Goal: Task Accomplishment & Management: Complete application form

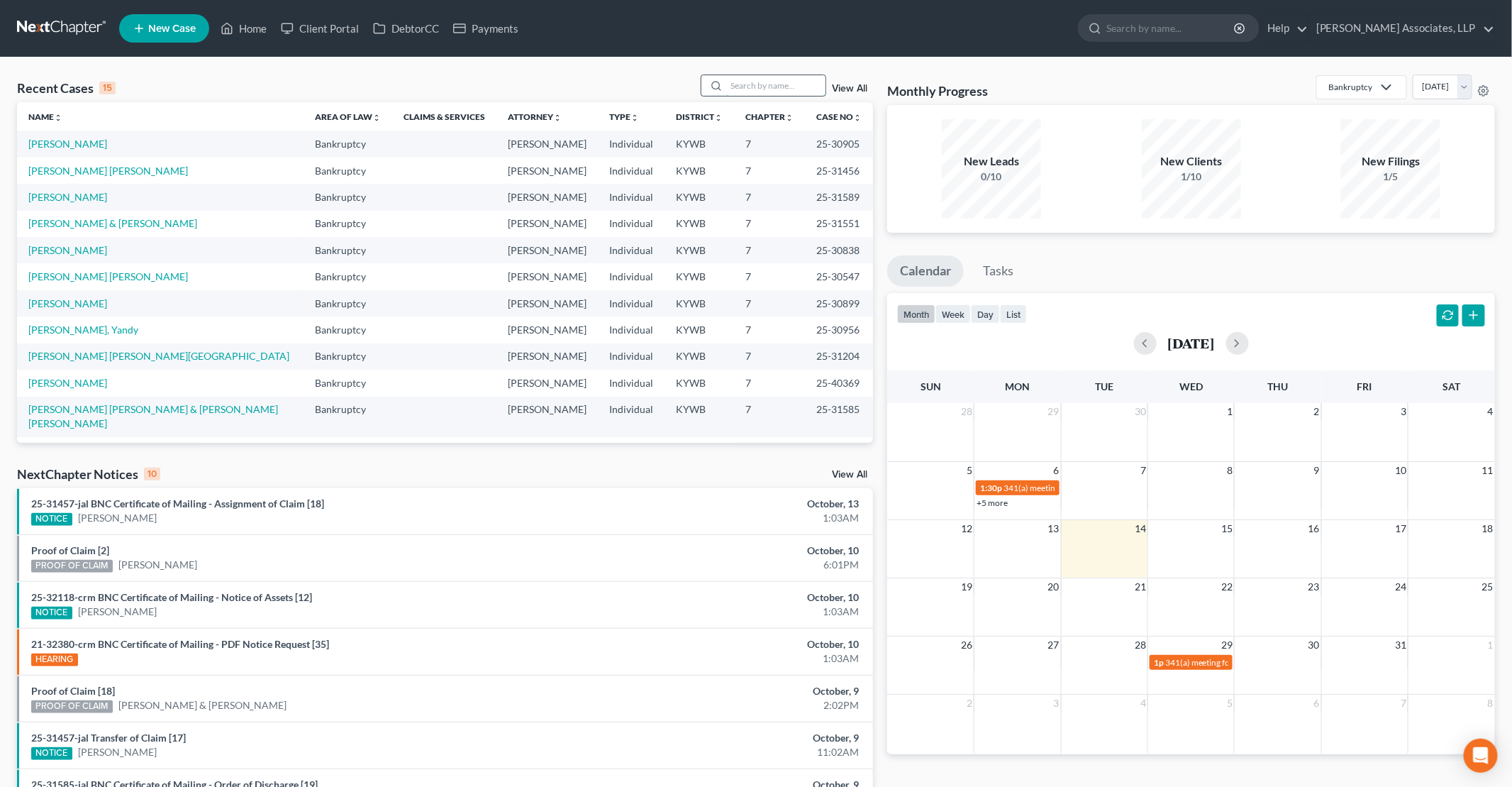
click at [767, 86] on input "search" at bounding box center [776, 86] width 99 height 21
type input "[PERSON_NAME]"
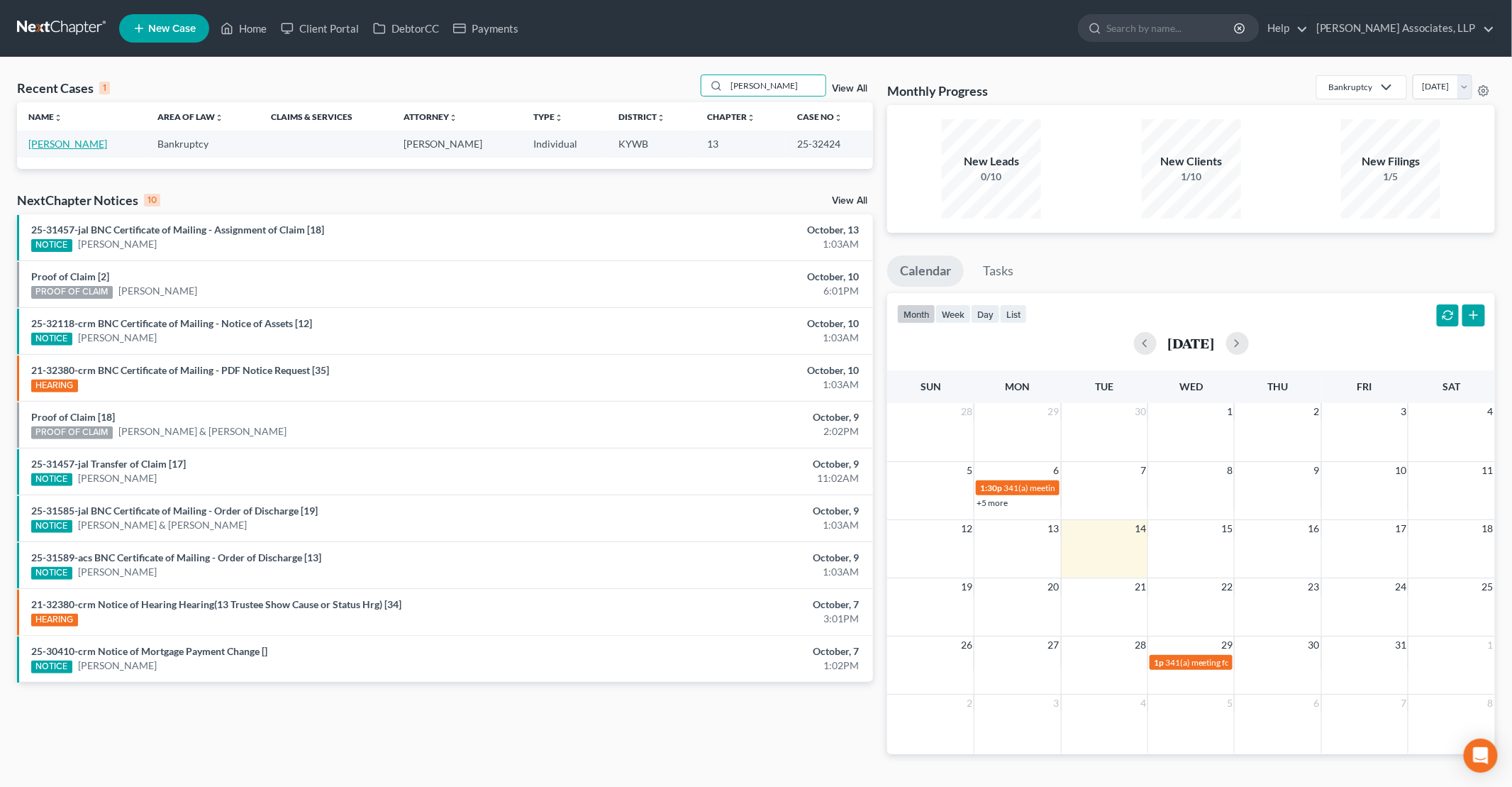
click at [77, 139] on link "[PERSON_NAME]" at bounding box center [68, 144] width 79 height 12
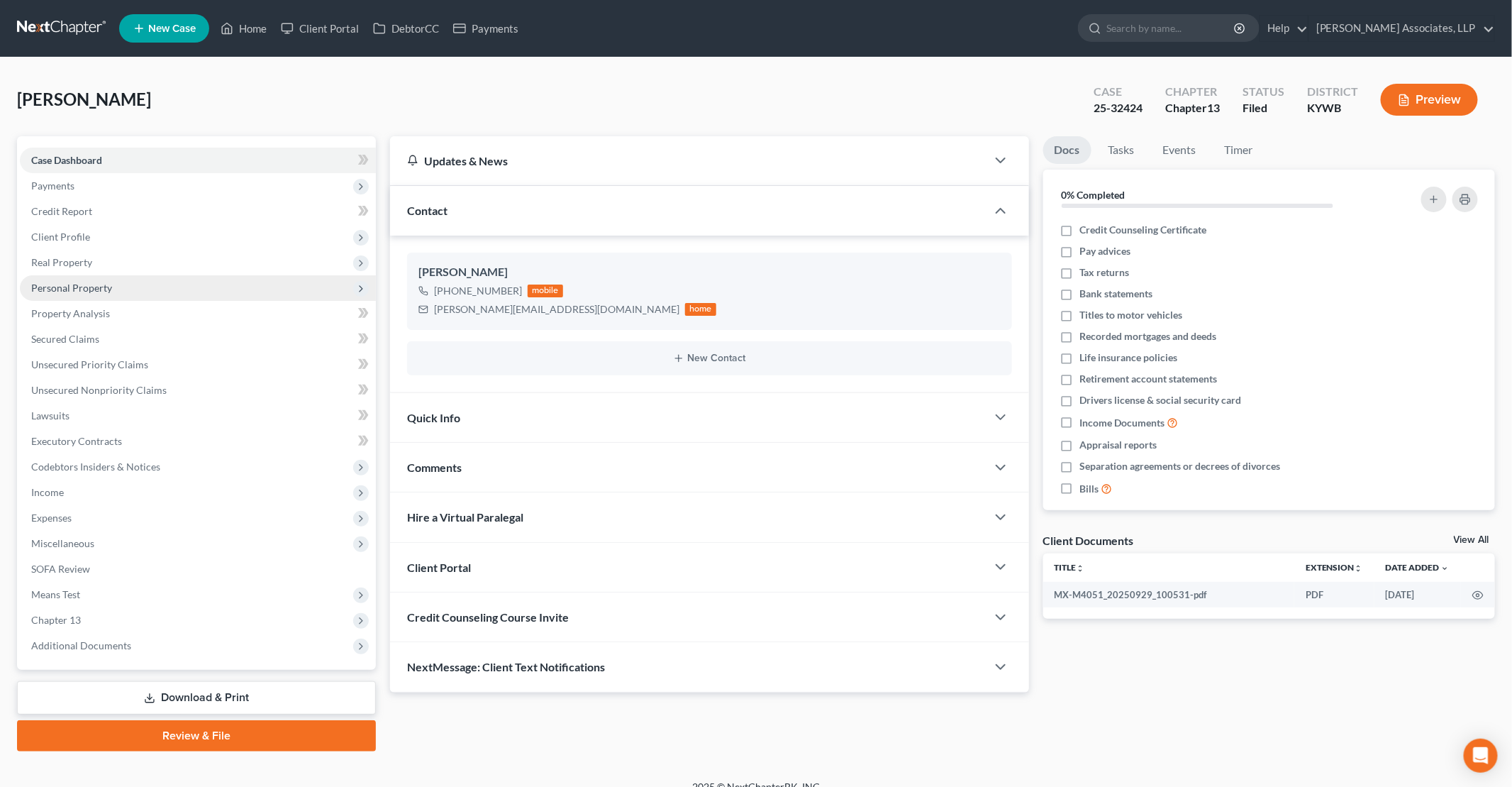
click at [115, 289] on span "Personal Property" at bounding box center [198, 288] width 356 height 26
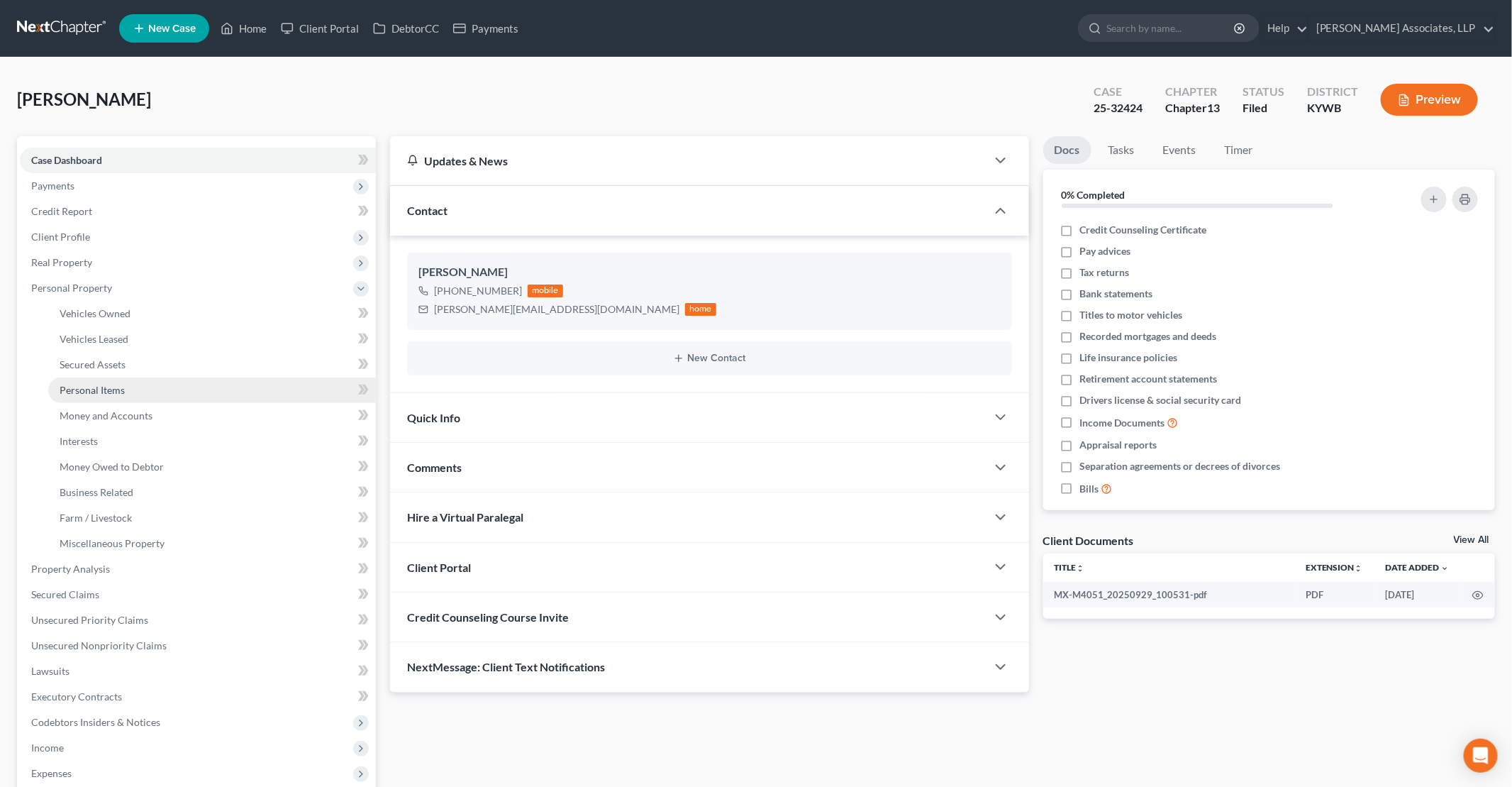
drag, startPoint x: 122, startPoint y: 392, endPoint x: 151, endPoint y: 385, distance: 29.8
click at [122, 393] on span "Personal Items" at bounding box center [92, 390] width 65 height 12
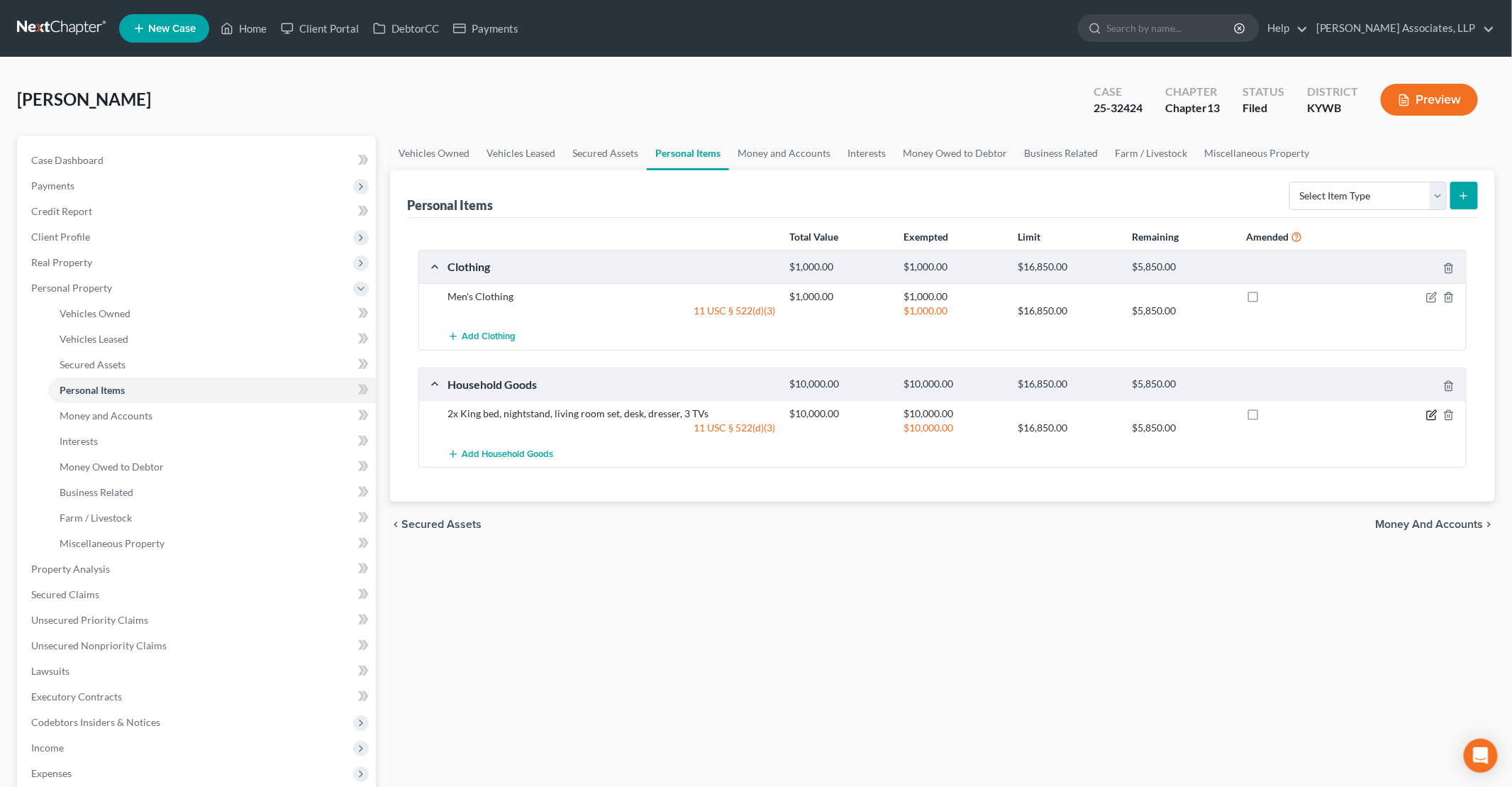
click at [1431, 413] on icon "button" at bounding box center [1432, 412] width 6 height 6
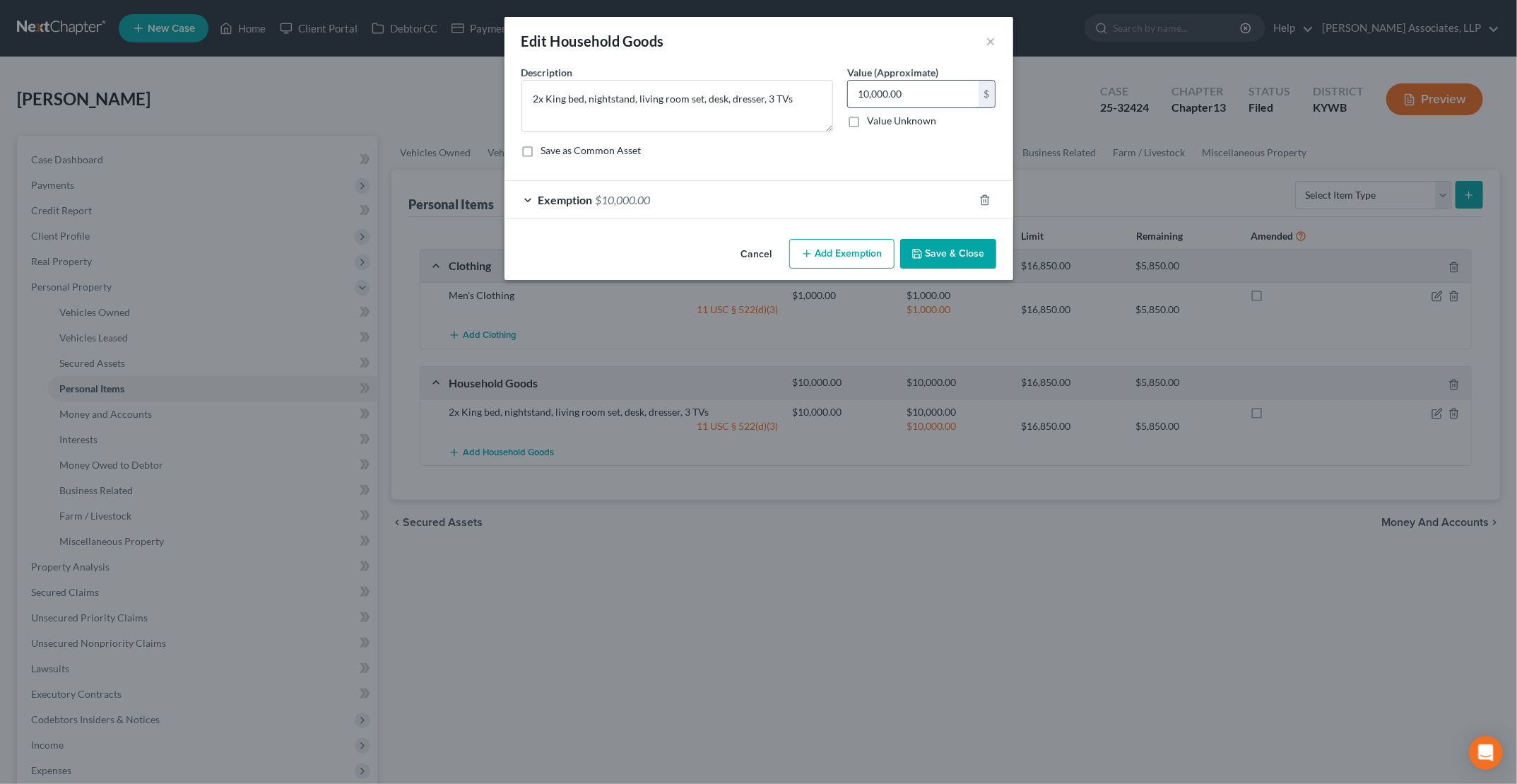
click at [937, 98] on input "10,000.00" at bounding box center [913, 95] width 130 height 27
type input "4,000"
drag, startPoint x: 528, startPoint y: 199, endPoint x: 600, endPoint y: 210, distance: 72.8
click at [528, 199] on div "Exemption $10,000.00" at bounding box center [739, 199] width 470 height 37
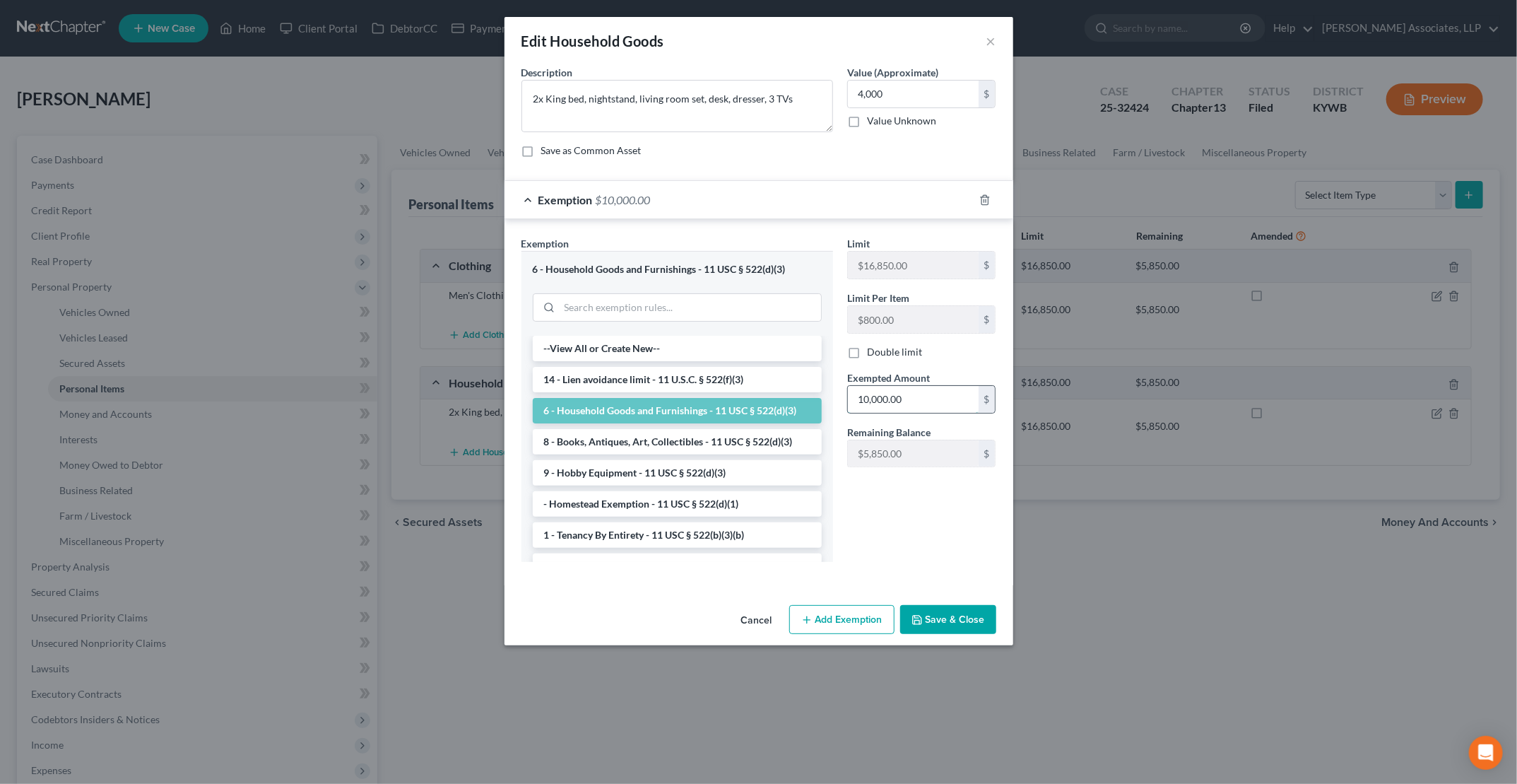
click at [905, 392] on input "10,000.00" at bounding box center [913, 400] width 130 height 27
type input "4,000"
click at [954, 614] on button "Save & Close" at bounding box center [949, 620] width 96 height 30
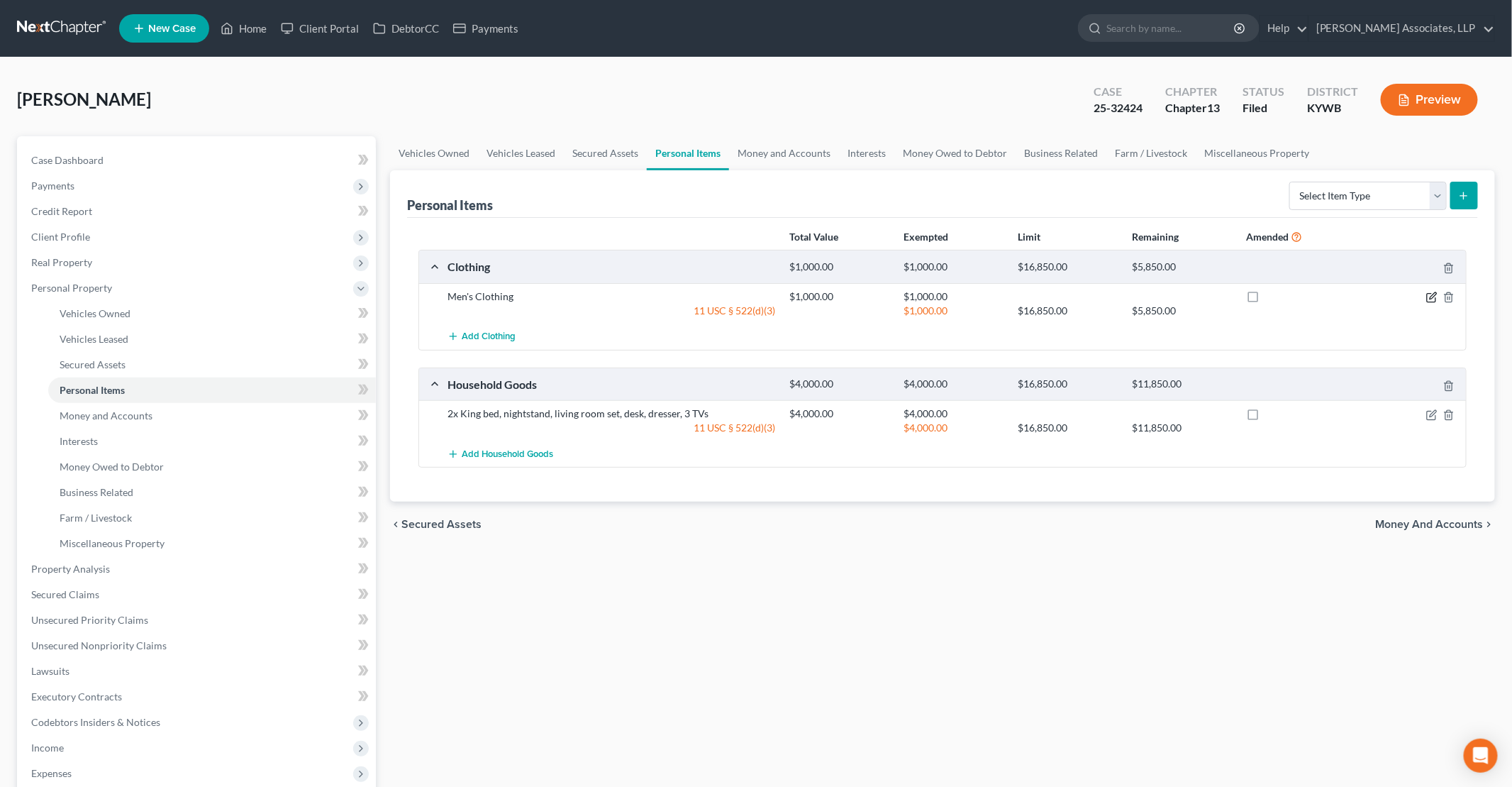
click at [1434, 292] on icon "button" at bounding box center [1432, 297] width 11 height 11
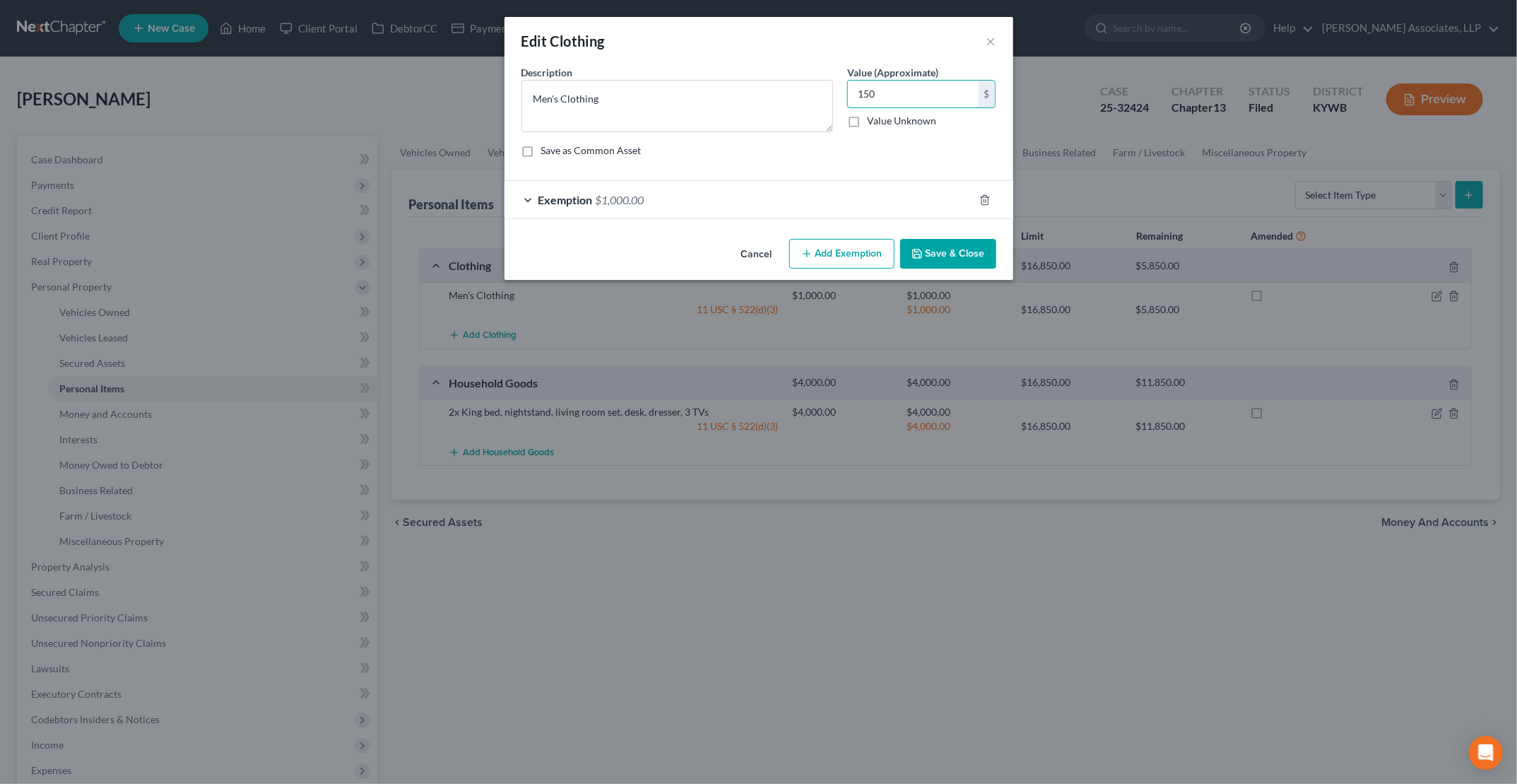
type input "150"
click at [532, 200] on div "Exemption $1,000.00" at bounding box center [739, 199] width 470 height 37
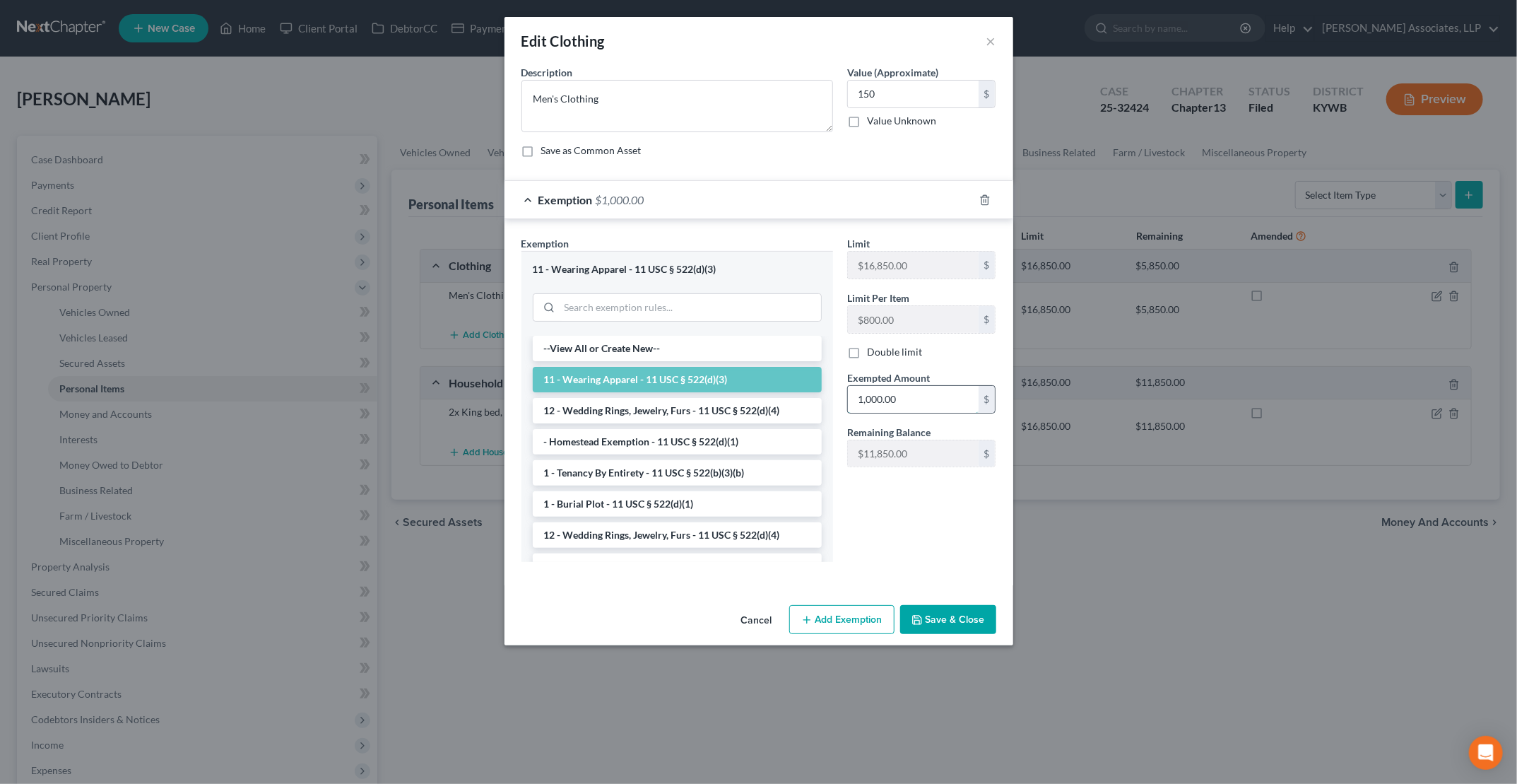
click at [907, 391] on input "1,000.00" at bounding box center [913, 400] width 130 height 27
type input "150"
click at [950, 612] on button "Save & Close" at bounding box center [949, 620] width 96 height 30
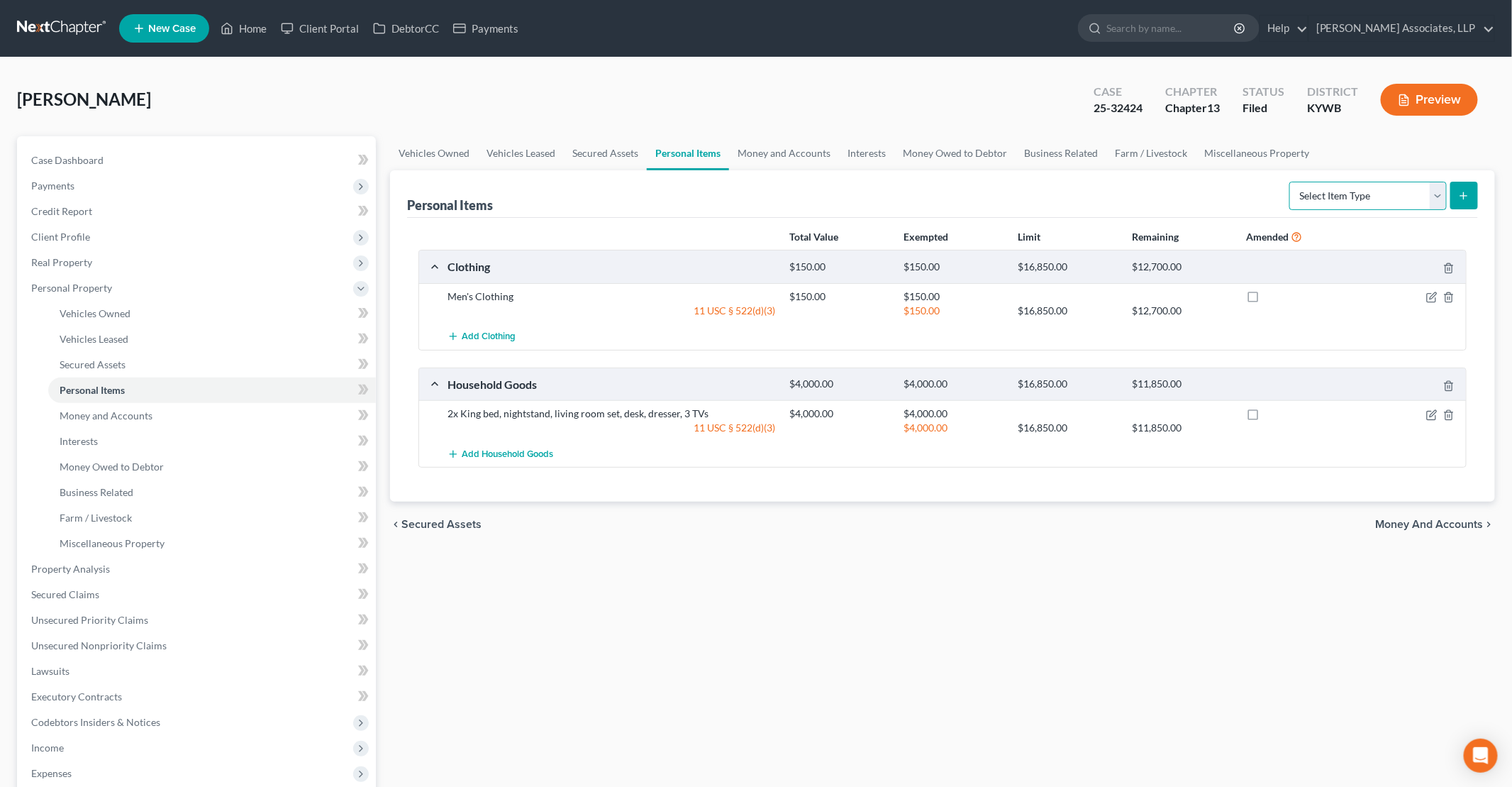
click at [1334, 201] on select "Select Item Type Clothing Collectibles Of Value Electronics Firearms Household …" at bounding box center [1368, 195] width 157 height 28
select select "firearms"
click at [1291, 181] on select "Select Item Type Clothing Collectibles Of Value Electronics Firearms Household …" at bounding box center [1368, 195] width 157 height 28
click at [1456, 196] on button "submit" at bounding box center [1464, 195] width 27 height 27
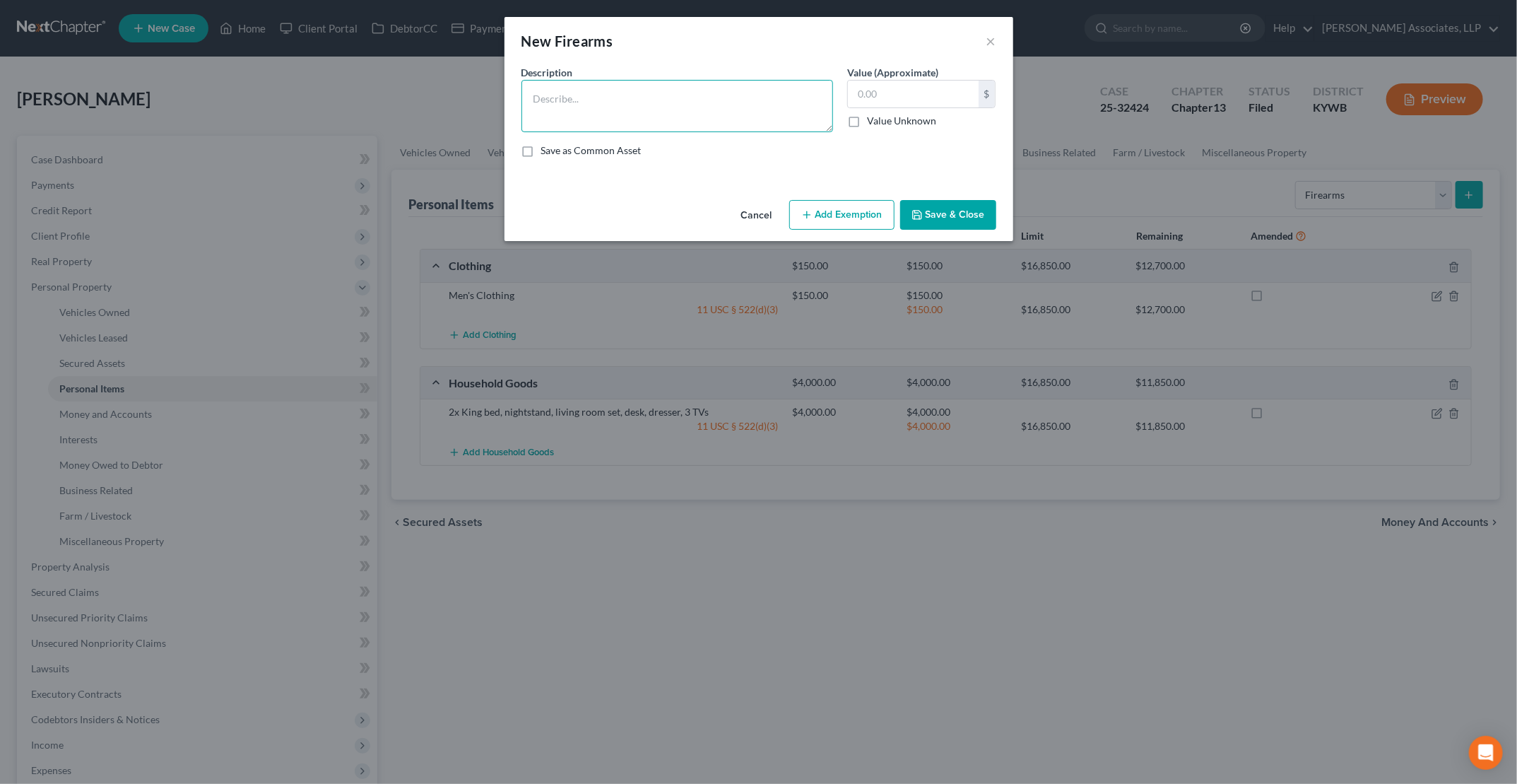
click at [753, 109] on textarea at bounding box center [678, 106] width 312 height 52
type textarea "9mm"
type input "150"
click at [856, 208] on button "Add Exemption" at bounding box center [842, 215] width 106 height 30
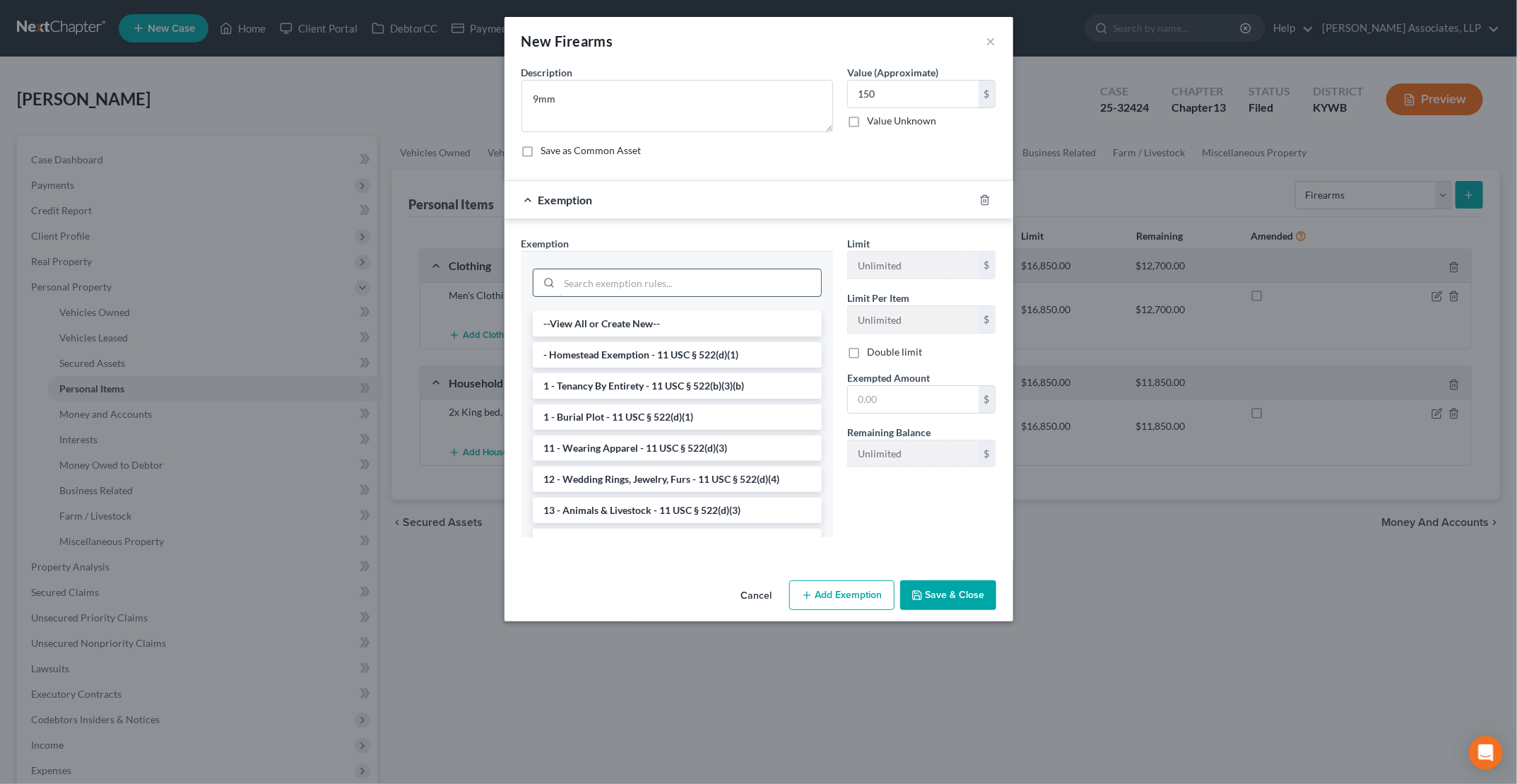
click at [760, 279] on input "search" at bounding box center [690, 283] width 262 height 27
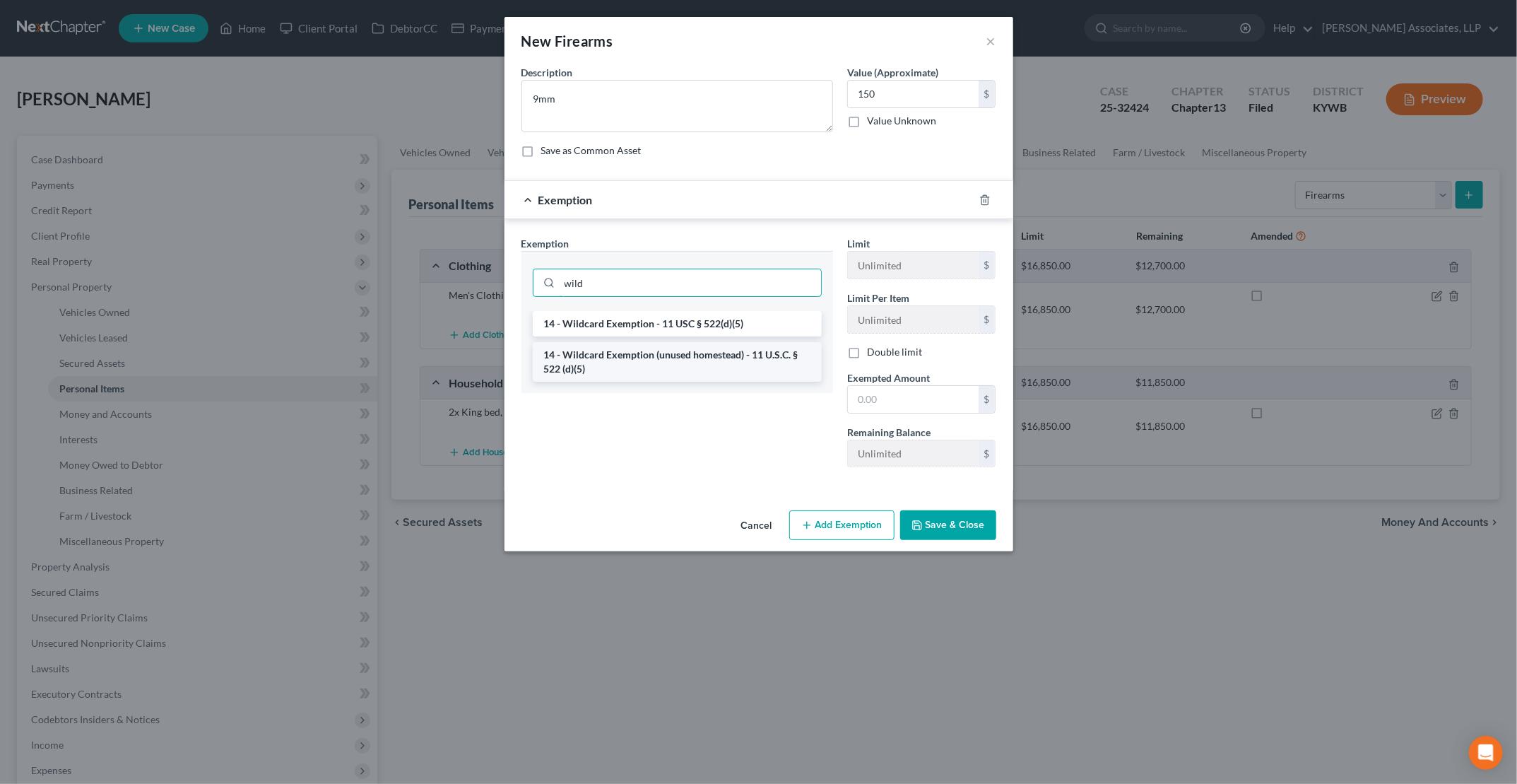
type input "wild"
click at [647, 351] on li "14 - Wildcard Exemption (unused homestead) - 11 U.S.C. § 522 (d)(5)" at bounding box center [677, 361] width 289 height 39
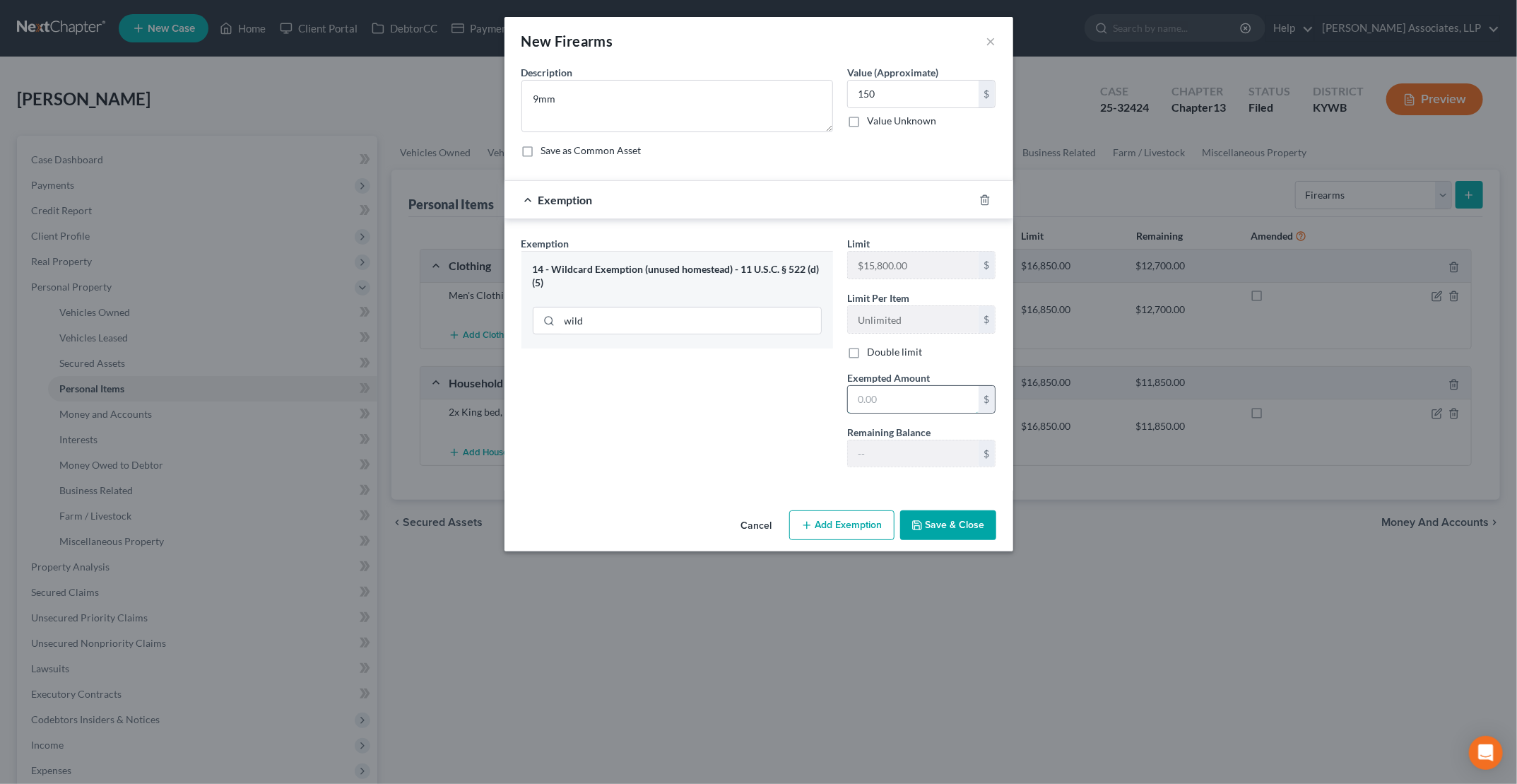
click at [885, 392] on input "text" at bounding box center [913, 400] width 130 height 27
type input "150"
click at [946, 516] on button "Save & Close" at bounding box center [949, 525] width 96 height 30
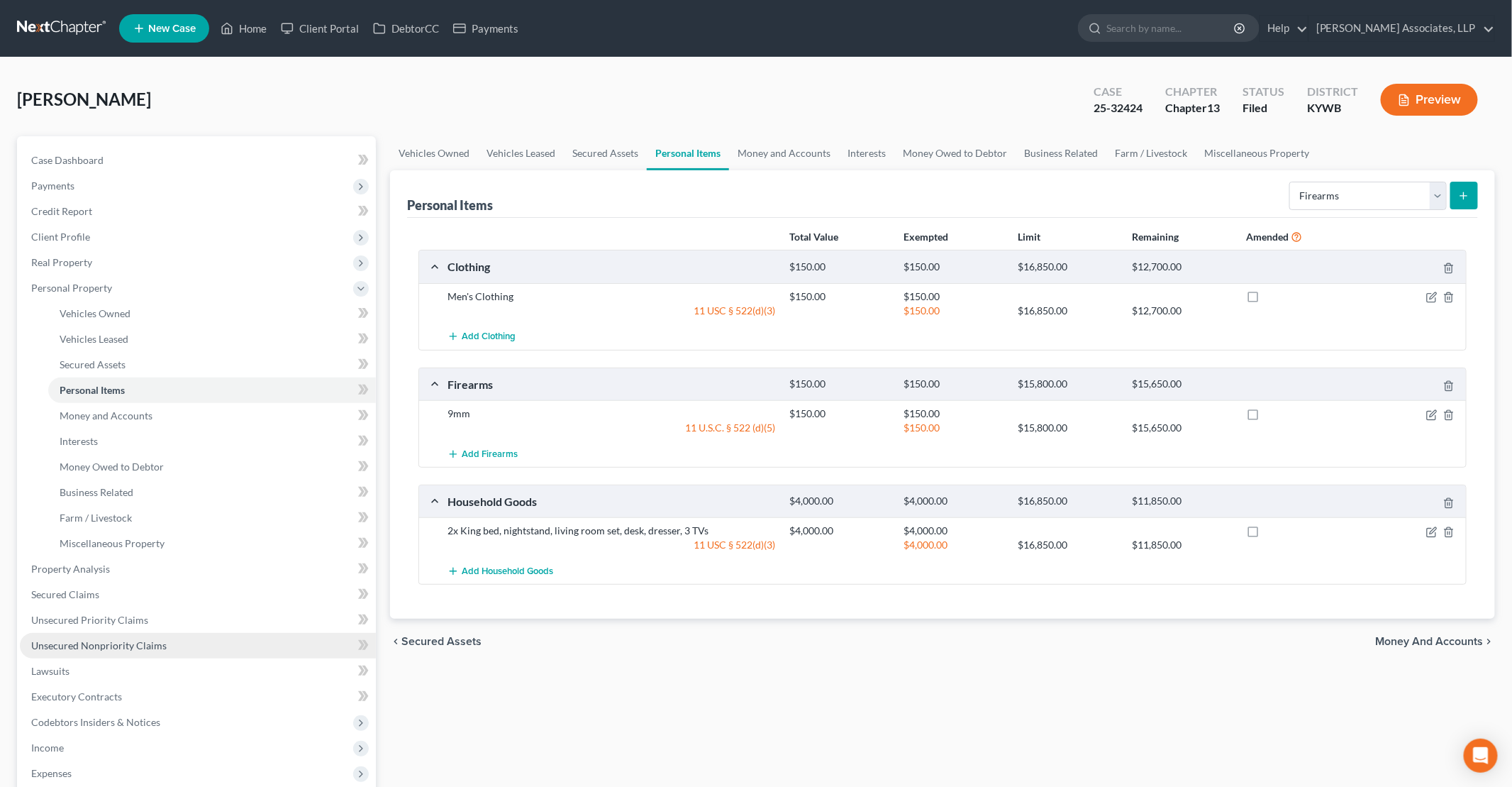
click at [110, 637] on link "Unsecured Nonpriority Claims" at bounding box center [198, 646] width 356 height 26
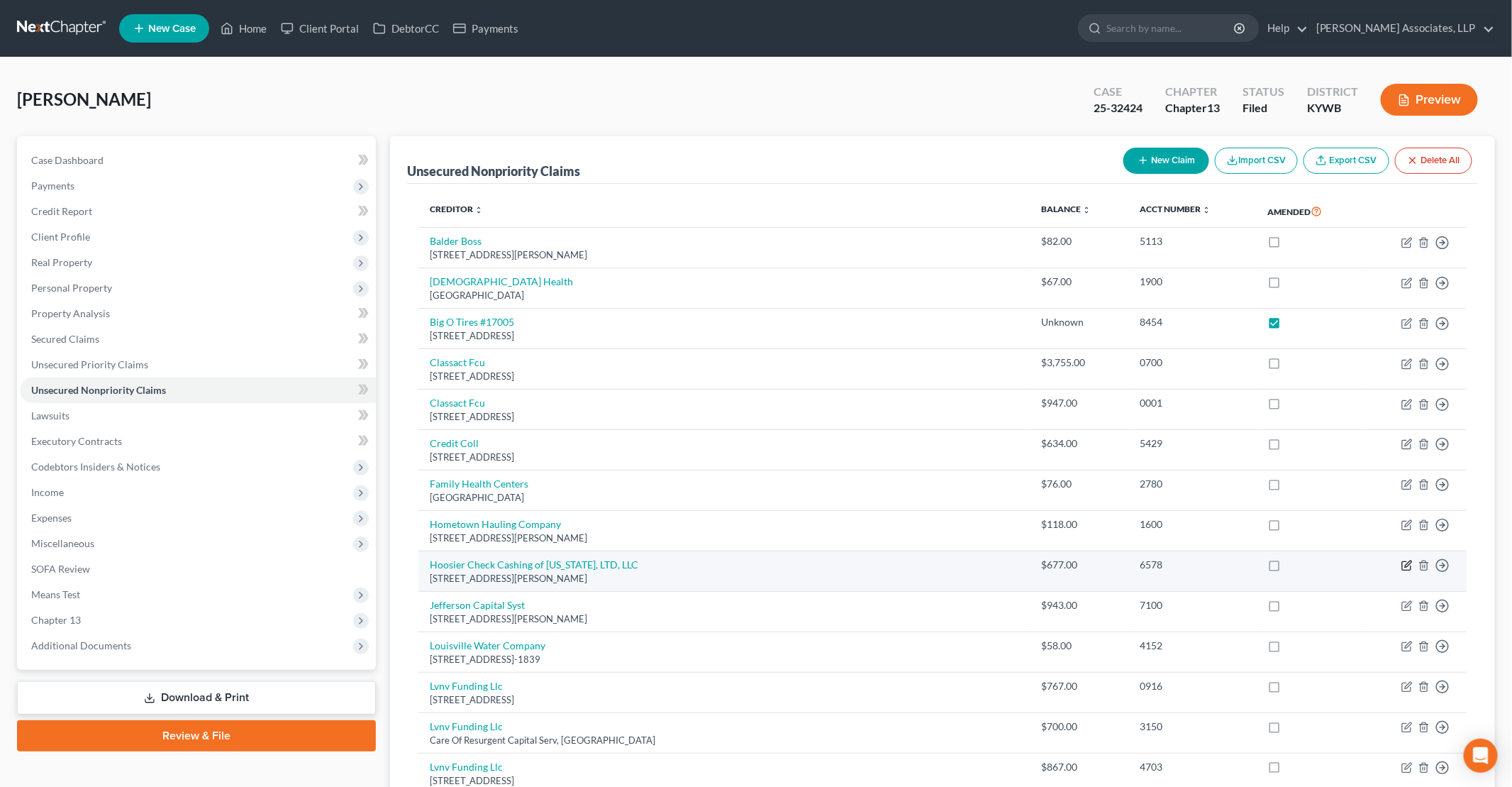
click at [1408, 563] on icon "button" at bounding box center [1408, 564] width 6 height 6
select select "45"
select select "0"
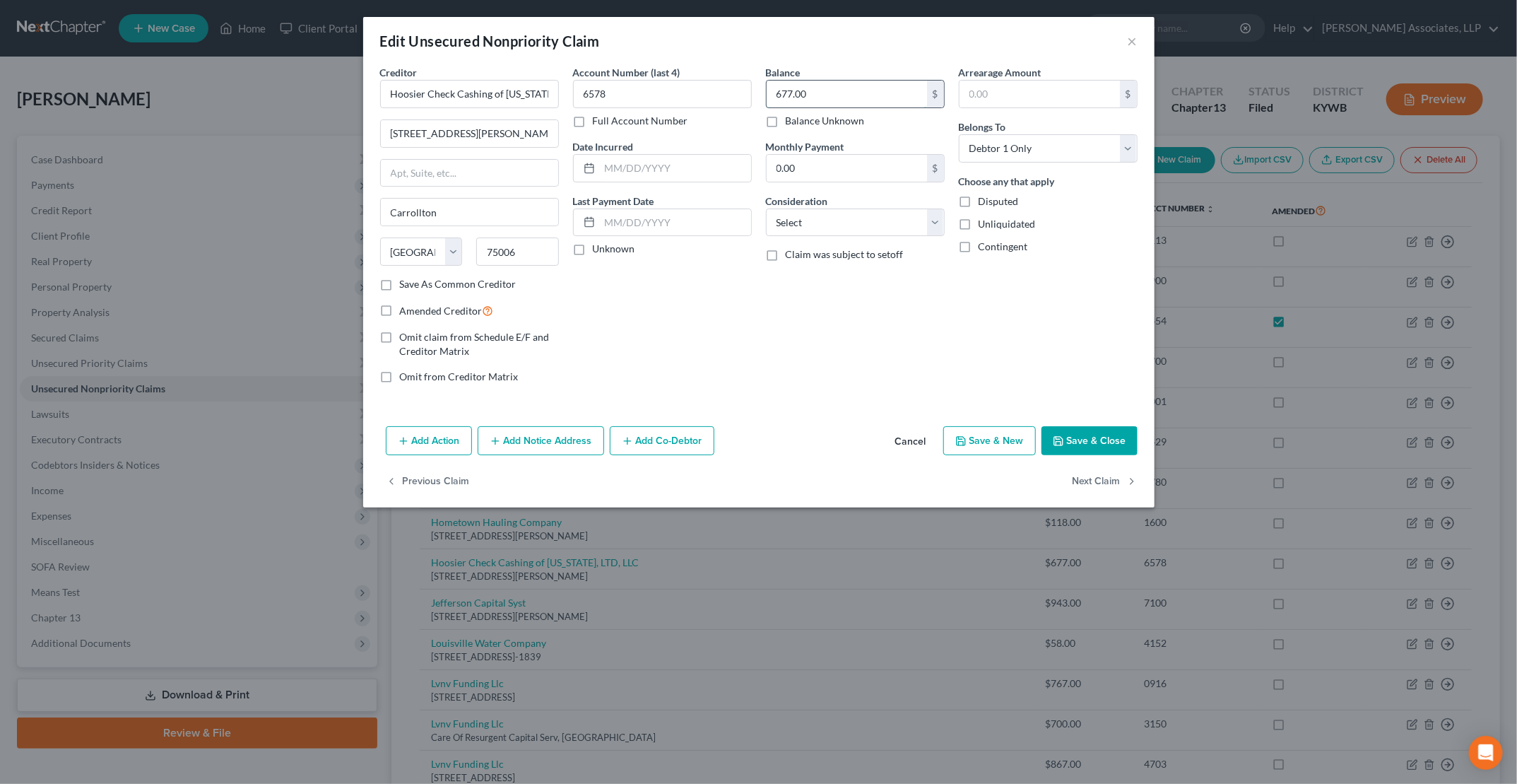
click at [839, 96] on input "677.00" at bounding box center [847, 95] width 160 height 27
type input "0.00"
click at [979, 204] on label "Disputed" at bounding box center [999, 201] width 40 height 14
click at [984, 204] on input "Disputed" at bounding box center [989, 199] width 9 height 9
checkbox input "true"
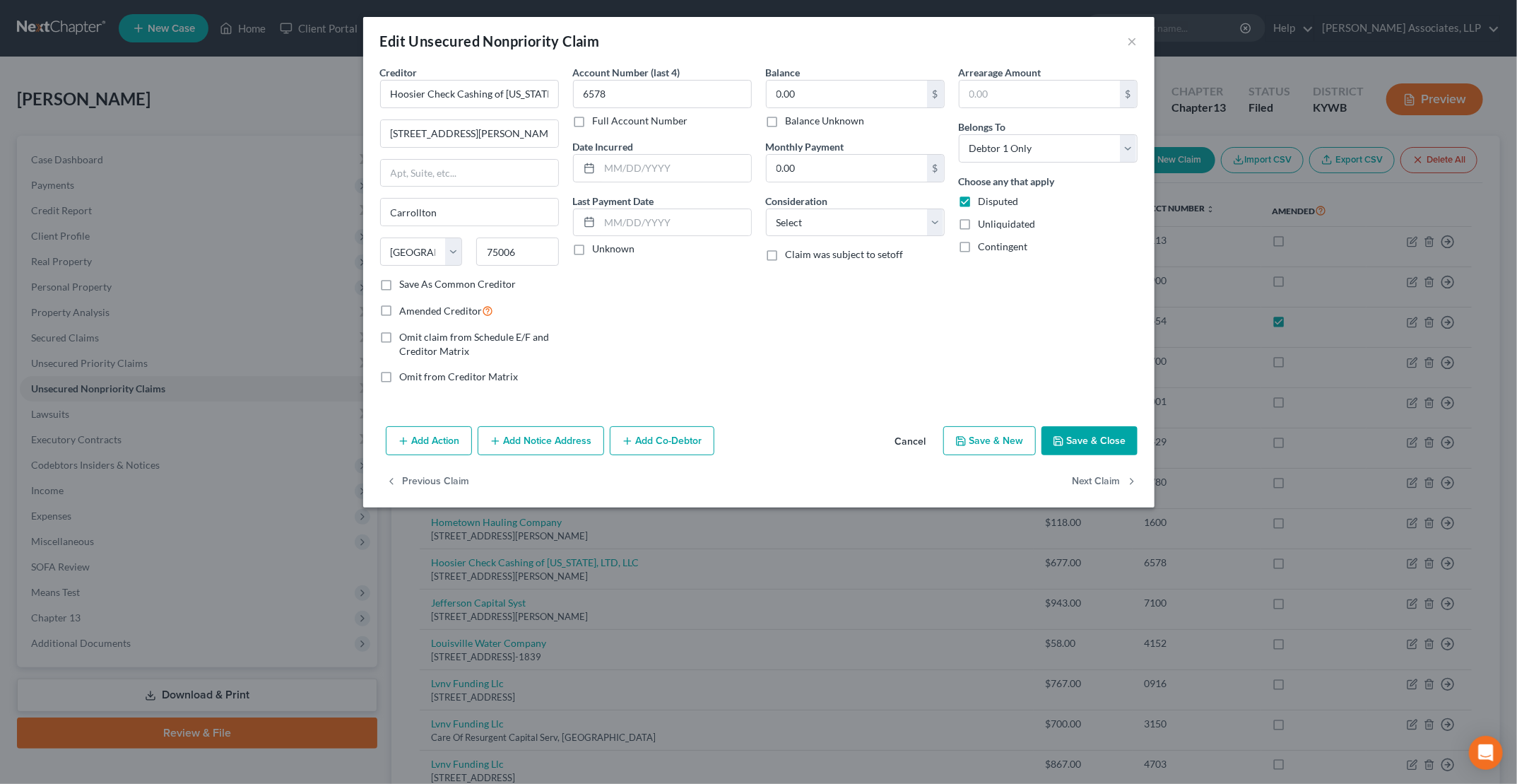
click at [1092, 438] on button "Save & Close" at bounding box center [1089, 441] width 96 height 30
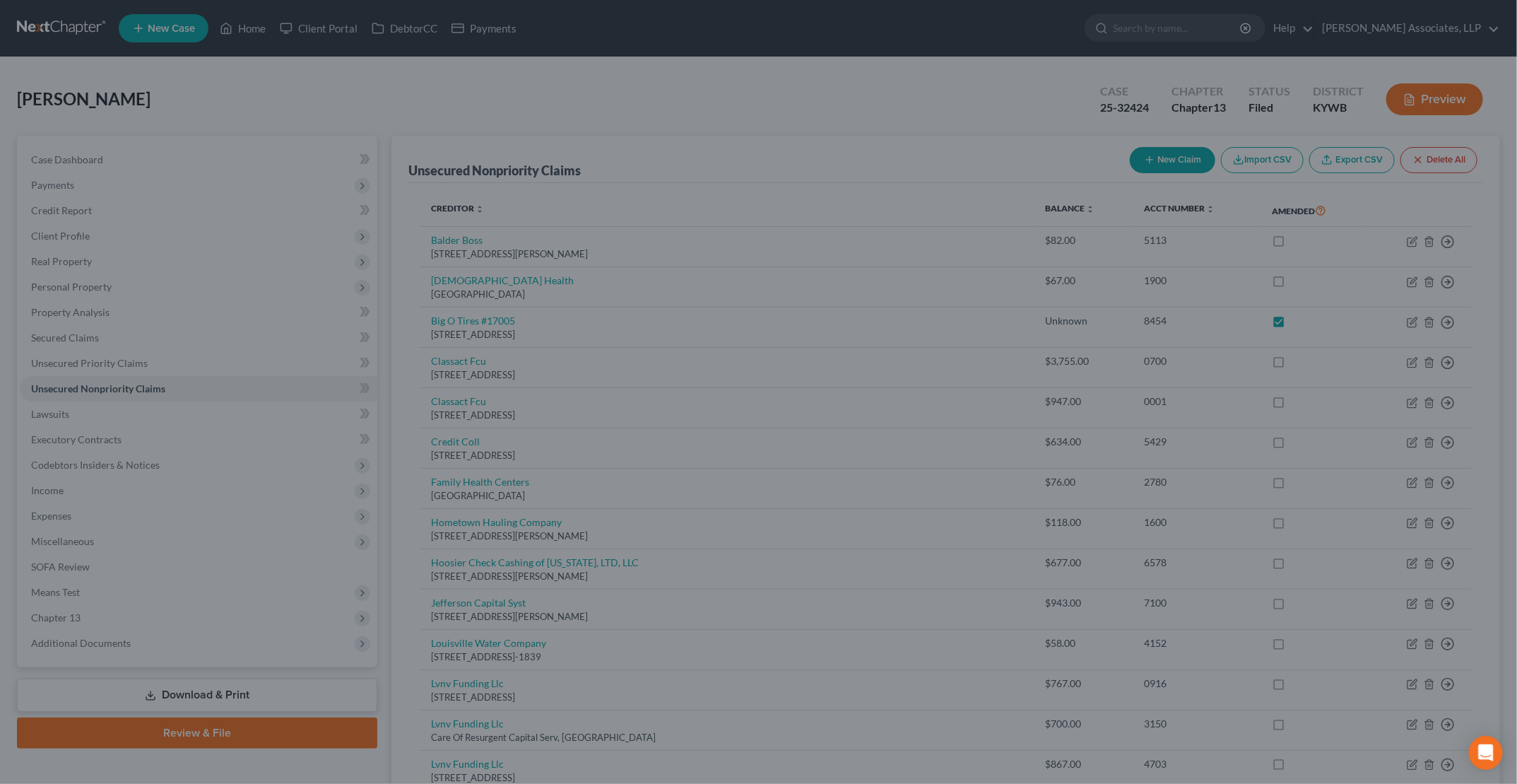
type input "0"
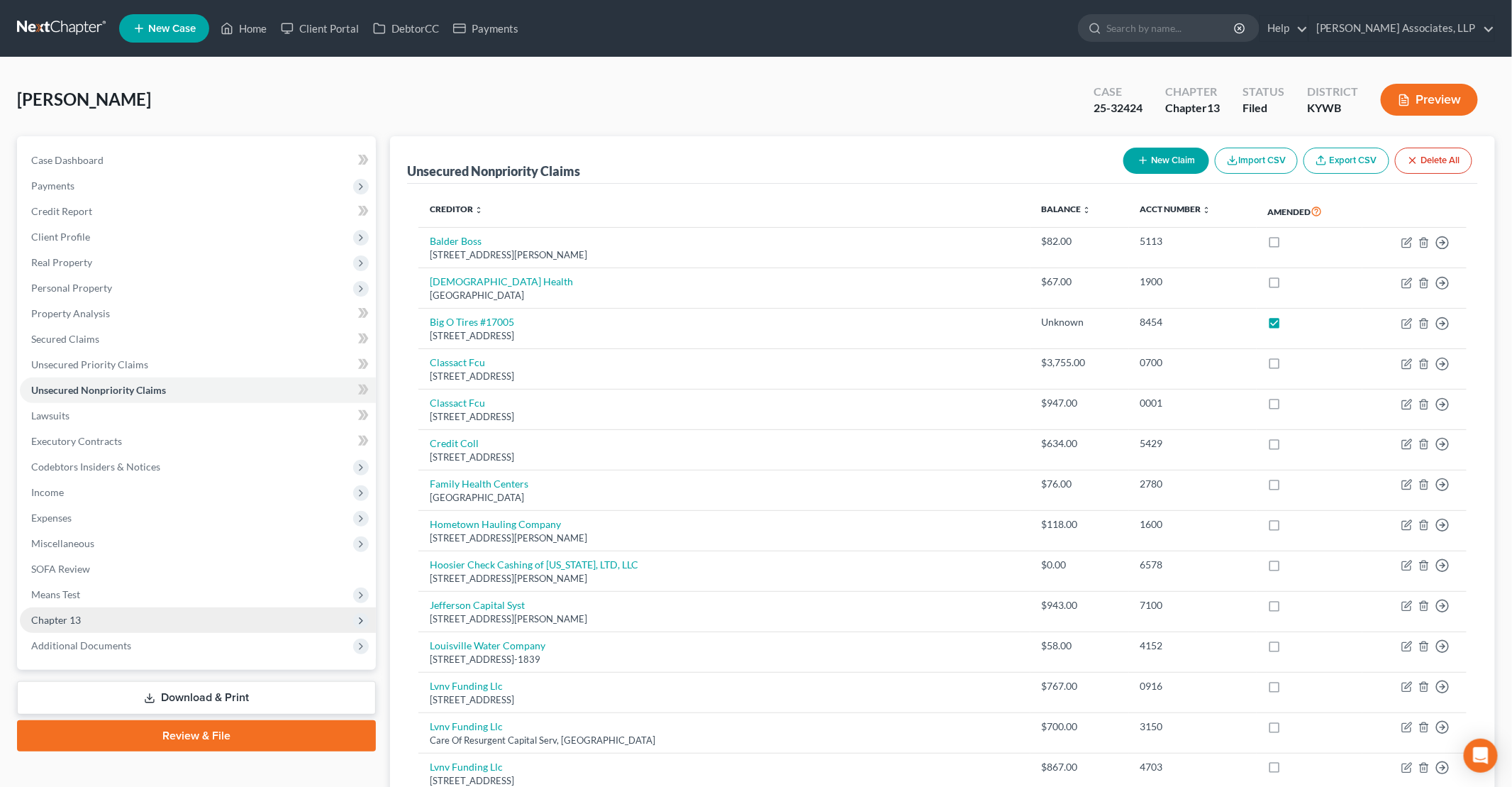
click at [109, 624] on span "Chapter 13" at bounding box center [198, 620] width 356 height 26
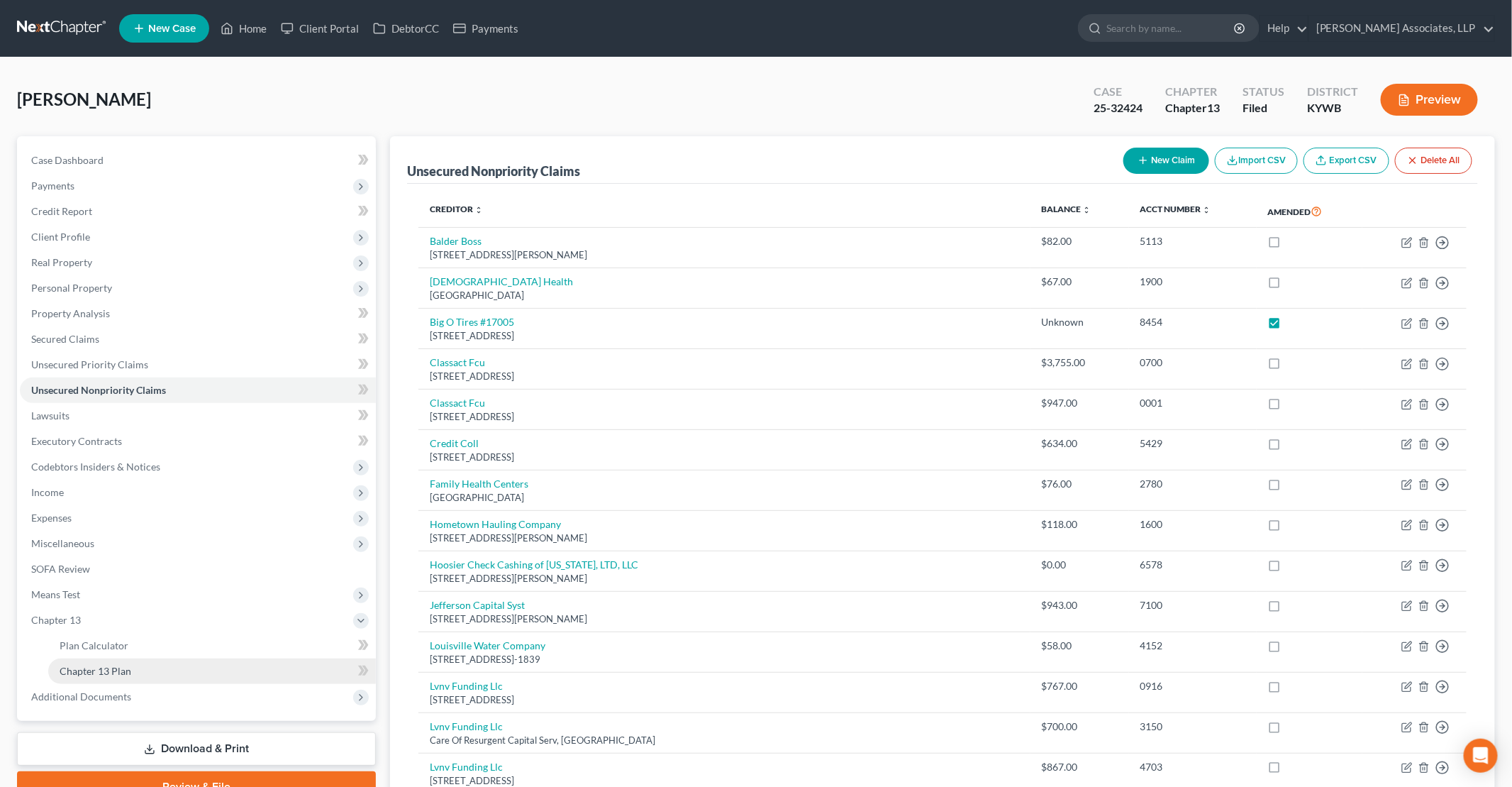
click at [122, 675] on span "Chapter 13 Plan" at bounding box center [96, 671] width 72 height 12
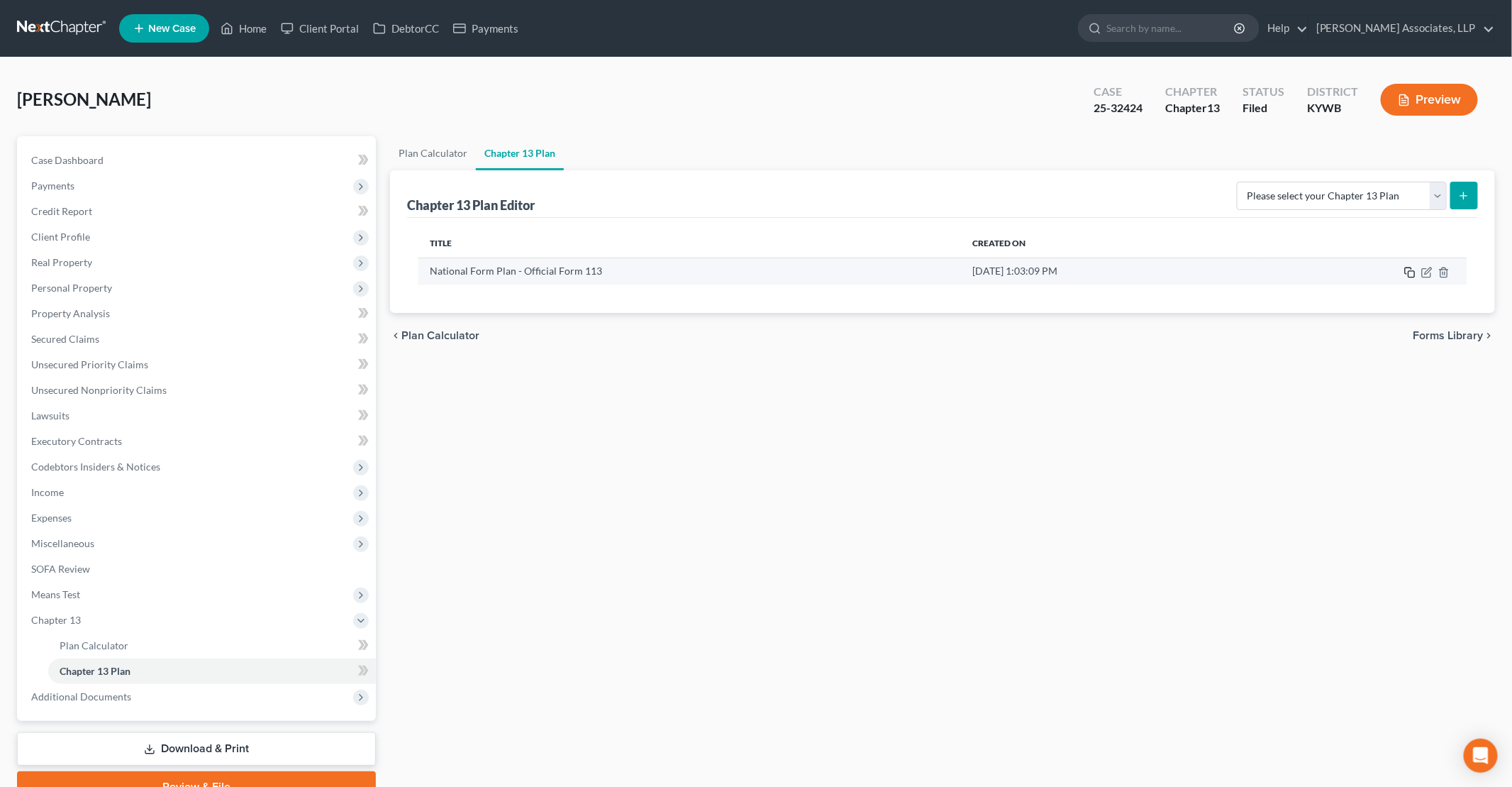
click at [1407, 268] on icon "button" at bounding box center [1409, 272] width 11 height 11
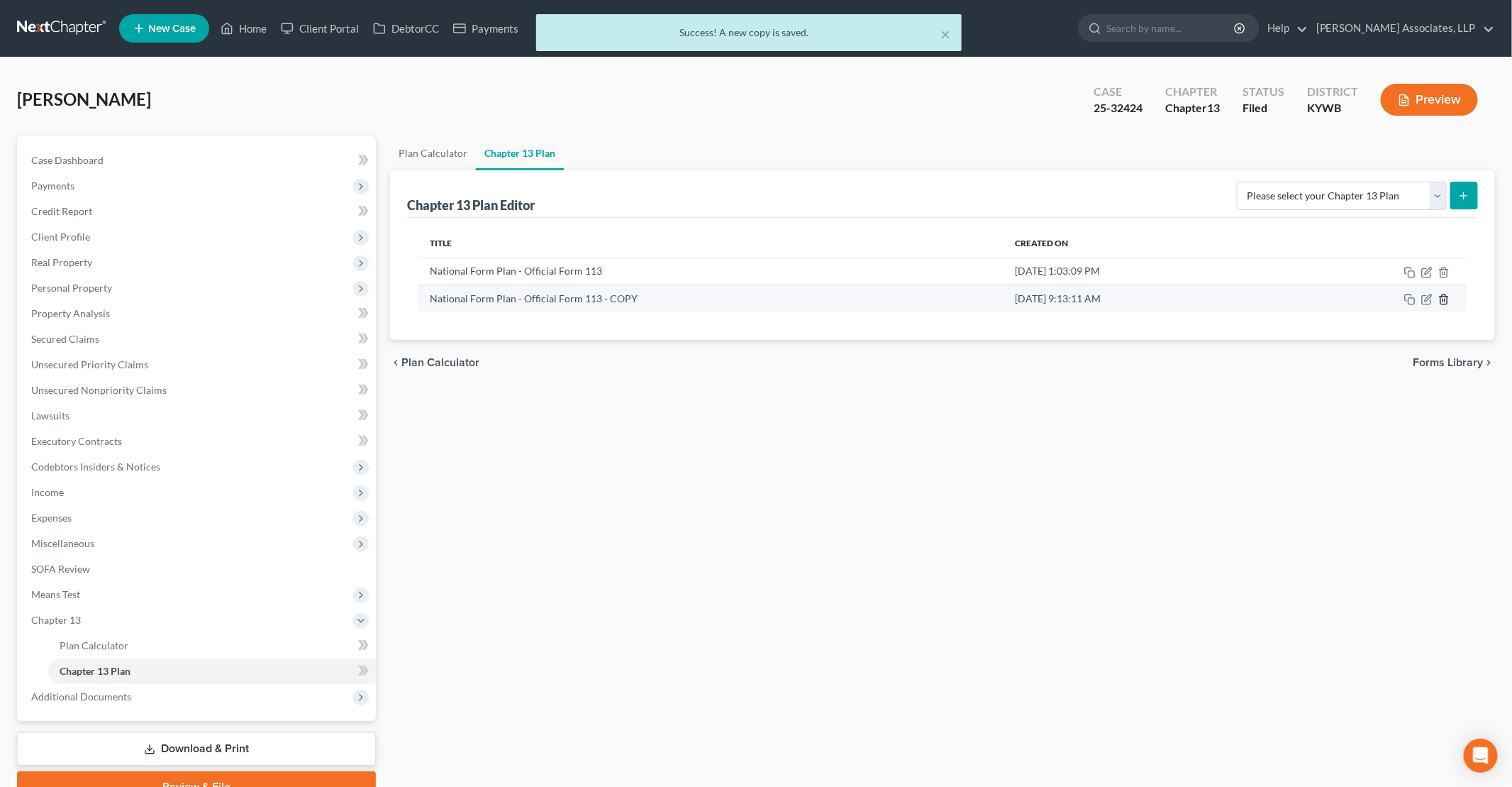
click at [1444, 299] on line "button" at bounding box center [1444, 299] width 0 height 3
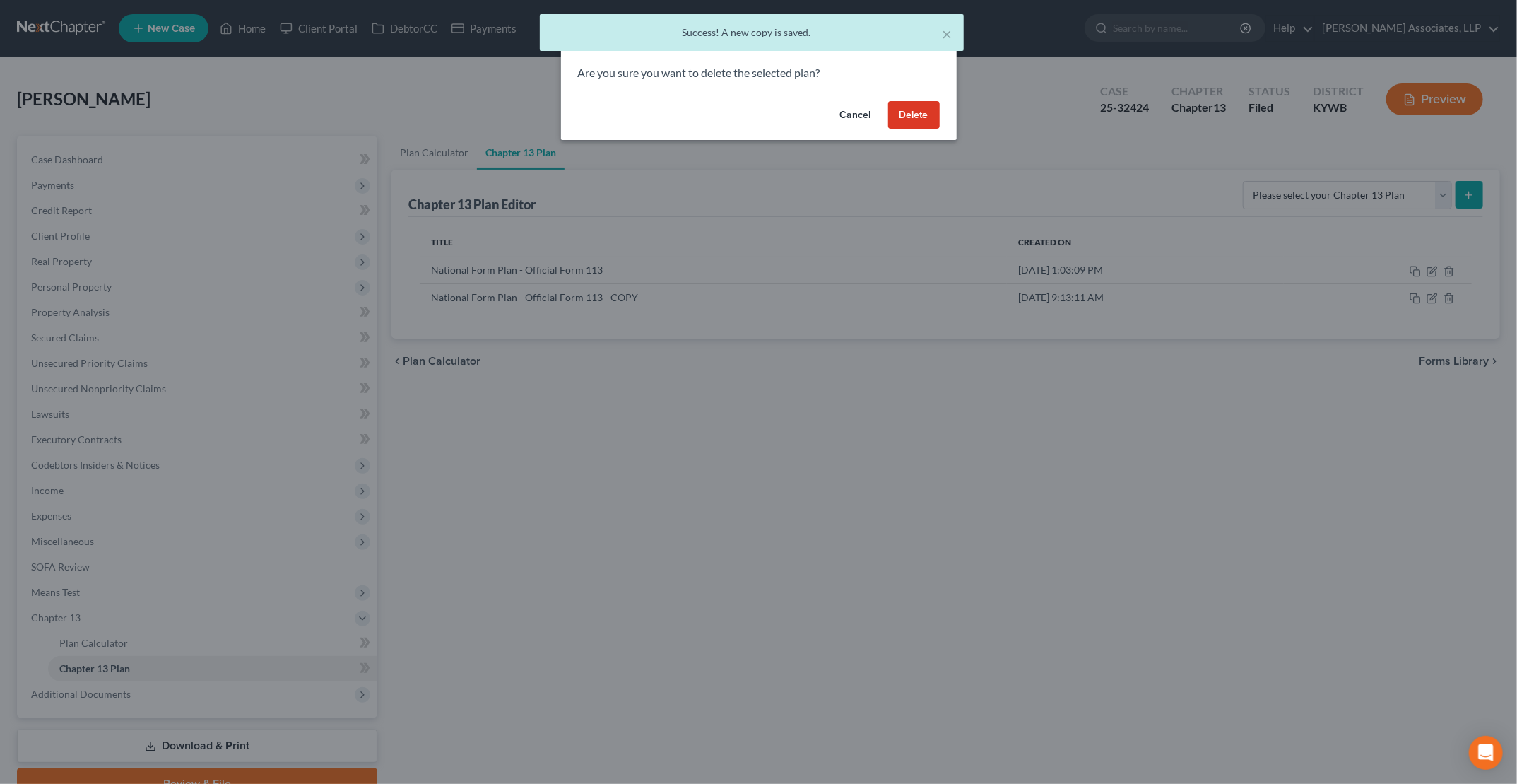
click at [926, 118] on button "Delete" at bounding box center [914, 115] width 52 height 28
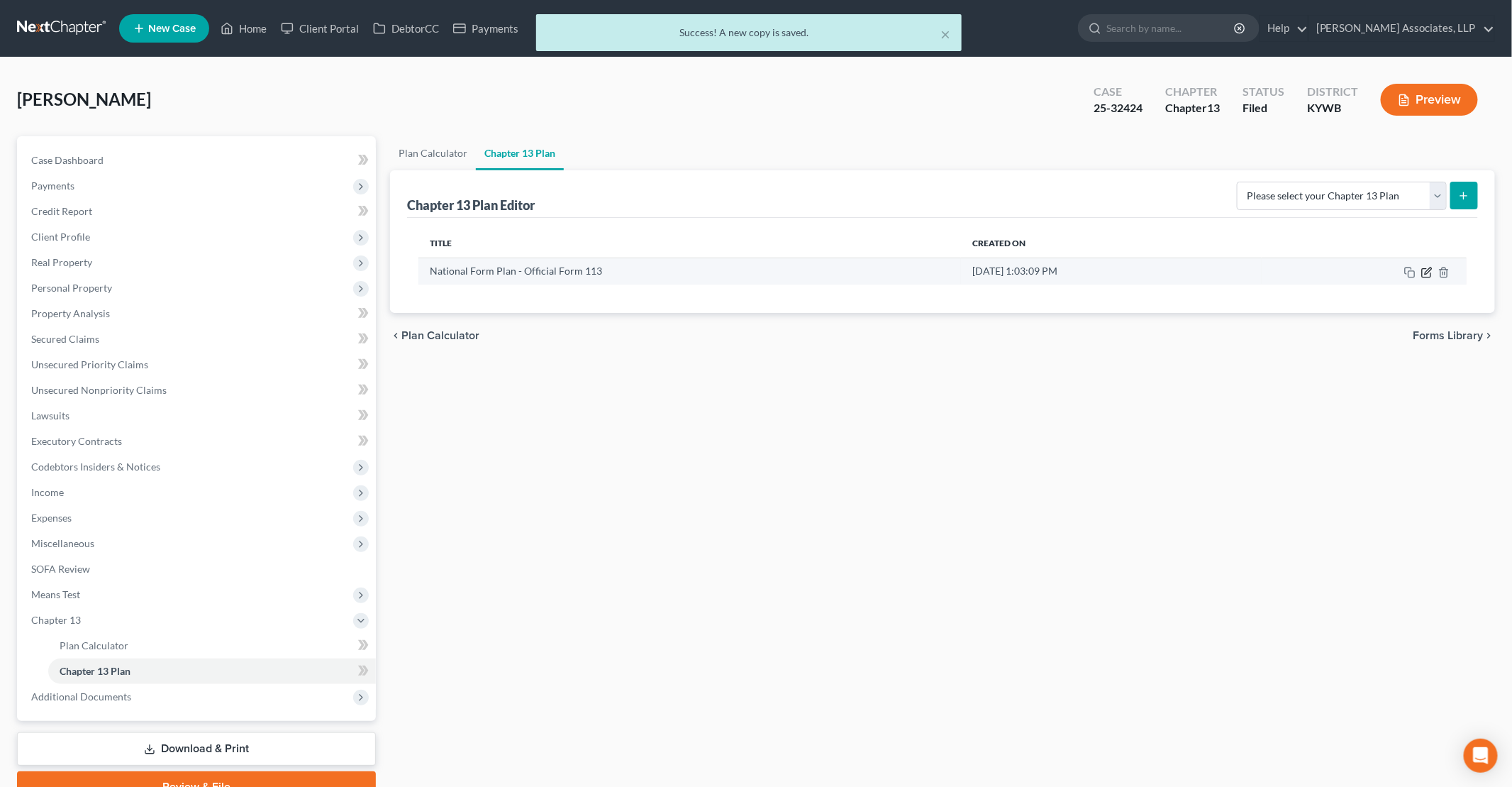
click at [1427, 272] on icon "button" at bounding box center [1426, 272] width 11 height 11
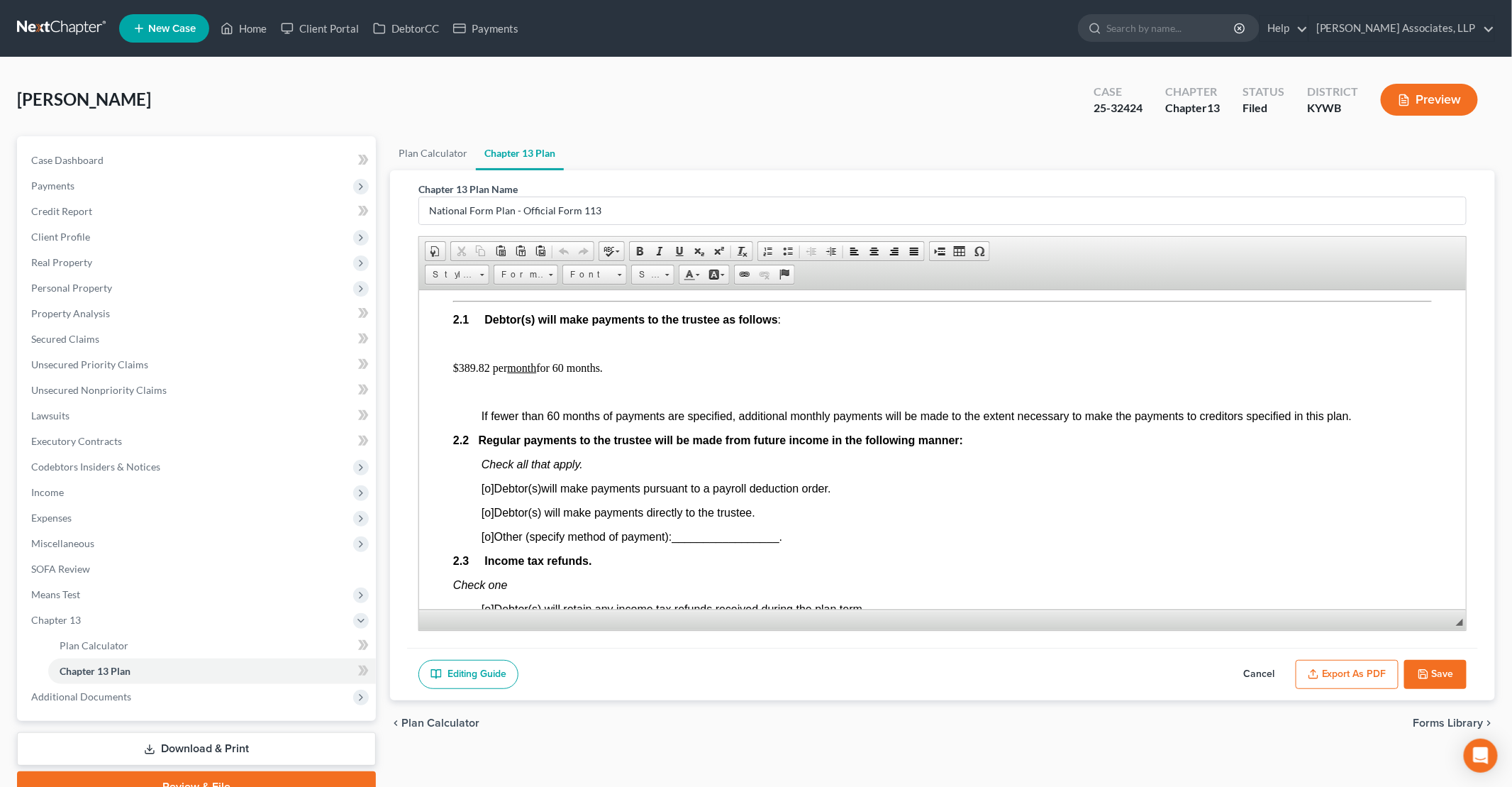
scroll to position [851, 0]
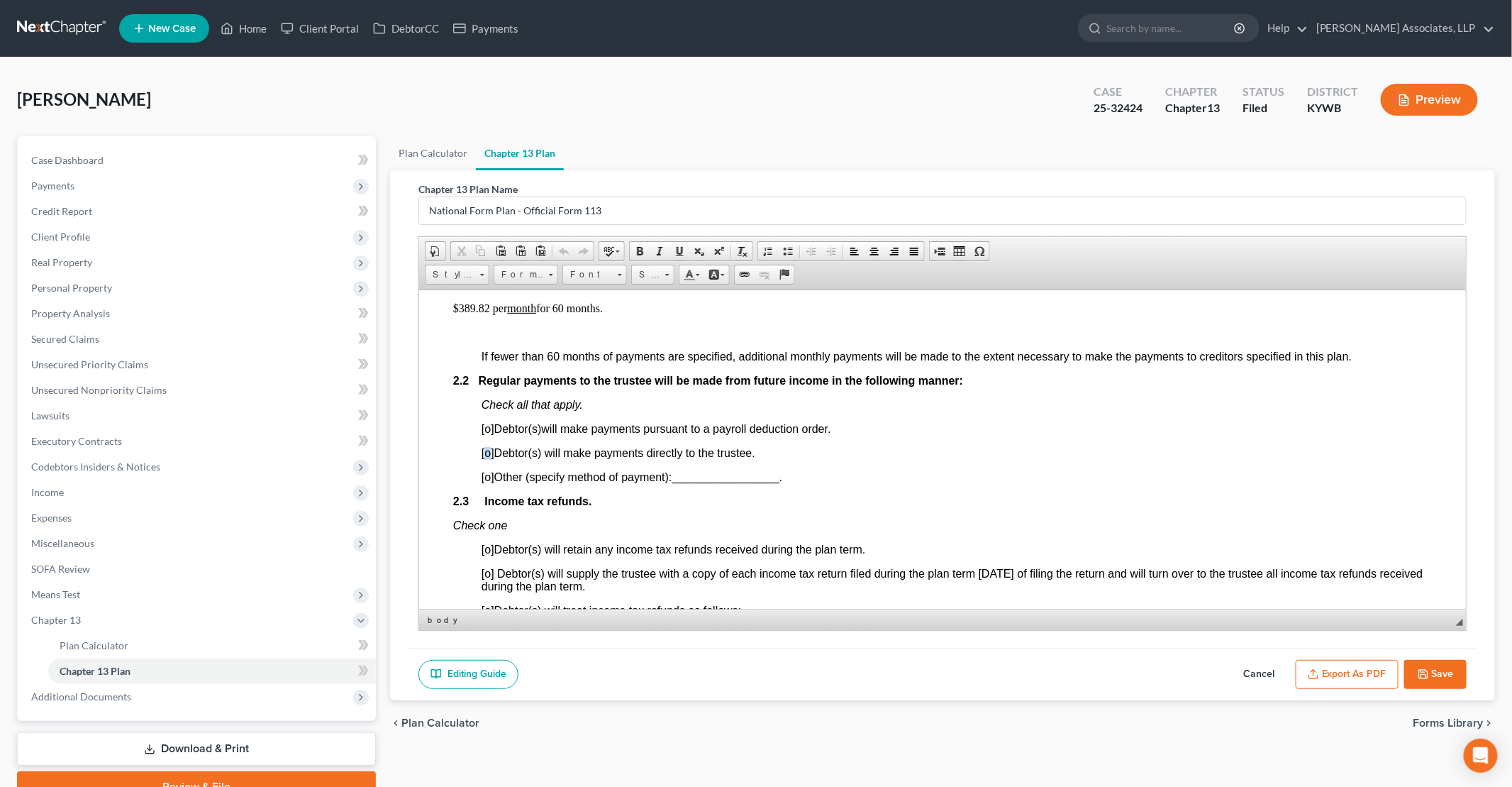
click at [484, 449] on span "[o]" at bounding box center [487, 453] width 13 height 12
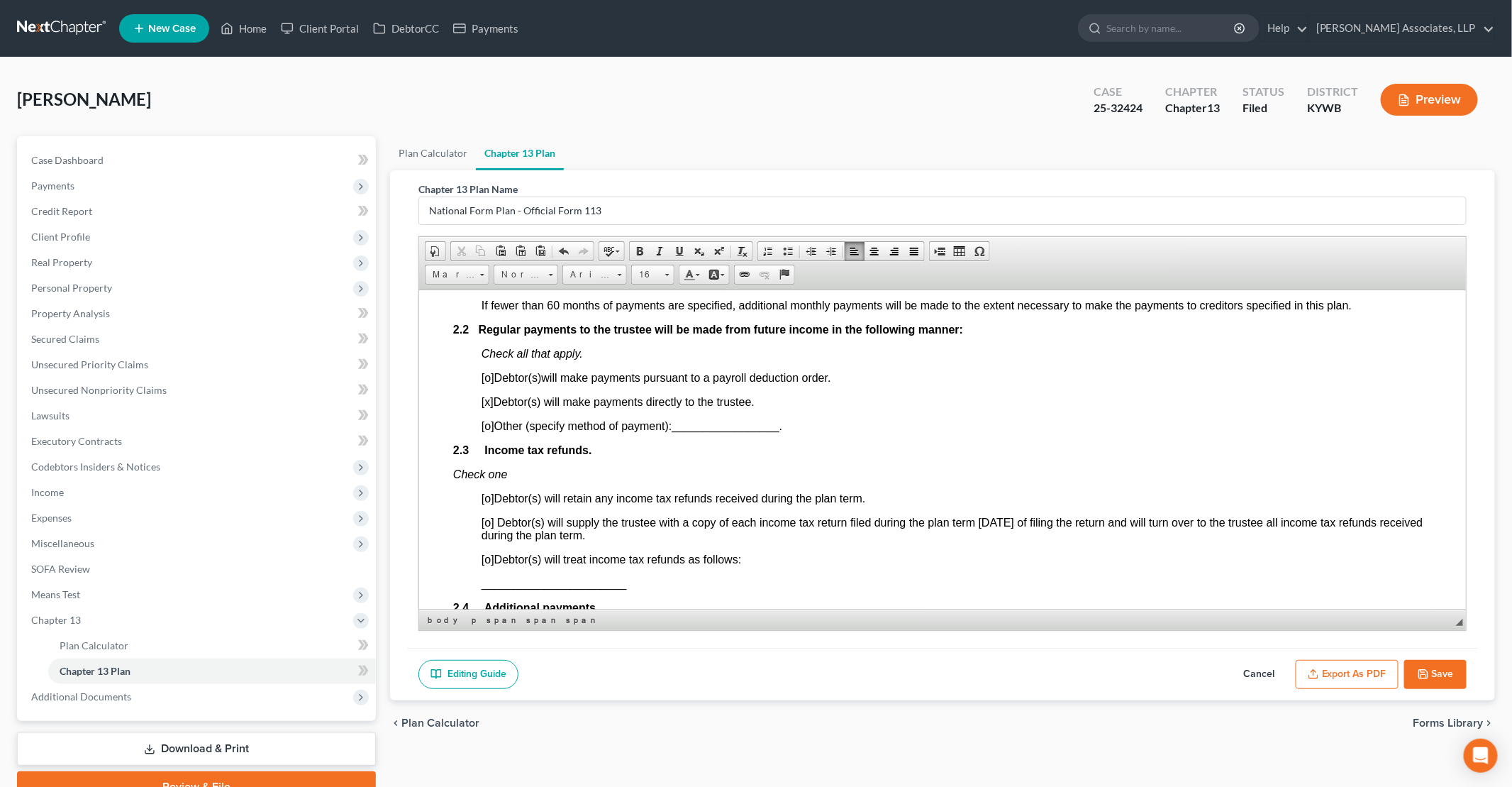
scroll to position [922, 0]
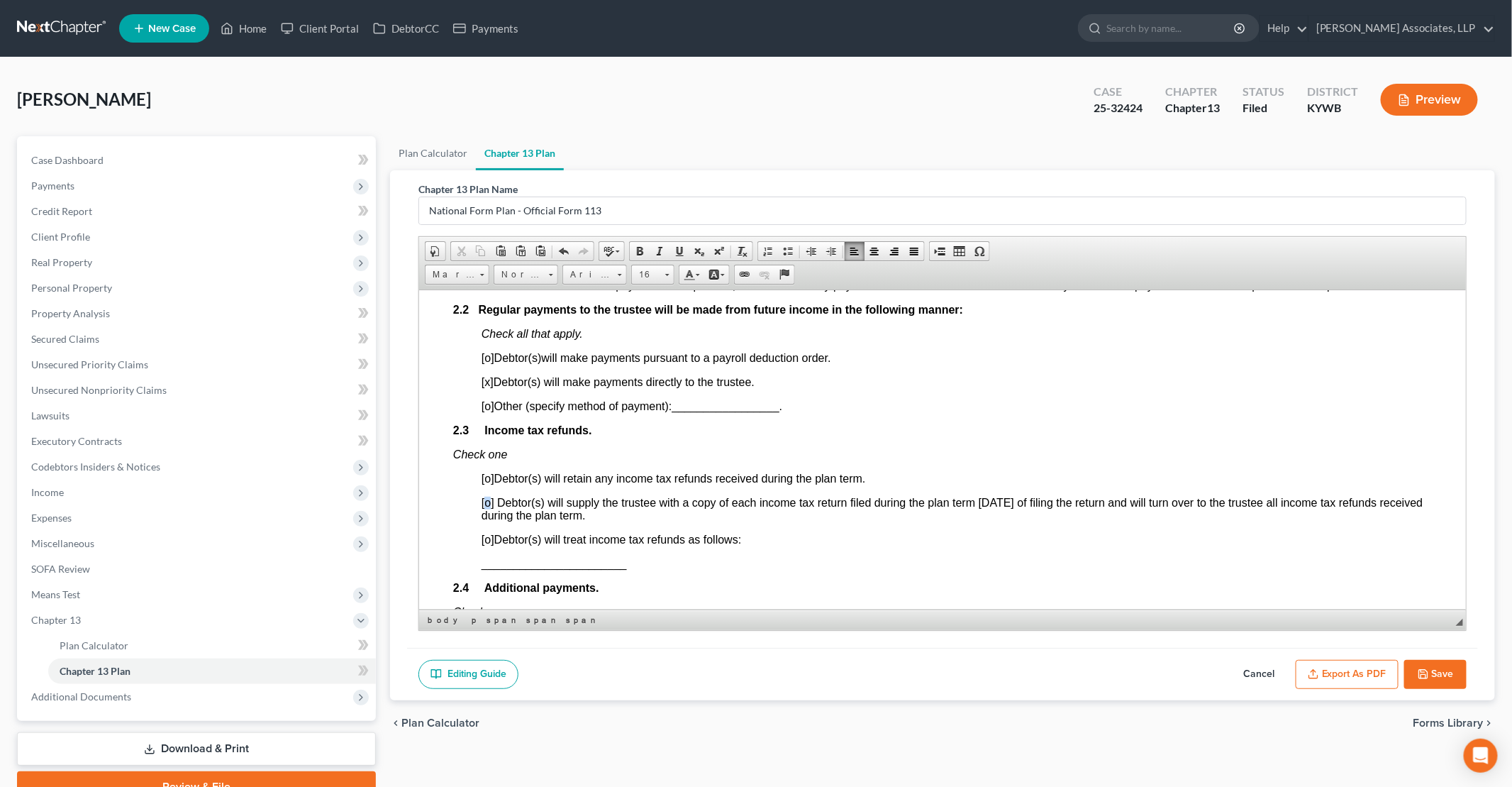
click at [487, 501] on span "[o]" at bounding box center [487, 502] width 13 height 12
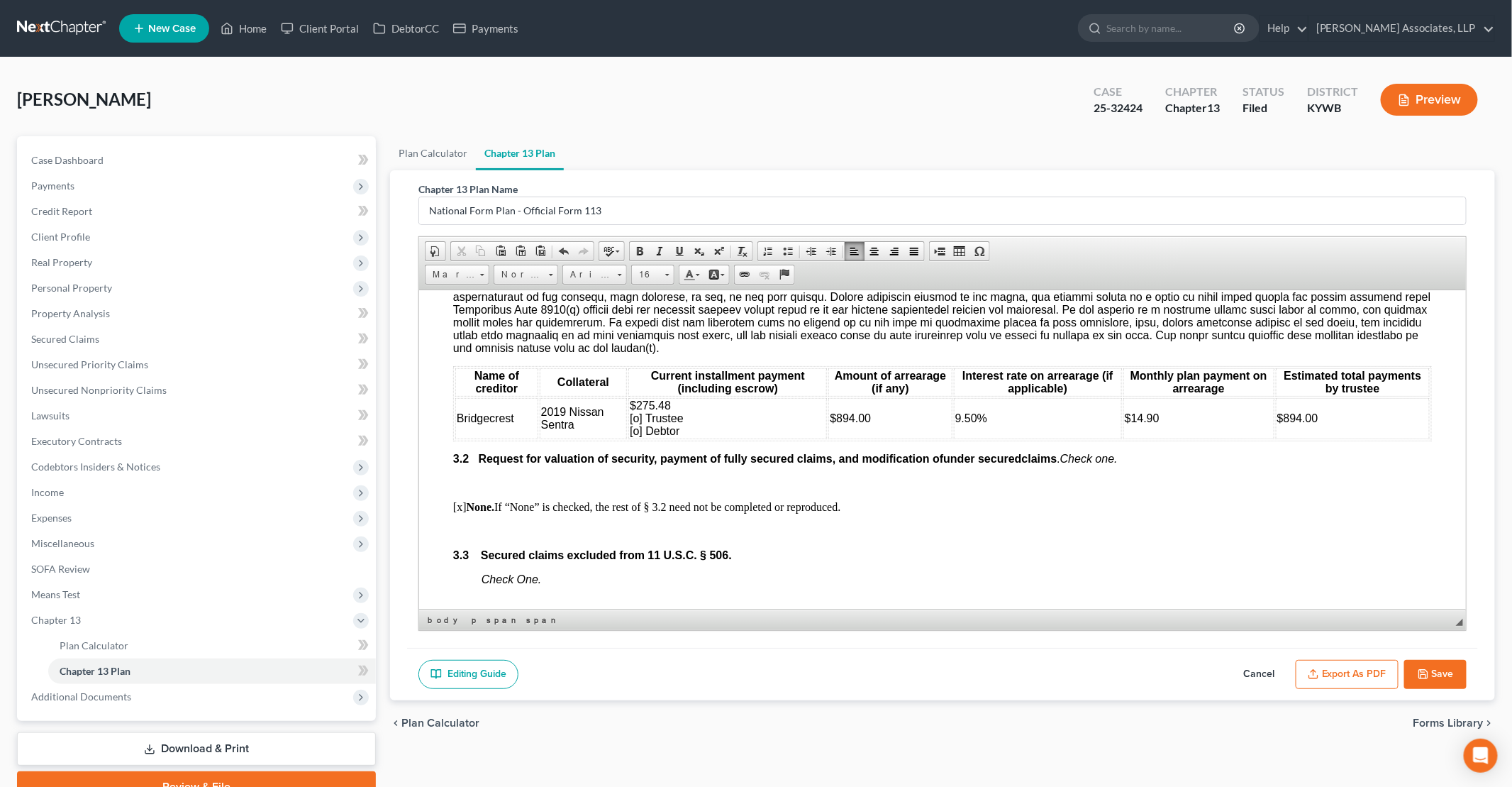
scroll to position [1560, 0]
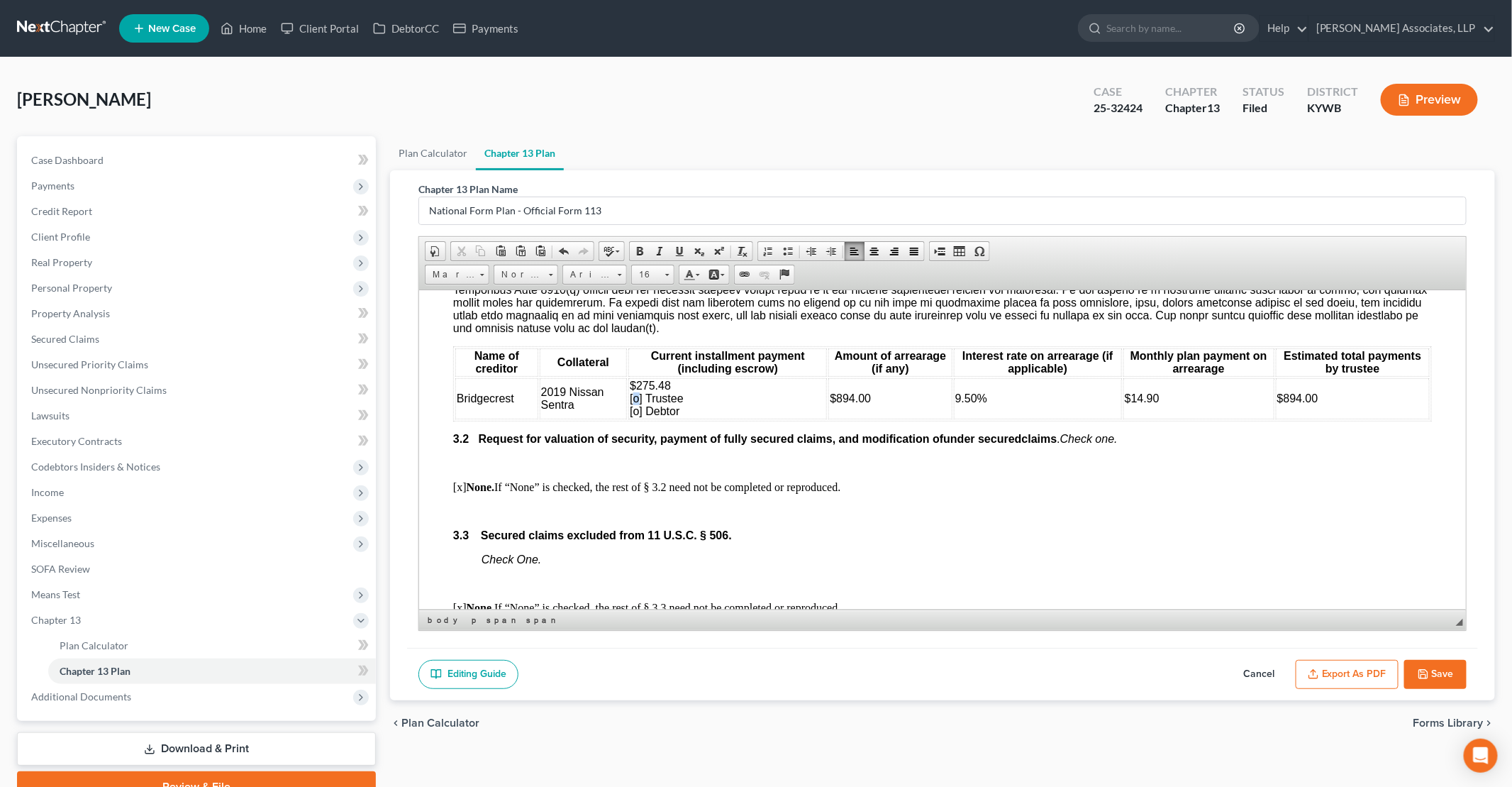
click at [635, 401] on span "$275.48 [o] Trustee [o] Debtor" at bounding box center [656, 398] width 54 height 38
click at [1111, 138] on ul "Plan Calculator Chapter 13 Plan" at bounding box center [942, 153] width 1105 height 34
click at [440, 145] on link "Plan Calculator" at bounding box center [433, 153] width 86 height 34
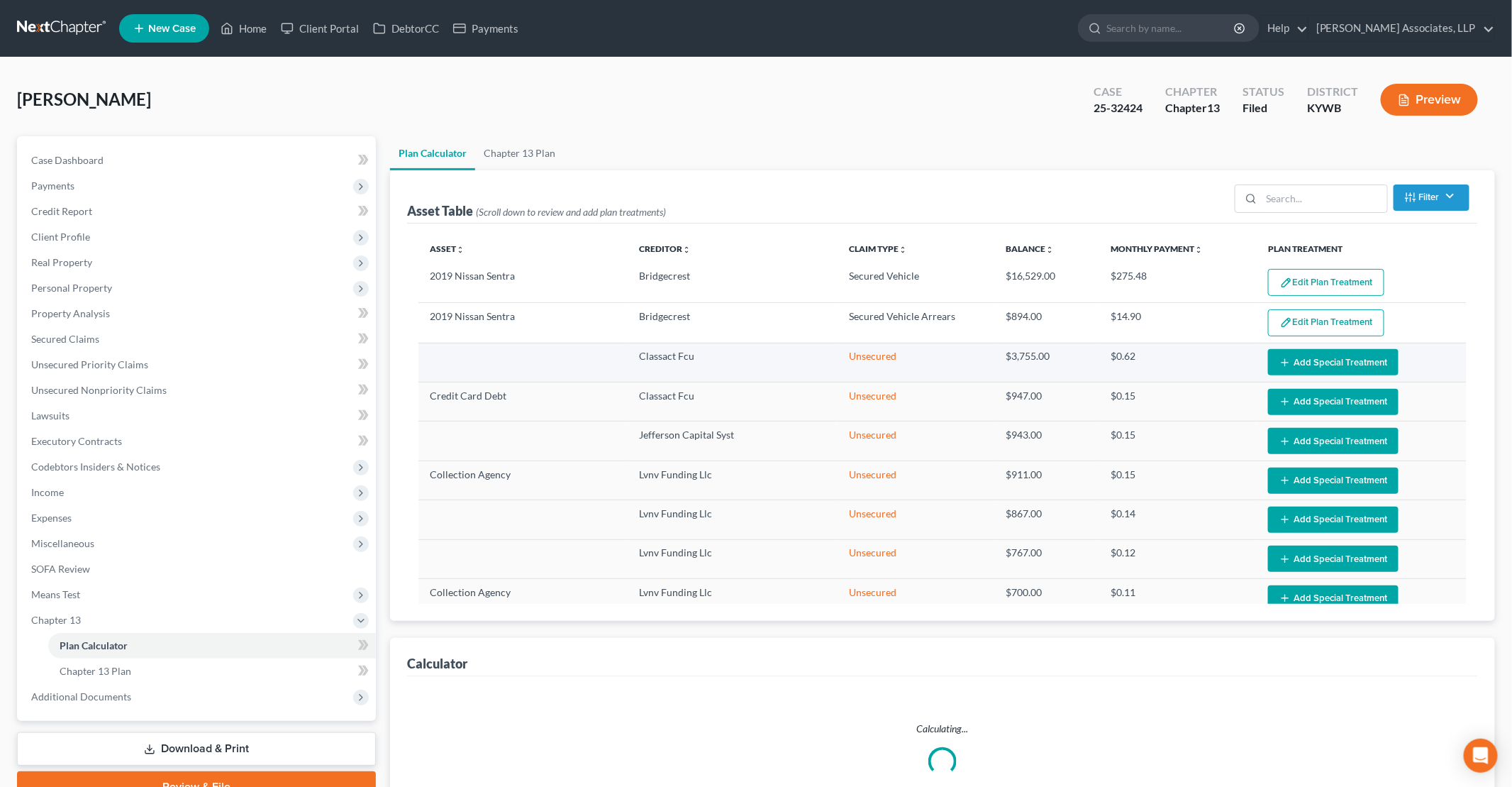
select select "59"
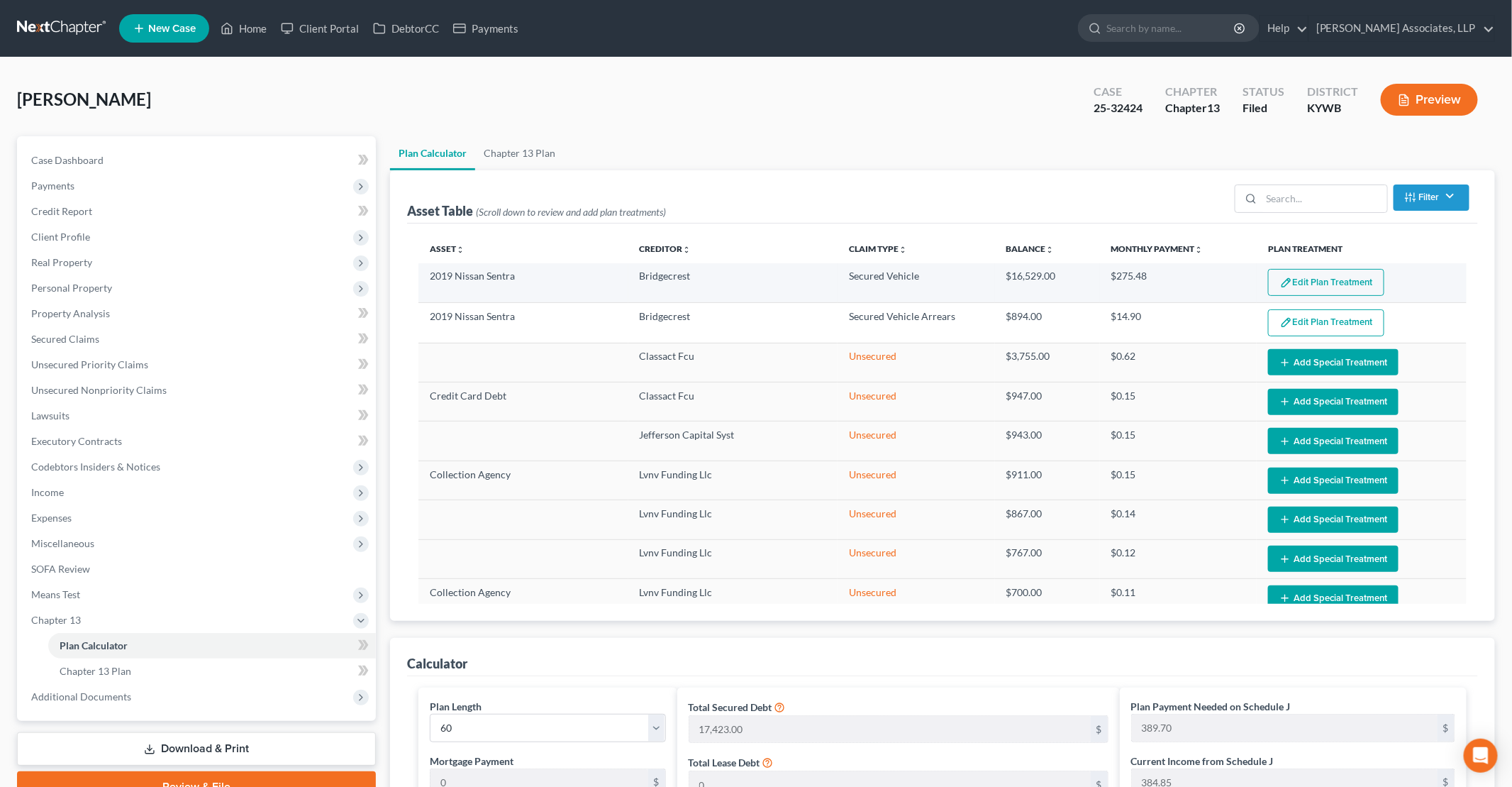
click at [1301, 282] on button "Edit Plan Treatment" at bounding box center [1326, 282] width 116 height 27
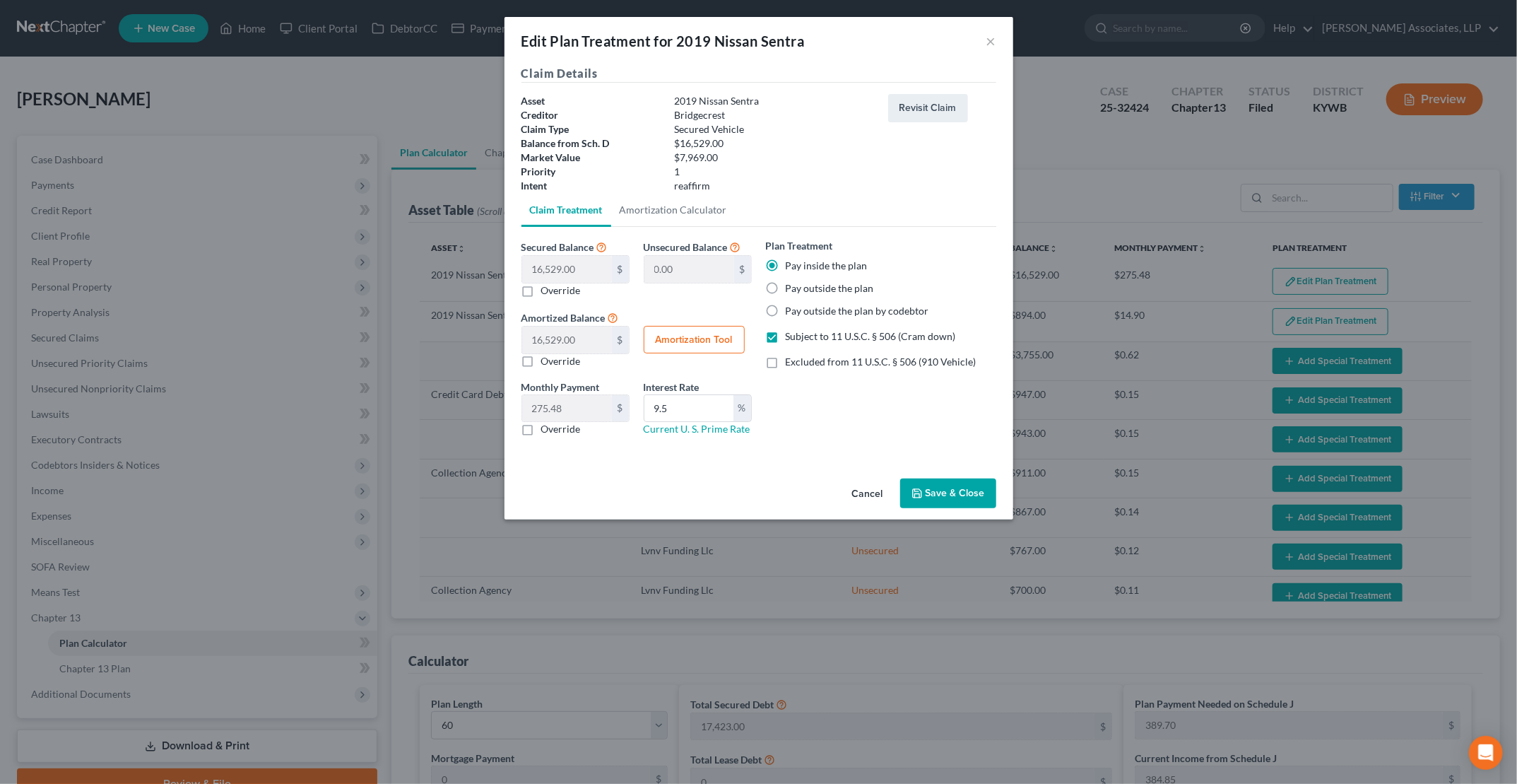
click at [943, 497] on button "Save & Close" at bounding box center [949, 493] width 96 height 30
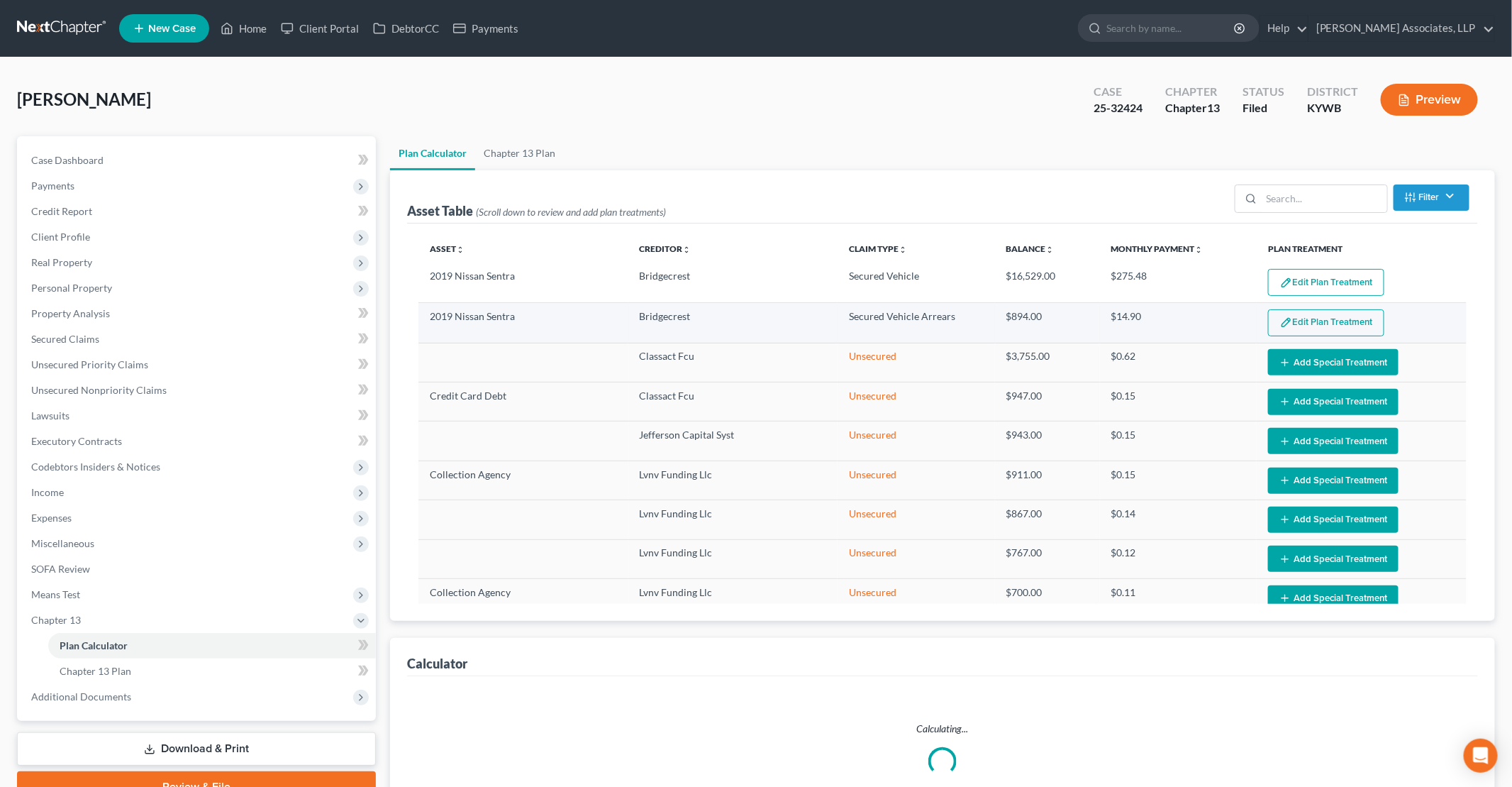
select select "59"
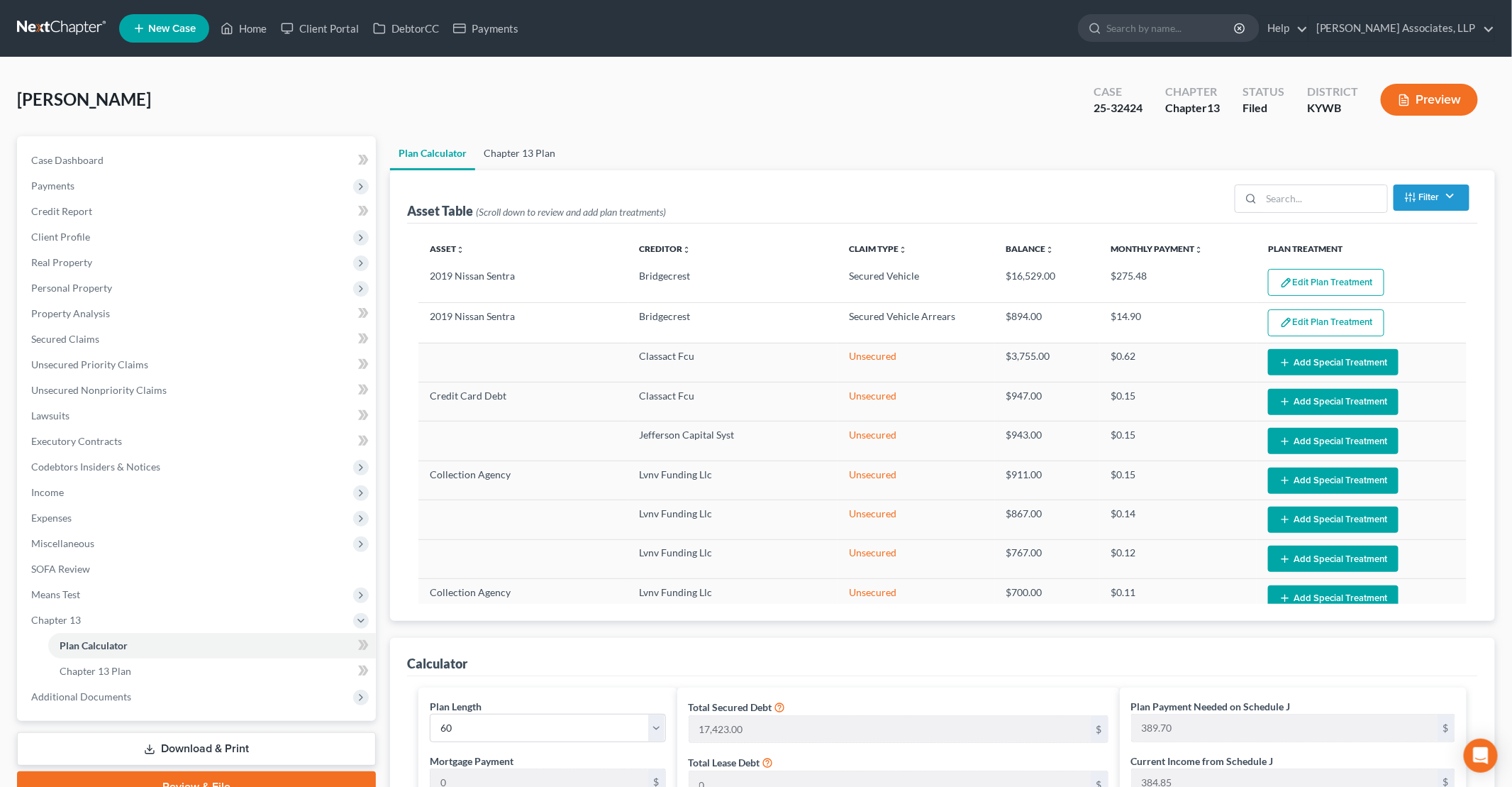
click at [539, 156] on link "Chapter 13 Plan" at bounding box center [520, 153] width 89 height 34
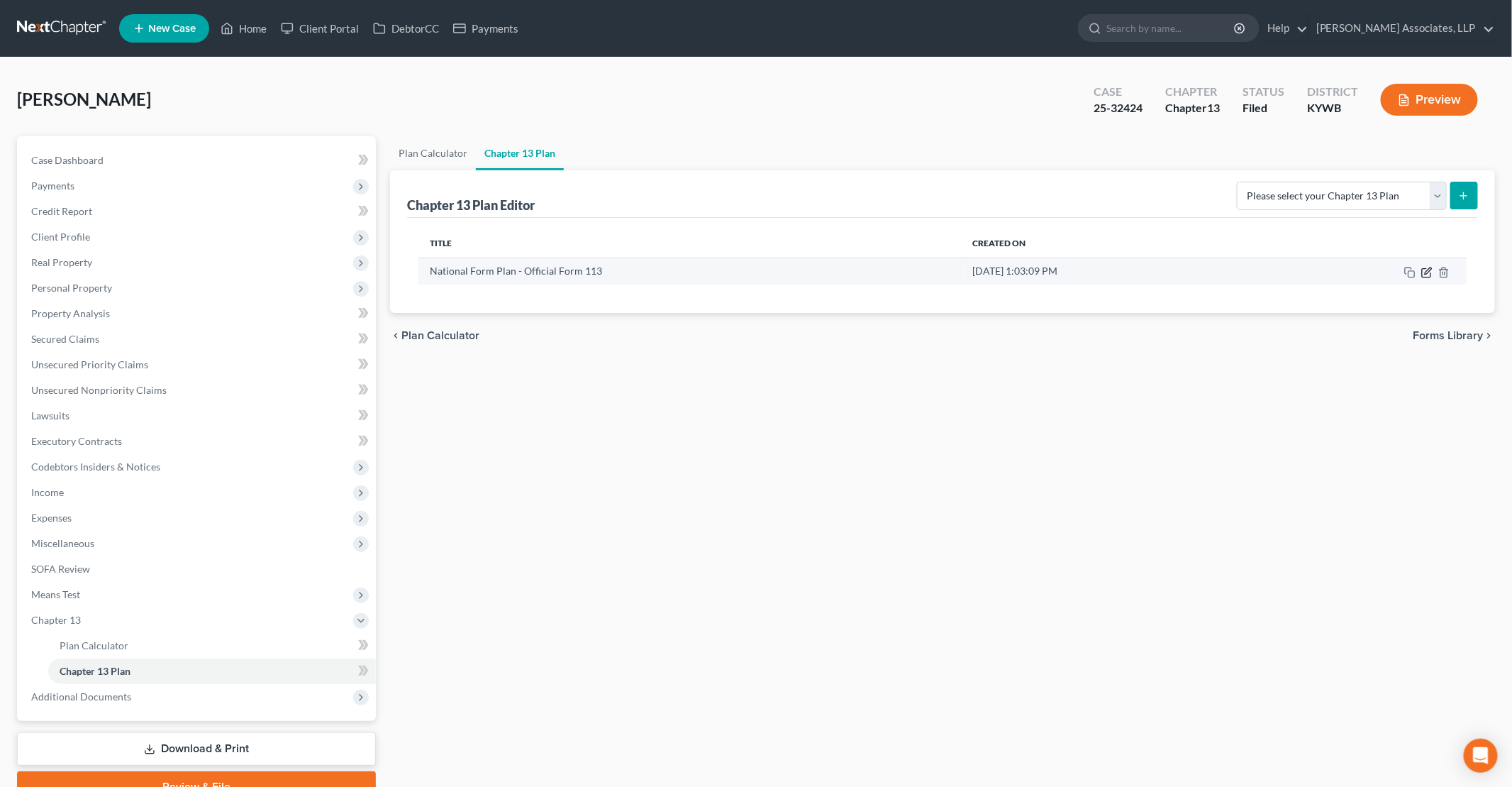
click at [1431, 272] on icon "button" at bounding box center [1426, 272] width 11 height 11
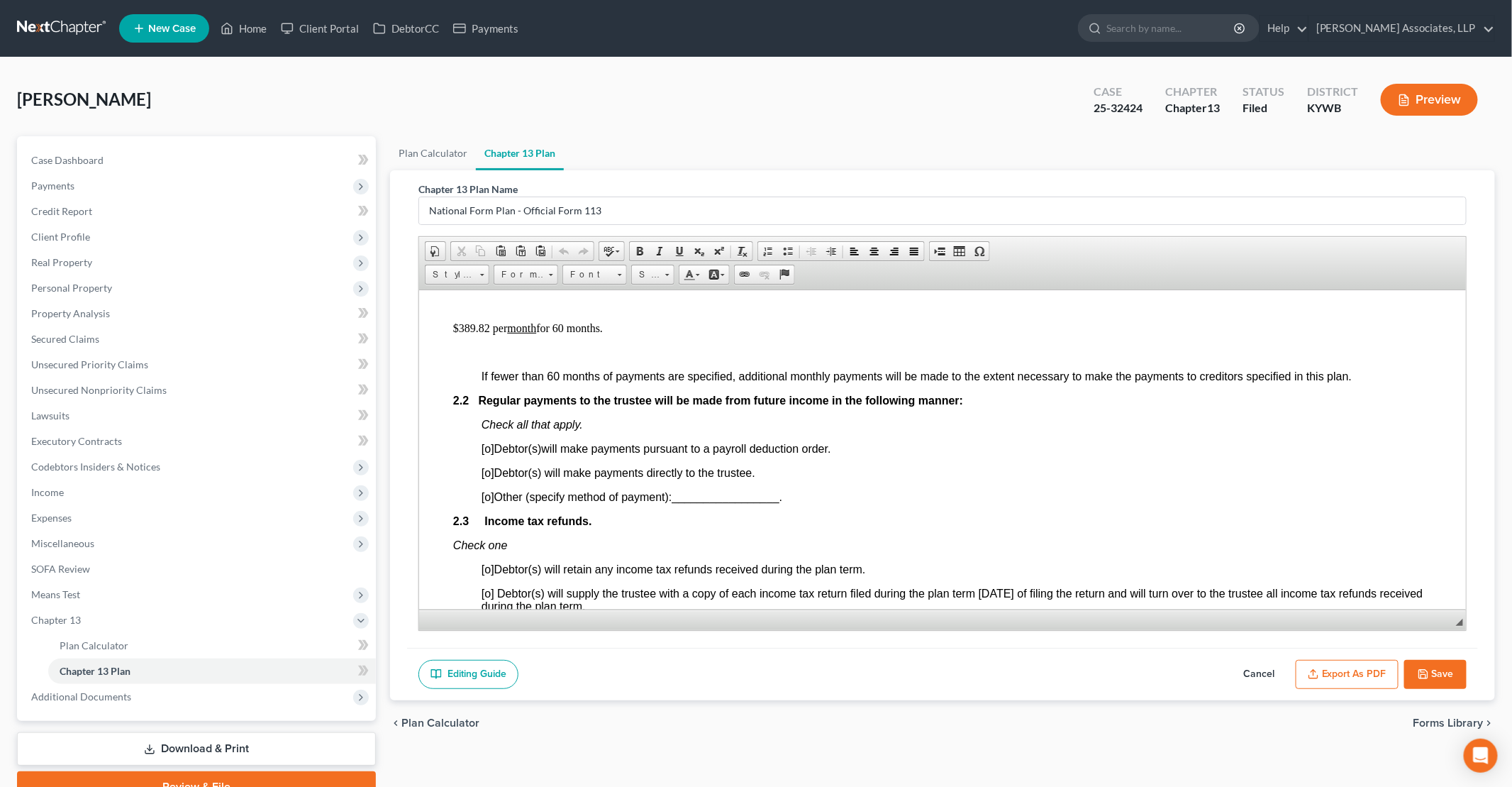
scroll to position [851, 0]
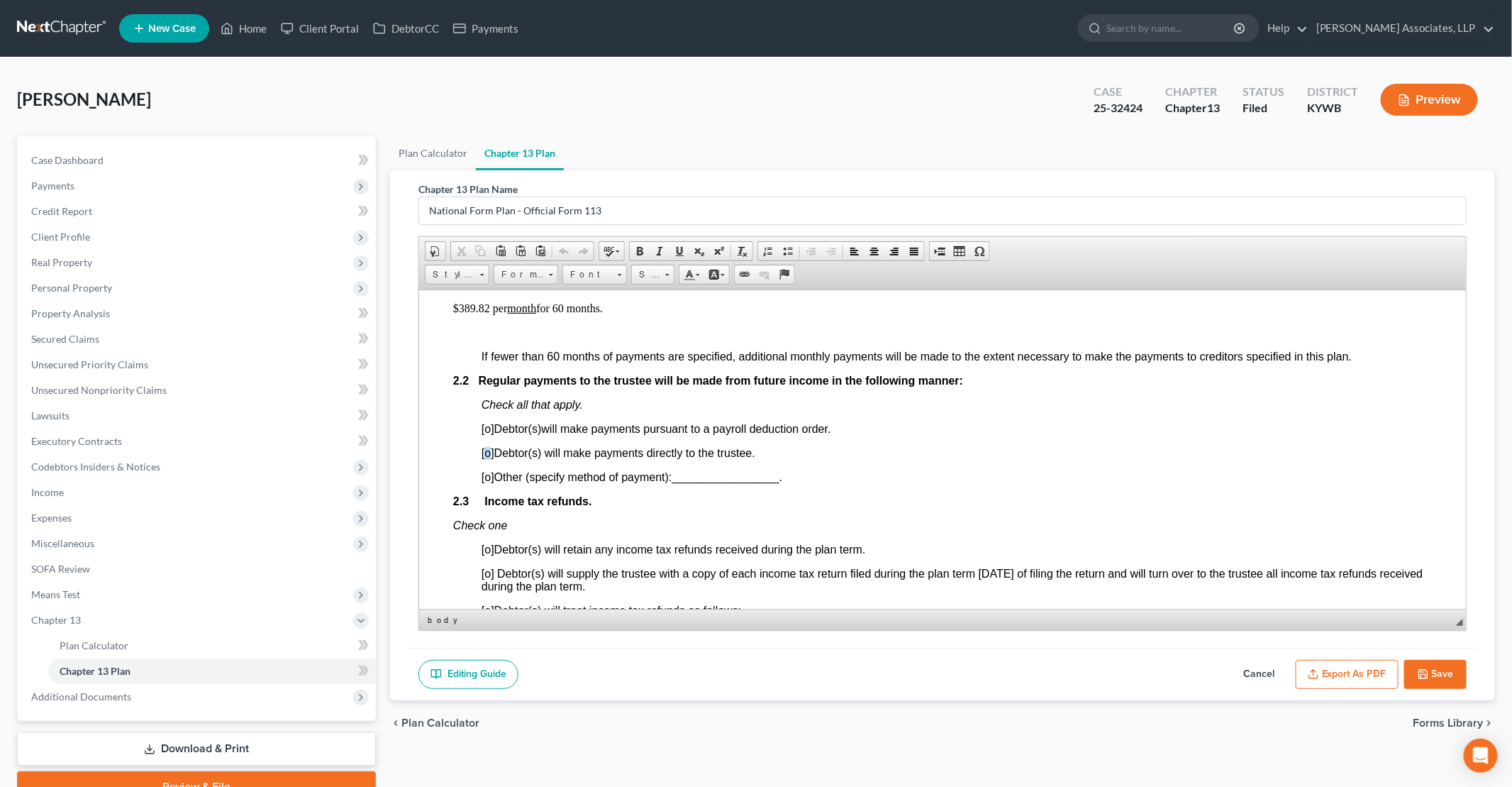
click at [489, 453] on span "[o]" at bounding box center [487, 453] width 13 height 12
drag, startPoint x: 482, startPoint y: 570, endPoint x: 488, endPoint y: 575, distance: 7.8
click at [488, 575] on span "[o]" at bounding box center [487, 573] width 13 height 12
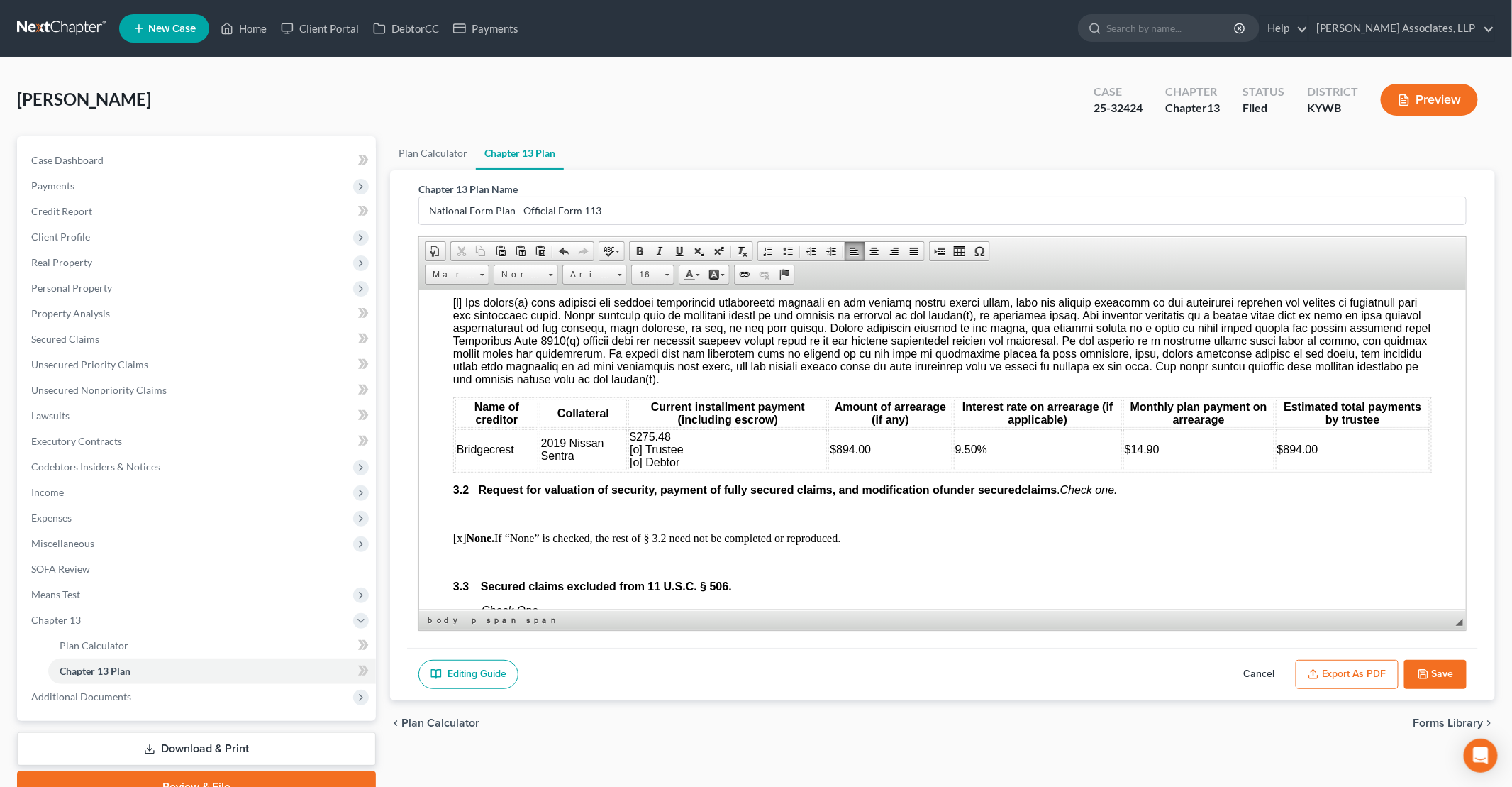
scroll to position [1348, 0]
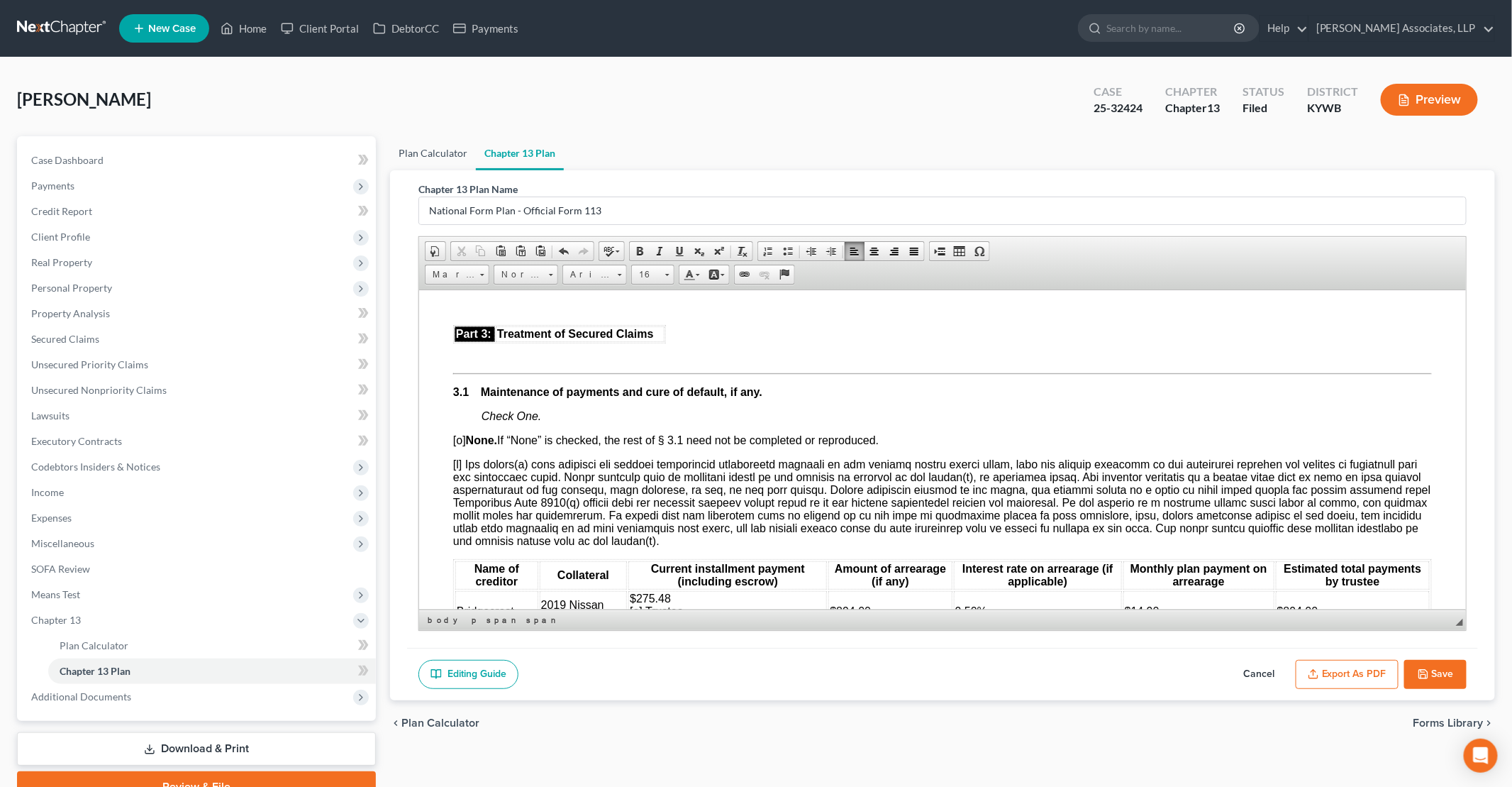
click at [439, 151] on link "Plan Calculator" at bounding box center [433, 153] width 86 height 34
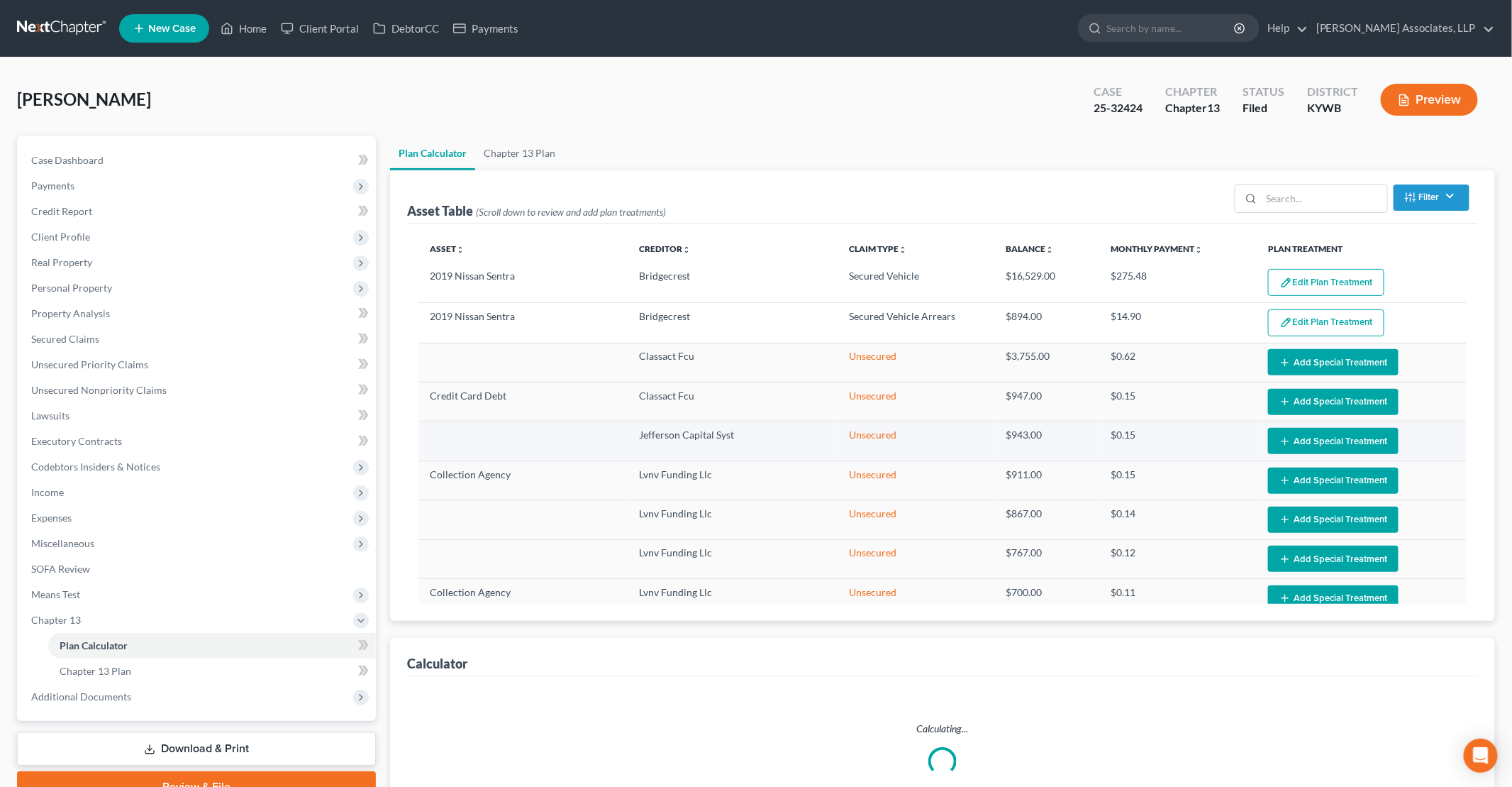
select select "59"
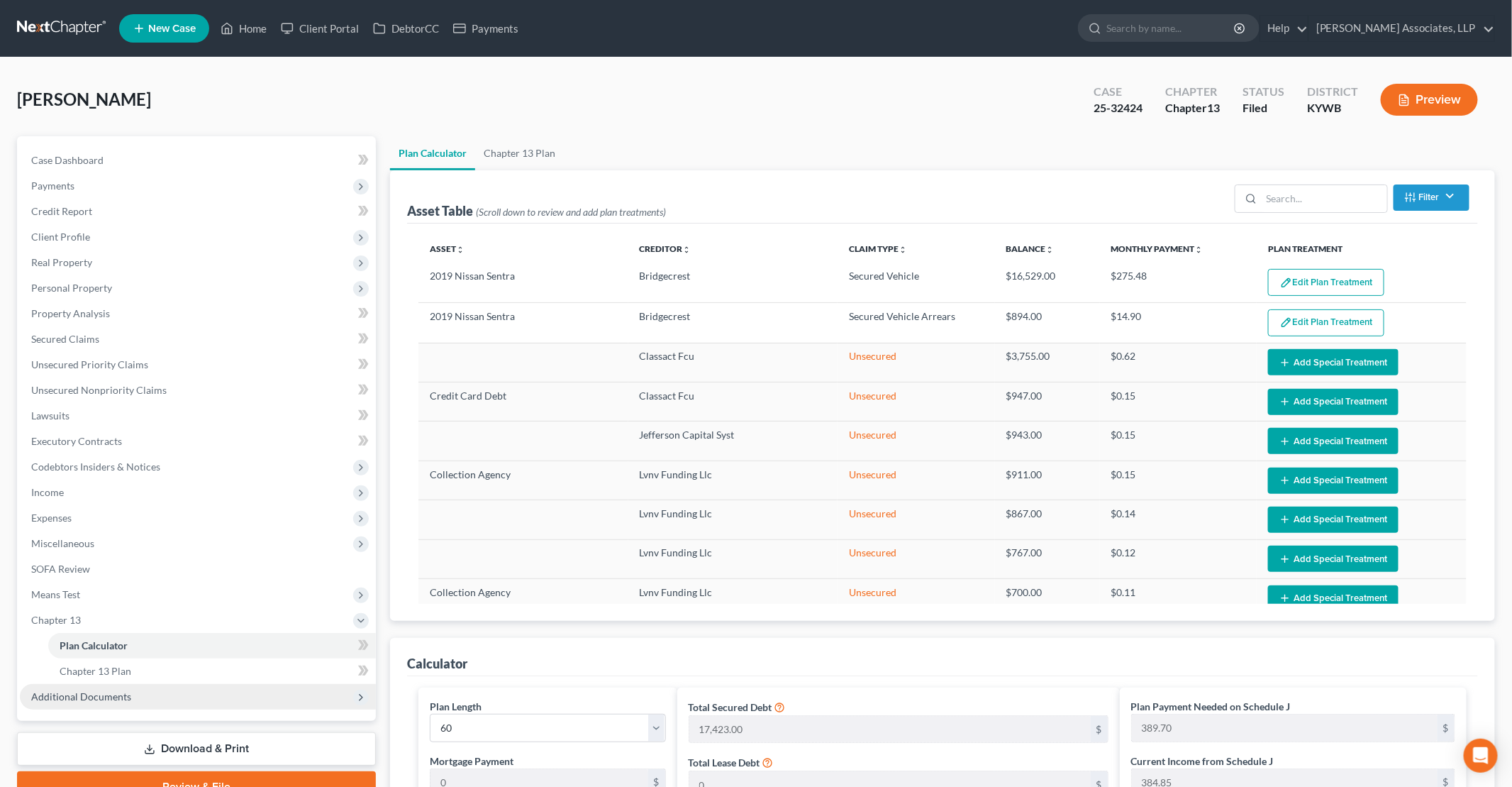
click at [121, 690] on span "Additional Documents" at bounding box center [80, 696] width 100 height 12
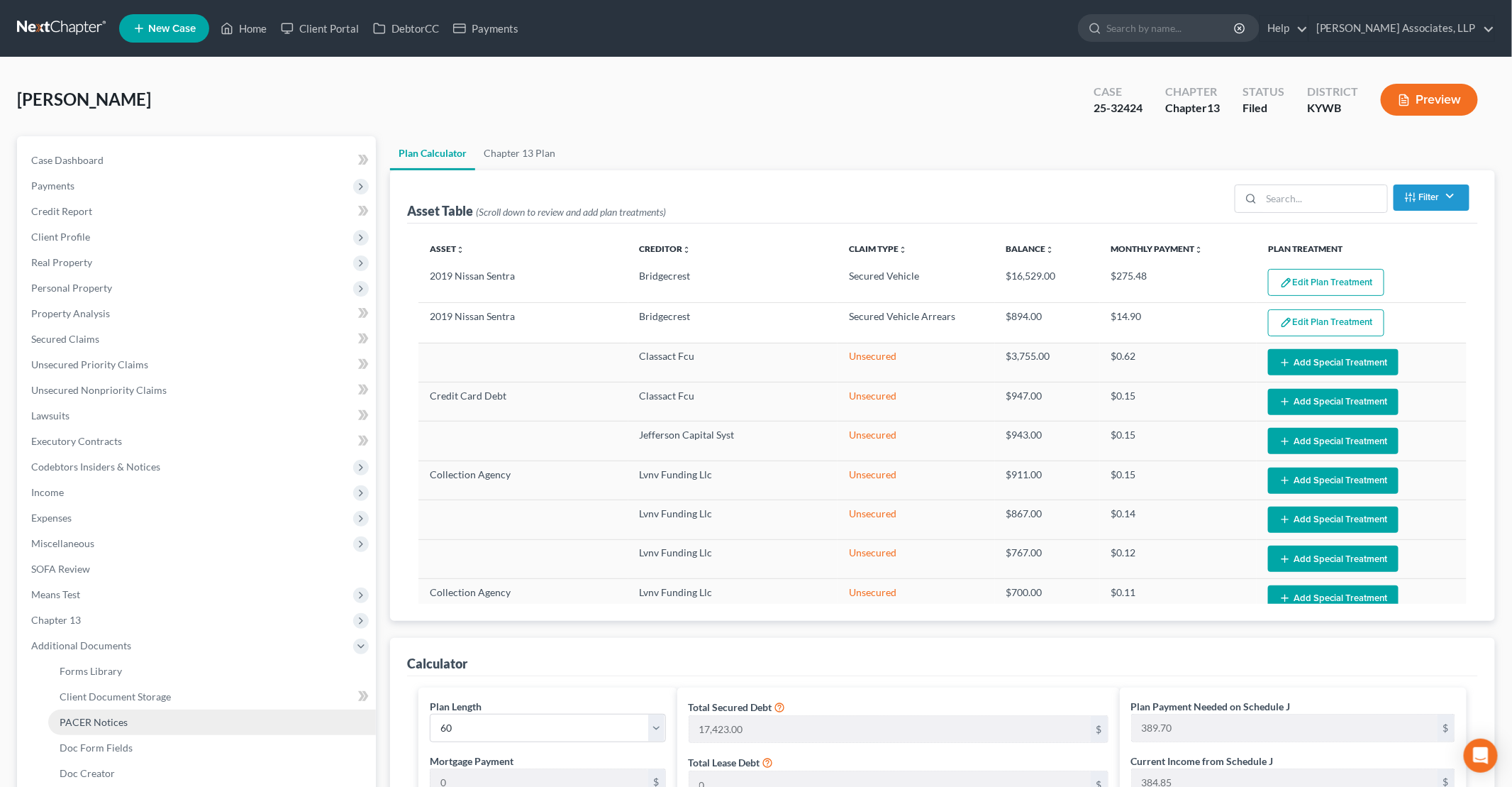
click at [145, 725] on link "PACER Notices" at bounding box center [211, 722] width 328 height 26
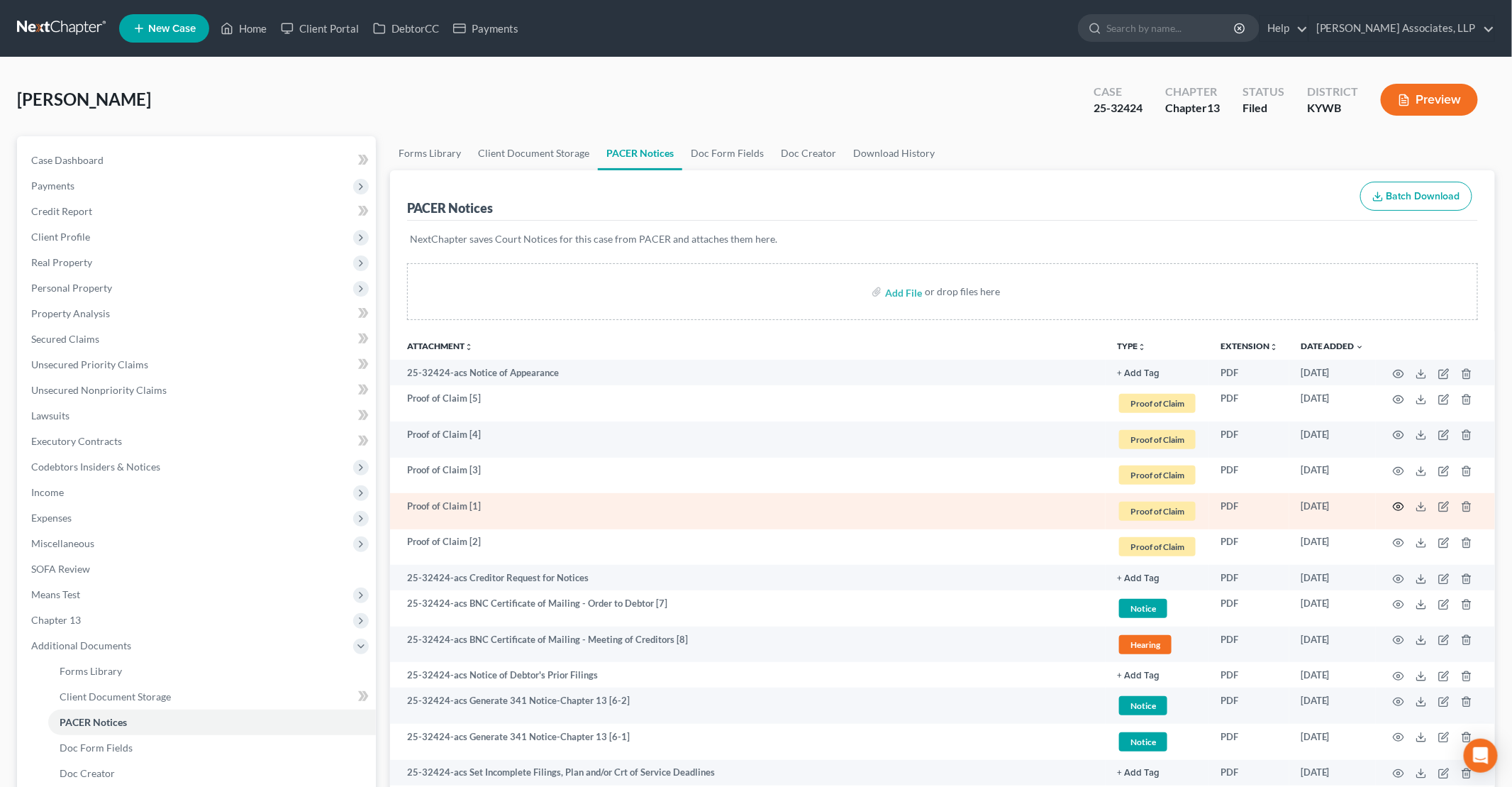
click at [1397, 503] on icon "button" at bounding box center [1399, 506] width 10 height 8
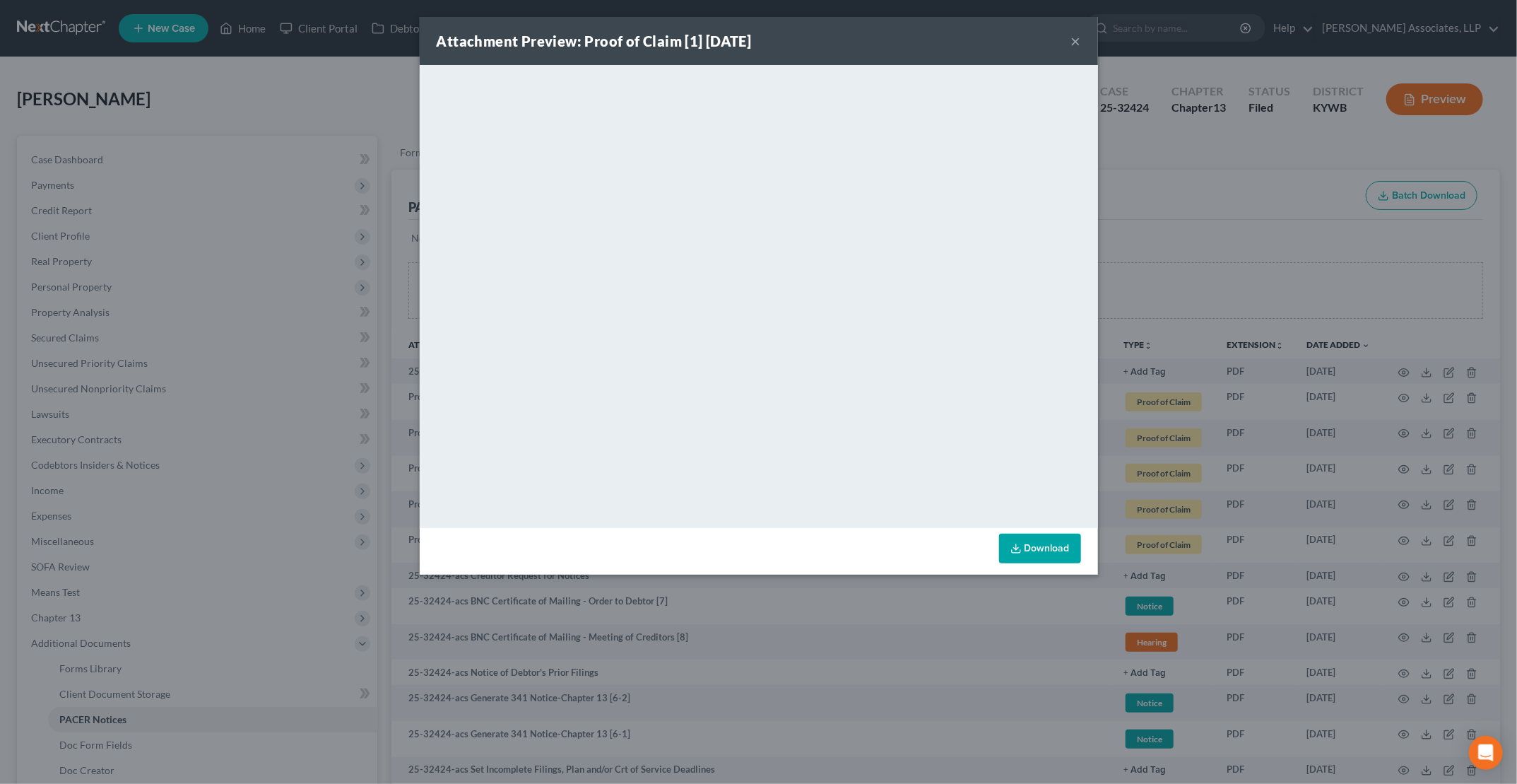
click at [1077, 42] on button "×" at bounding box center [1076, 41] width 10 height 17
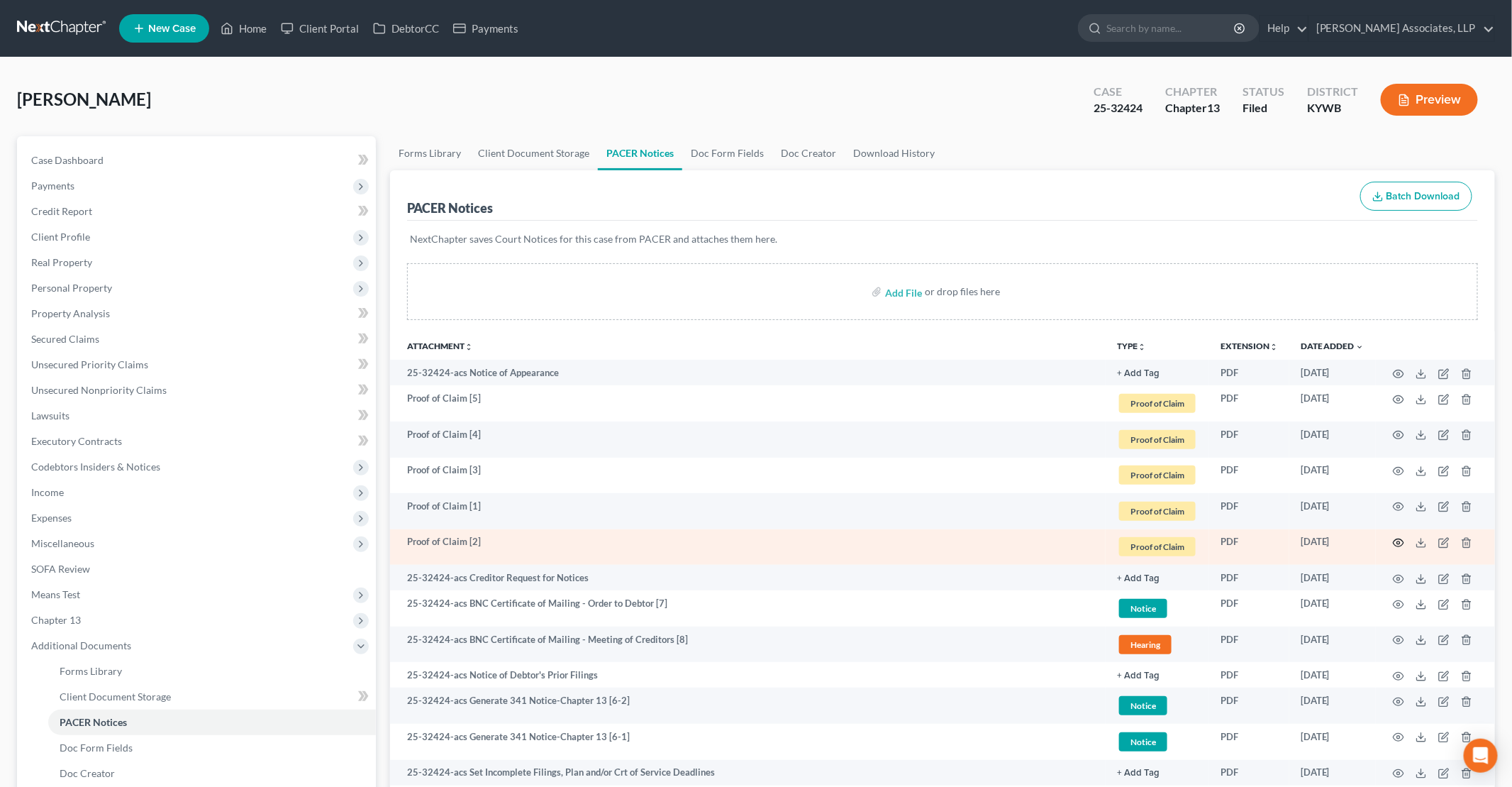
click at [1397, 542] on icon "button" at bounding box center [1398, 542] width 11 height 11
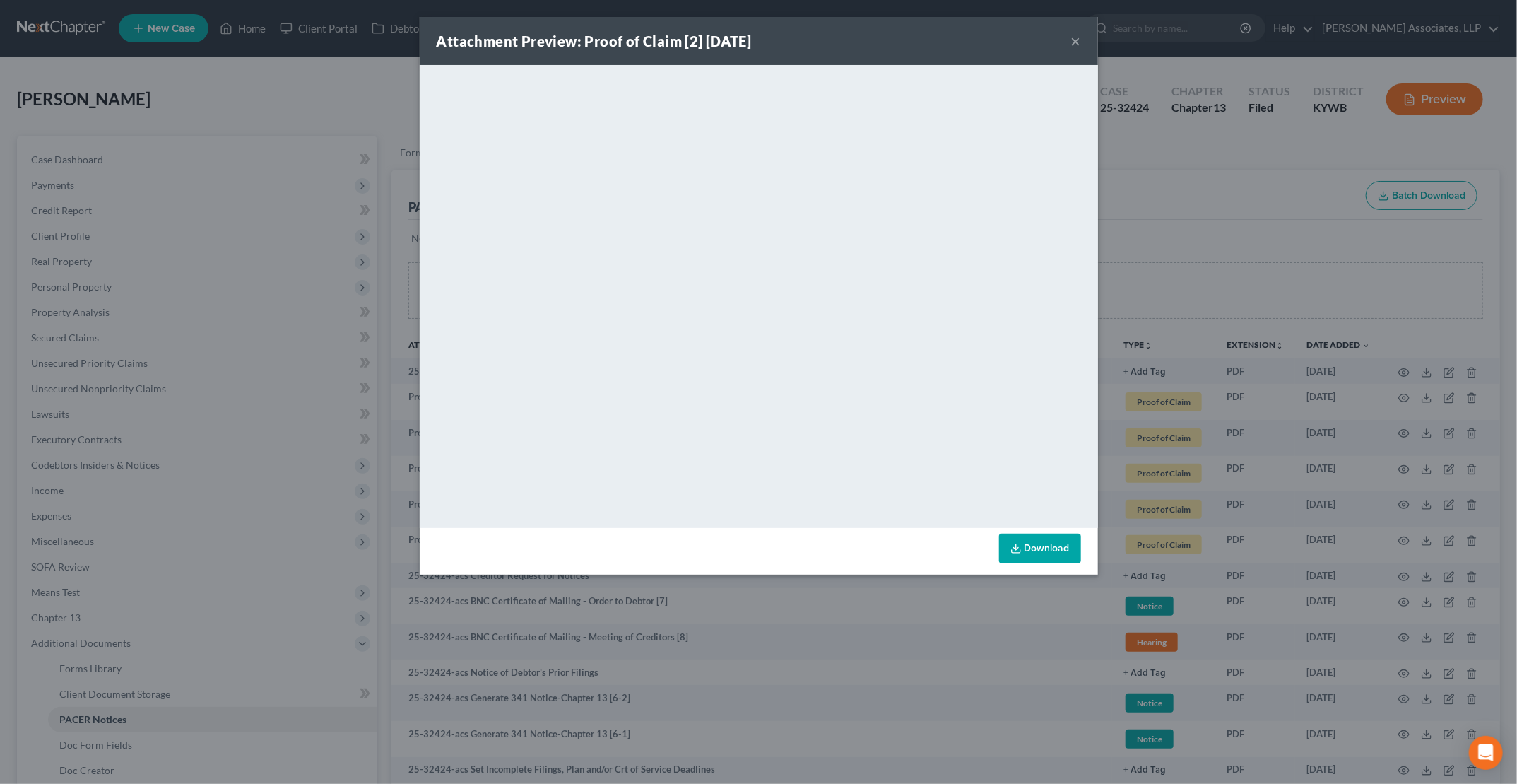
click at [1075, 44] on button "×" at bounding box center [1076, 41] width 10 height 17
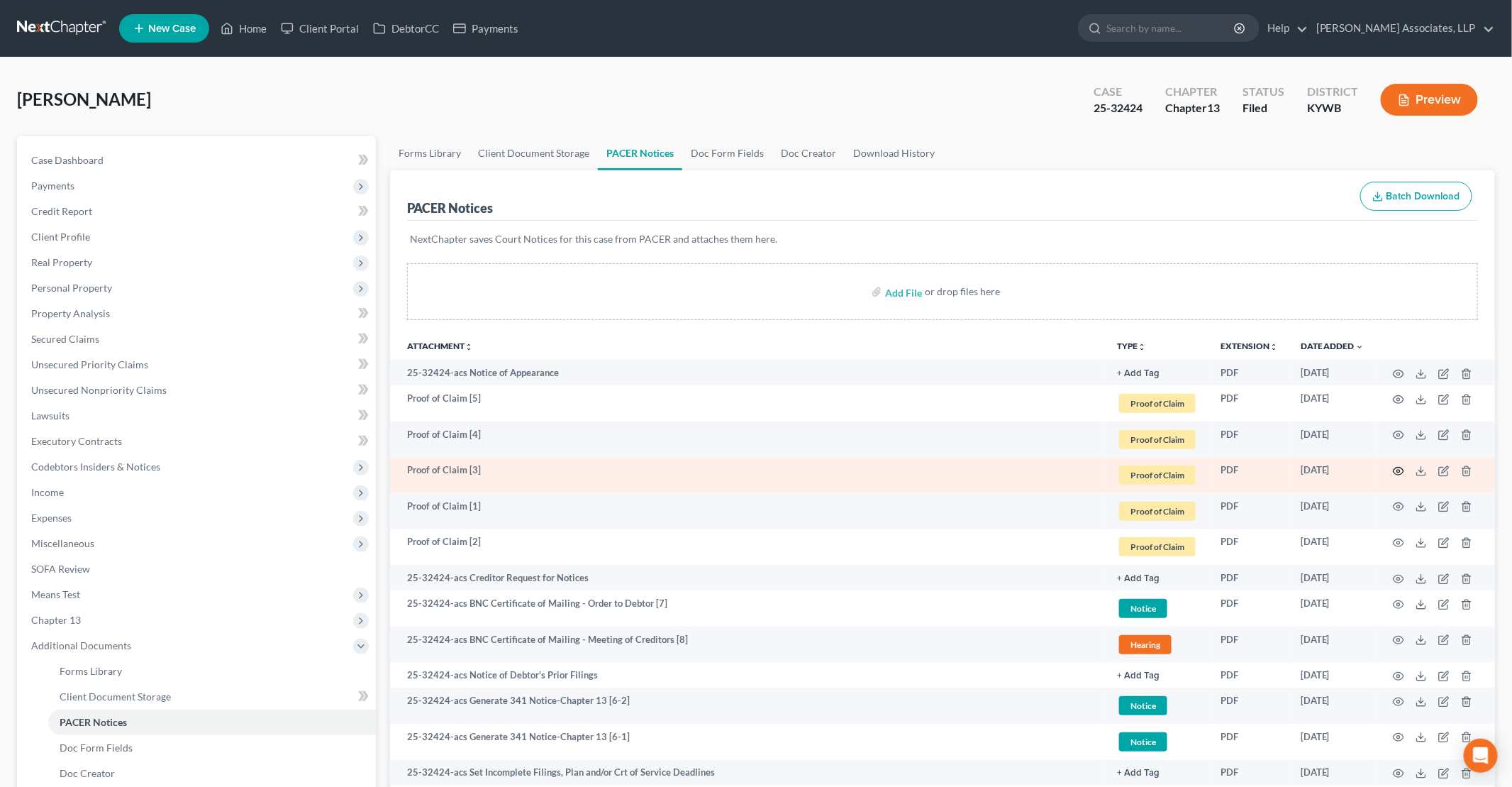
click at [1398, 470] on circle "button" at bounding box center [1398, 470] width 3 height 3
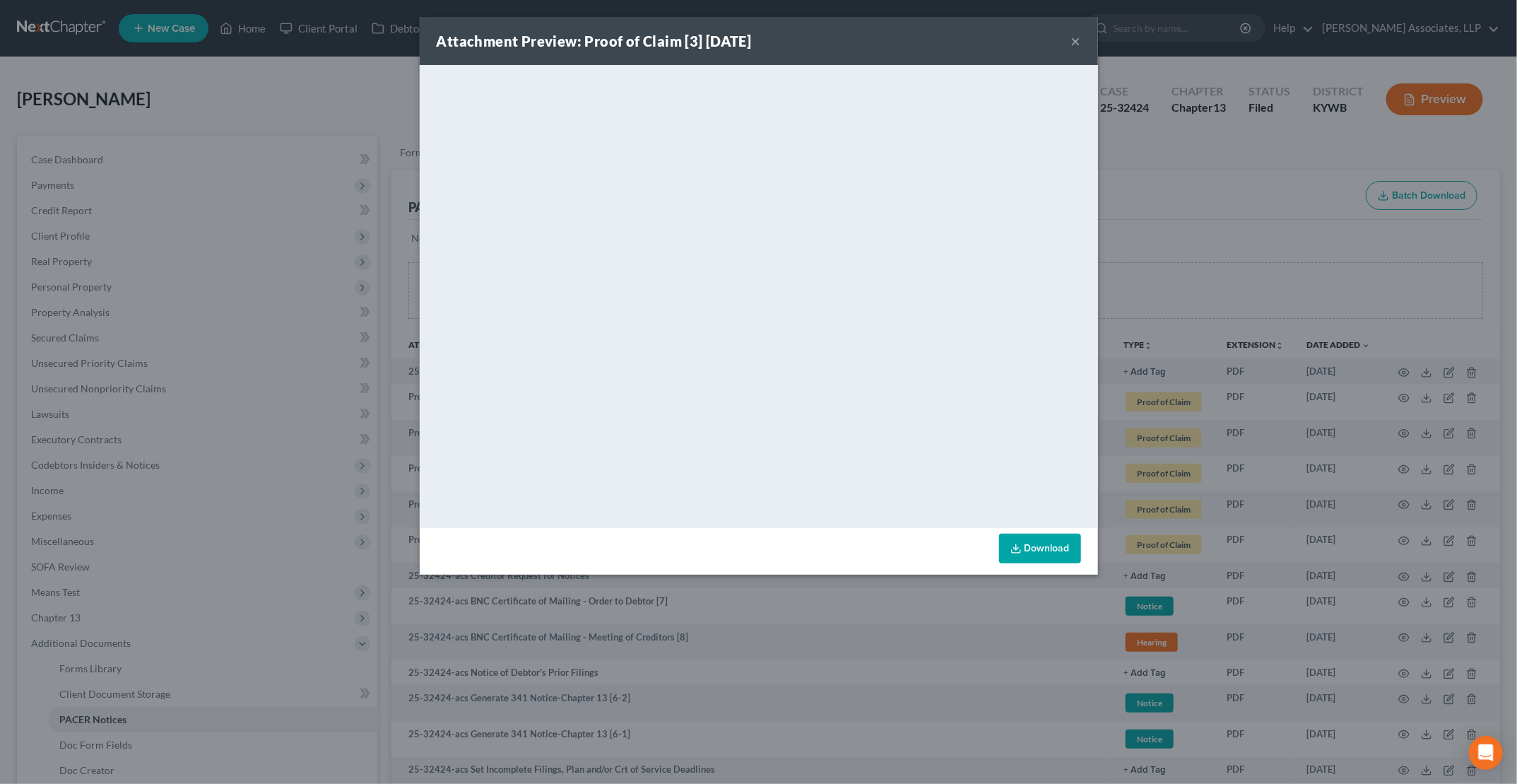
click at [1078, 39] on button "×" at bounding box center [1076, 41] width 10 height 17
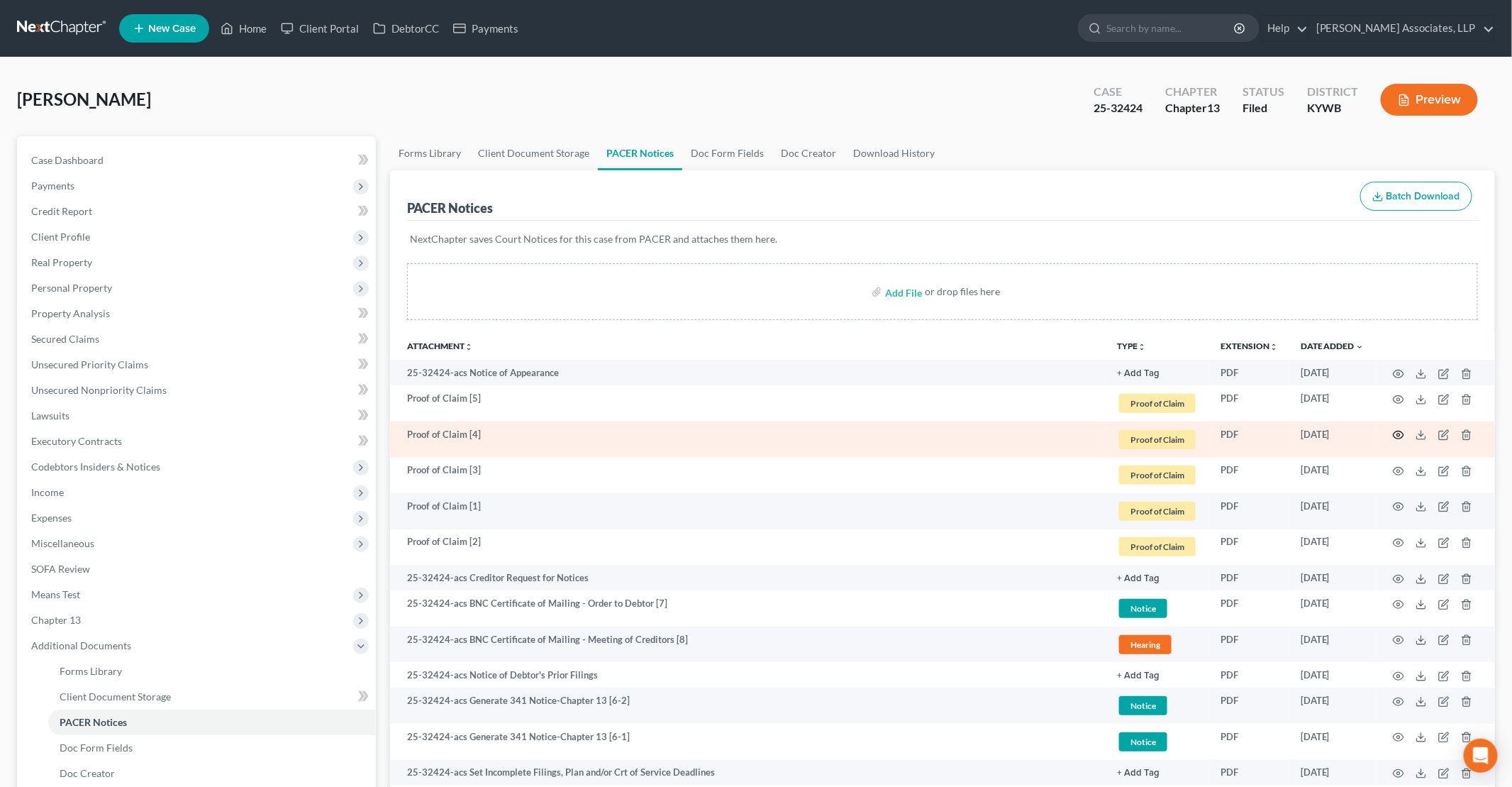
click at [1399, 434] on icon "button" at bounding box center [1398, 435] width 11 height 11
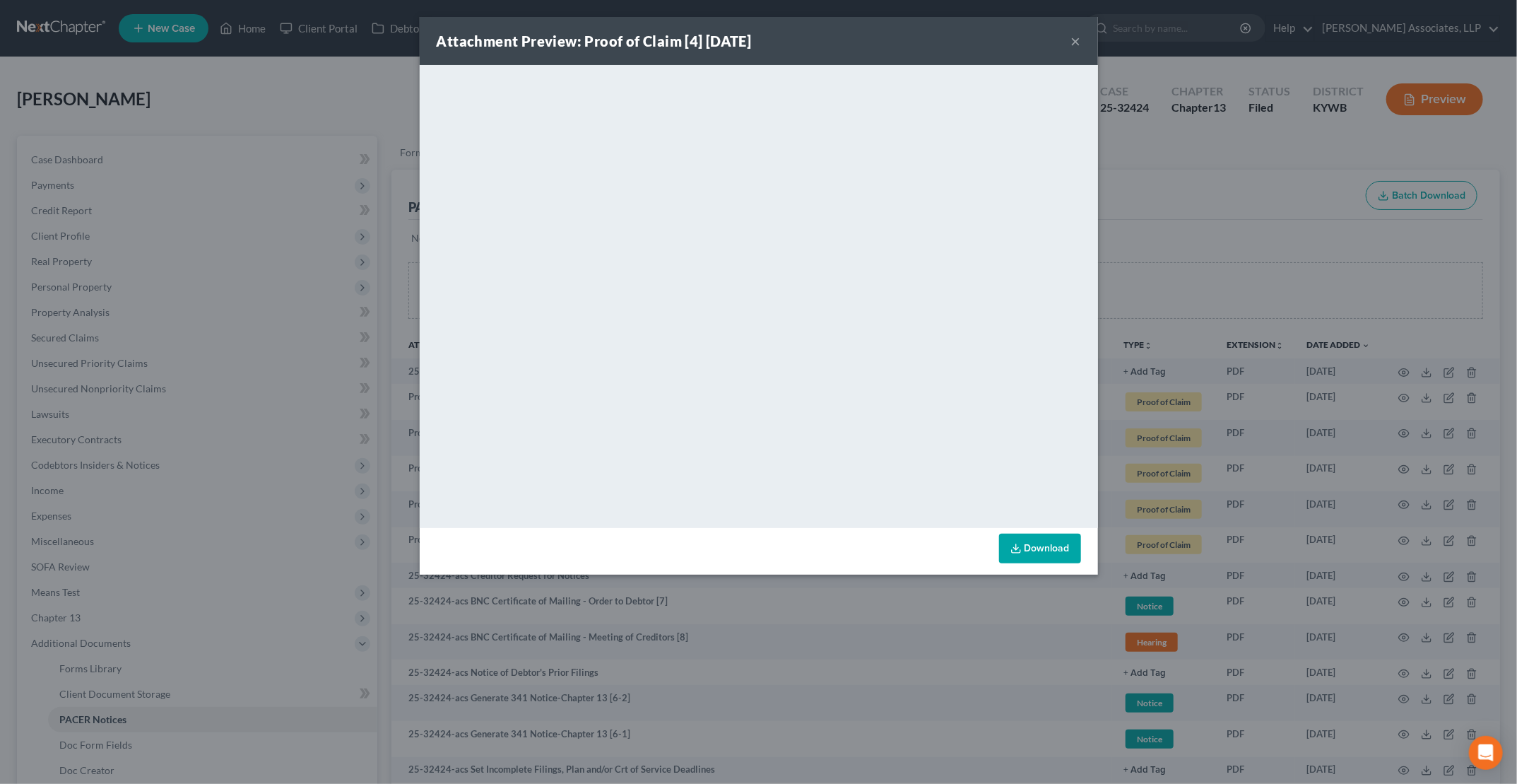
click at [1078, 42] on button "×" at bounding box center [1076, 41] width 10 height 17
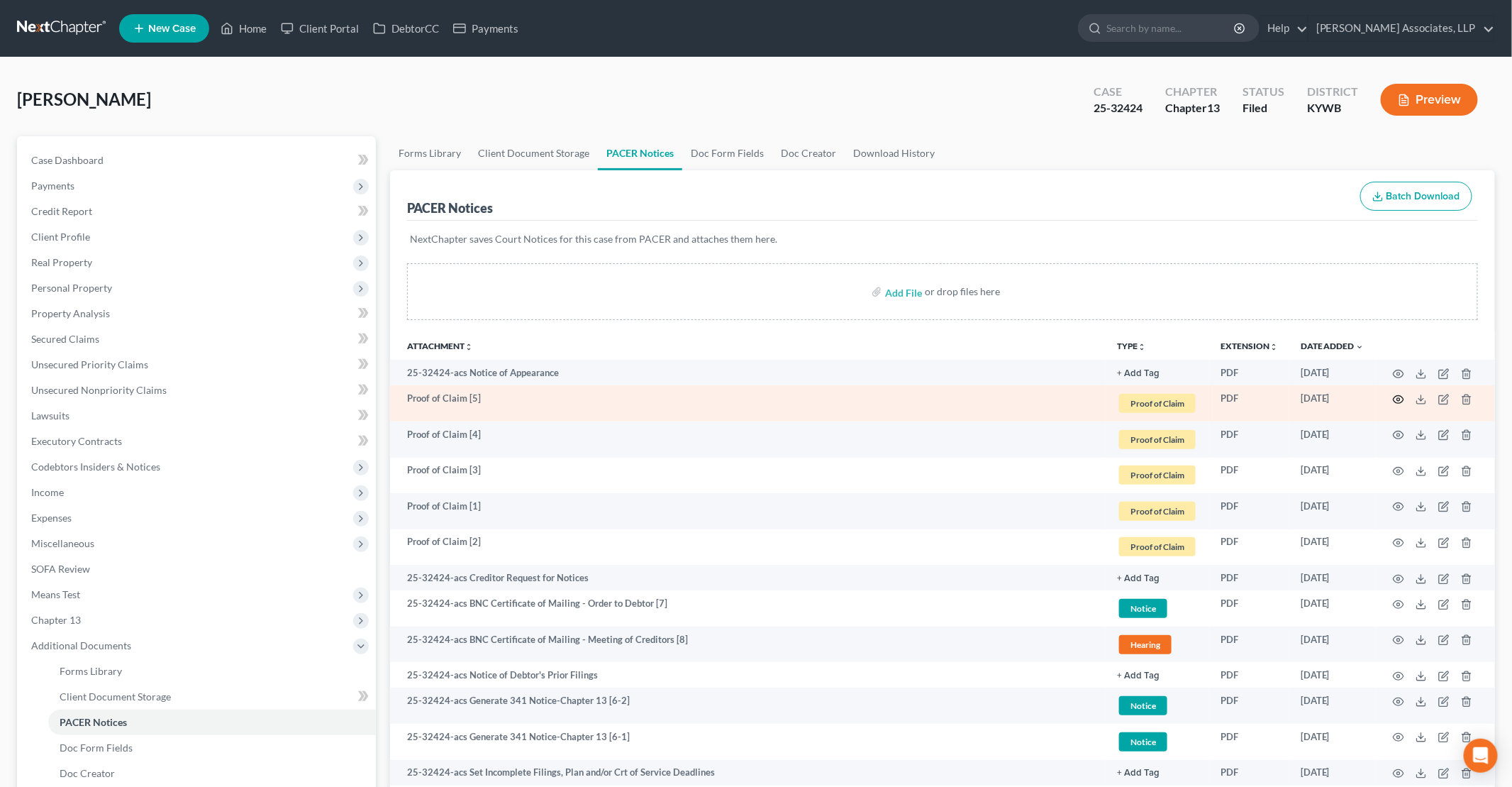
click at [1401, 399] on icon "button" at bounding box center [1398, 399] width 11 height 11
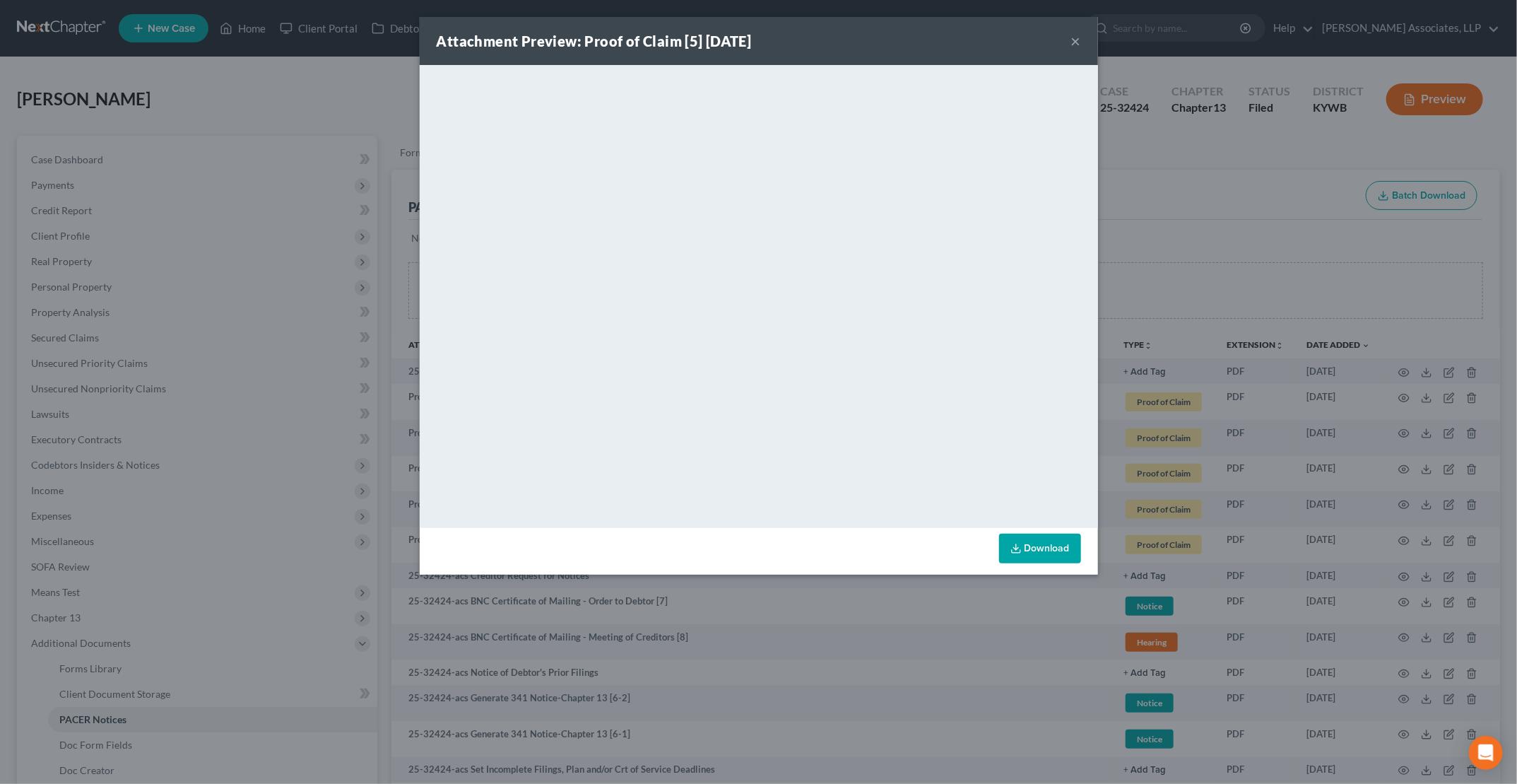
click at [1075, 39] on button "×" at bounding box center [1076, 41] width 10 height 17
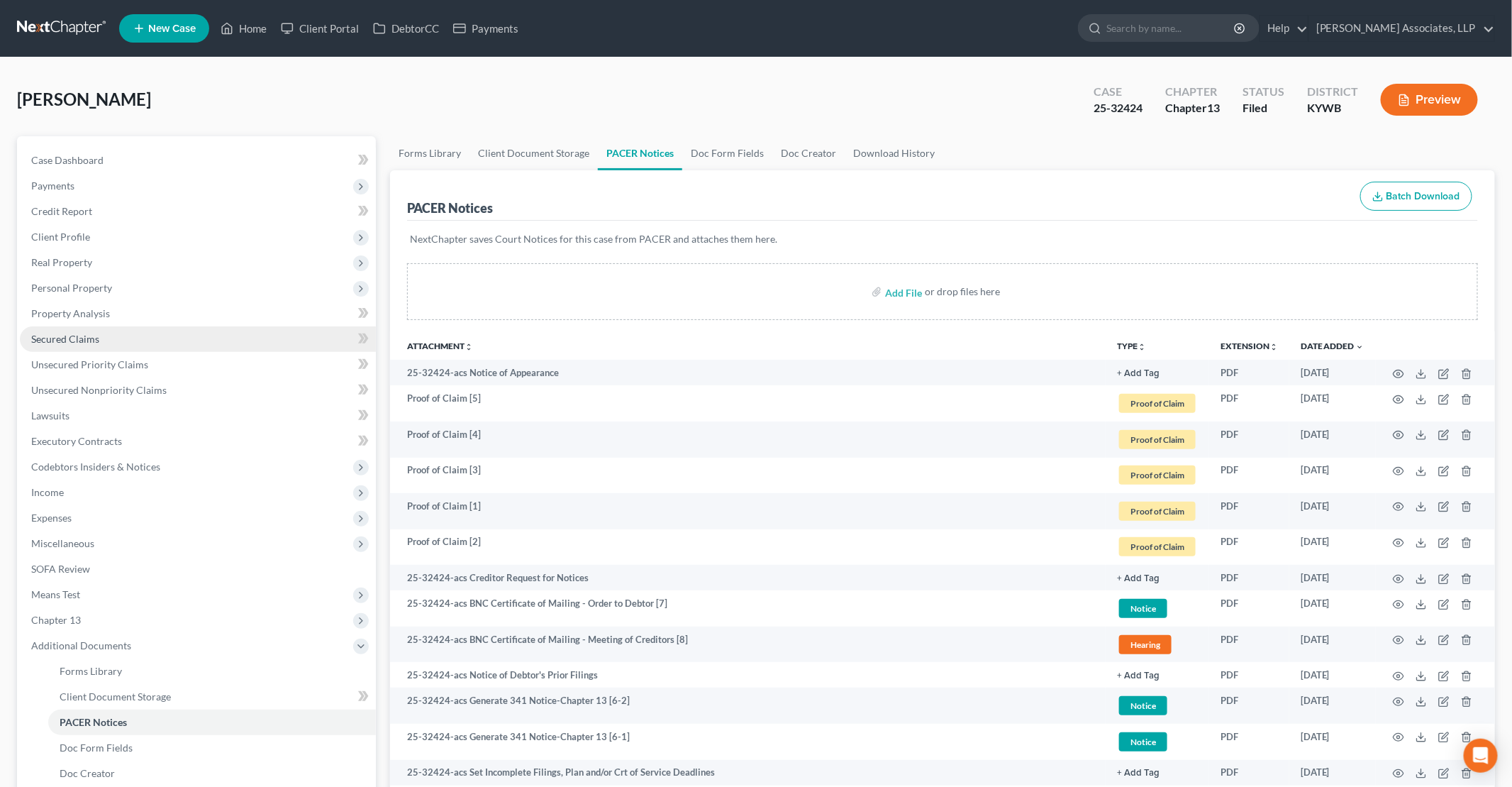
drag, startPoint x: 66, startPoint y: 334, endPoint x: 81, endPoint y: 331, distance: 15.3
click at [66, 334] on span "Secured Claims" at bounding box center [65, 339] width 68 height 12
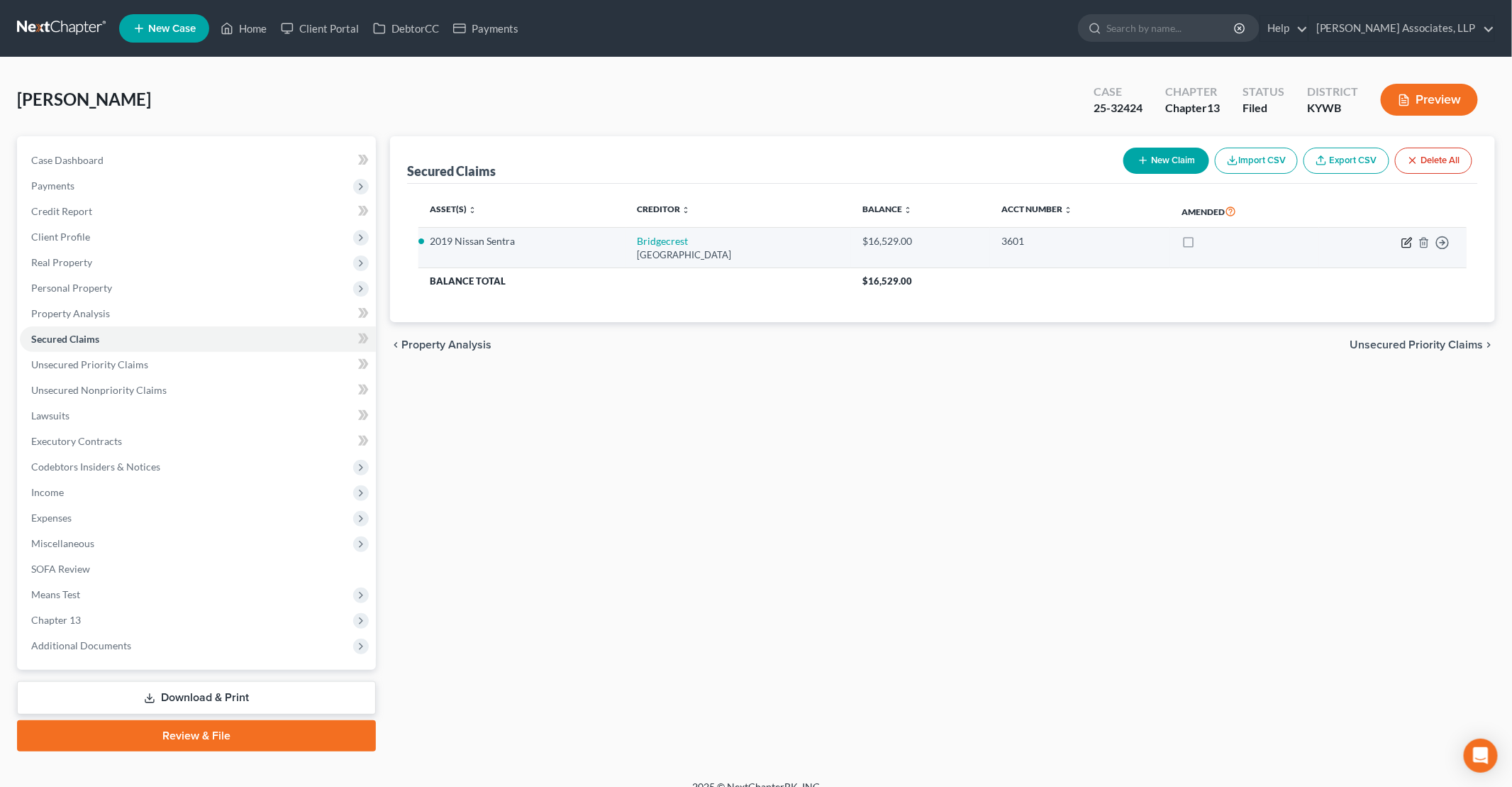
click at [1408, 240] on icon "button" at bounding box center [1407, 242] width 11 height 11
select select "3"
select select "2"
select select "0"
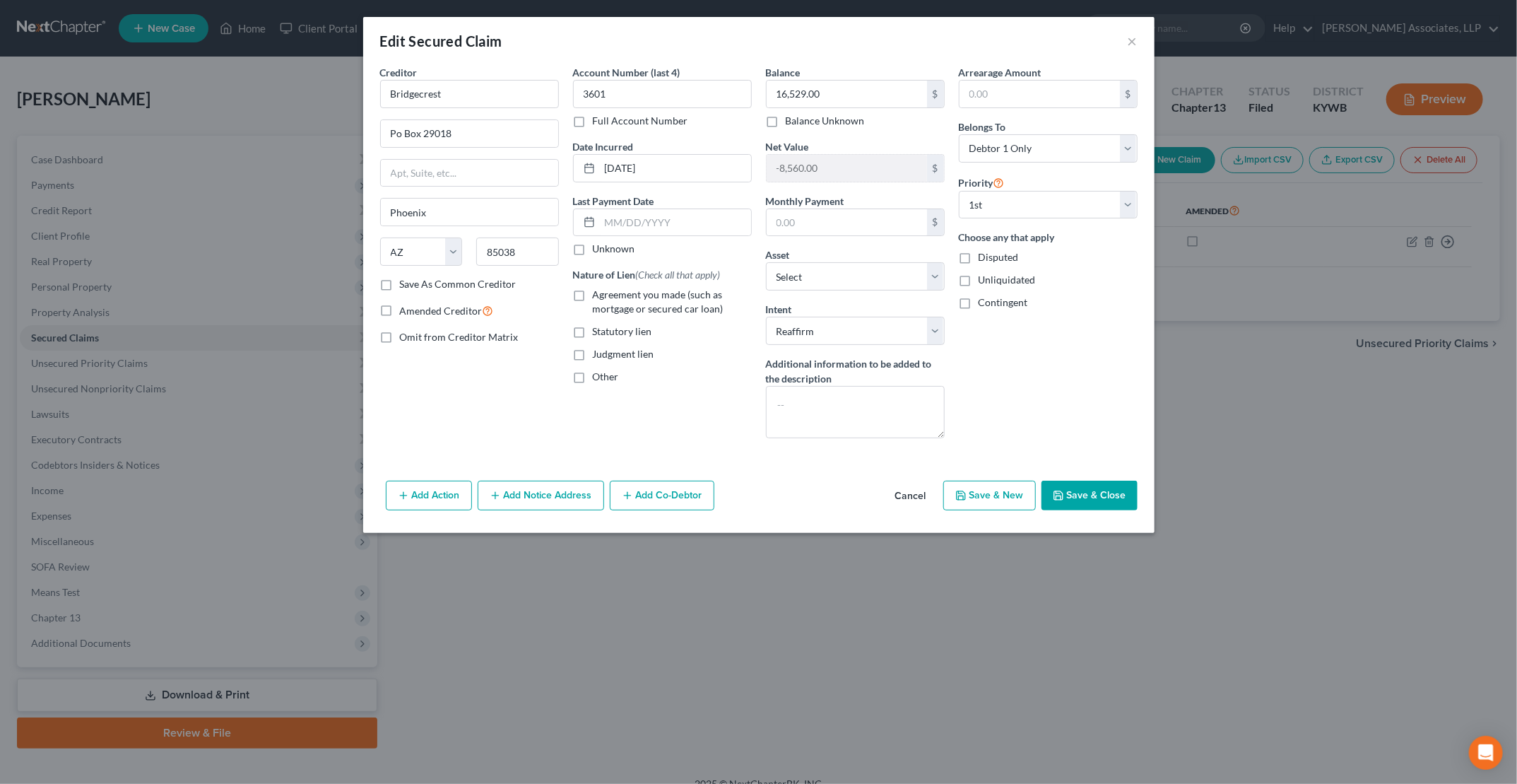
click at [1087, 482] on button "Save & Close" at bounding box center [1089, 495] width 96 height 30
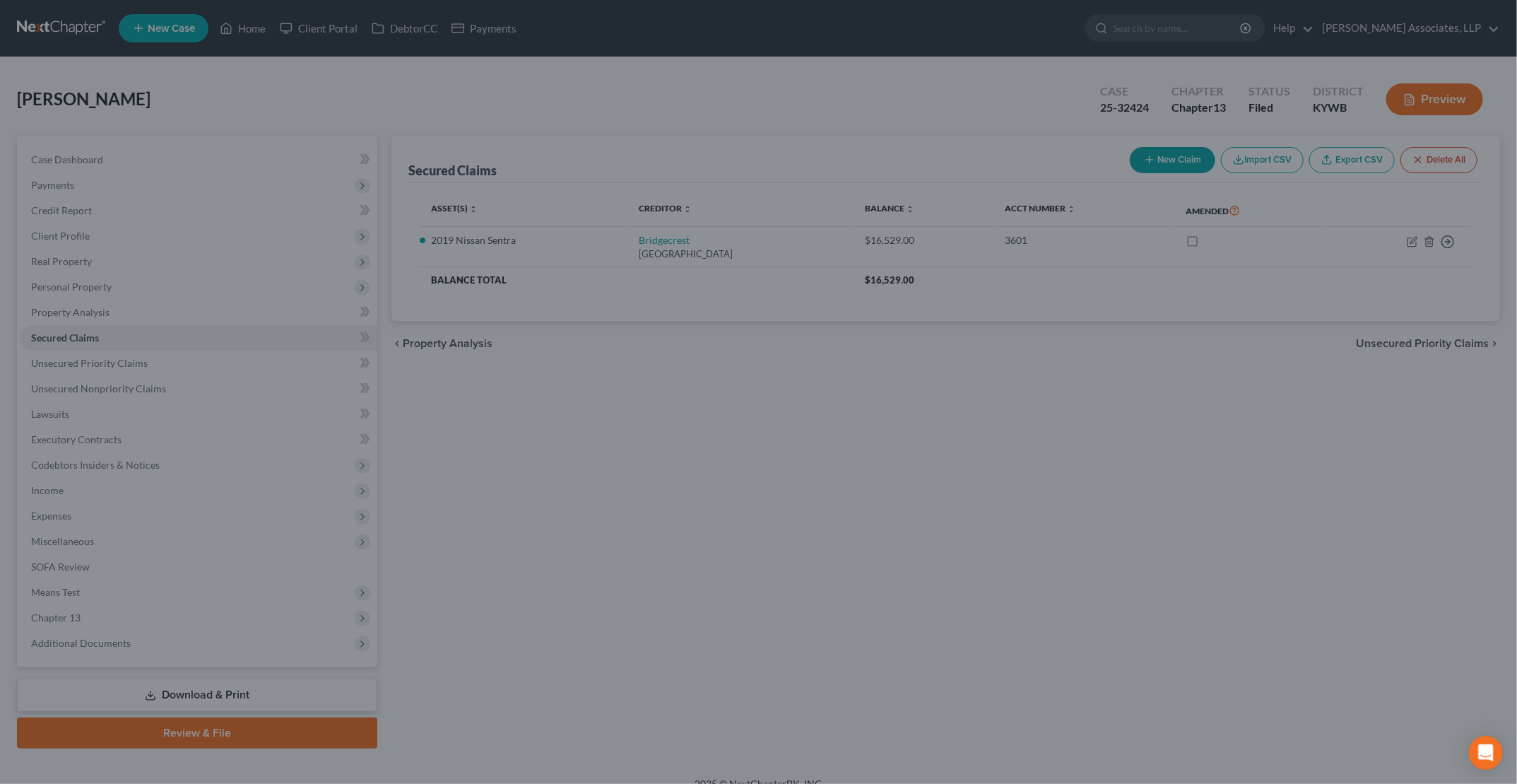
select select "3"
type input "0"
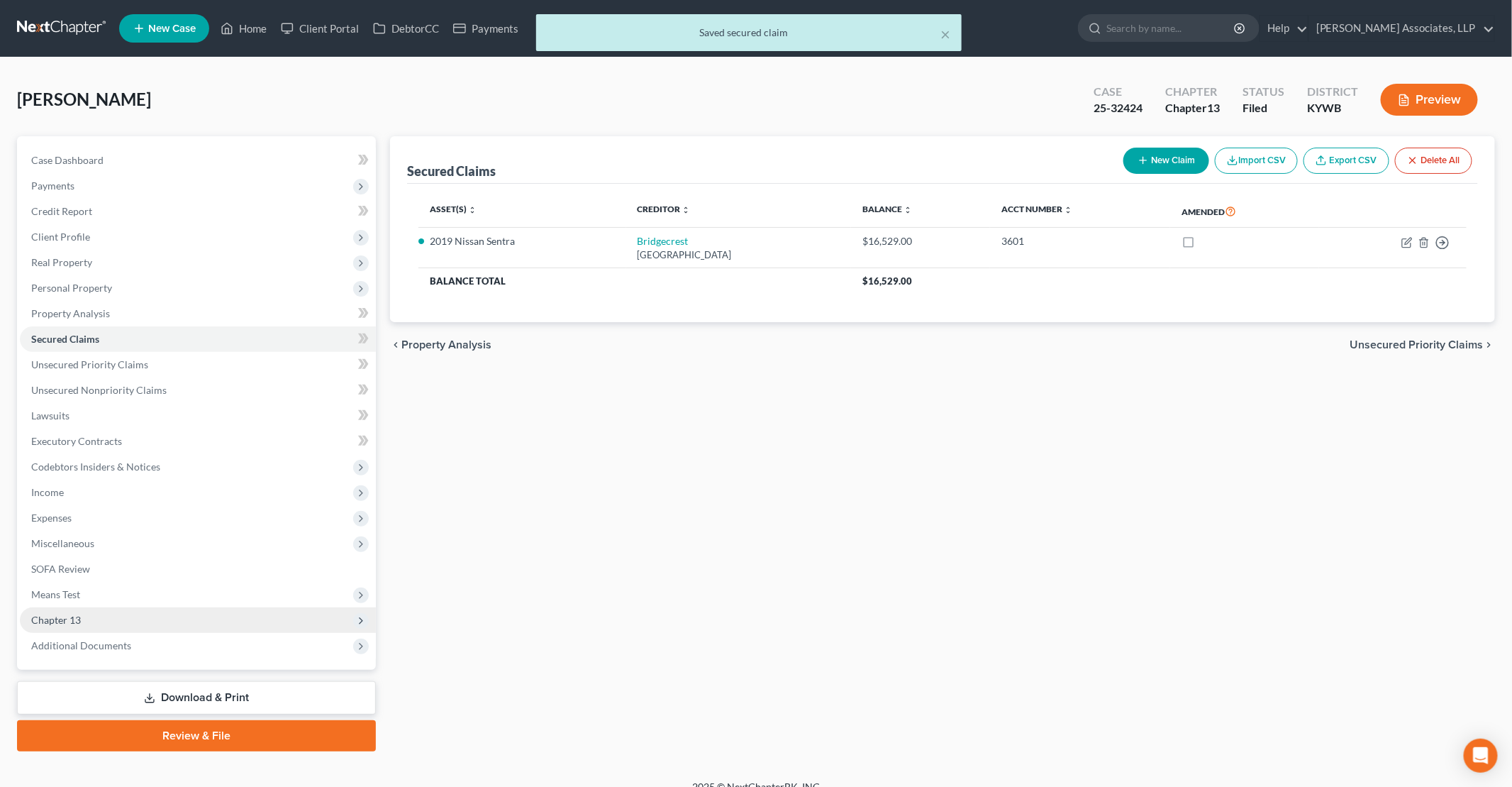
click at [118, 620] on span "Chapter 13" at bounding box center [198, 620] width 356 height 26
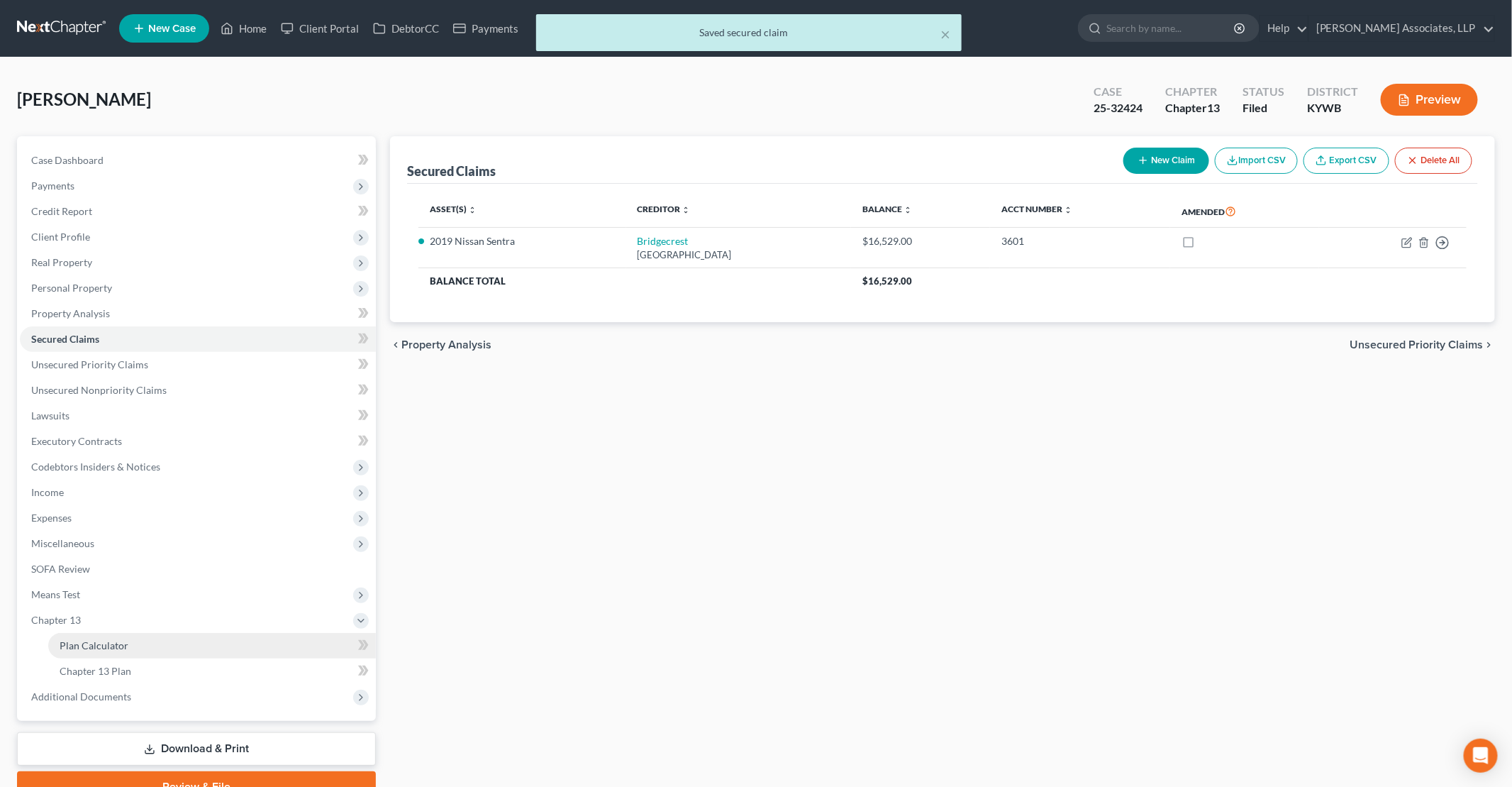
click at [105, 642] on span "Plan Calculator" at bounding box center [94, 645] width 68 height 12
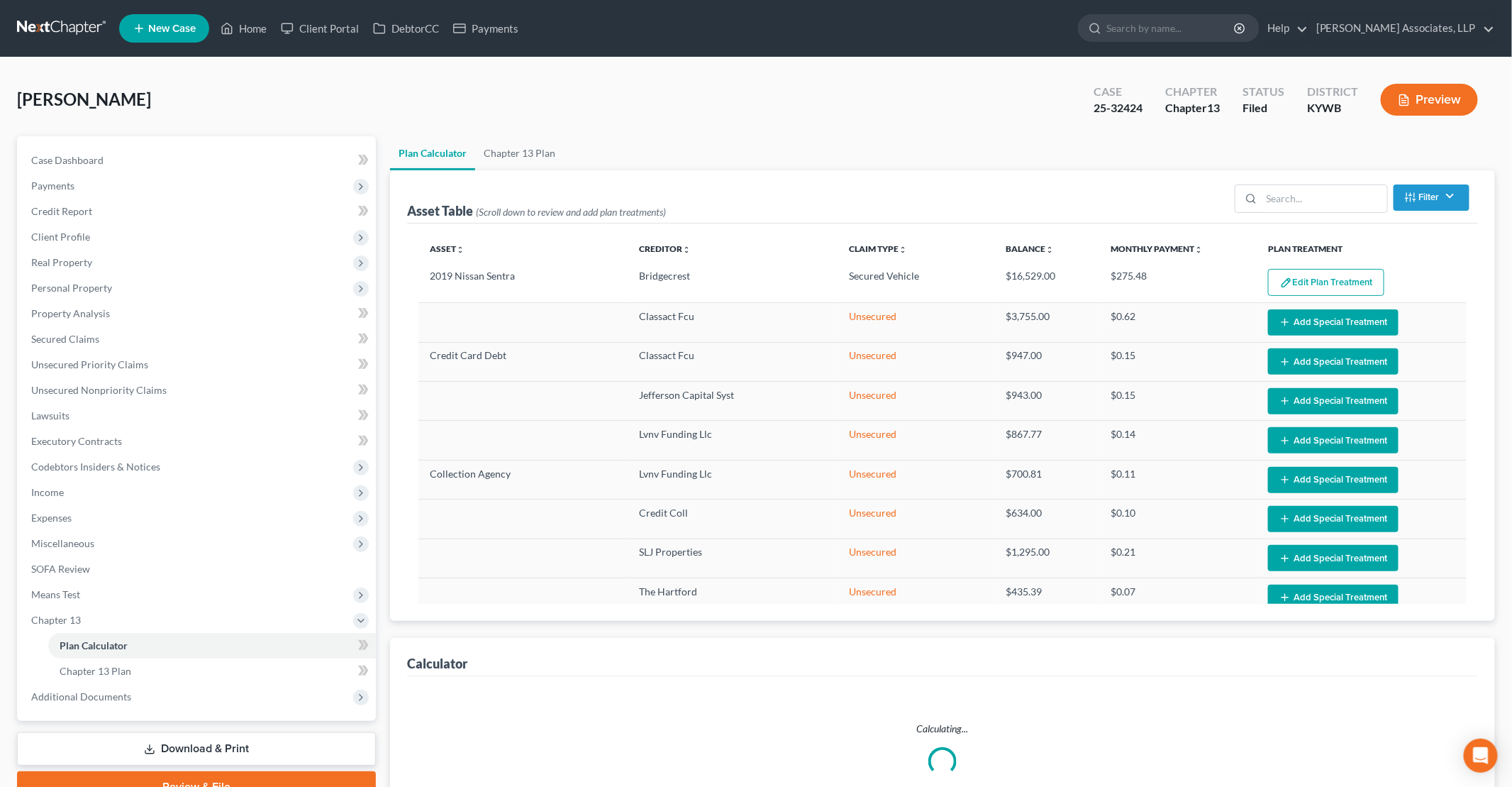
select select "59"
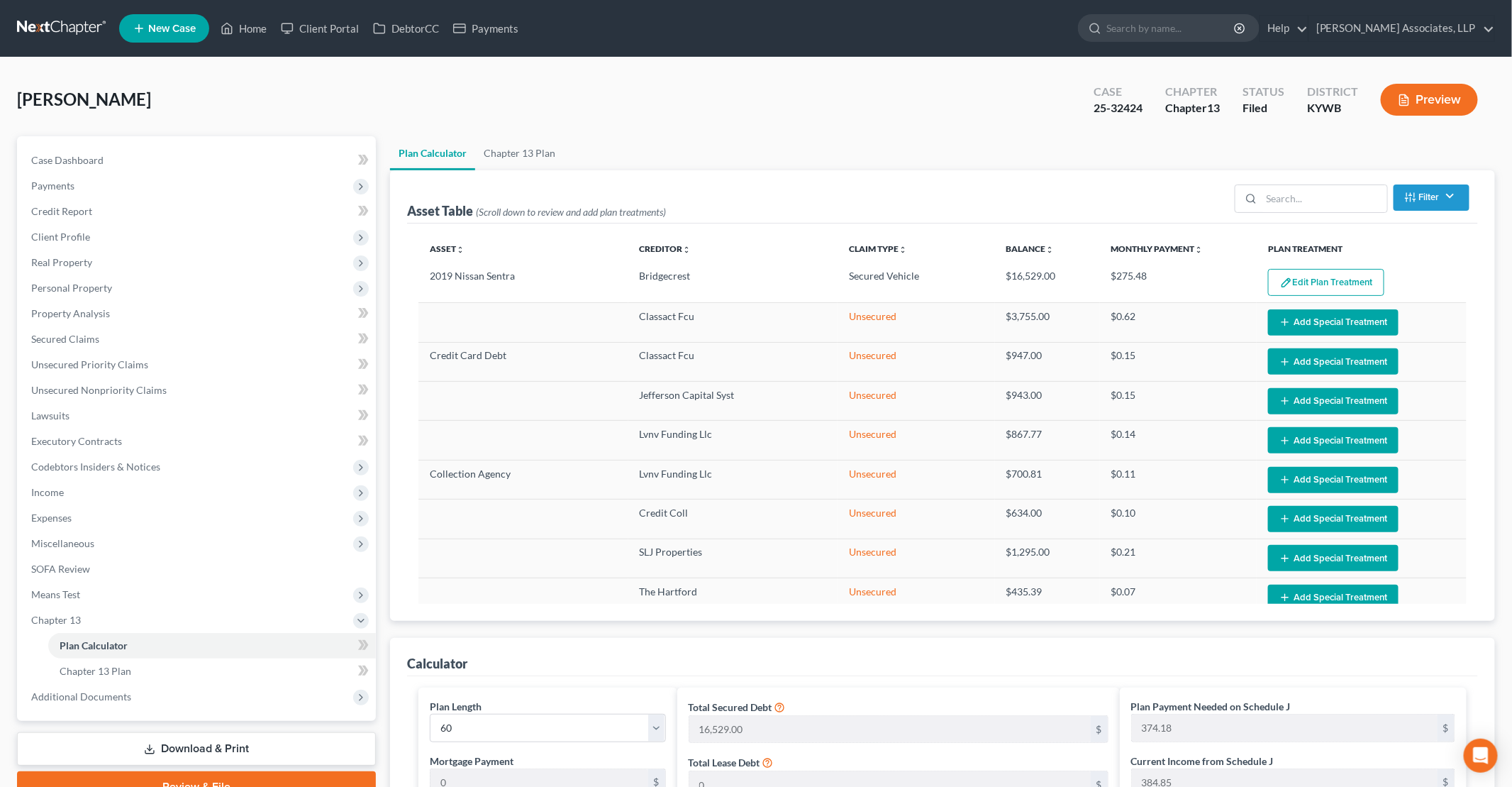
click at [1316, 281] on button "Edit Plan Treatment" at bounding box center [1326, 282] width 116 height 27
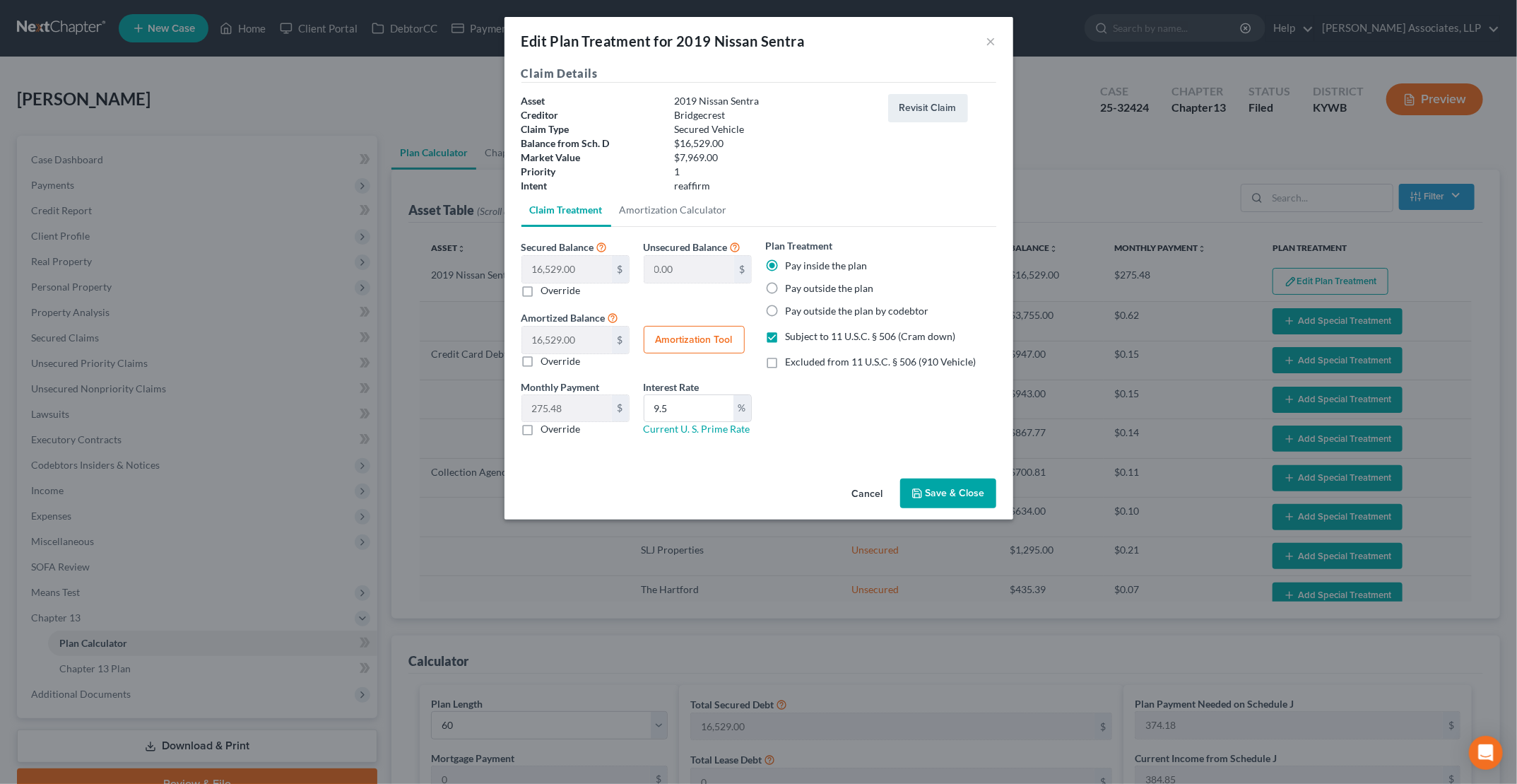
click at [786, 362] on label "Excluded from 11 U.S.C. § 506 (910 Vehicle)" at bounding box center [881, 361] width 191 height 14
click at [792, 362] on input "Excluded from 11 U.S.C. § 506 (910 Vehicle)" at bounding box center [796, 359] width 9 height 9
checkbox input "true"
click at [786, 332] on label "Subject to 11 U.S.C. § 506 (Cram down)" at bounding box center [871, 336] width 170 height 14
click at [792, 332] on input "Subject to 11 U.S.C. § 506 (Cram down)" at bounding box center [796, 333] width 9 height 9
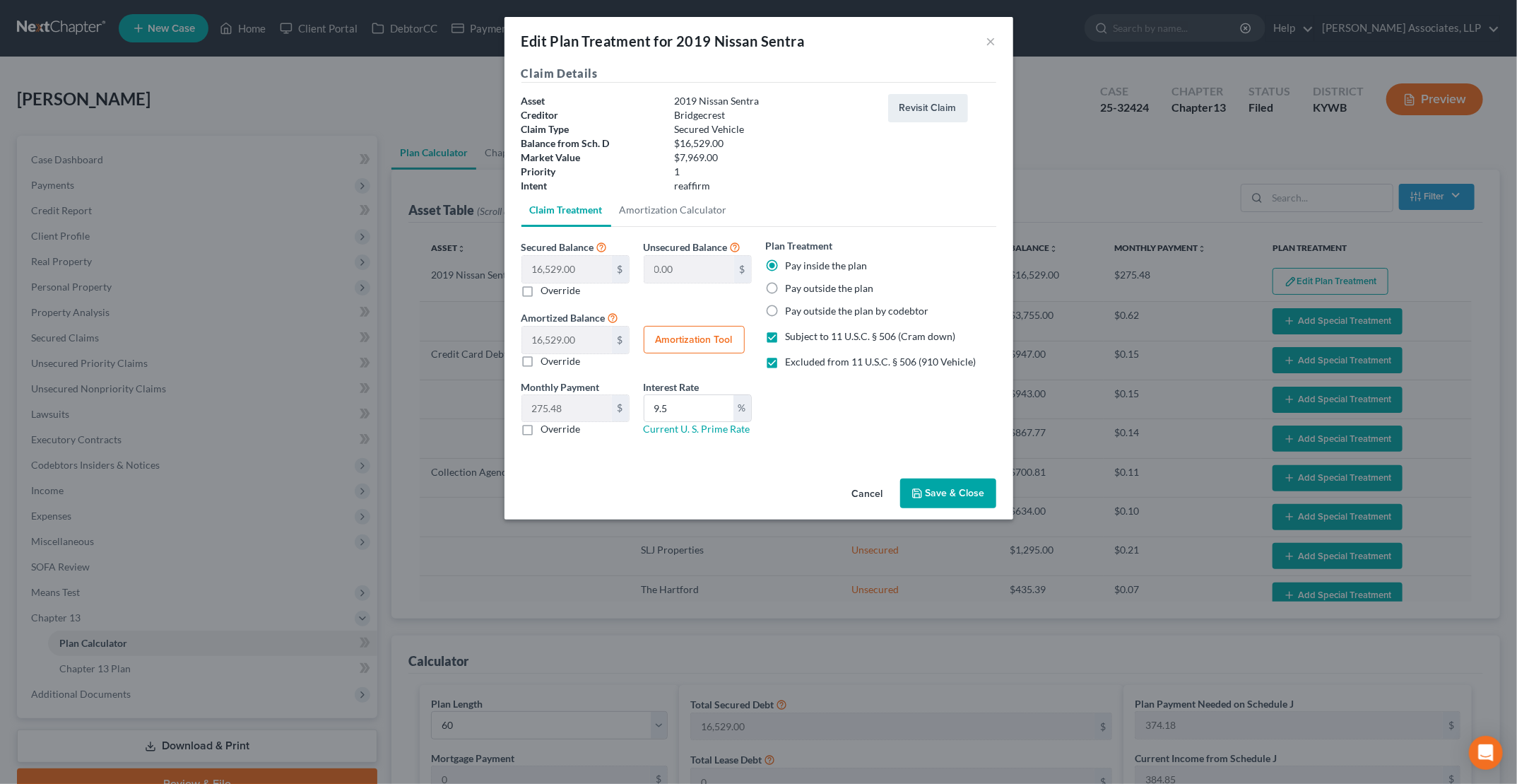
checkbox input "false"
click at [972, 489] on button "Save & Close" at bounding box center [949, 493] width 96 height 30
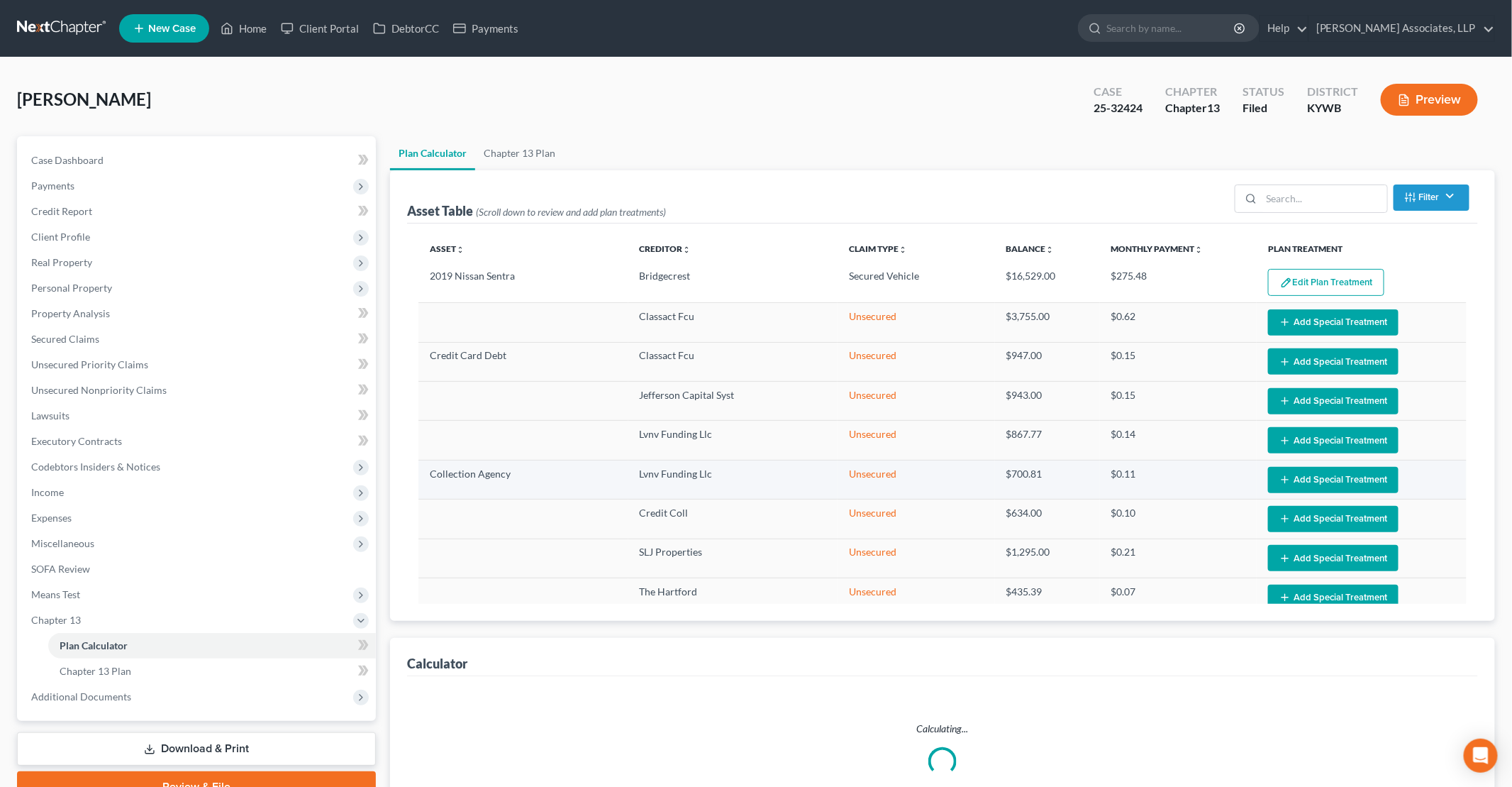
select select "59"
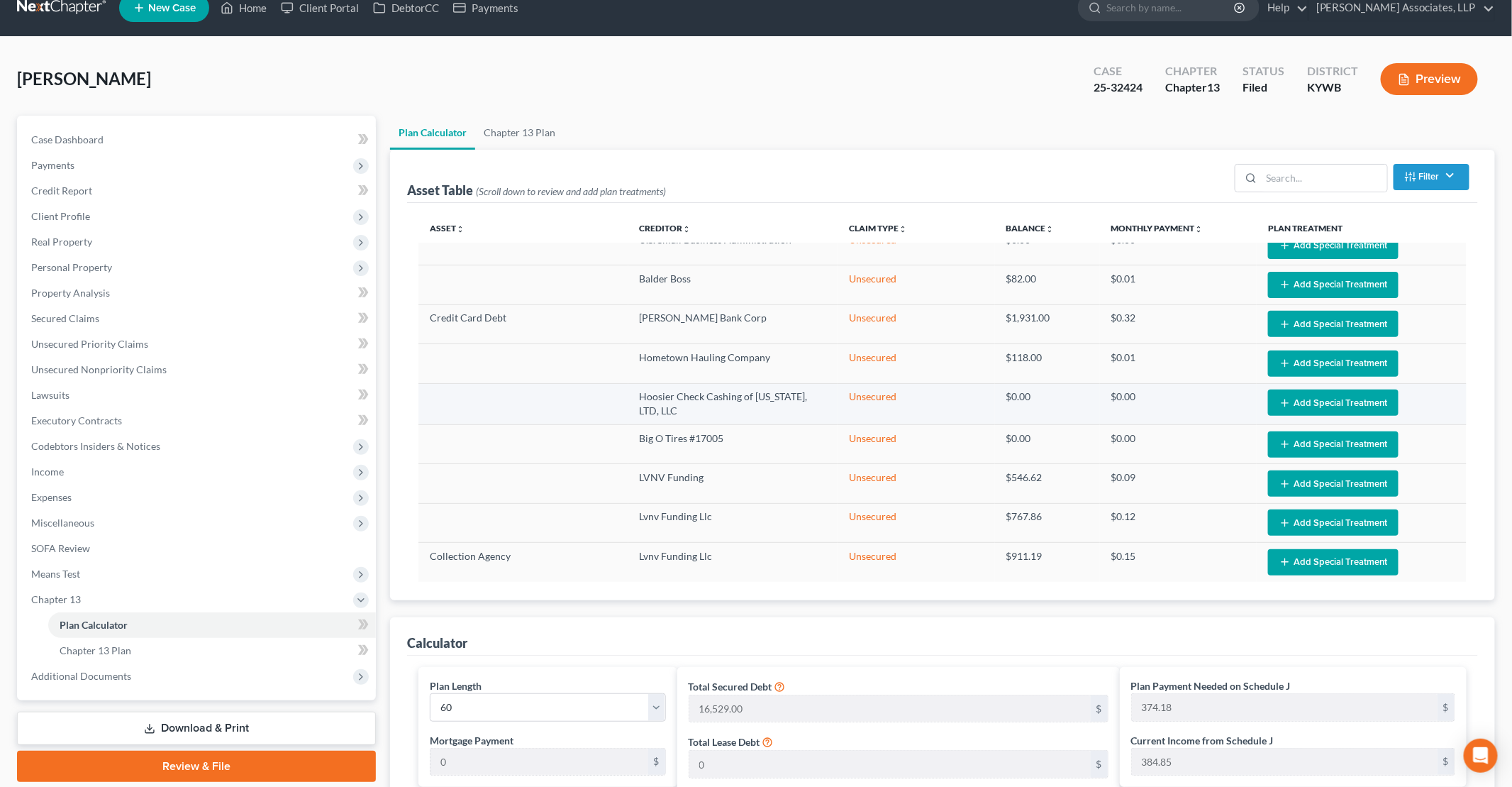
scroll to position [20, 0]
click at [543, 135] on link "Chapter 13 Plan" at bounding box center [520, 133] width 89 height 34
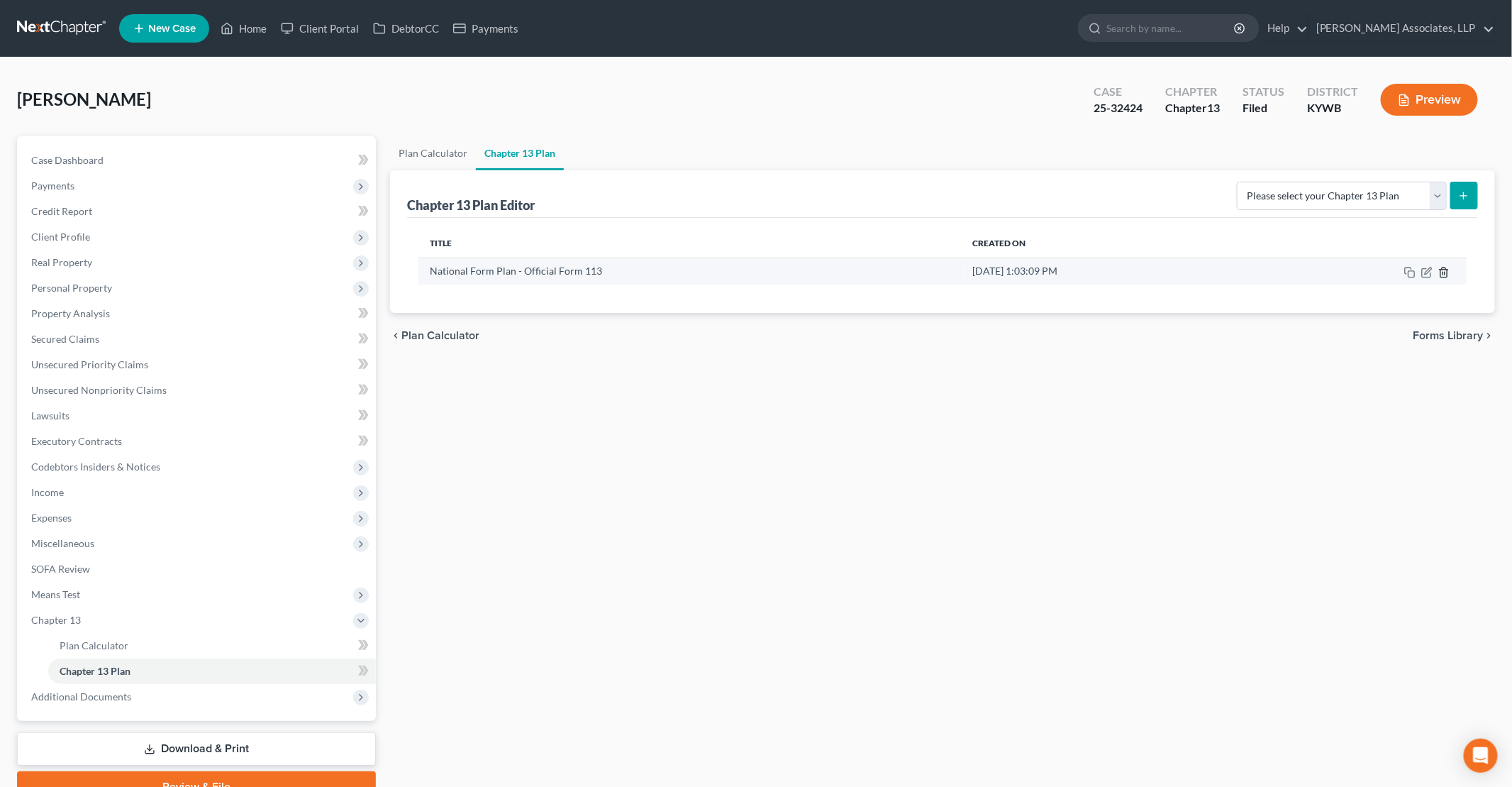
click at [1444, 272] on line "button" at bounding box center [1444, 273] width 0 height 3
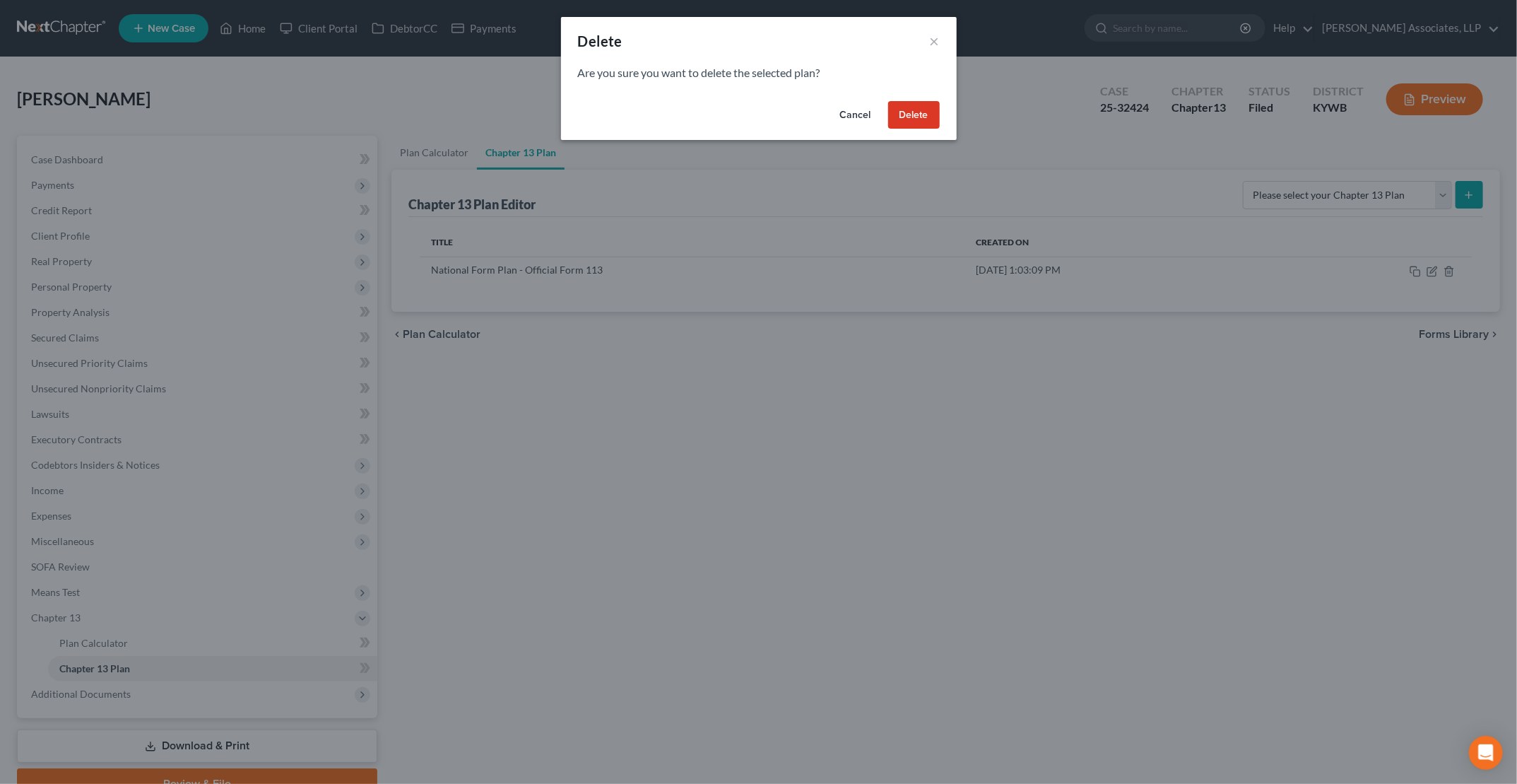
click at [933, 118] on button "Delete" at bounding box center [914, 115] width 52 height 28
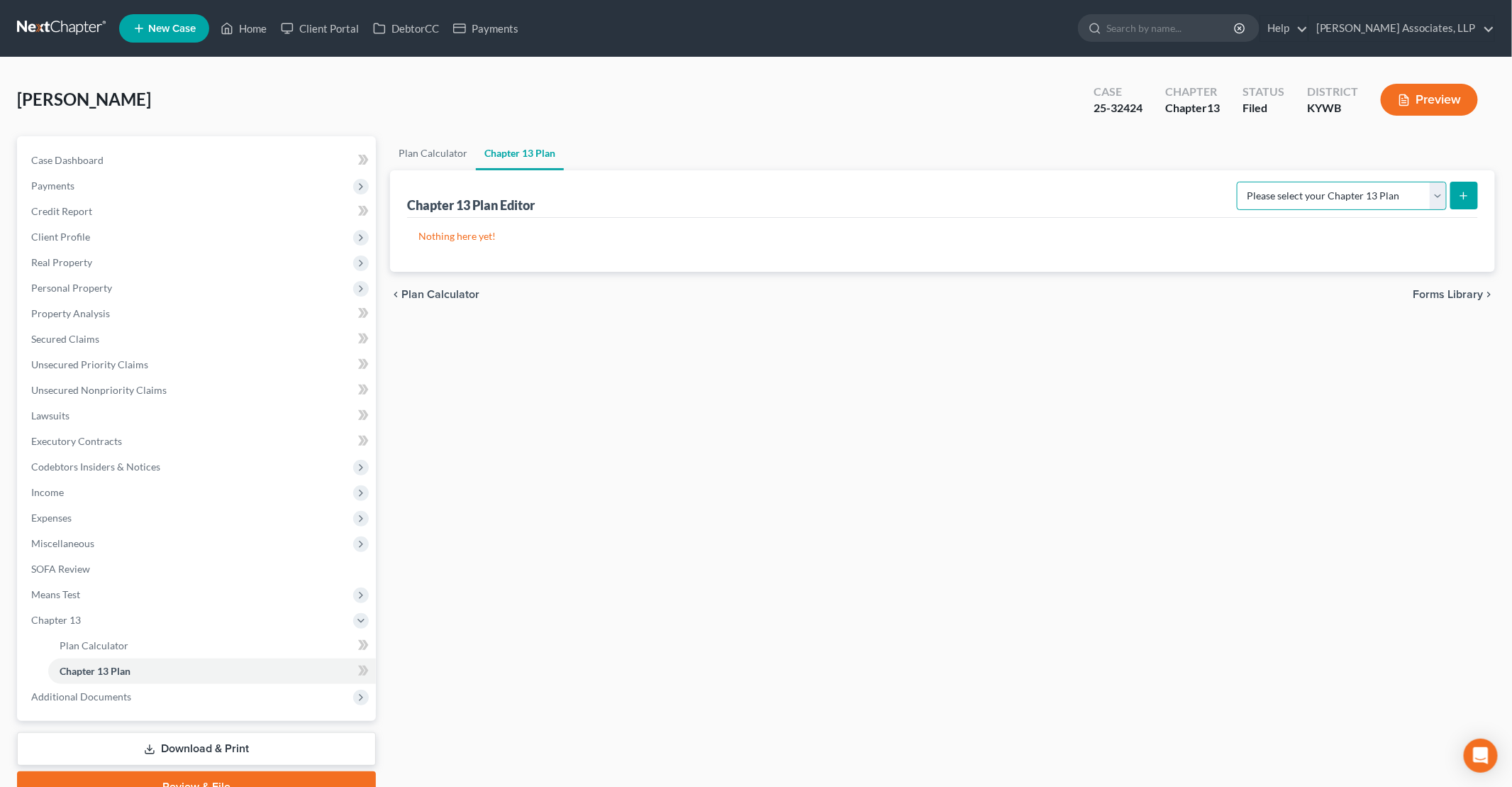
click at [1435, 197] on select "Please select your Chapter 13 Plan National Form Plan - Official Form 113" at bounding box center [1341, 195] width 210 height 28
select select "0"
click at [1243, 181] on select "Please select your Chapter 13 Plan National Form Plan - Official Form 113" at bounding box center [1341, 195] width 210 height 28
click at [1456, 198] on button "submit" at bounding box center [1464, 195] width 27 height 27
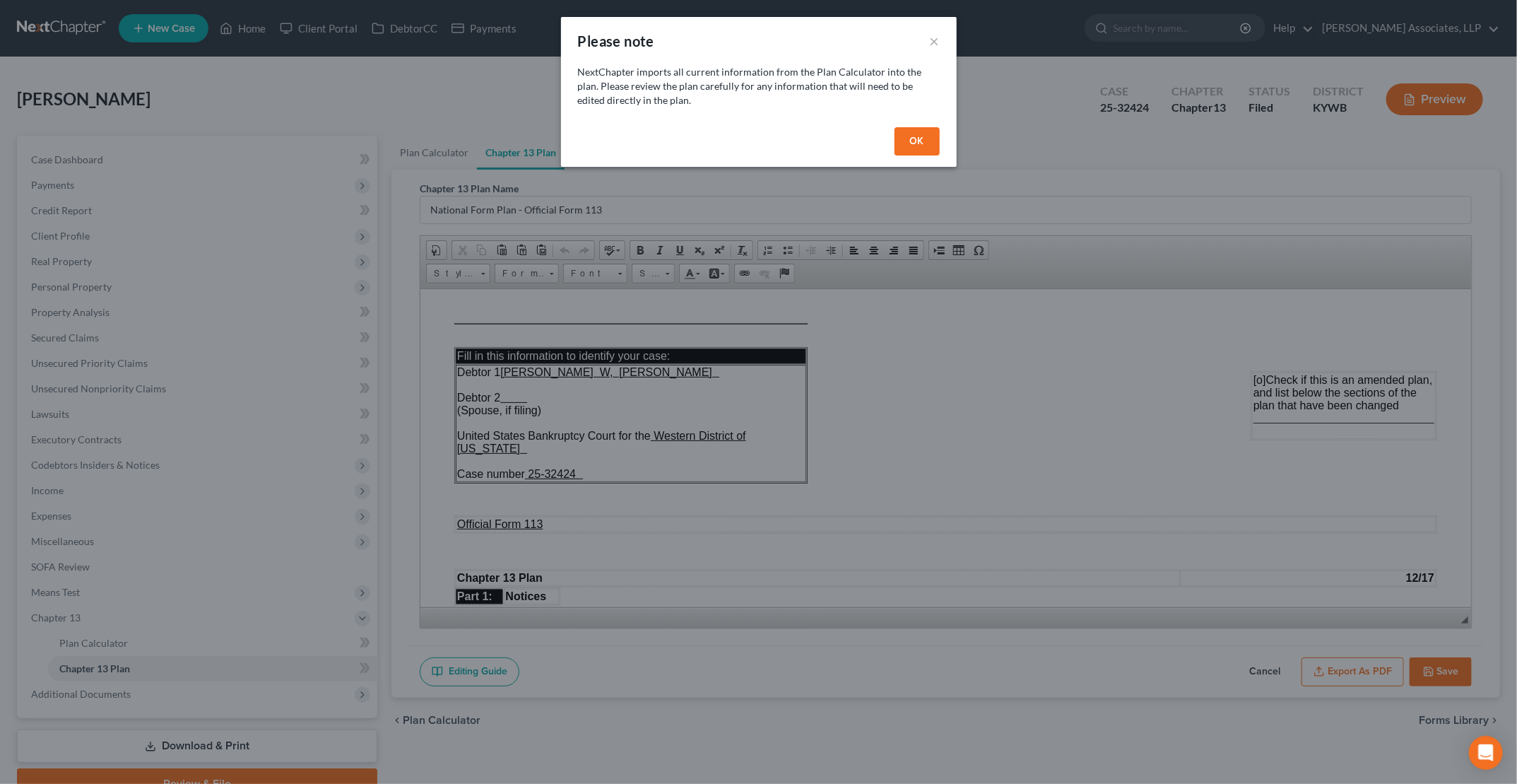
click at [913, 141] on button "OK" at bounding box center [917, 141] width 45 height 28
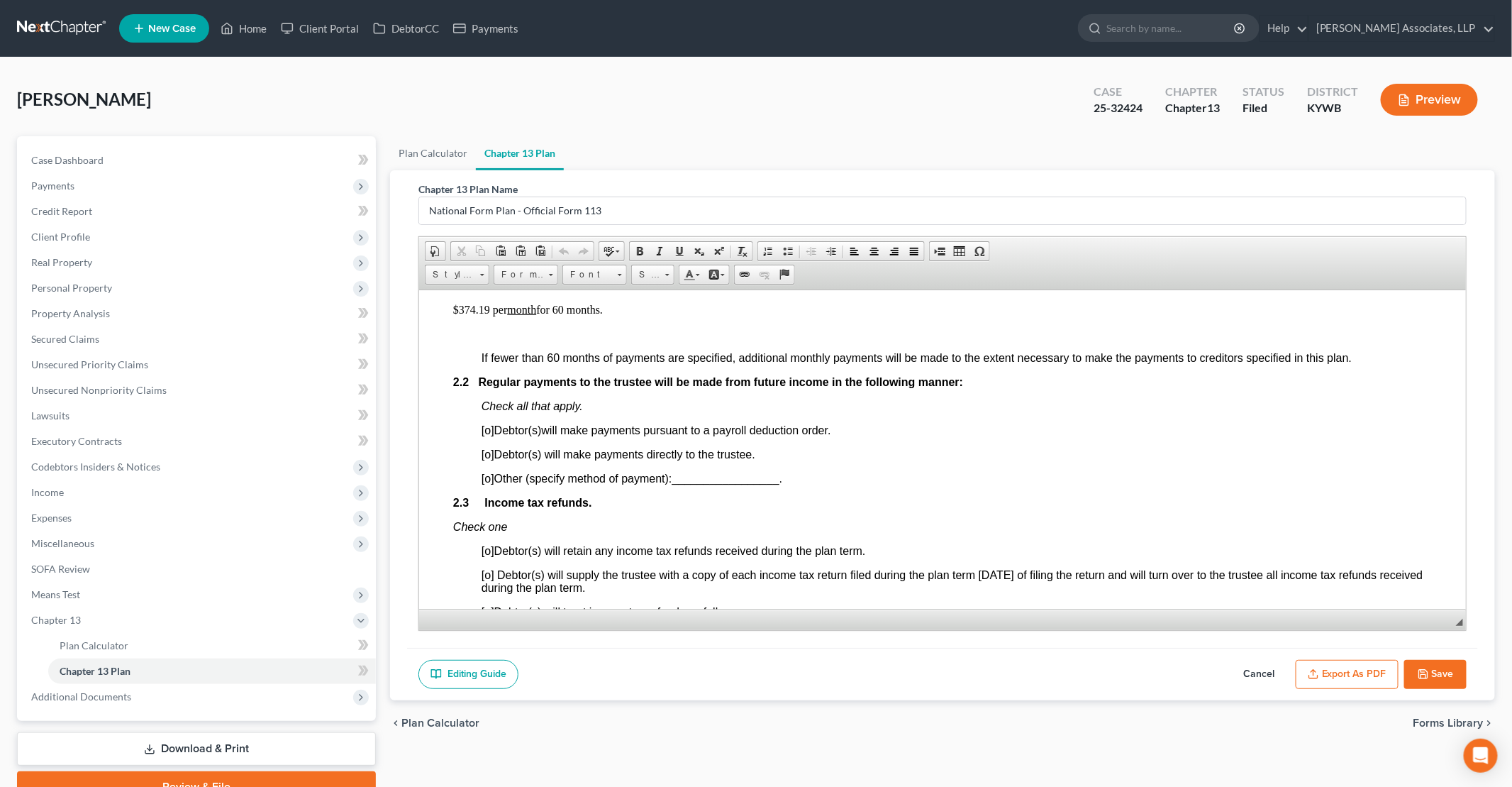
scroll to position [851, 0]
click at [490, 453] on span "[o]" at bounding box center [487, 453] width 13 height 12
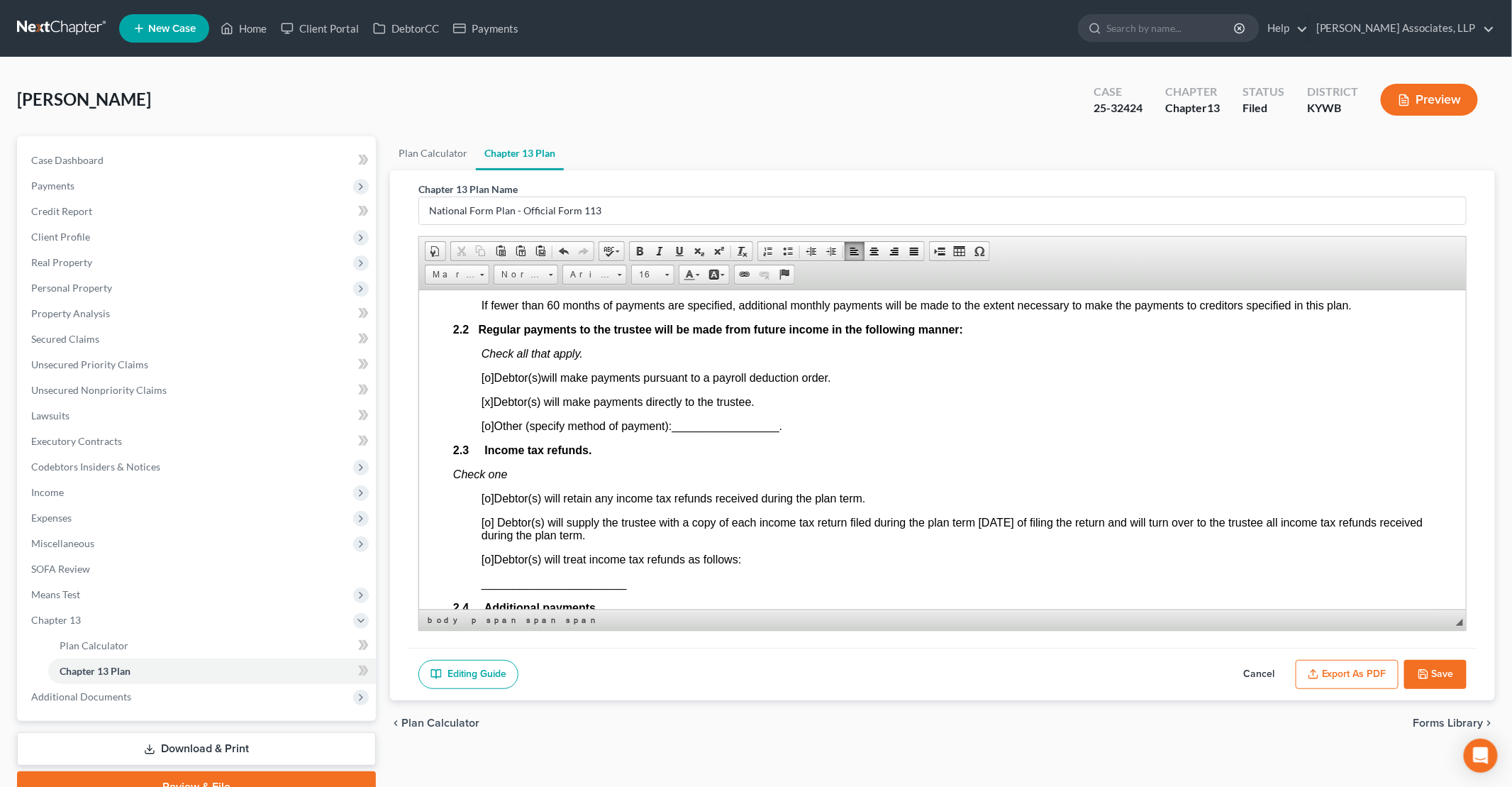
scroll to position [922, 0]
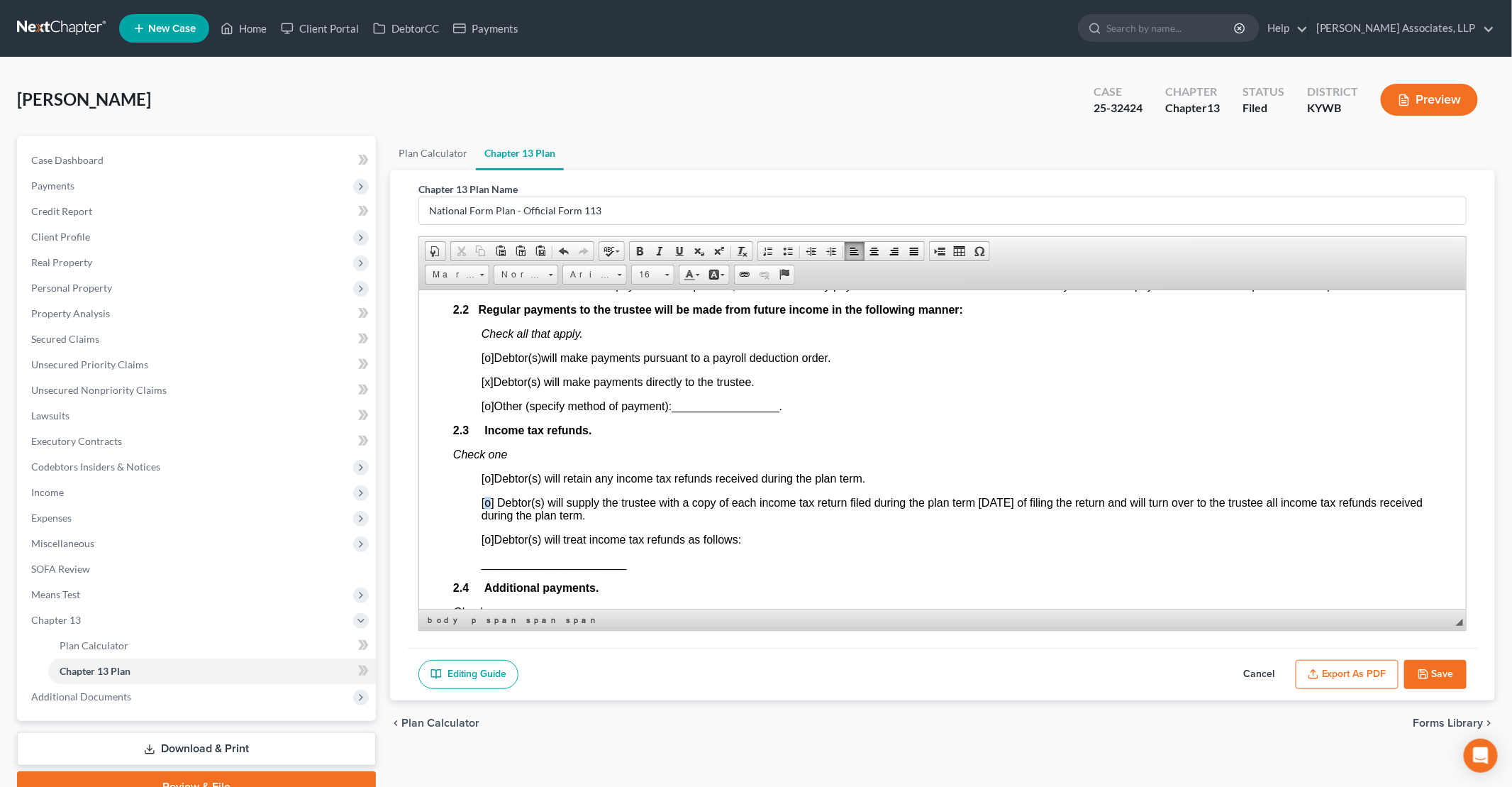
click at [486, 500] on span "[o]" at bounding box center [487, 502] width 13 height 12
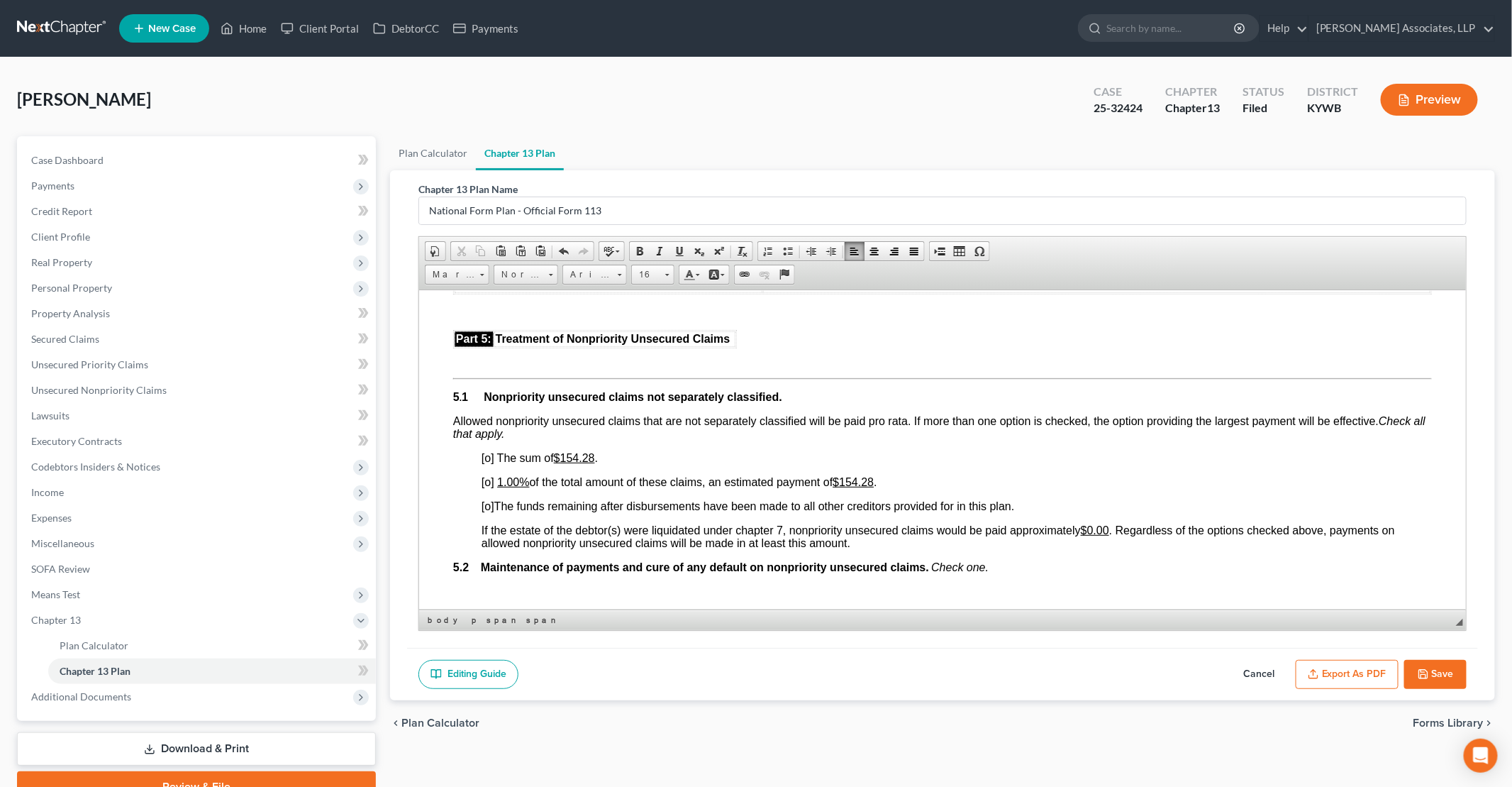
scroll to position [2766, 0]
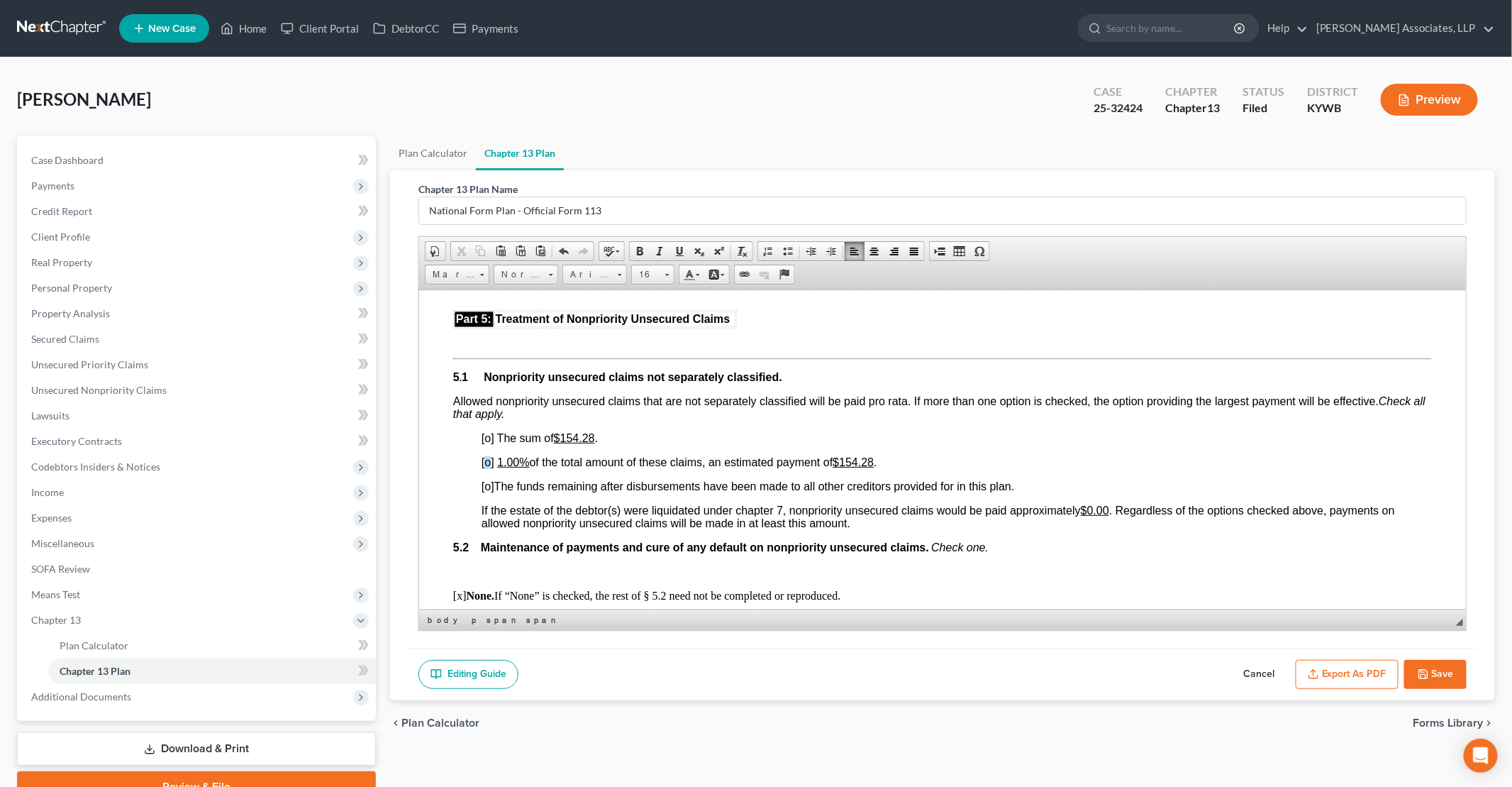
click at [487, 467] on span "[o]" at bounding box center [487, 461] width 13 height 12
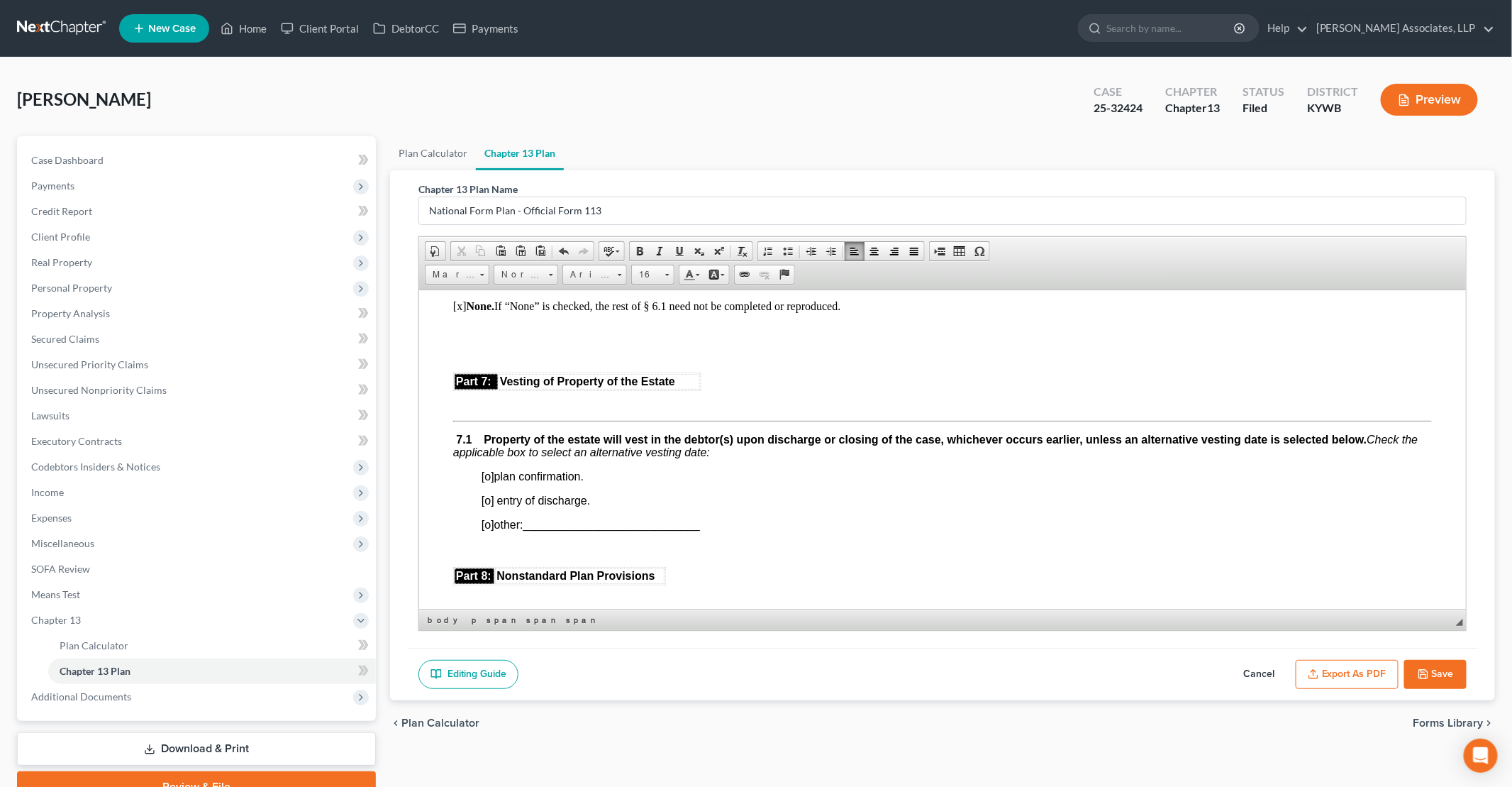
scroll to position [3405, 0]
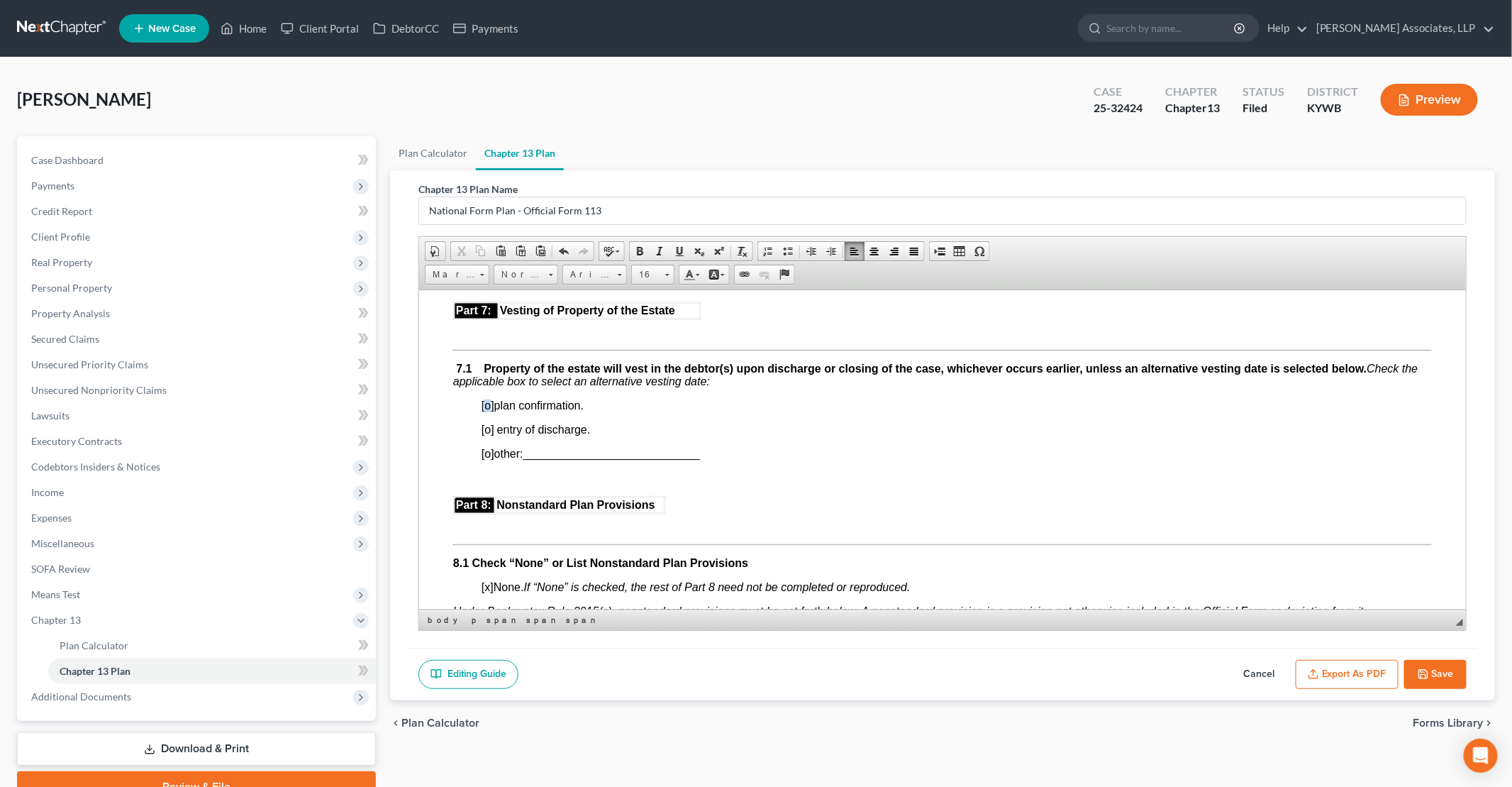
click at [487, 411] on span "[o]" at bounding box center [487, 405] width 13 height 12
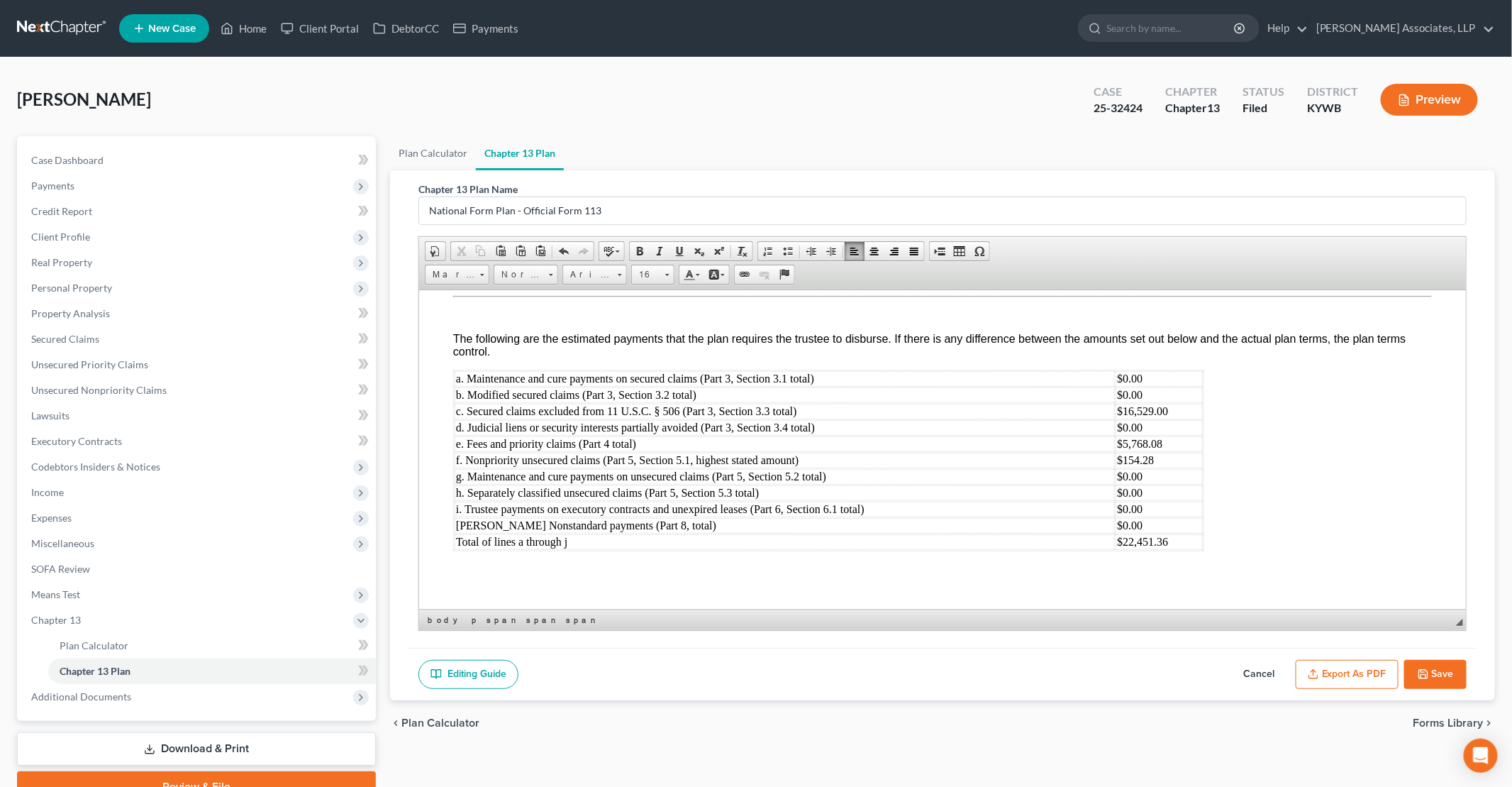
scroll to position [68, 0]
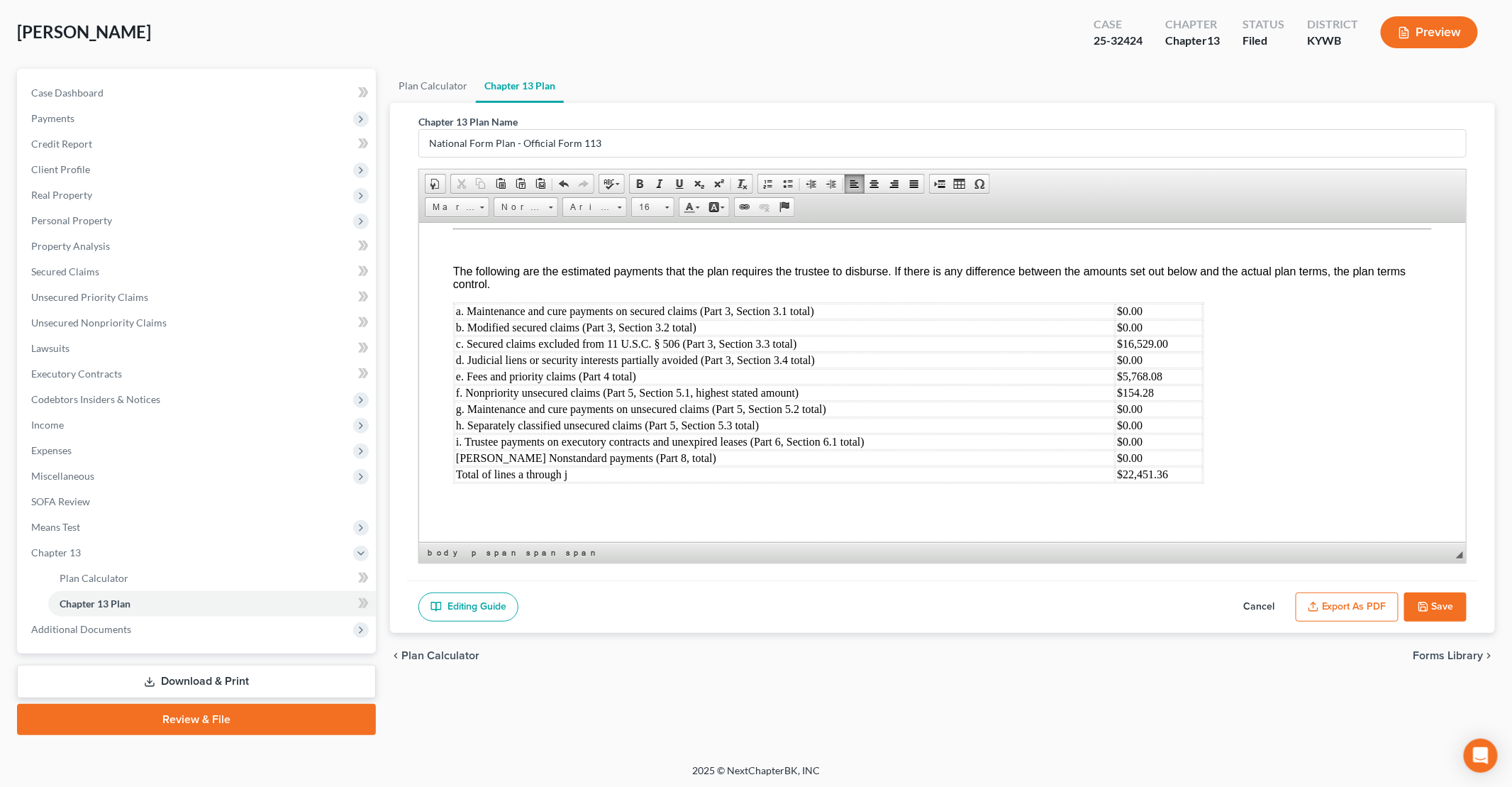
click at [1426, 607] on polyline "button" at bounding box center [1423, 609] width 5 height 3
select select "0"
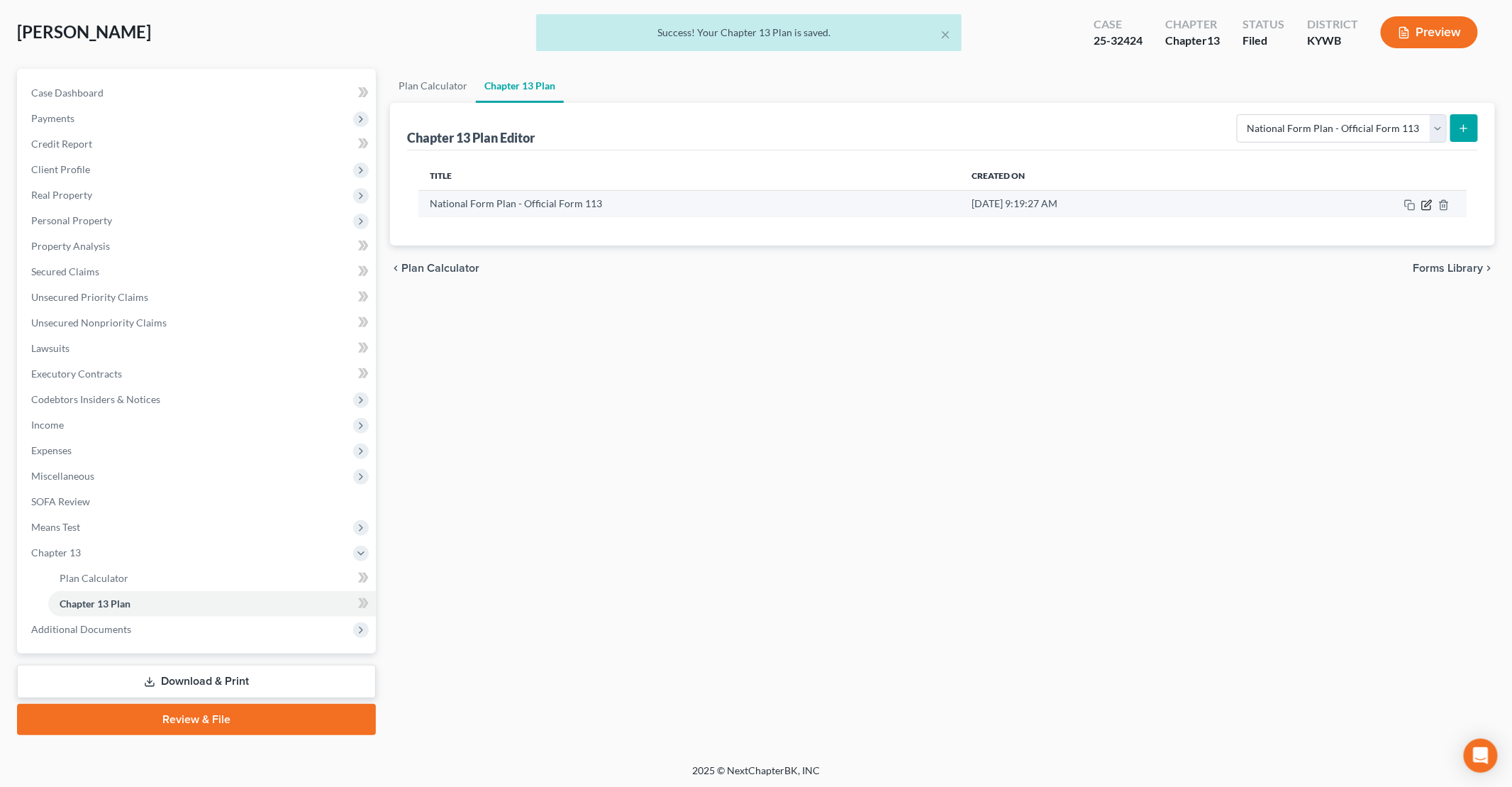
click at [1425, 202] on icon "button" at bounding box center [1426, 204] width 11 height 11
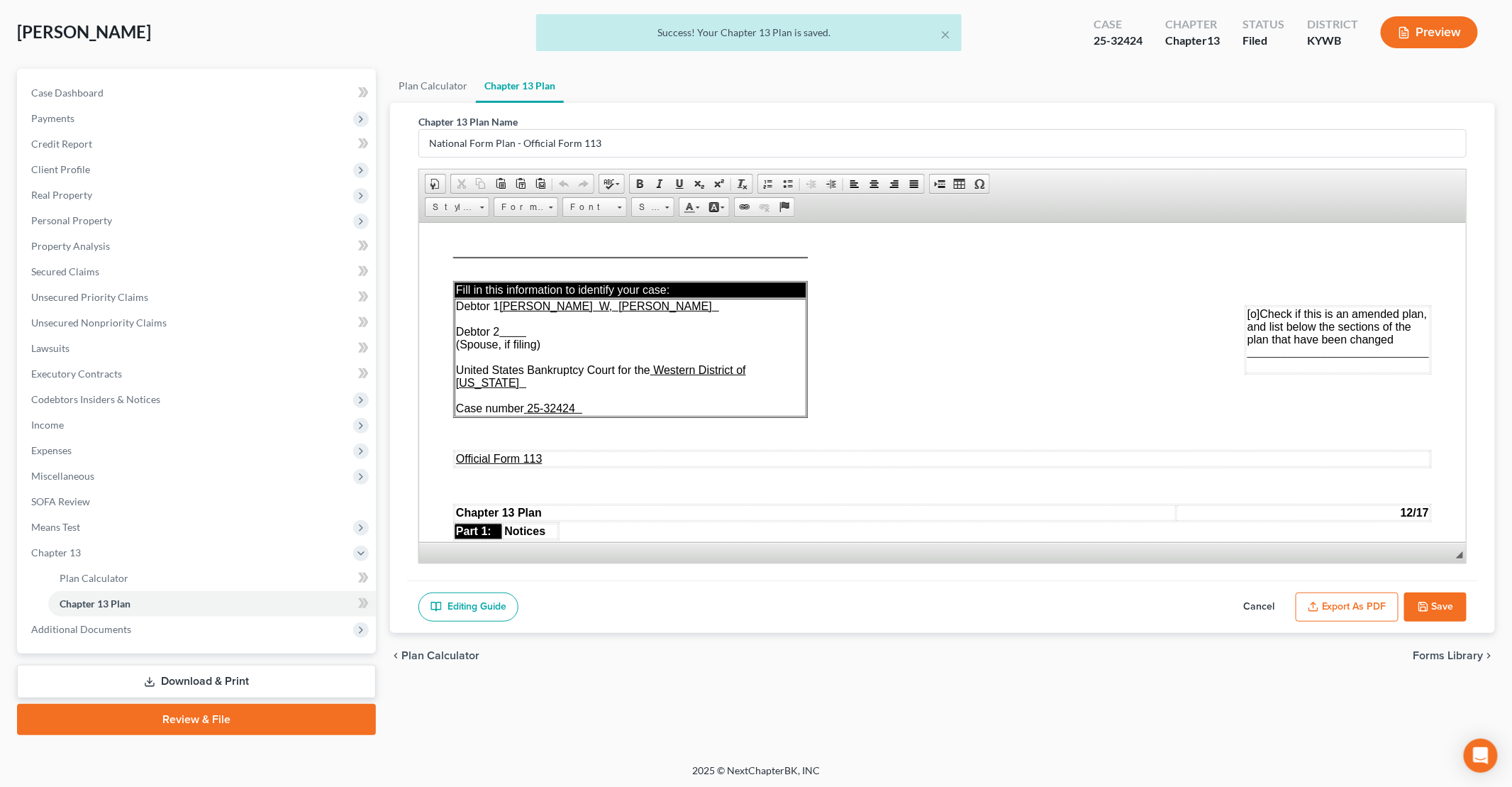
scroll to position [0, 0]
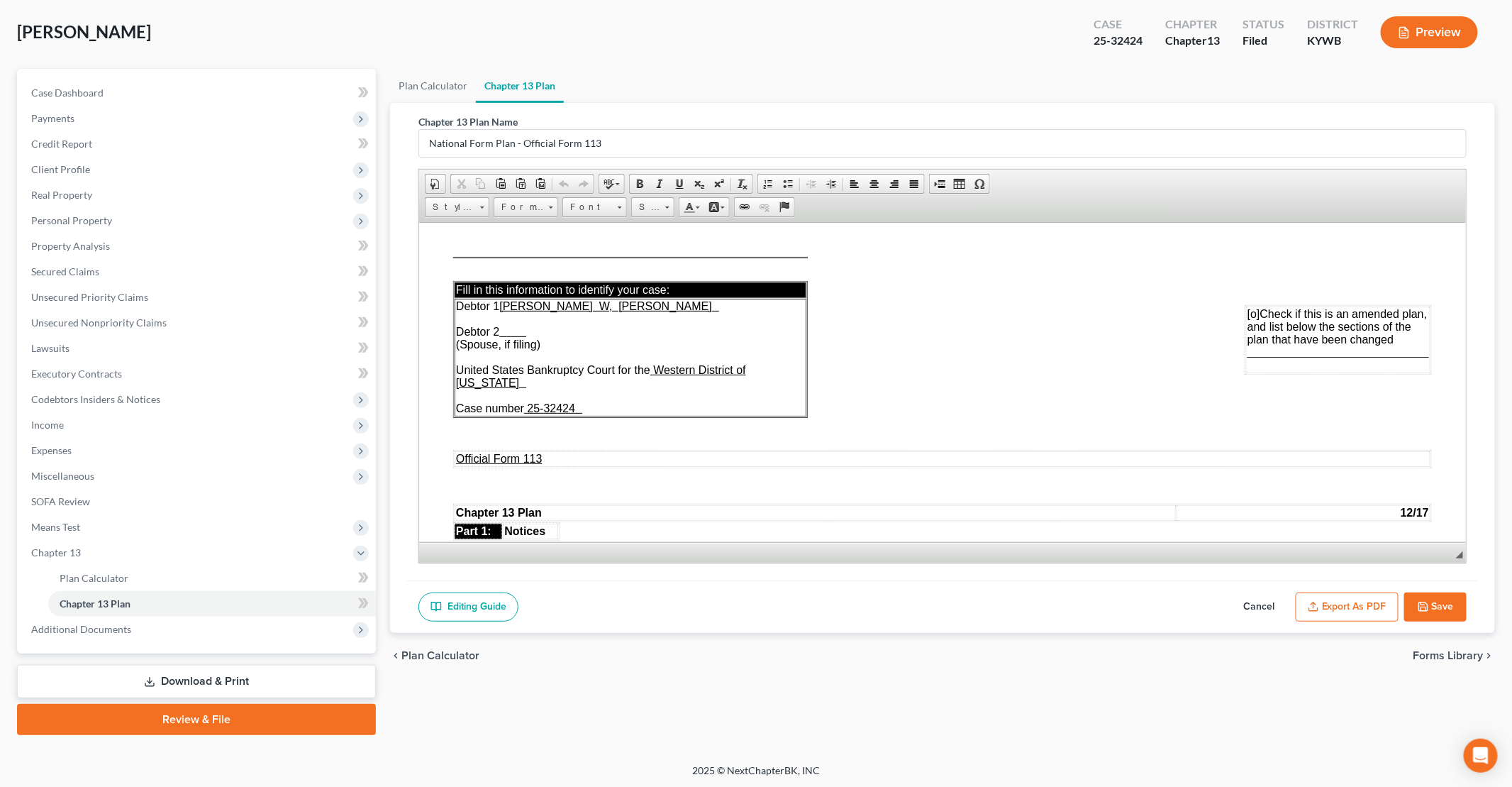
click at [1361, 599] on button "Export as PDF" at bounding box center [1347, 607] width 103 height 30
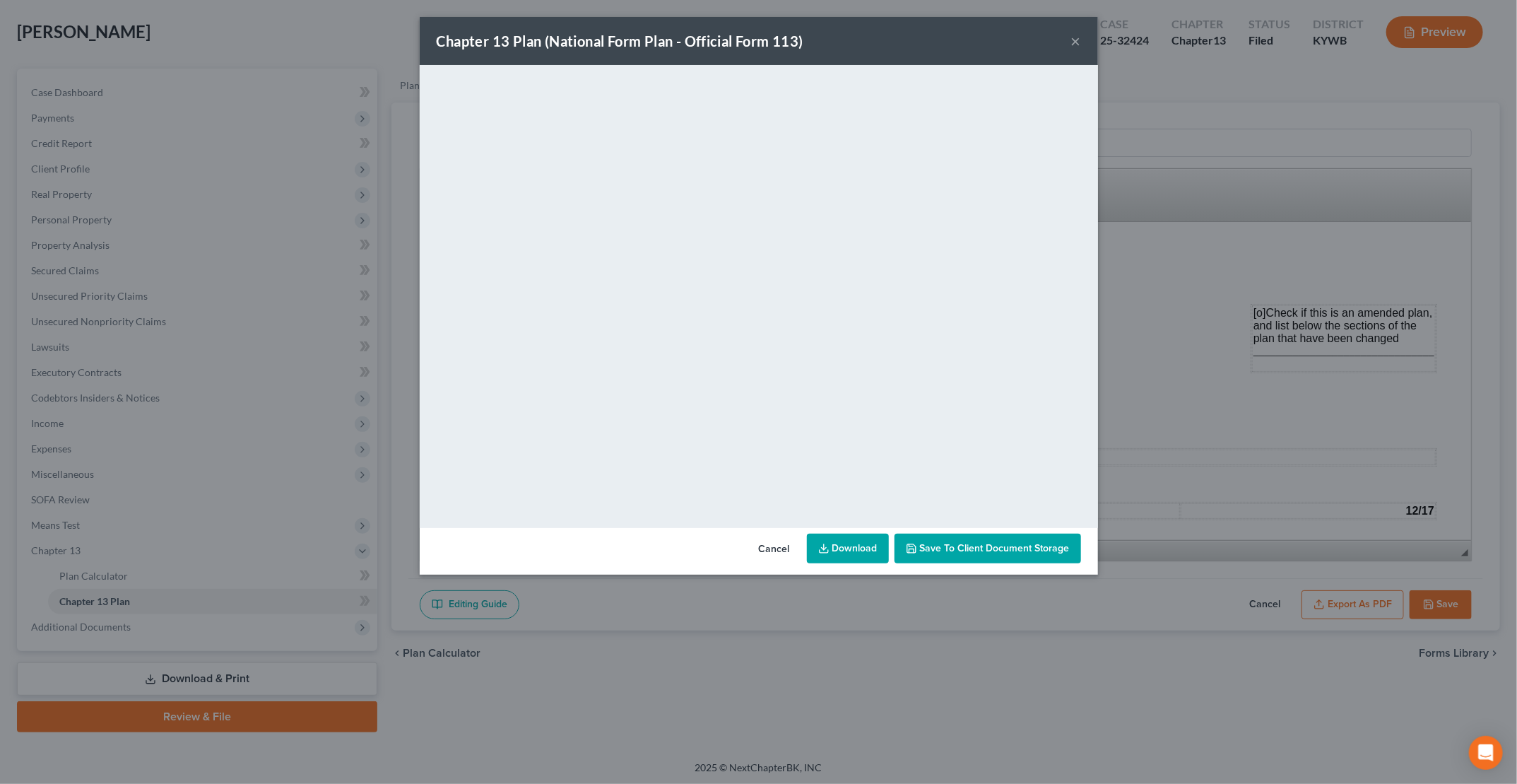
click at [979, 552] on span "Save to Client Document Storage" at bounding box center [995, 548] width 150 height 12
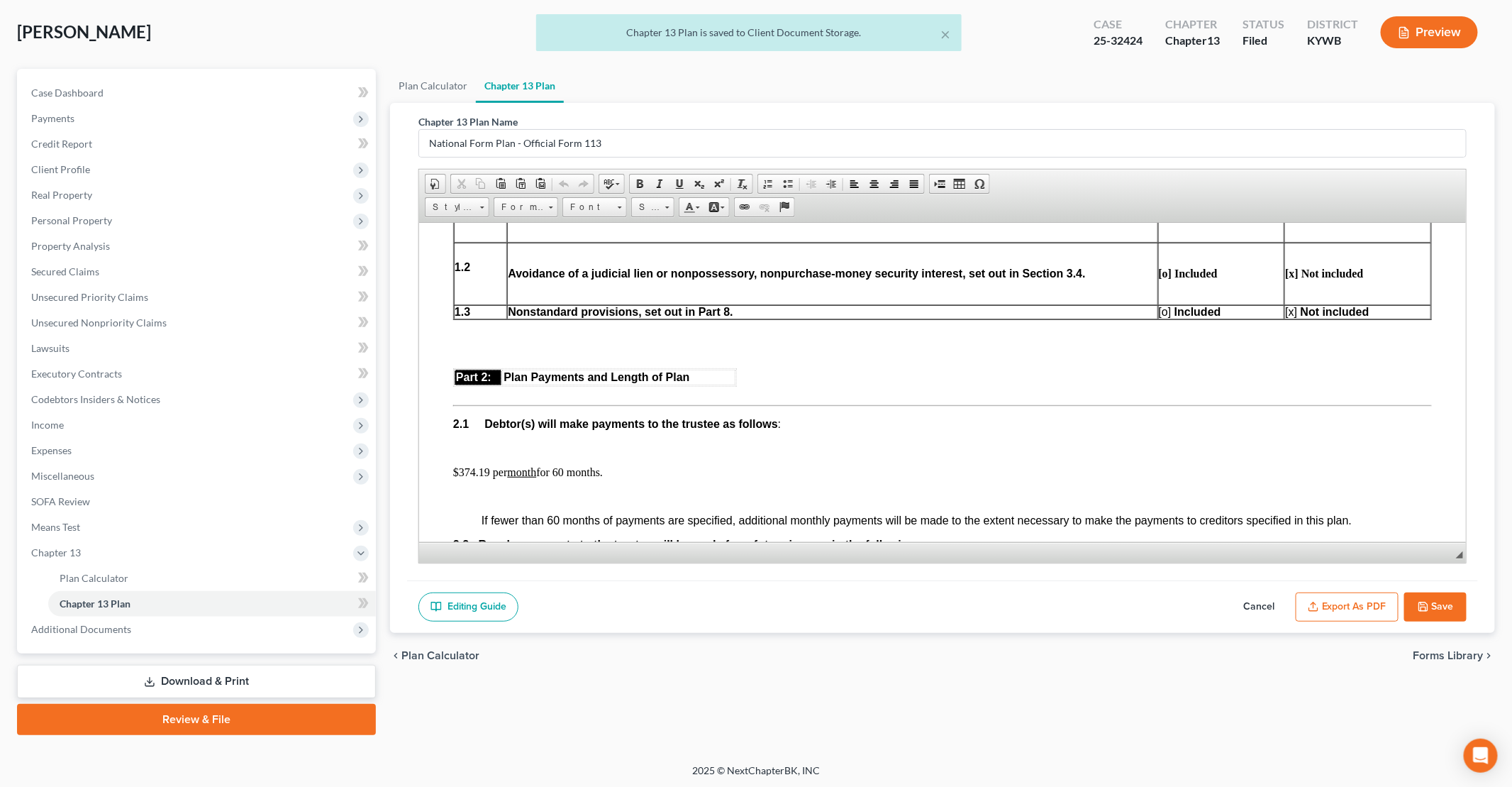
scroll to position [638, 0]
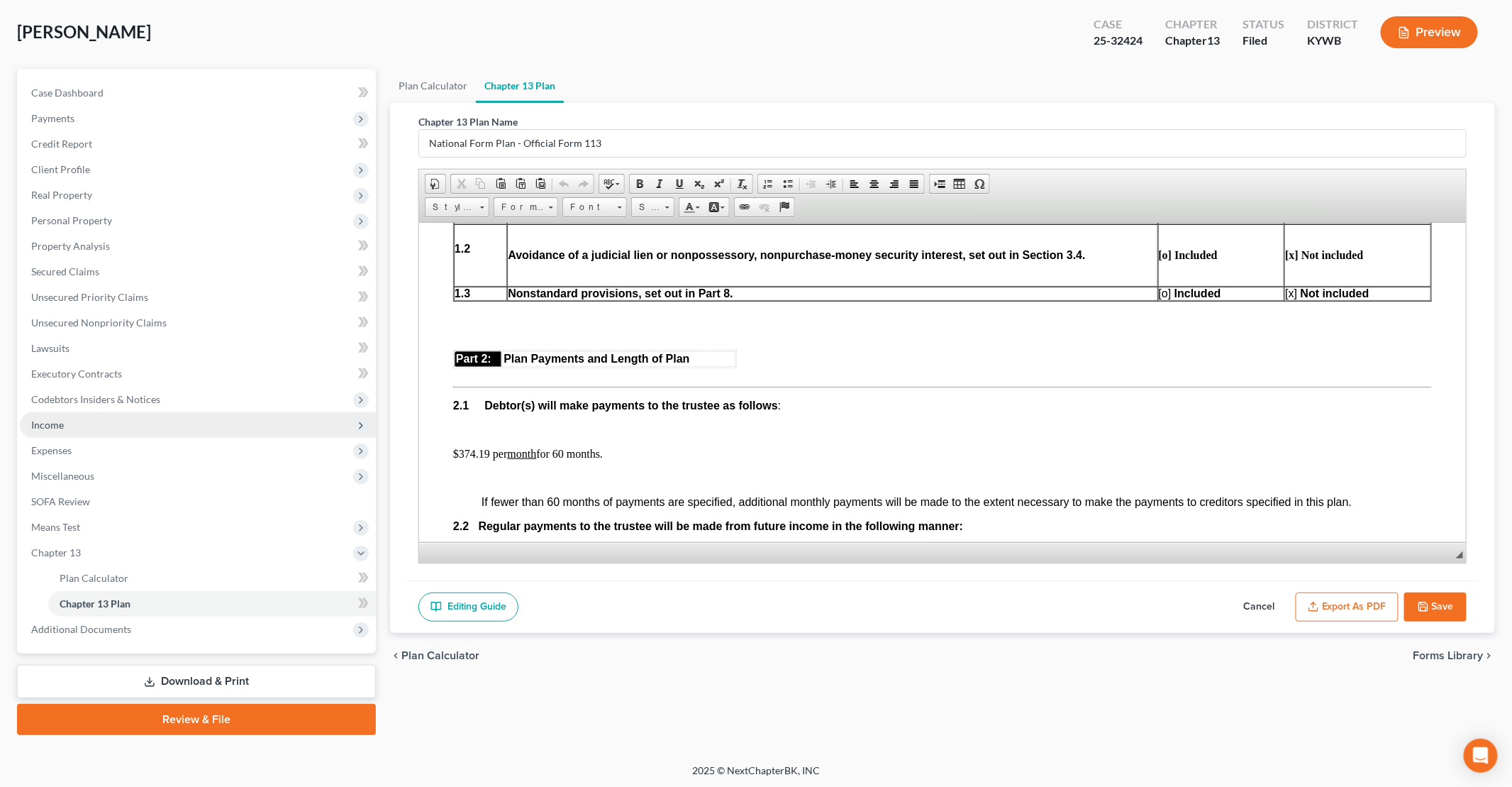
click at [60, 426] on span "Income" at bounding box center [47, 424] width 32 height 12
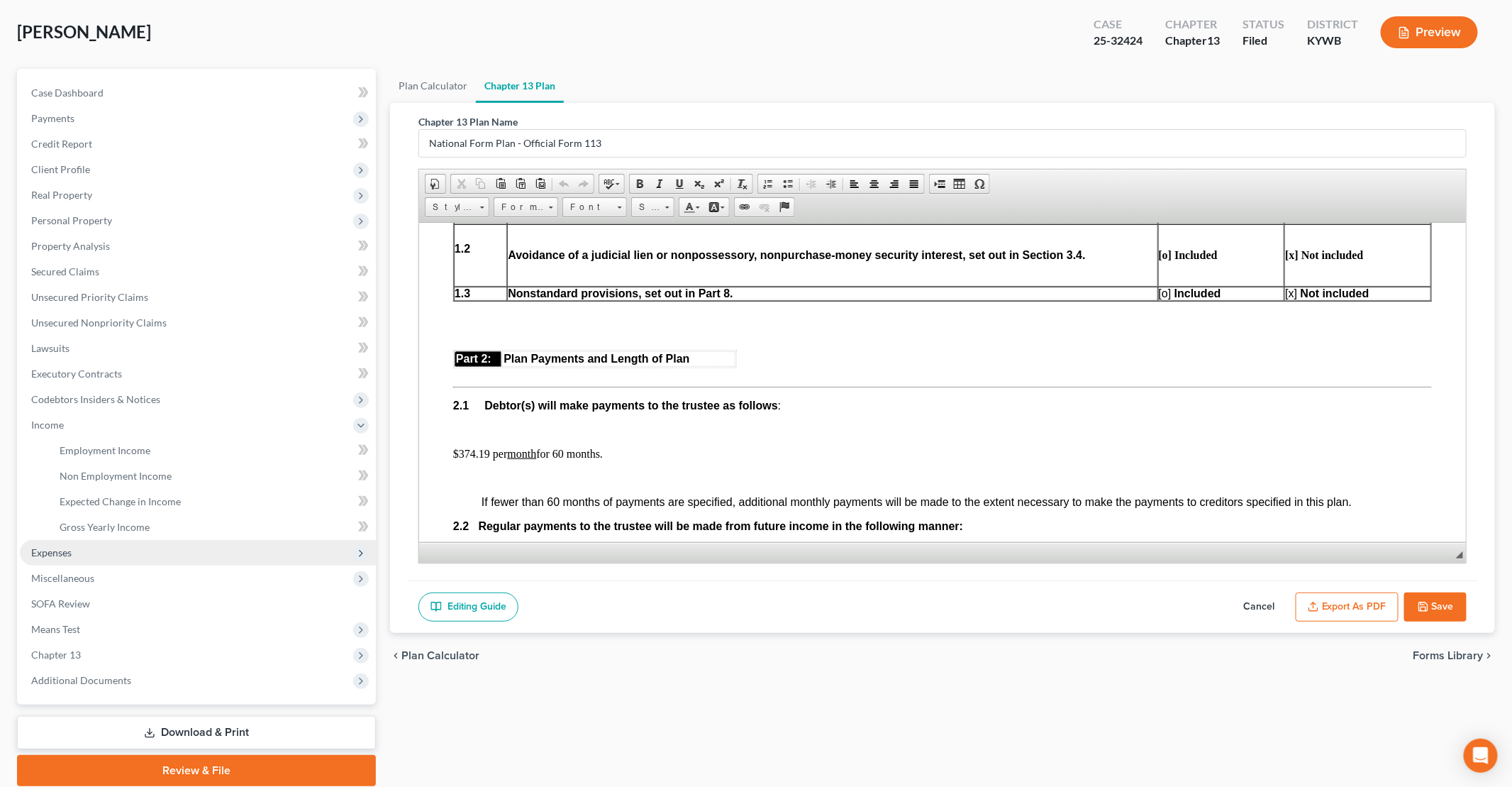
click at [76, 547] on span "Expenses" at bounding box center [198, 553] width 356 height 26
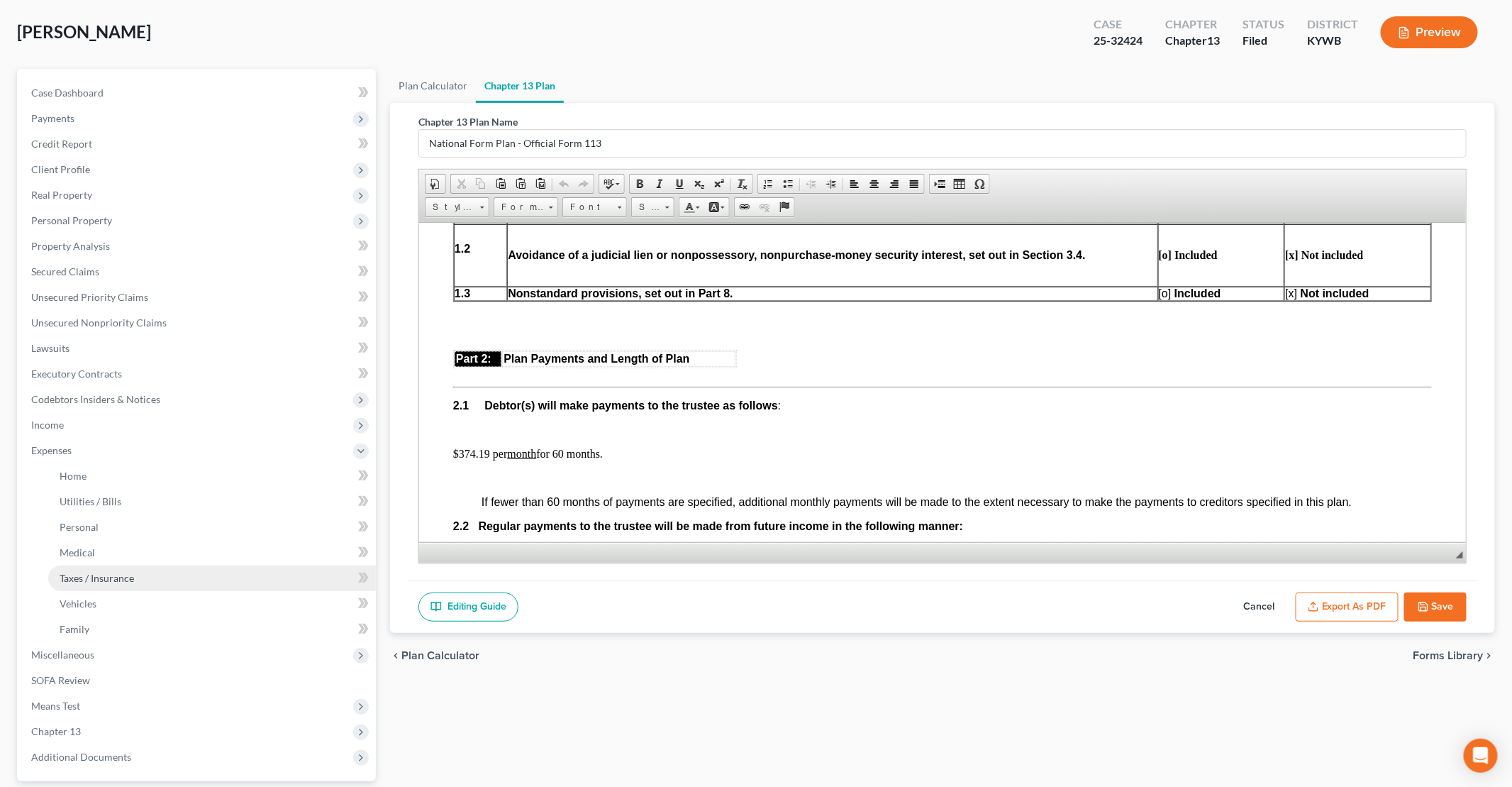
click at [99, 577] on span "Taxes / Insurance" at bounding box center [97, 577] width 74 height 12
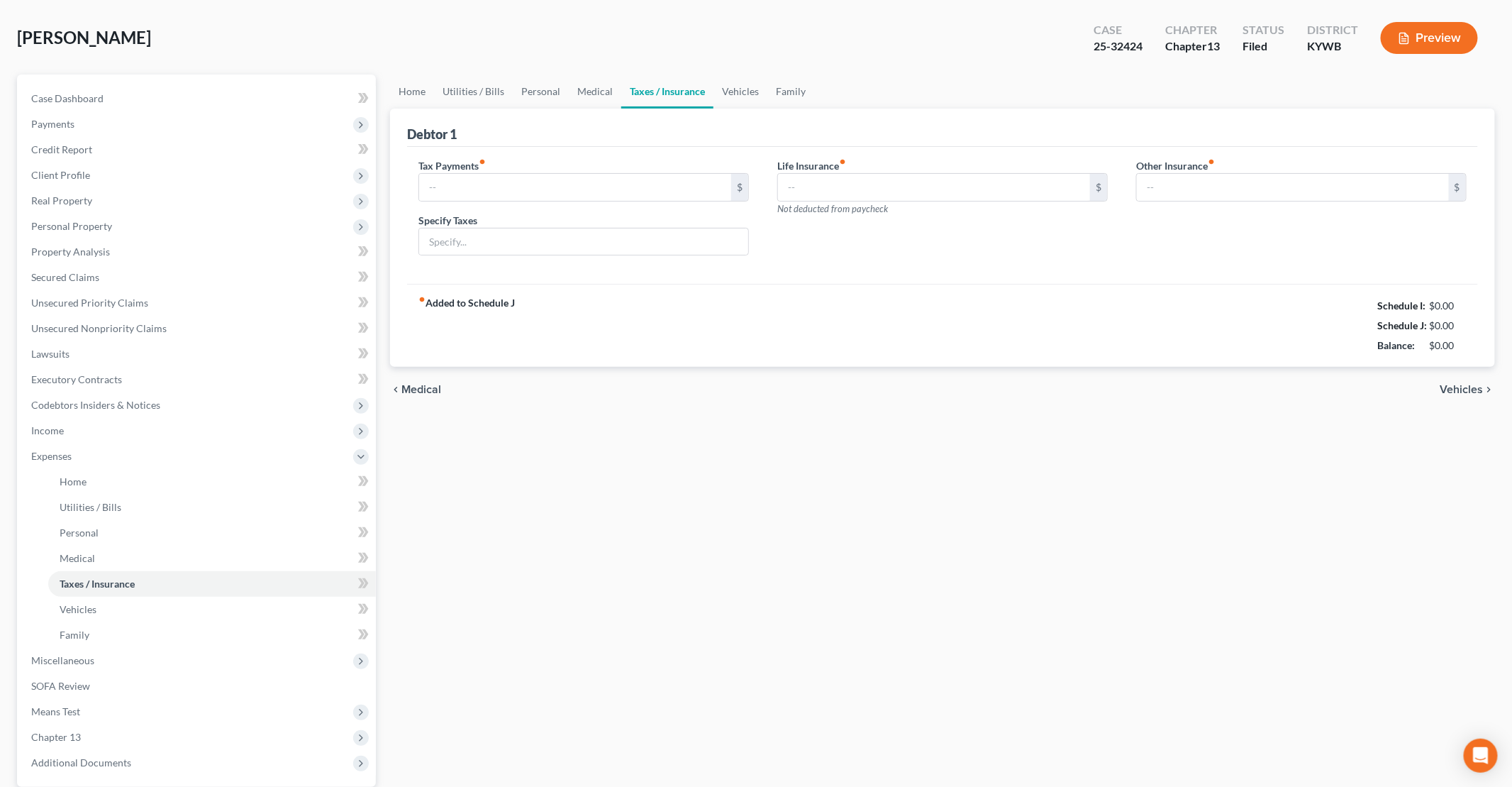
type input "0.00"
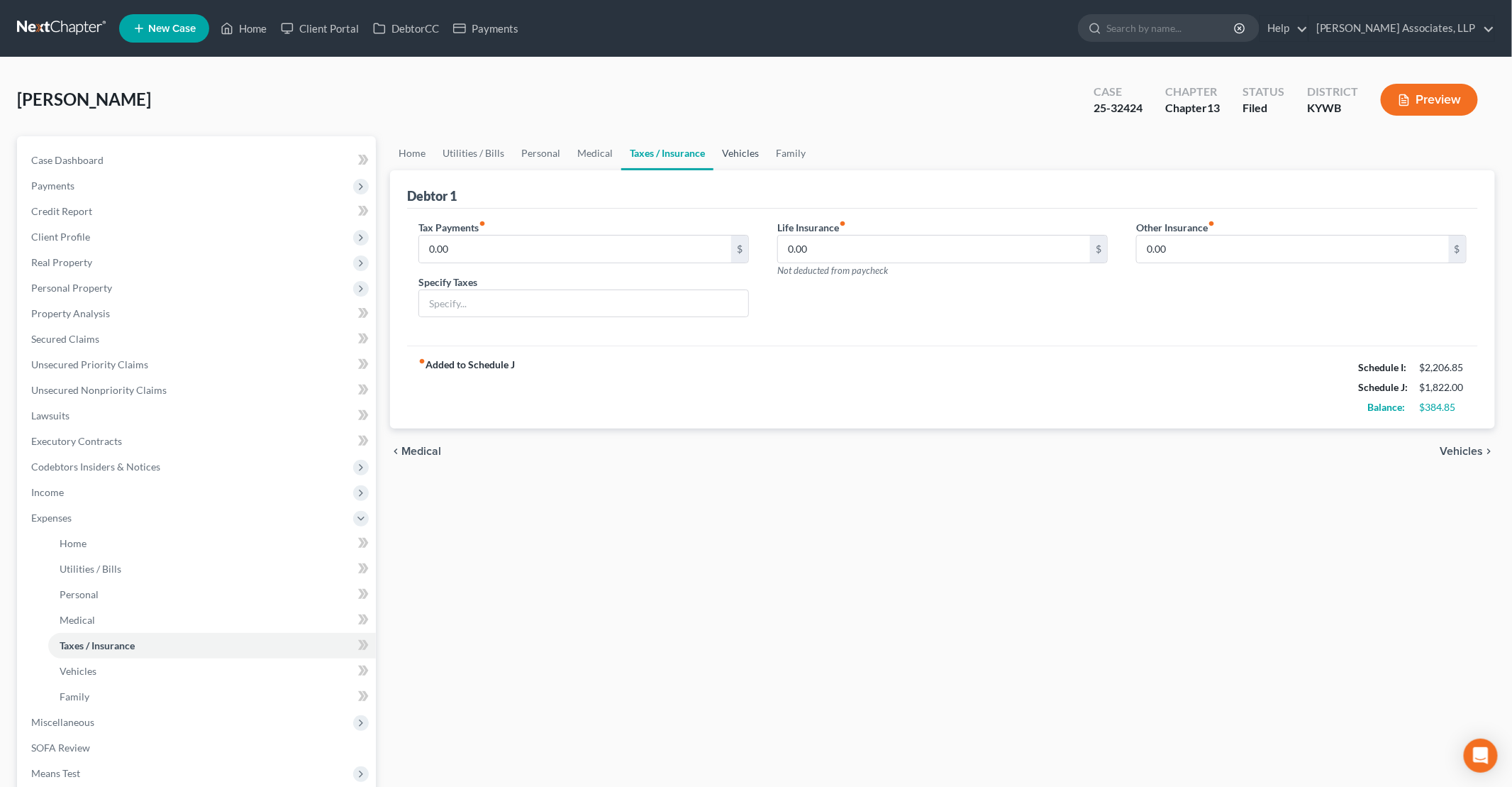
click at [730, 147] on link "Vehicles" at bounding box center [740, 153] width 54 height 34
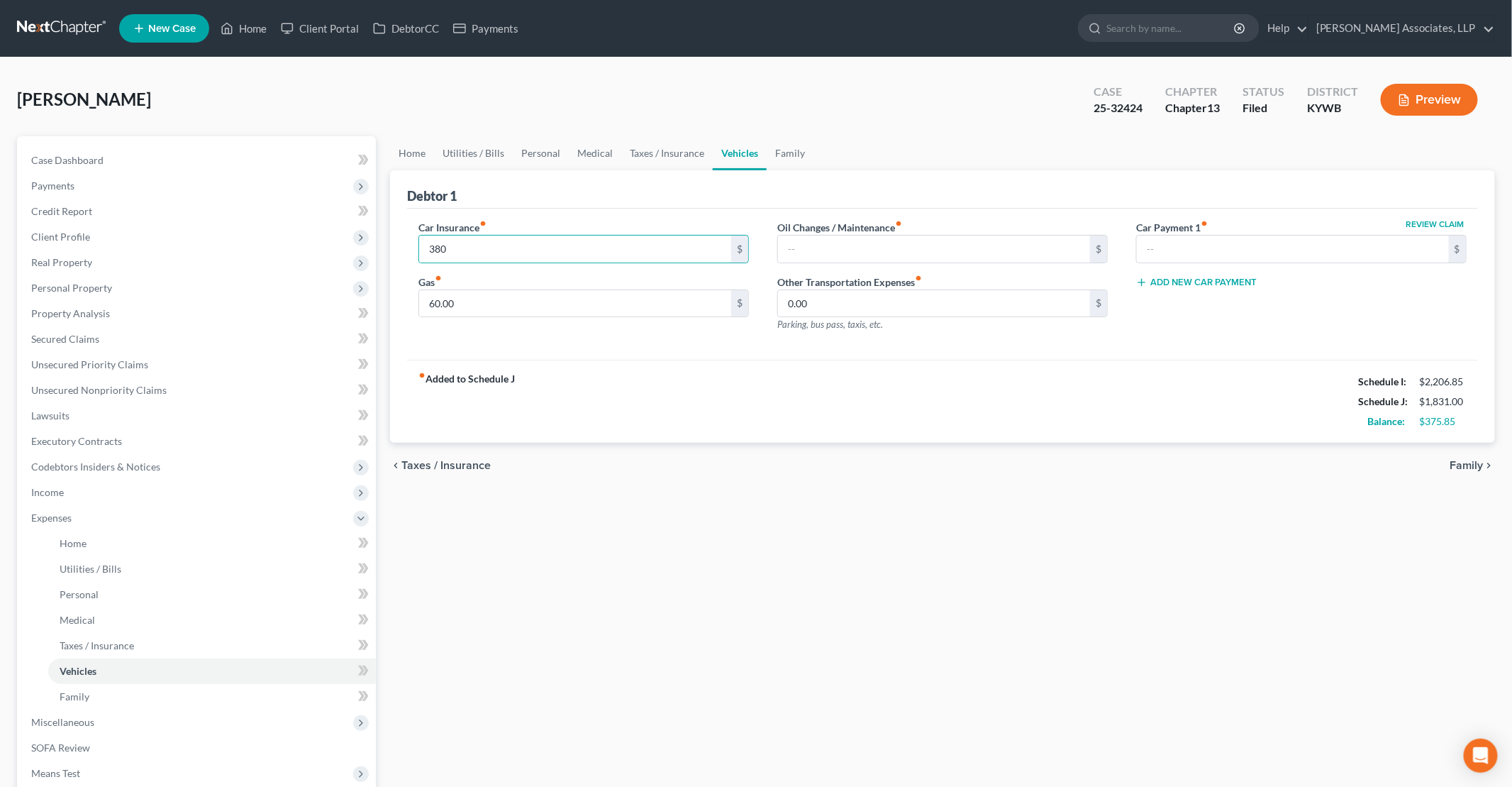
drag, startPoint x: 842, startPoint y: 633, endPoint x: 849, endPoint y: 624, distance: 11.4
click at [842, 632] on div "Home Utilities / Bills Personal Medical Taxes / Insurance Vehicles Family Debto…" at bounding box center [942, 533] width 1119 height 794
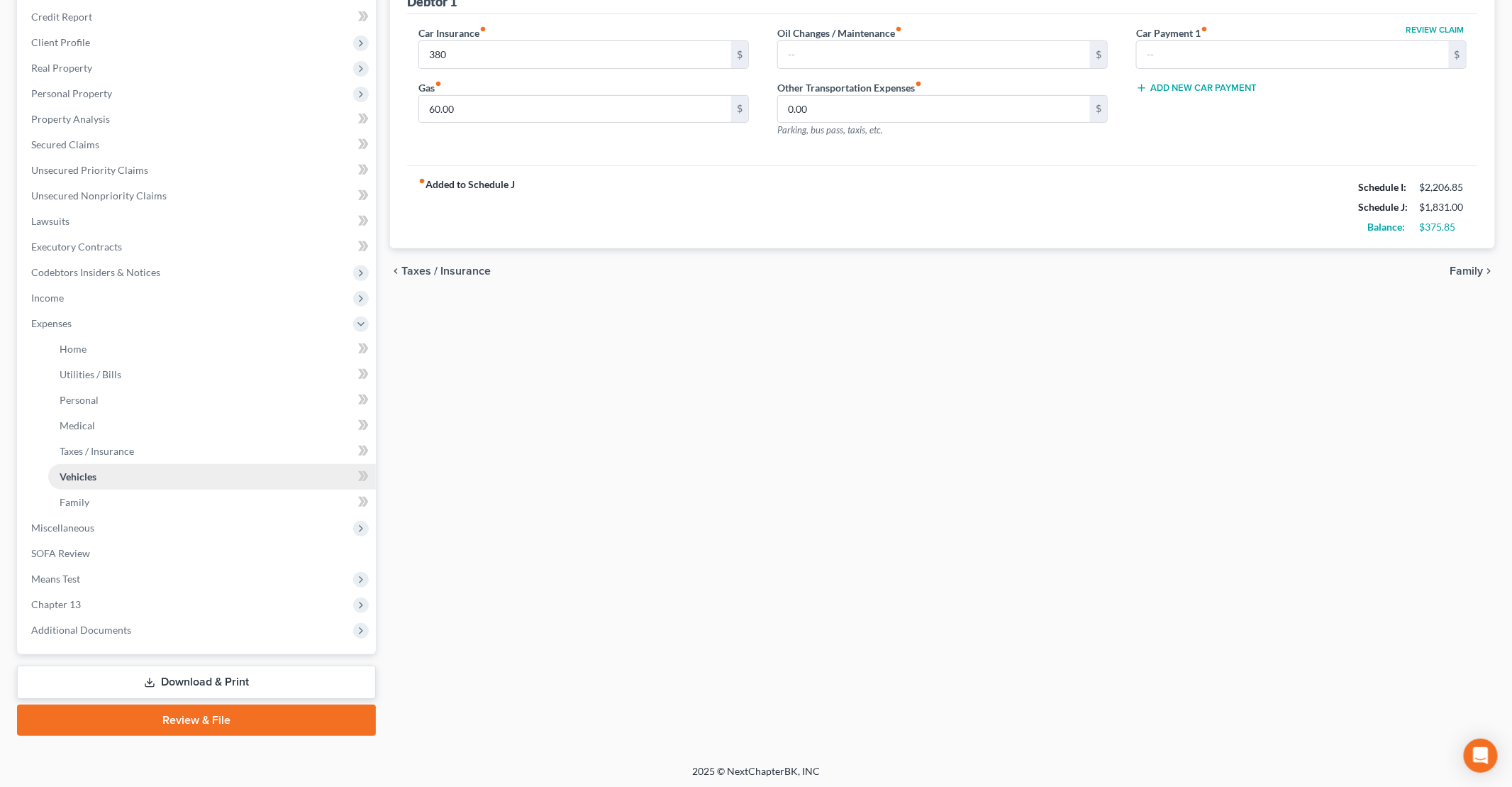
scroll to position [195, 0]
click at [137, 620] on span "Additional Documents" at bounding box center [198, 630] width 356 height 26
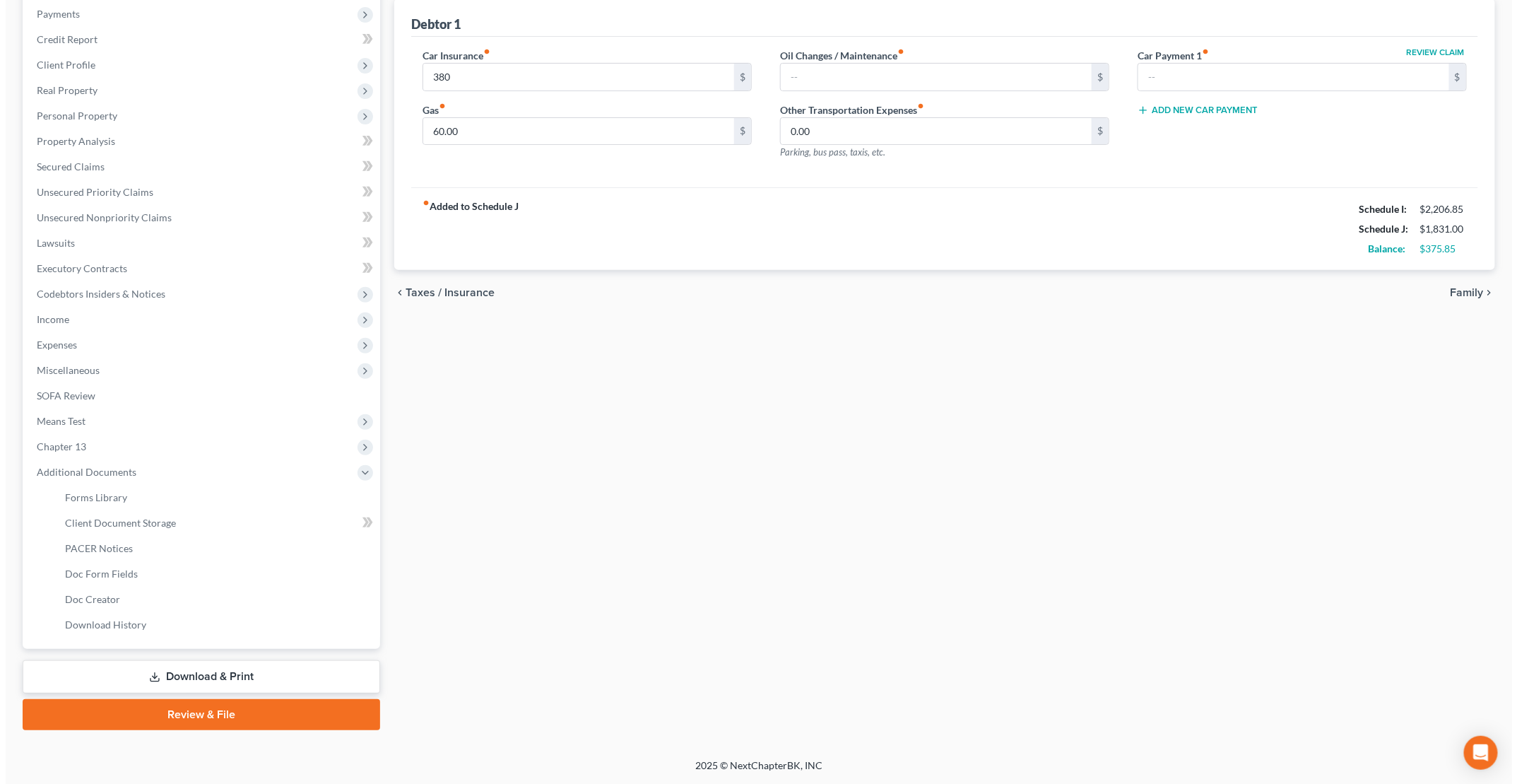
scroll to position [169, 0]
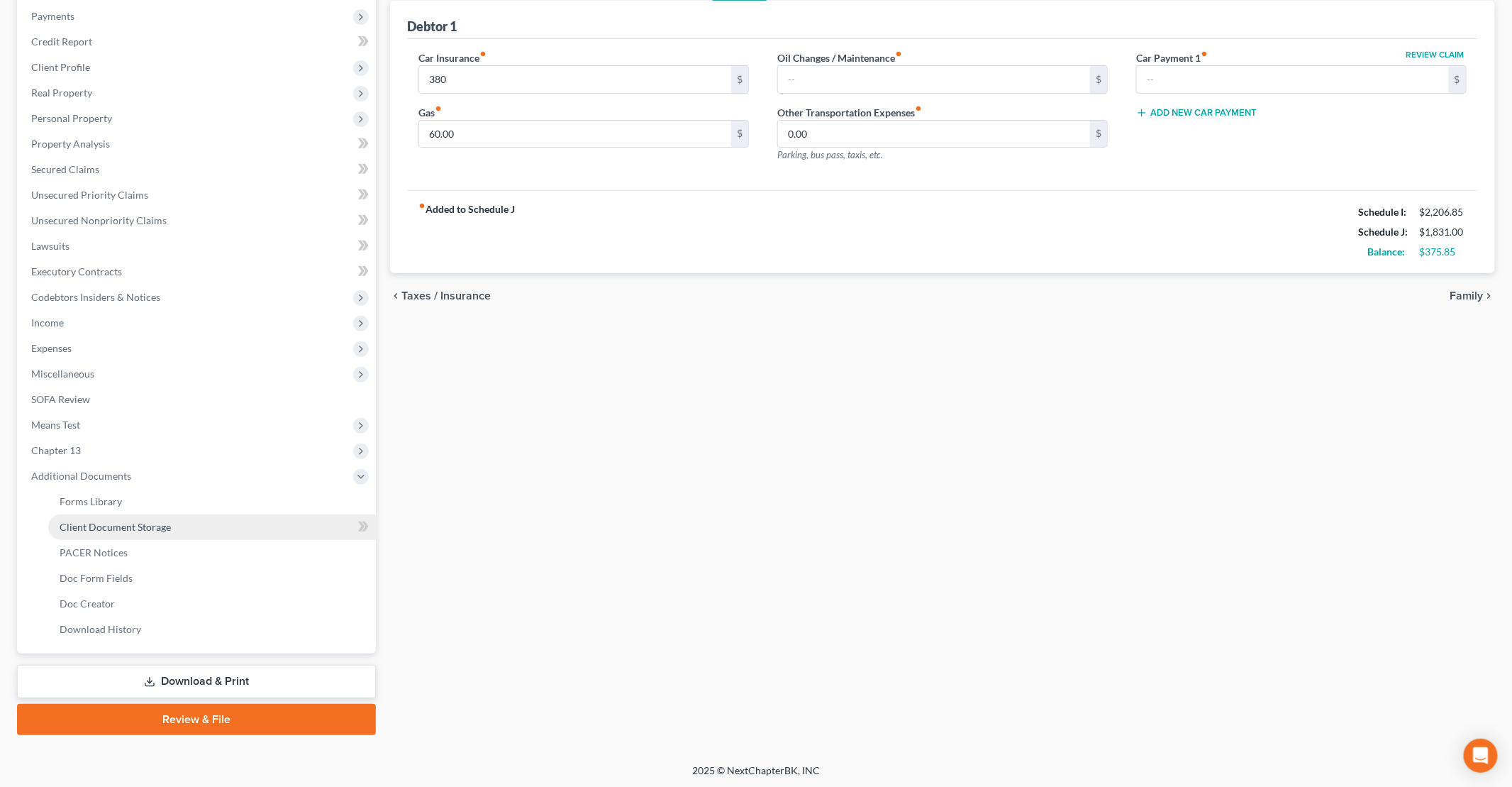
click at [149, 527] on span "Client Document Storage" at bounding box center [115, 527] width 111 height 12
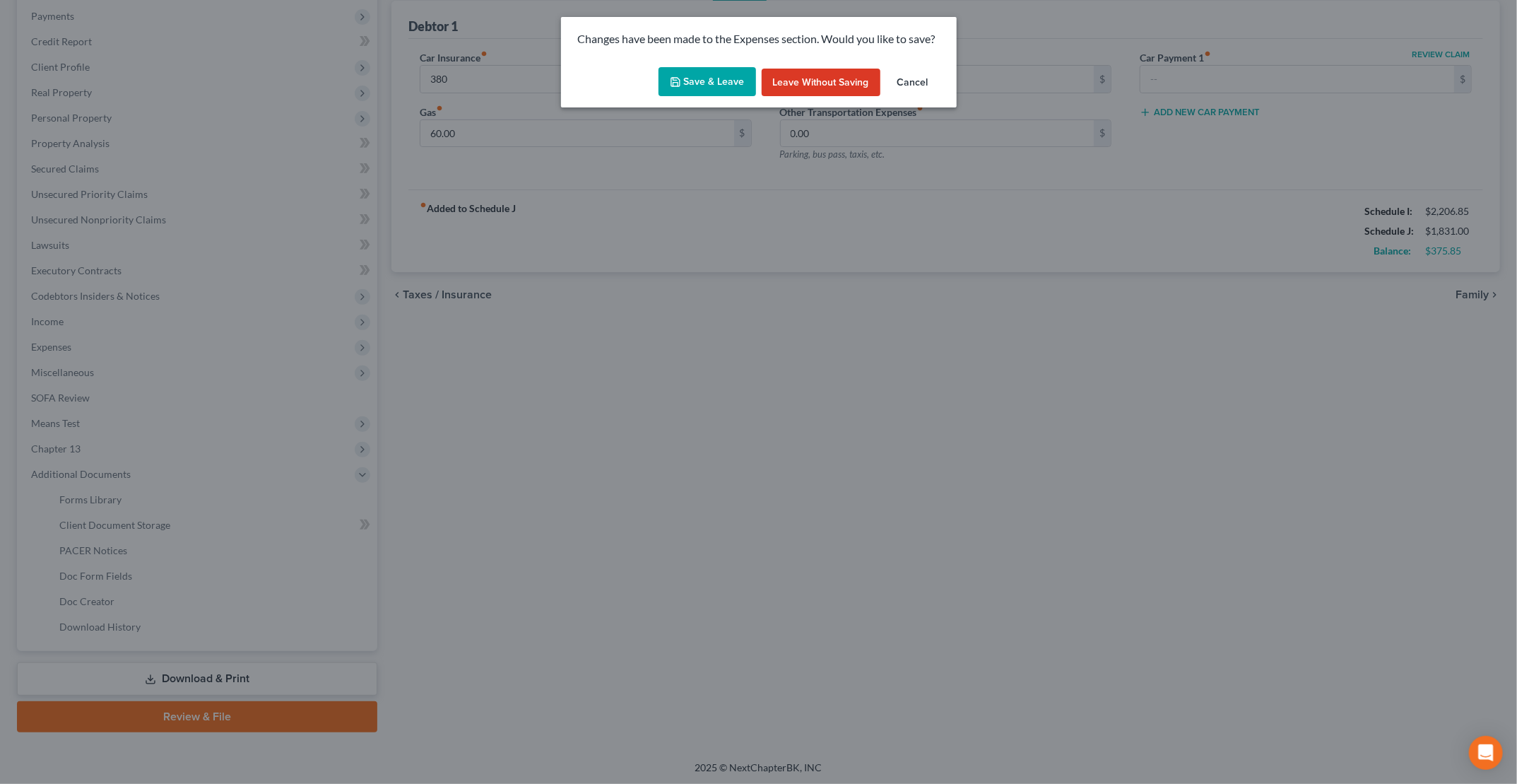
click at [738, 89] on button "Save & Leave" at bounding box center [707, 82] width 97 height 30
type input "380.00"
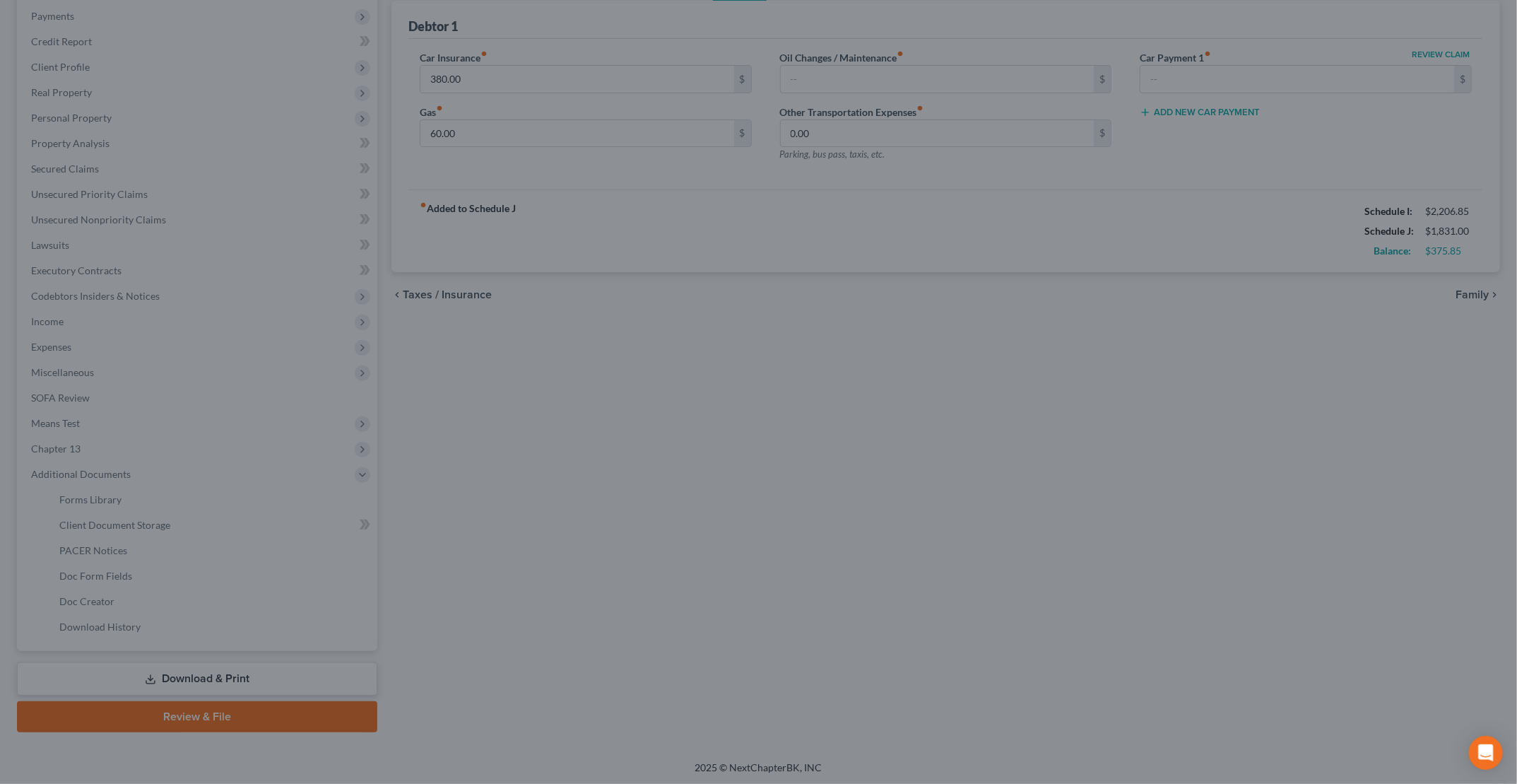
select select "7"
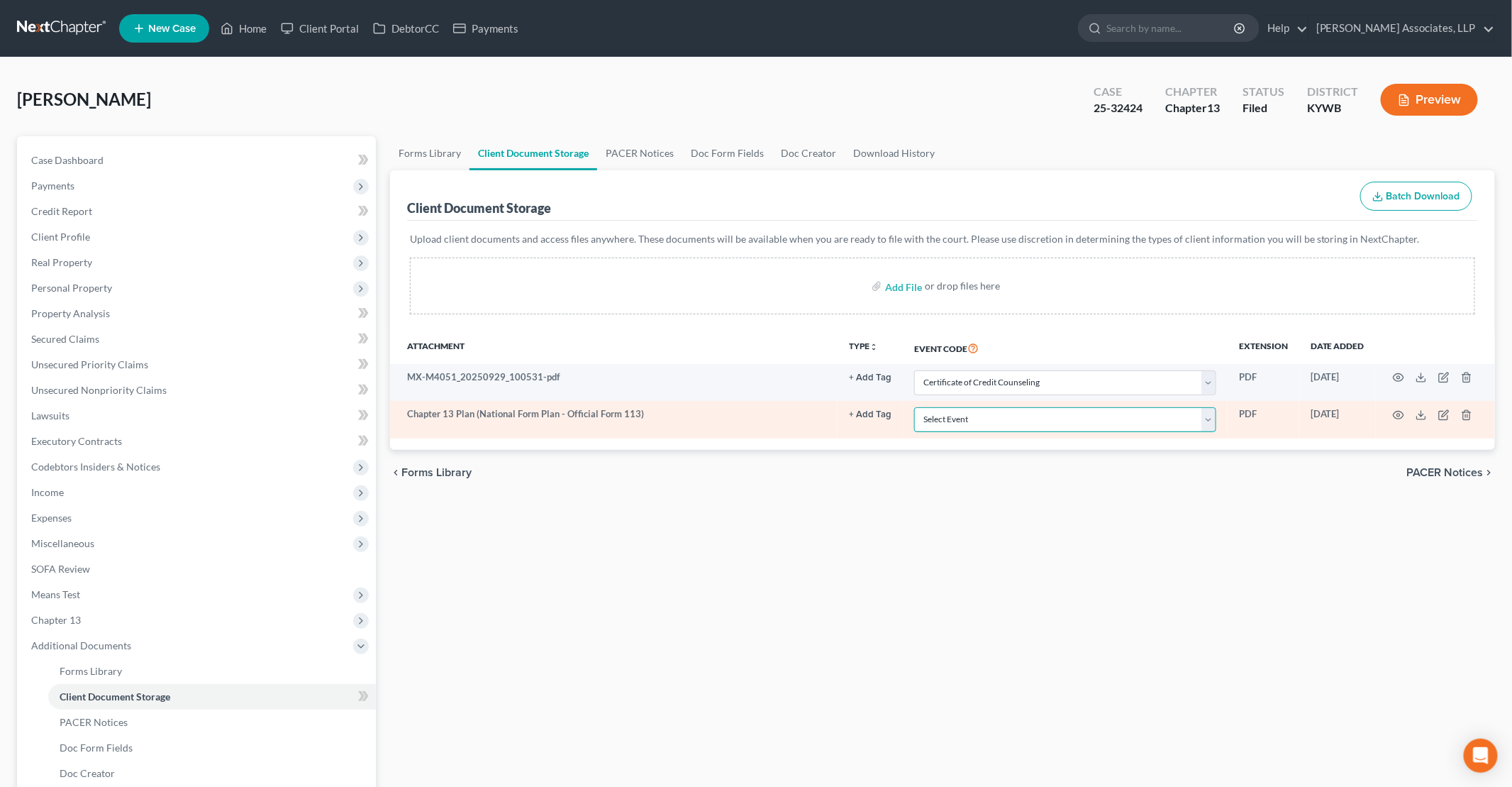
click at [1007, 418] on select "Select Event Amended Answer Amended Complaint Amended List of Creditors (Fee) A…" at bounding box center [1065, 419] width 302 height 25
select select "16"
click at [915, 407] on select "Select Event Amended Answer Amended Complaint Amended List of Creditors (Fee) A…" at bounding box center [1065, 419] width 302 height 25
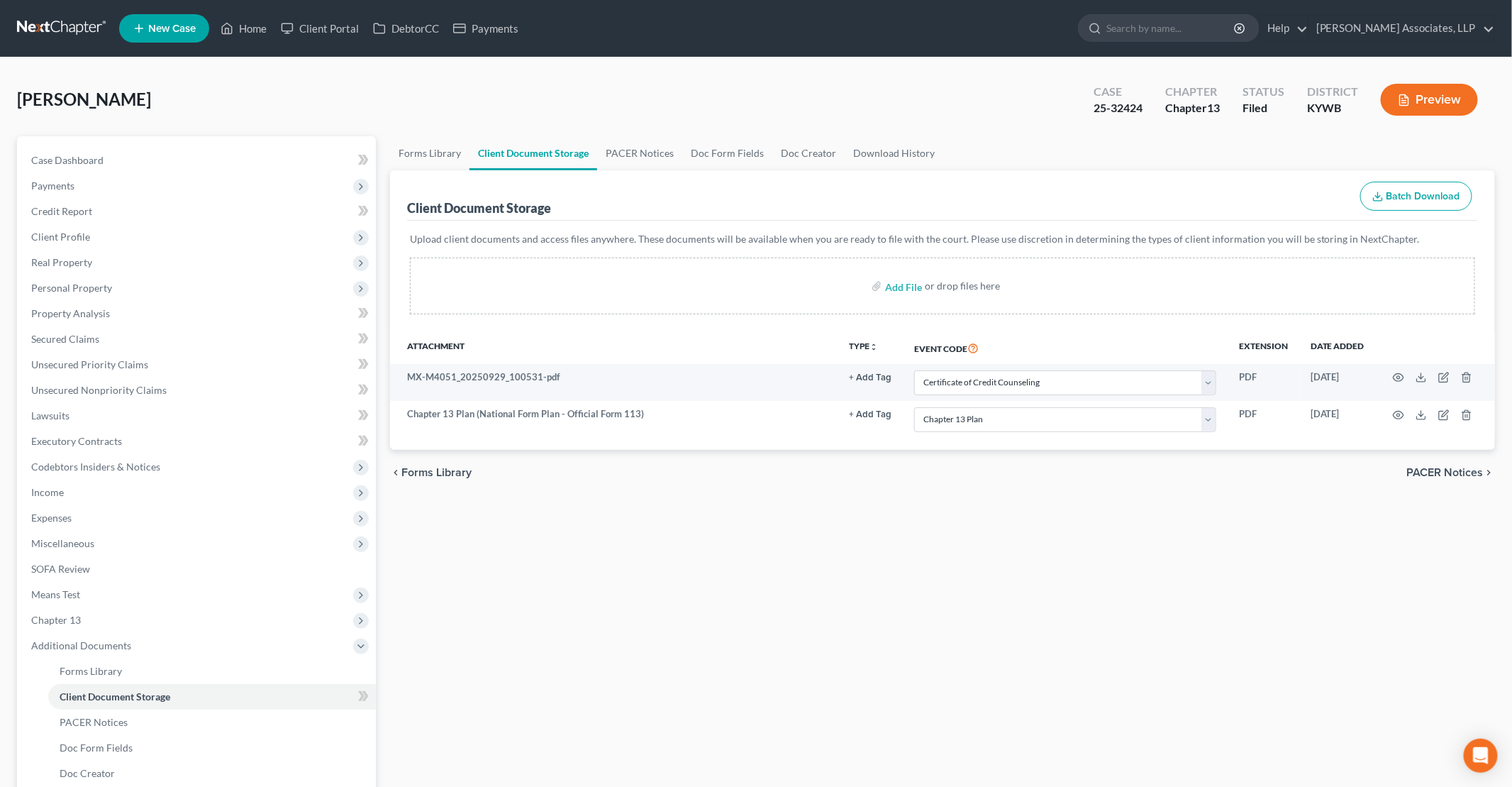
click at [1016, 650] on div "Forms Library Client Document Storage PACER Notices Doc Form Fields Doc Creator…" at bounding box center [942, 520] width 1119 height 768
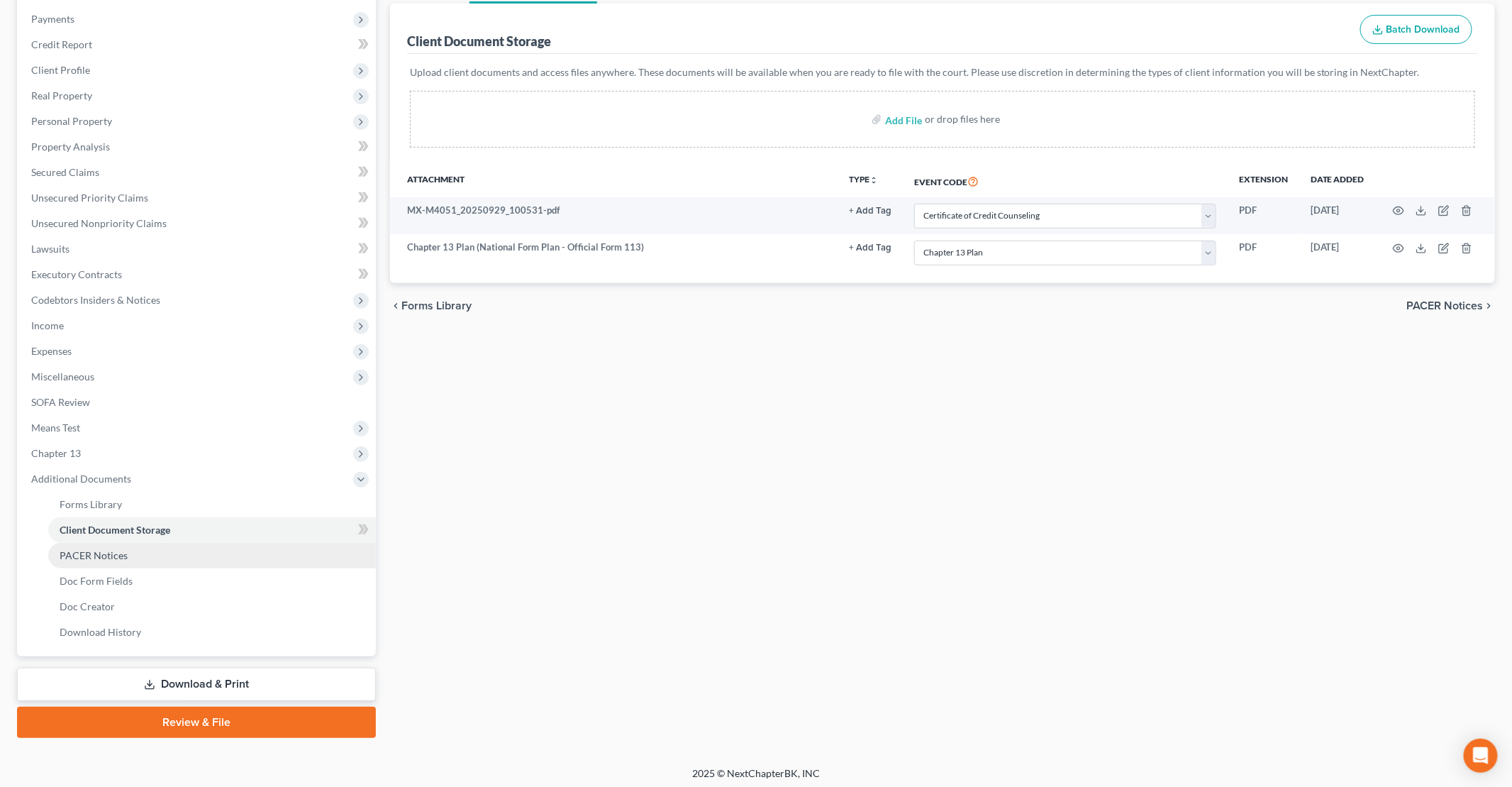
scroll to position [169, 0]
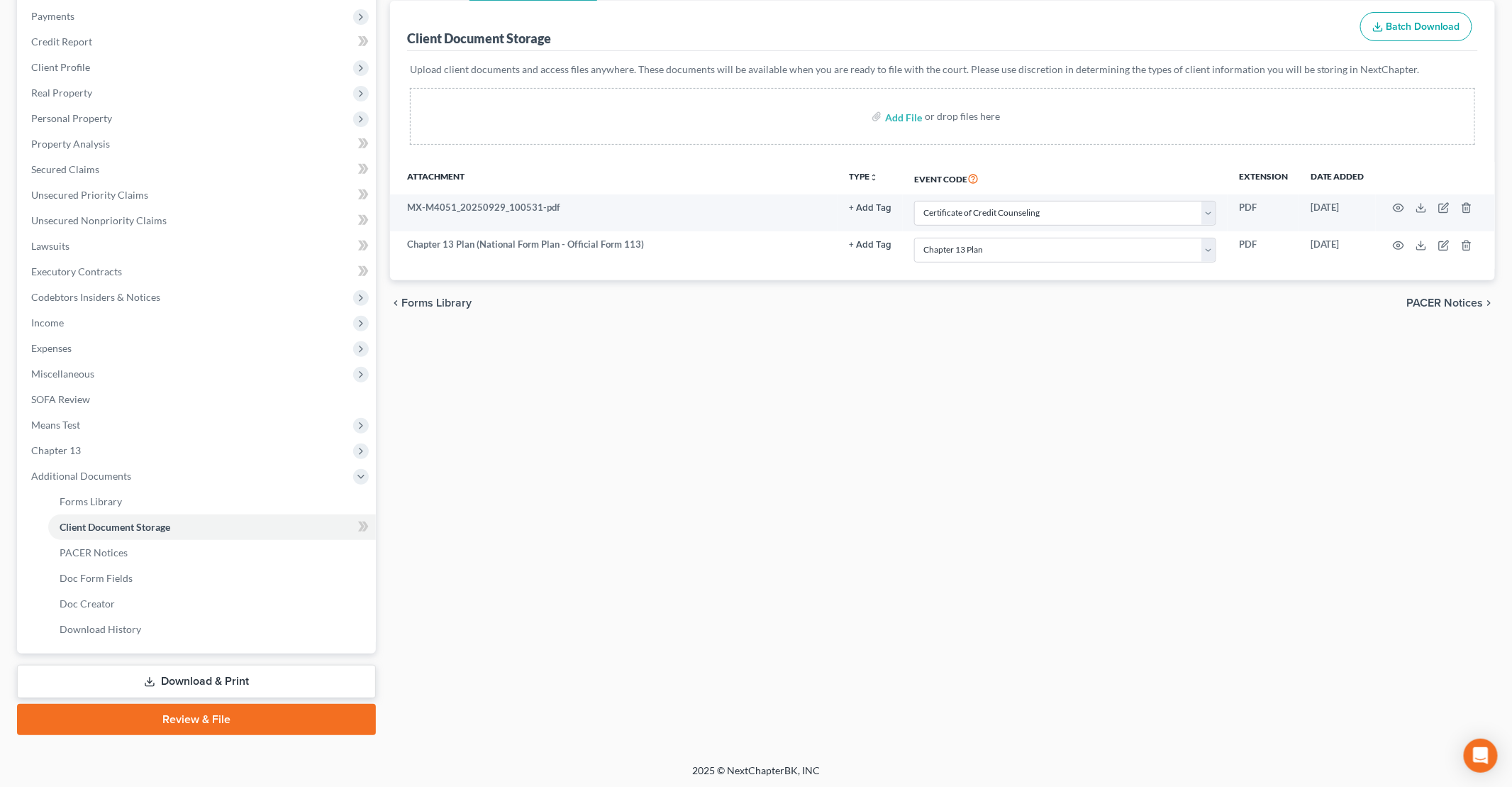
click at [228, 717] on link "Review & File" at bounding box center [197, 719] width 359 height 31
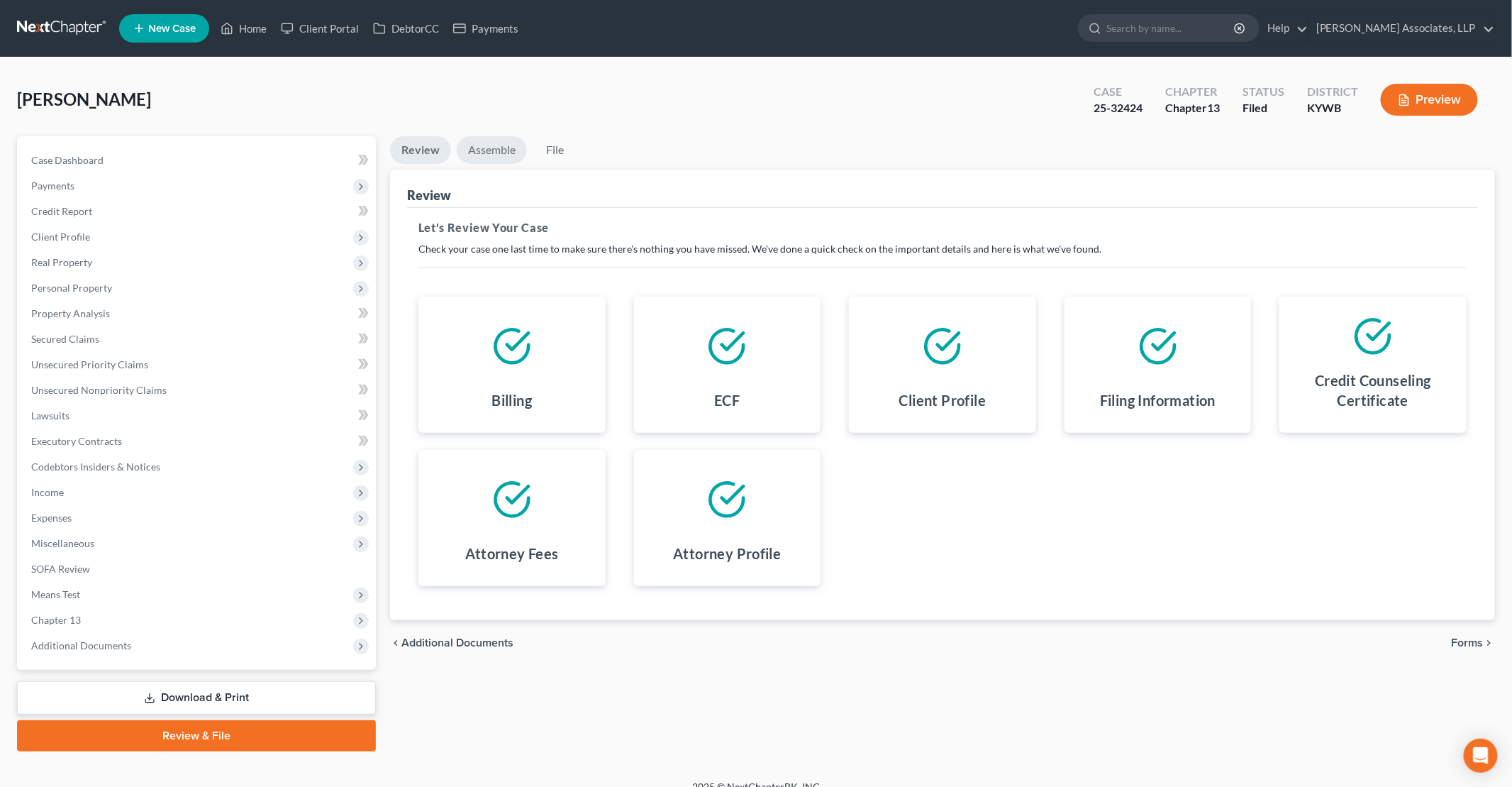
click at [494, 147] on link "Assemble" at bounding box center [492, 150] width 70 height 27
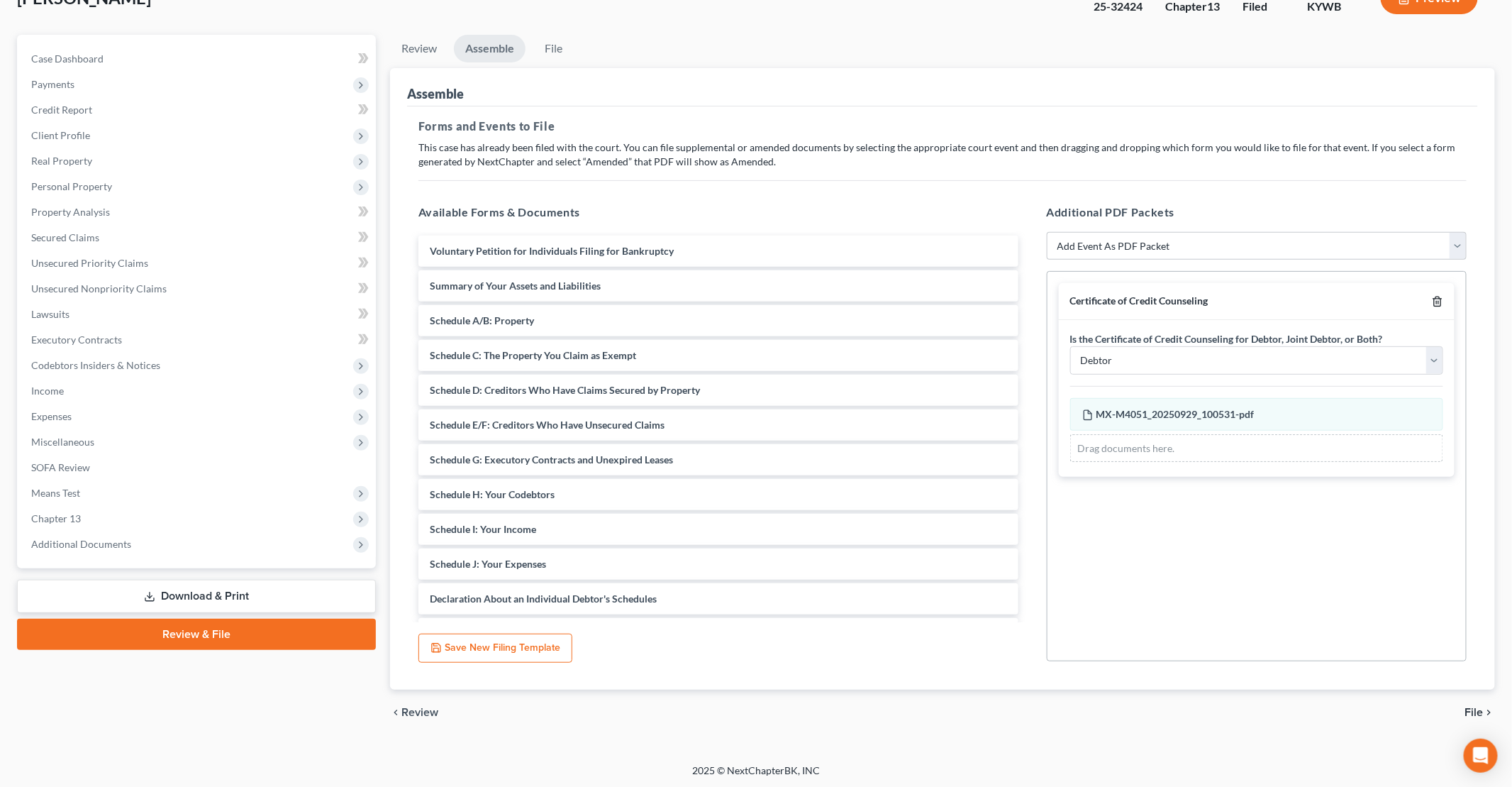
click at [1439, 297] on icon "button" at bounding box center [1437, 301] width 11 height 11
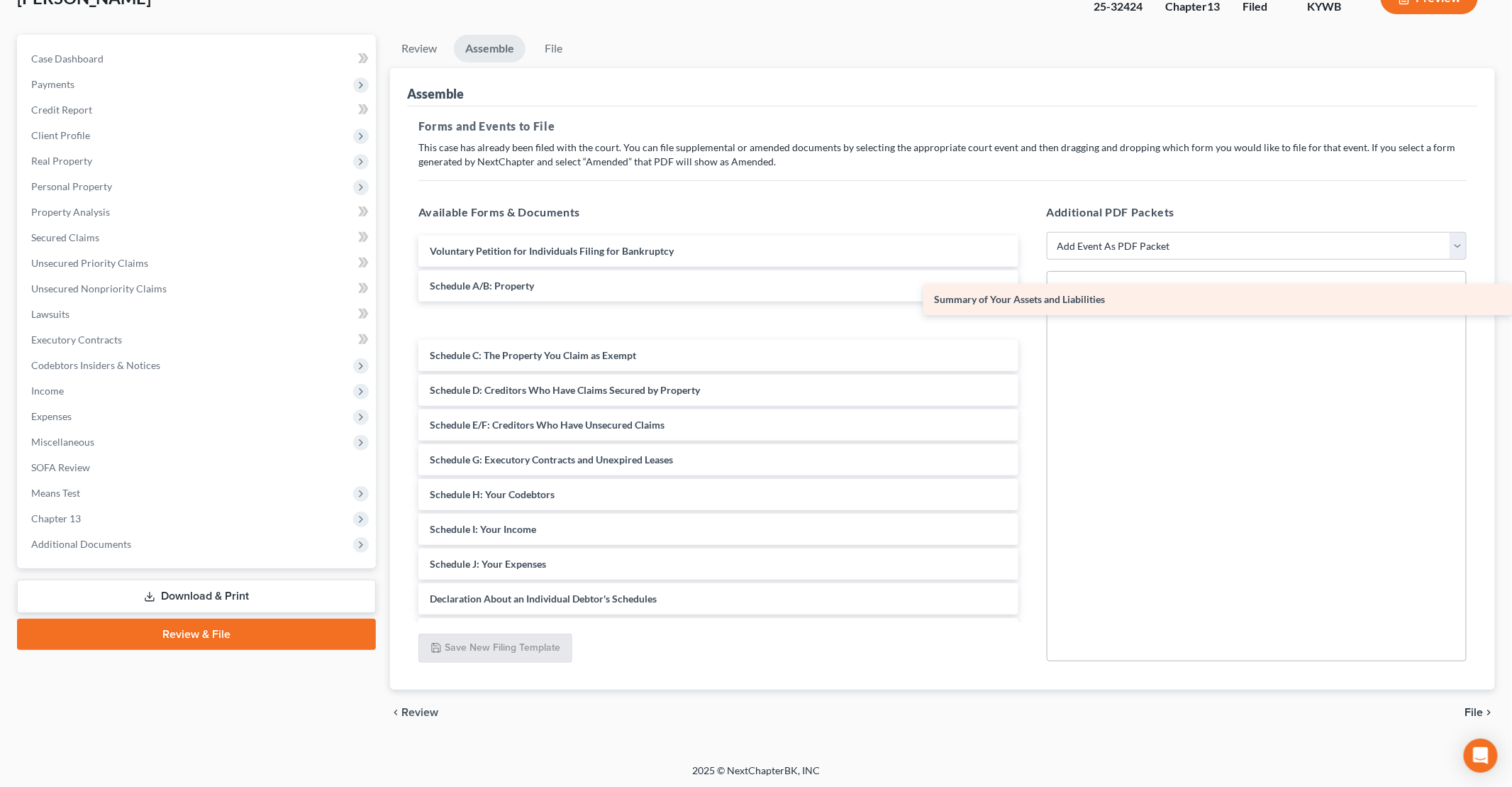
drag, startPoint x: 593, startPoint y: 293, endPoint x: 1214, endPoint y: 308, distance: 621.2
click at [1030, 308] on div "Summary of Your Assets and Liabilities Voluntary Petition for Individuals Filin…" at bounding box center [718, 546] width 623 height 622
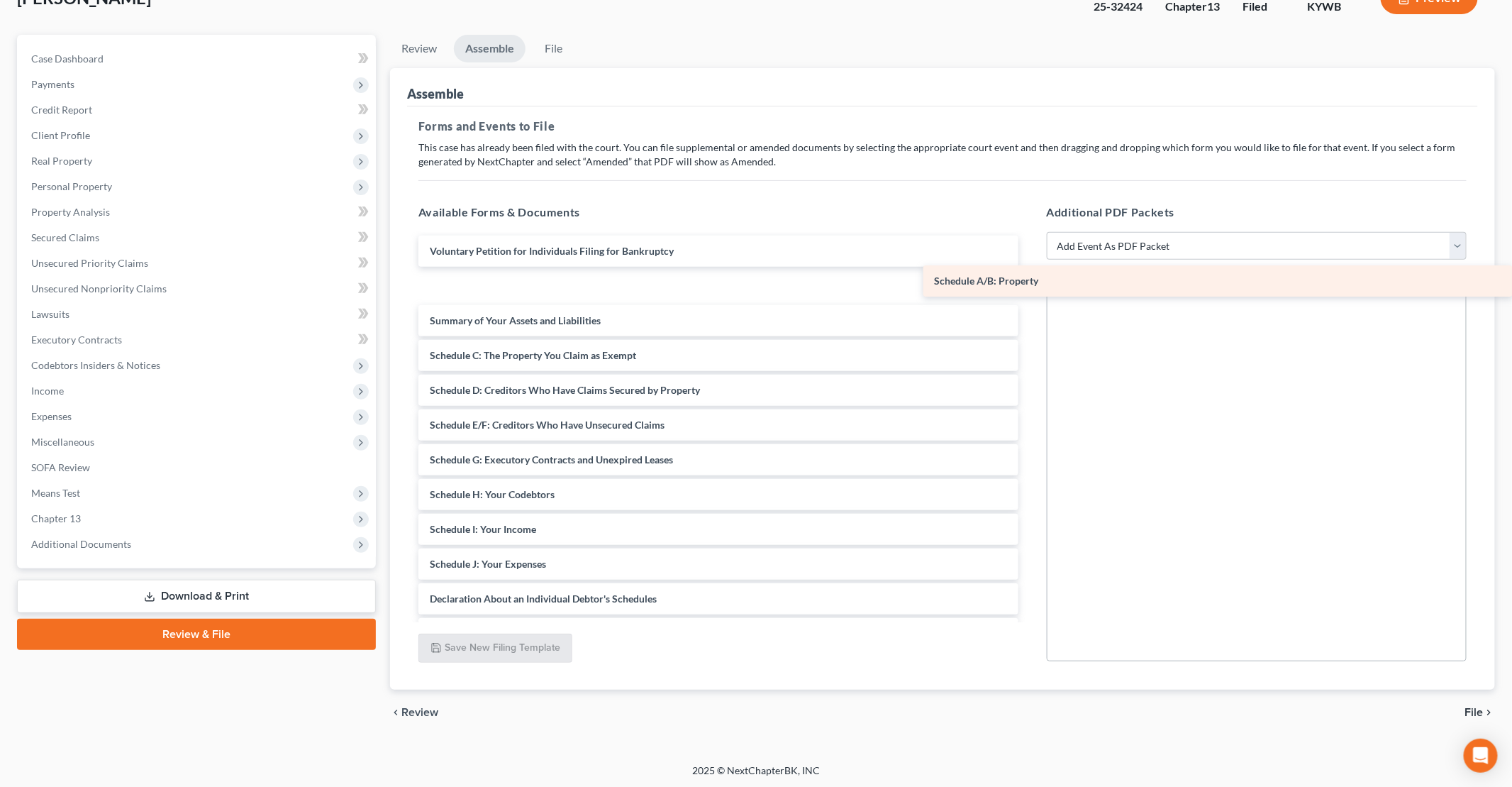
drag, startPoint x: 545, startPoint y: 285, endPoint x: 1174, endPoint y: 282, distance: 629.0
click at [1030, 282] on div "Schedule A/B: Property Voluntary Petition for Individuals Filing for Bankruptcy…" at bounding box center [718, 546] width 623 height 622
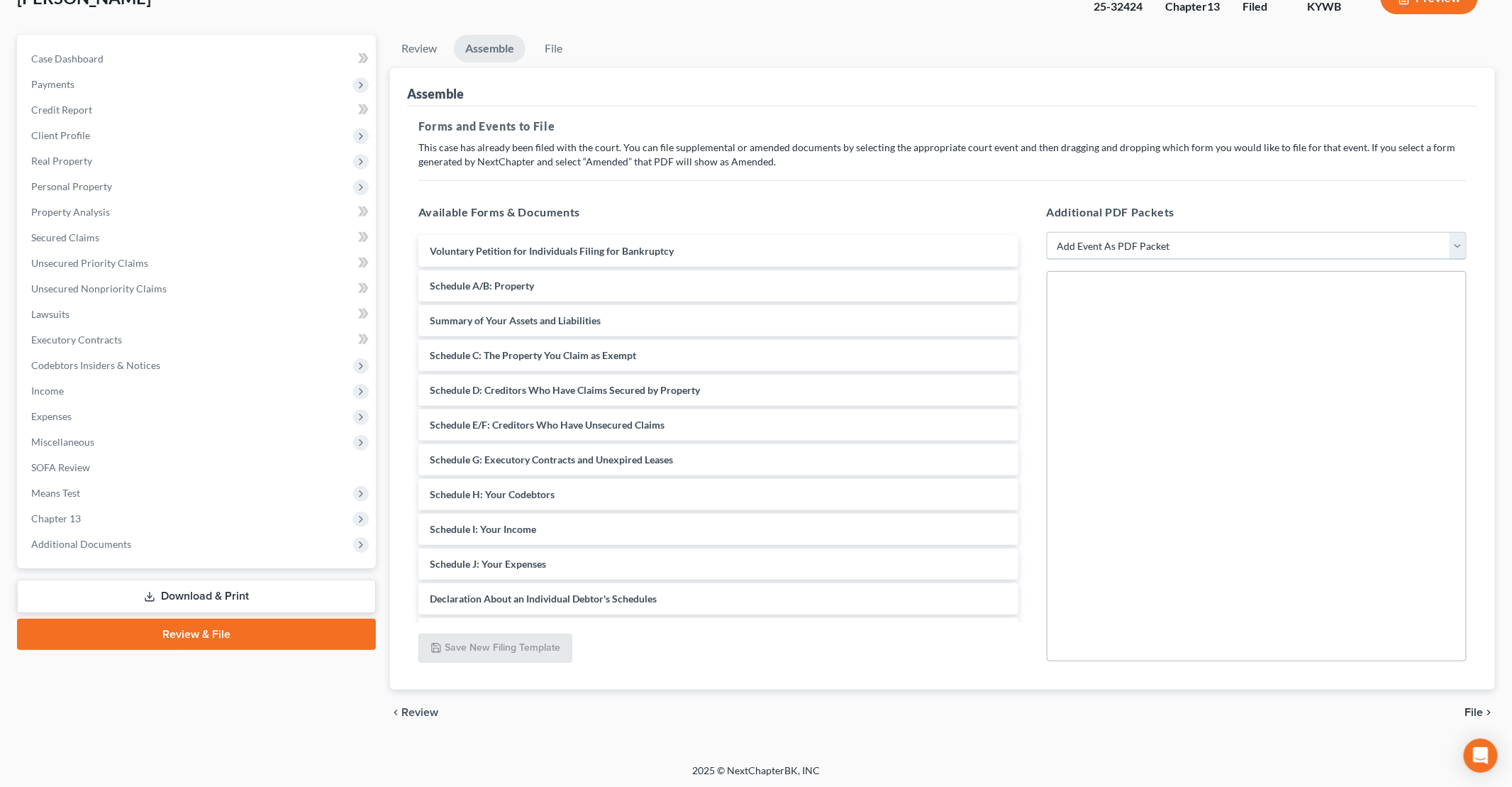
click at [1149, 246] on select "Add Event As PDF Packet Amended Answer Amended Complaint Amended List of Credit…" at bounding box center [1257, 246] width 421 height 28
select select "53"
click at [1047, 232] on select "Add Event As PDF Packet Amended Answer Amended Complaint Amended List of Credit…" at bounding box center [1257, 246] width 421 height 28
select select
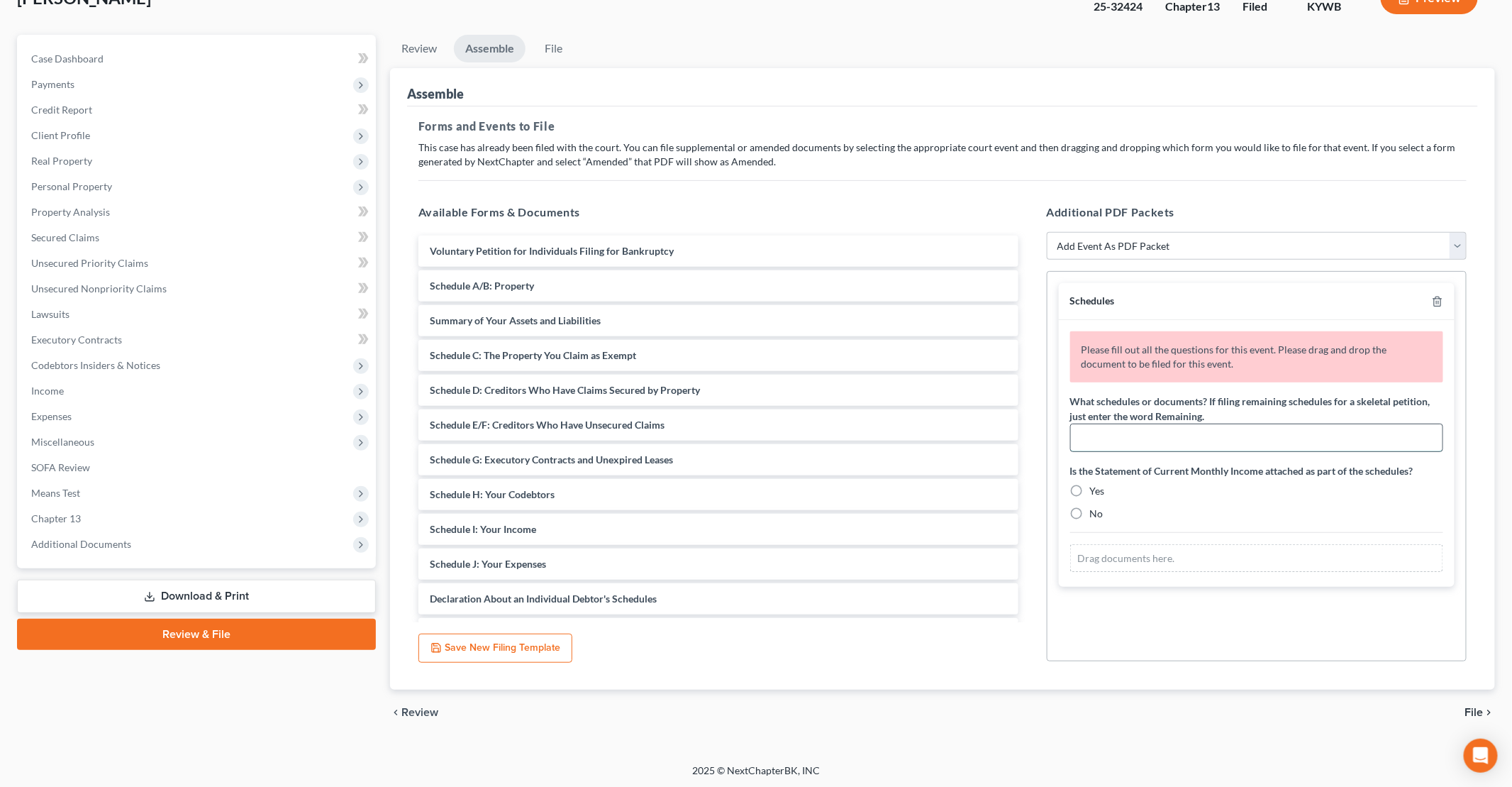
click at [1175, 441] on input "text" at bounding box center [1256, 438] width 372 height 27
type input "Remaining"
click at [1090, 485] on label "Yes" at bounding box center [1097, 491] width 15 height 15
click at [1096, 485] on input "Yes" at bounding box center [1100, 488] width 9 height 9
radio input "true"
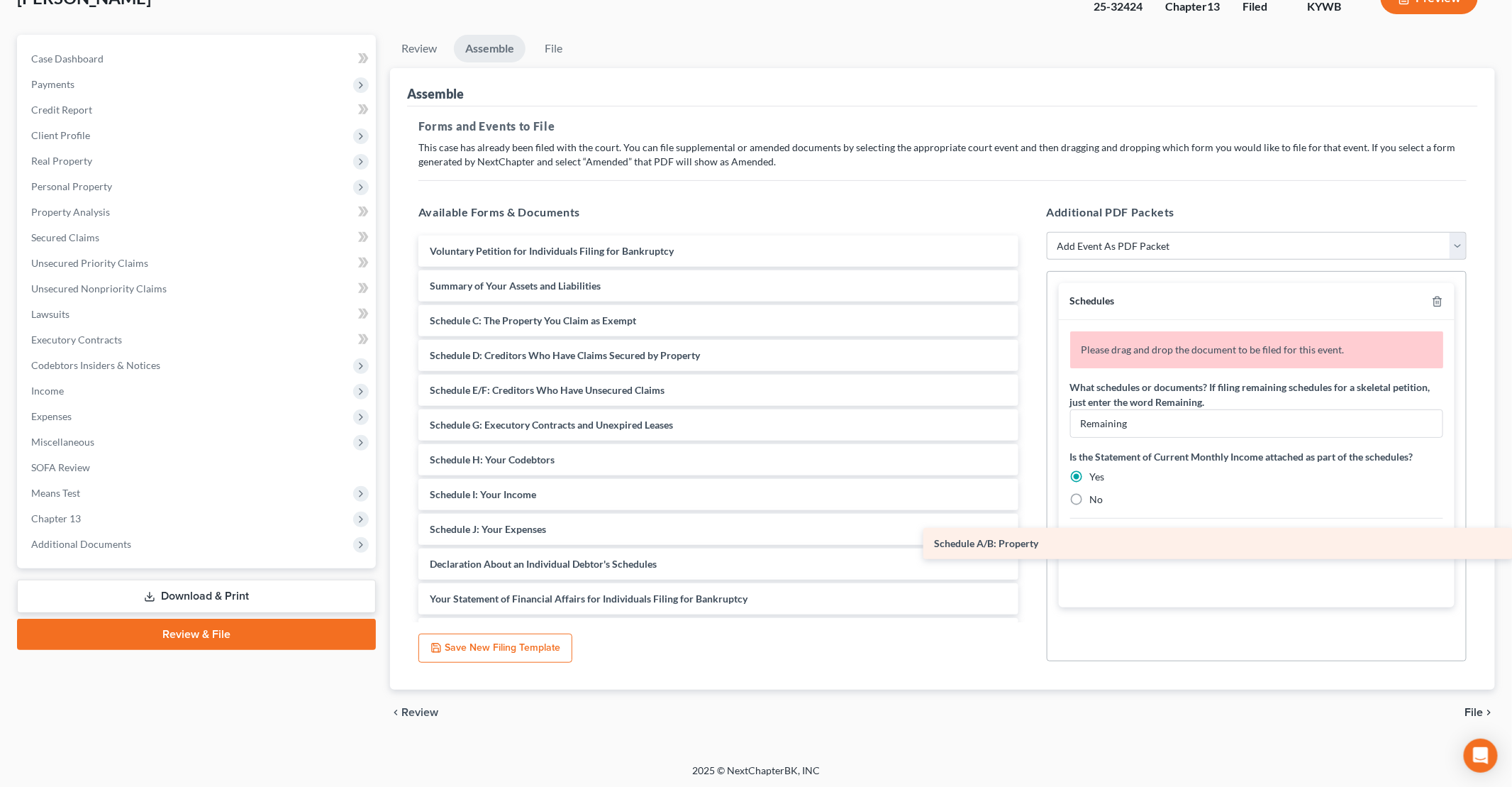
drag, startPoint x: 602, startPoint y: 296, endPoint x: 1264, endPoint y: 555, distance: 710.9
click at [1030, 555] on div "Schedule A/B: Property Voluntary Petition for Individuals Filing for Bankruptcy…" at bounding box center [718, 529] width 623 height 588
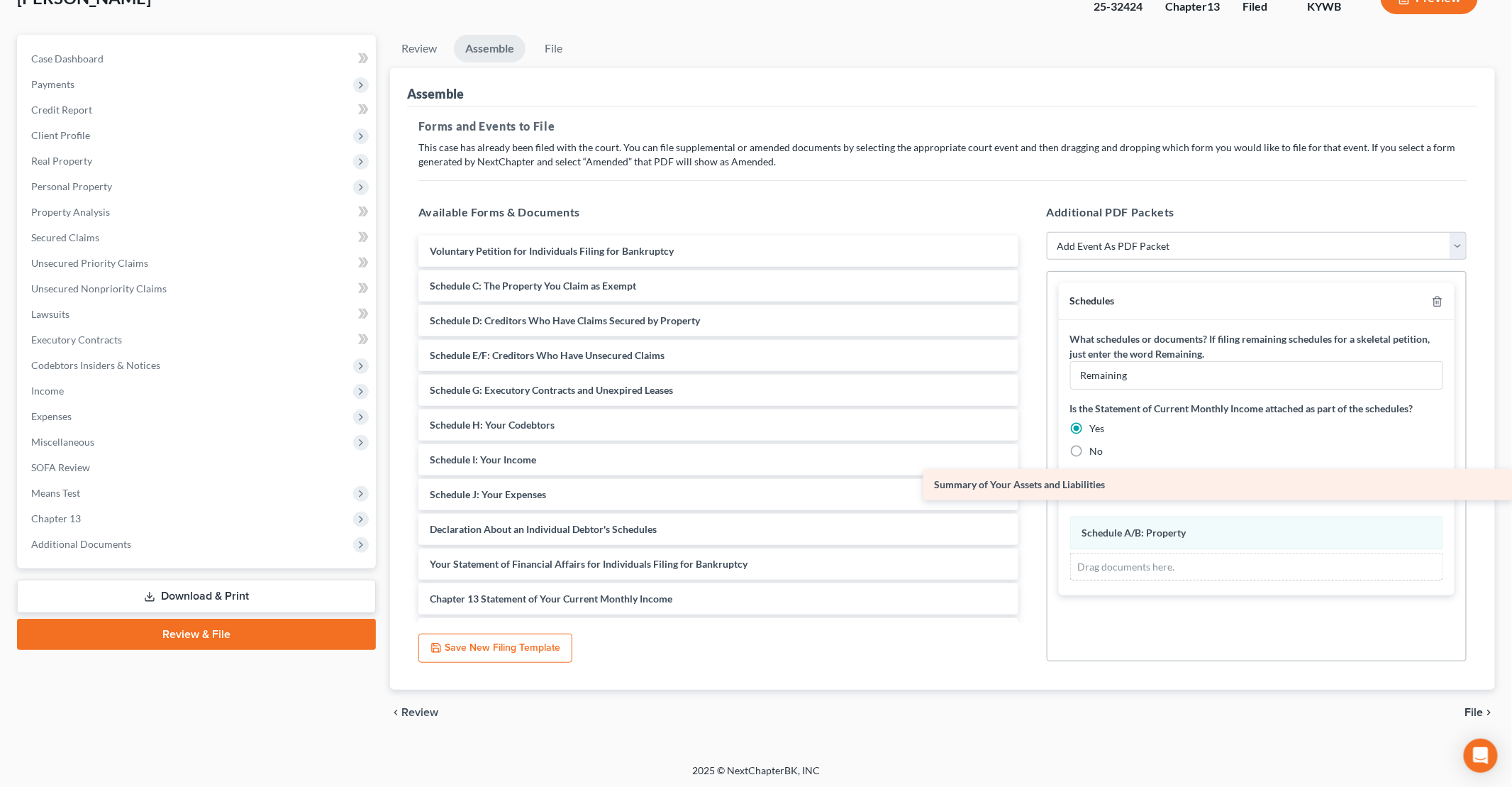
drag, startPoint x: 536, startPoint y: 285, endPoint x: 1210, endPoint y: 485, distance: 703.0
click at [1030, 485] on div "Summary of Your Assets and Liabilities Voluntary Petition for Individuals Filin…" at bounding box center [718, 512] width 623 height 553
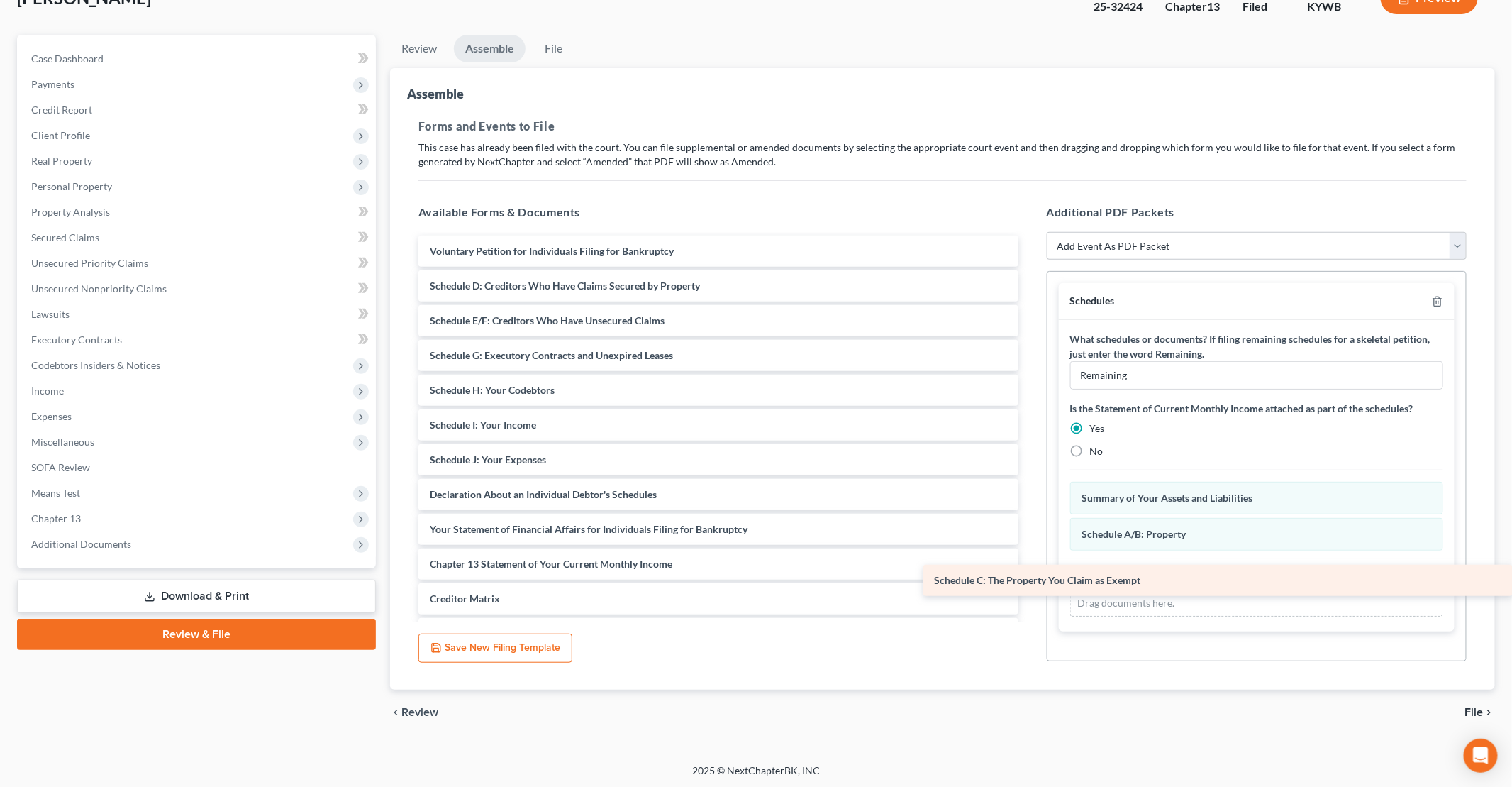
drag, startPoint x: 576, startPoint y: 287, endPoint x: 1204, endPoint y: 583, distance: 694.3
click at [1030, 583] on div "Schedule C: The Property You Claim as Exempt Voluntary Petition for Individuals…" at bounding box center [718, 494] width 623 height 518
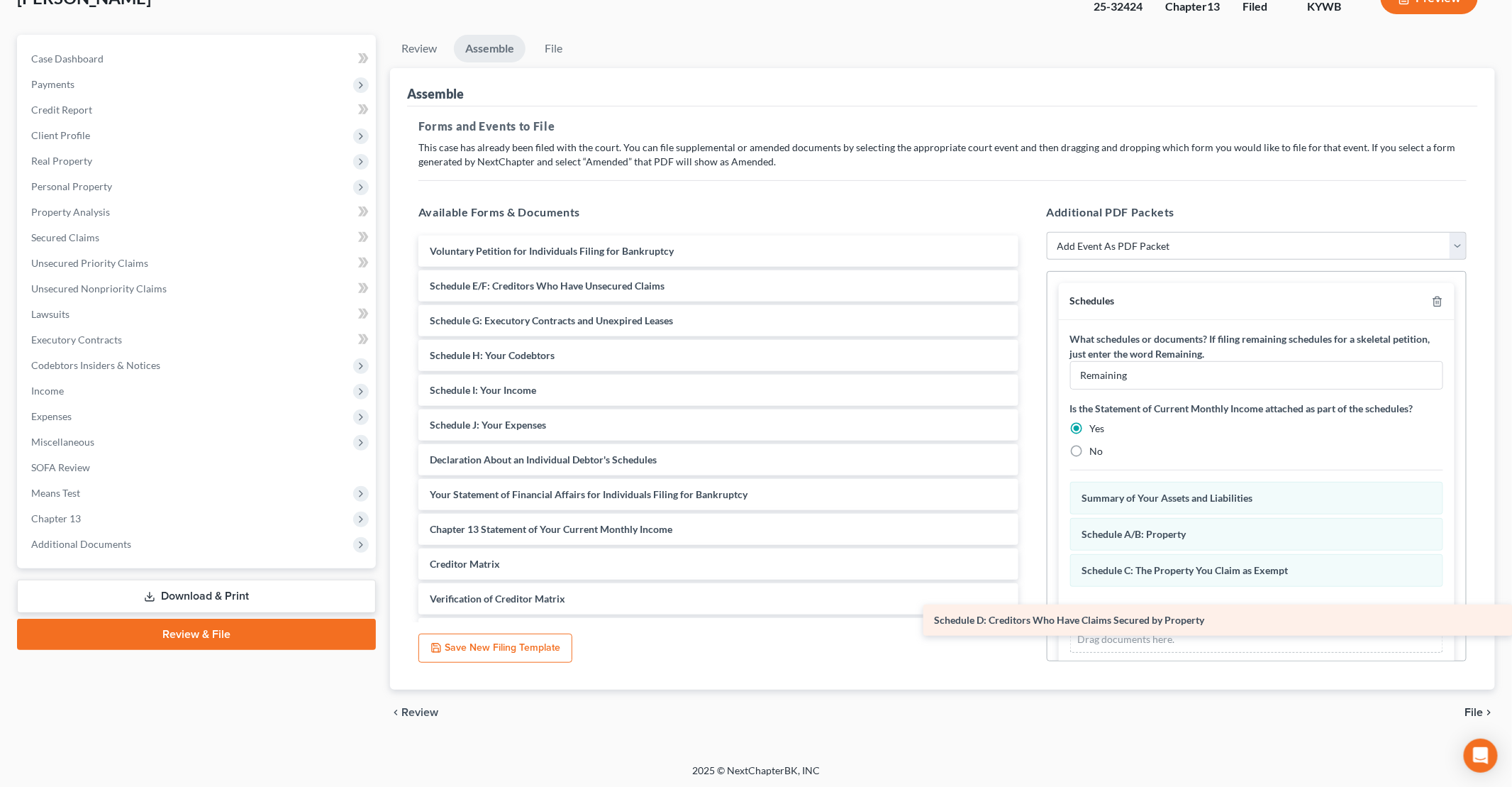
drag, startPoint x: 663, startPoint y: 288, endPoint x: 1298, endPoint y: 624, distance: 718.4
click at [1030, 624] on div "Schedule D: Creditors Who Have Claims Secured by Property Voluntary Petition fo…" at bounding box center [718, 476] width 623 height 483
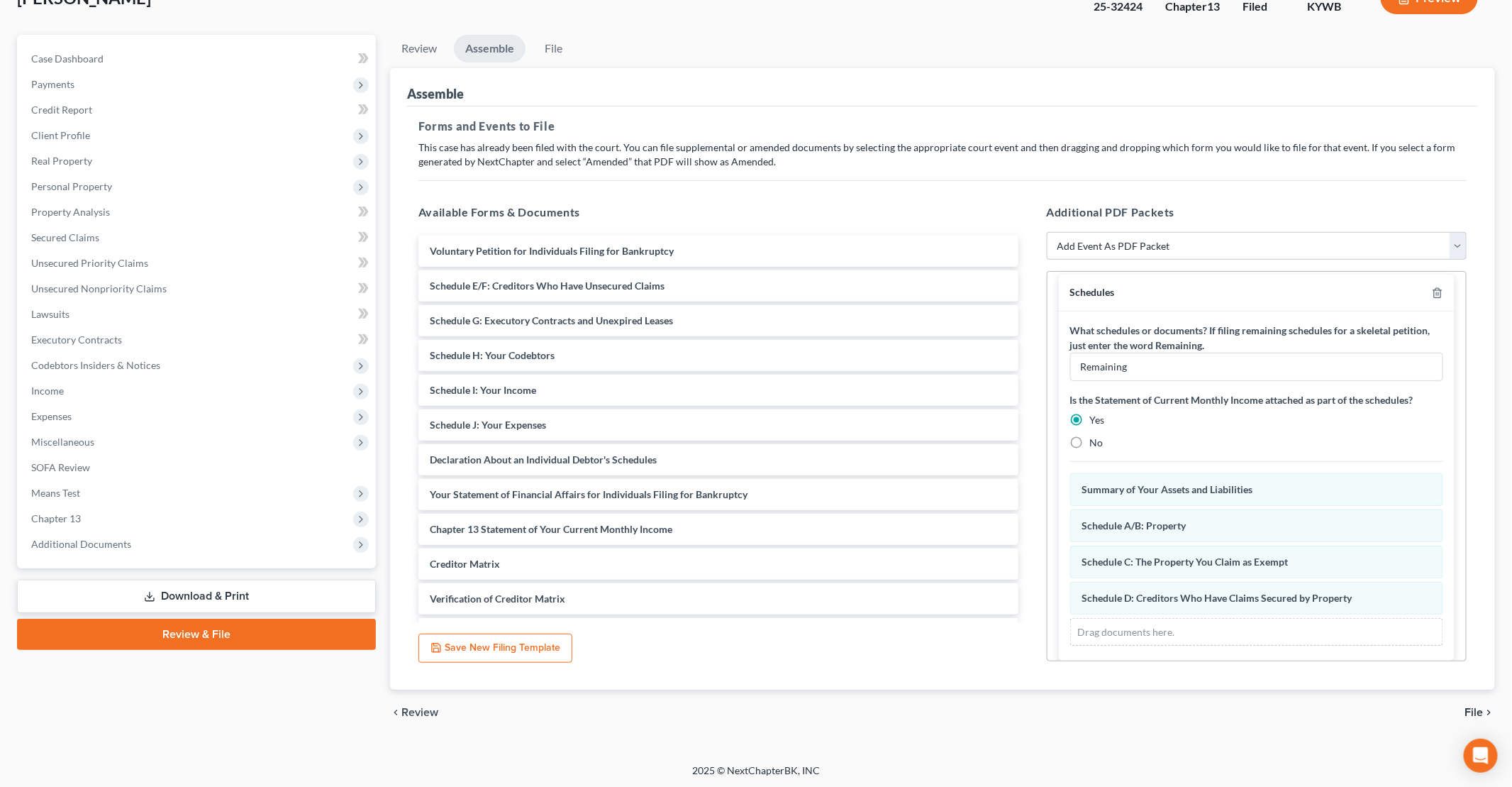
scroll to position [15, 0]
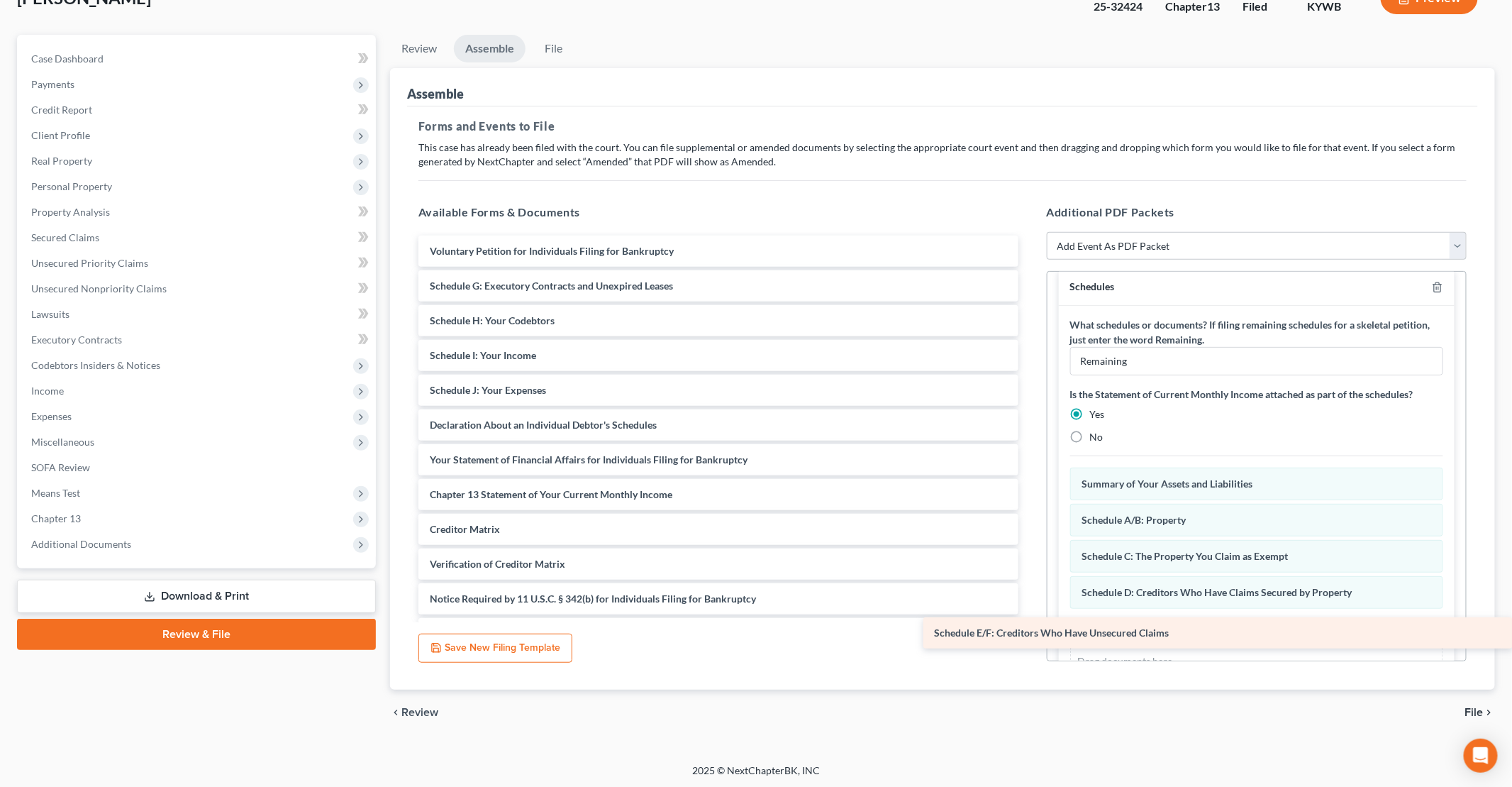
drag, startPoint x: 611, startPoint y: 292, endPoint x: 1253, endPoint y: 641, distance: 730.7
click at [1030, 641] on div "Schedule E/F: Creditors Who Have Unsecured Claims Voluntary Petition for Indivi…" at bounding box center [718, 459] width 623 height 448
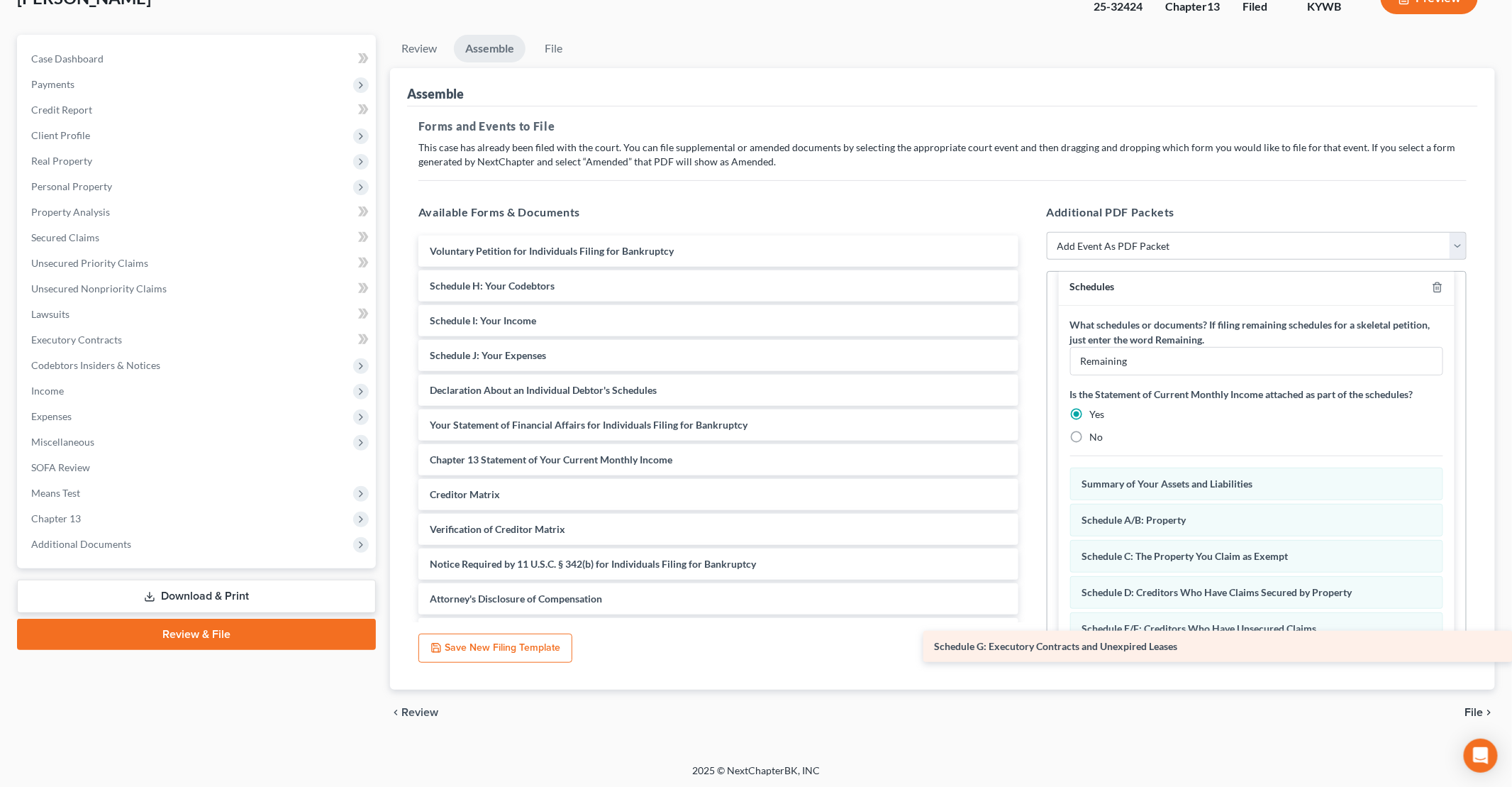
drag, startPoint x: 607, startPoint y: 293, endPoint x: 1293, endPoint y: 654, distance: 775.2
click at [1030, 649] on div "Schedule G: Executory Contracts and Unexpired Leases Voluntary Petition for Ind…" at bounding box center [718, 441] width 623 height 413
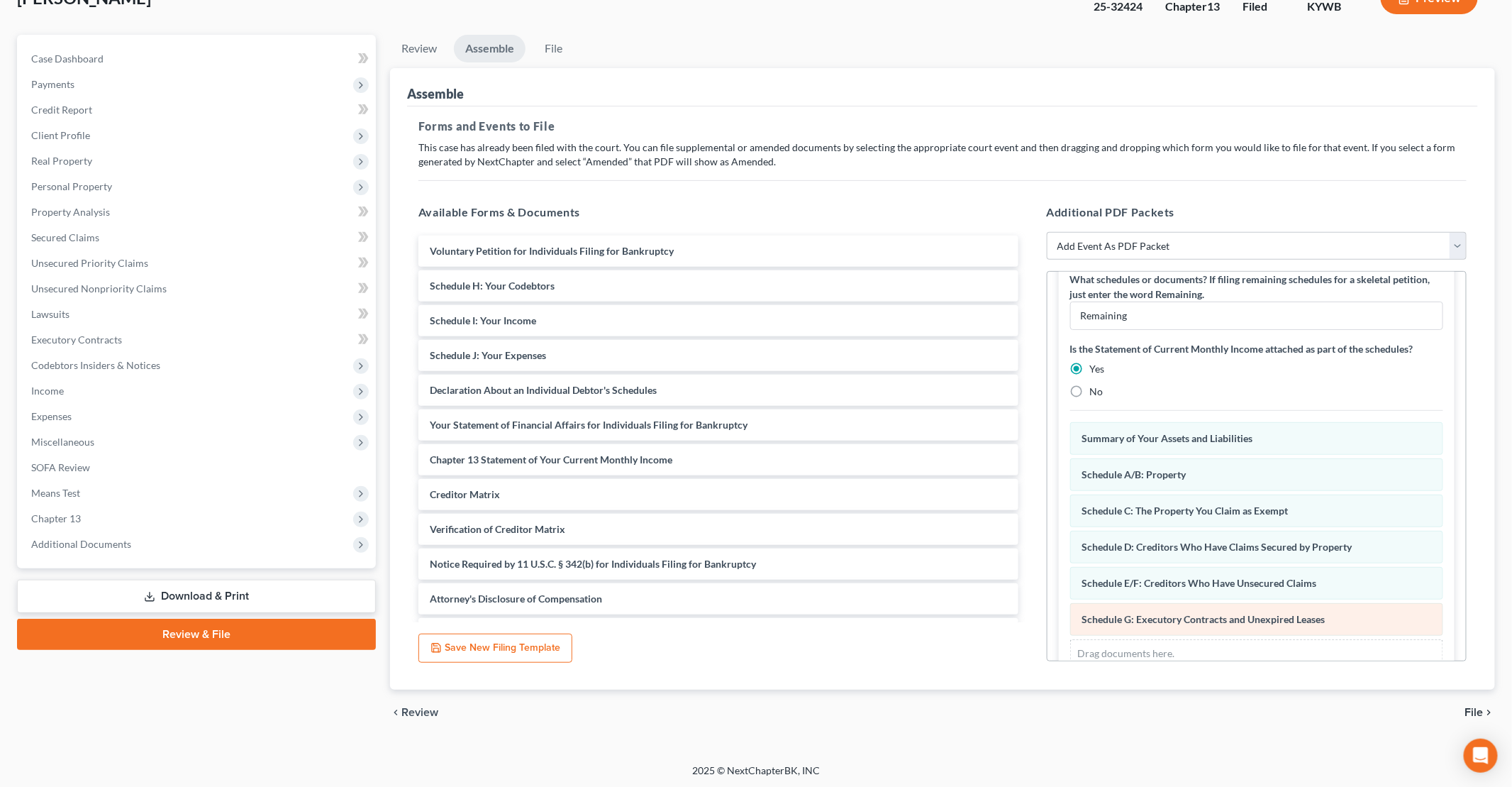
scroll to position [86, 0]
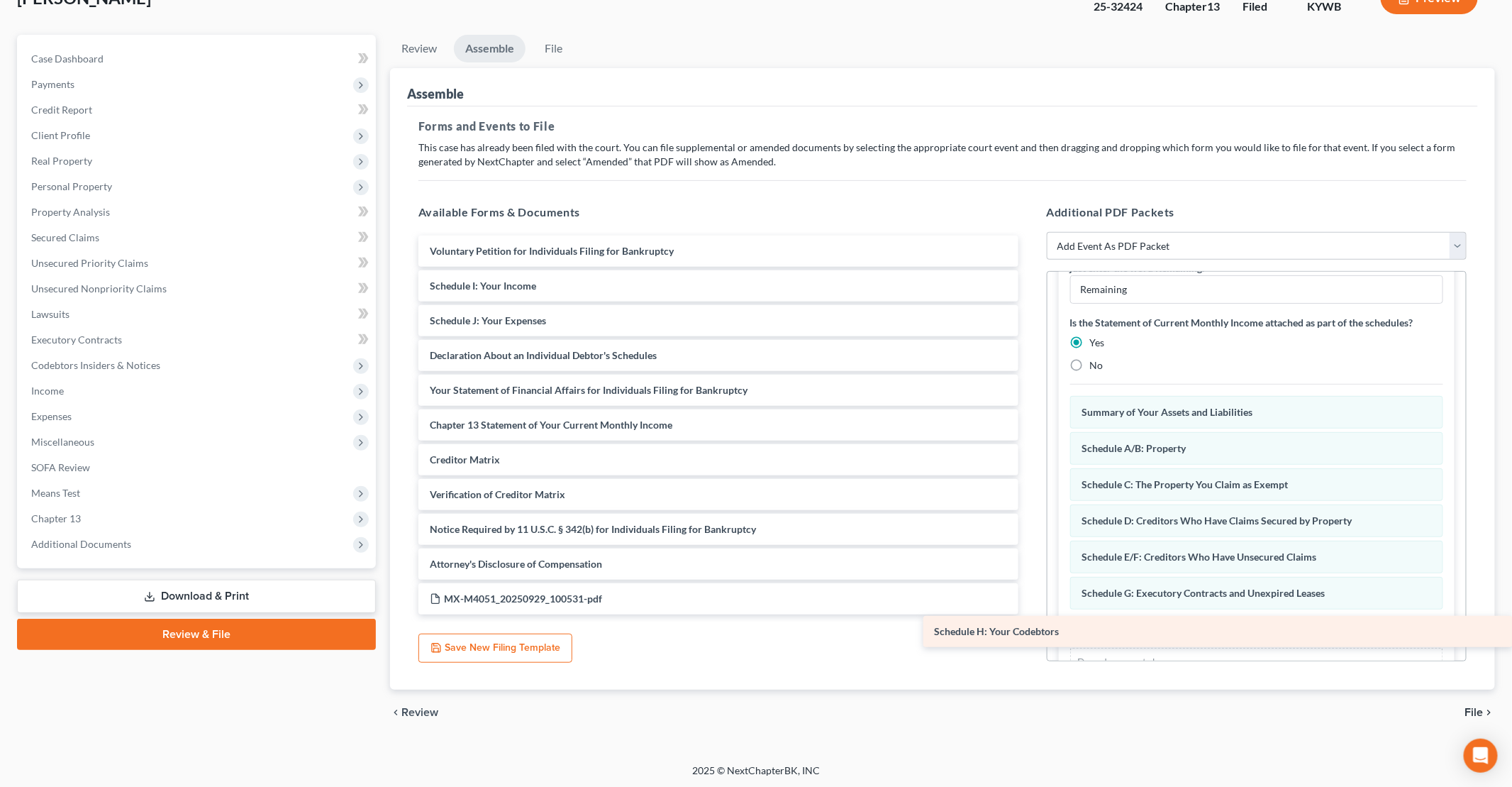
drag, startPoint x: 546, startPoint y: 284, endPoint x: 1308, endPoint y: 631, distance: 837.3
click at [1030, 614] on div "Schedule H: Your Codebtors Voluntary Petition for Individuals Filing for Bankru…" at bounding box center [718, 424] width 623 height 379
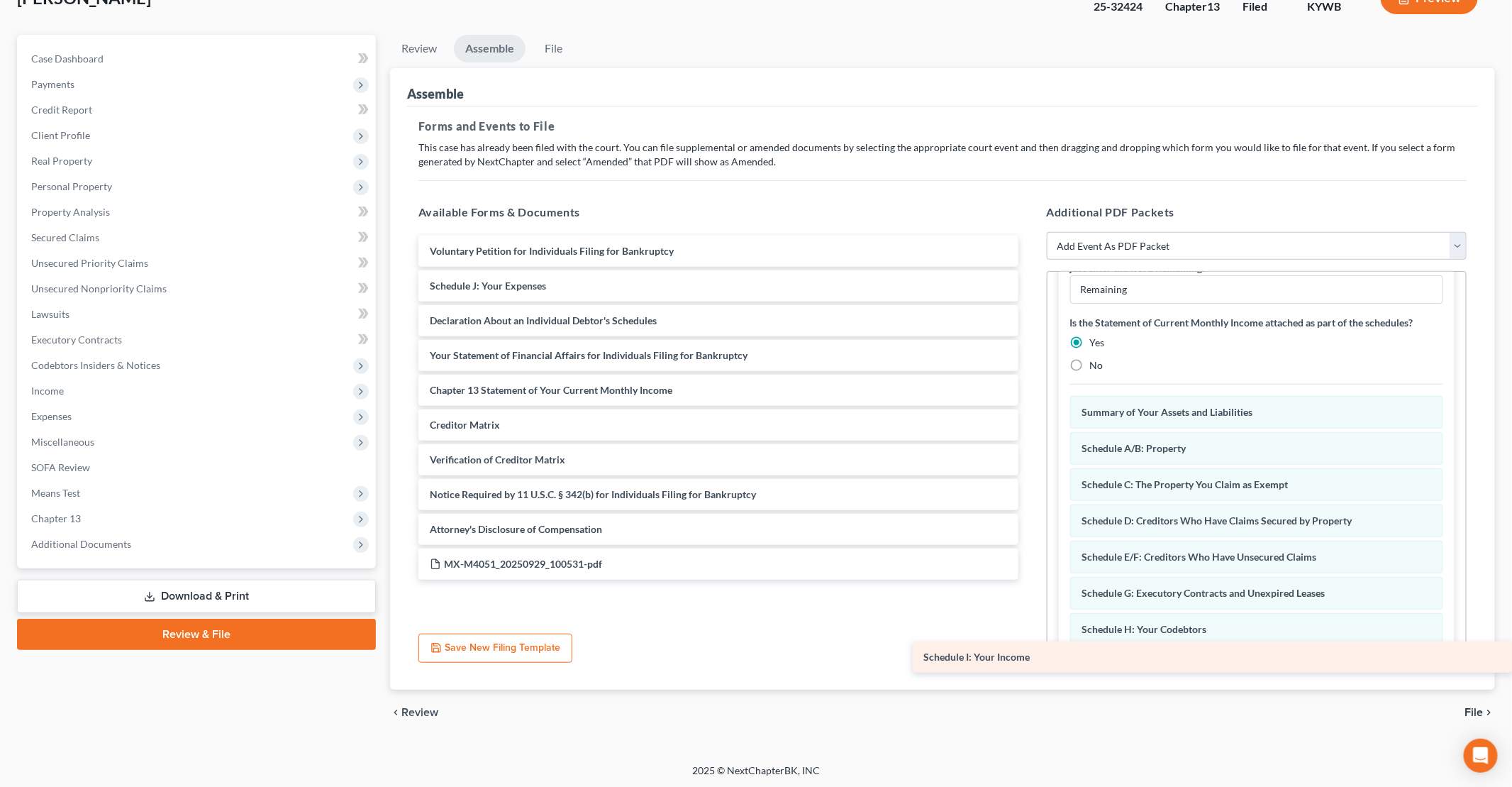
drag, startPoint x: 568, startPoint y: 289, endPoint x: 1254, endPoint y: 661, distance: 780.4
click at [1030, 580] on div "Schedule I: Your Income Voluntary Petition for Individuals Filing for Bankruptc…" at bounding box center [718, 407] width 623 height 344
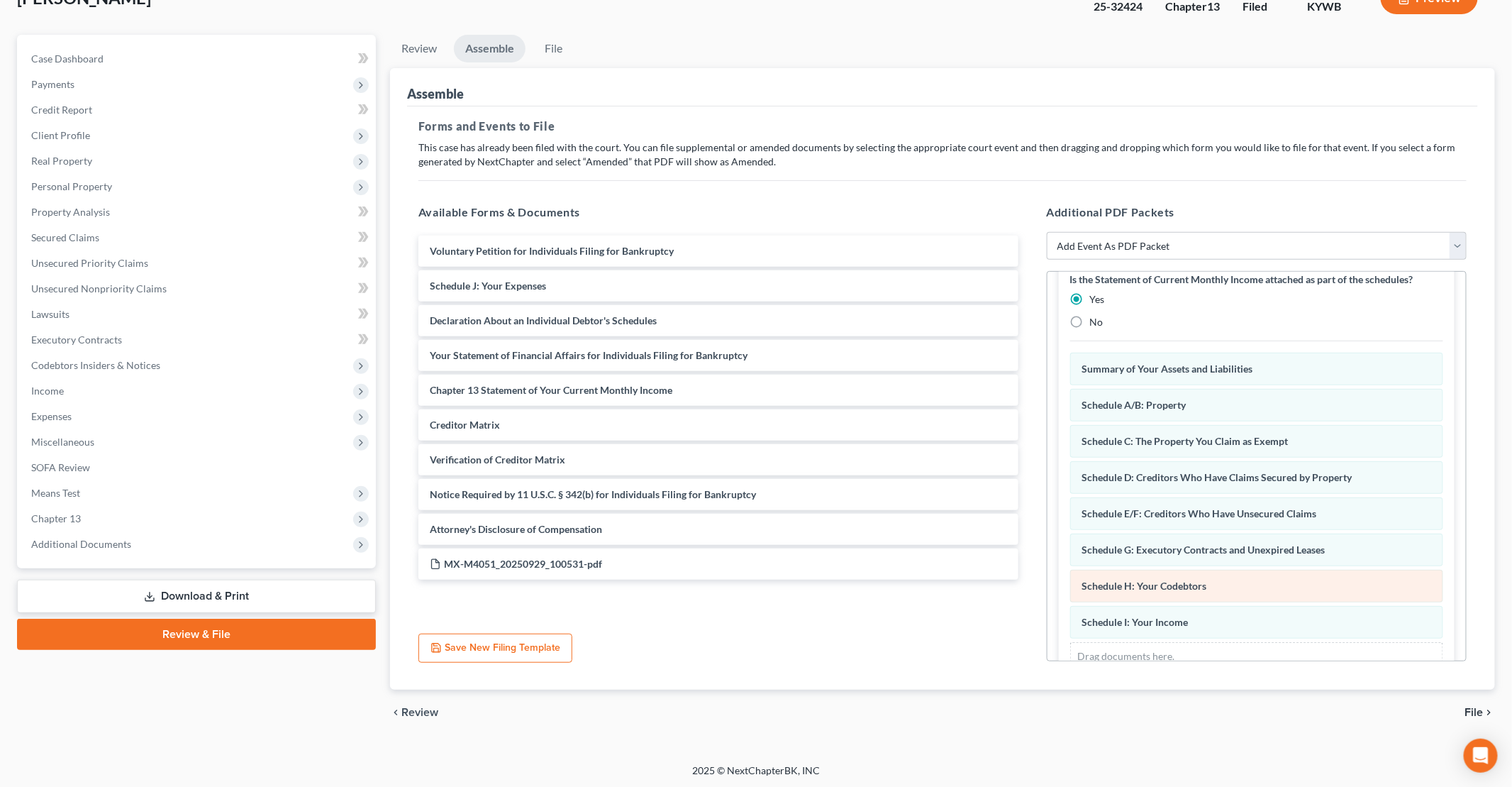
scroll to position [157, 0]
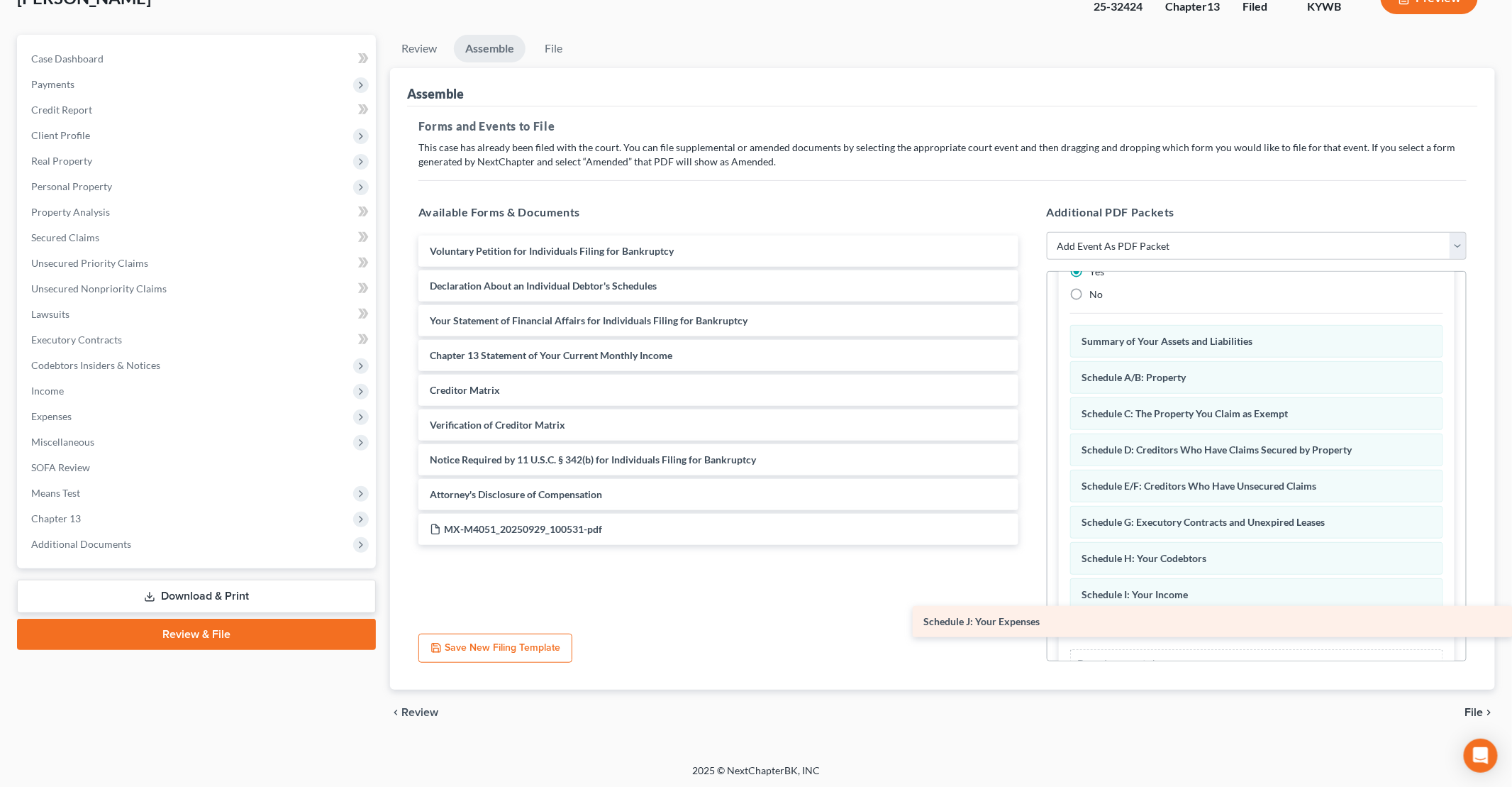
drag, startPoint x: 536, startPoint y: 289, endPoint x: 1208, endPoint y: 627, distance: 752.2
click at [1030, 545] on div "Schedule J: Your Expenses Voluntary Petition for Individuals Filing for Bankrup…" at bounding box center [718, 390] width 623 height 310
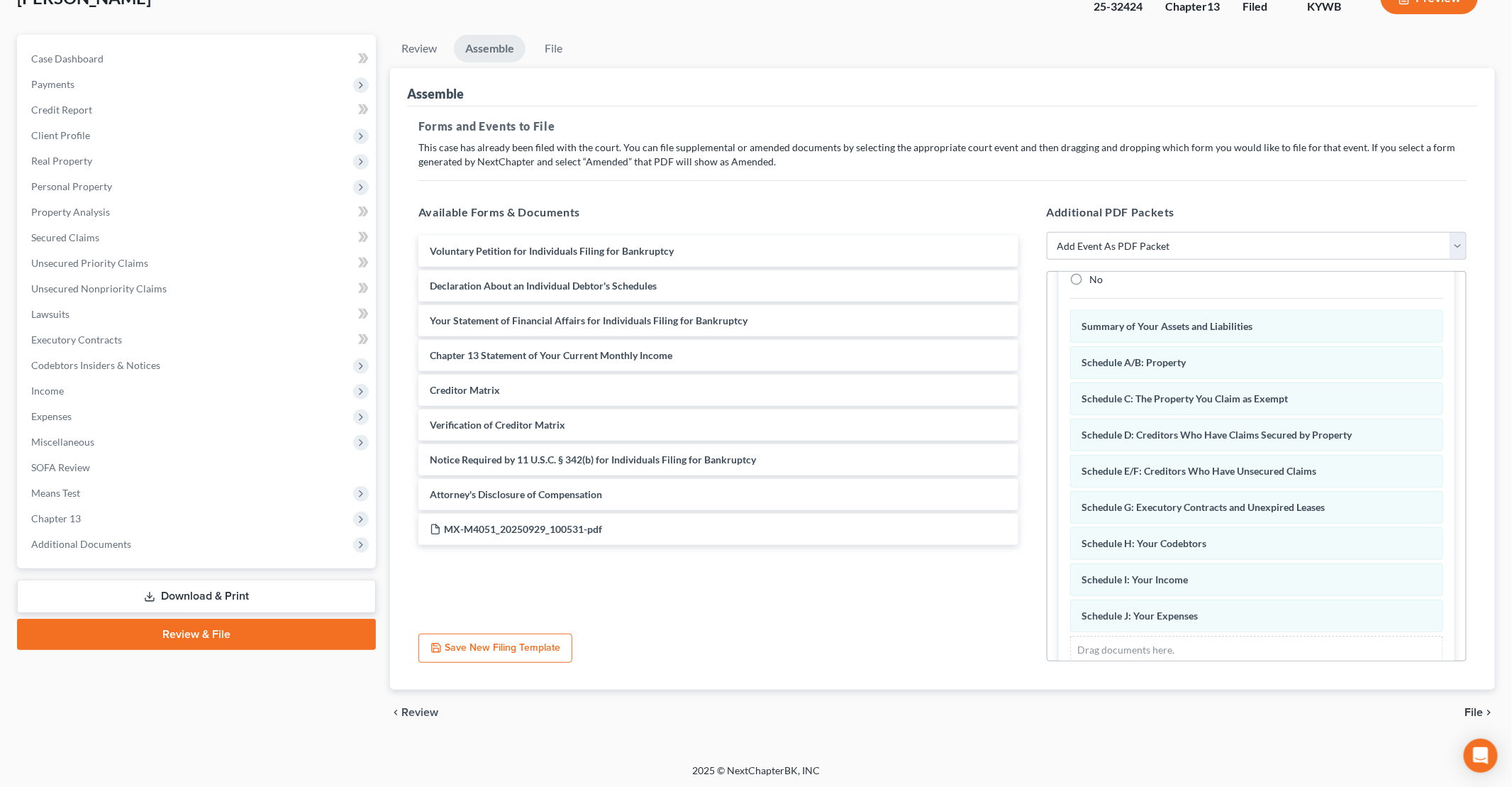
scroll to position [192, 0]
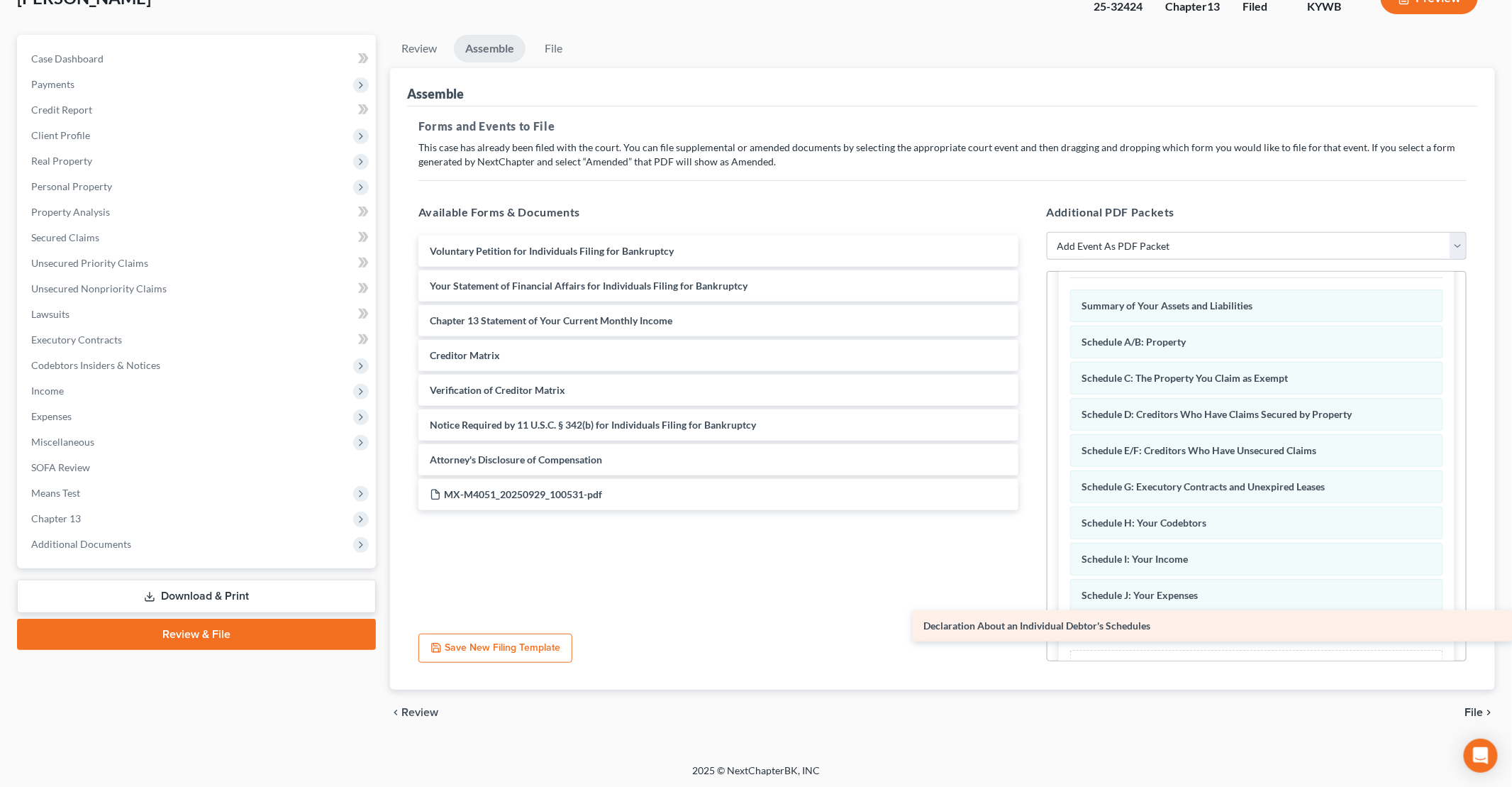
drag, startPoint x: 530, startPoint y: 287, endPoint x: 1146, endPoint y: 630, distance: 705.1
click at [1030, 510] on div "Declaration About an Individual Debtor's Schedules Voluntary Petition for Indiv…" at bounding box center [718, 372] width 623 height 275
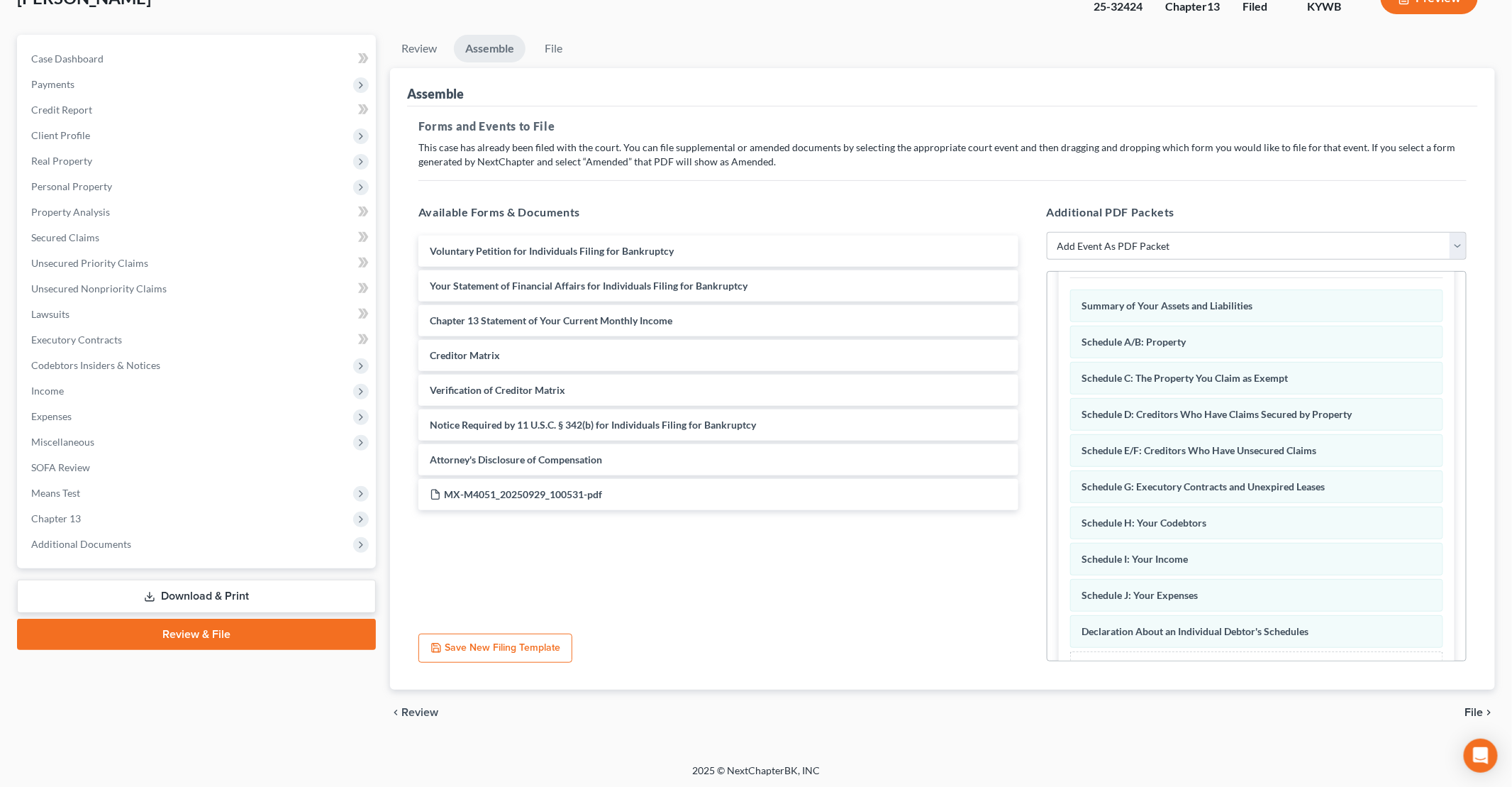
scroll to position [228, 0]
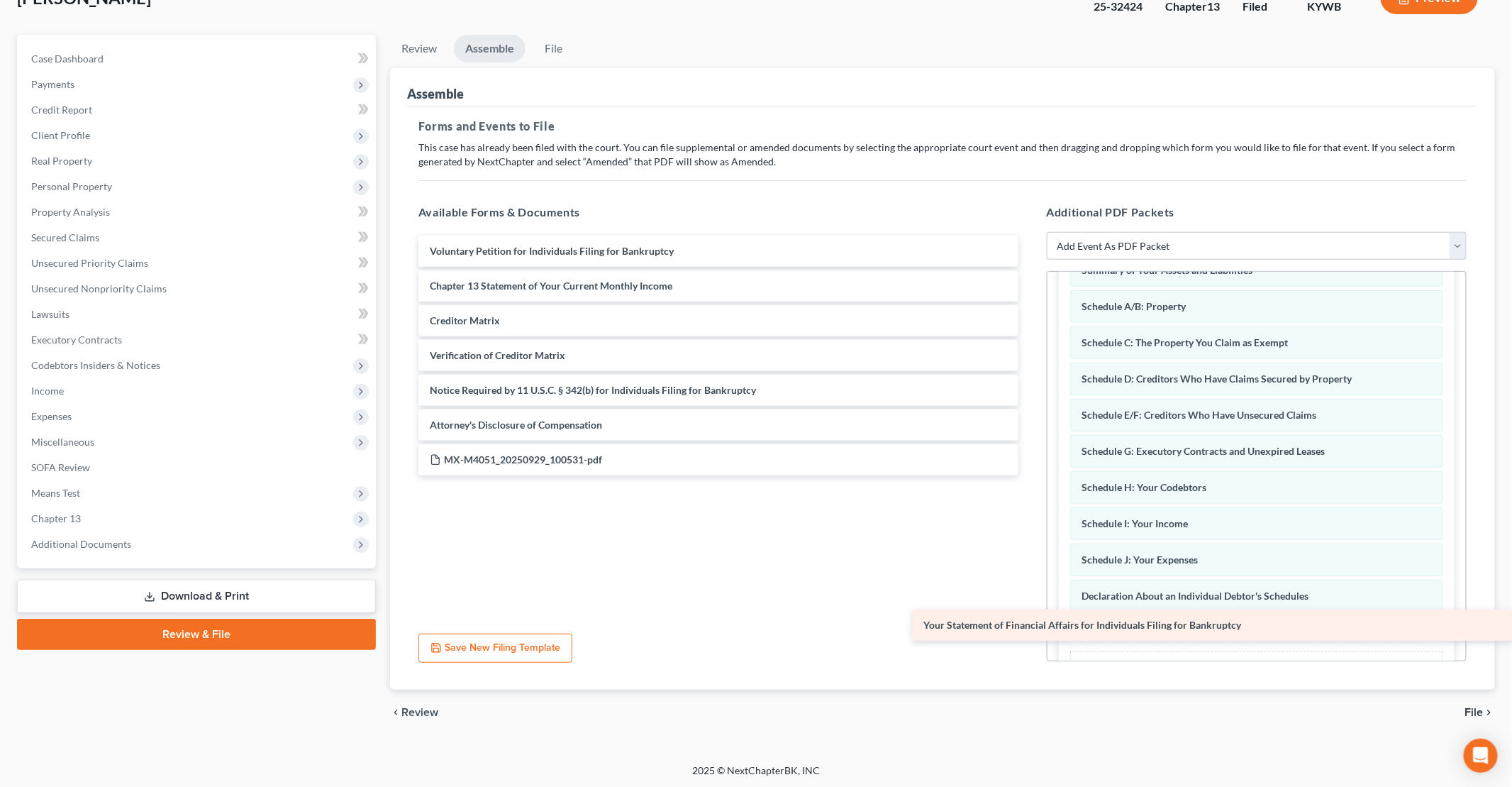
drag, startPoint x: 558, startPoint y: 285, endPoint x: 1118, endPoint y: 626, distance: 655.7
click at [1030, 476] on div "Your Statement of Financial Affairs for Individuals Filing for Bankruptcy Volun…" at bounding box center [718, 355] width 623 height 240
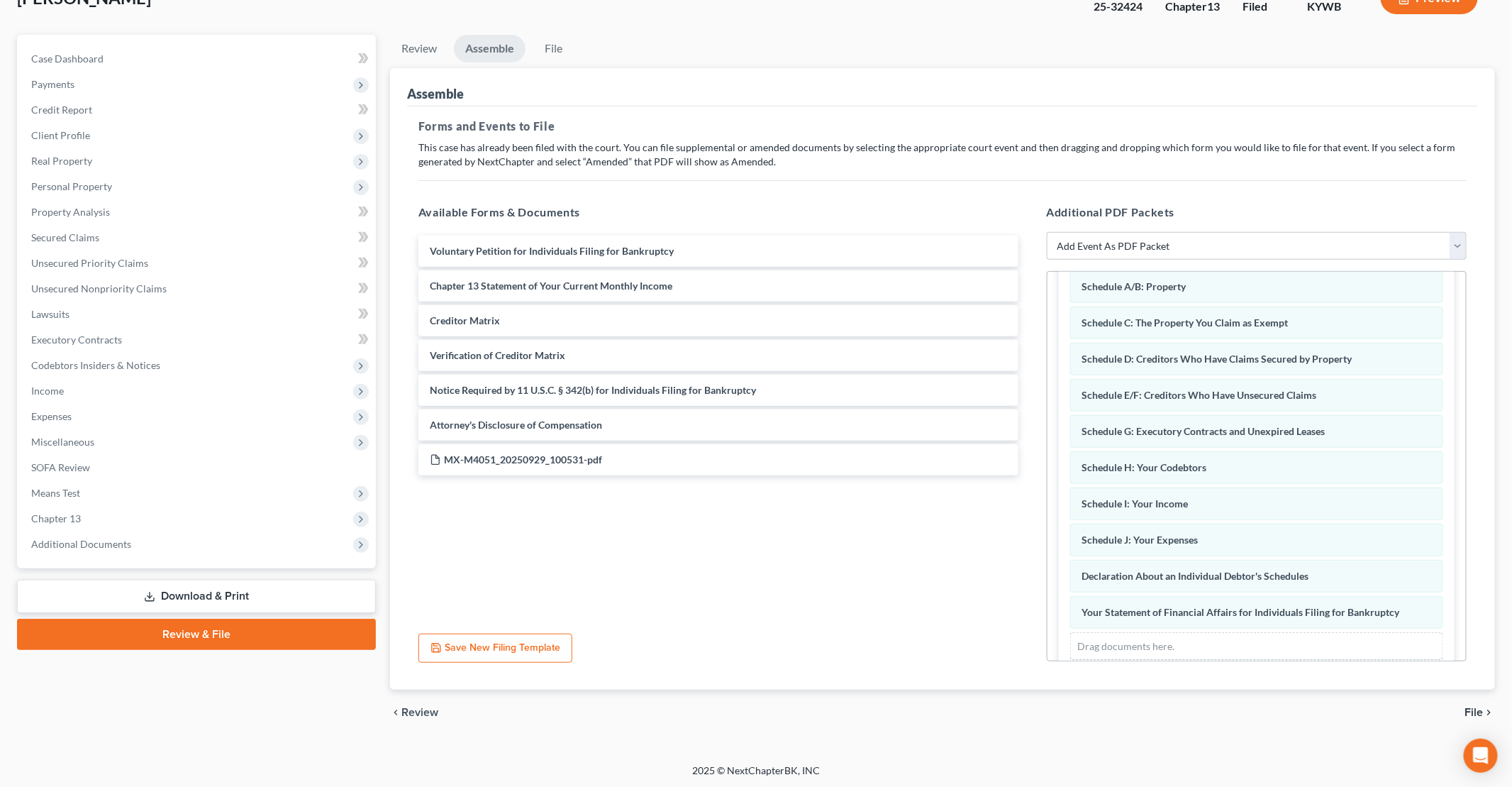
scroll to position [263, 0]
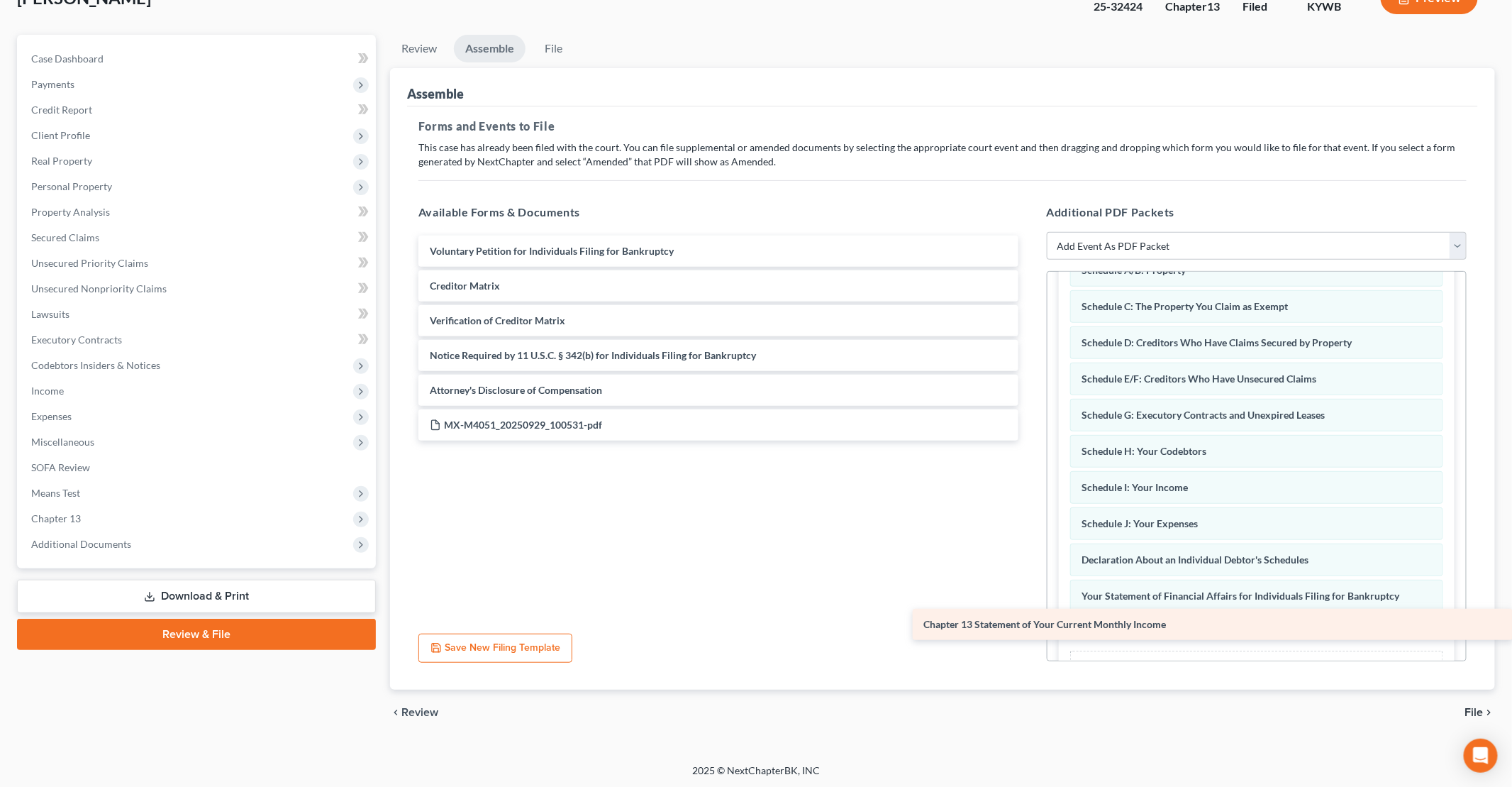
drag, startPoint x: 552, startPoint y: 285, endPoint x: 1152, endPoint y: 625, distance: 689.6
click at [1030, 441] on div "Chapter 13 Statement of Your Current Monthly Income Voluntary Petition for Indi…" at bounding box center [718, 338] width 623 height 205
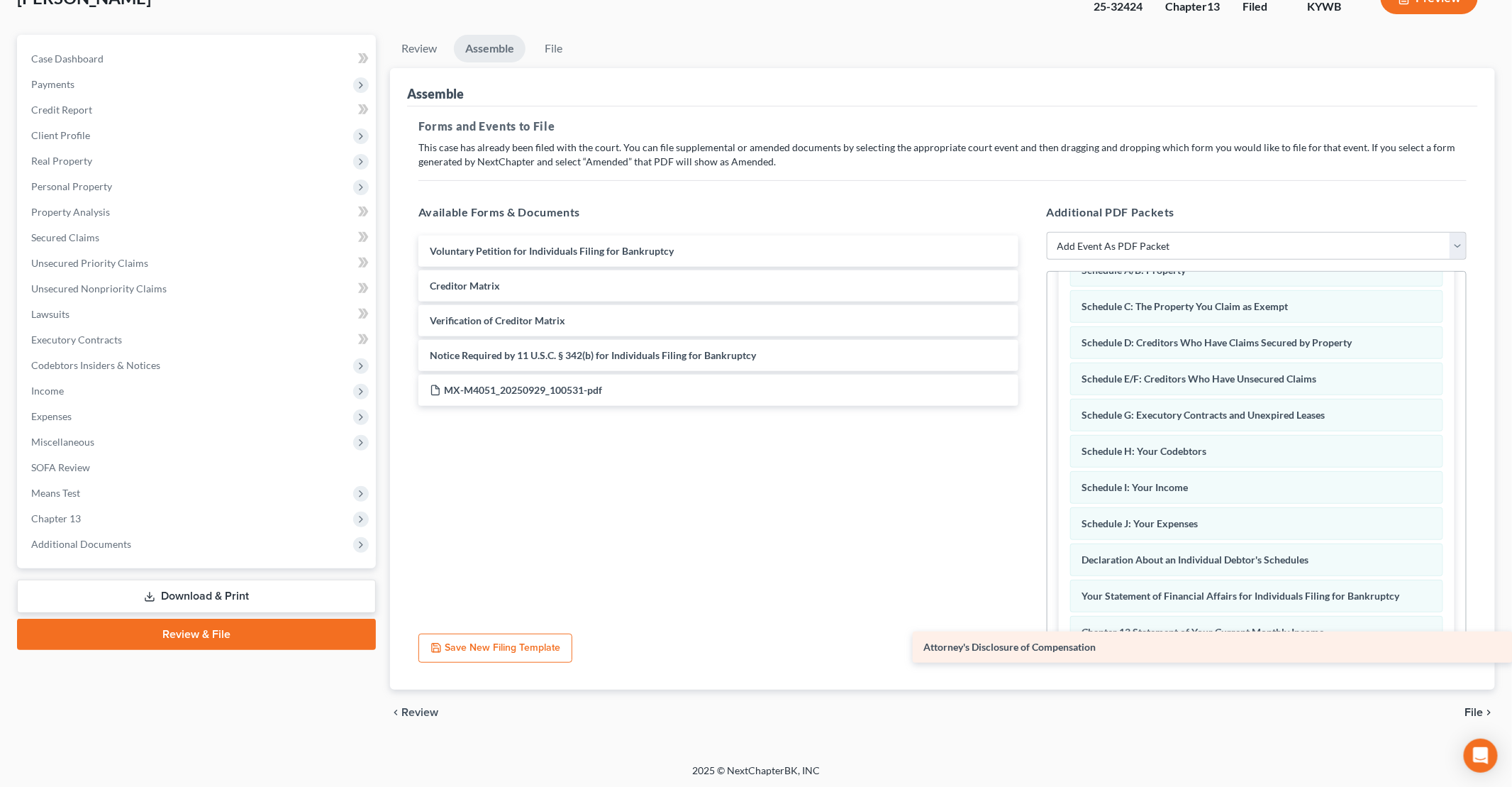
drag, startPoint x: 576, startPoint y: 388, endPoint x: 1212, endPoint y: 646, distance: 686.3
click at [1030, 405] on div "Attorney's Disclosure of Compensation Voluntary Petition for Individuals Filing…" at bounding box center [718, 320] width 623 height 170
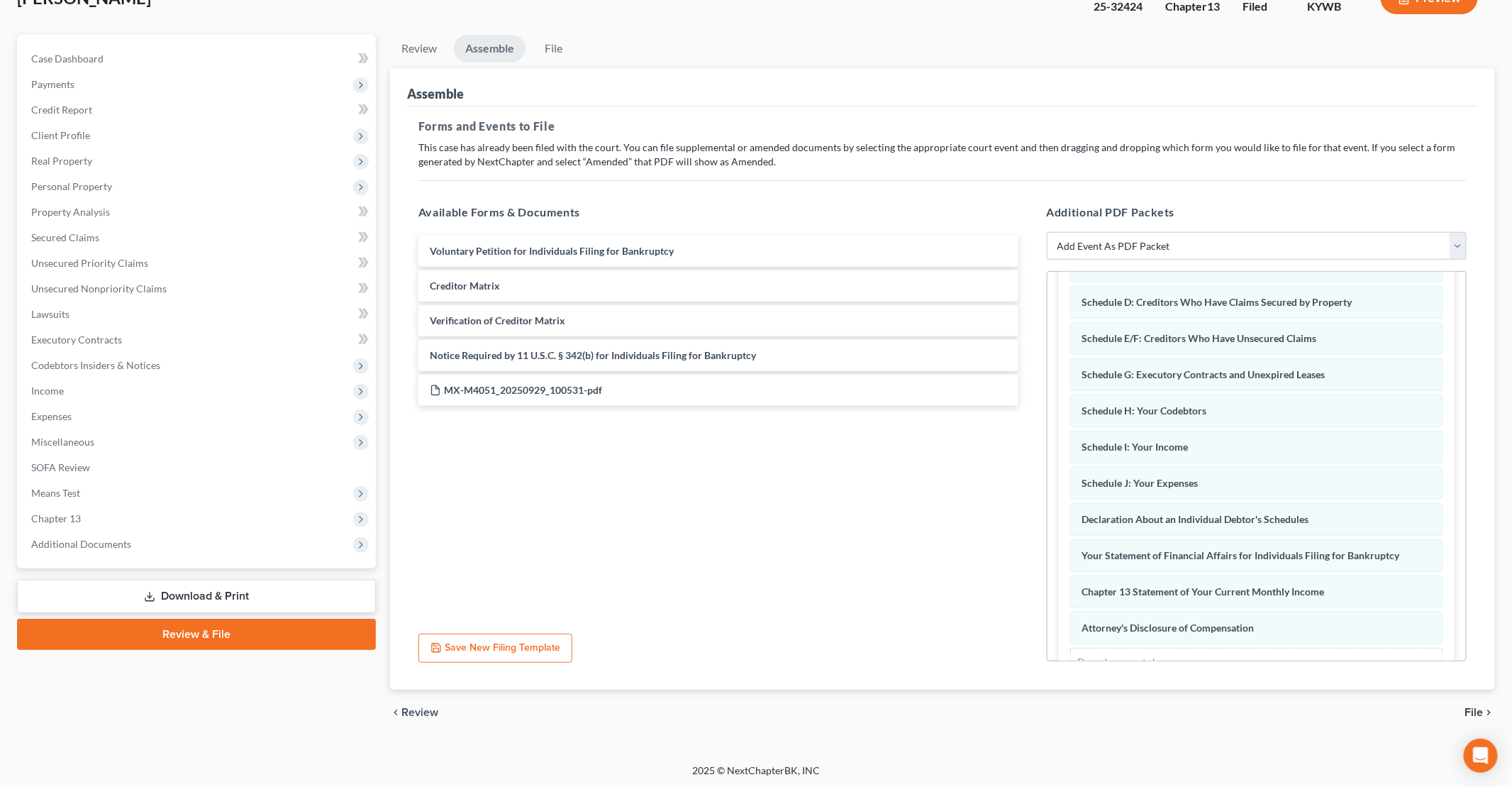
scroll to position [334, 0]
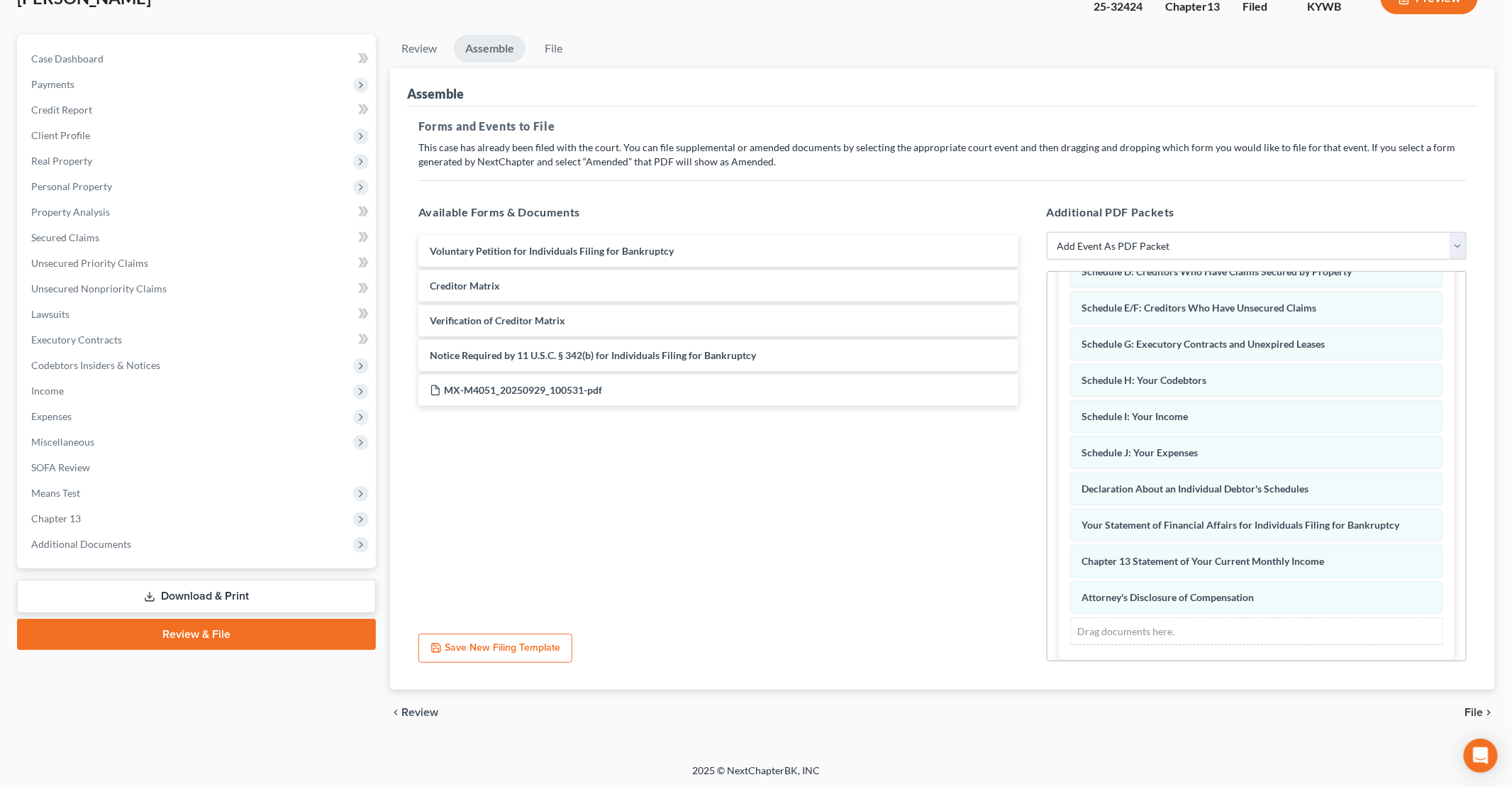
click at [1474, 711] on span "File" at bounding box center [1474, 712] width 19 height 11
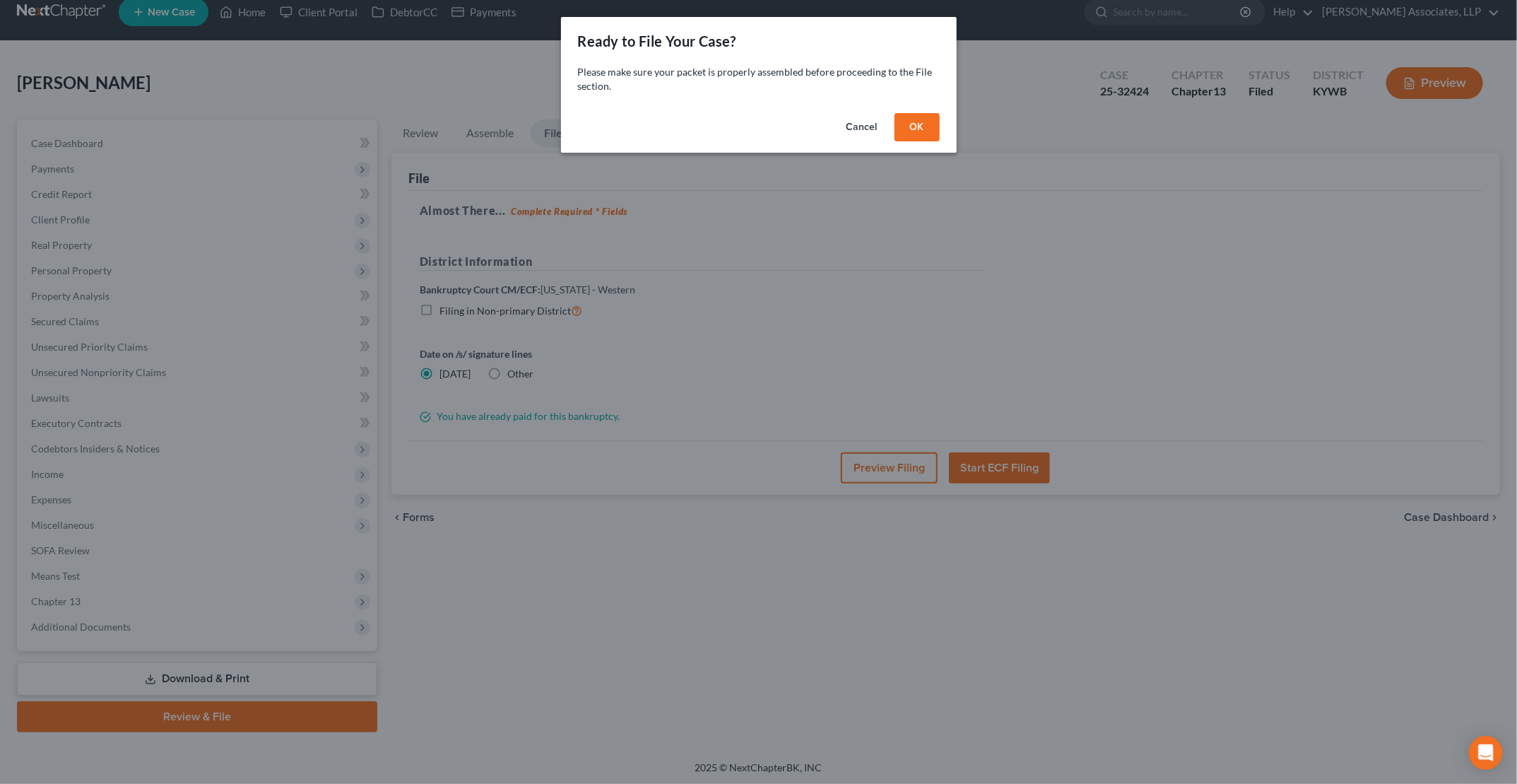
click at [917, 126] on button "OK" at bounding box center [917, 127] width 45 height 28
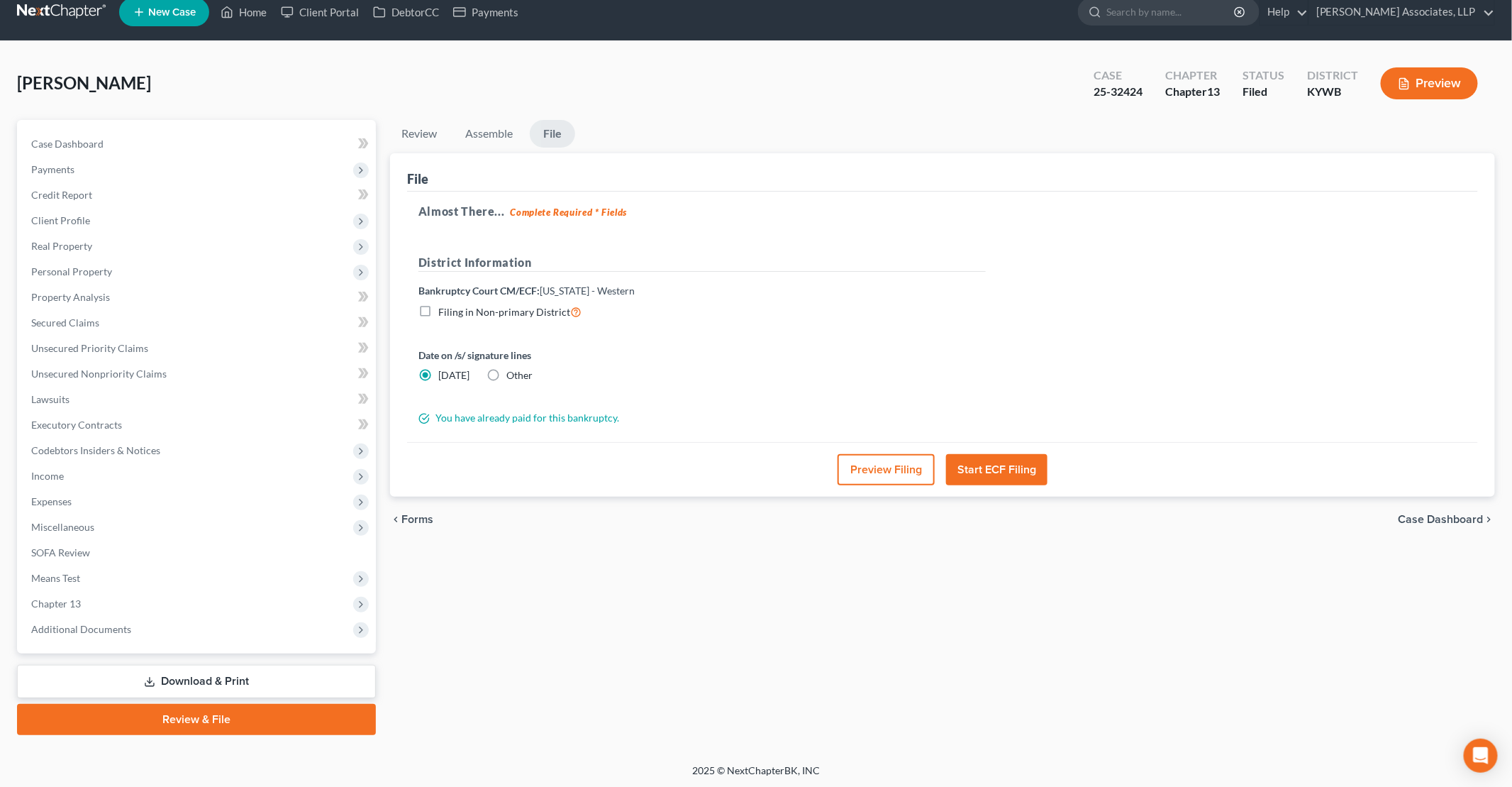
click at [875, 465] on button "Preview Filing" at bounding box center [886, 470] width 97 height 31
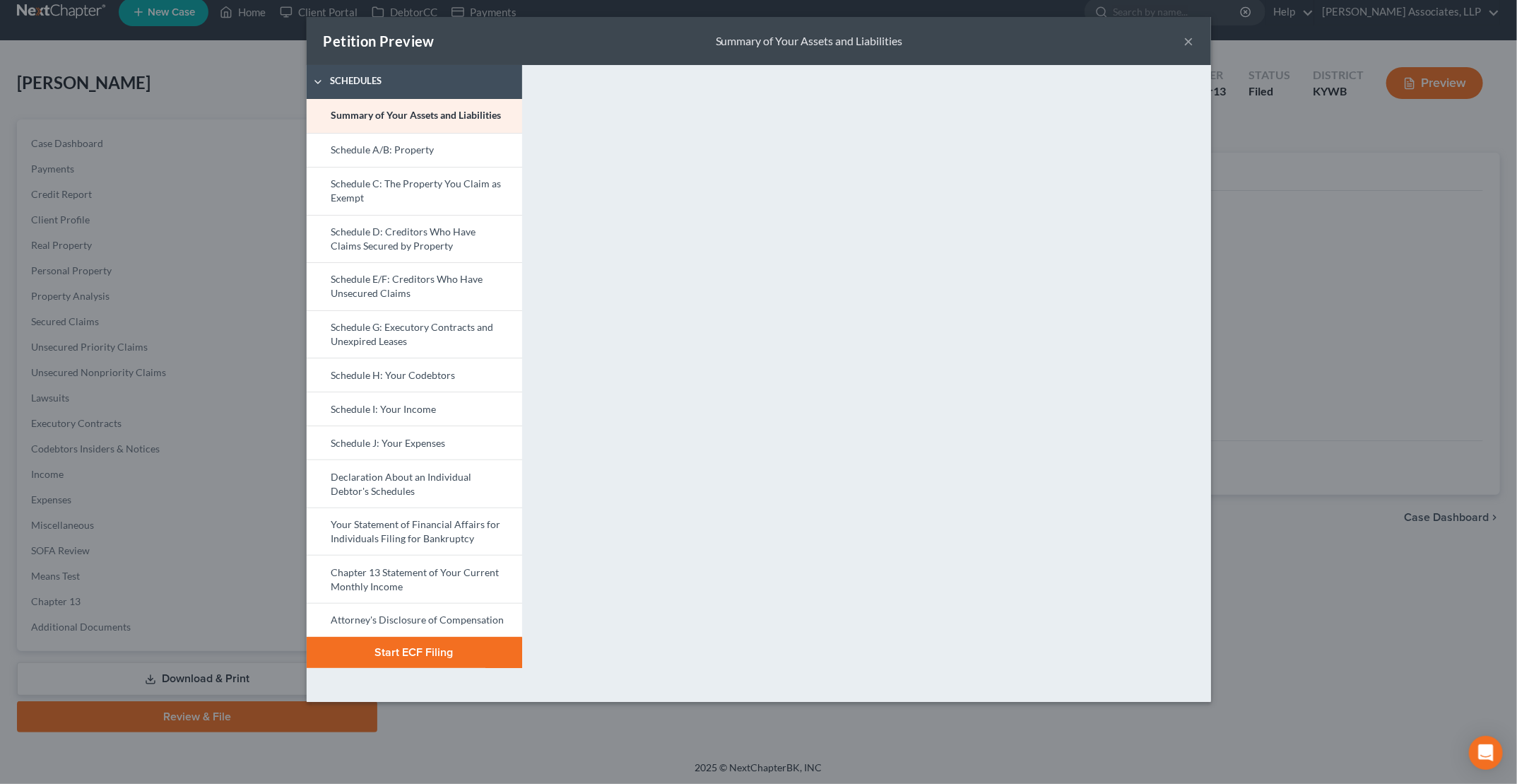
click at [1193, 43] on button "×" at bounding box center [1190, 41] width 10 height 17
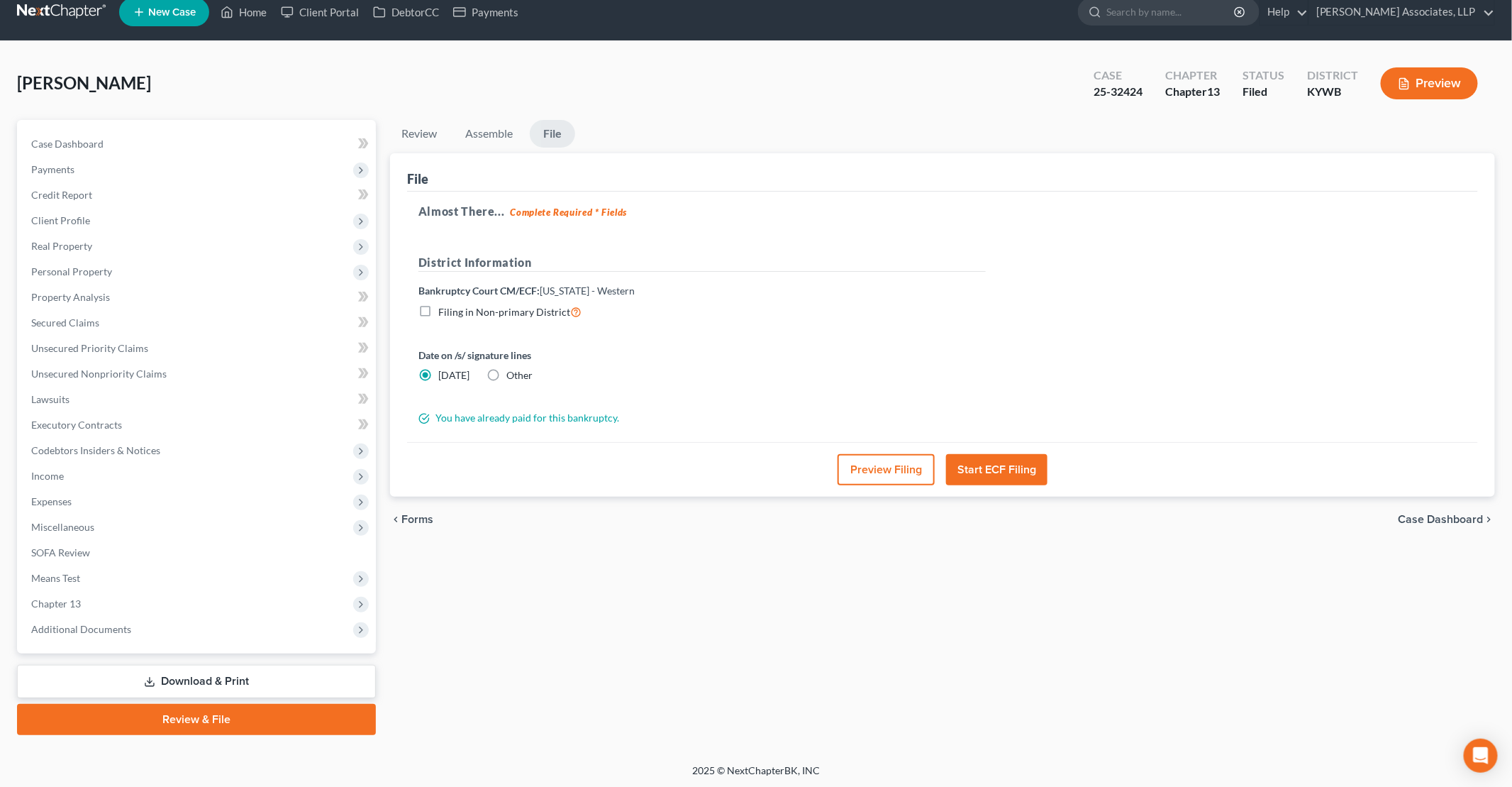
click at [998, 469] on button "Start ECF Filing" at bounding box center [996, 470] width 102 height 31
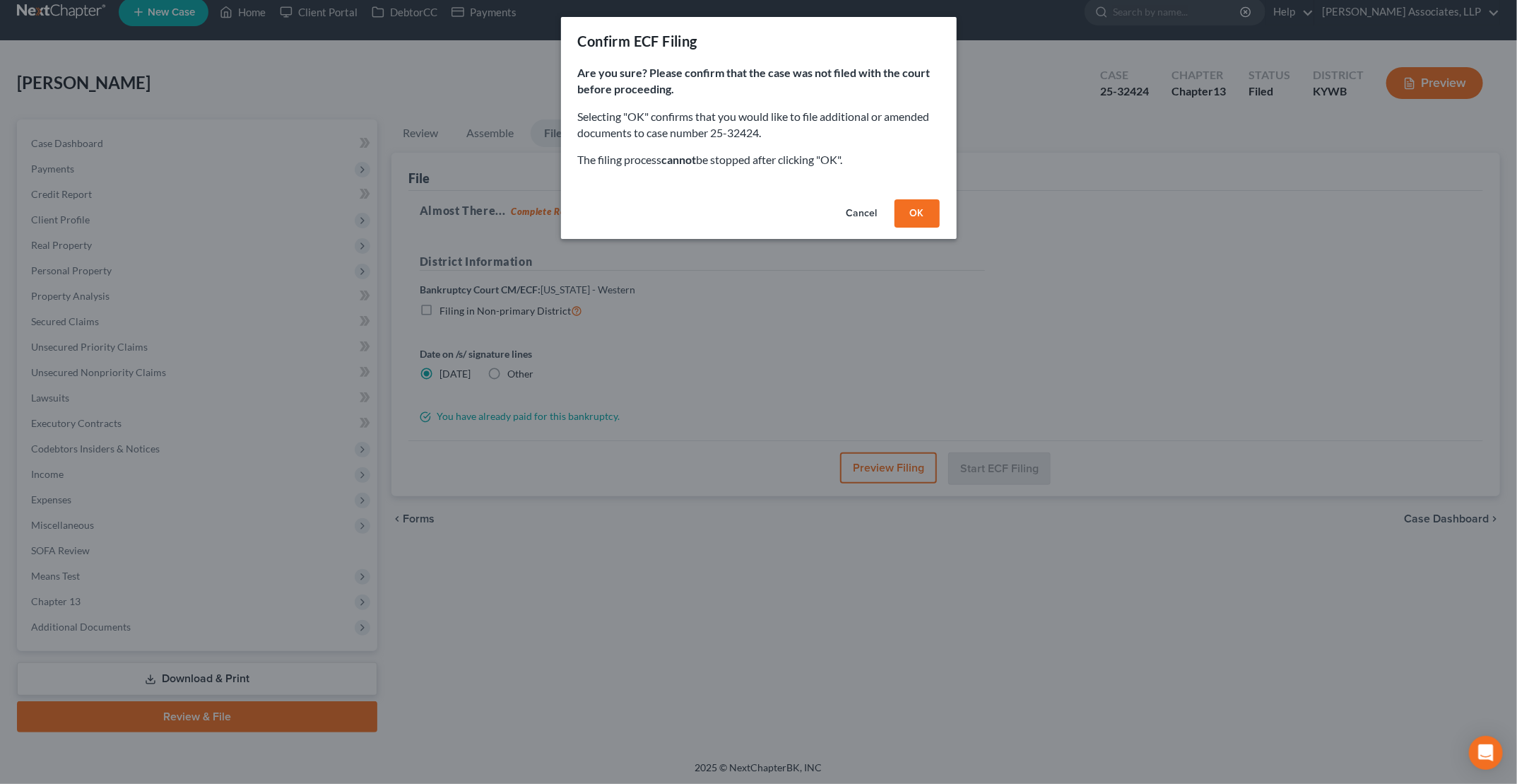
click at [926, 213] on button "OK" at bounding box center [917, 213] width 45 height 28
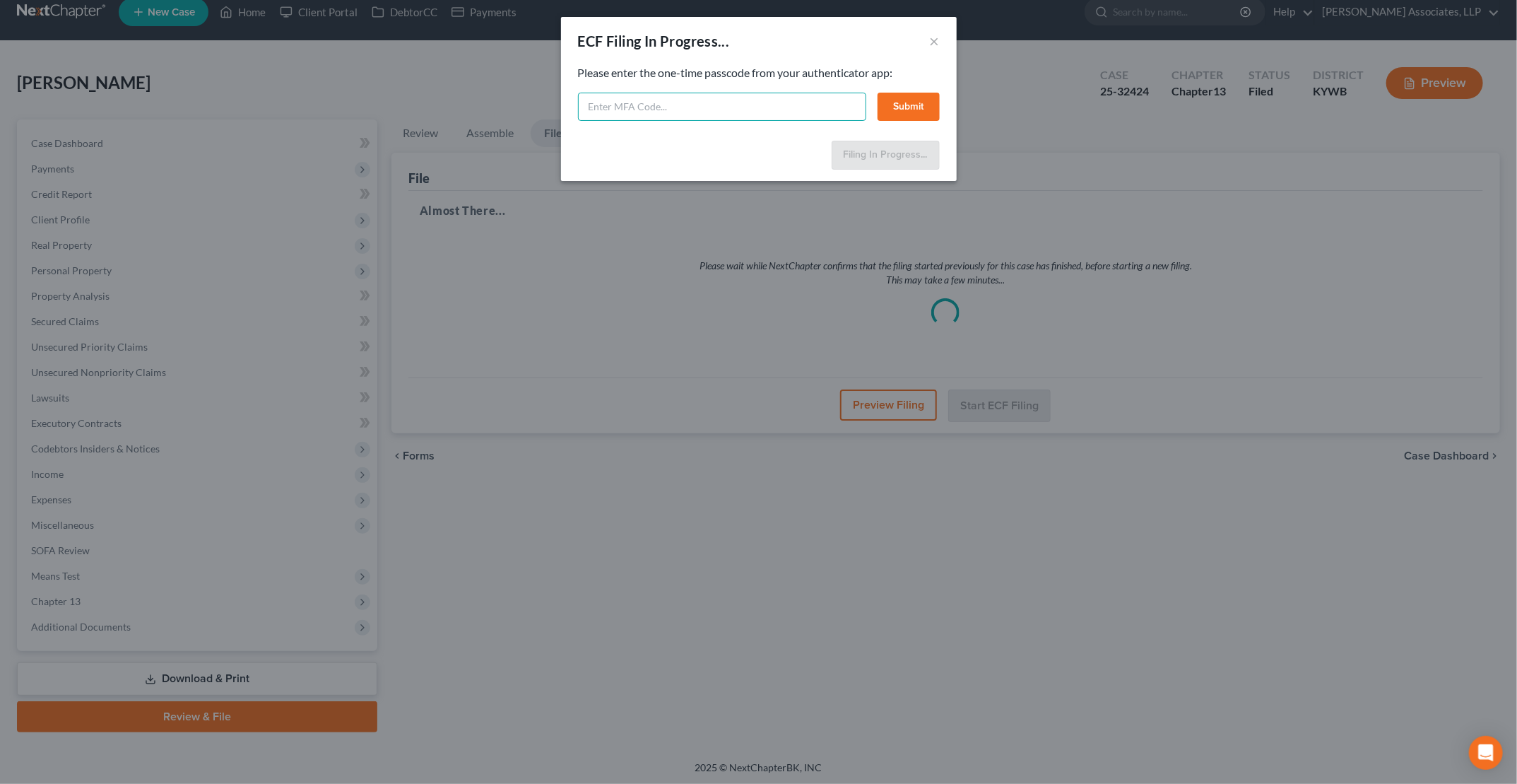
click at [683, 101] on input "text" at bounding box center [722, 107] width 288 height 28
type input "903822"
click at [906, 107] on button "Submit" at bounding box center [908, 107] width 62 height 28
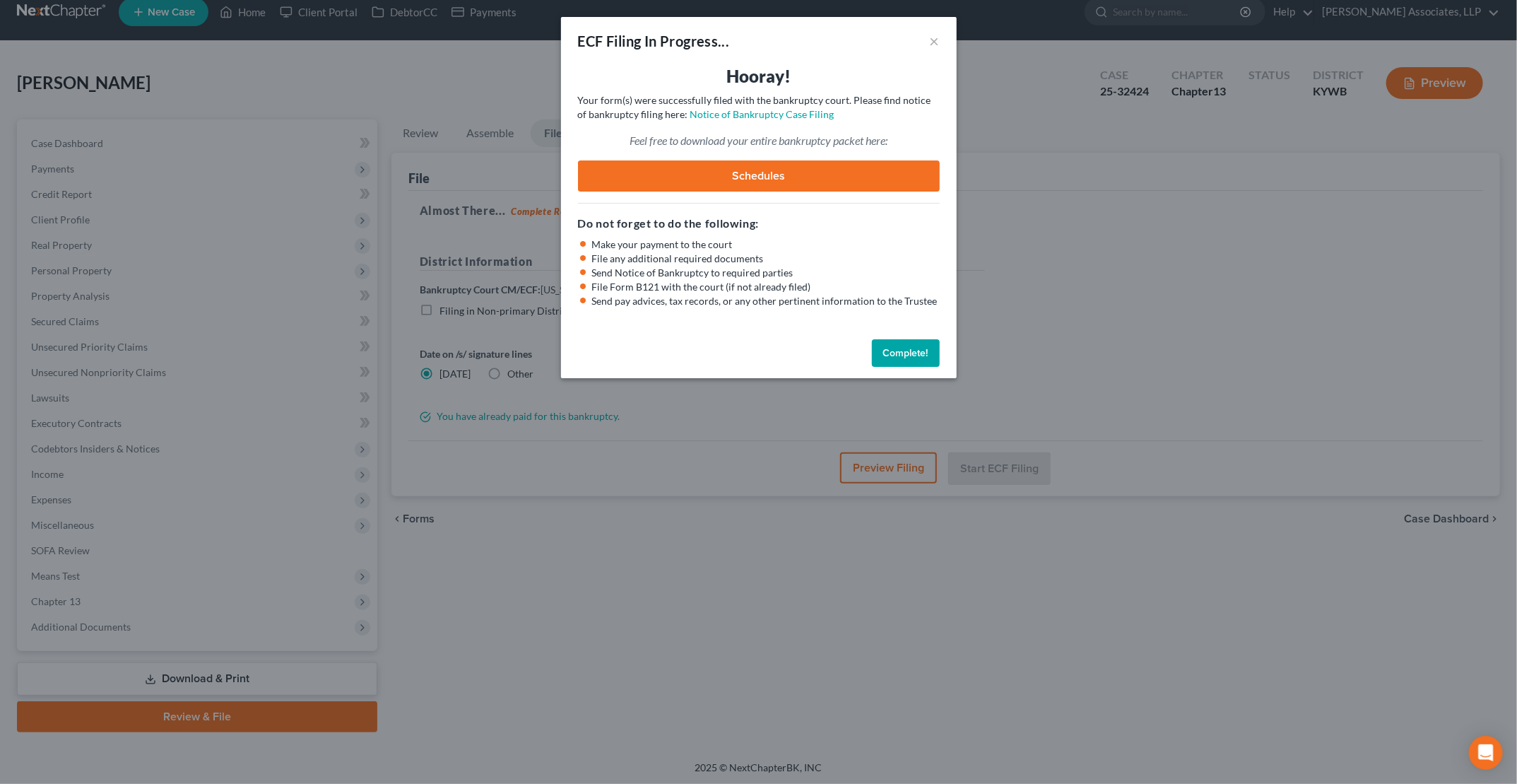
click at [908, 353] on button "Complete!" at bounding box center [906, 353] width 68 height 28
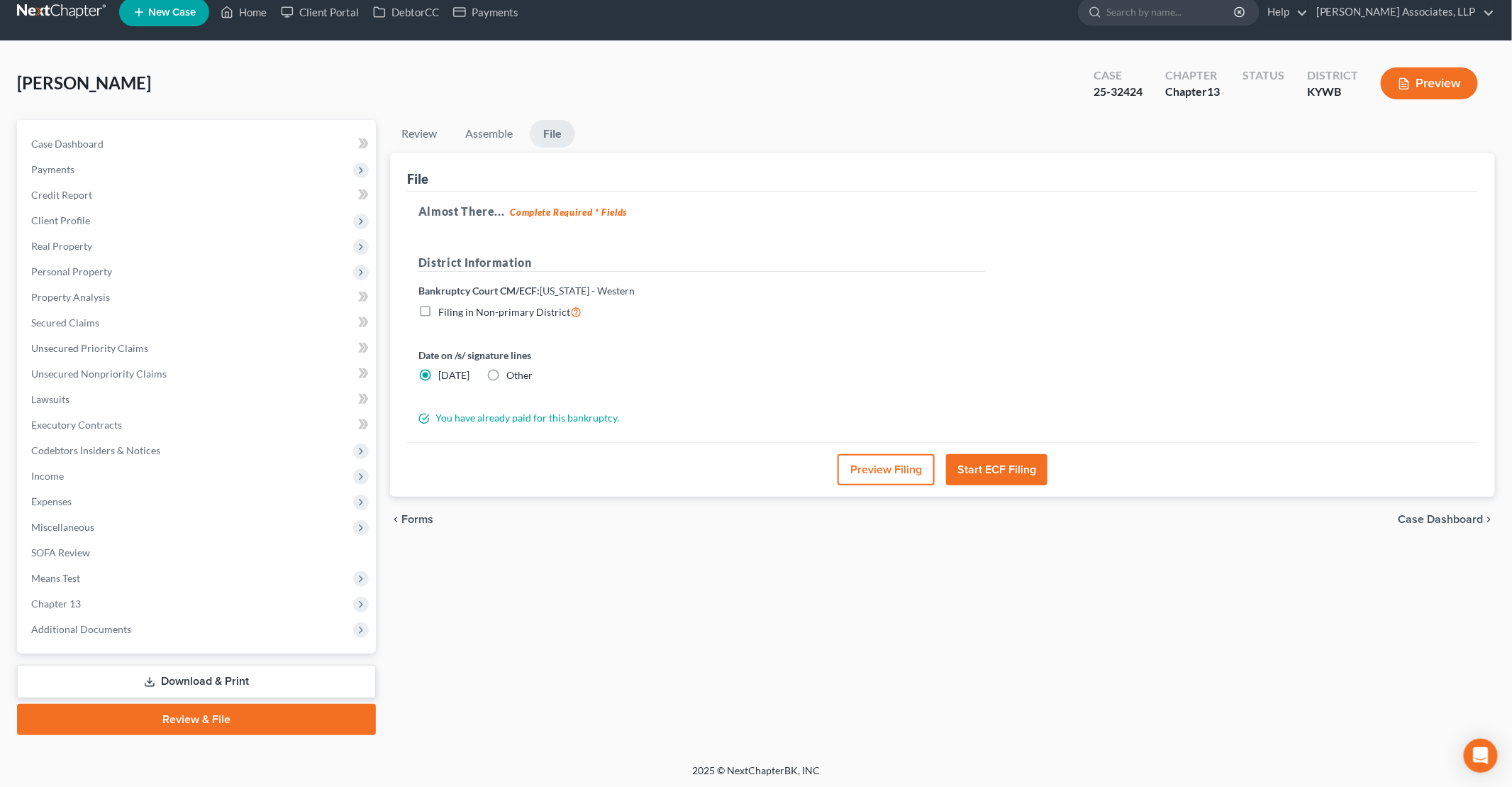
click at [254, 721] on link "Review & File" at bounding box center [197, 719] width 359 height 31
click at [426, 131] on link "Review" at bounding box center [419, 133] width 58 height 27
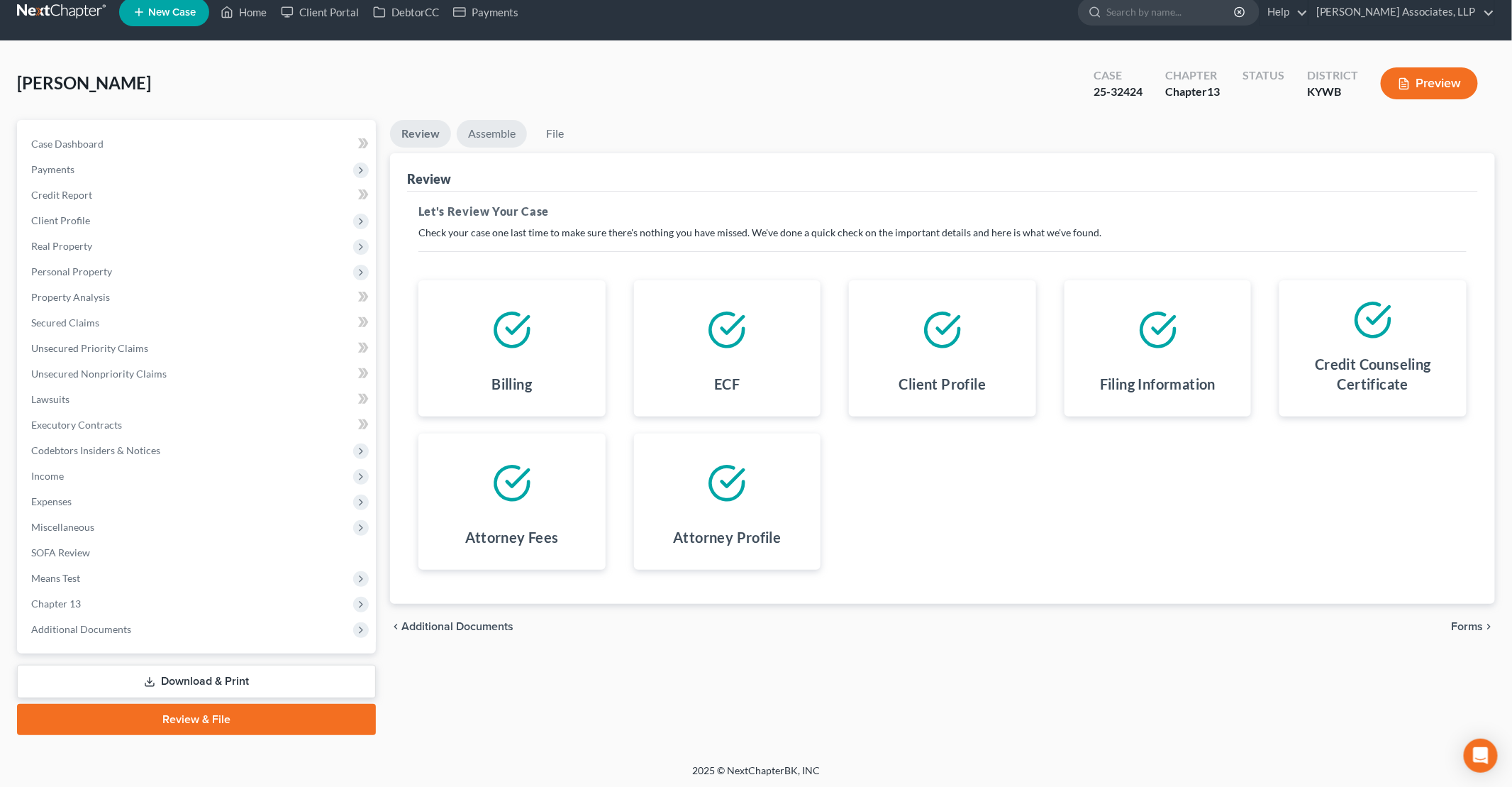
click at [493, 131] on link "Assemble" at bounding box center [492, 133] width 70 height 27
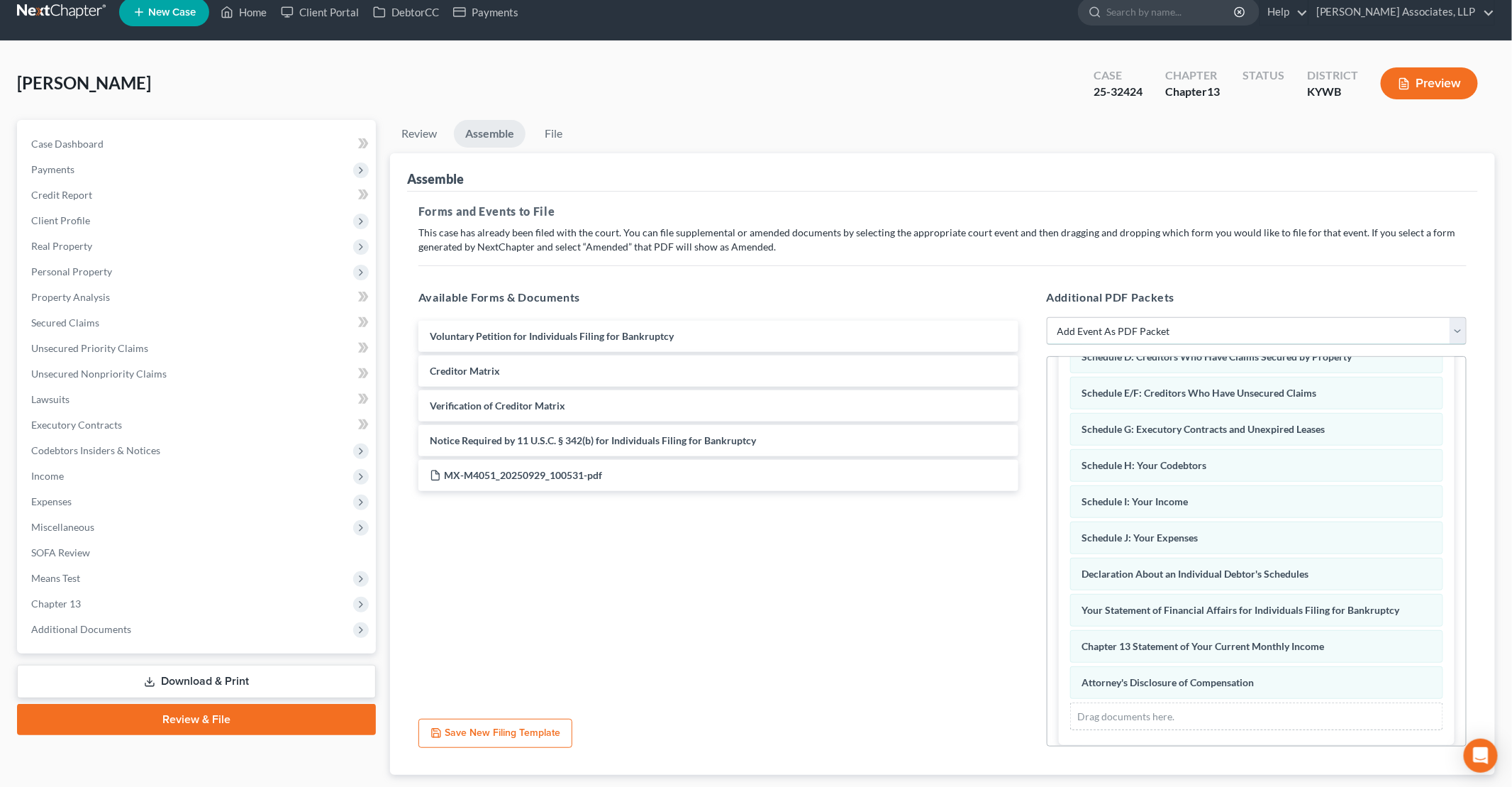
click at [1194, 330] on select "Add Event As PDF Packet Amended Answer Amended Complaint Amended List of Credit…" at bounding box center [1257, 331] width 421 height 28
click at [363, 627] on icon at bounding box center [360, 630] width 11 height 11
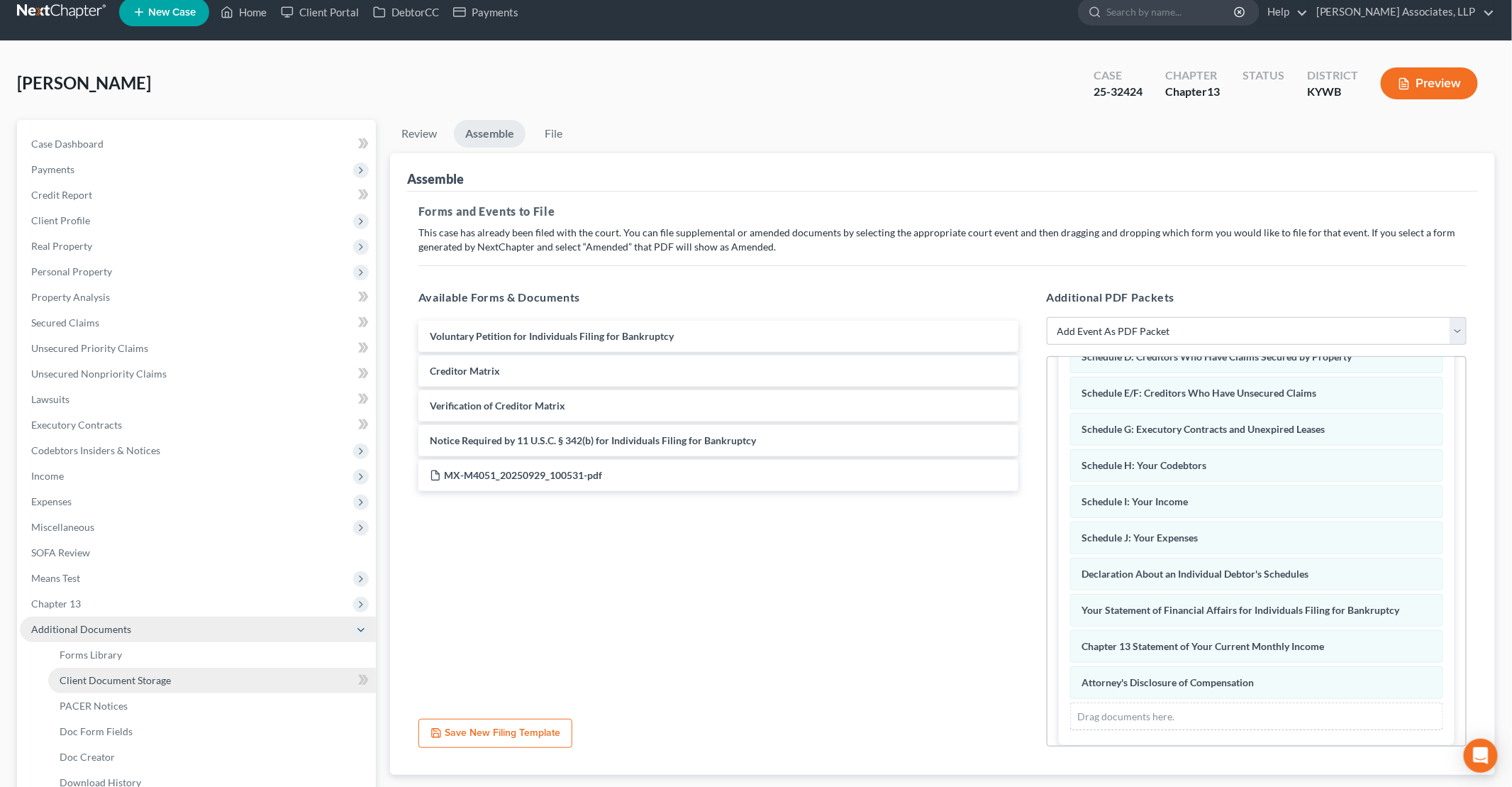
click at [267, 683] on link "Client Document Storage" at bounding box center [211, 680] width 328 height 26
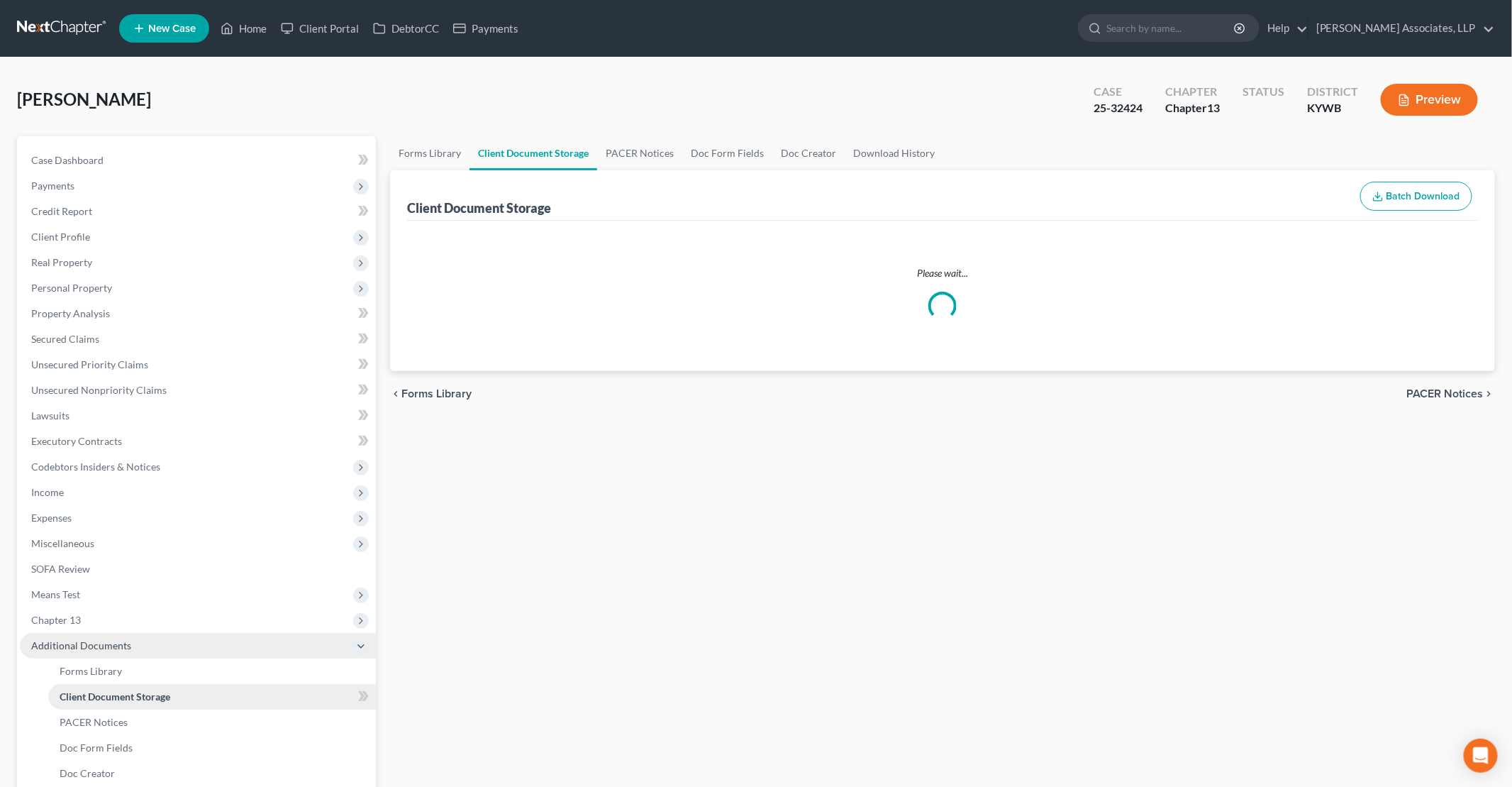
select select "7"
select select "16"
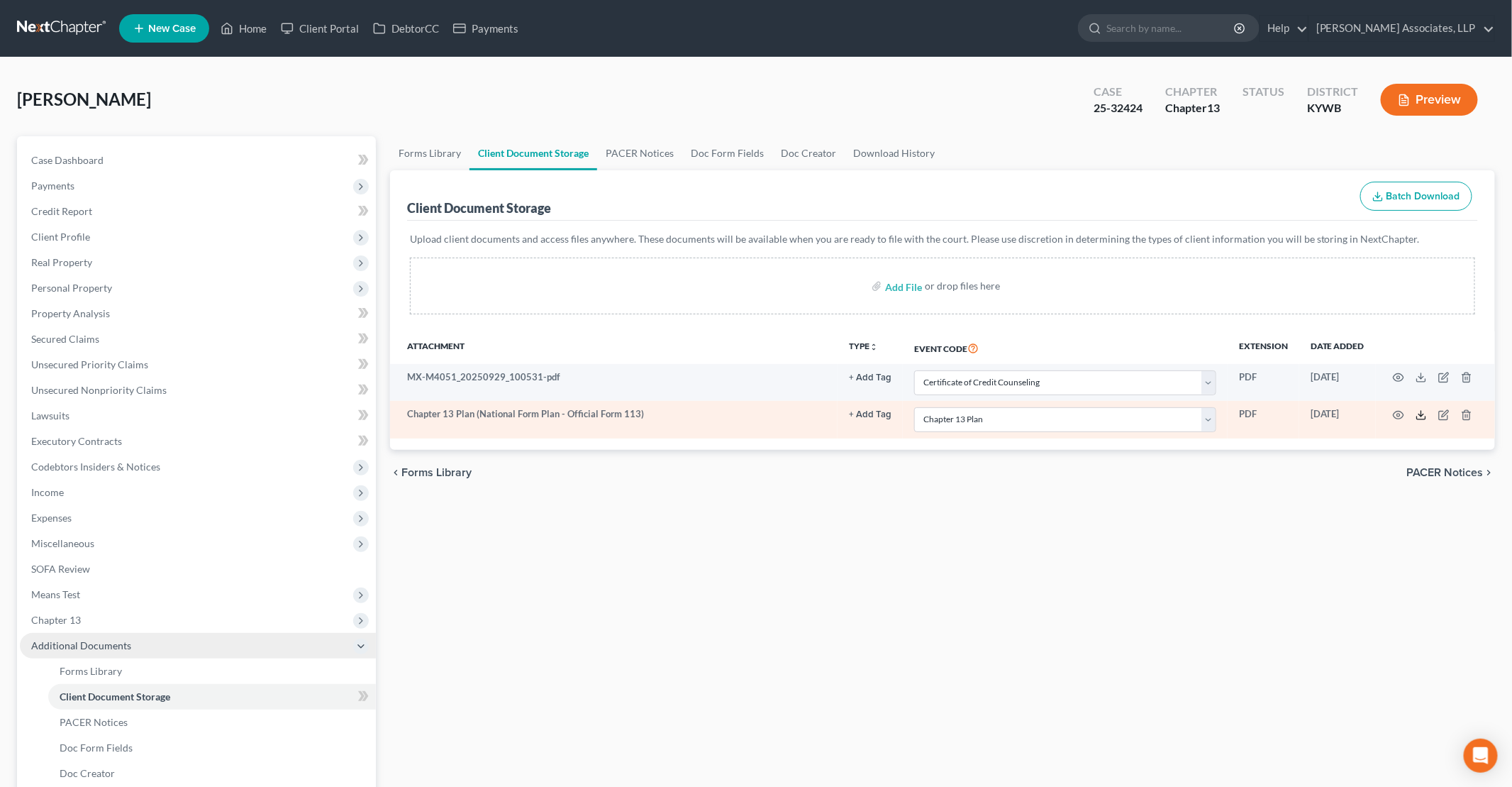
click at [1423, 413] on icon at bounding box center [1420, 414] width 11 height 11
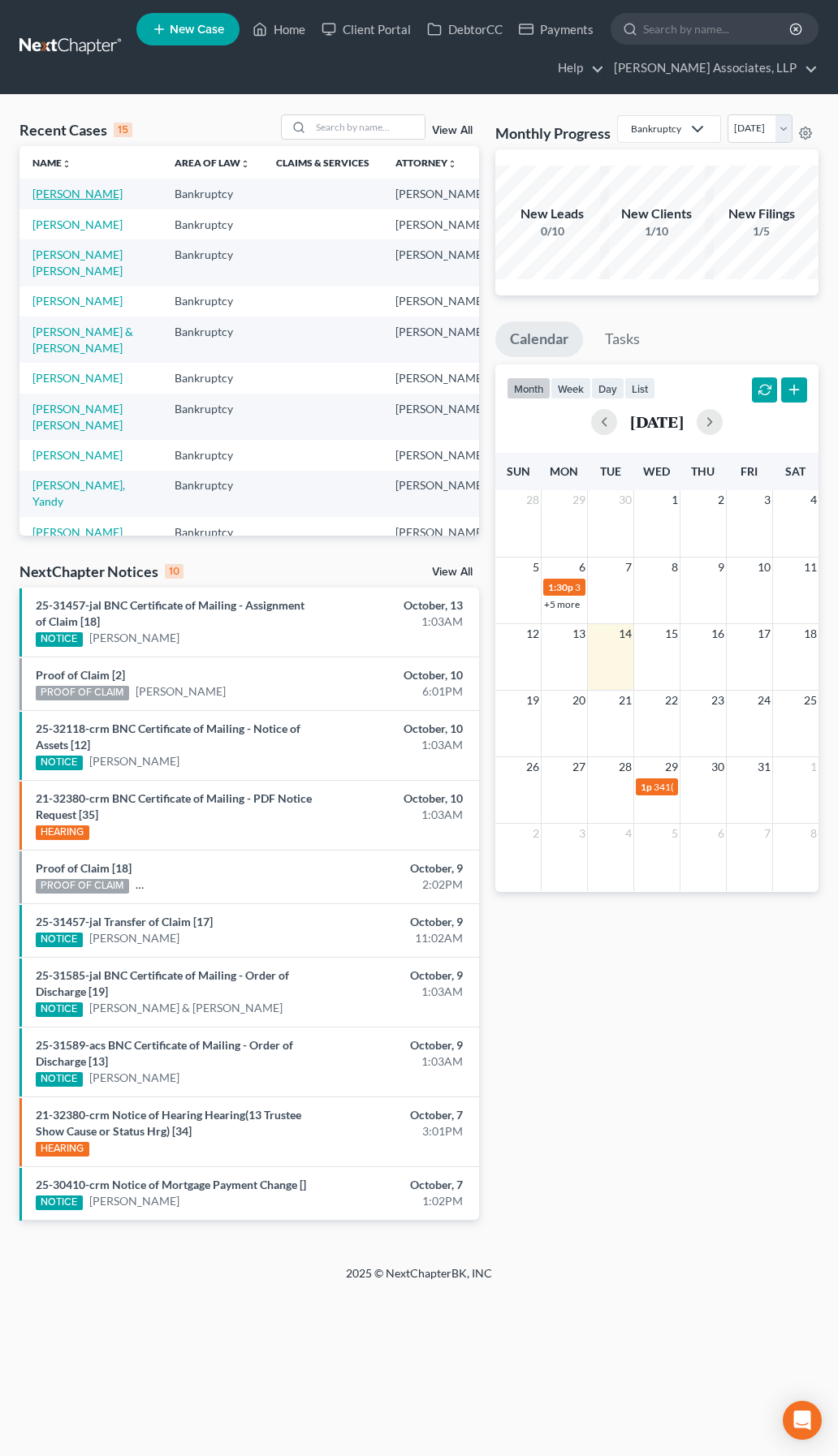
click at [60, 201] on link "[PERSON_NAME]" at bounding box center [77, 194] width 90 height 14
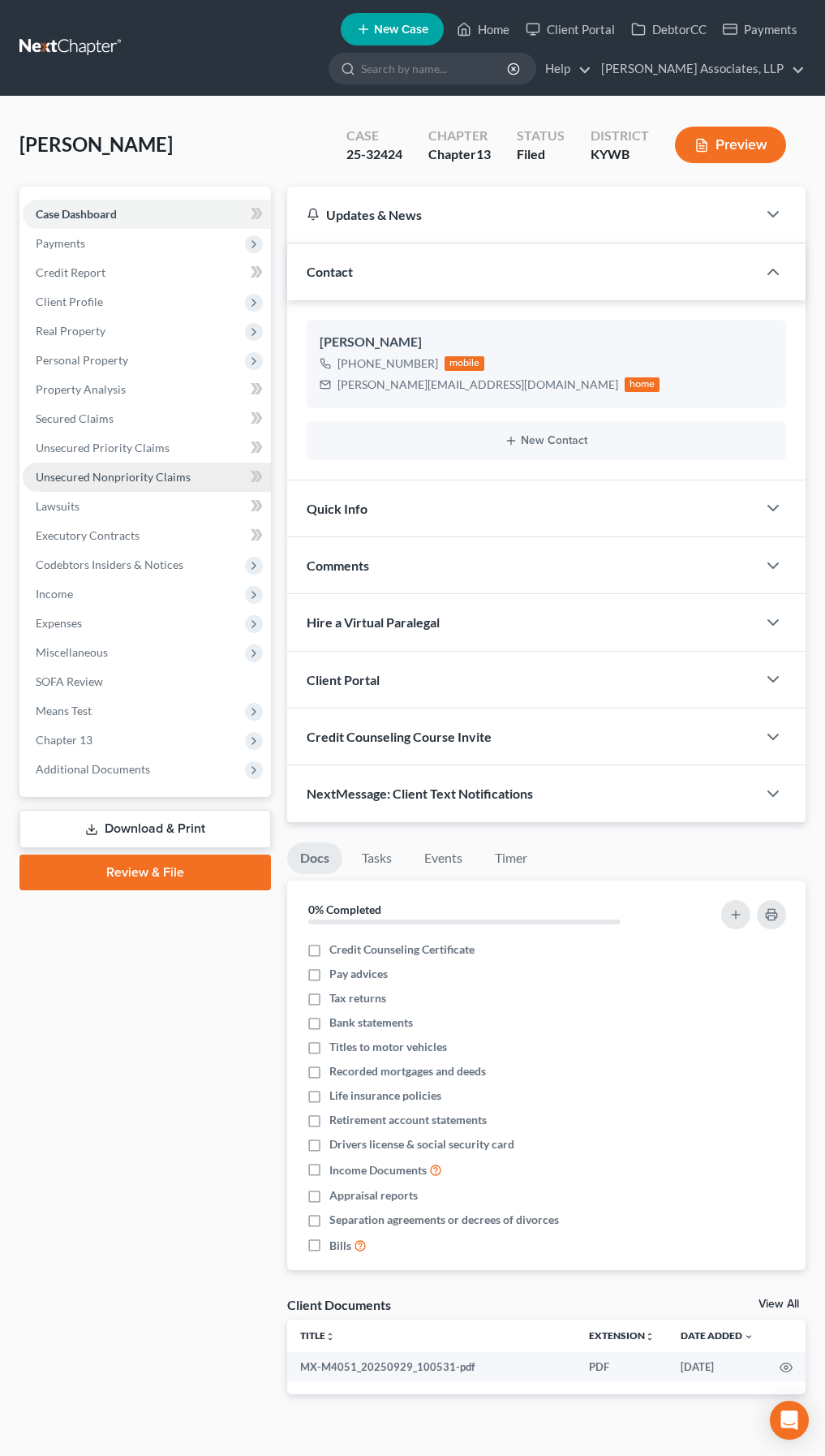
click at [106, 481] on span "Unsecured Nonpriority Claims" at bounding box center [113, 477] width 155 height 14
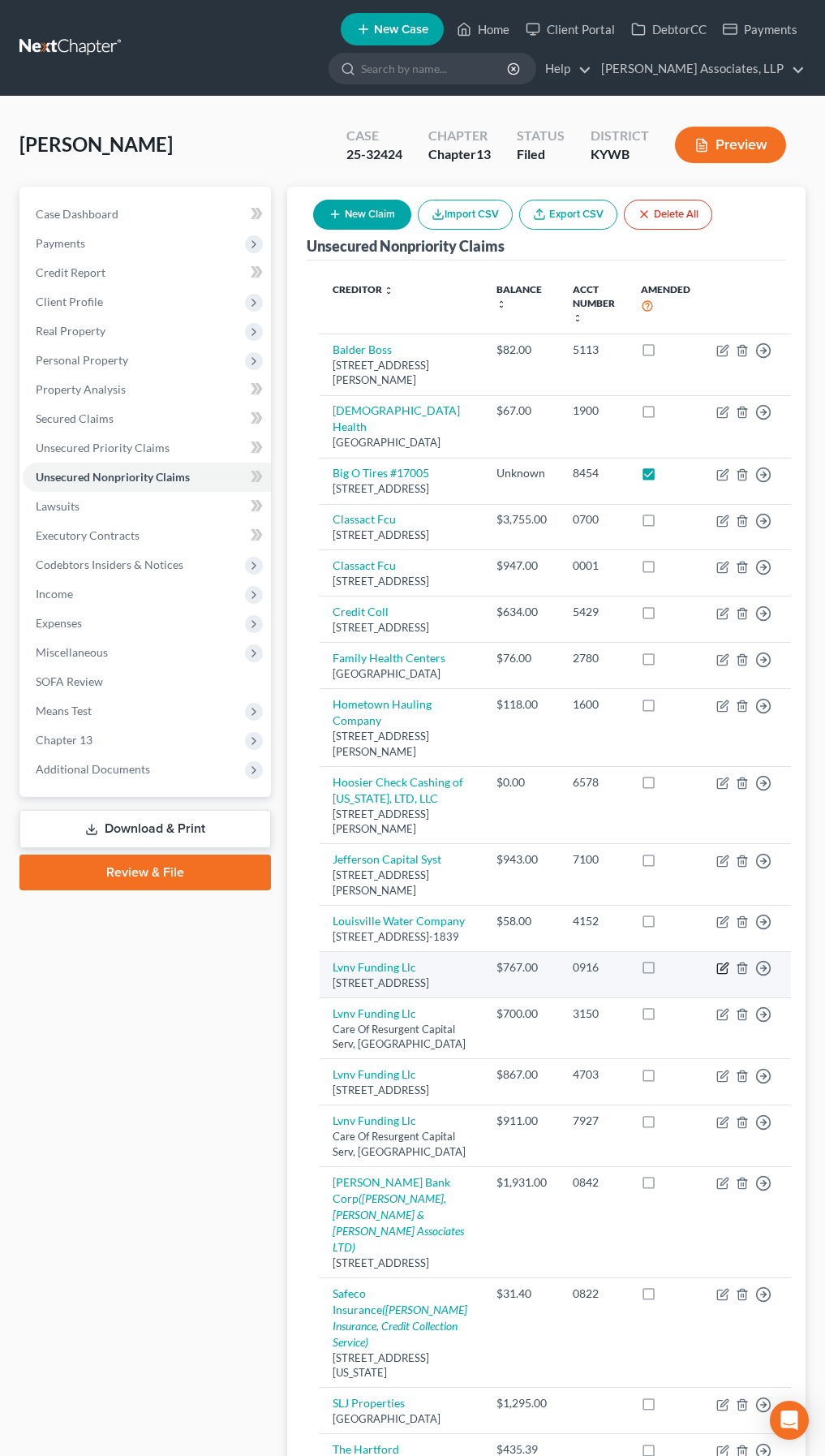
click at [716, 899] on icon "button" at bounding box center [722, 968] width 13 height 13
select select "42"
select select "0"
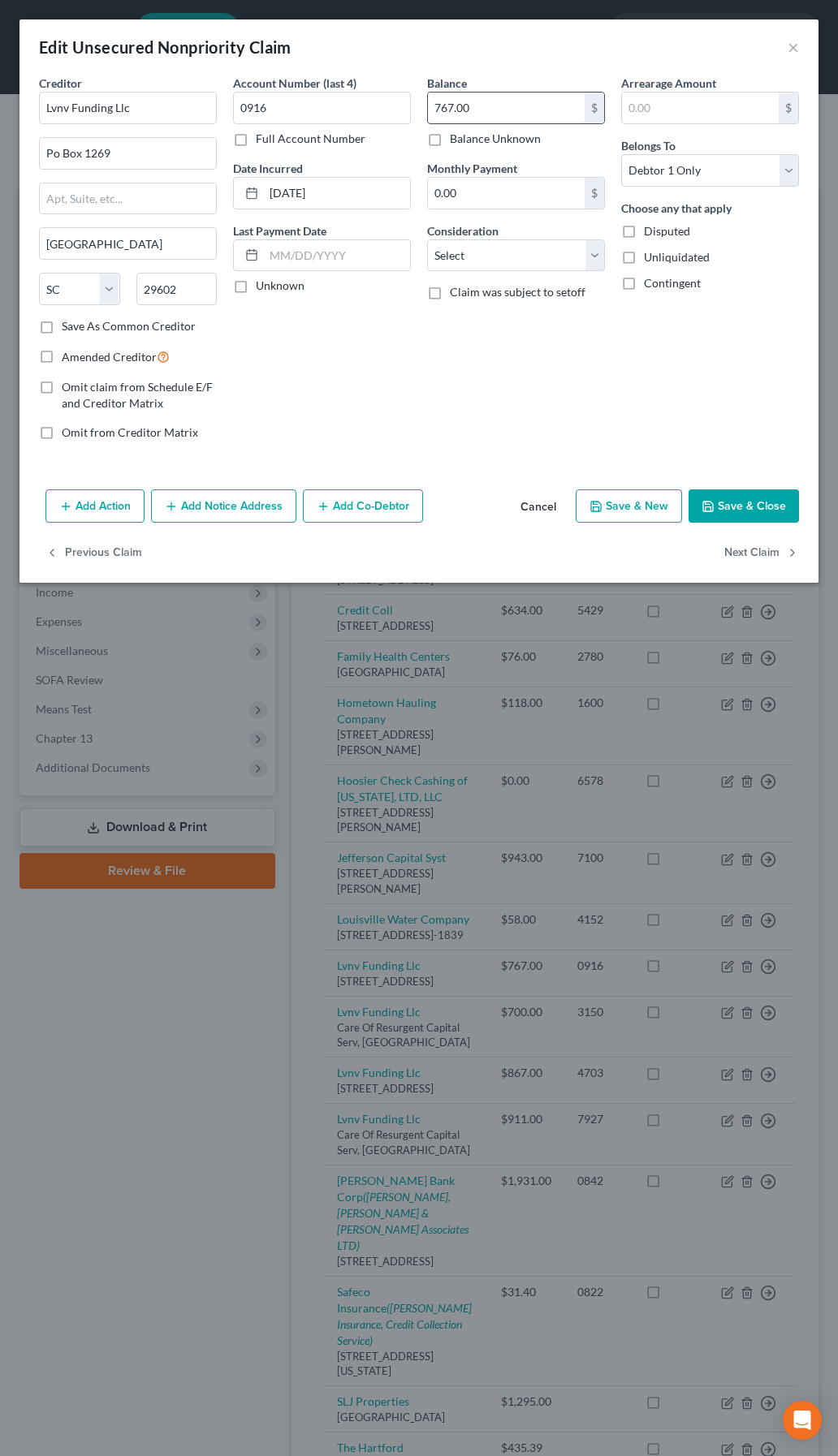
click at [487, 110] on input "767.00" at bounding box center [506, 109] width 157 height 31
type input "767.86"
click at [755, 510] on button "Save & Close" at bounding box center [743, 506] width 111 height 34
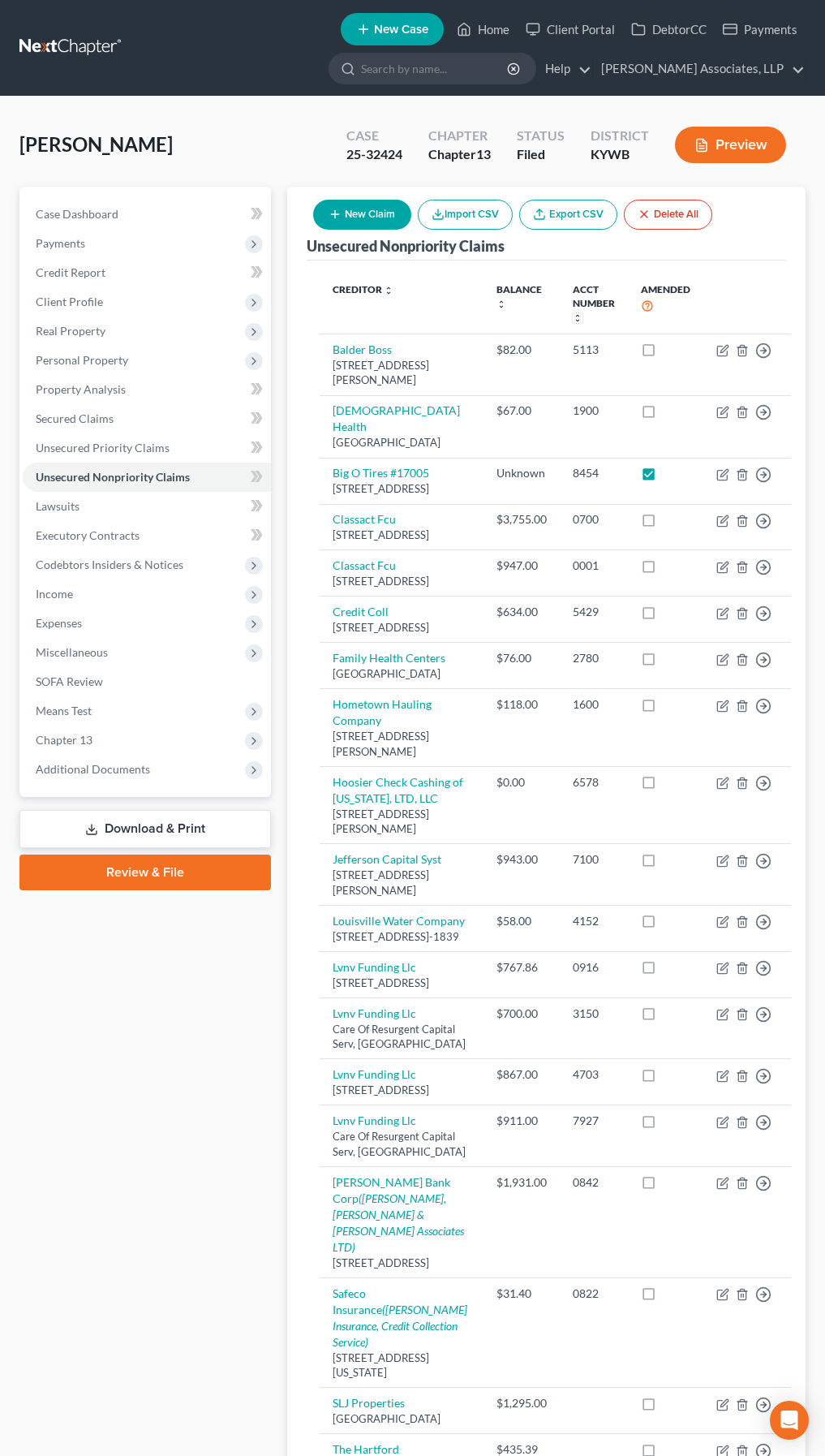
click at [386, 208] on button "New Claim" at bounding box center [362, 214] width 98 height 30
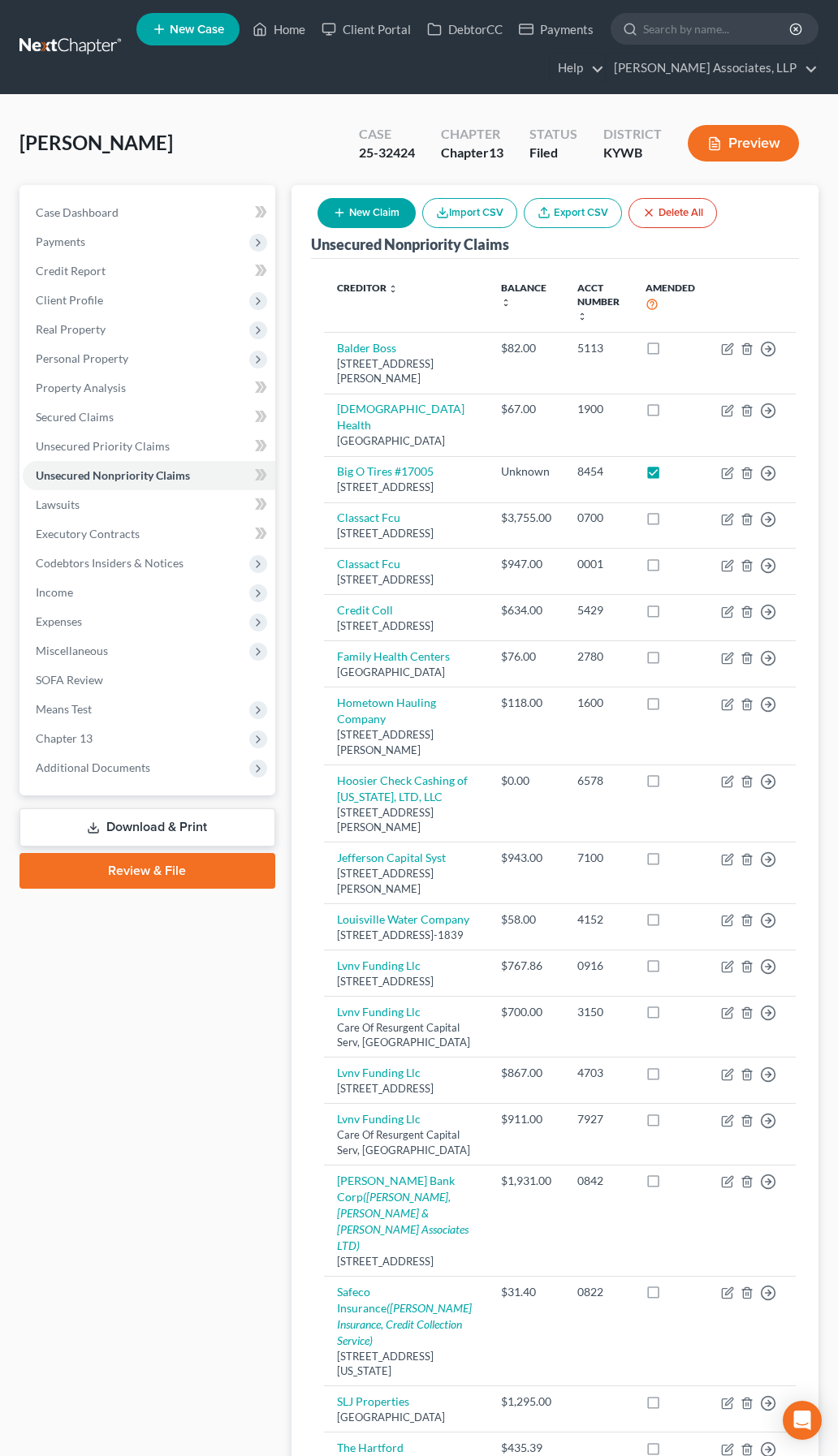
select select "0"
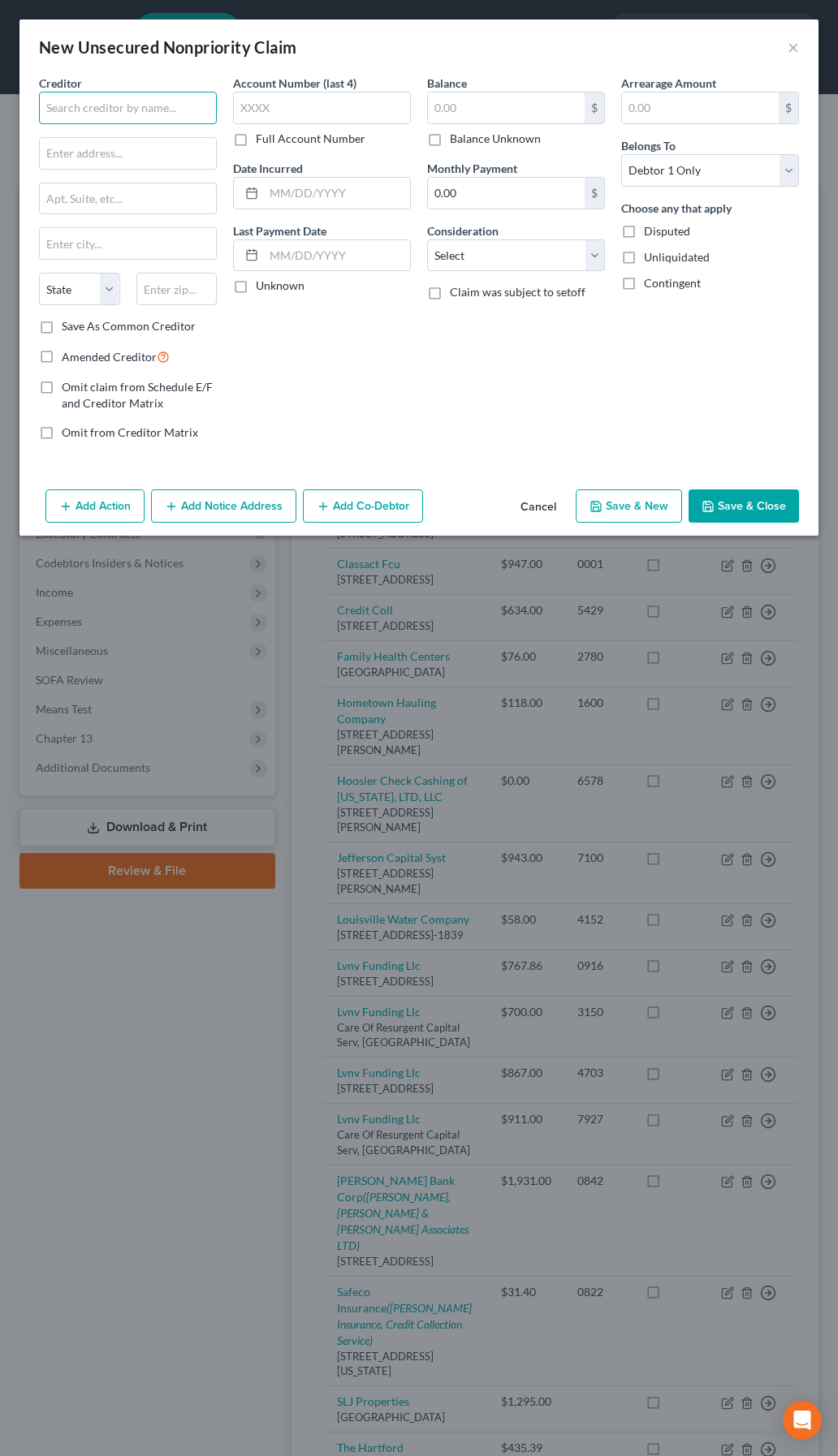
click at [186, 116] on input "text" at bounding box center [128, 108] width 178 height 32
type input "LVNV Funding"
type input "Resurgent Capital Services"
type input "PO Box 10587"
type input "[GEOGRAPHIC_DATA]"
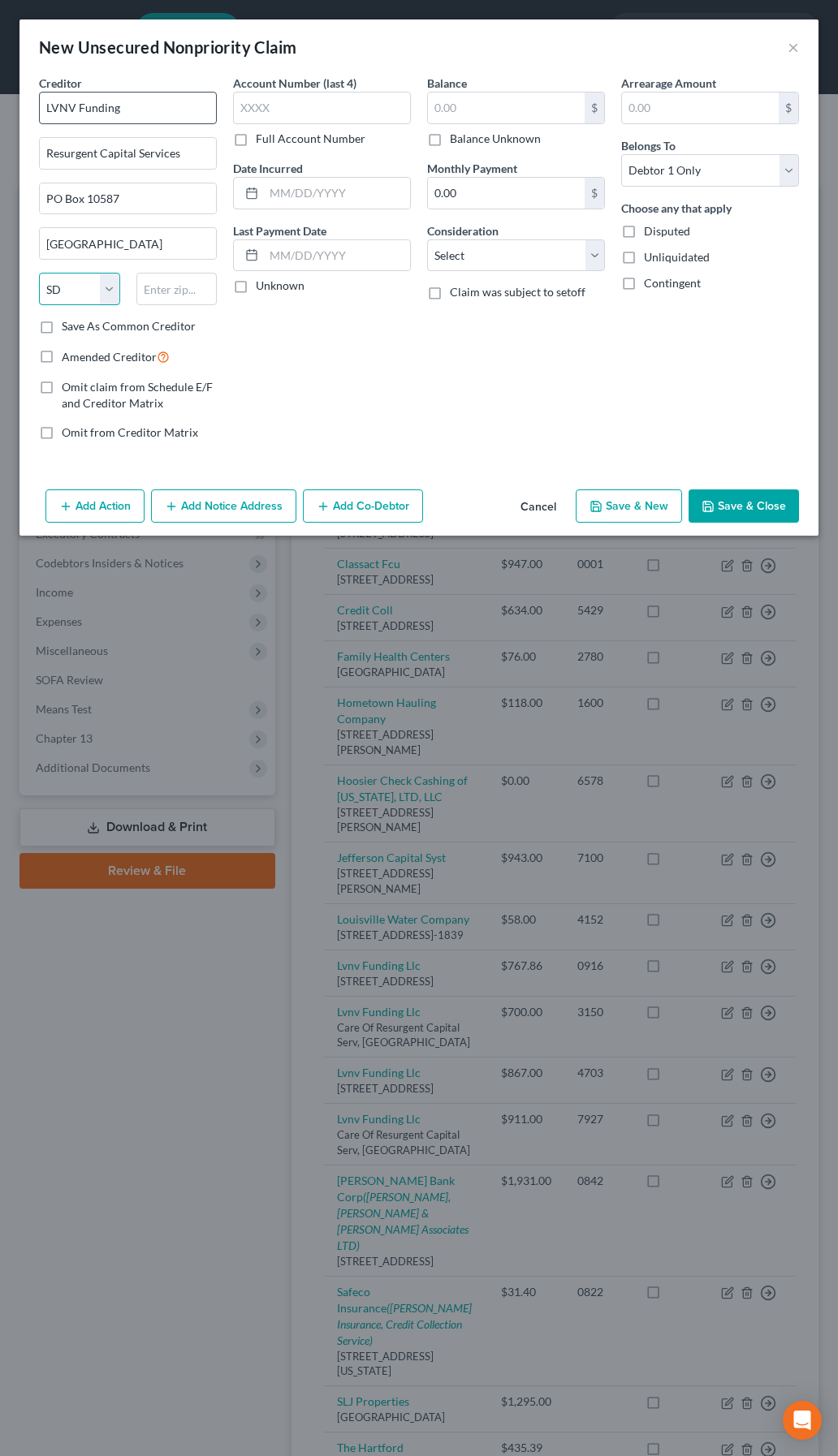
select select "42"
type input "29603"
click at [363, 99] on input "text" at bounding box center [322, 108] width 178 height 32
type input "8635"
click at [516, 97] on input "text" at bounding box center [506, 109] width 157 height 31
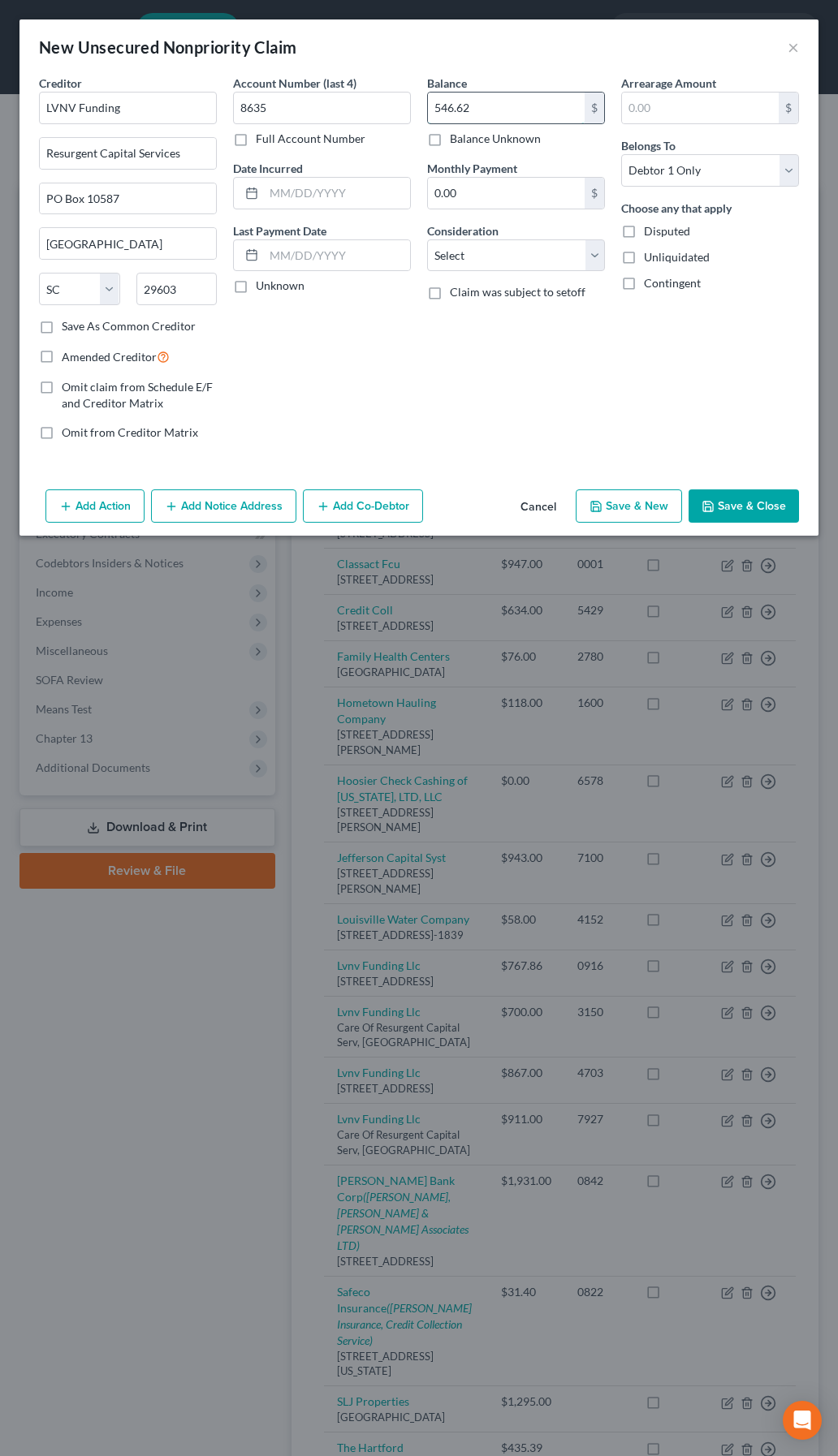
type input "546.62"
click at [753, 508] on button "Save & Close" at bounding box center [743, 506] width 111 height 34
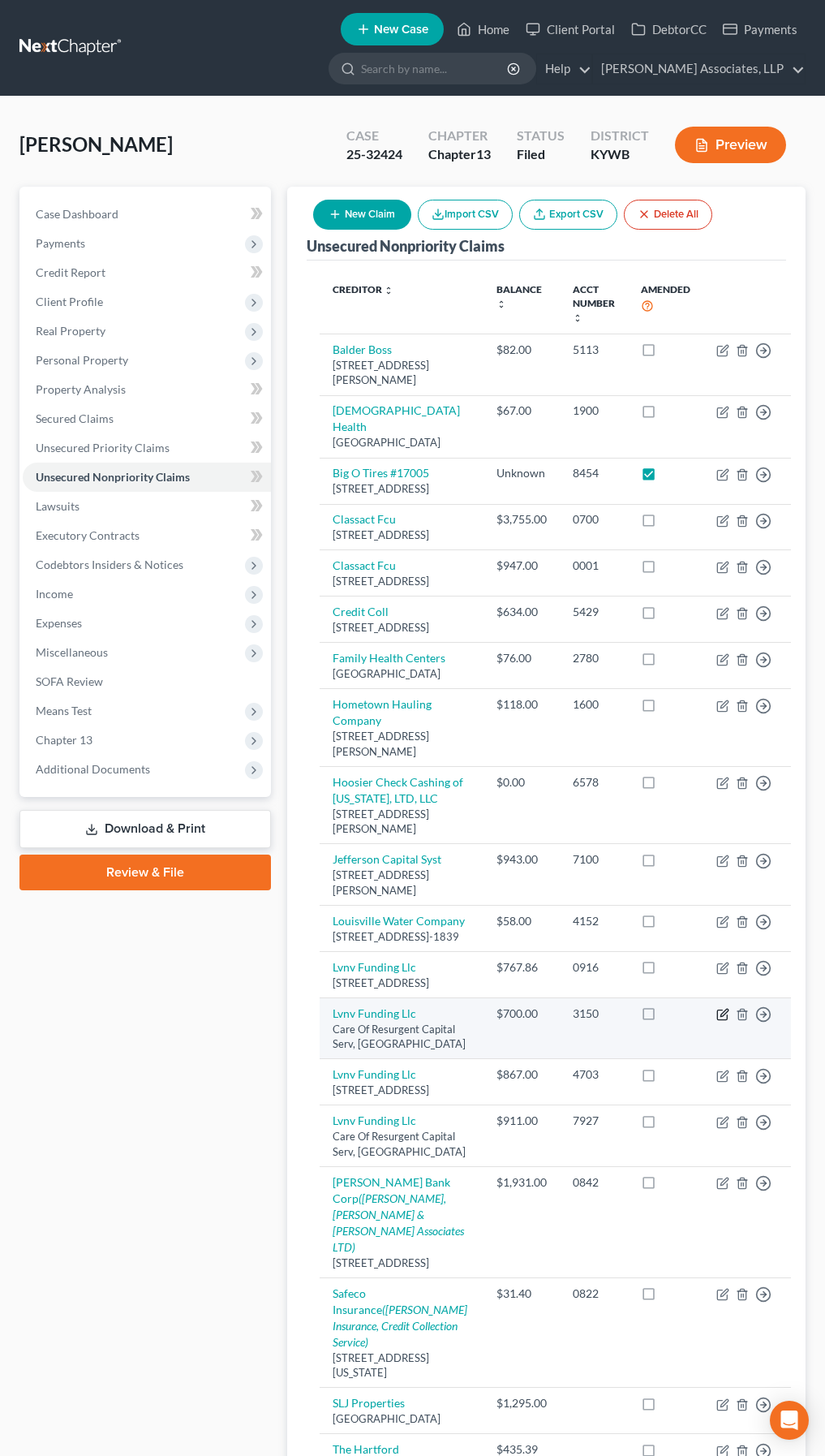
click at [720, 899] on icon "button" at bounding box center [723, 1012] width 7 height 7
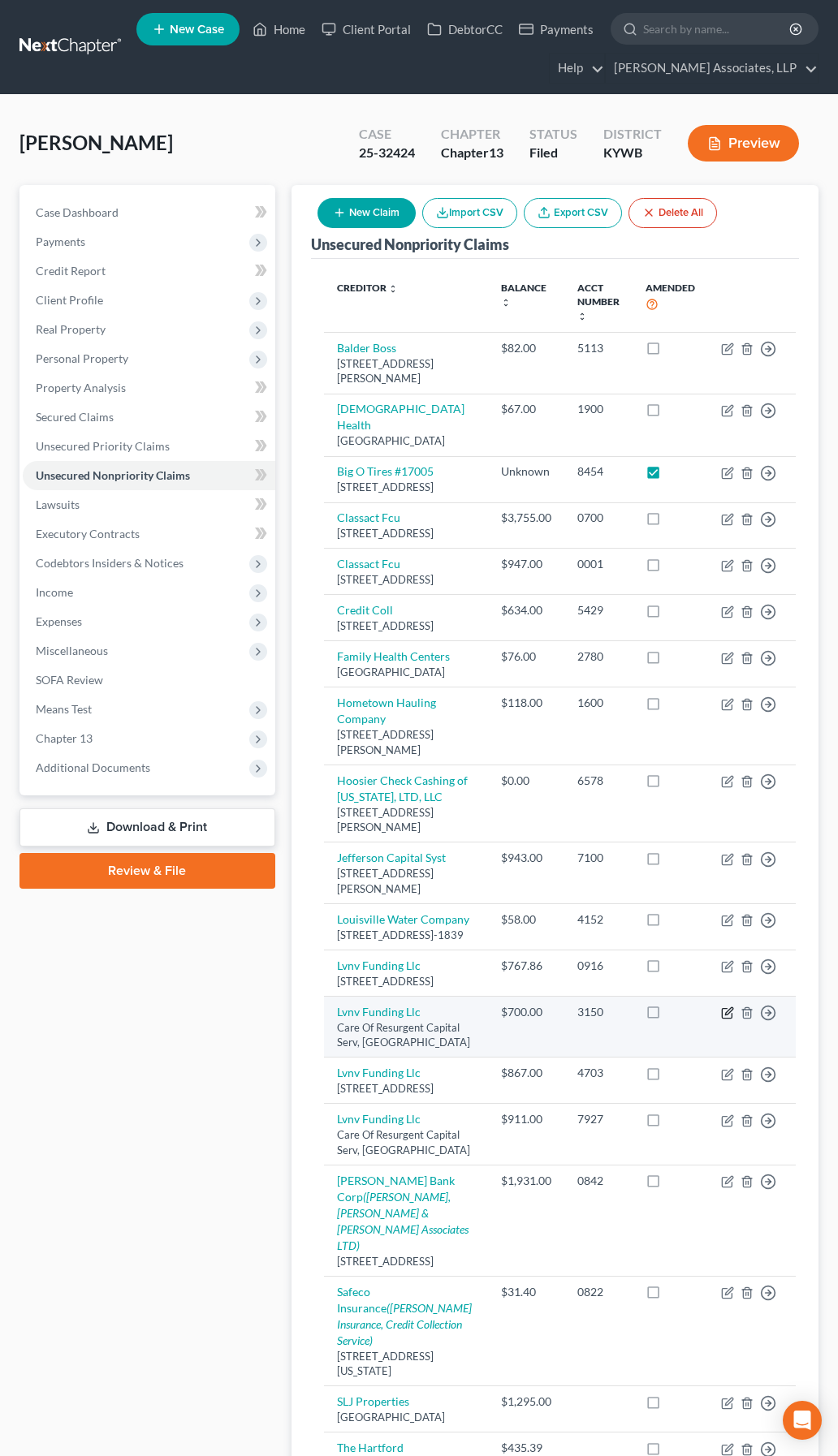
select select "42"
select select "1"
select select "0"
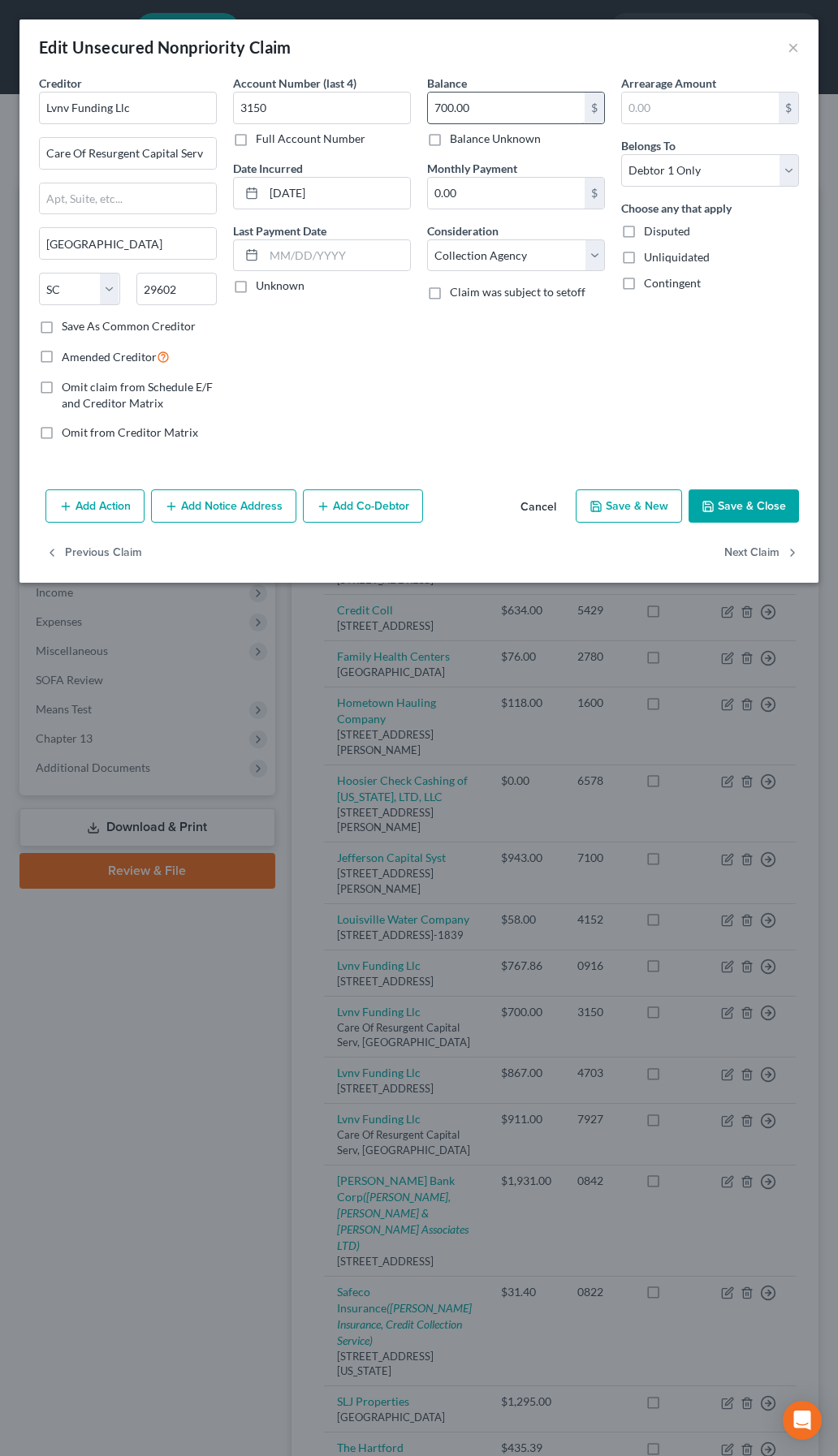
click at [486, 112] on input "700.00" at bounding box center [506, 109] width 157 height 31
type input "700.81"
click at [742, 508] on button "Save & Close" at bounding box center [743, 506] width 111 height 34
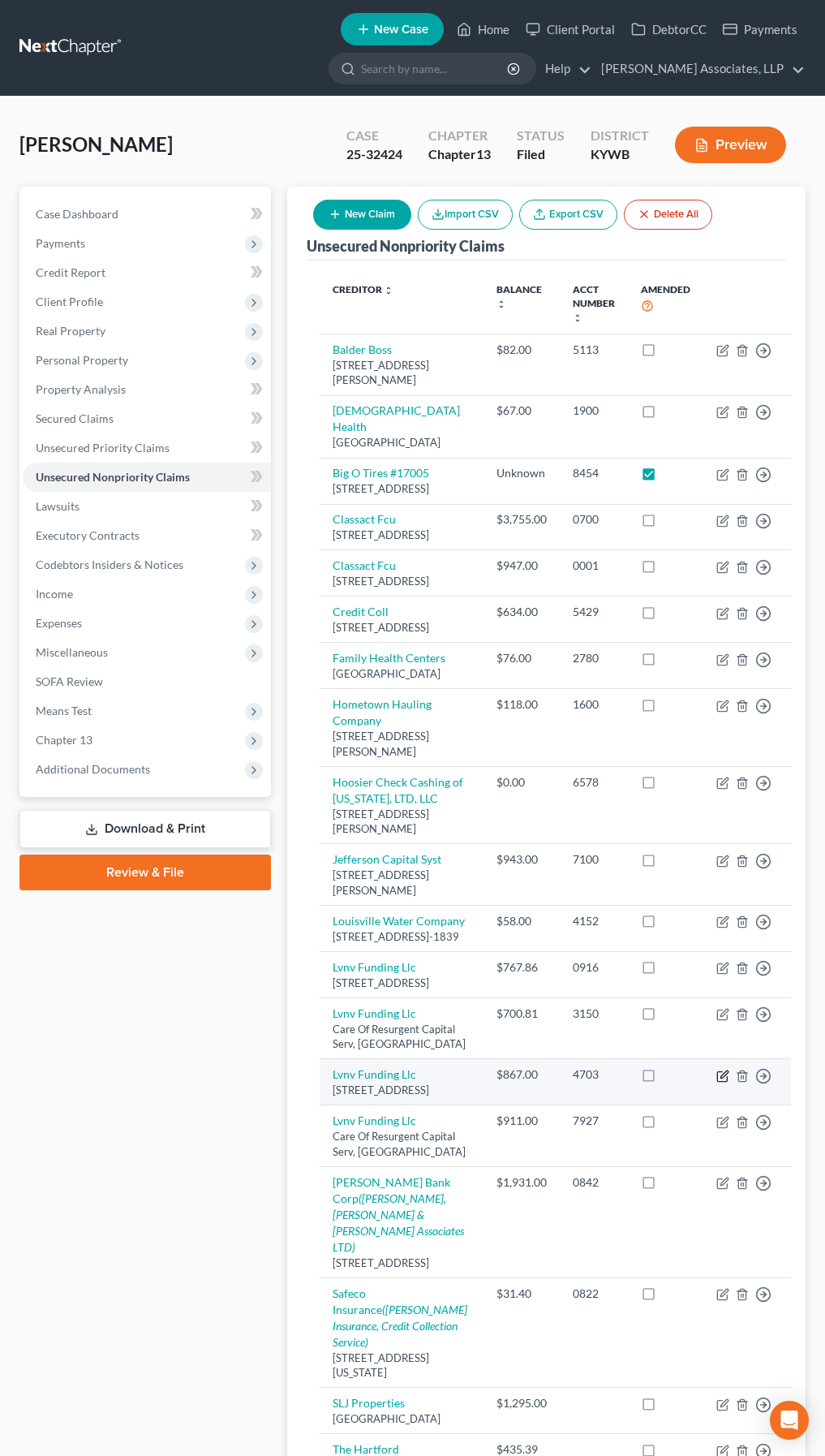
click at [716, 899] on icon "button" at bounding box center [722, 1075] width 13 height 13
select select "42"
select select "0"
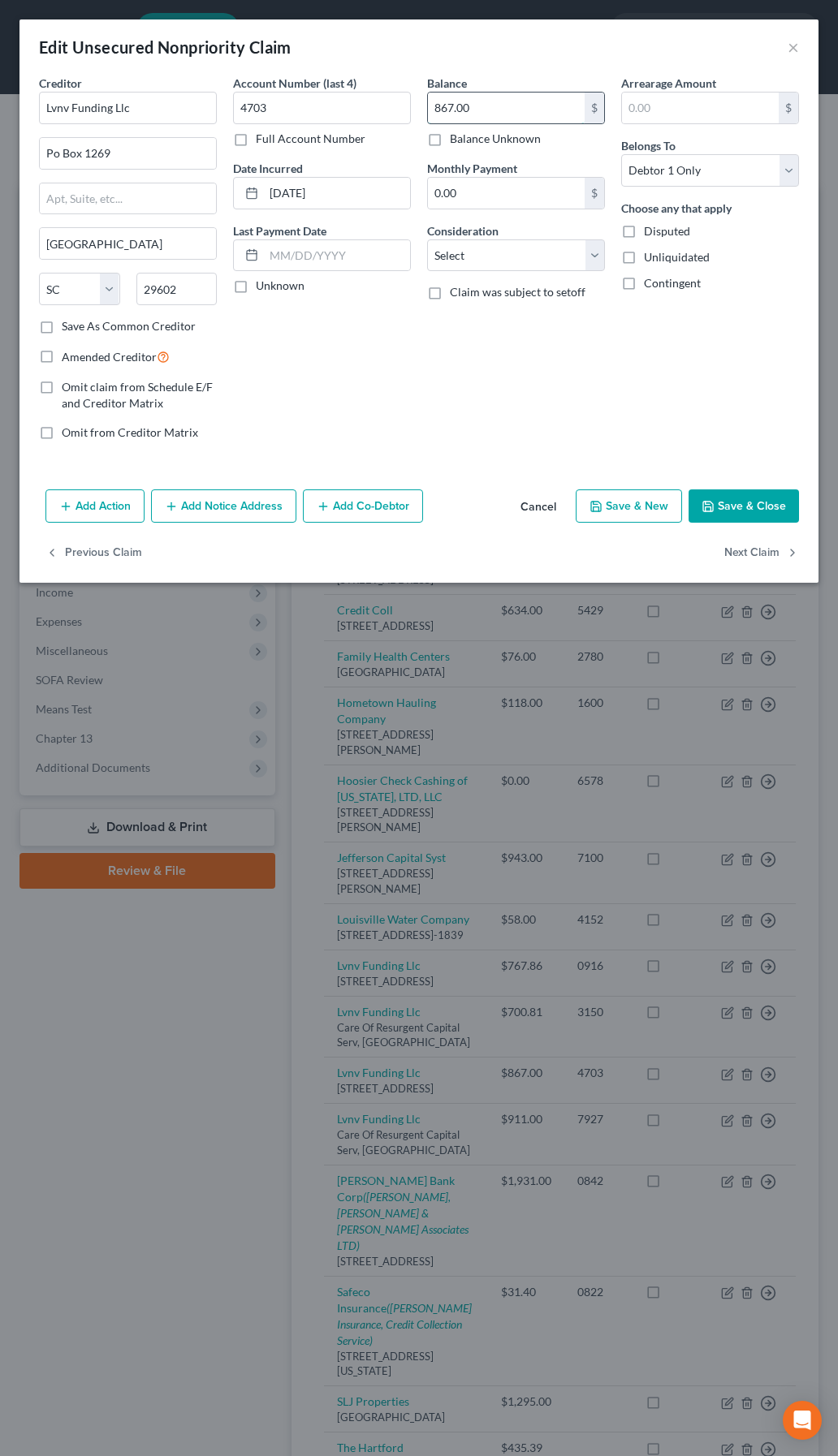
click at [516, 116] on input "867.00" at bounding box center [506, 109] width 157 height 31
type input "867.77"
click at [758, 504] on button "Save & Close" at bounding box center [743, 506] width 111 height 34
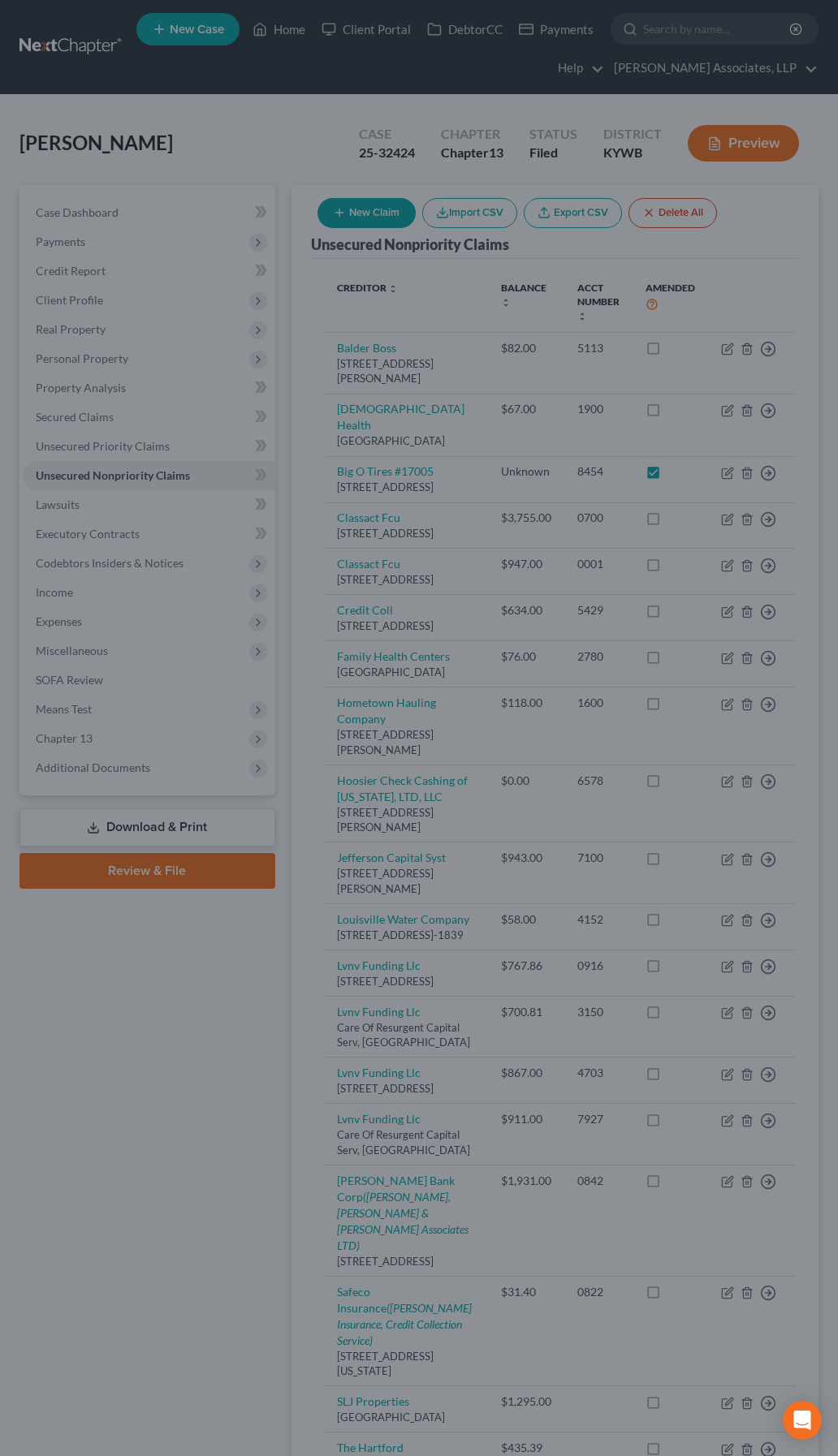
type input "0"
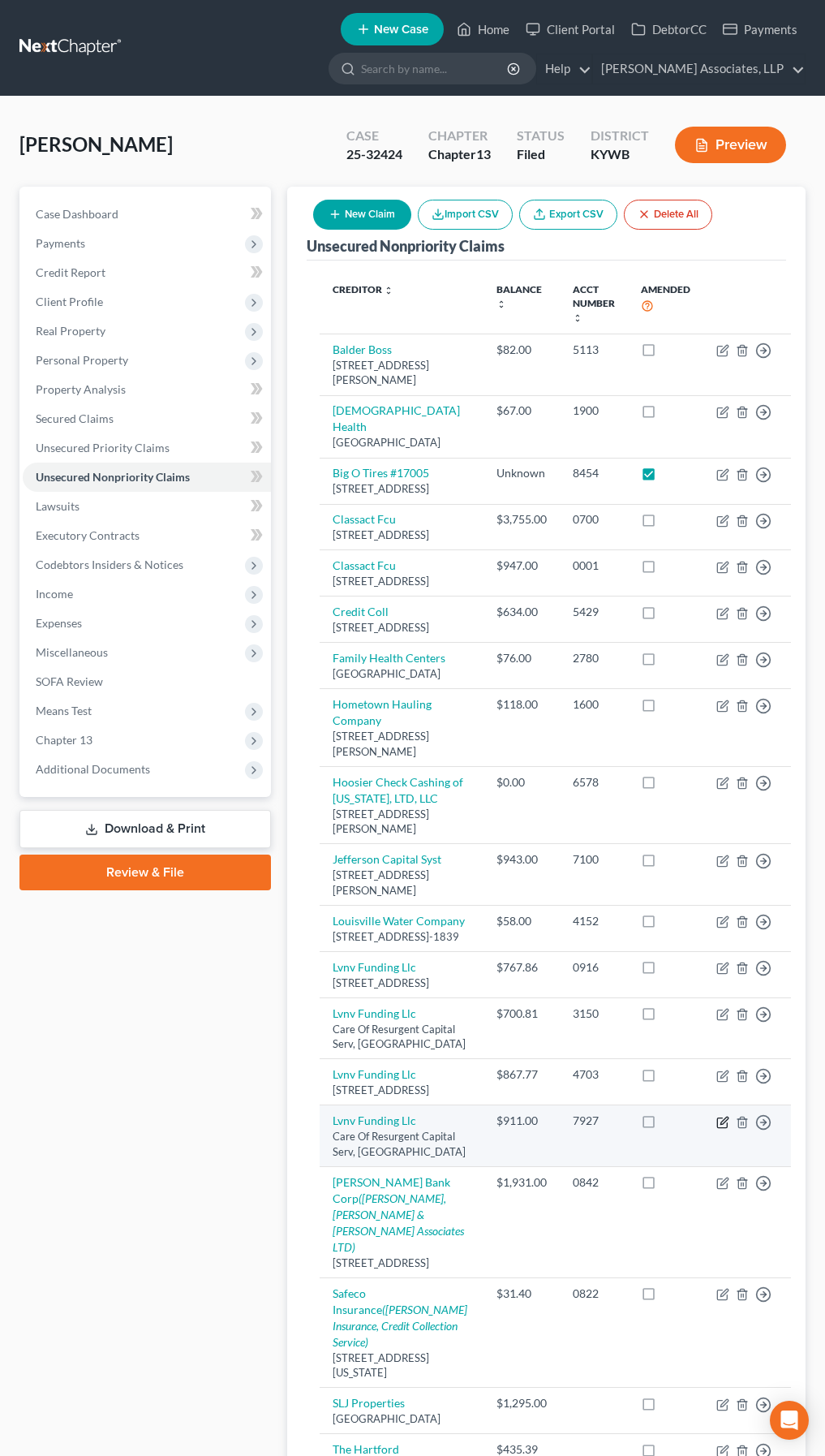
click at [716, 899] on icon "button" at bounding box center [722, 1121] width 13 height 13
select select "42"
select select "1"
select select "0"
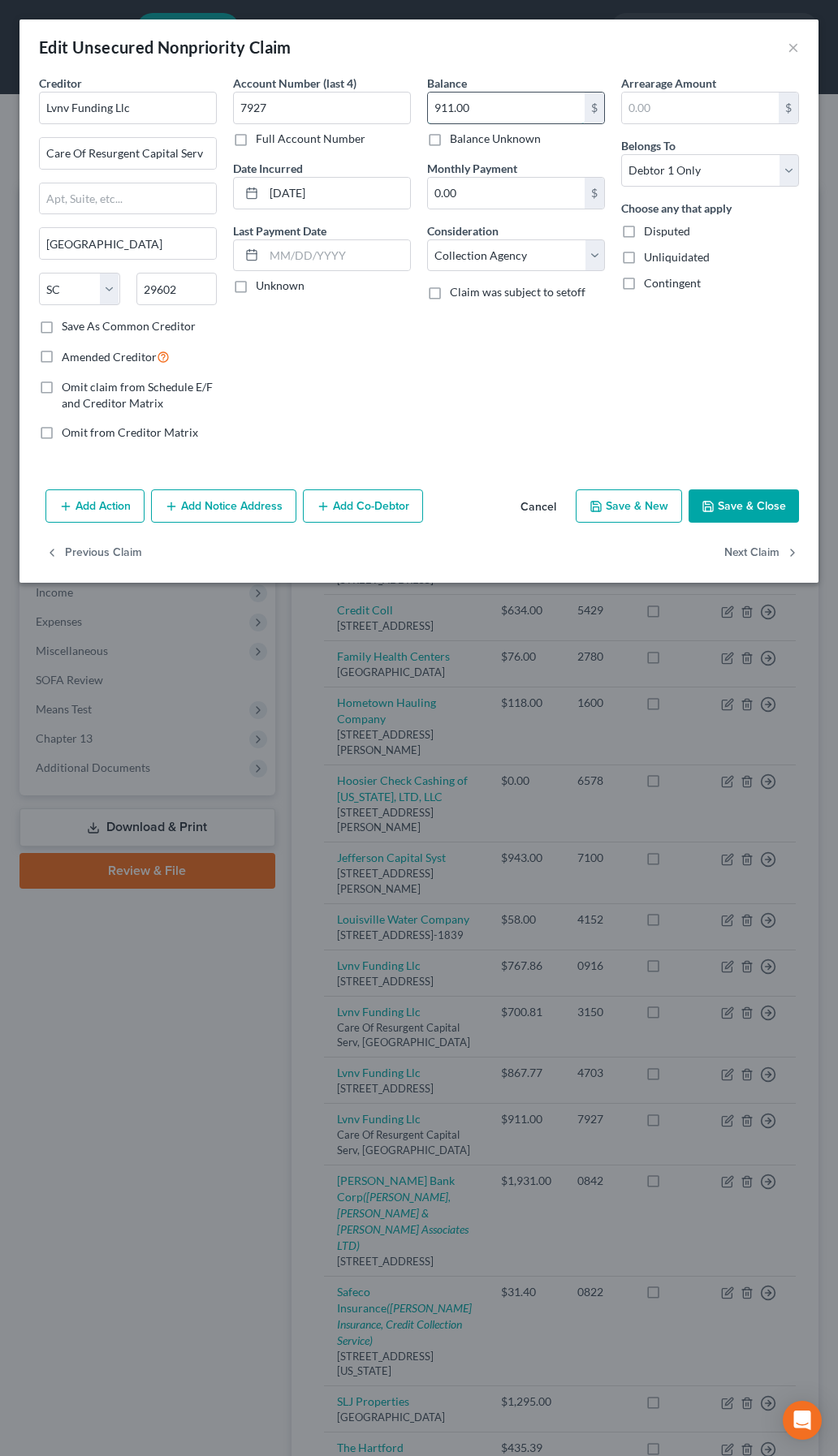
click at [505, 107] on input "911.00" at bounding box center [506, 109] width 157 height 31
type input "911.19"
click at [728, 507] on button "Save & Close" at bounding box center [743, 506] width 111 height 34
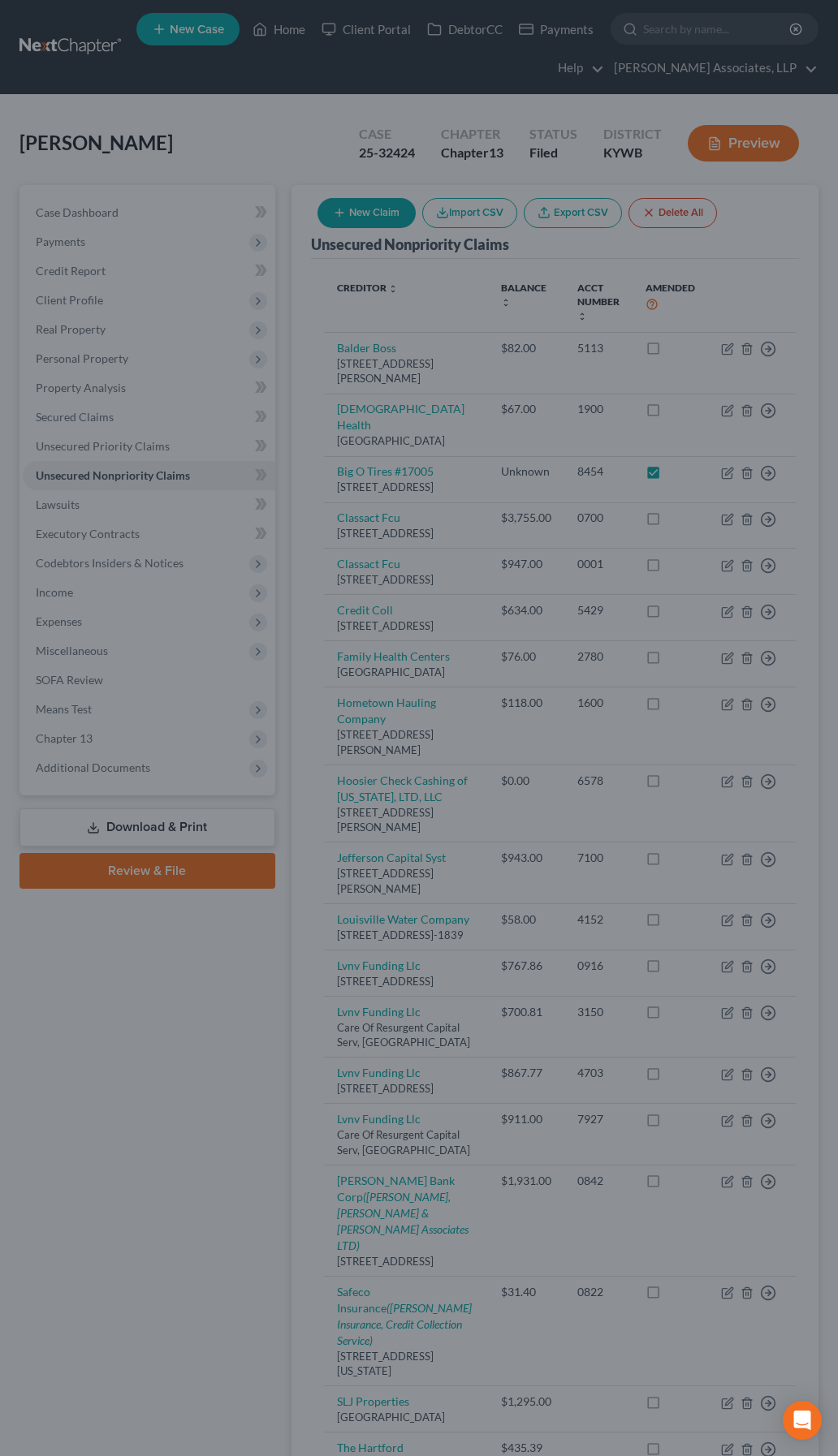
type input "0"
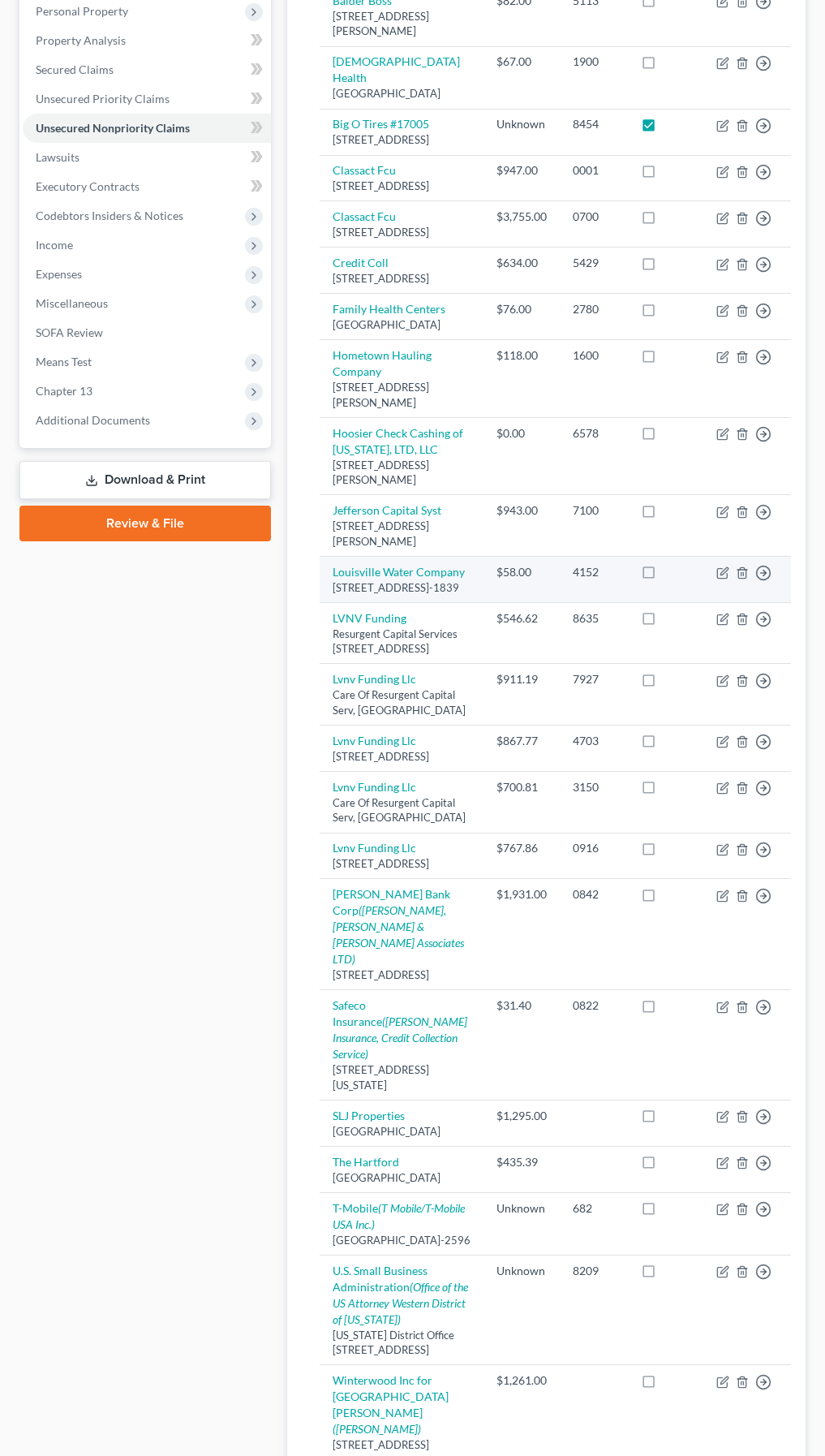
scroll to position [406, 0]
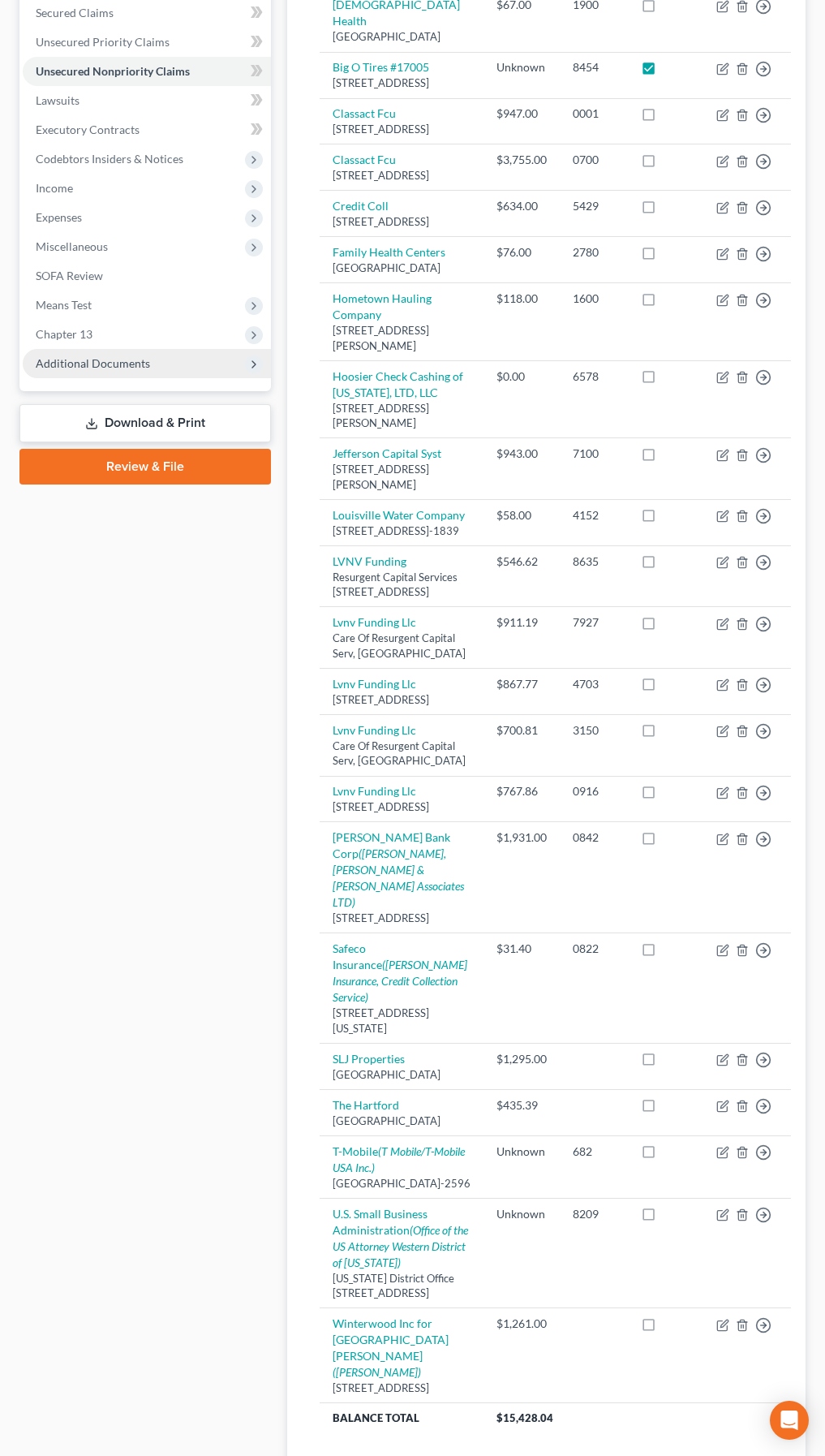
click at [144, 372] on span "Additional Documents" at bounding box center [147, 364] width 249 height 29
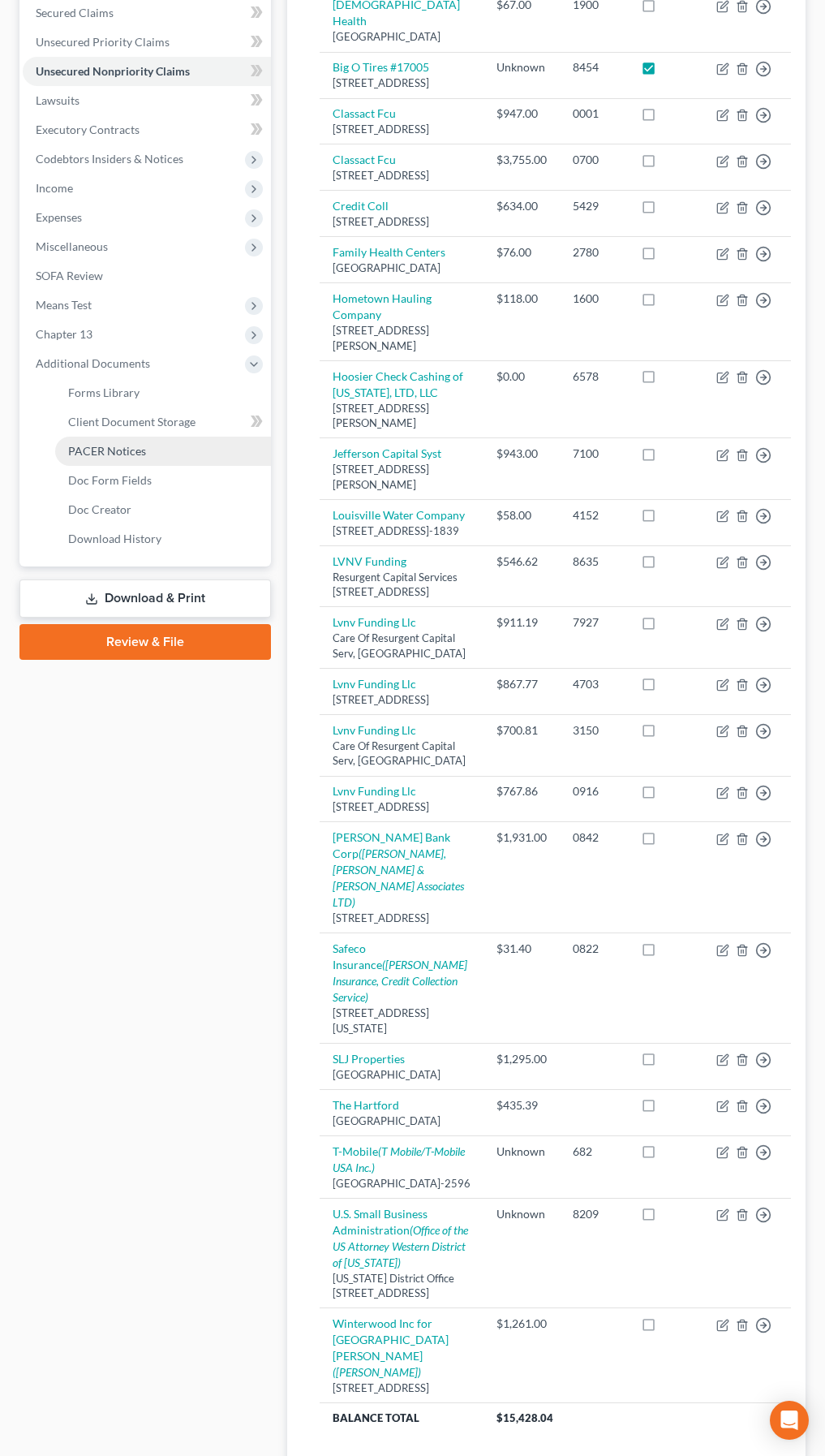
click at [132, 444] on span "PACER Notices" at bounding box center [108, 451] width 78 height 14
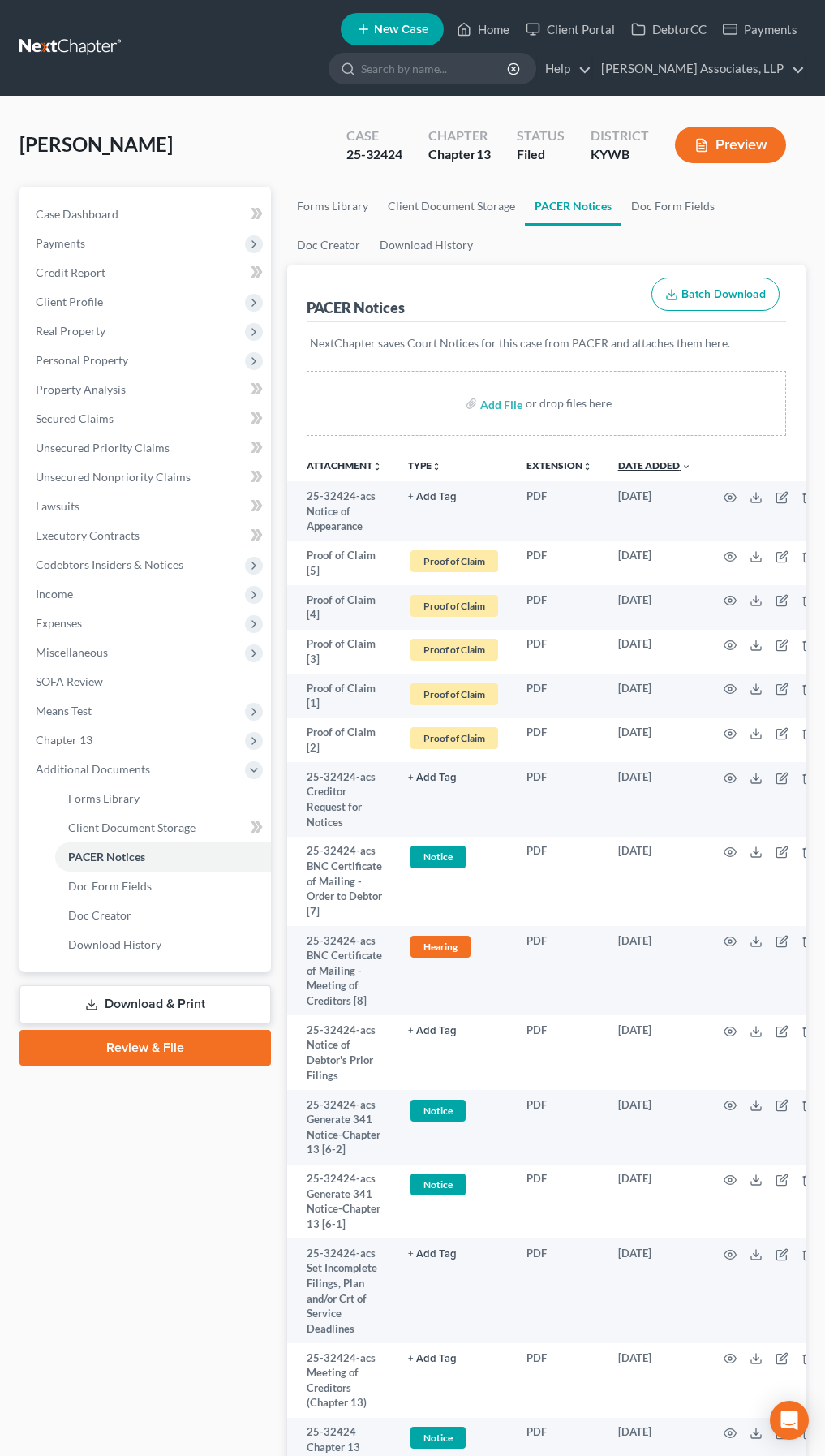
click at [666, 464] on link "Date Added unfold_more expand_more expand_less" at bounding box center [655, 465] width 73 height 12
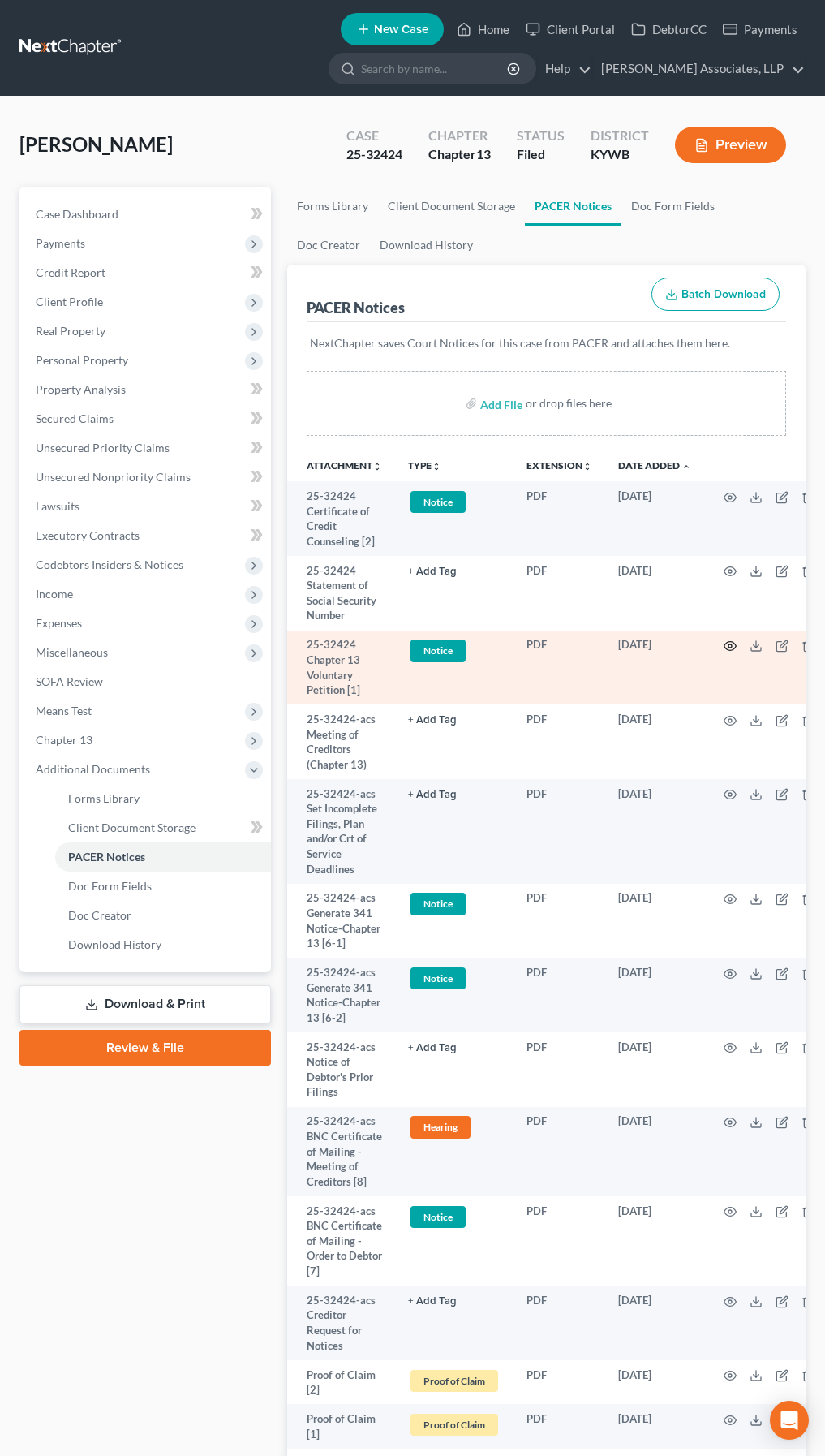
click at [731, 645] on circle "button" at bounding box center [730, 645] width 3 height 3
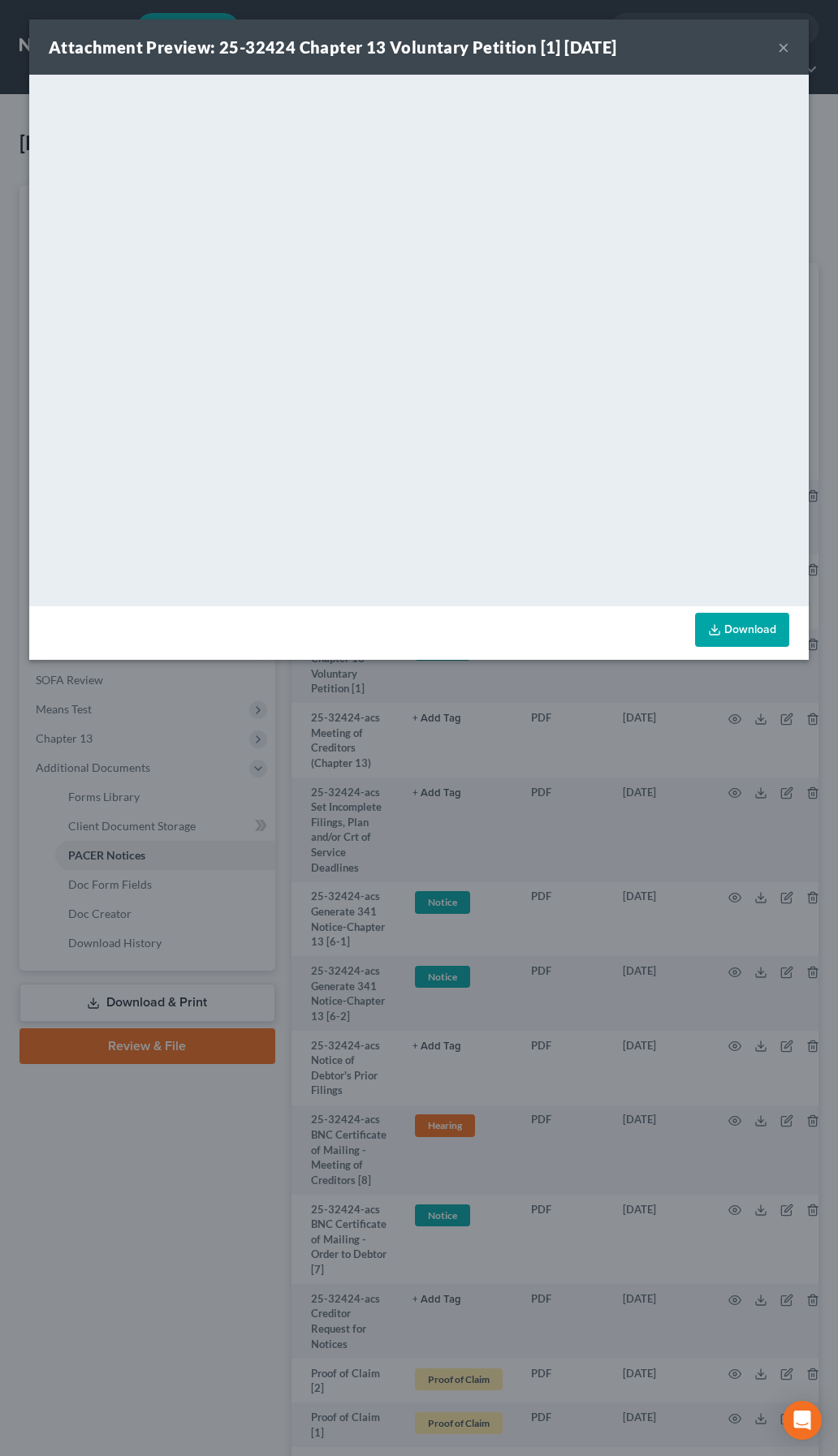
click at [782, 46] on button "×" at bounding box center [783, 47] width 12 height 20
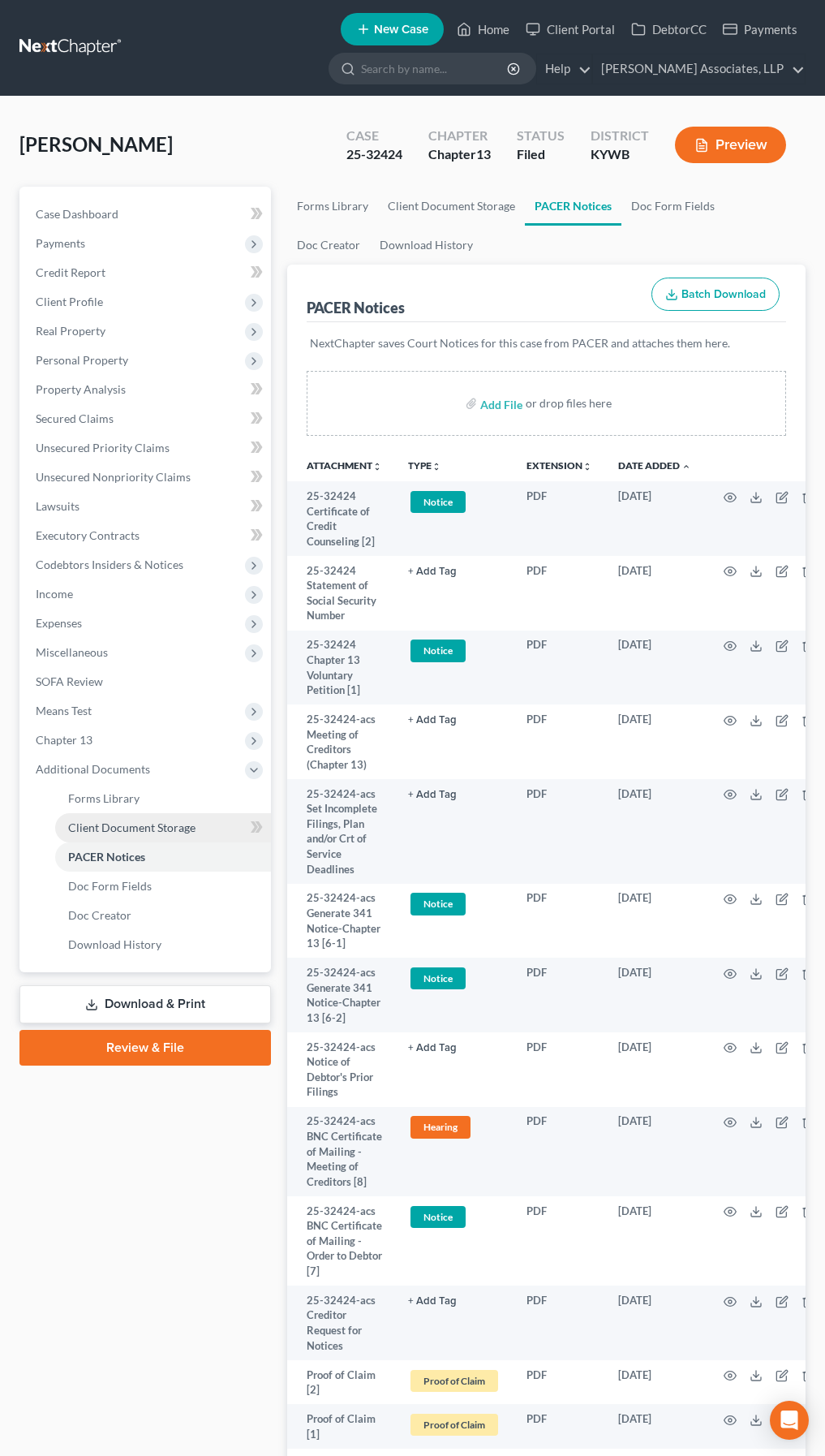
click at [151, 830] on span "Client Document Storage" at bounding box center [132, 827] width 127 height 14
select select "7"
select select "16"
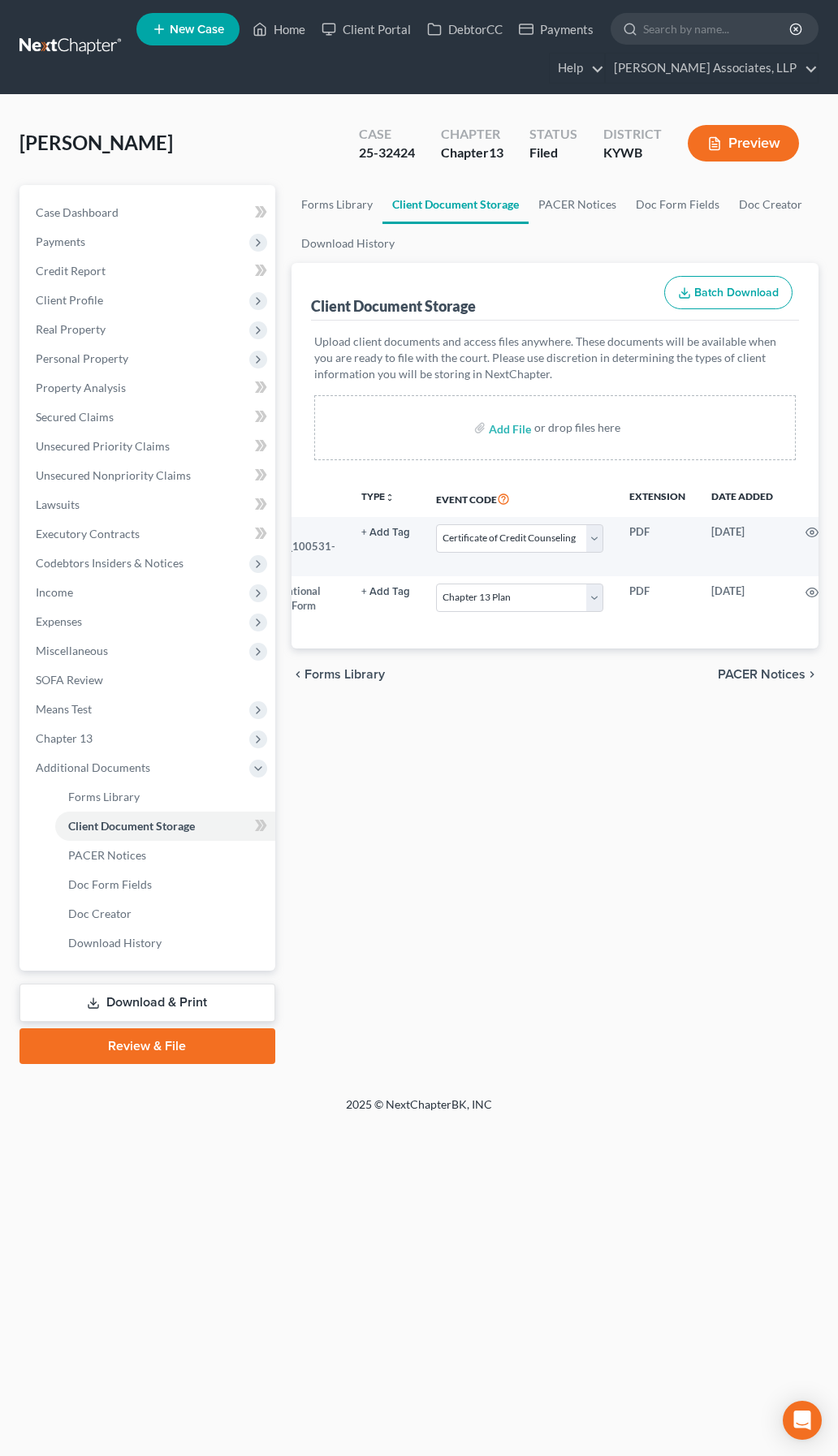
scroll to position [0, 208]
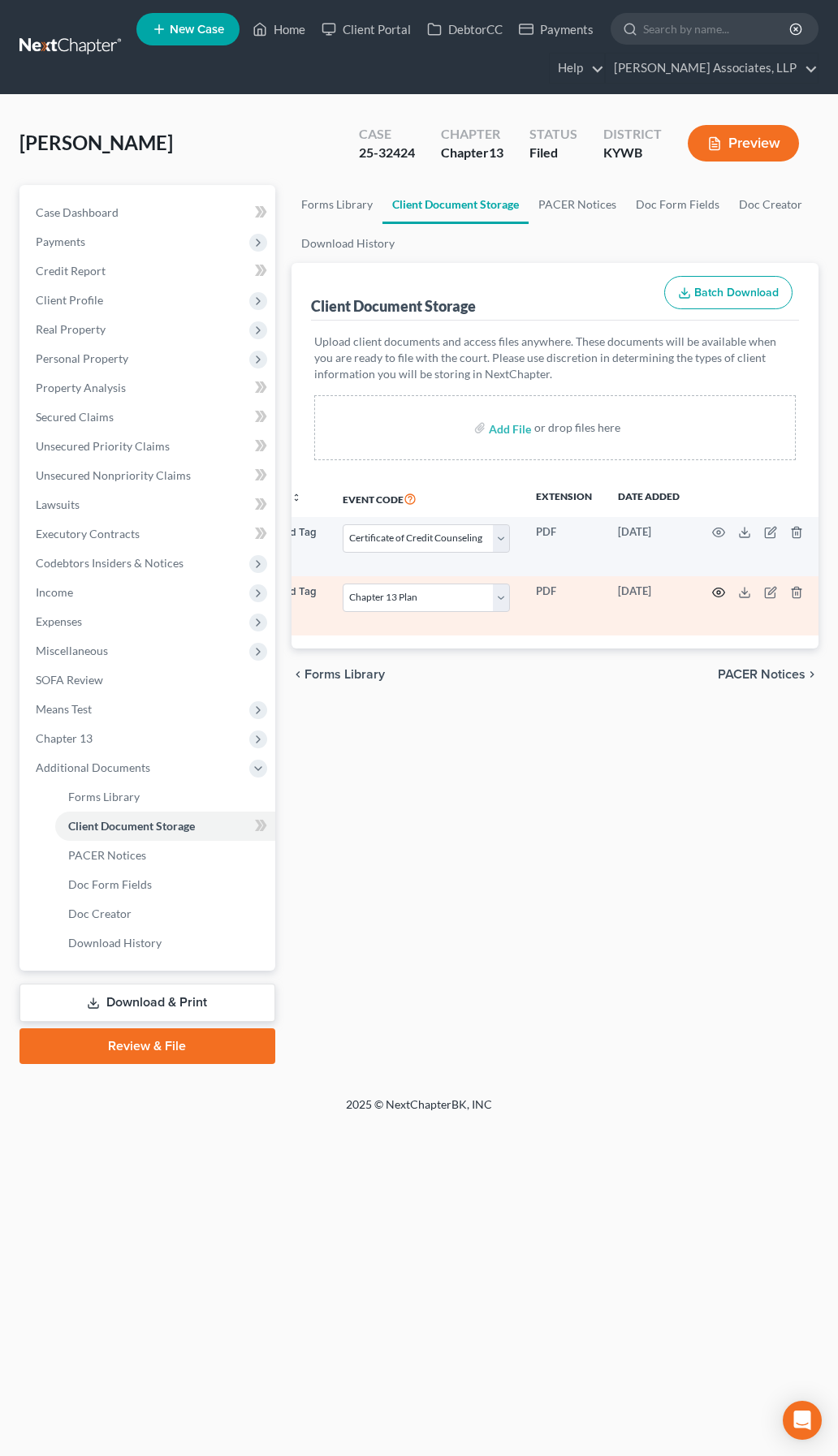
click at [712, 589] on icon "button" at bounding box center [718, 592] width 13 height 13
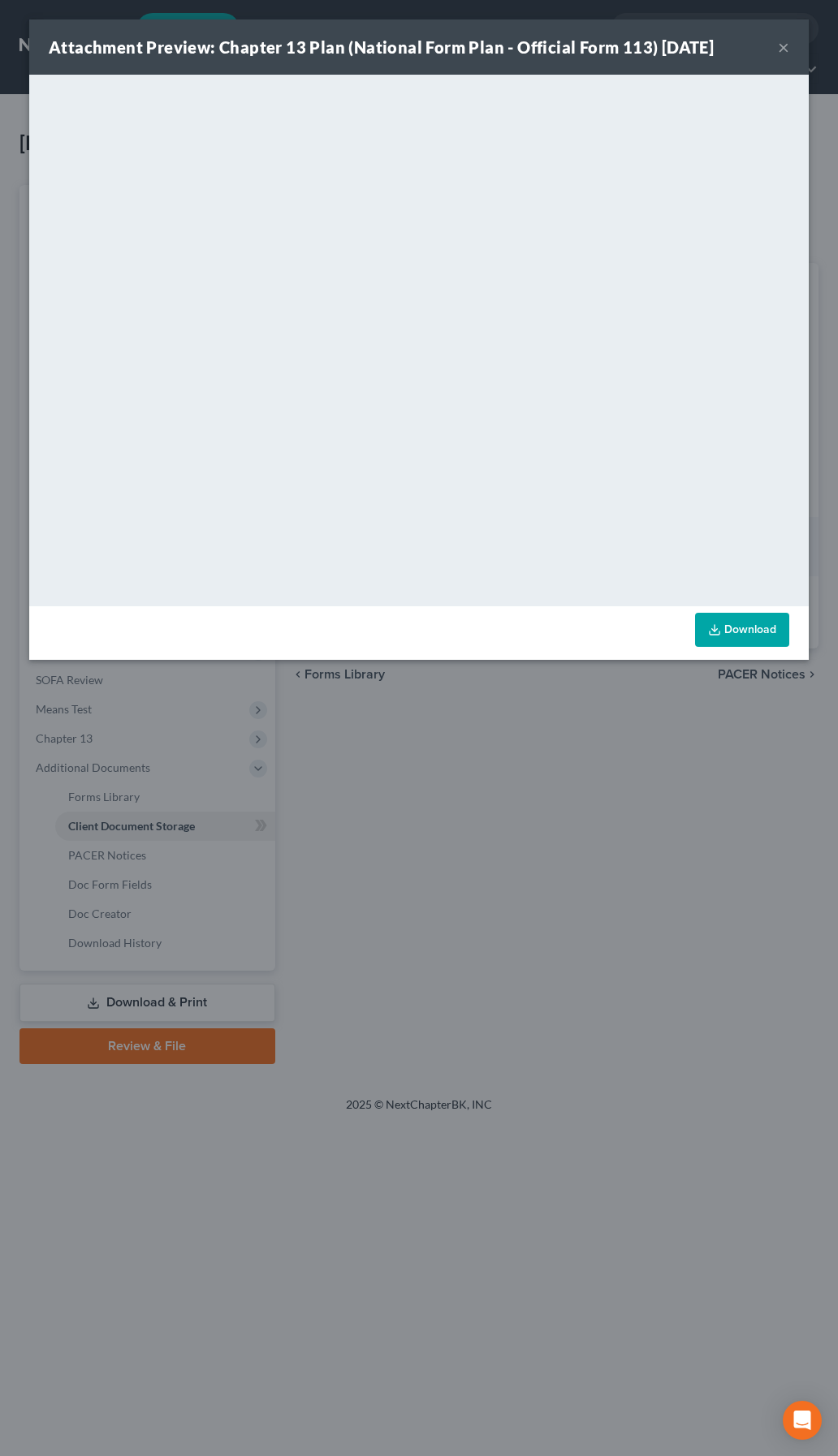
click at [781, 50] on button "×" at bounding box center [783, 47] width 12 height 20
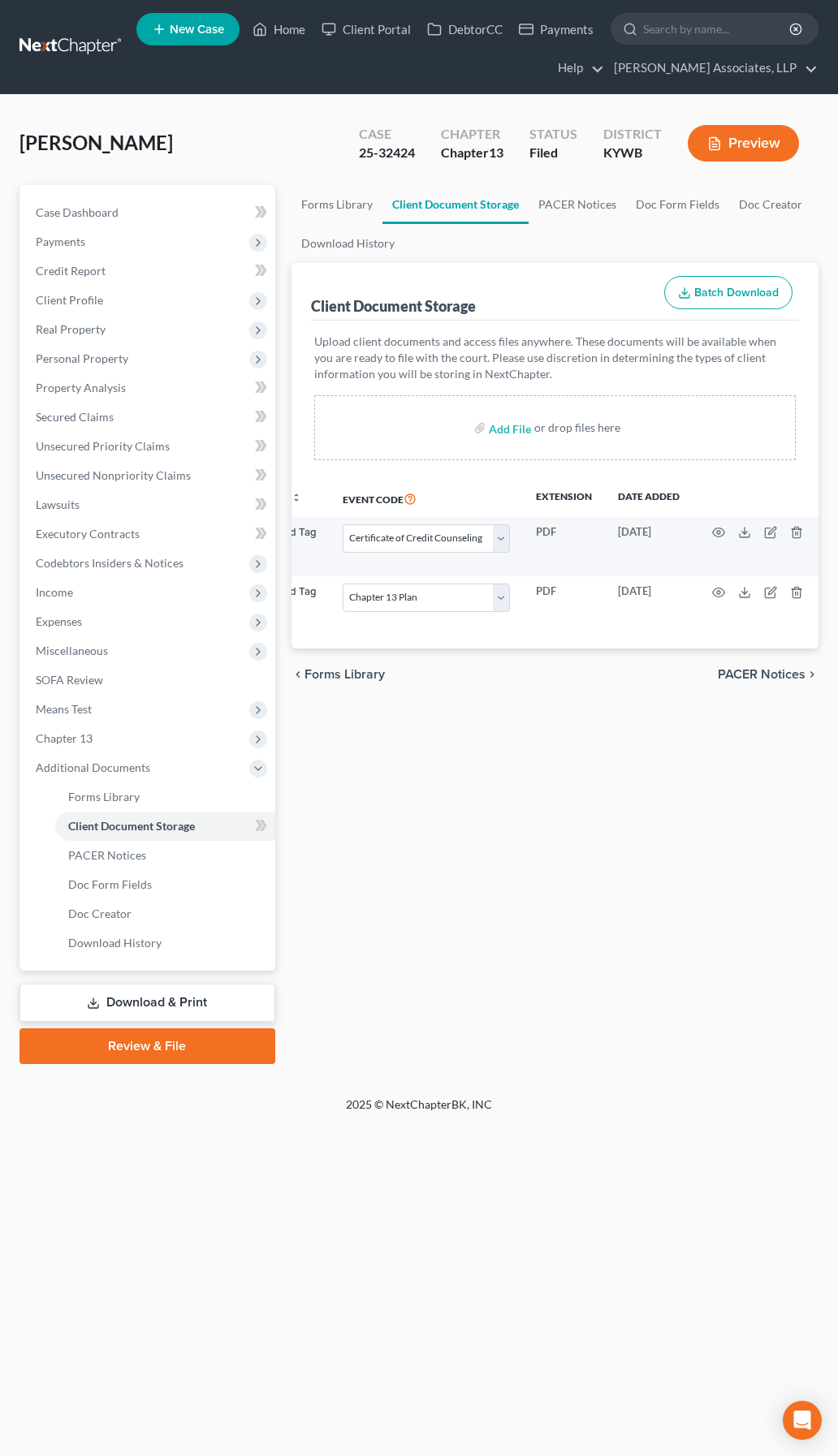
click at [168, 1005] on link "Download & Print" at bounding box center [147, 1002] width 256 height 38
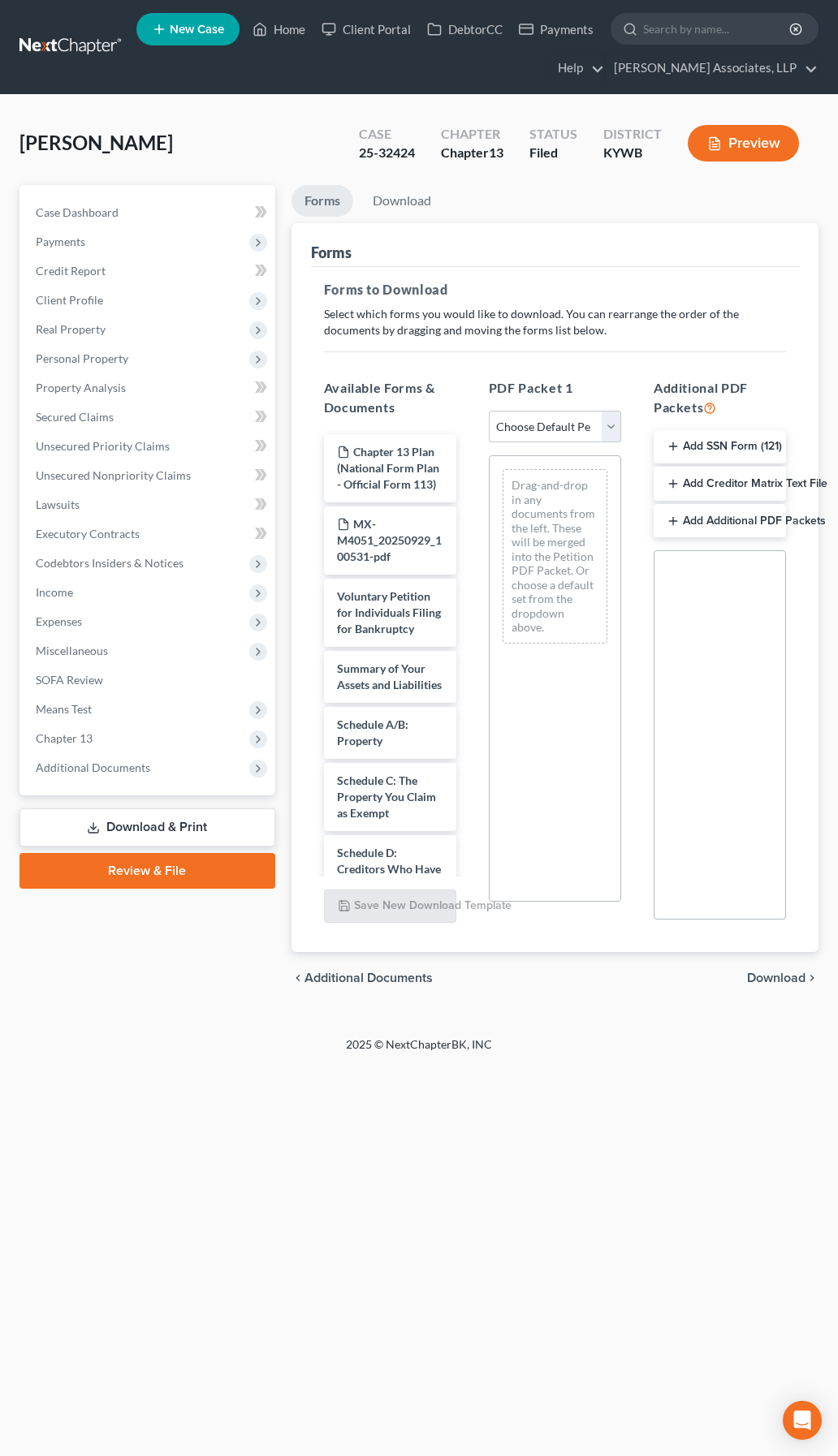
click at [740, 482] on button "Add Creditor Matrix Text File" at bounding box center [720, 483] width 132 height 34
click at [796, 978] on span "Download" at bounding box center [776, 978] width 59 height 13
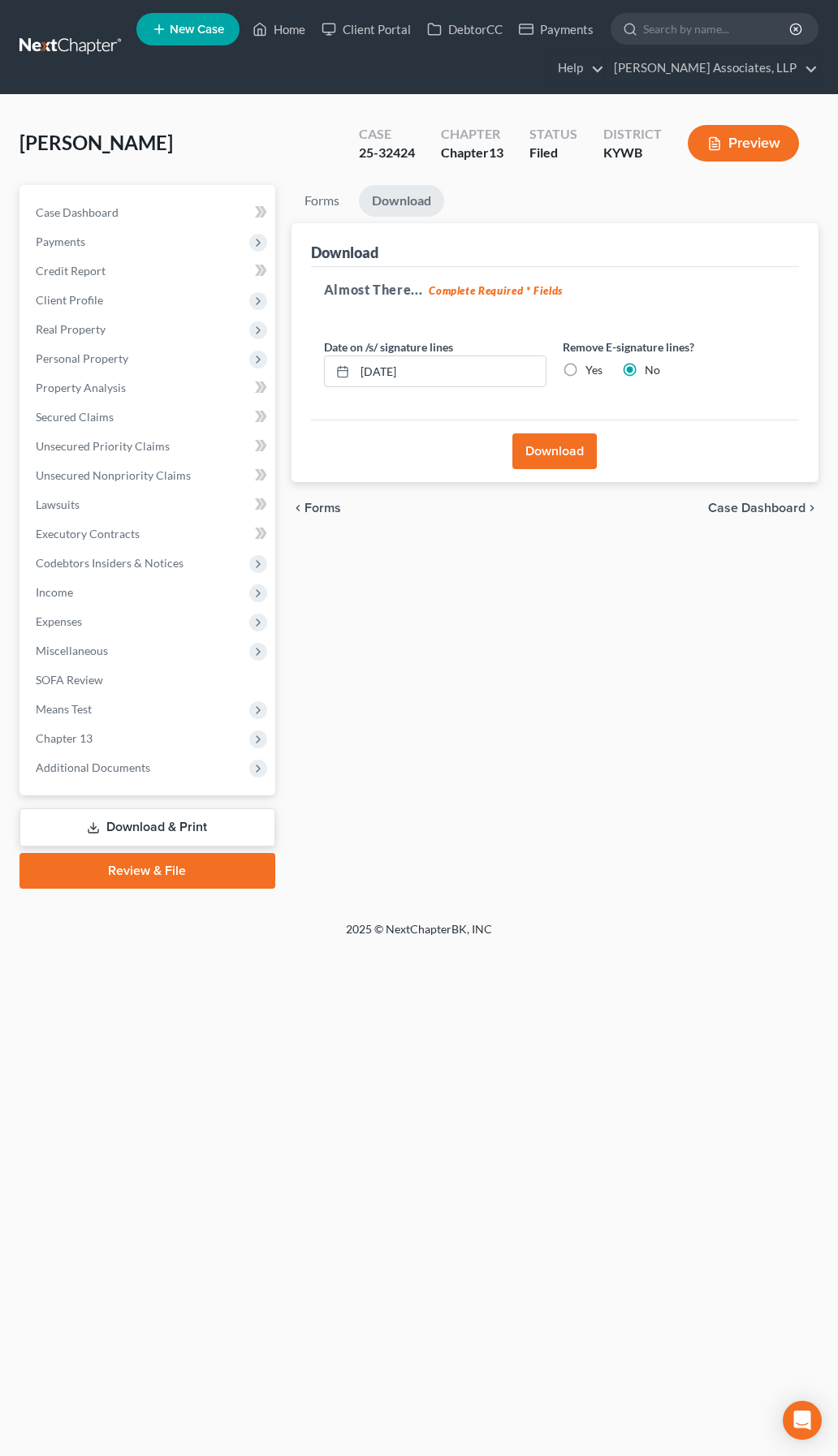
click at [573, 455] on button "Download" at bounding box center [554, 451] width 84 height 35
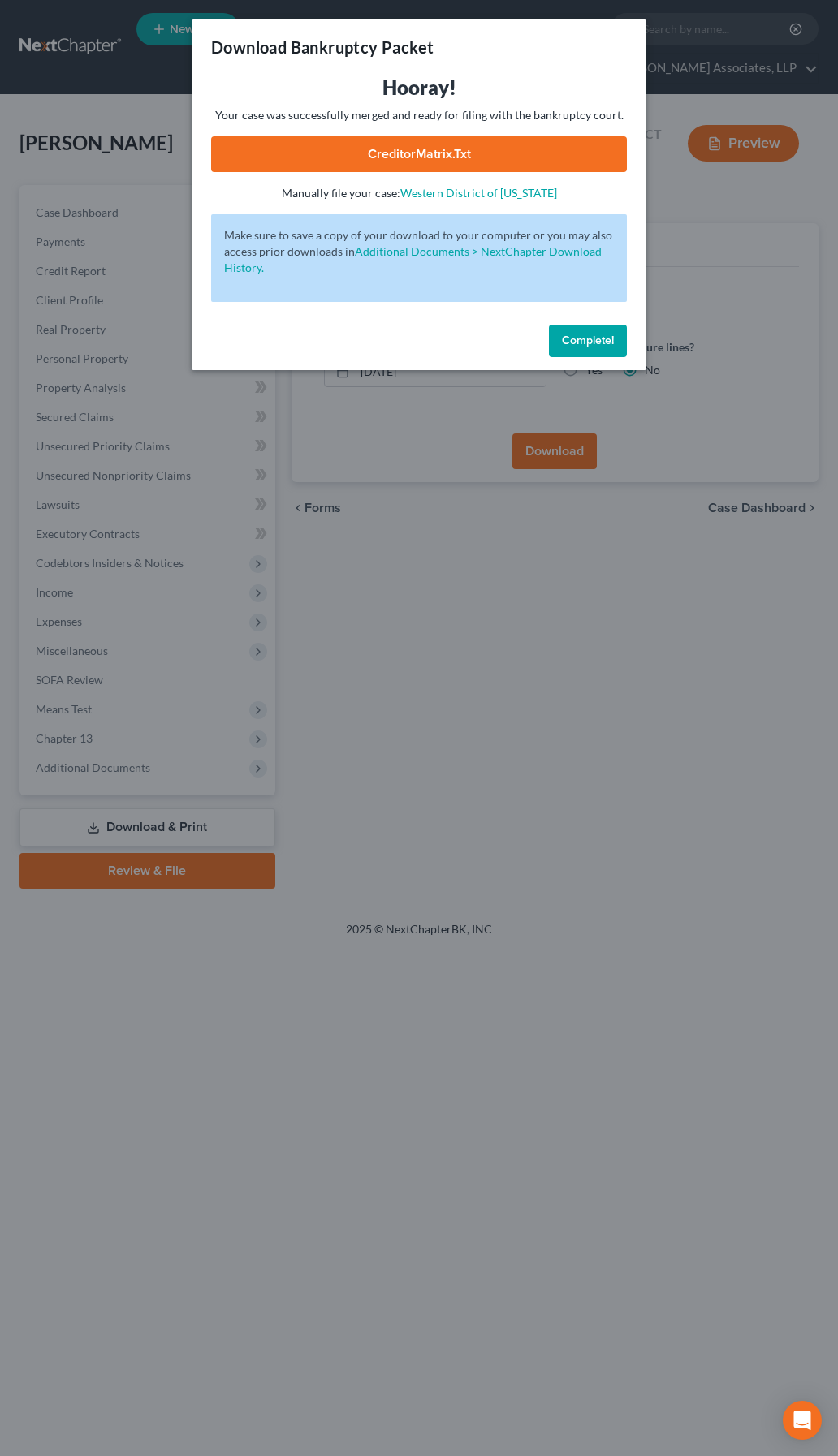
click at [443, 153] on link "CreditorMatrix.txt" at bounding box center [419, 154] width 416 height 35
drag, startPoint x: 449, startPoint y: 40, endPoint x: 480, endPoint y: 64, distance: 39.2
click at [449, 40] on div "Download Bankruptcy Packet" at bounding box center [419, 47] width 454 height 55
click at [578, 347] on button "Complete!" at bounding box center [588, 341] width 78 height 32
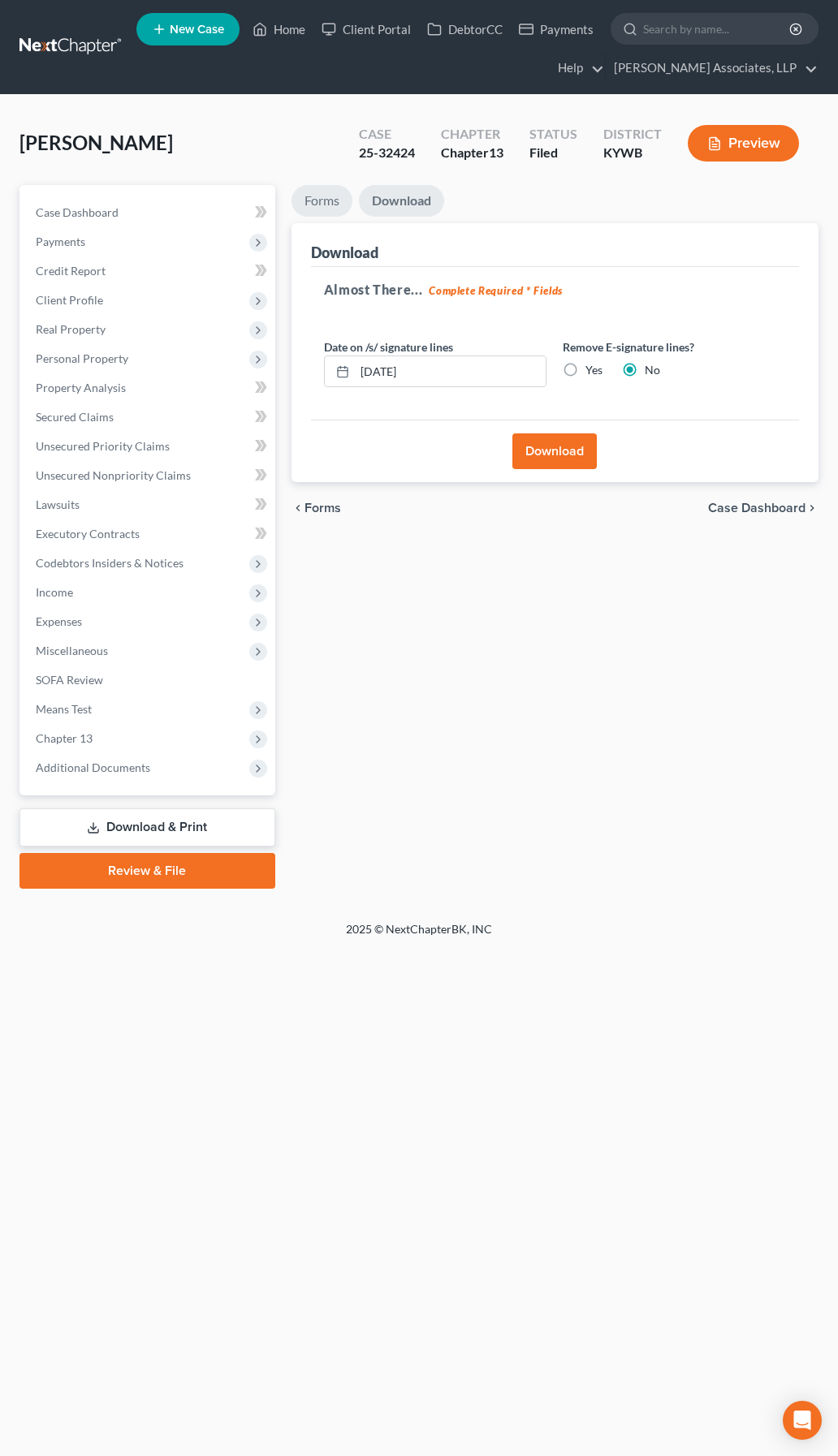
click at [311, 195] on link "Forms" at bounding box center [322, 201] width 61 height 31
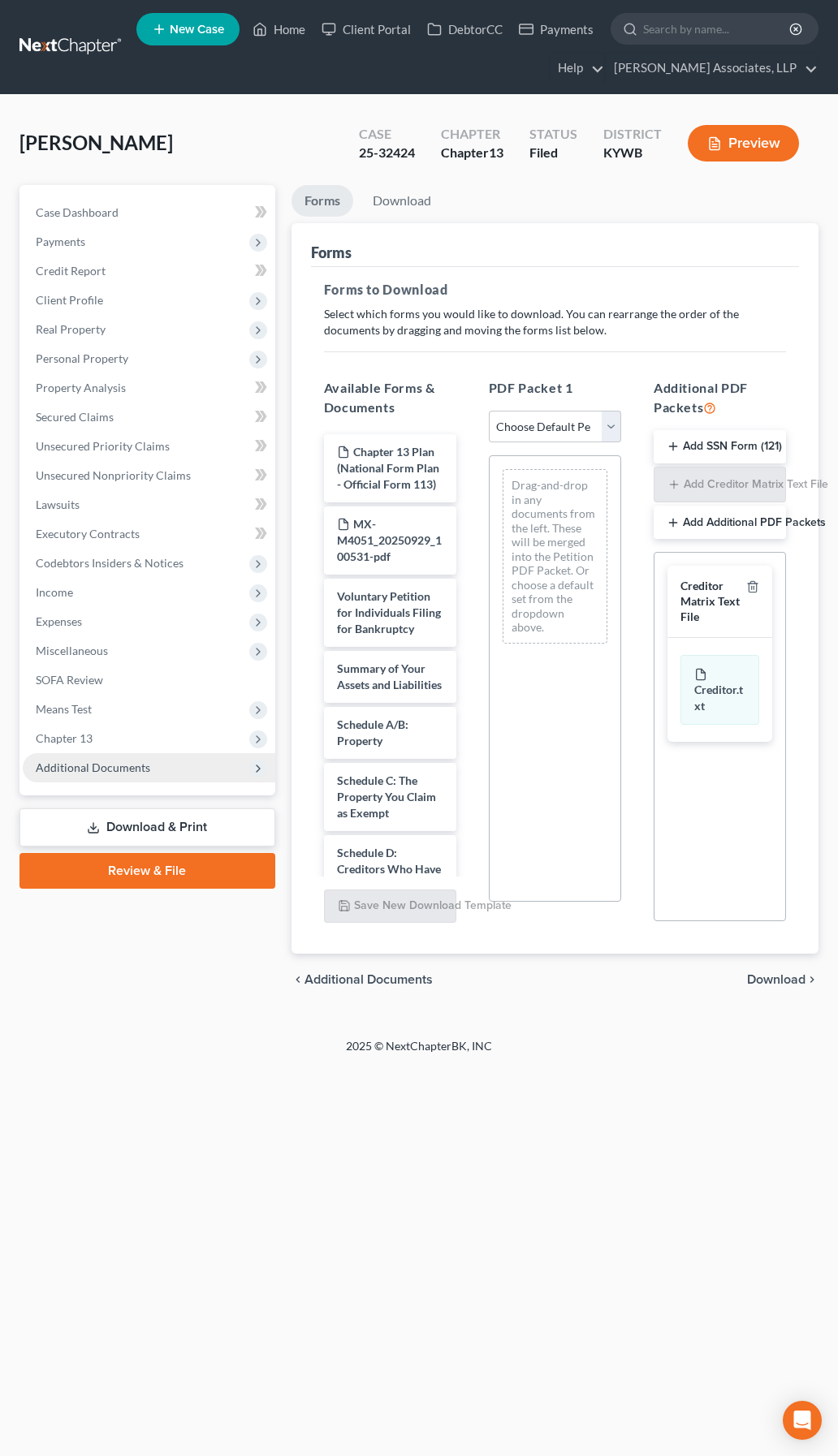
click at [148, 769] on span "Additional Documents" at bounding box center [149, 768] width 253 height 29
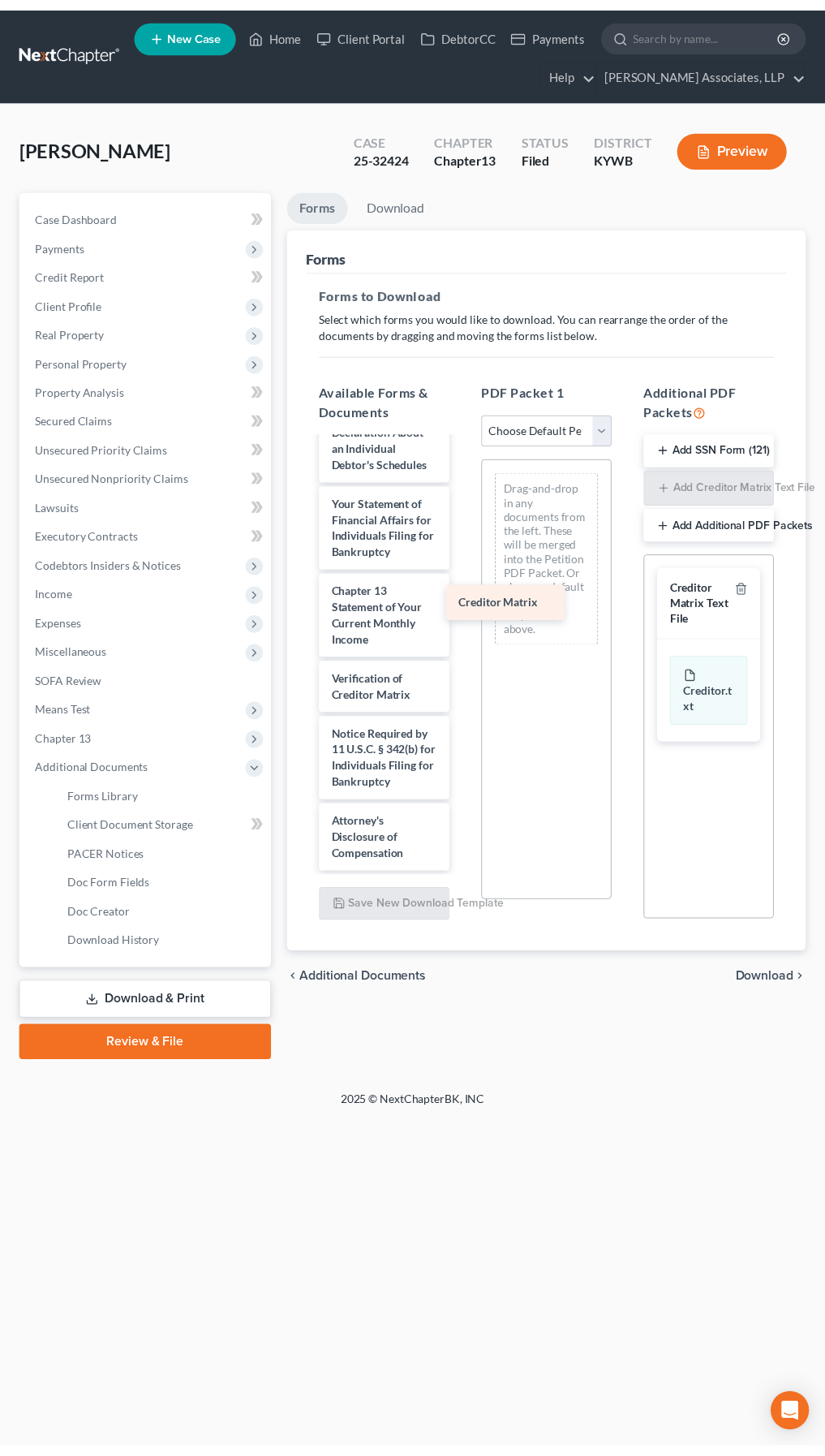
scroll to position [972, 0]
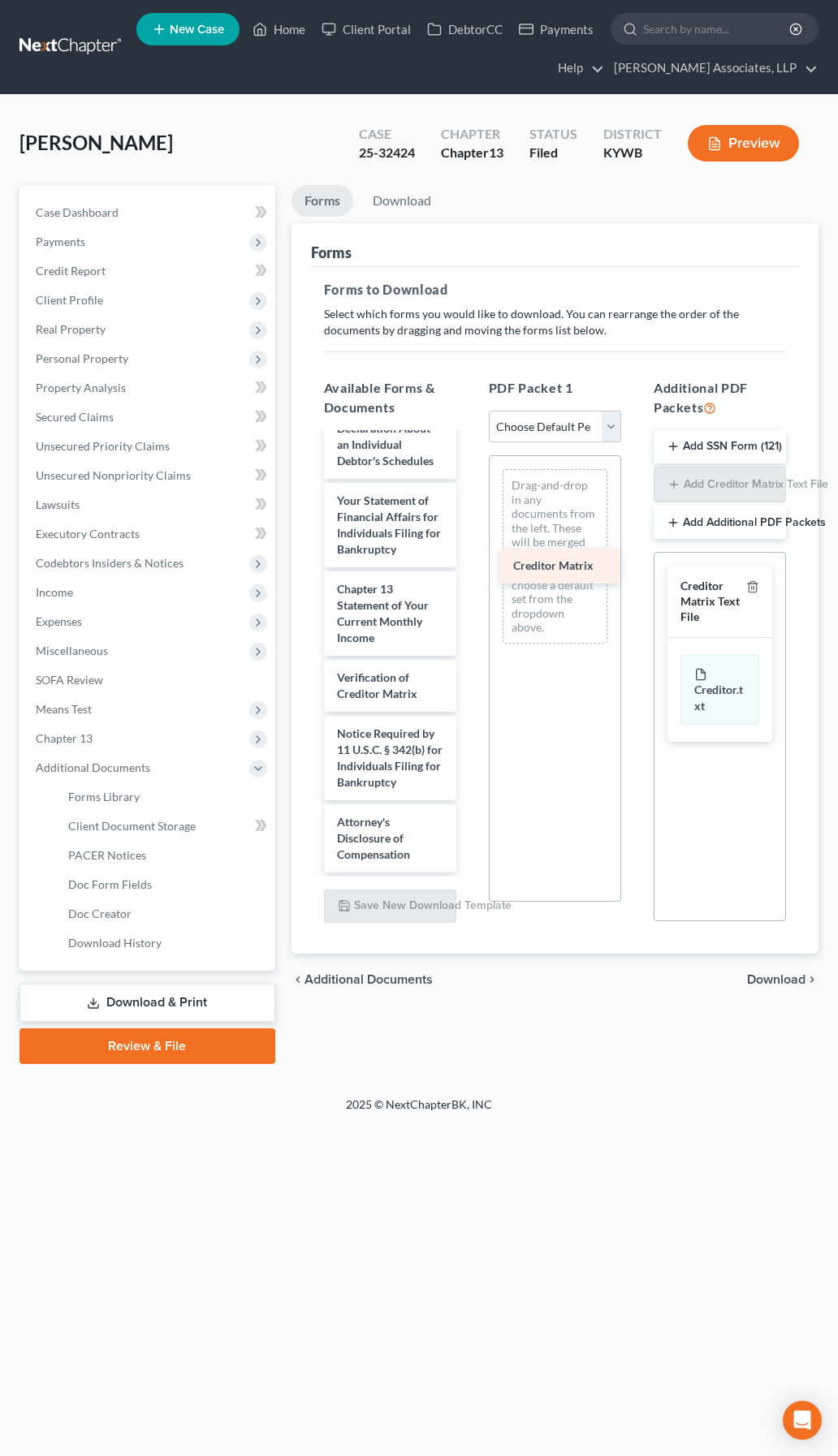
drag, startPoint x: 392, startPoint y: 615, endPoint x: 568, endPoint y: 560, distance: 184.4
click at [469, 560] on div "Creditor Matrix Chapter 13 Plan (National Form Plan - Official Form 113) MX-M40…" at bounding box center [391, 233] width 159 height 1280
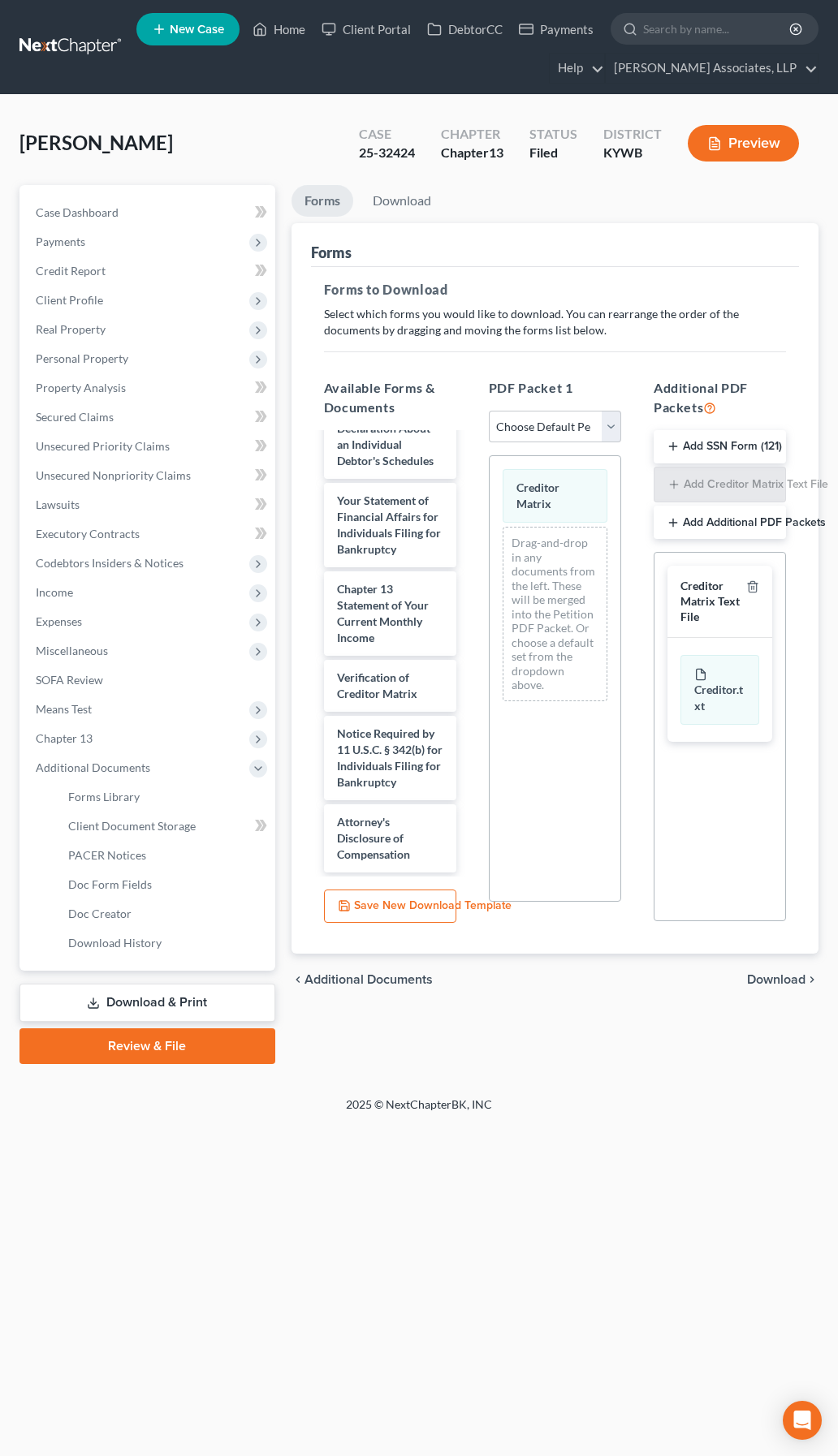
click at [787, 977] on span "Download" at bounding box center [776, 978] width 59 height 13
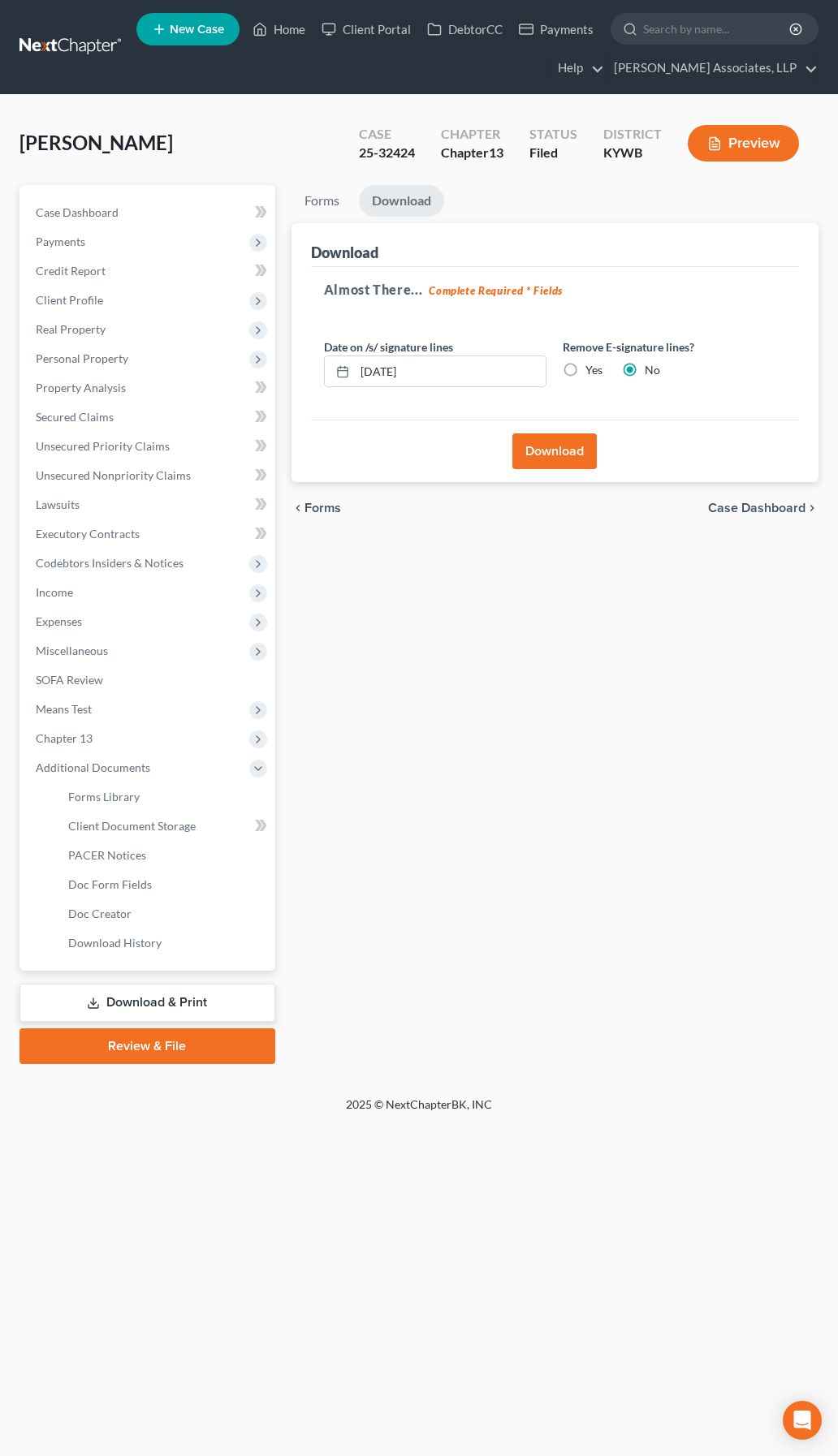
click at [539, 449] on button "Download" at bounding box center [554, 451] width 84 height 35
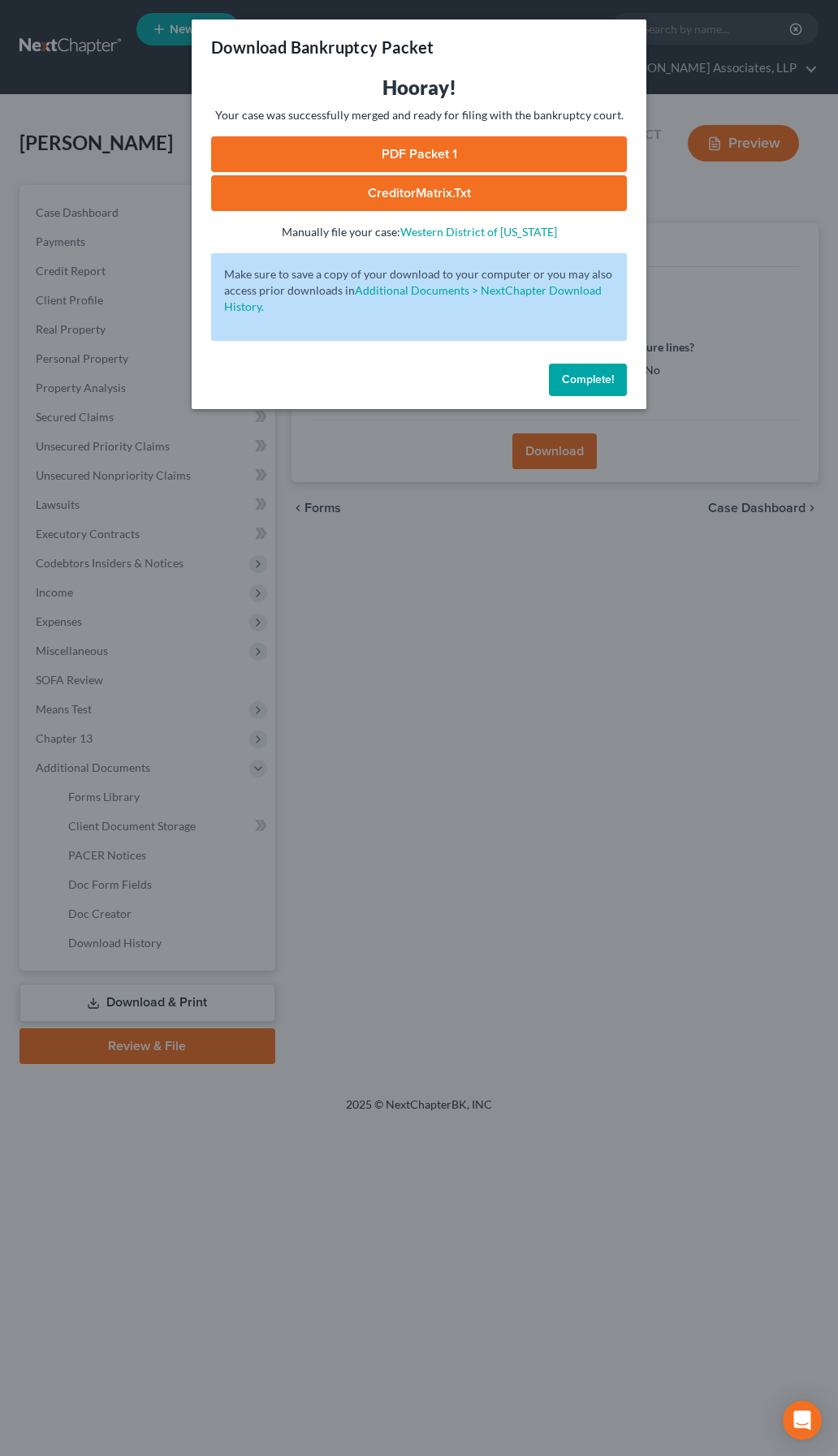
click at [440, 152] on link "PDF Packet 1" at bounding box center [419, 154] width 416 height 35
click at [435, 185] on link "CreditorMatrix.txt" at bounding box center [419, 193] width 416 height 35
click at [570, 382] on span "Complete!" at bounding box center [587, 380] width 52 height 14
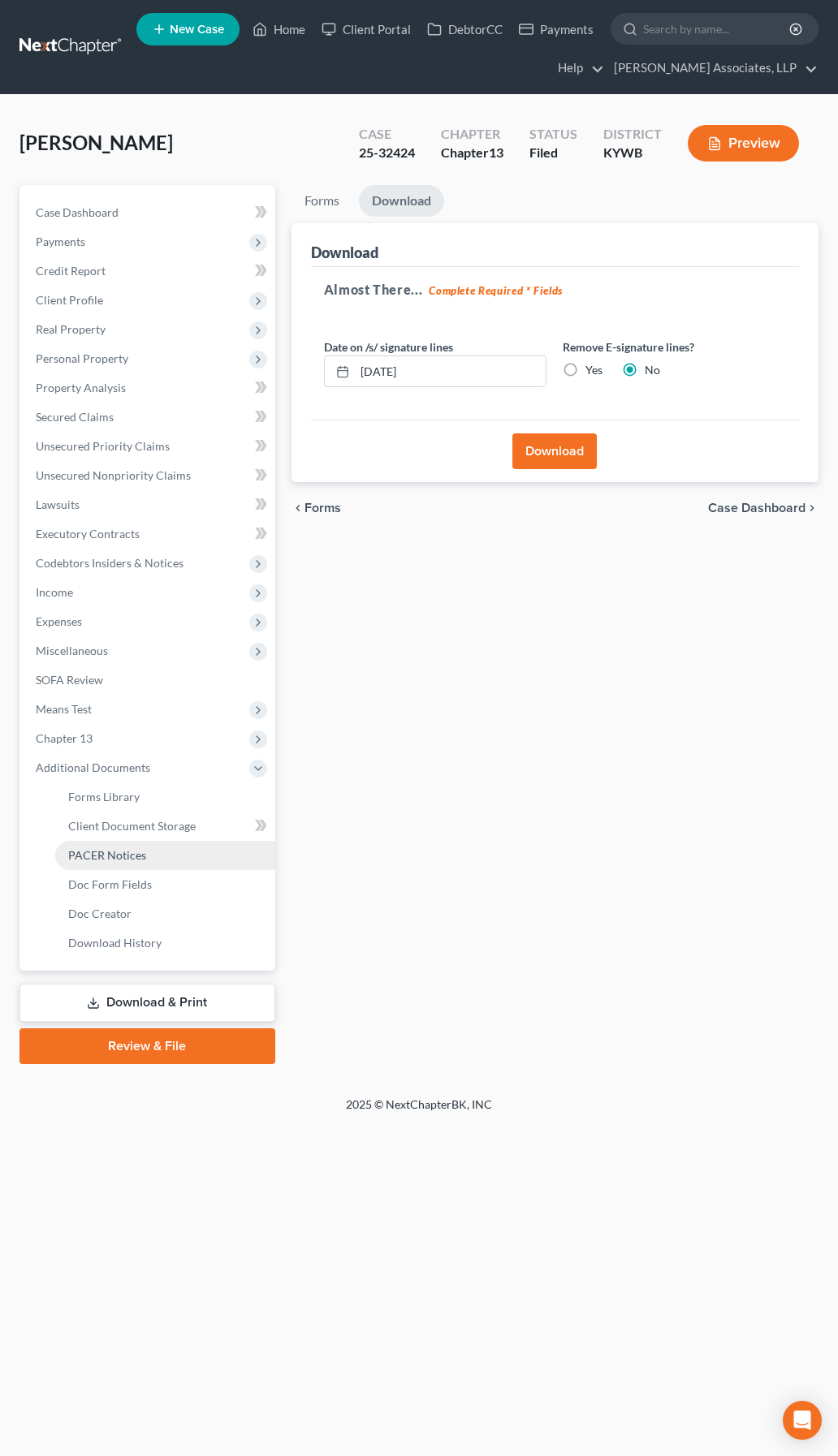
click at [131, 852] on span "PACER Notices" at bounding box center [108, 855] width 78 height 14
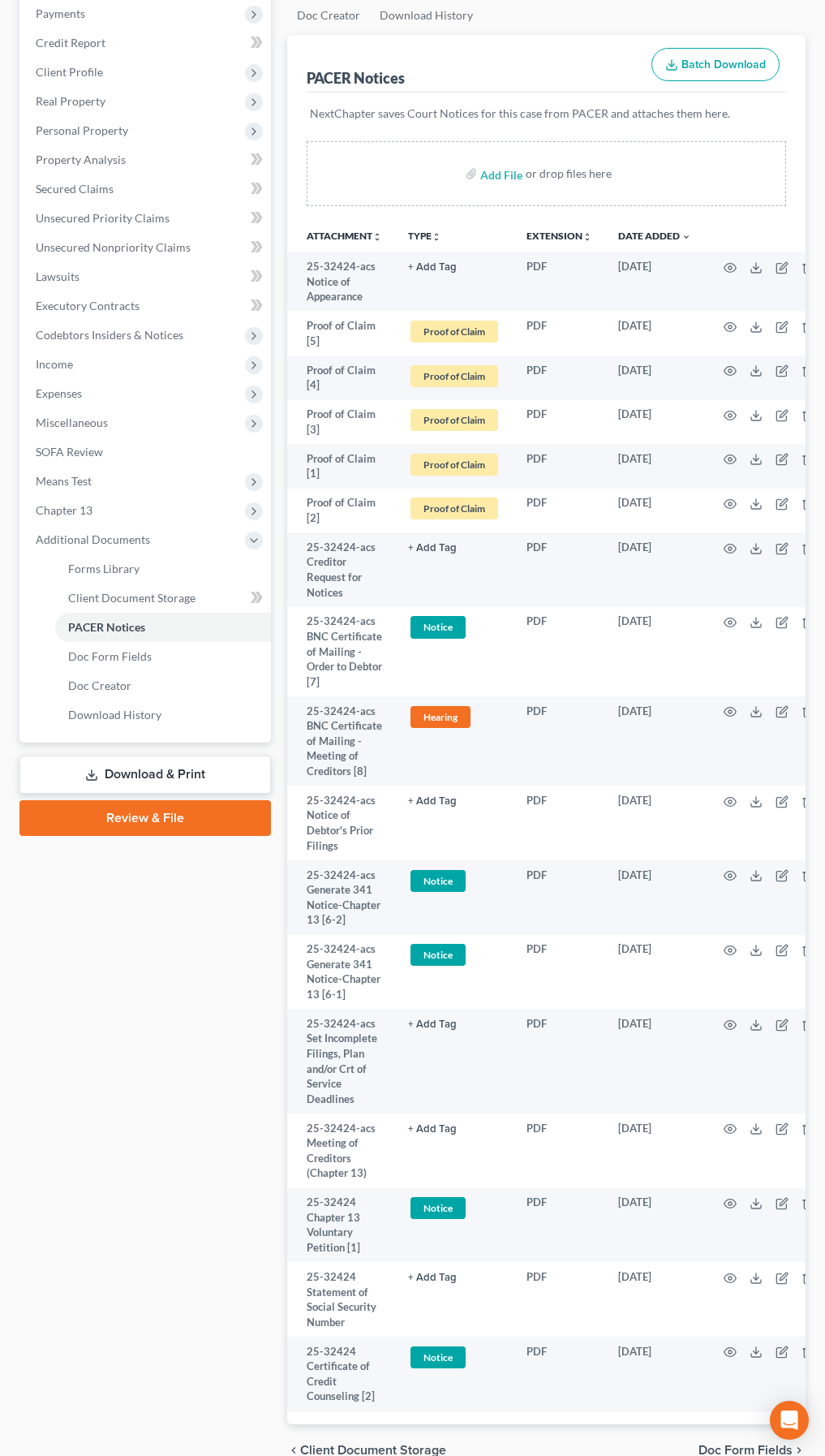
scroll to position [80, 0]
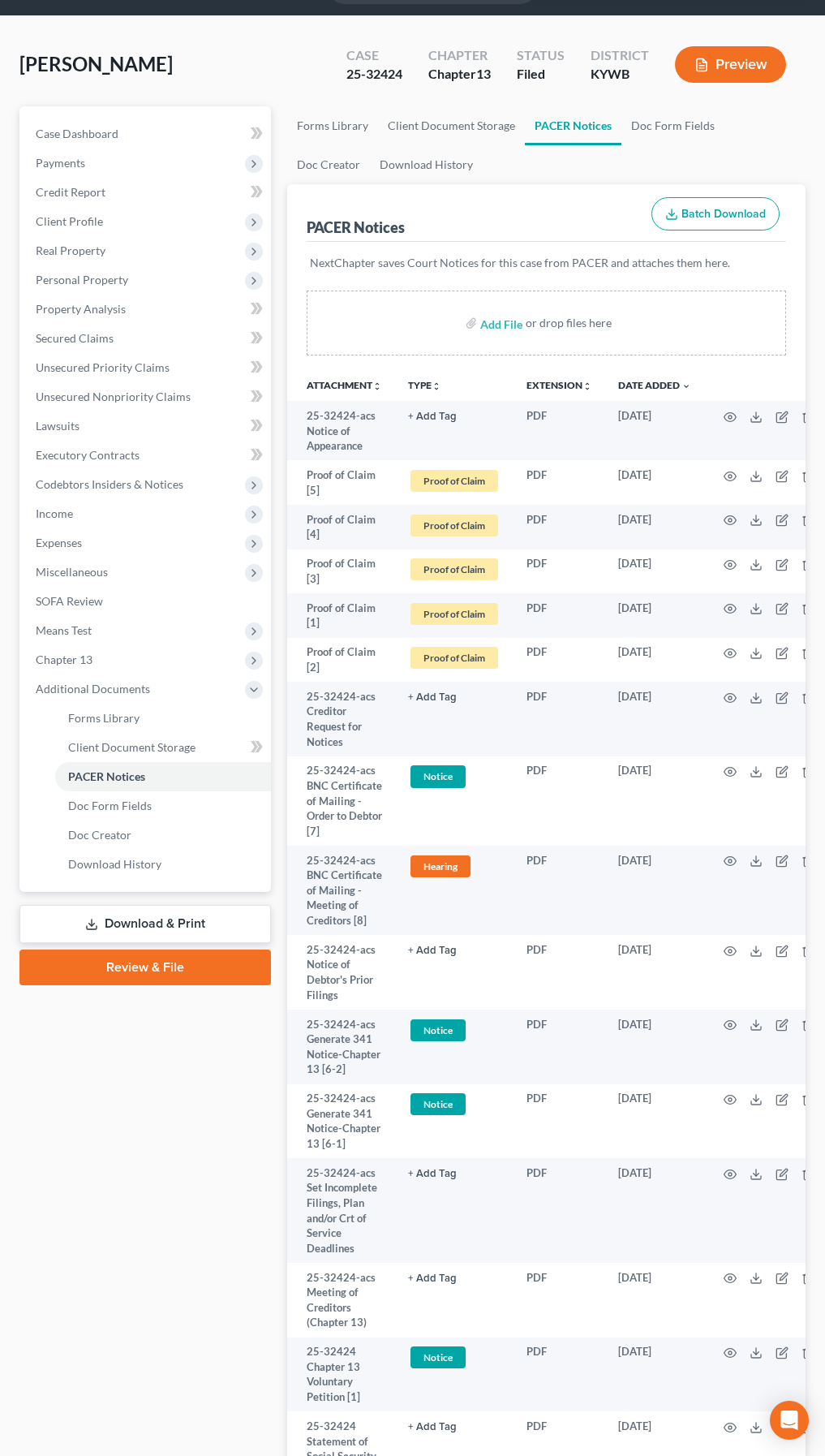
click at [153, 920] on link "Download & Print" at bounding box center [145, 924] width 252 height 38
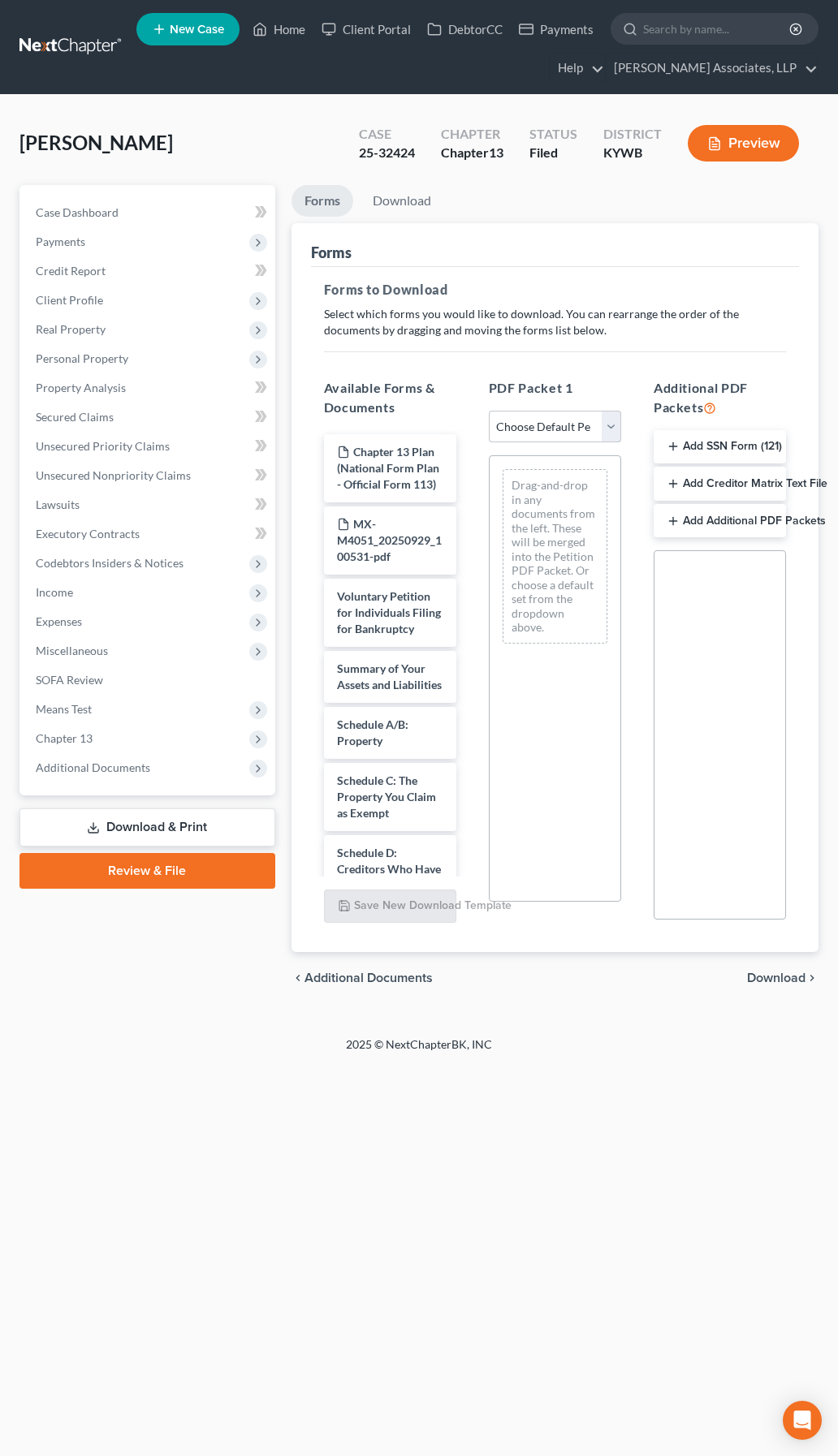
click at [606, 431] on select "Choose Default Petition PDF Packet Complete Bankruptcy Petition (all forms and …" at bounding box center [554, 427] width 132 height 32
click at [150, 1001] on div "Case Dashboard Payments Invoices Payments Payments Credit Report Client Profile" at bounding box center [148, 595] width 272 height 820
click at [253, 767] on icon at bounding box center [257, 768] width 13 height 13
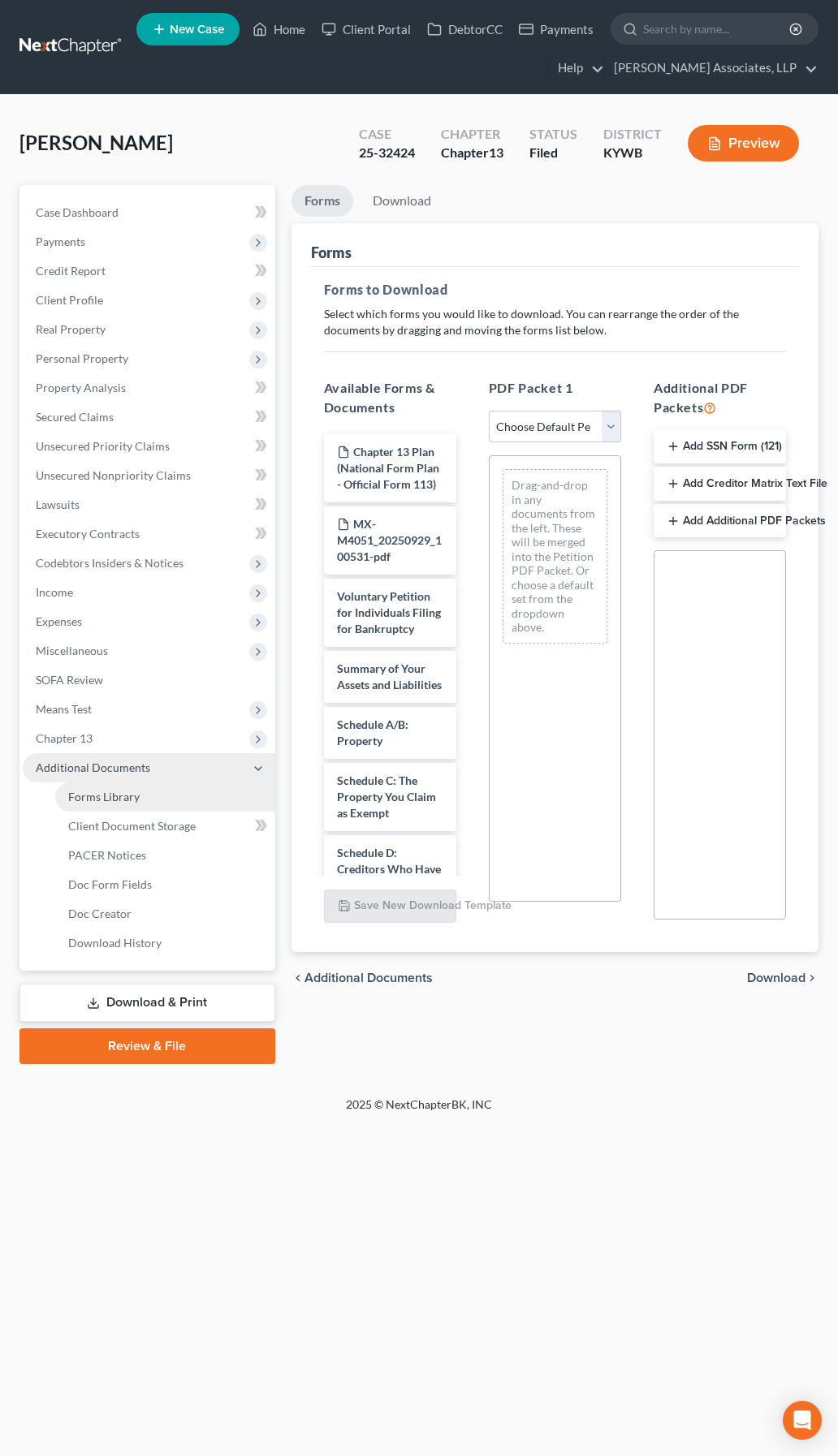
click at [106, 792] on span "Forms Library" at bounding box center [104, 796] width 71 height 14
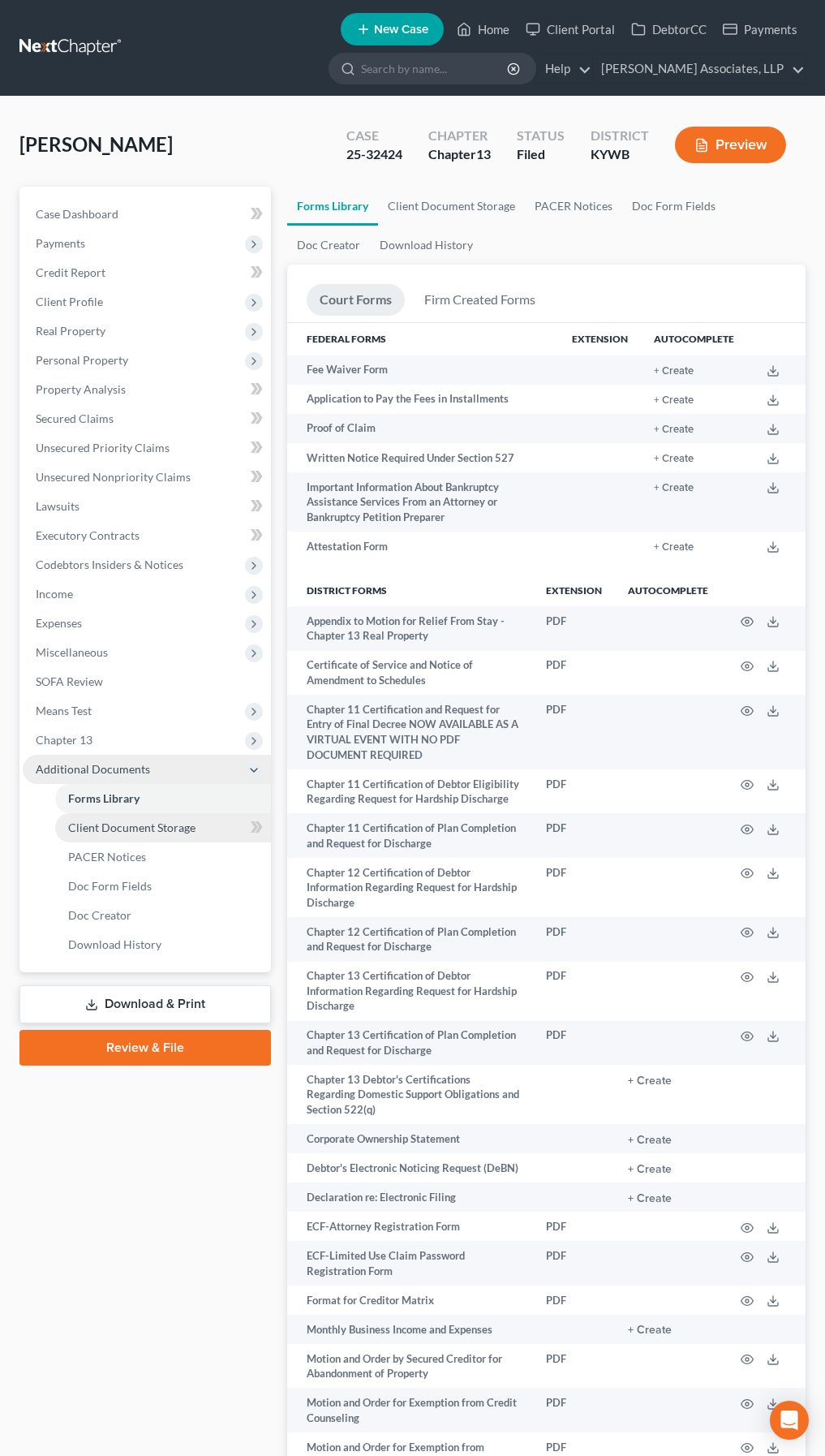
click at [171, 825] on span "Client Document Storage" at bounding box center [132, 827] width 127 height 14
select select "7"
select select "16"
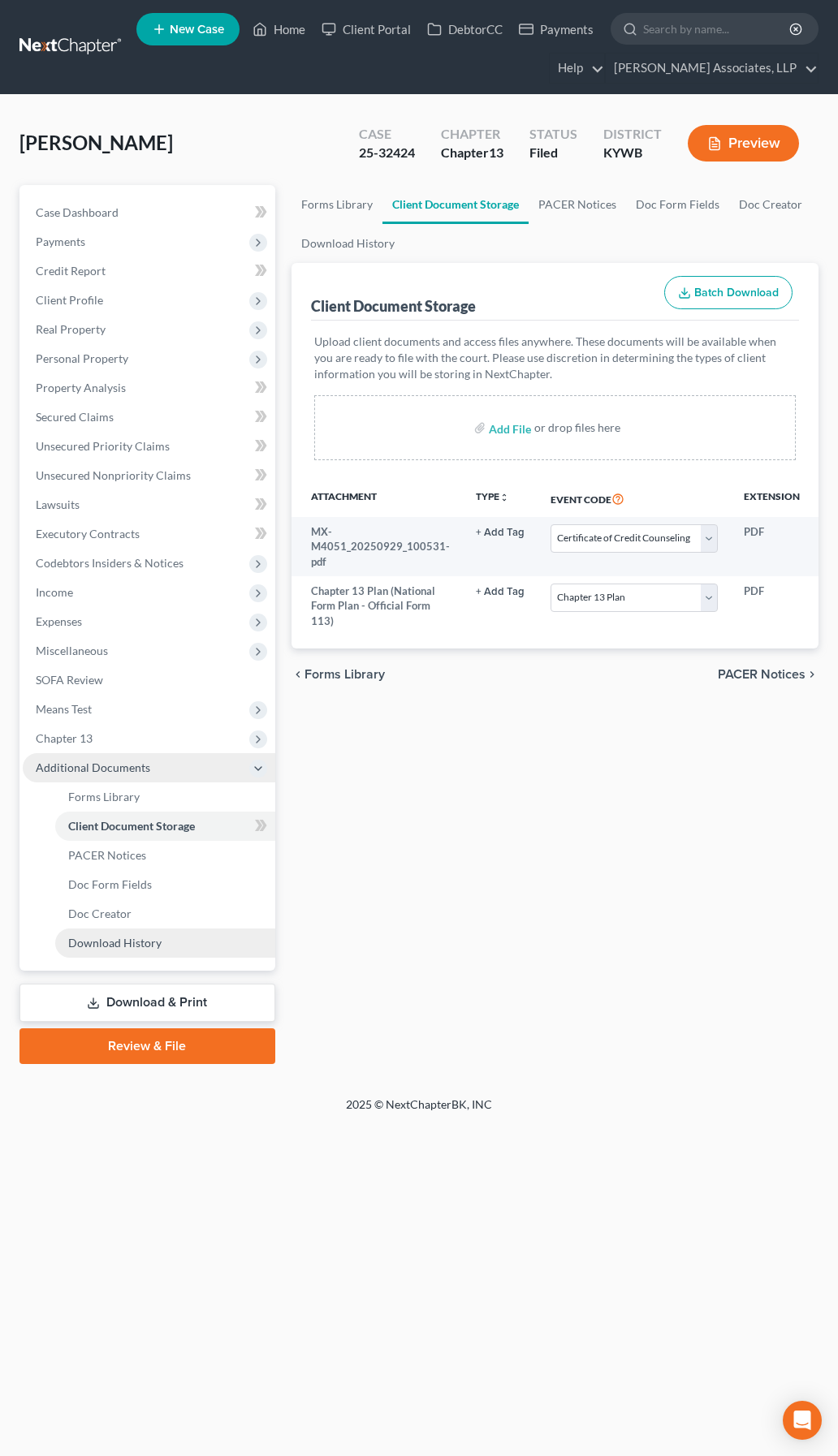
click at [143, 943] on span "Download History" at bounding box center [115, 942] width 93 height 14
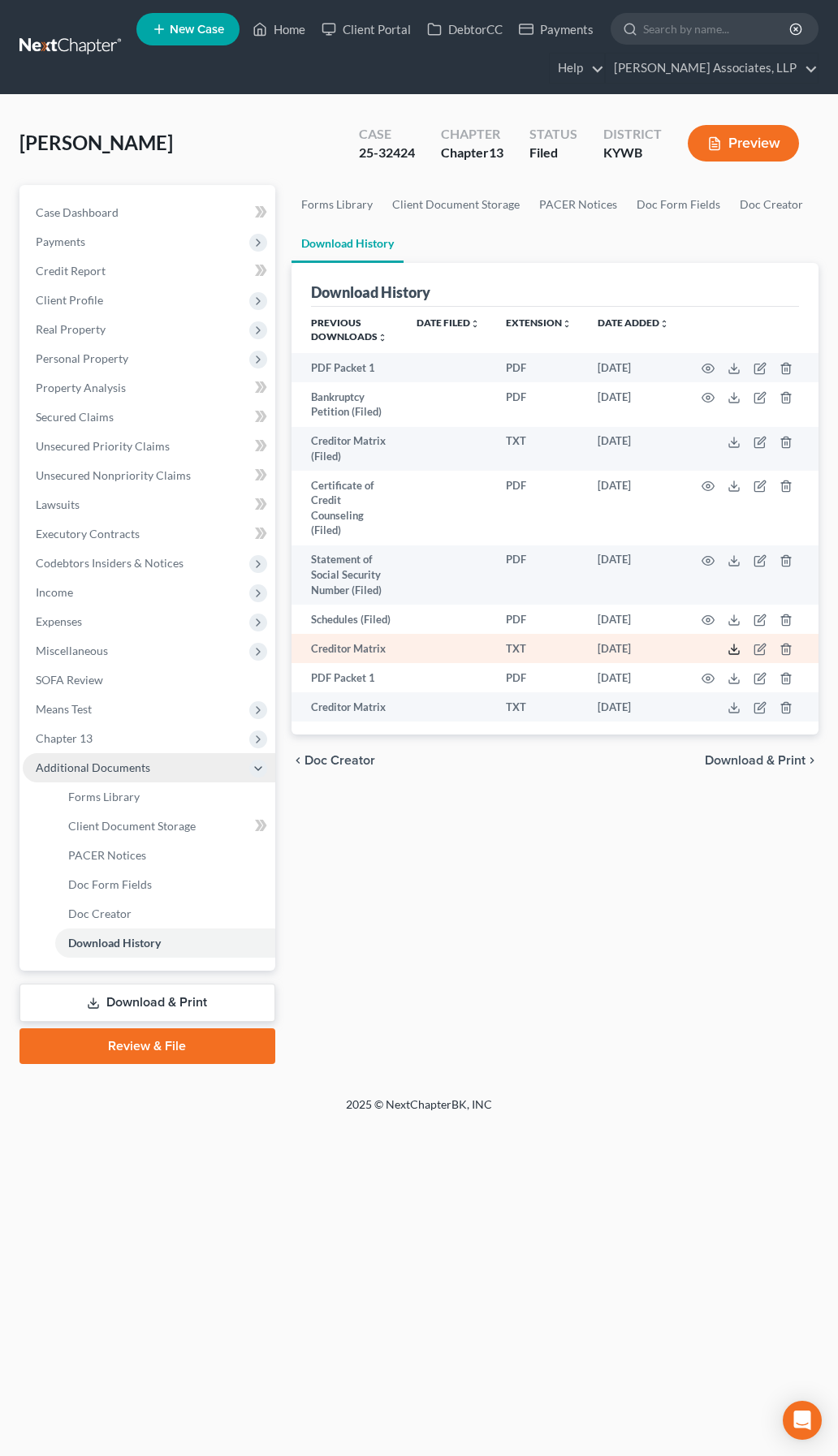
click at [730, 656] on icon at bounding box center [733, 649] width 13 height 13
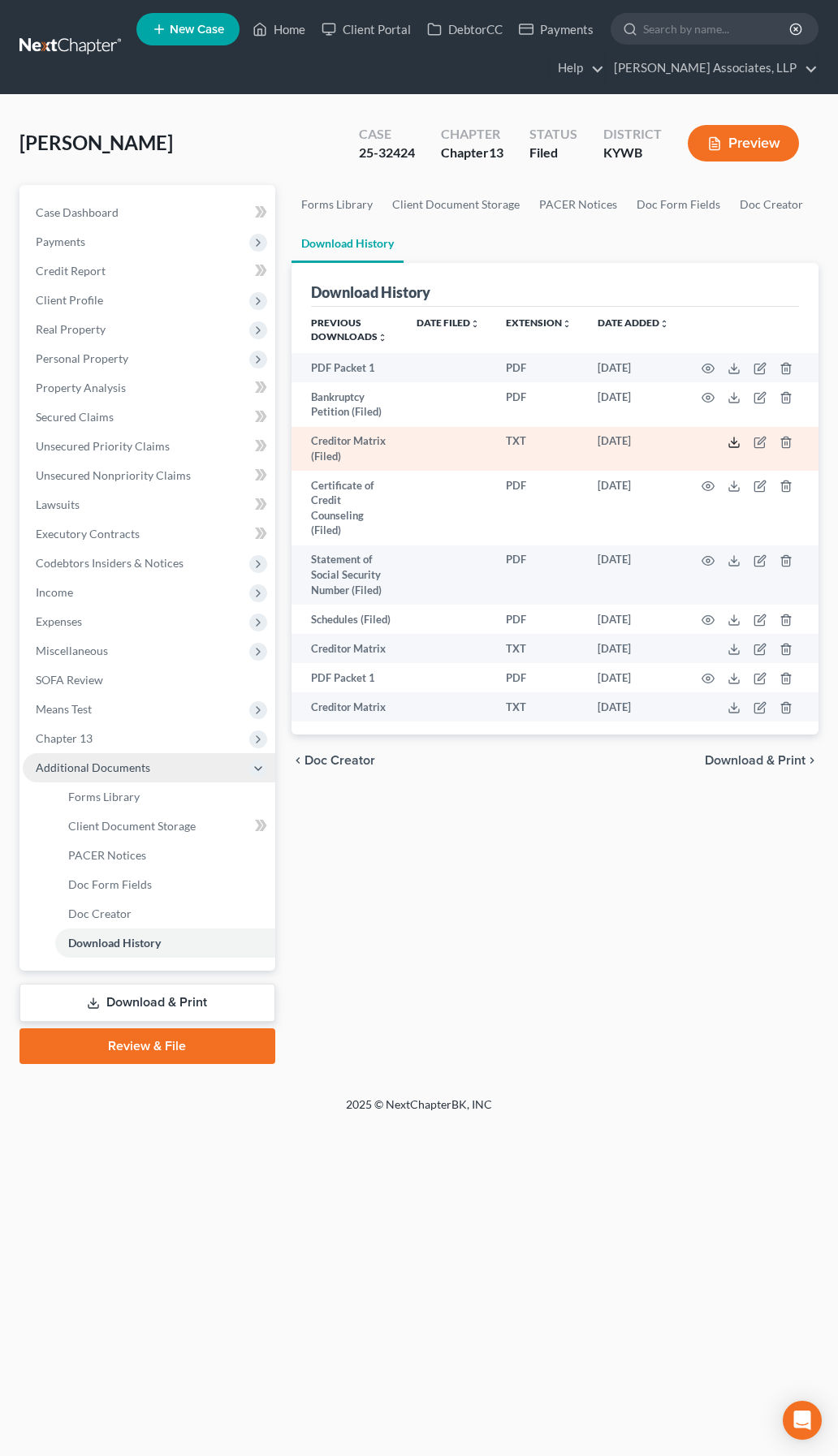
click at [736, 444] on icon at bounding box center [733, 441] width 13 height 13
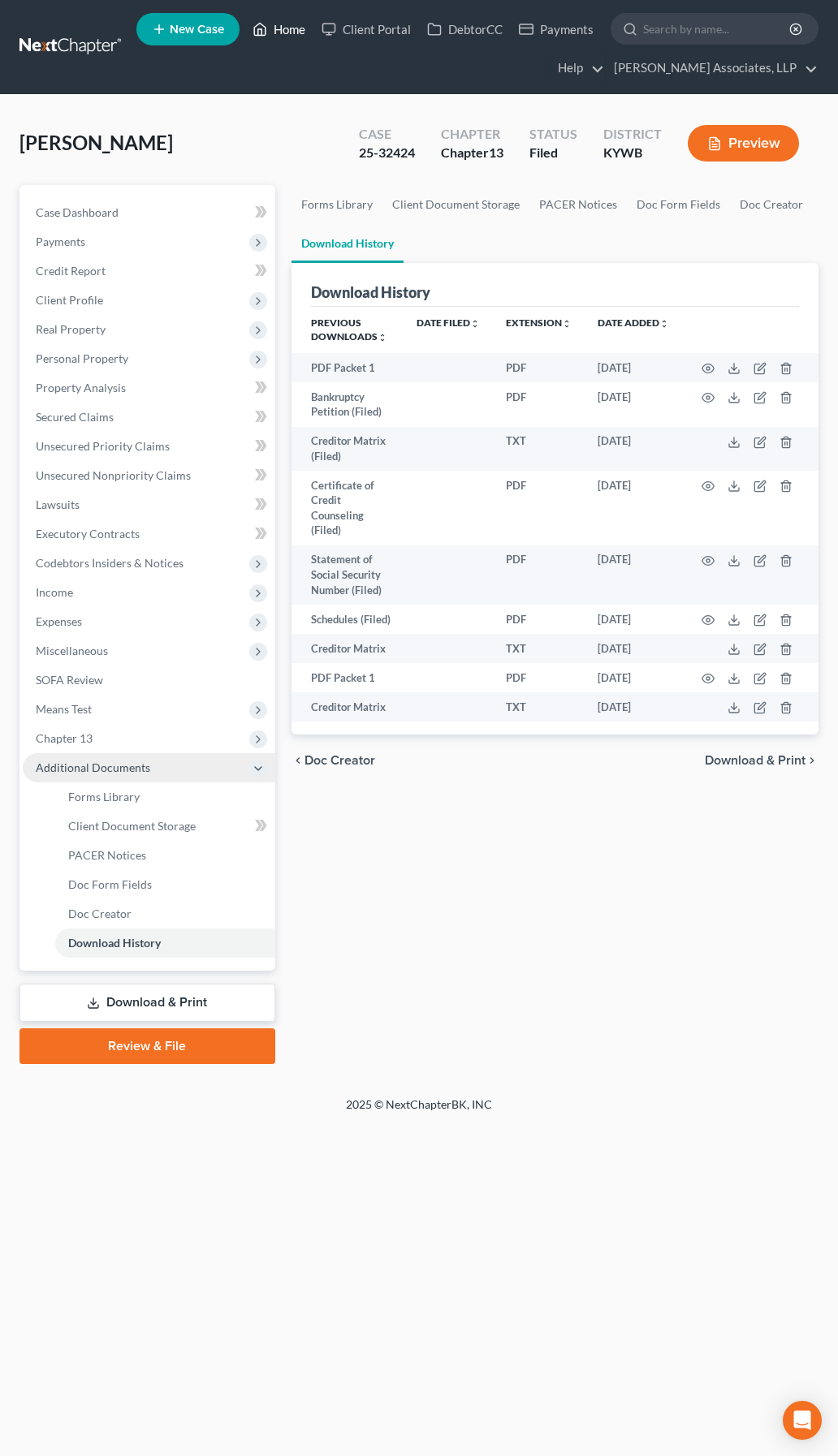
click at [281, 26] on link "Home" at bounding box center [279, 29] width 69 height 29
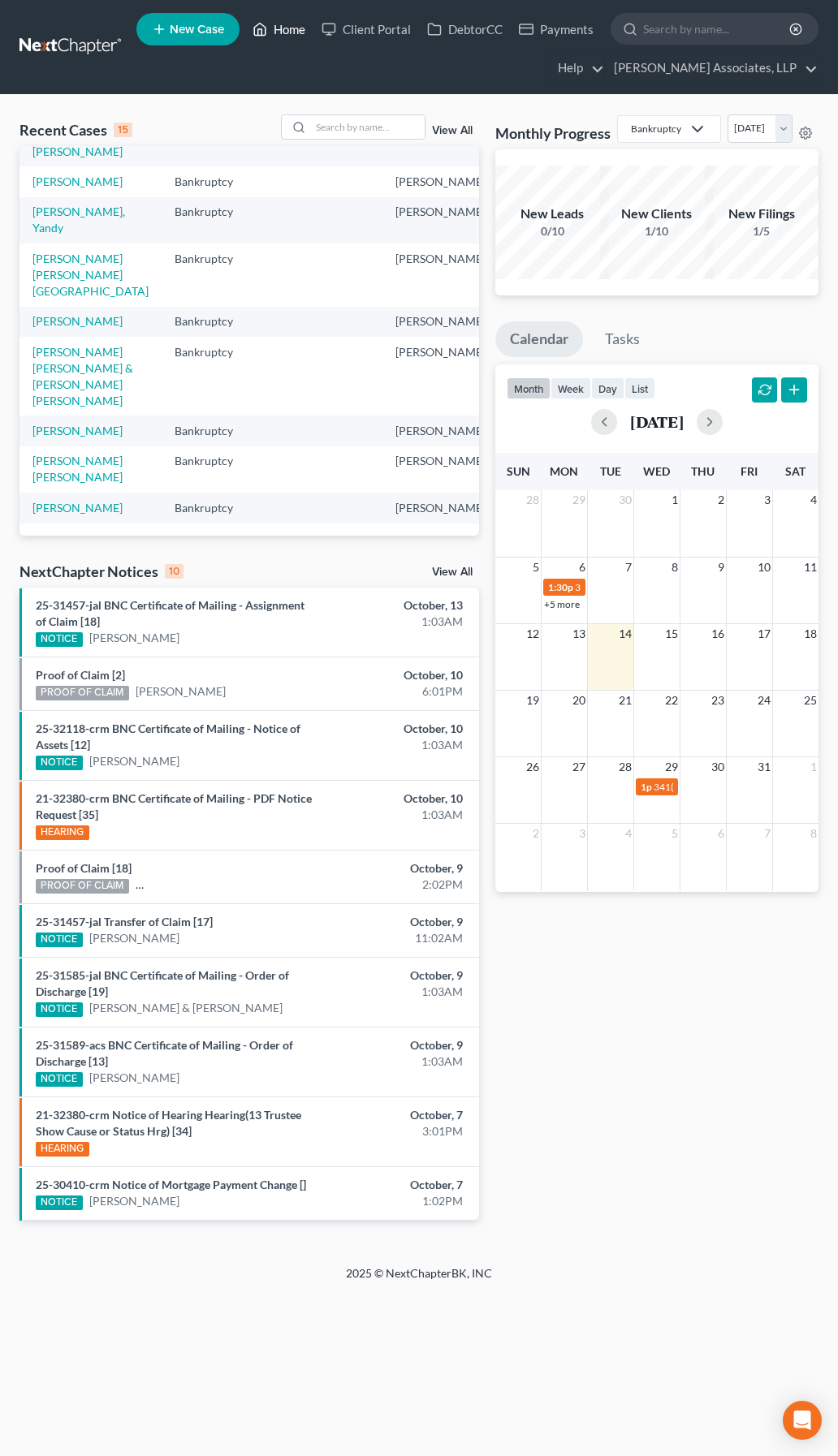
scroll to position [513, 0]
click at [383, 120] on input "search" at bounding box center [368, 127] width 114 height 23
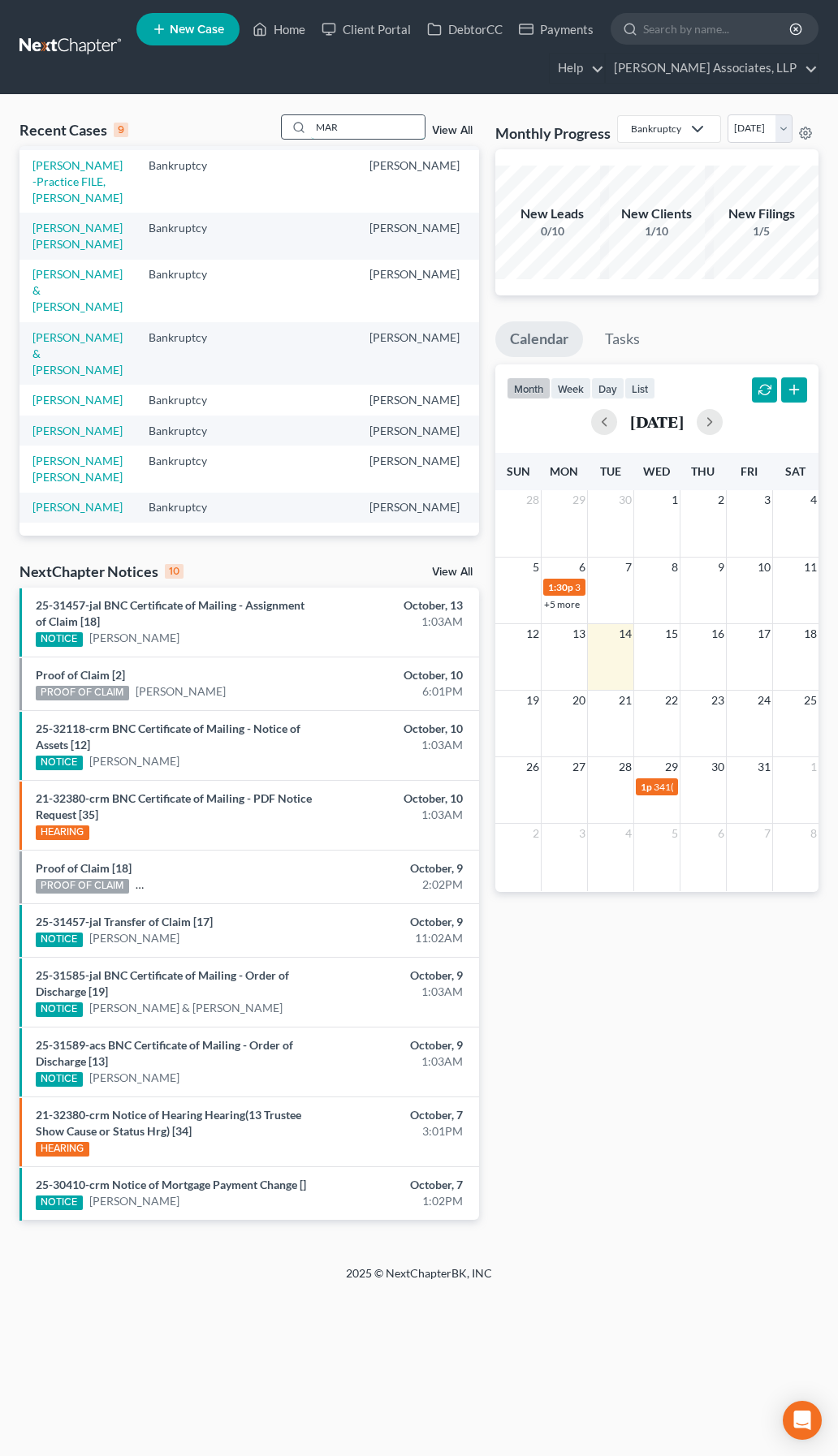
type input "MAR"
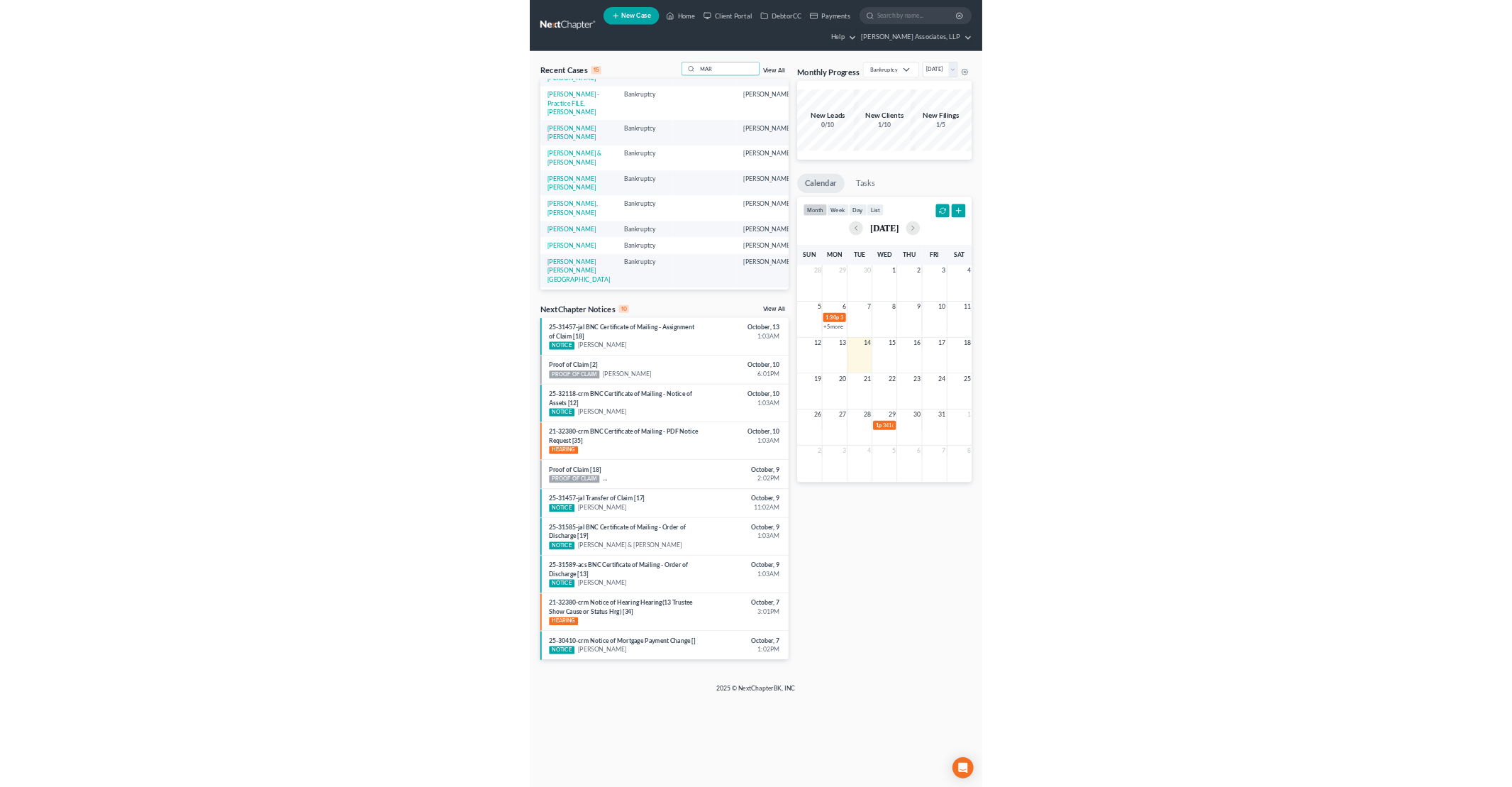
scroll to position [0, 0]
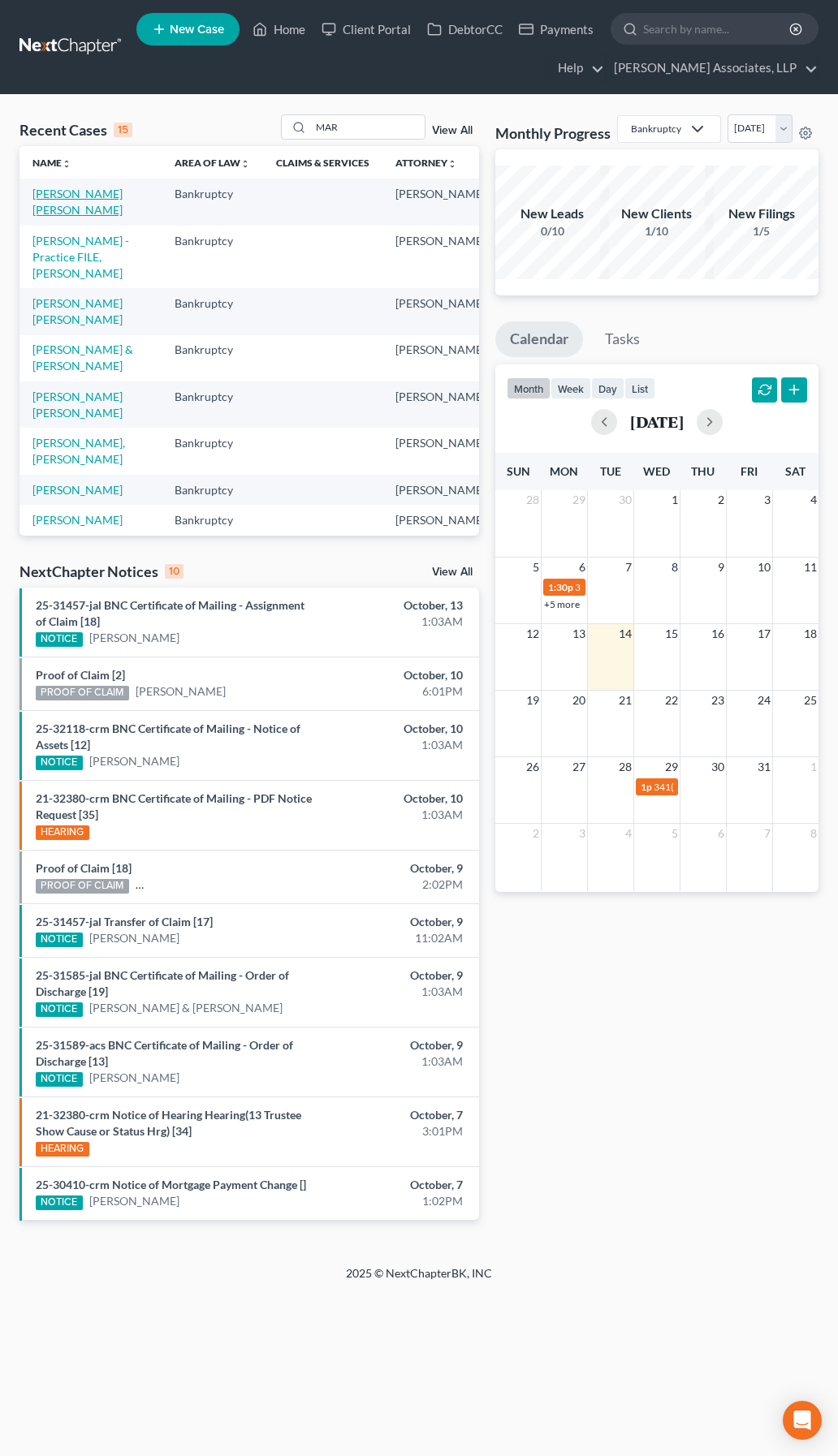
click at [47, 212] on link "Reyes Cespedes, Marilin" at bounding box center [77, 202] width 90 height 30
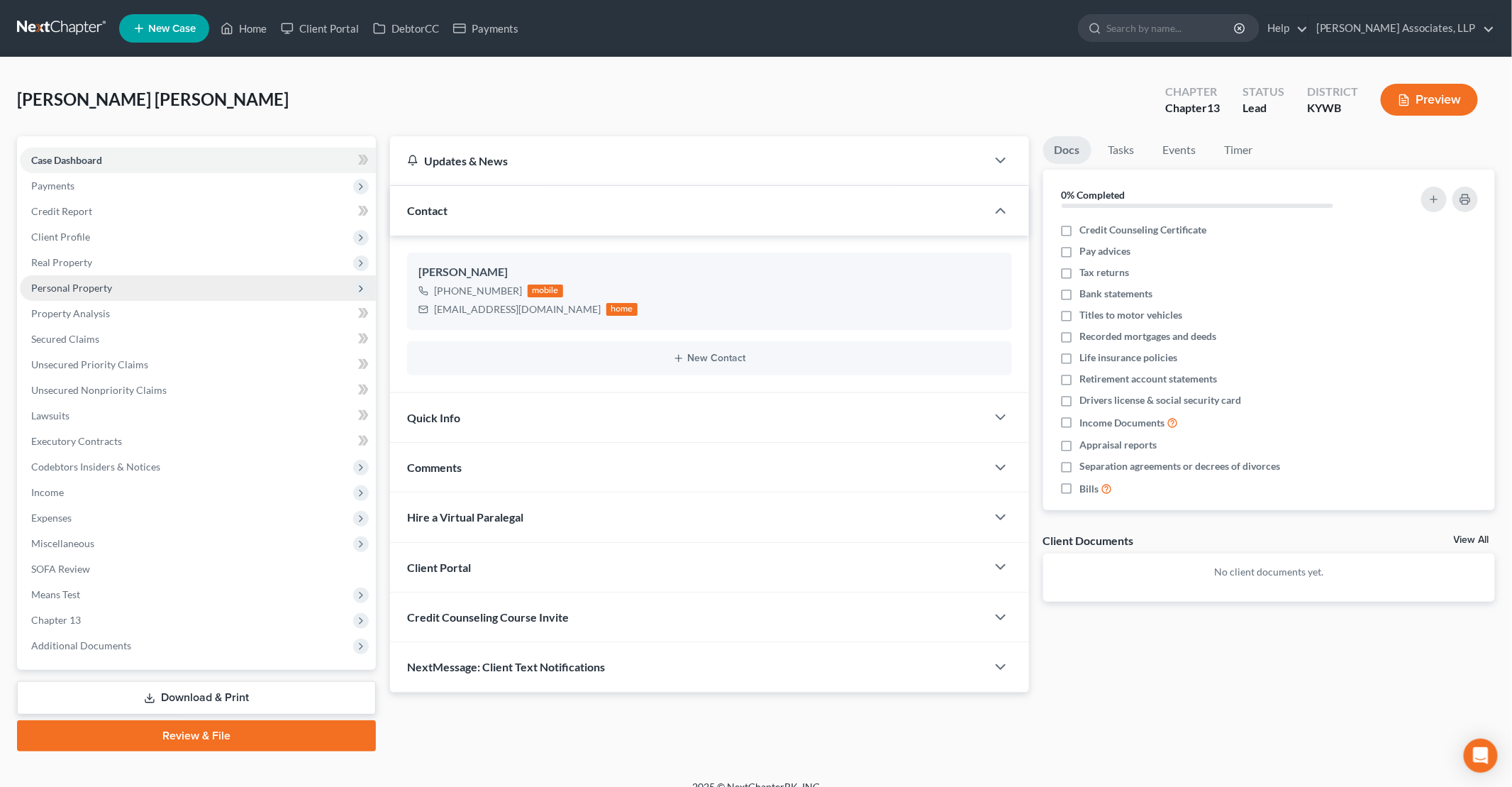
click at [89, 289] on span "Personal Property" at bounding box center [71, 287] width 81 height 12
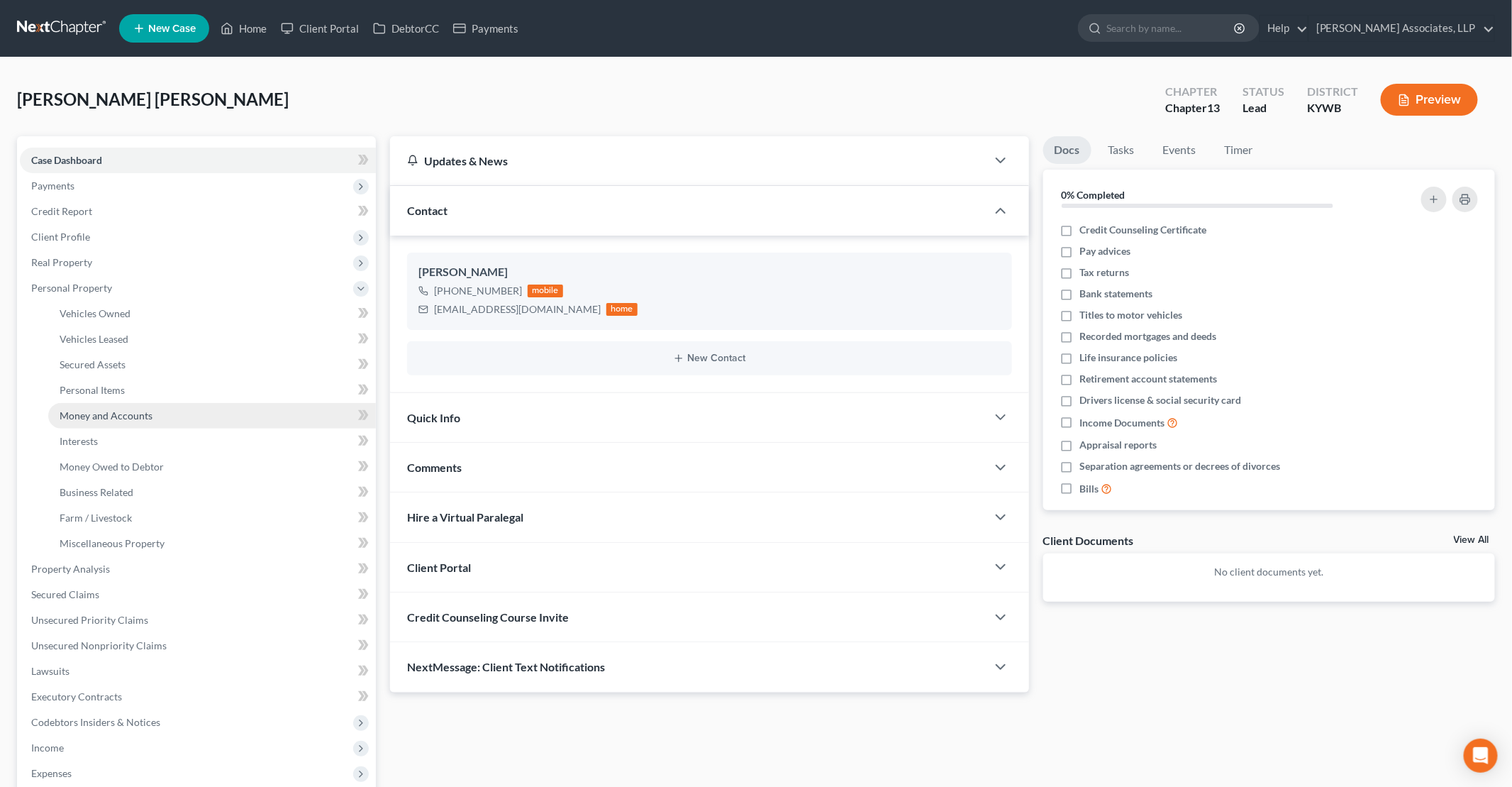
click at [118, 413] on span "Money and Accounts" at bounding box center [106, 415] width 93 height 12
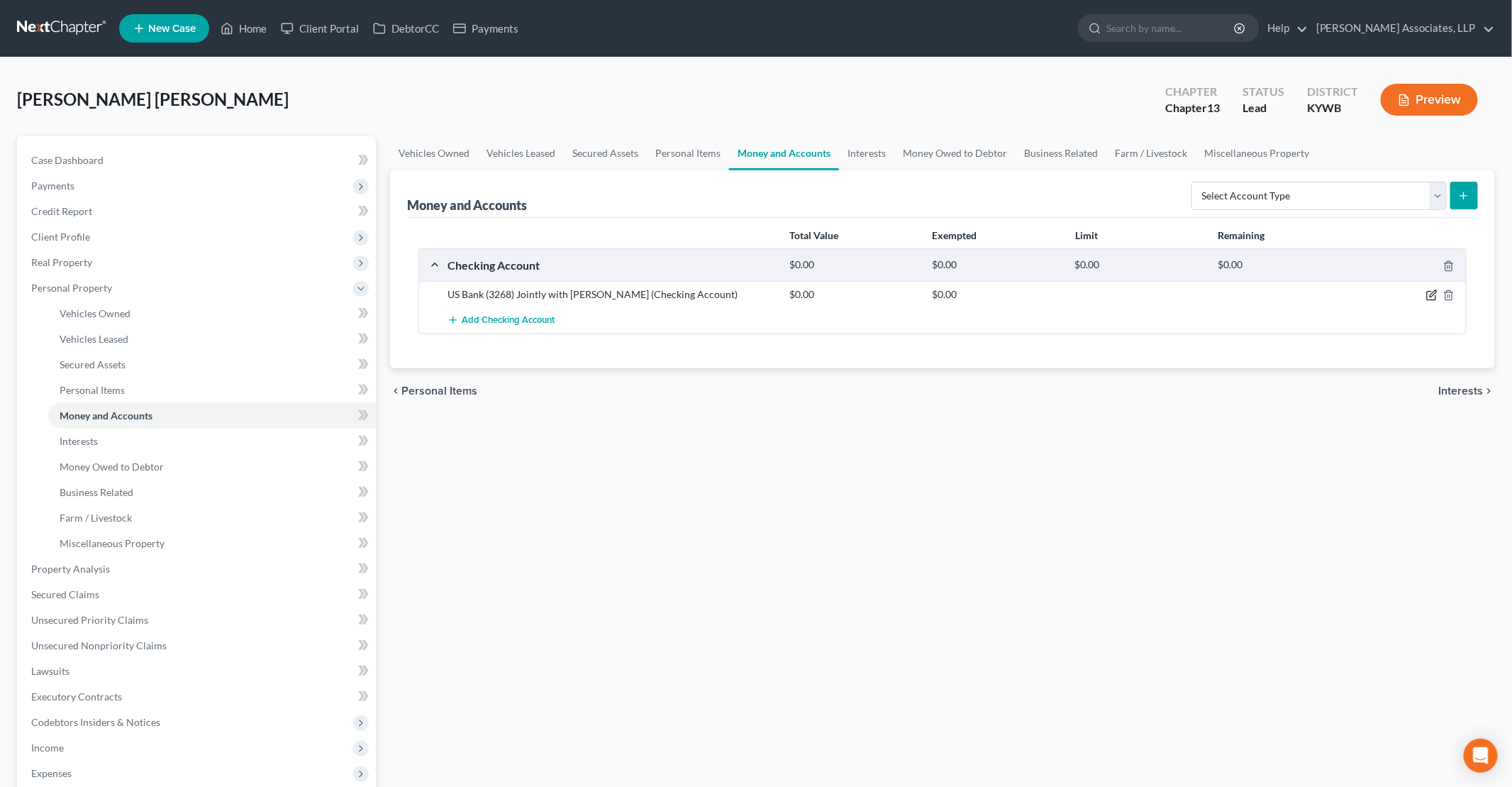
click at [731, 294] on icon "button" at bounding box center [1432, 293] width 6 height 6
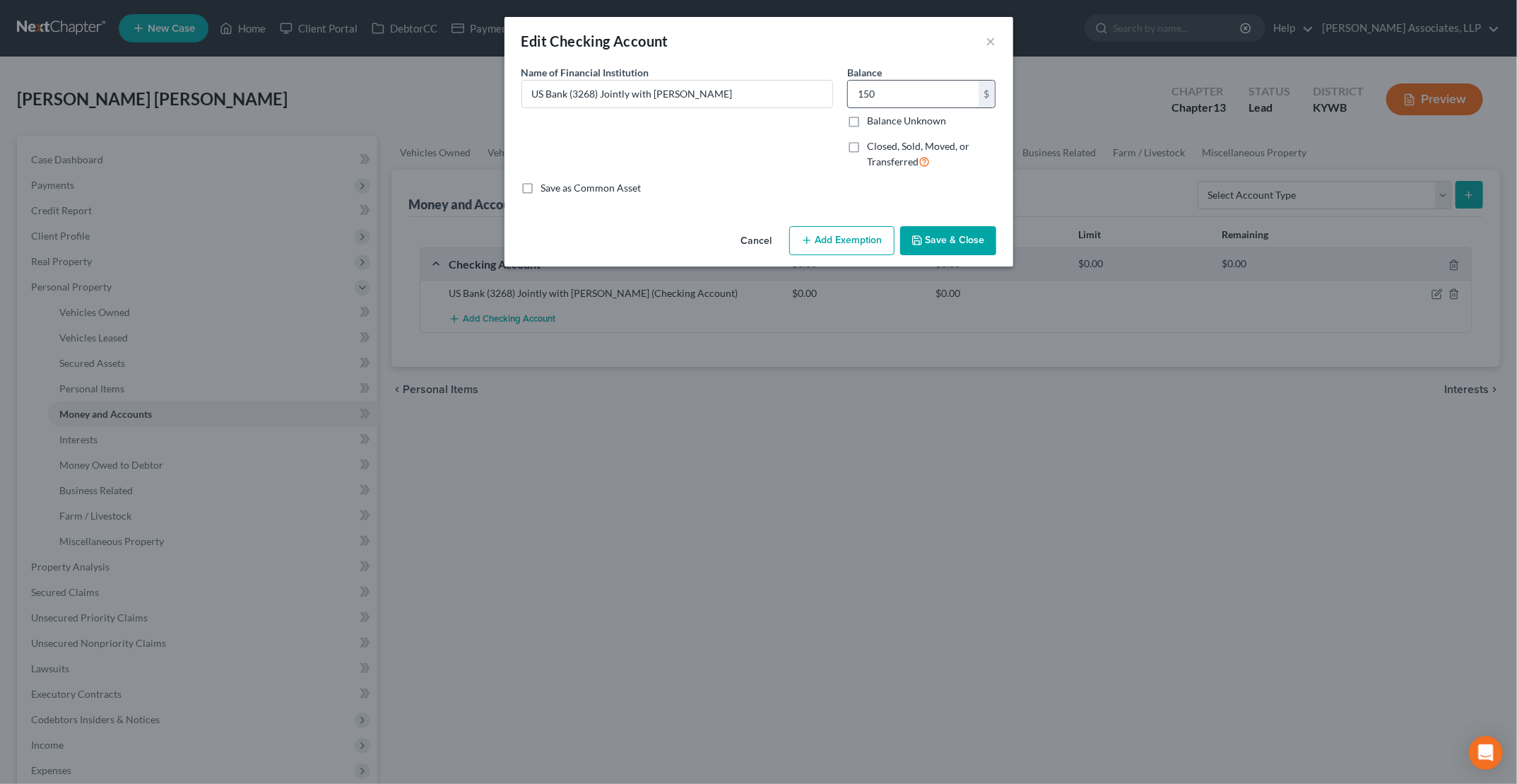
type input "150"
click at [729, 244] on button "Add Exemption" at bounding box center [842, 240] width 106 height 30
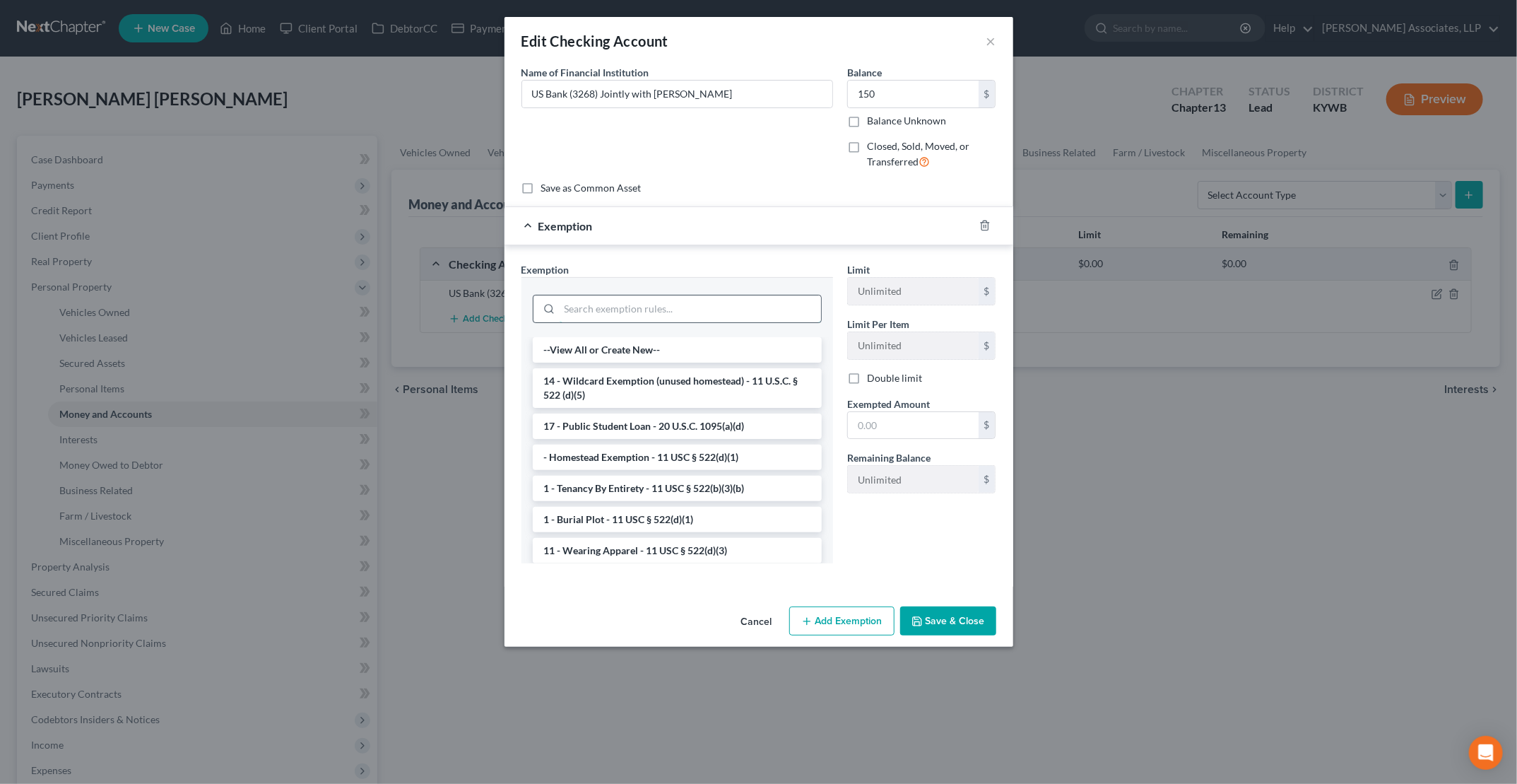
click at [585, 304] on input "search" at bounding box center [690, 309] width 262 height 27
click at [620, 399] on li "14 - Wildcard Exemption (unused homestead) - 11 U.S.C. § 522 (d)(5)" at bounding box center [677, 388] width 289 height 39
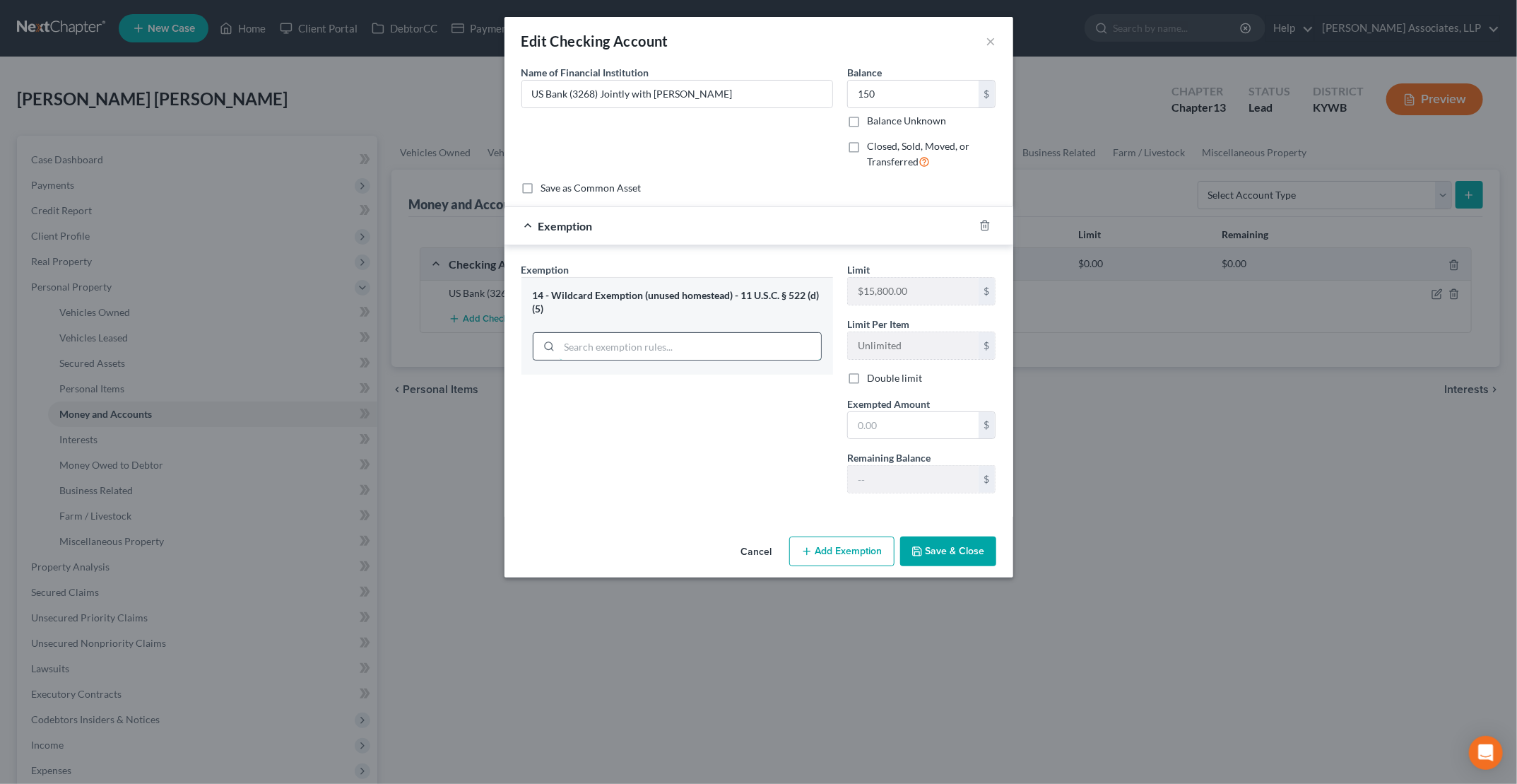
click at [597, 352] on input "search" at bounding box center [690, 347] width 262 height 27
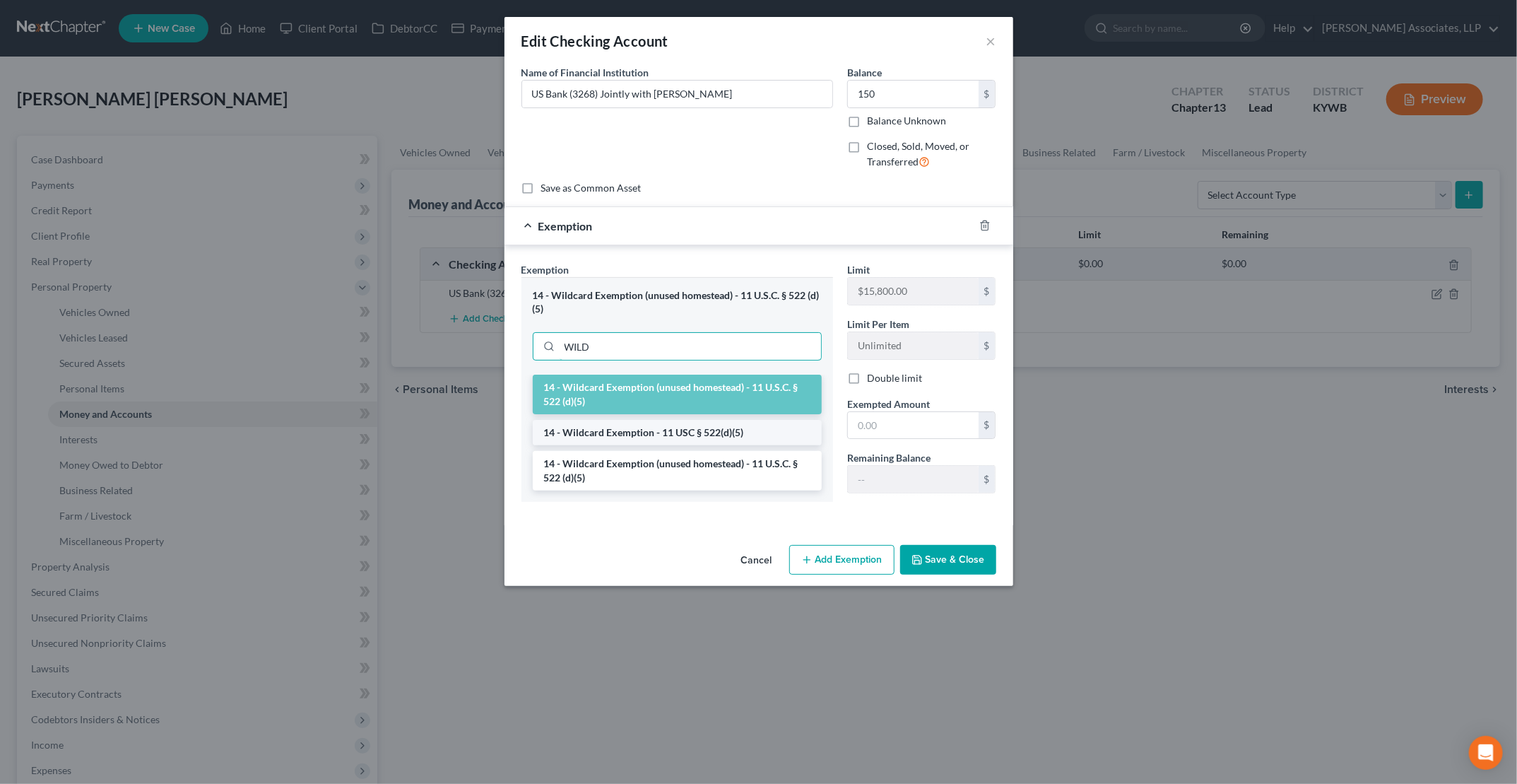
type input "WILD"
click at [644, 437] on li "14 - Wildcard Exemption - 11 USC § 522(d)(5)" at bounding box center [677, 433] width 289 height 26
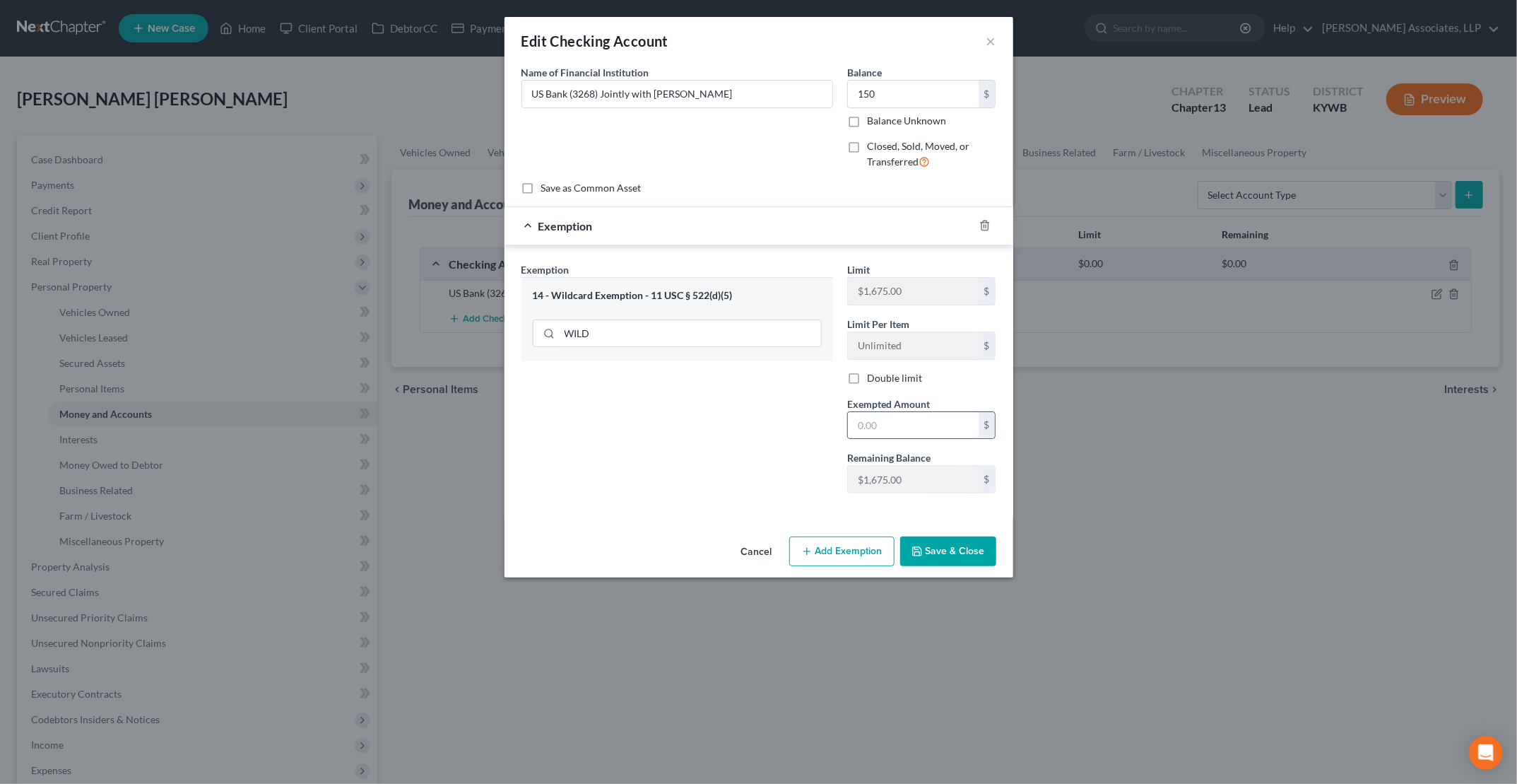
click at [729, 427] on div "$" at bounding box center [988, 425] width 17 height 27
click at [729, 400] on span "Exempted Amount" at bounding box center [888, 404] width 83 height 12
click at [729, 412] on input "text" at bounding box center [913, 425] width 130 height 27
type input "150"
click at [729, 555] on button "Save & Close" at bounding box center [949, 551] width 96 height 30
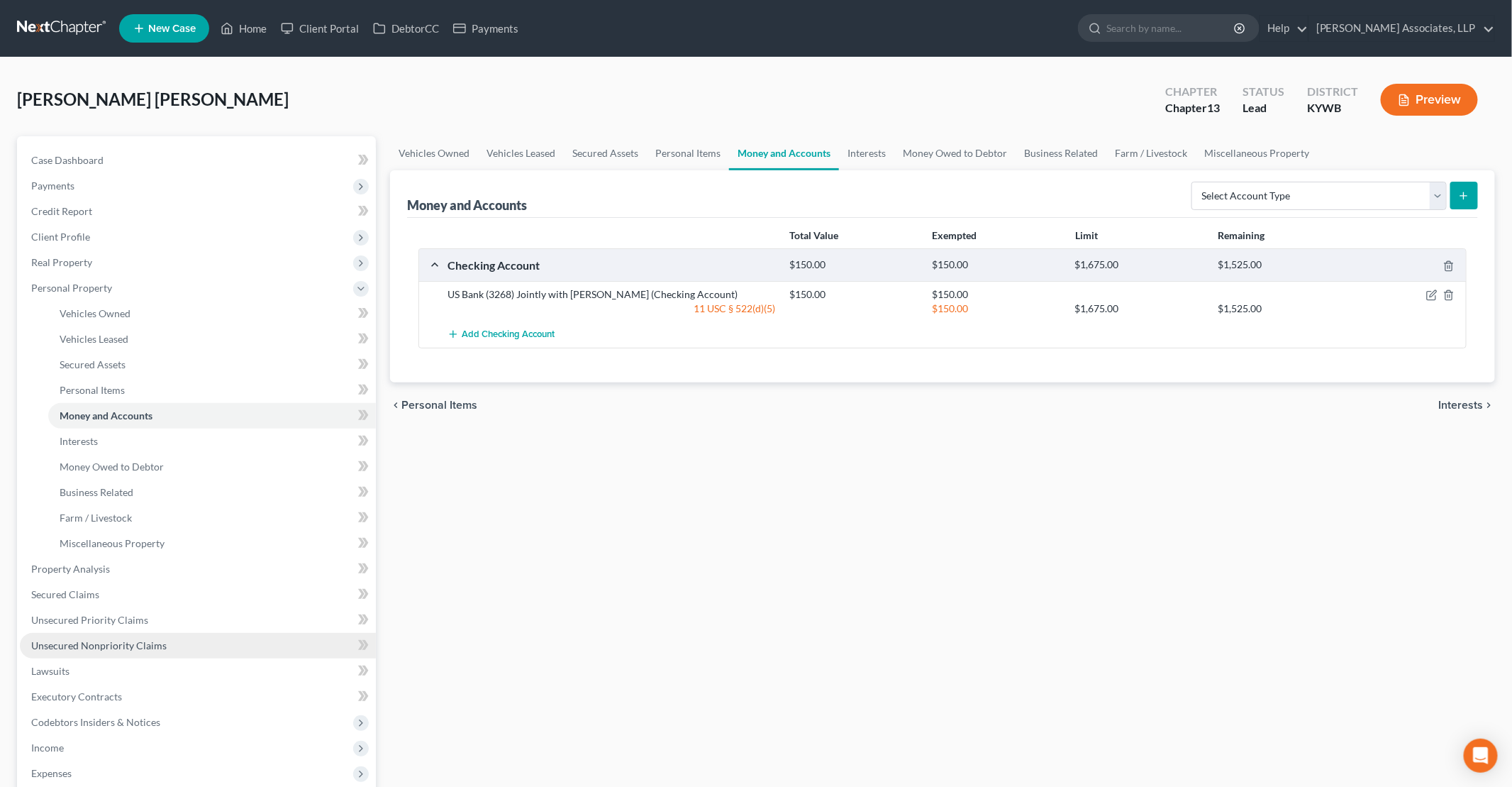
click at [119, 650] on span "Unsecured Nonpriority Claims" at bounding box center [98, 645] width 135 height 12
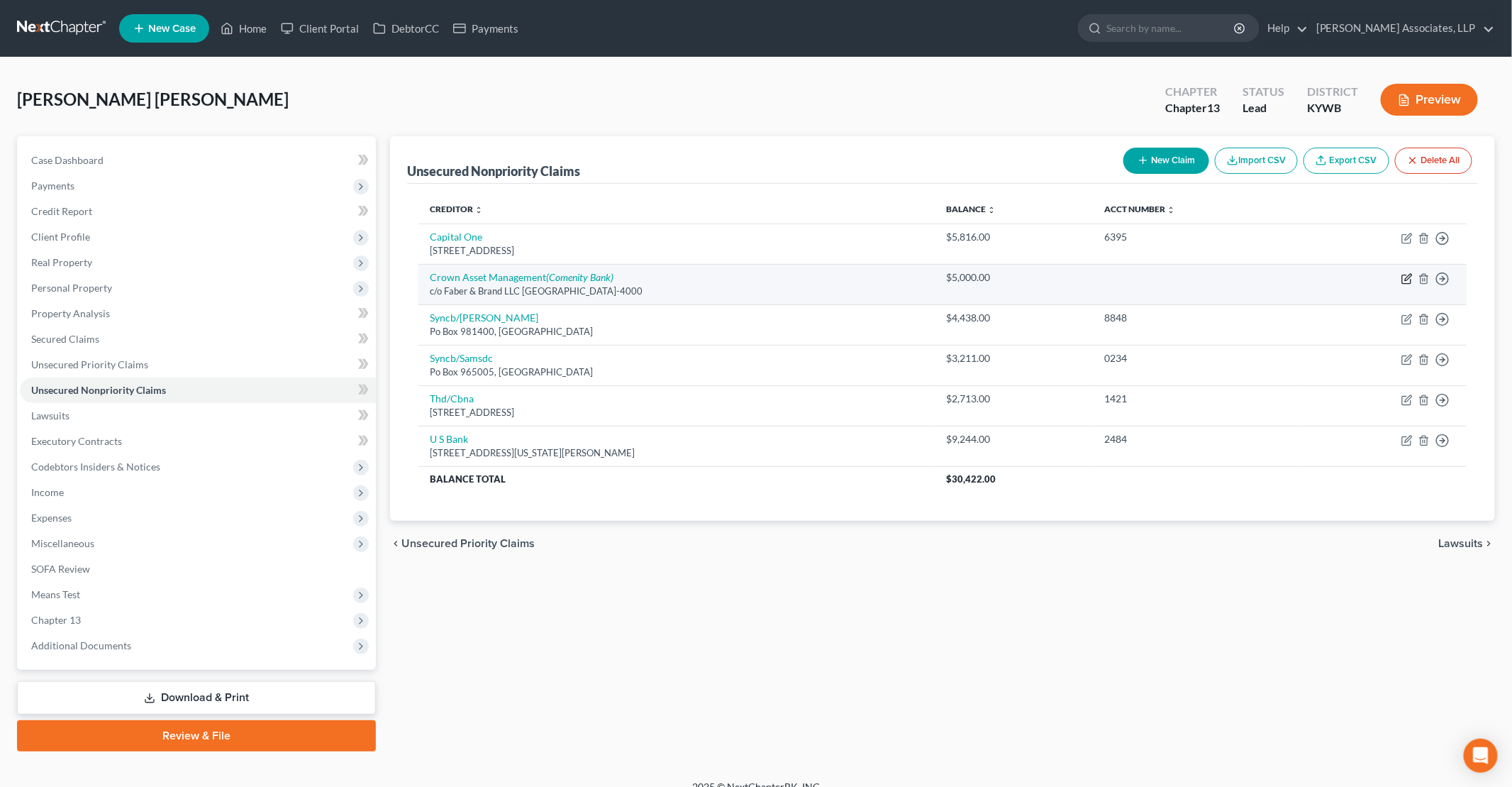
click at [731, 276] on icon "button" at bounding box center [1407, 278] width 11 height 11
select select "26"
select select "0"
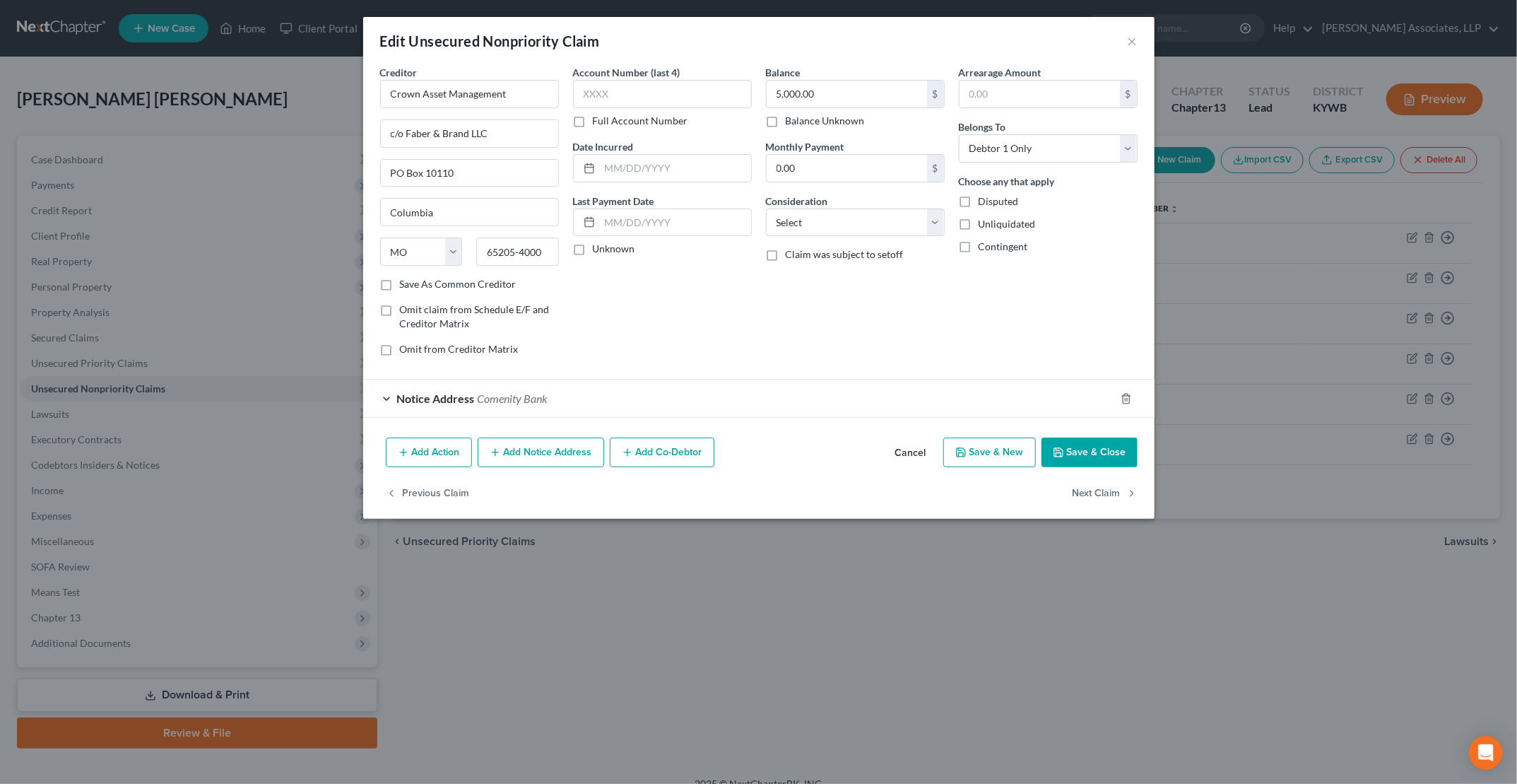
click at [534, 447] on button "Add Notice Address" at bounding box center [541, 452] width 126 height 30
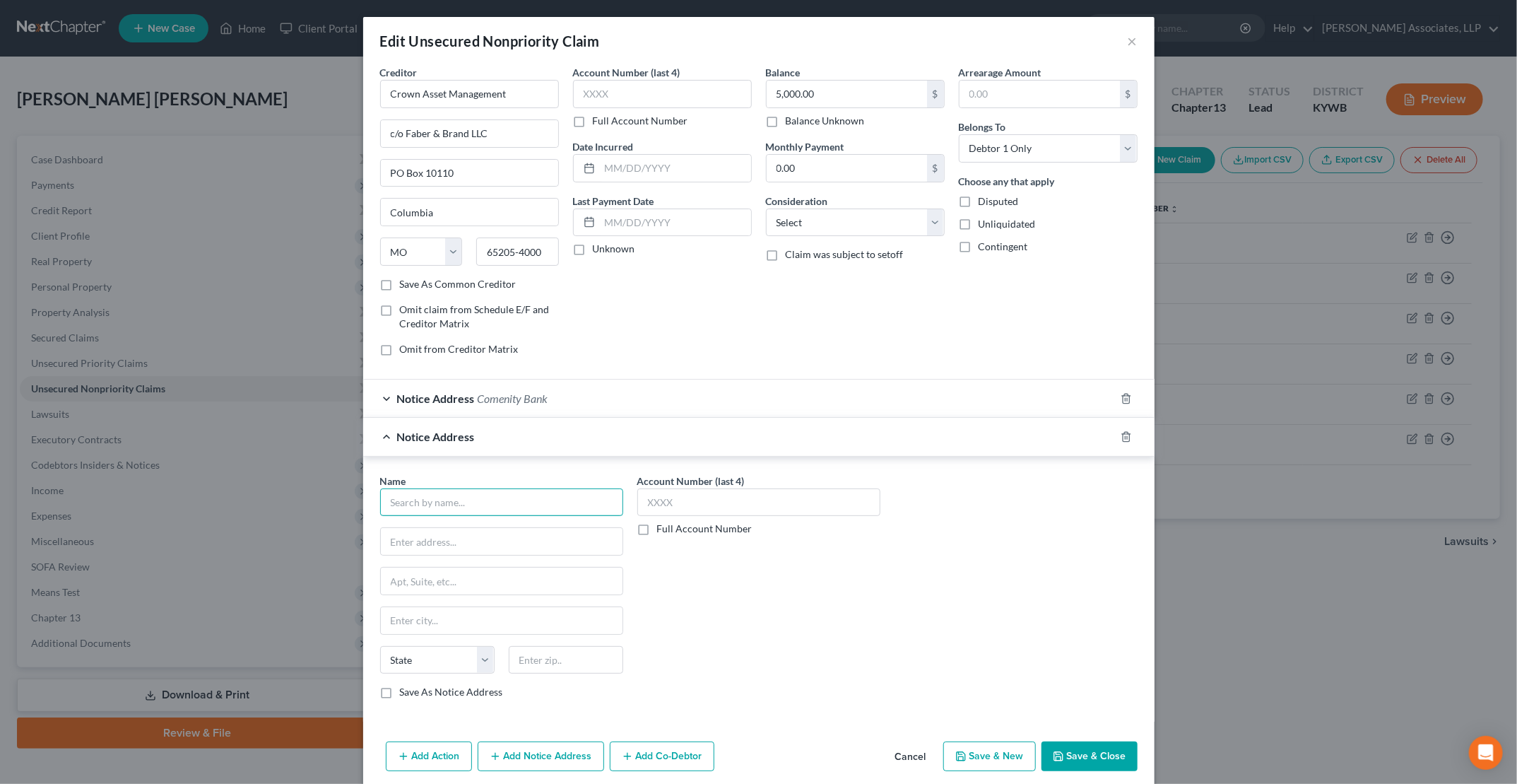
click at [432, 494] on input "text" at bounding box center [501, 502] width 243 height 28
type input "m"
type input "Michael Foster"
type input "PO Box 10110"
type input "65205"
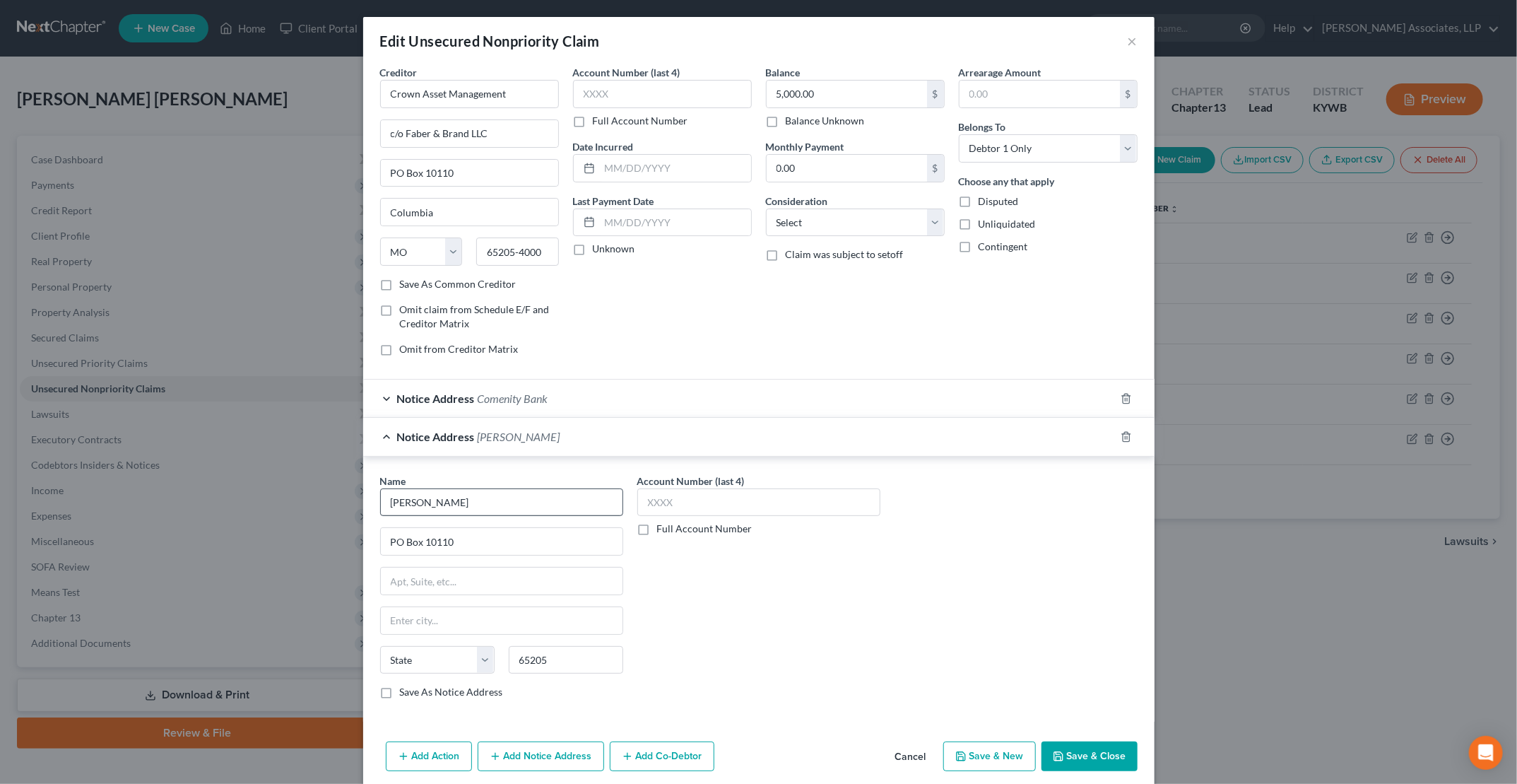
type input "Columbia"
select select "26"
click at [718, 494] on input "text" at bounding box center [758, 502] width 243 height 28
type input "0231"
click at [448, 756] on button "Add Action" at bounding box center [429, 756] width 86 height 30
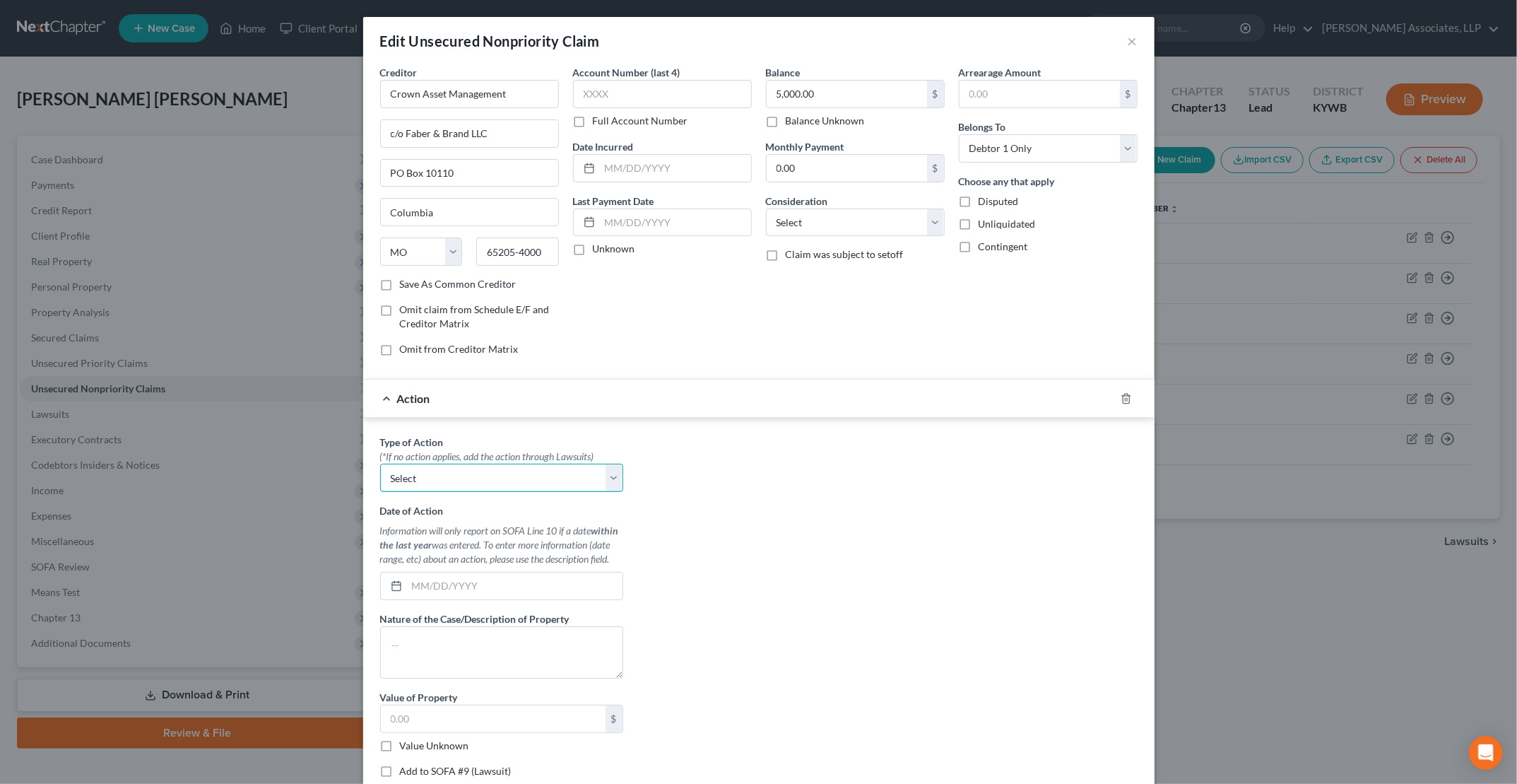
click at [481, 471] on select "Select Repossession Garnishment Foreclosure Personal Injury Attached, Seized, O…" at bounding box center [501, 477] width 243 height 28
click at [642, 478] on div "Type of Action * (*If no action applies, add the action through Lawsuits) Selec…" at bounding box center [759, 611] width 772 height 354
click at [729, 395] on icon "button" at bounding box center [1126, 398] width 11 height 11
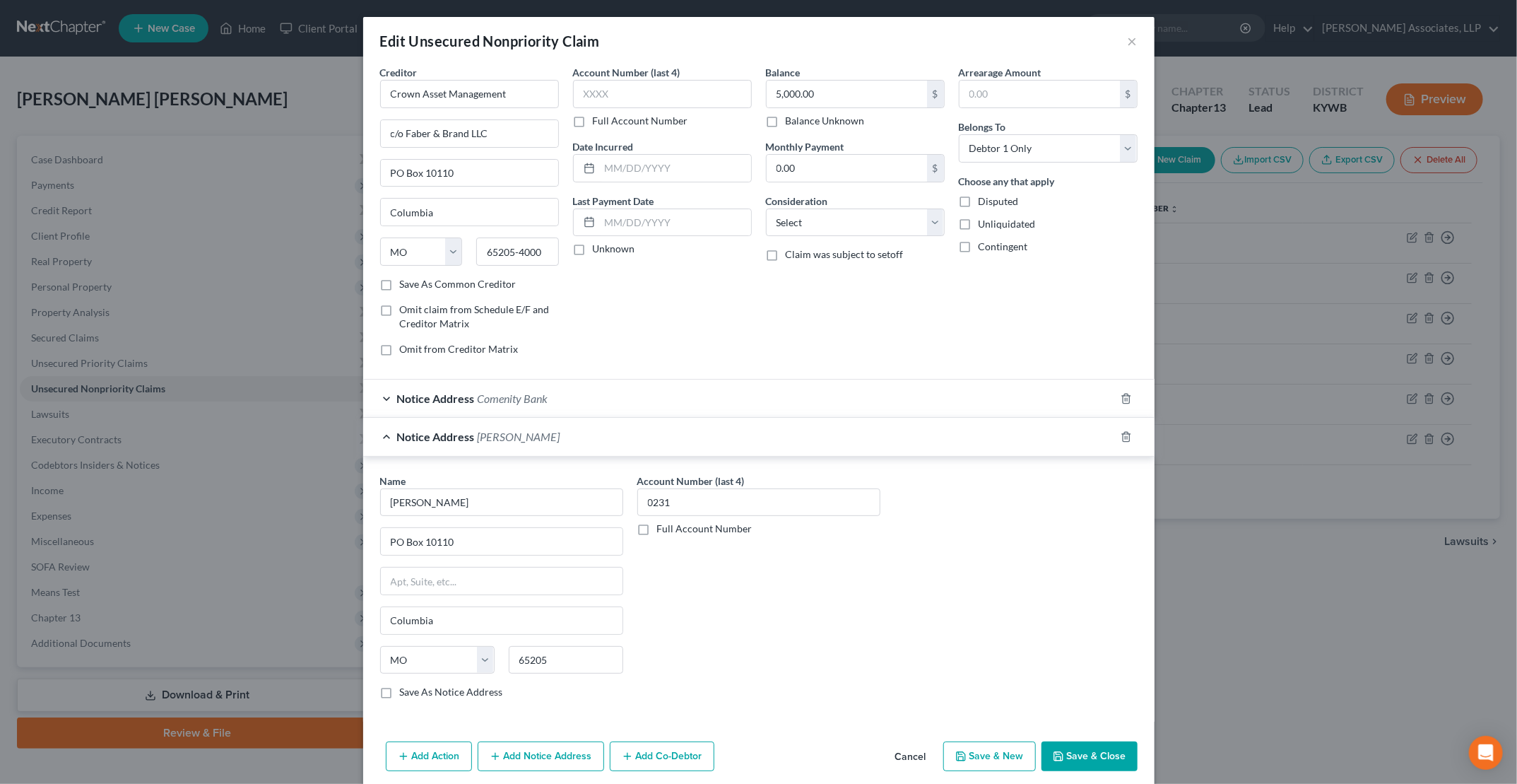
click at [729, 758] on button "Save & Close" at bounding box center [1089, 756] width 96 height 30
type input "0"
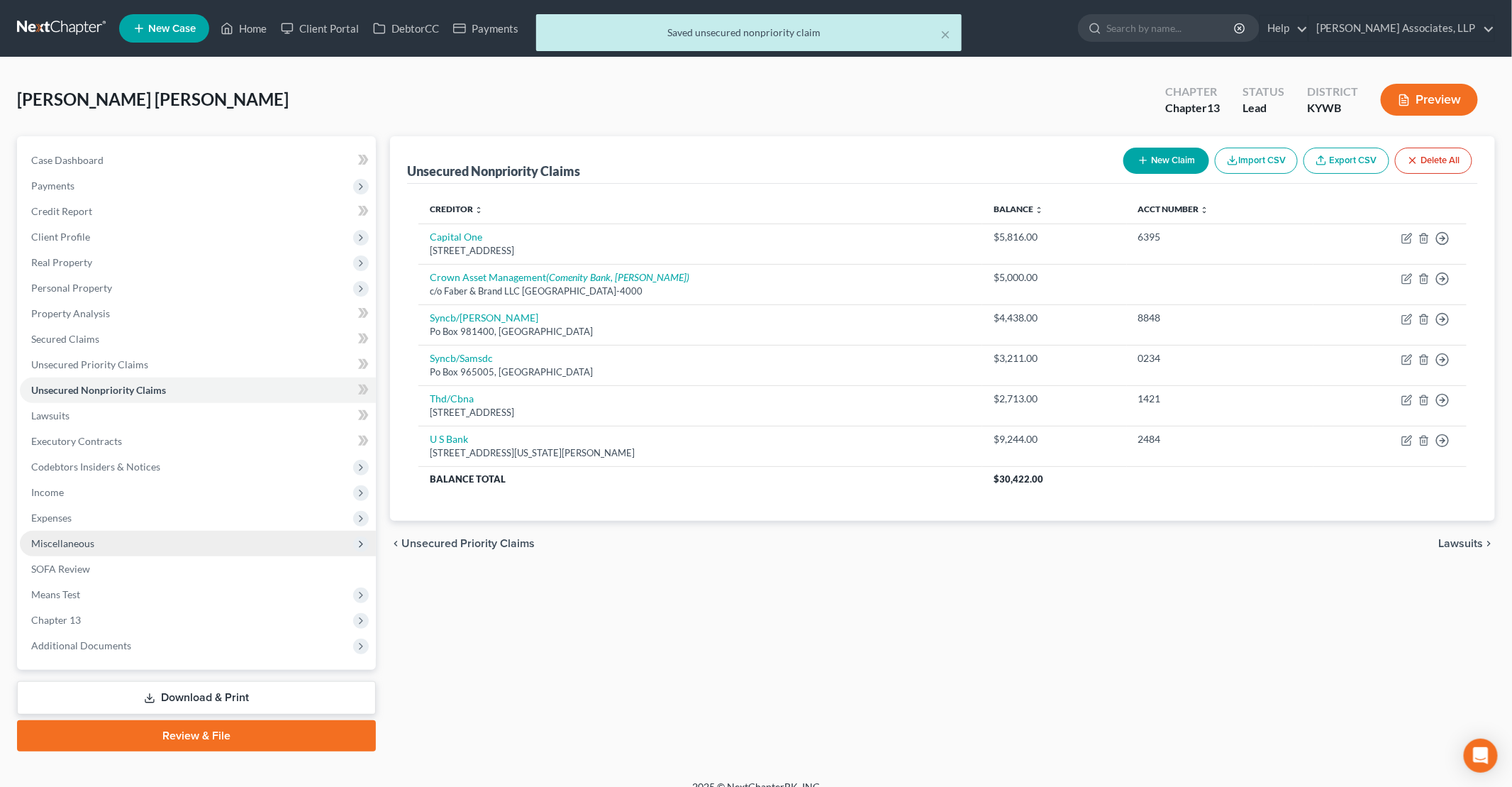
click at [54, 543] on span "Miscellaneous" at bounding box center [62, 543] width 63 height 12
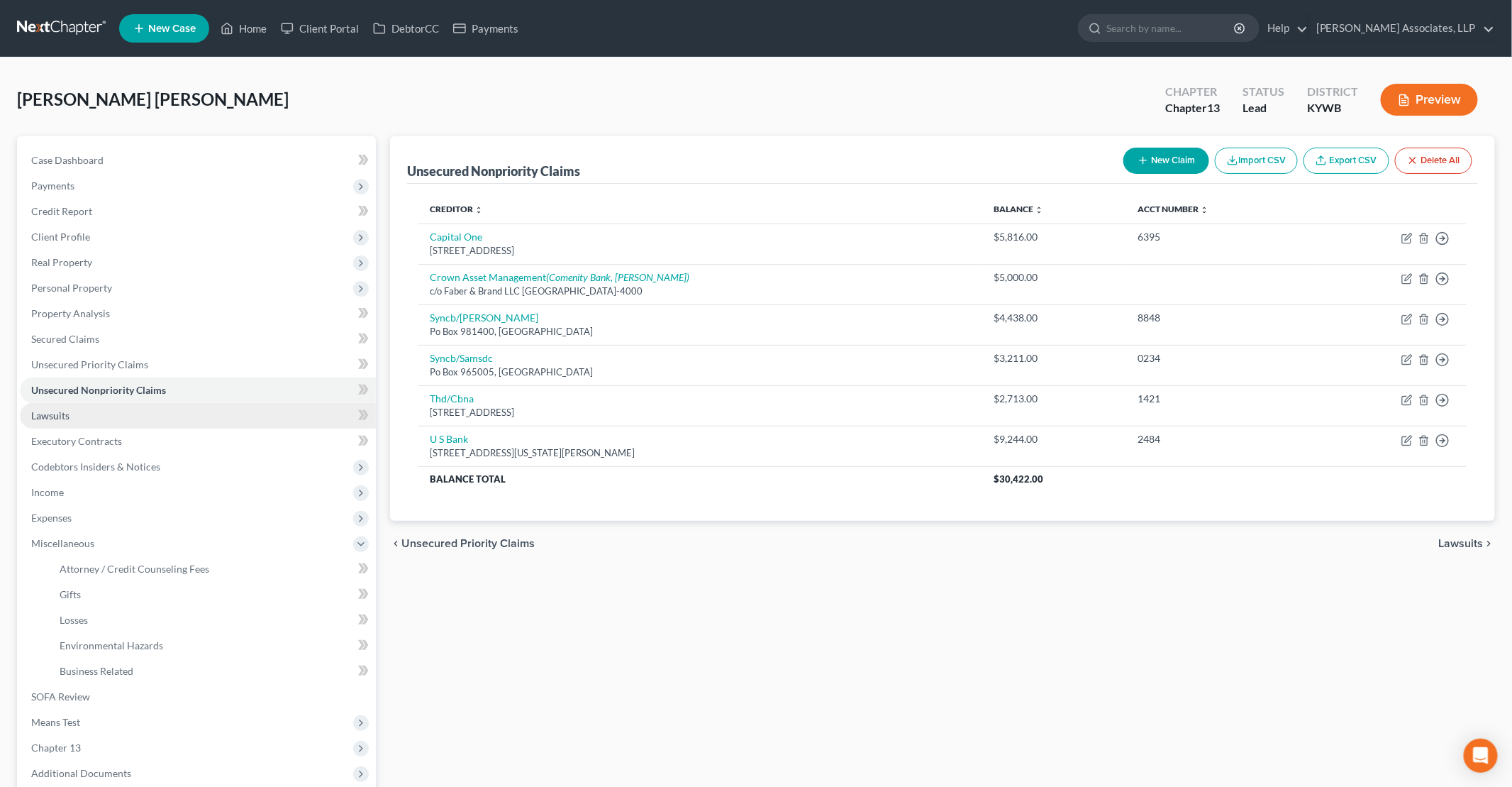
click at [74, 422] on link "Lawsuits" at bounding box center [198, 416] width 356 height 26
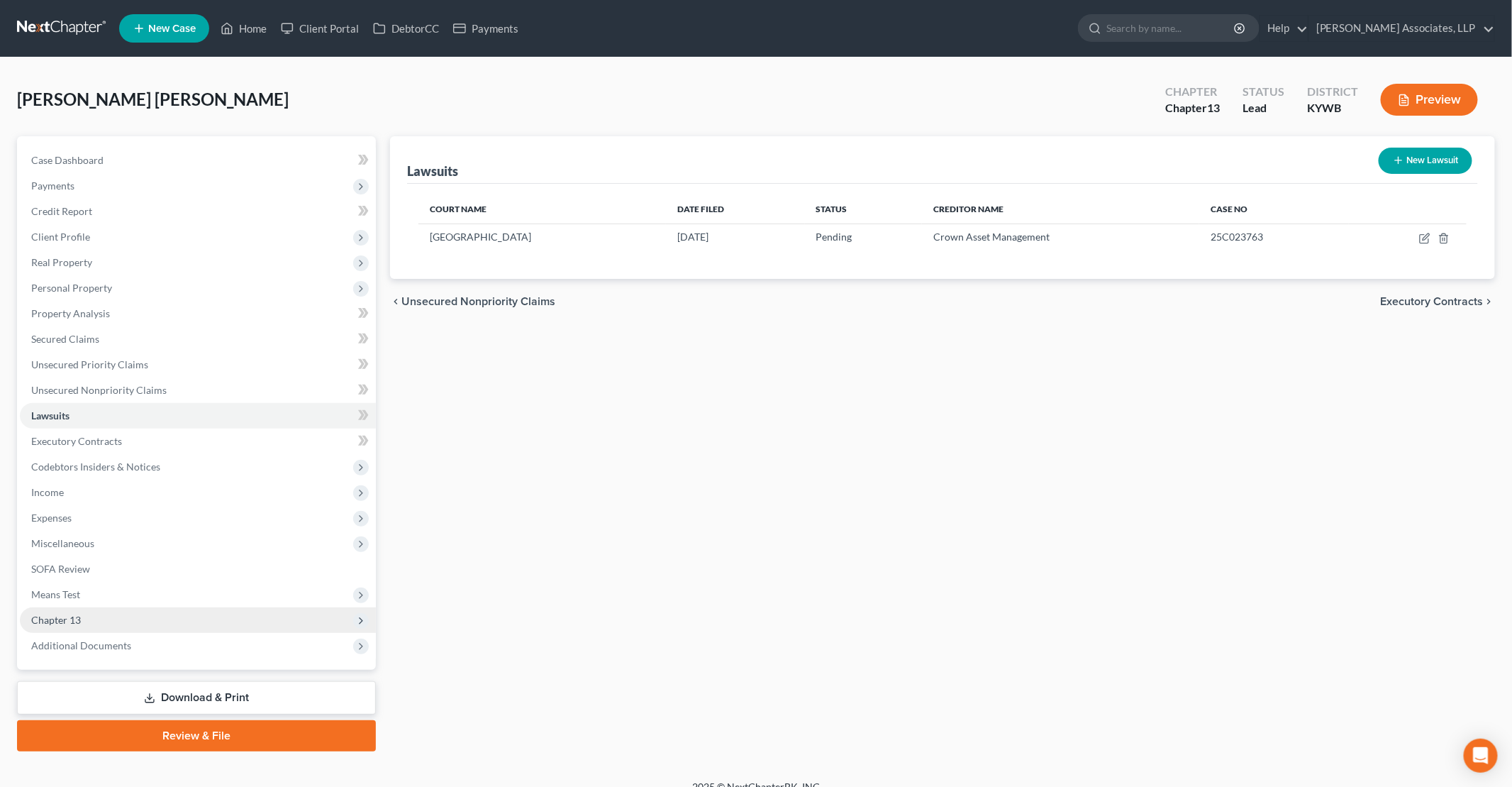
click at [85, 622] on span "Chapter 13" at bounding box center [198, 620] width 356 height 26
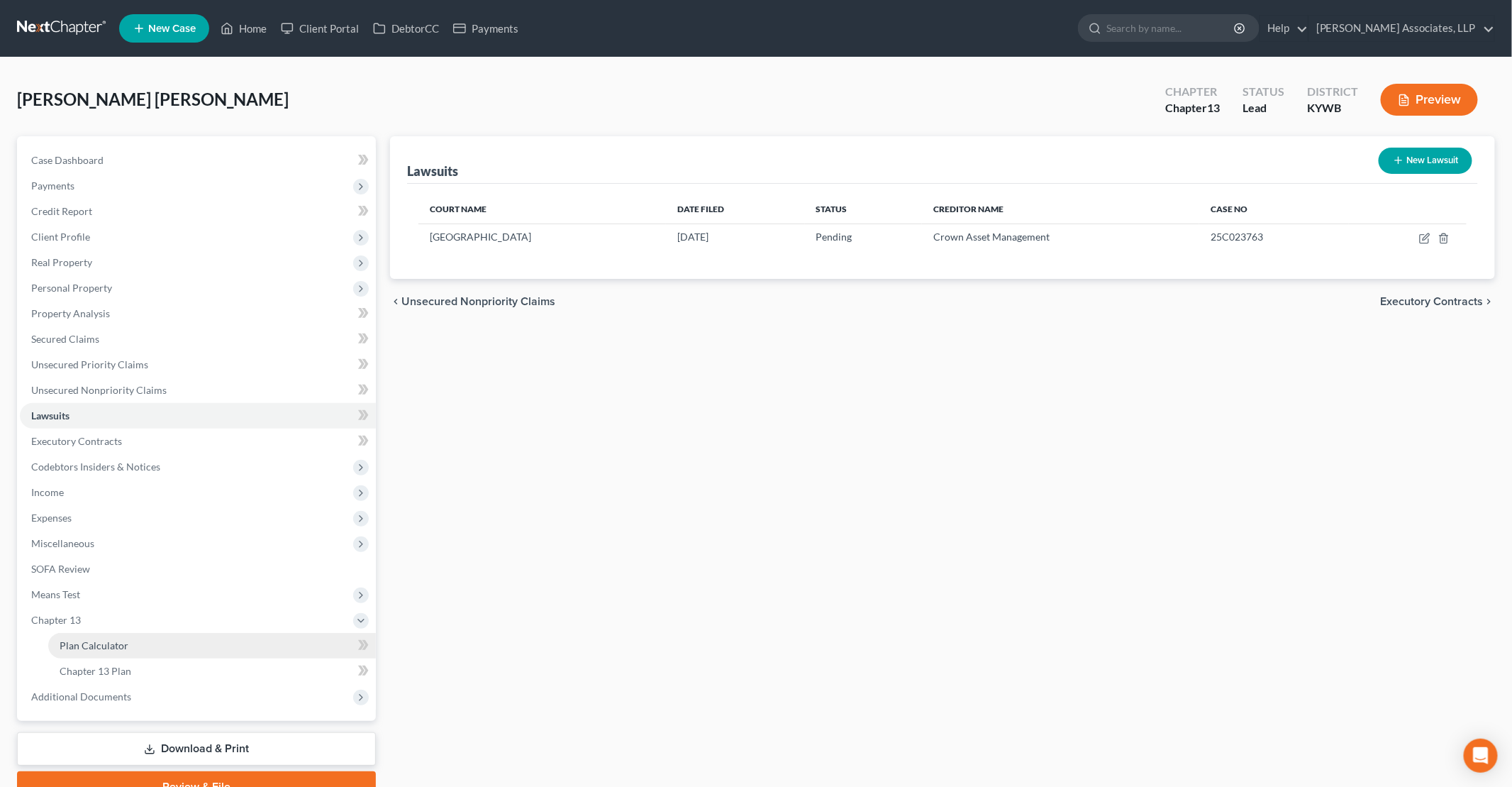
click at [108, 642] on span "Plan Calculator" at bounding box center [94, 645] width 68 height 12
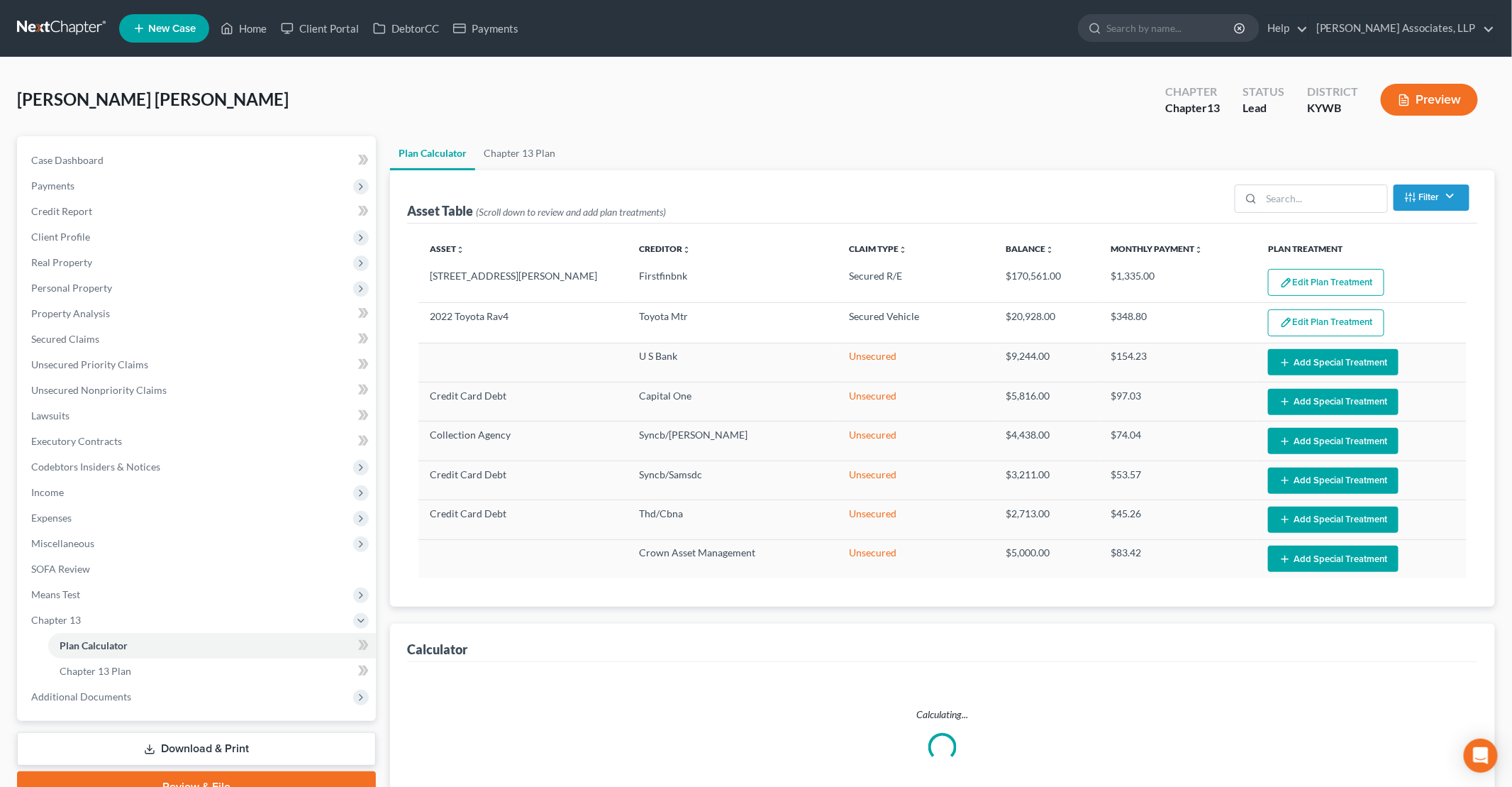
select select "59"
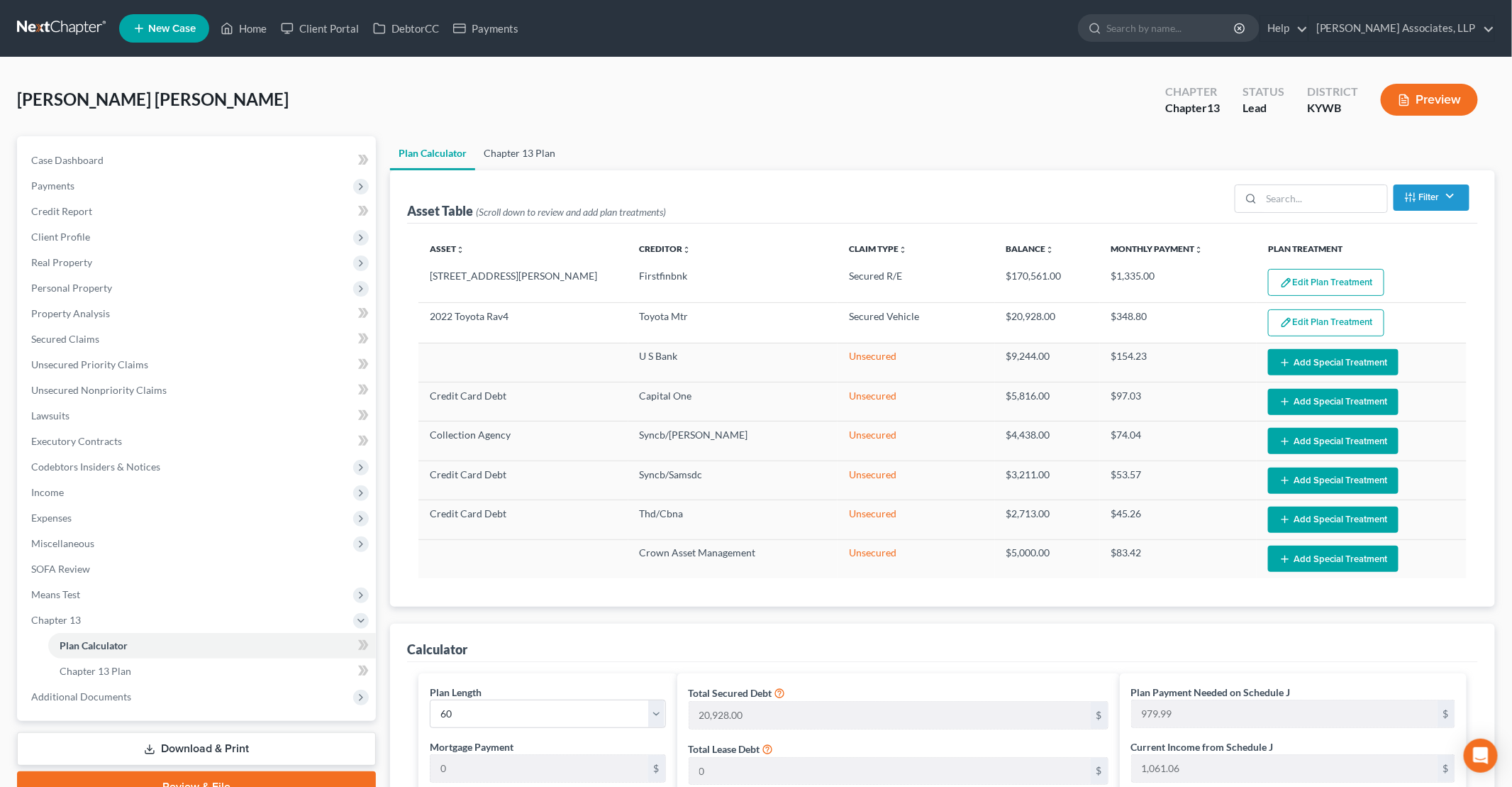
drag, startPoint x: 519, startPoint y: 155, endPoint x: 558, endPoint y: 153, distance: 39.1
click at [519, 155] on link "Chapter 13 Plan" at bounding box center [520, 153] width 89 height 34
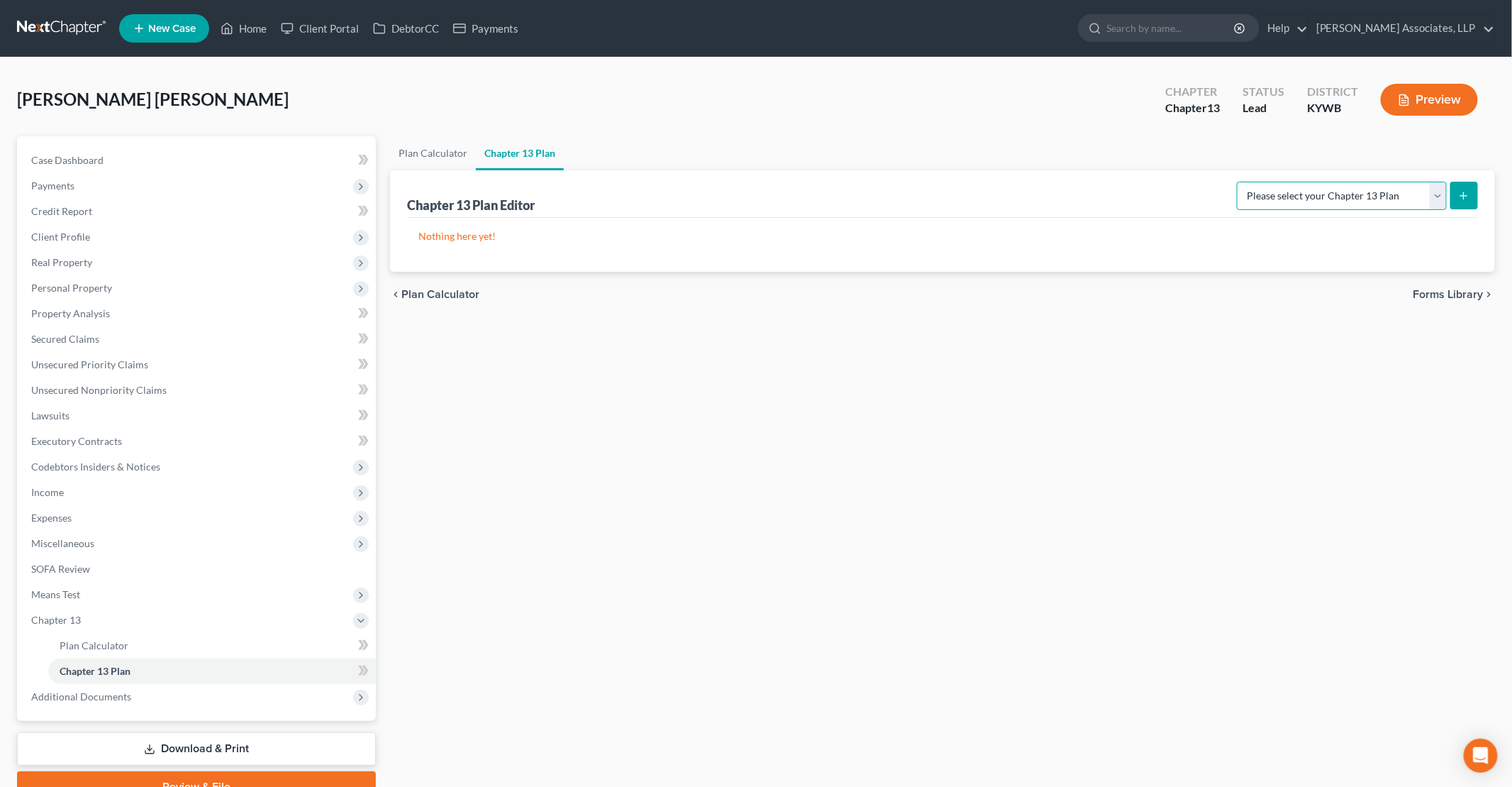
click at [731, 196] on select "Please select your Chapter 13 Plan National Form Plan - Official Form 113" at bounding box center [1341, 195] width 210 height 28
select select "0"
click at [731, 181] on select "Please select your Chapter 13 Plan National Form Plan - Official Form 113" at bounding box center [1341, 195] width 210 height 28
click at [731, 193] on icon "submit" at bounding box center [1463, 195] width 11 height 11
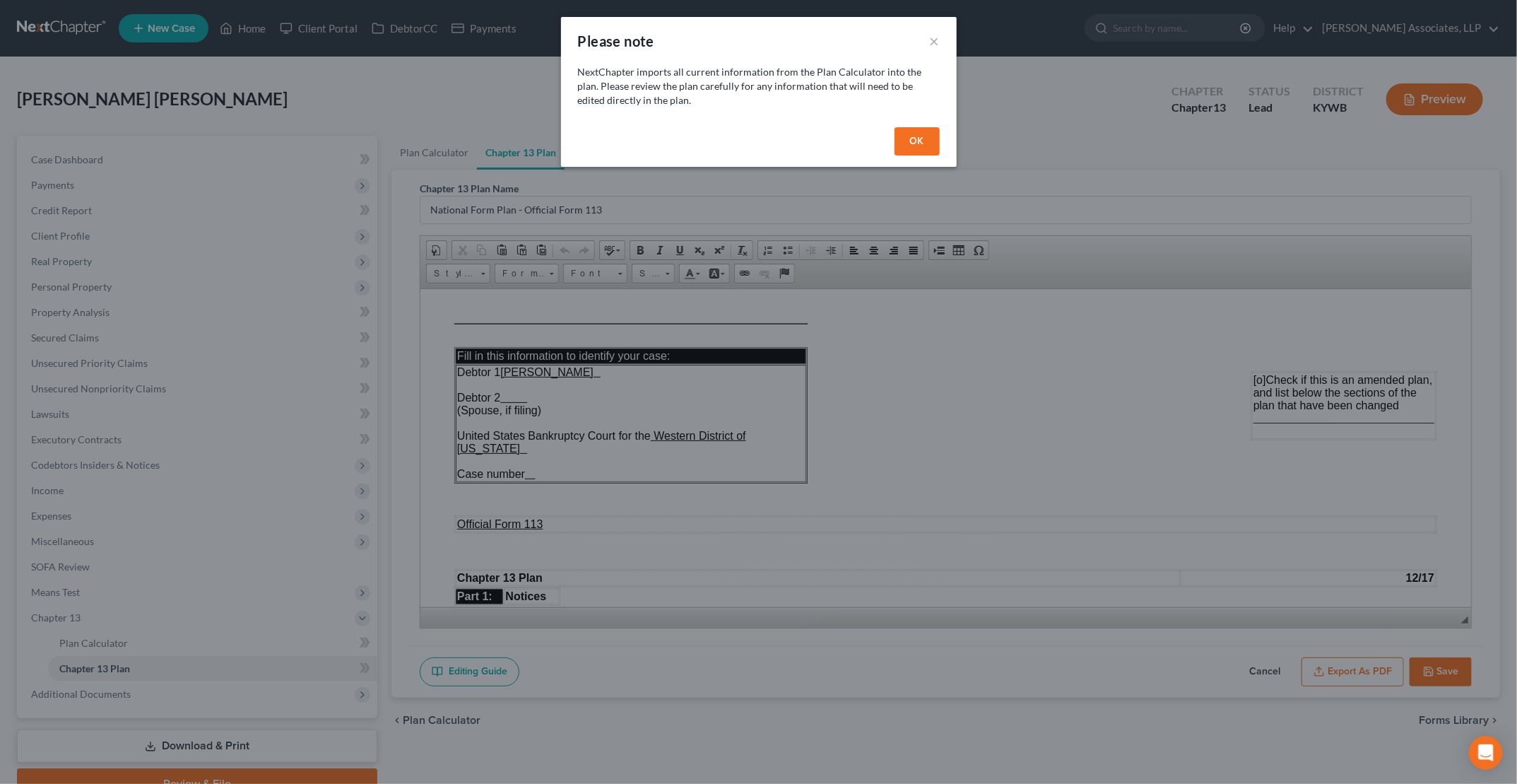
click at [729, 138] on button "OK" at bounding box center [917, 141] width 45 height 28
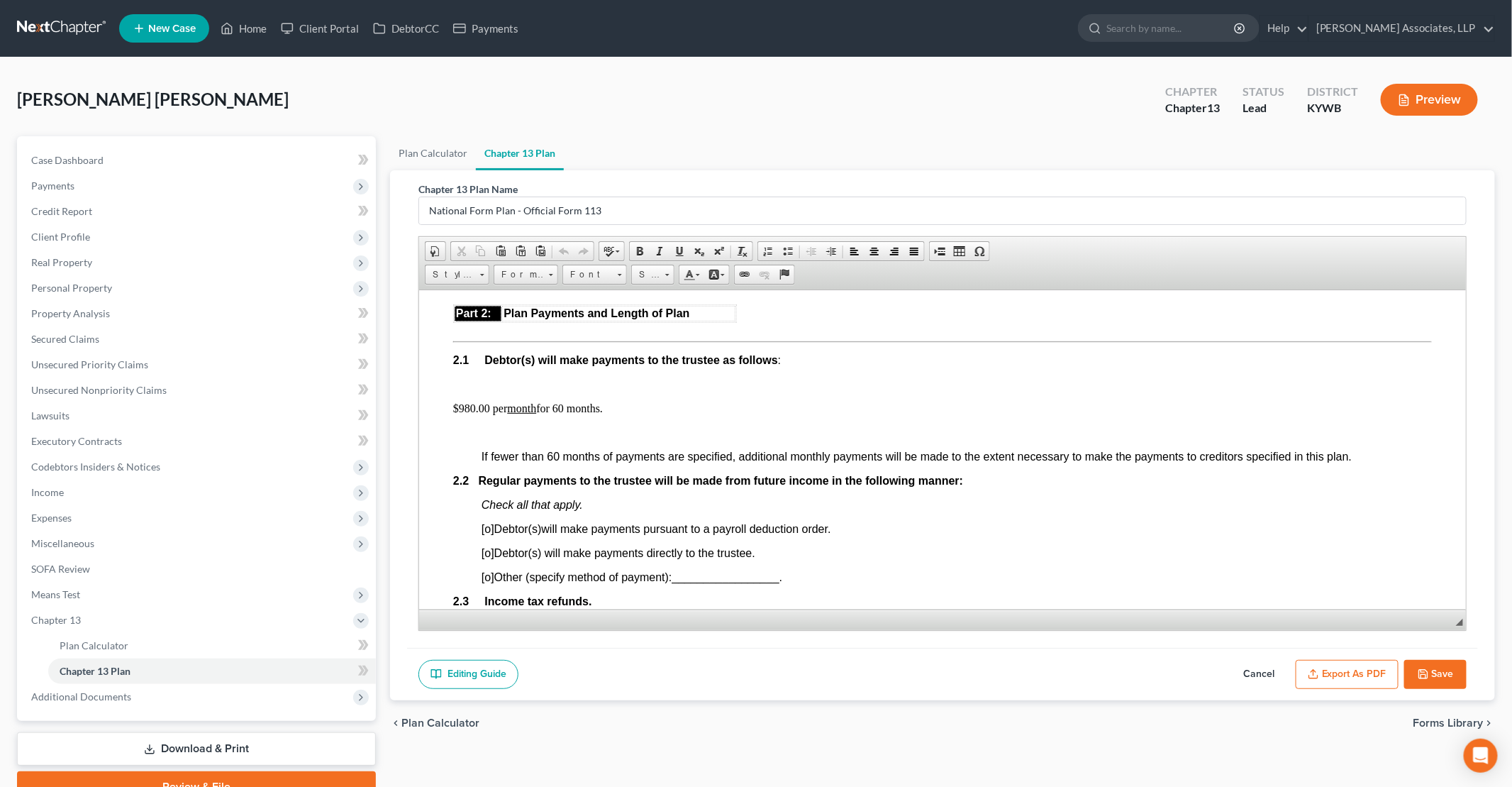
scroll to position [780, 0]
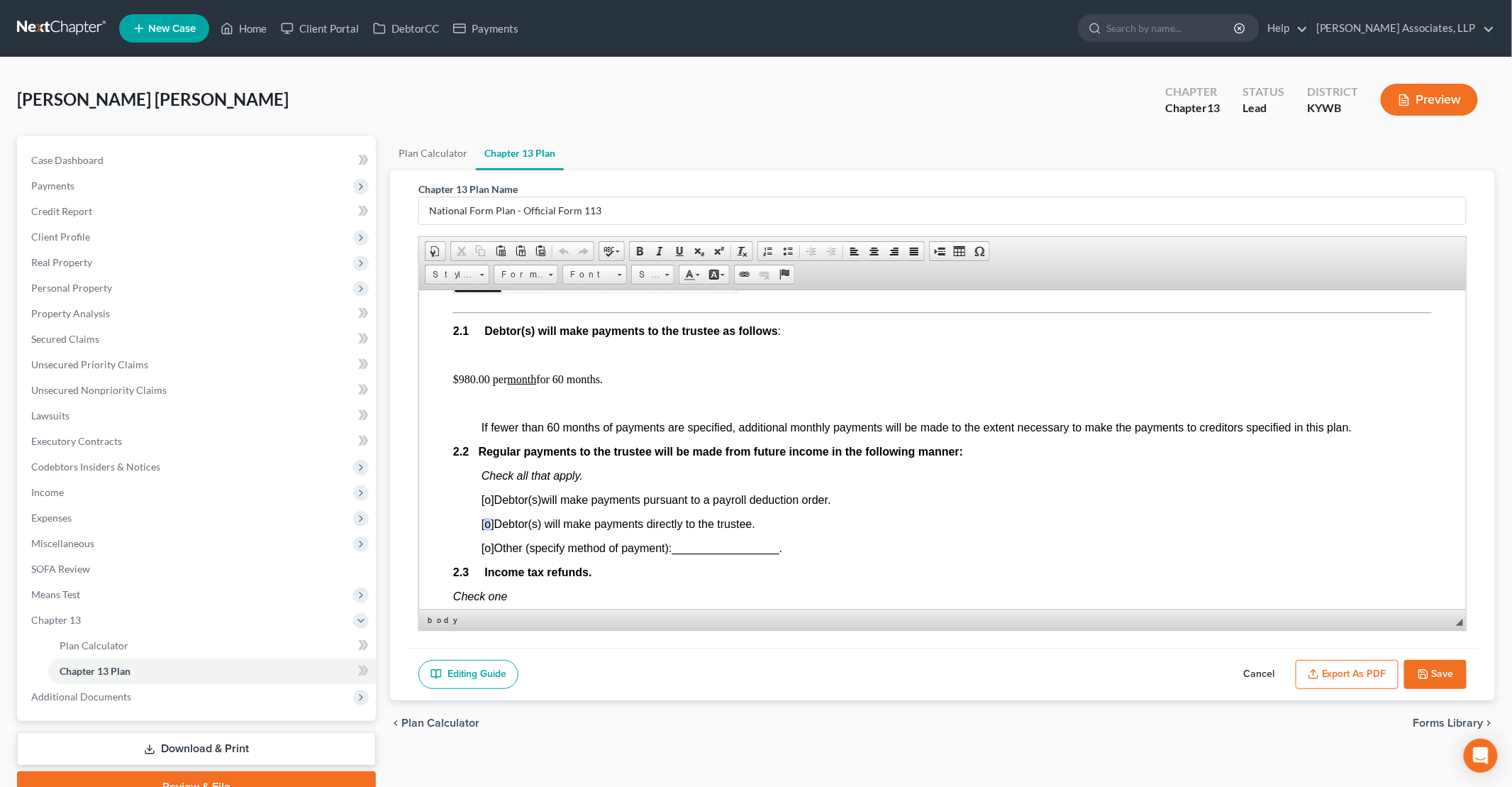
click at [484, 523] on span "[o]" at bounding box center [487, 524] width 13 height 12
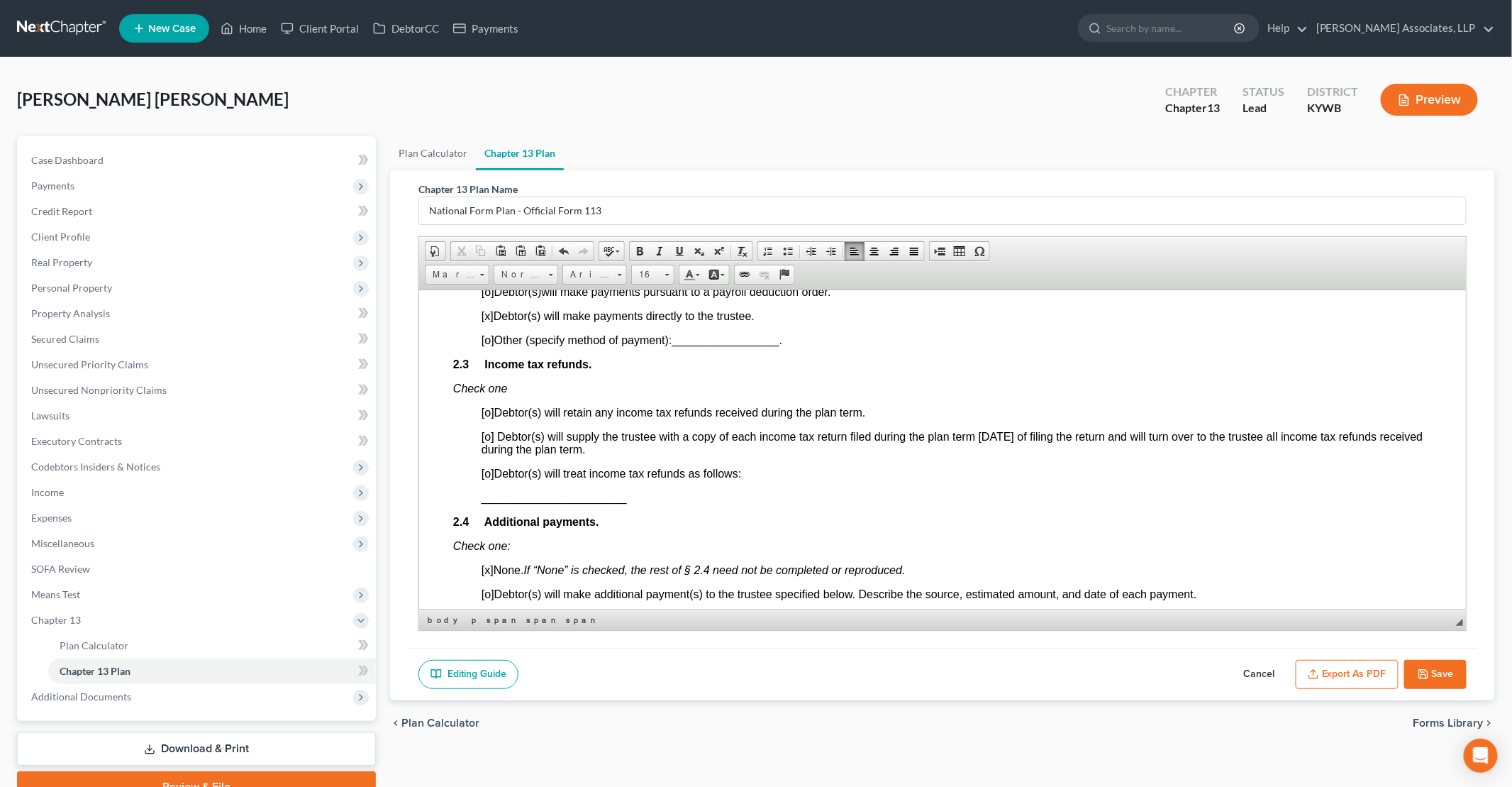
scroll to position [993, 0]
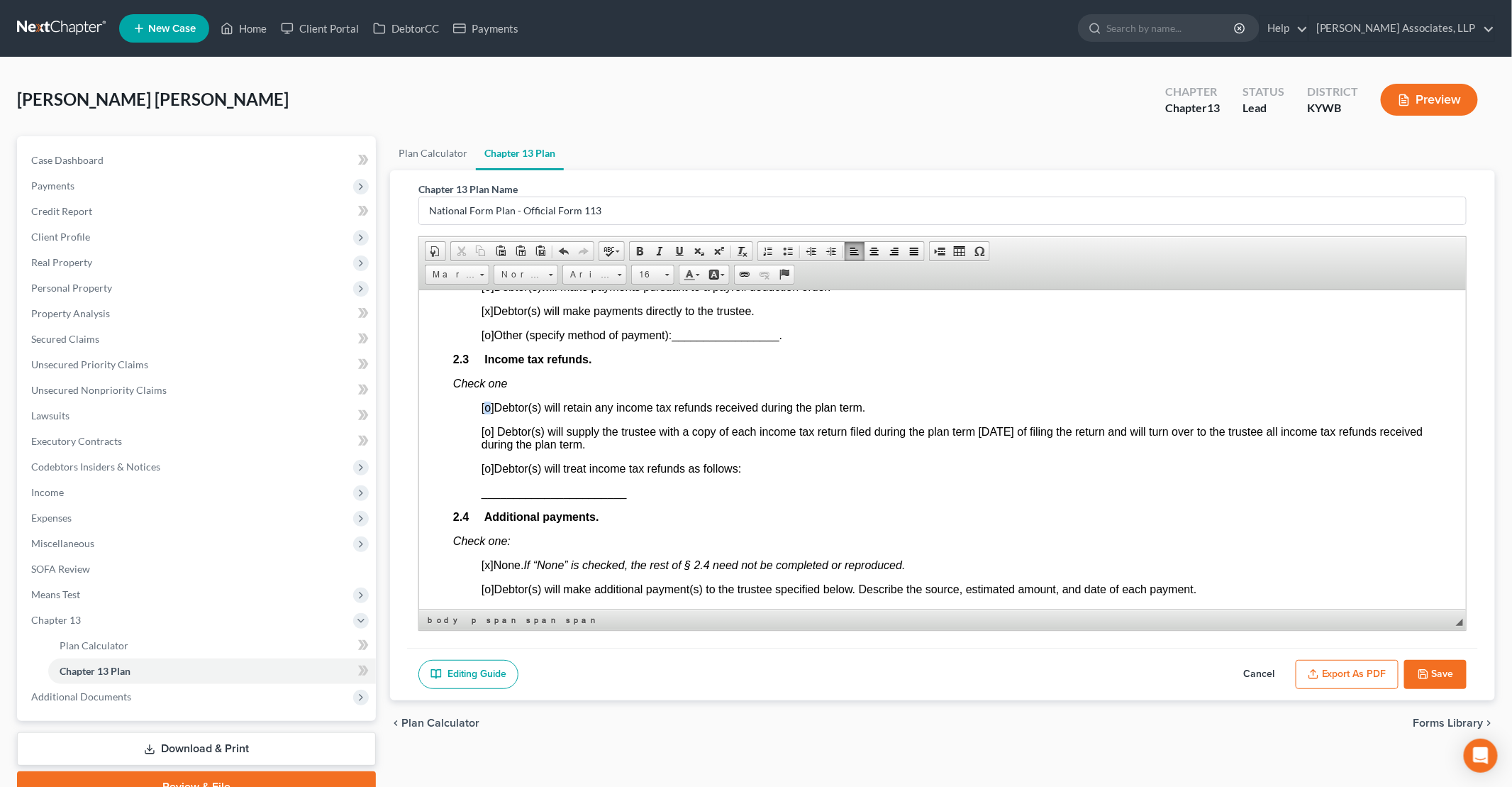
click at [490, 409] on span "[o]" at bounding box center [487, 407] width 13 height 12
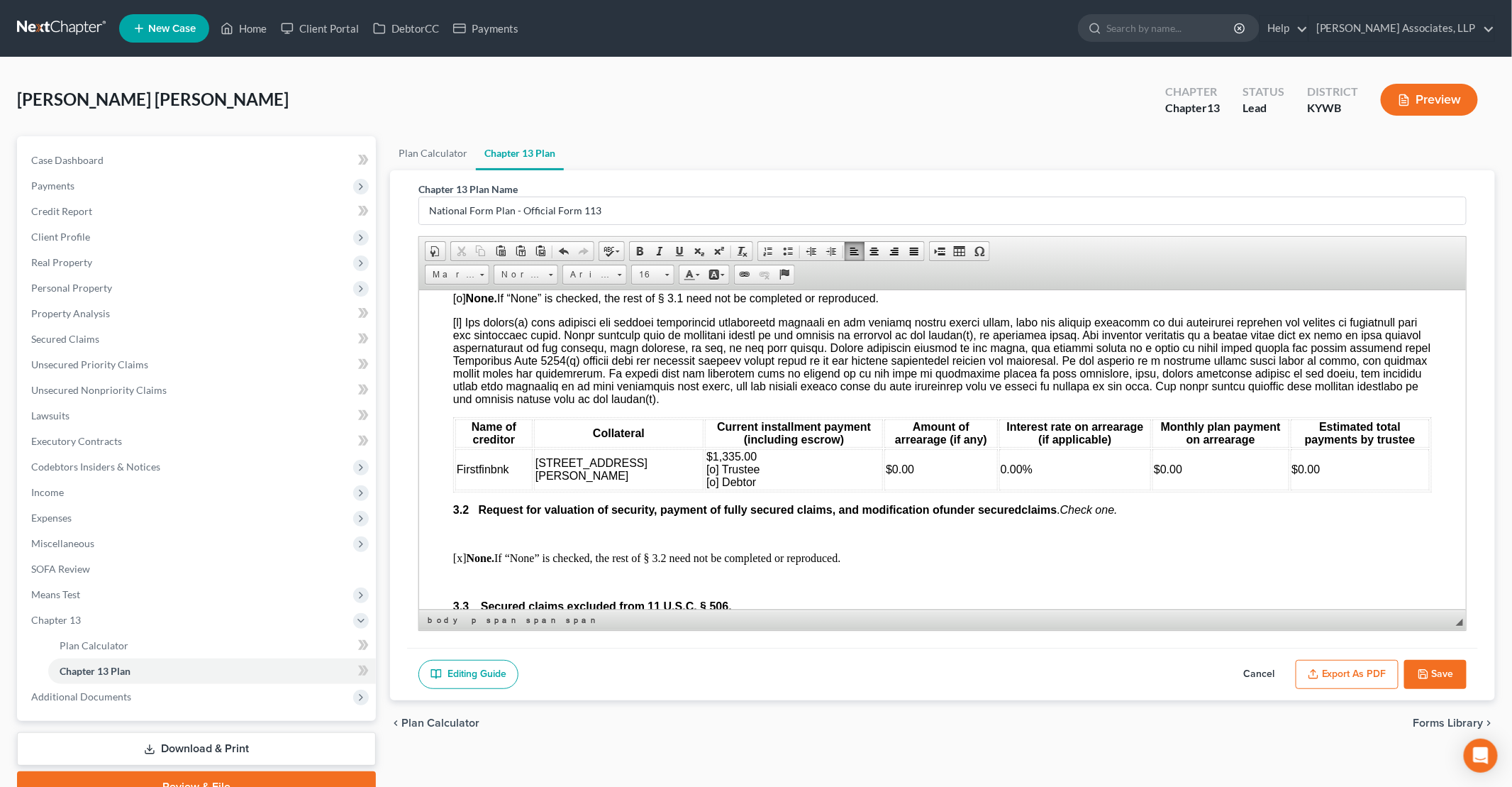
scroll to position [1419, 0]
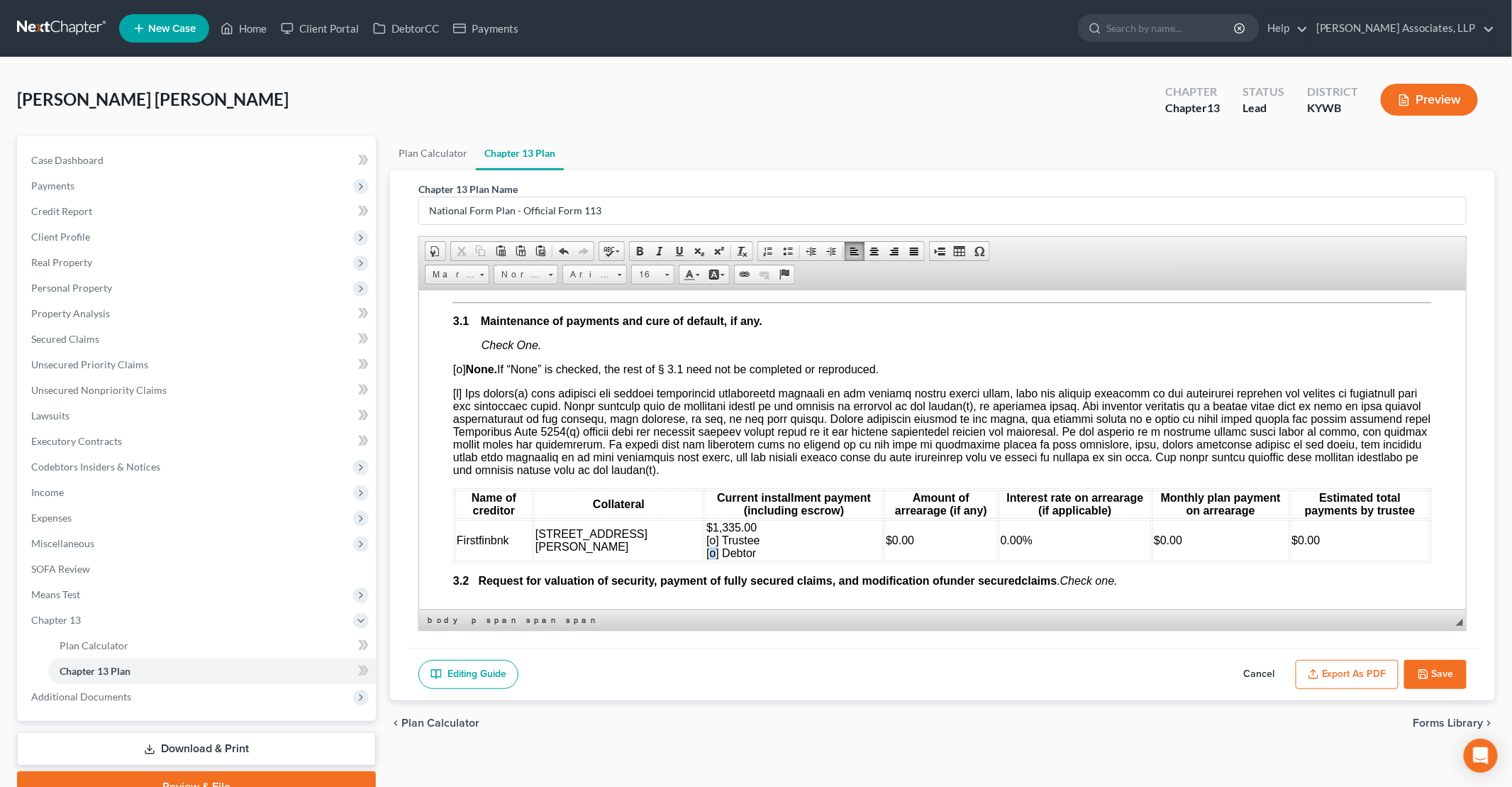
click at [706, 553] on span "$1,335.00 [o] Trustee [o] Debtor" at bounding box center [732, 540] width 54 height 38
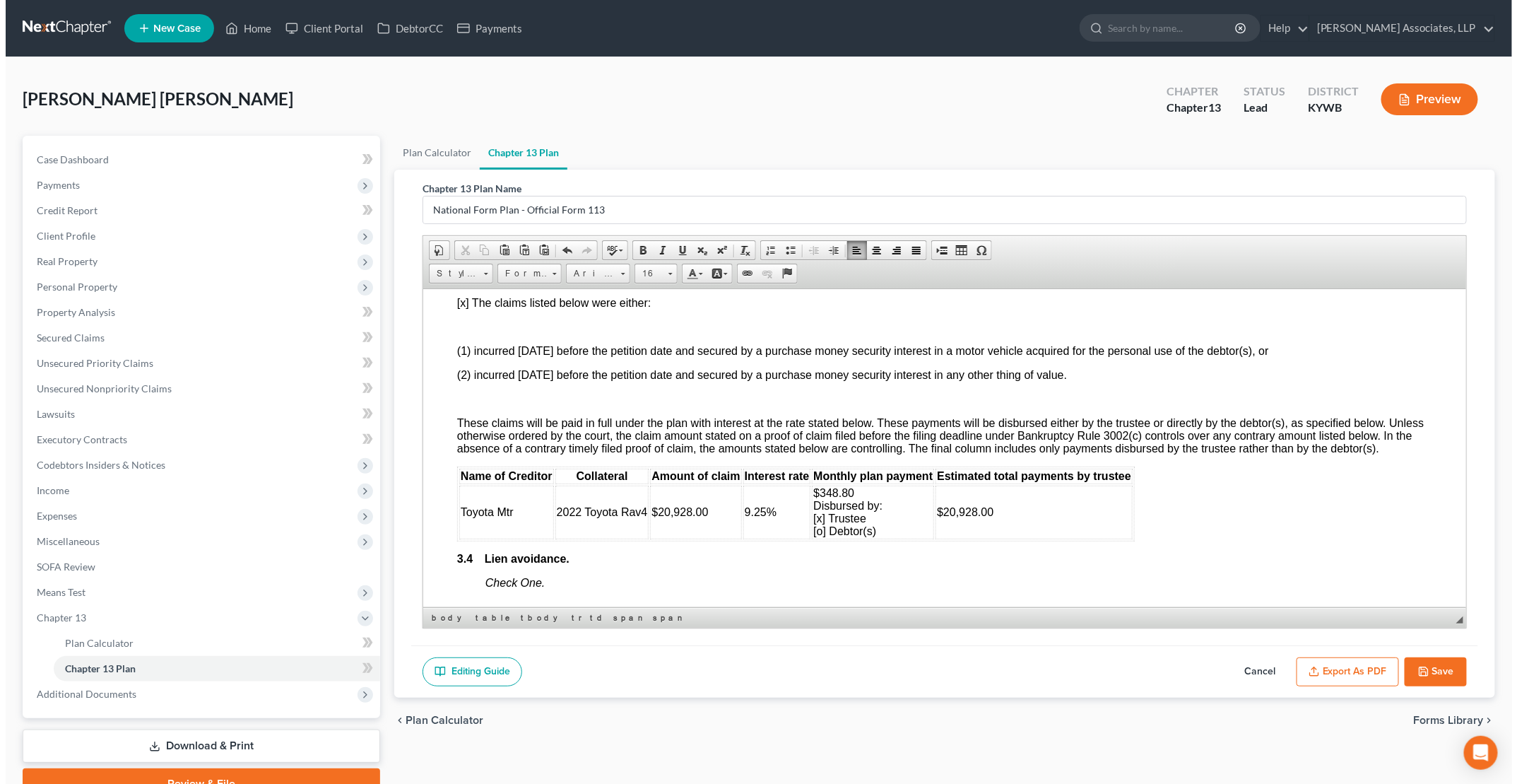
scroll to position [1837, 0]
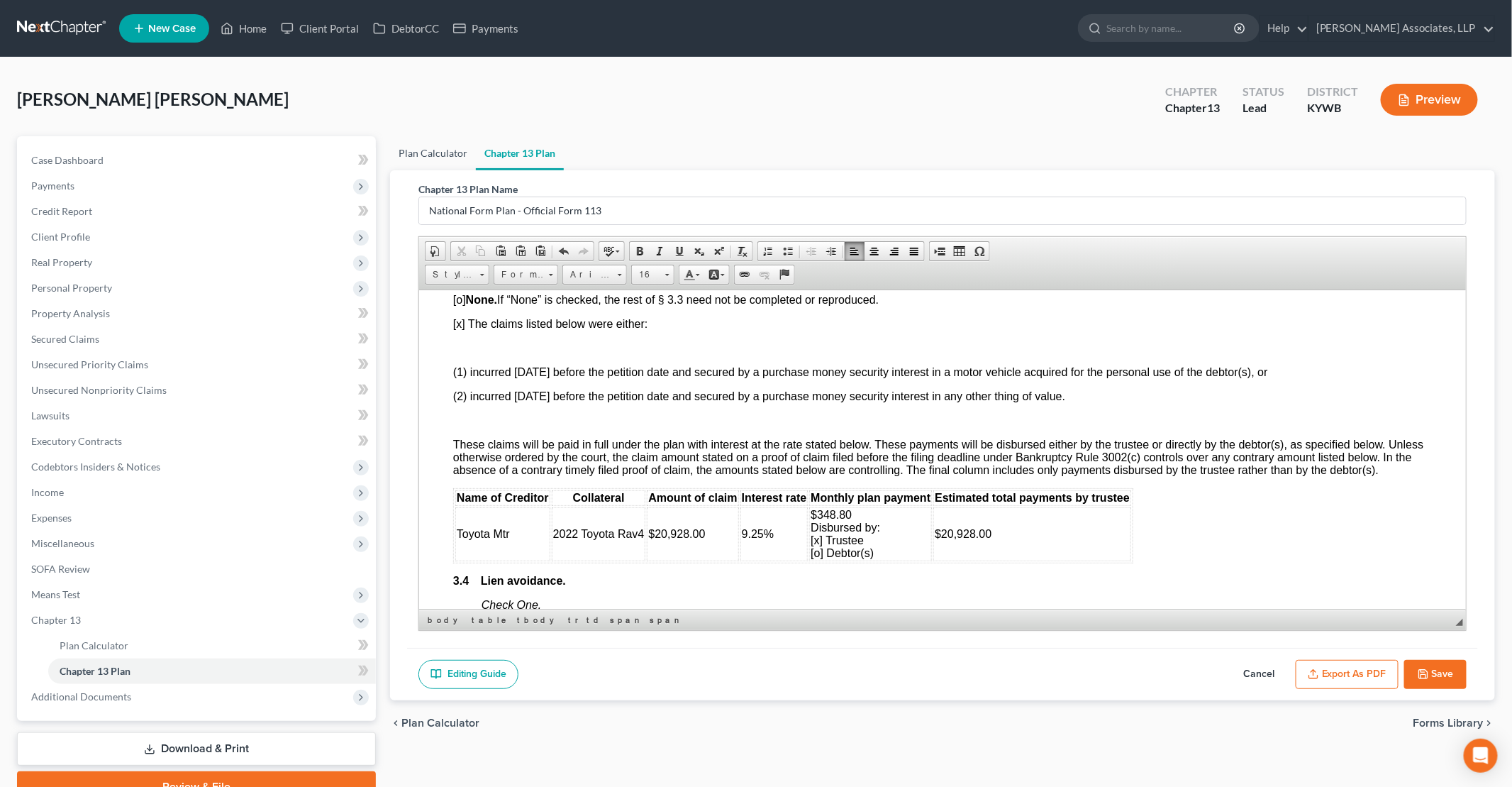
click at [438, 154] on link "Plan Calculator" at bounding box center [433, 153] width 86 height 34
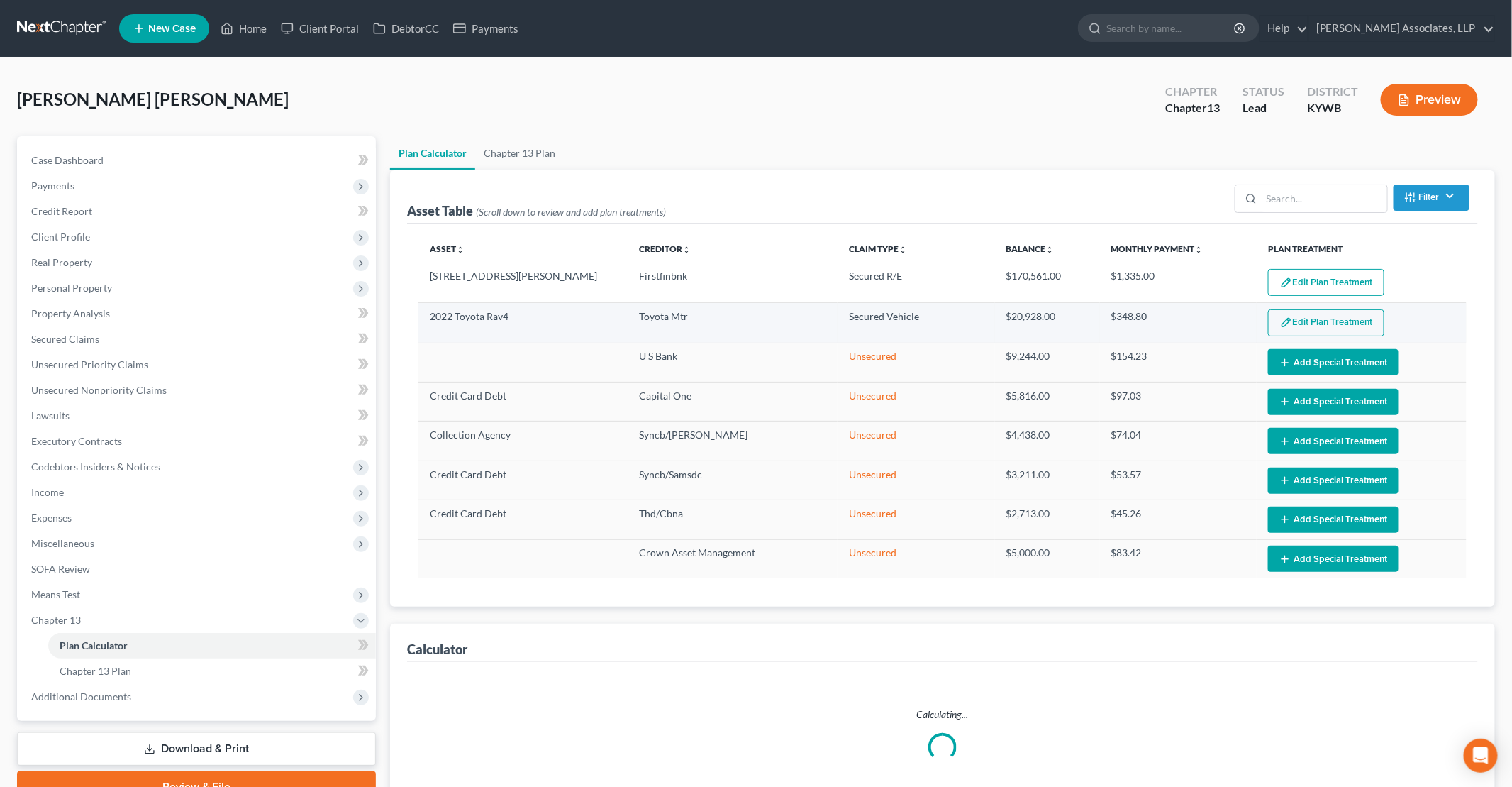
select select "59"
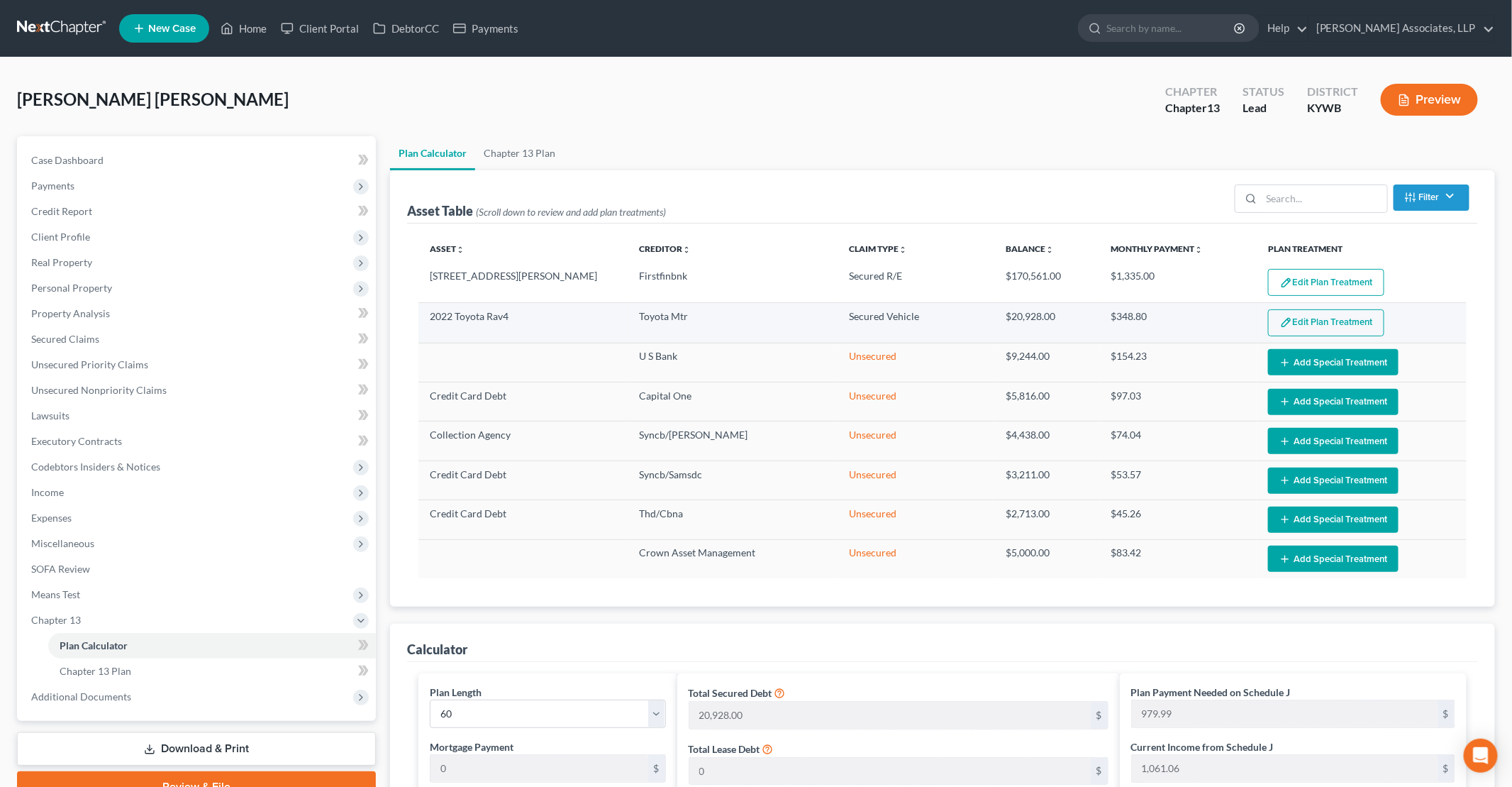
click at [731, 318] on button "Edit Plan Treatment" at bounding box center [1326, 323] width 116 height 27
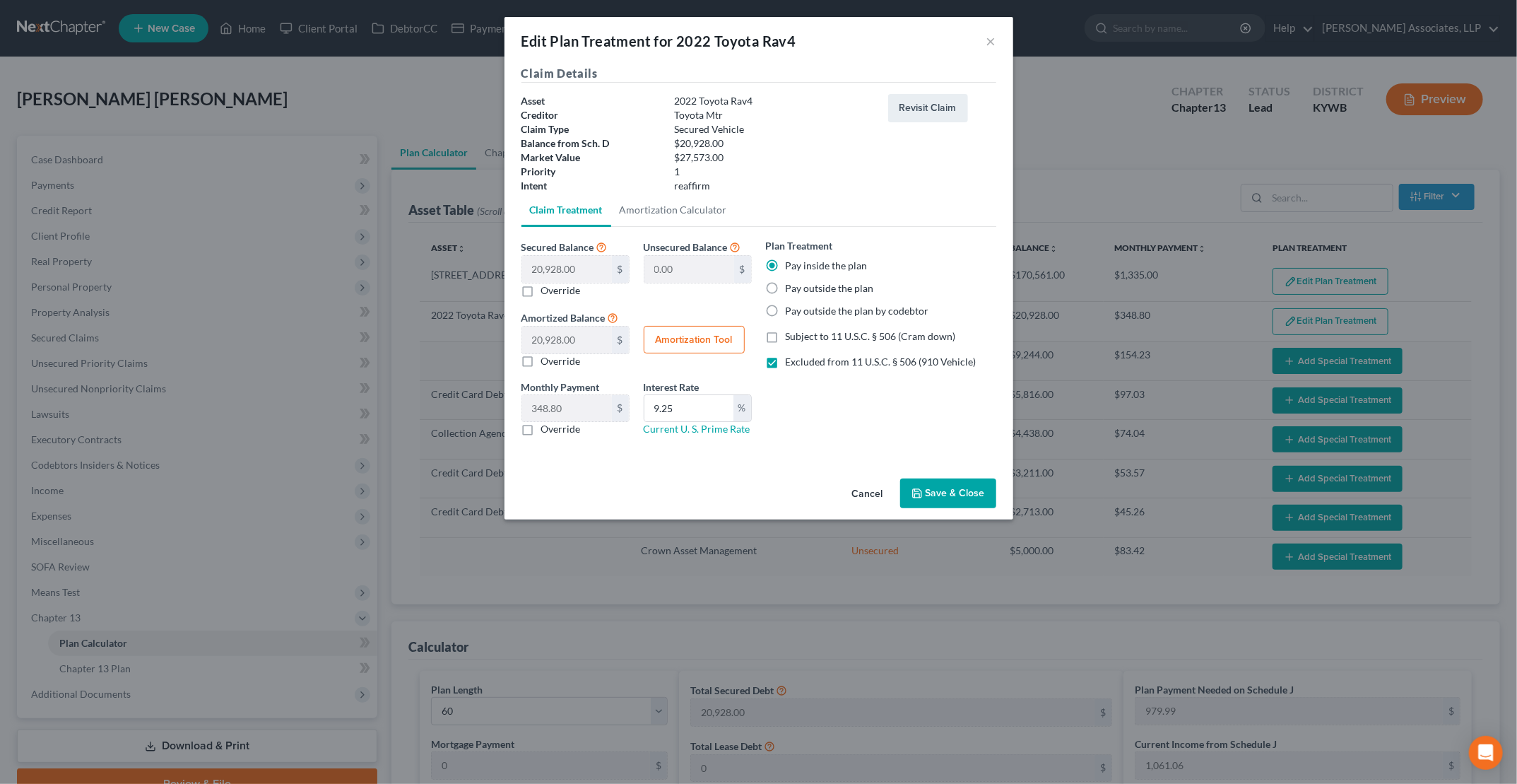
click at [729, 333] on label "Subject to 11 U.S.C. § 506 (Cram down)" at bounding box center [871, 336] width 170 height 14
click at [729, 333] on input "Subject to 11 U.S.C. § 506 (Cram down)" at bounding box center [796, 333] width 9 height 9
checkbox input "true"
click at [729, 361] on label "Excluded from 11 U.S.C. § 506 (910 Vehicle)" at bounding box center [881, 361] width 191 height 14
click at [729, 361] on input "Excluded from 11 U.S.C. § 506 (910 Vehicle)" at bounding box center [796, 359] width 9 height 9
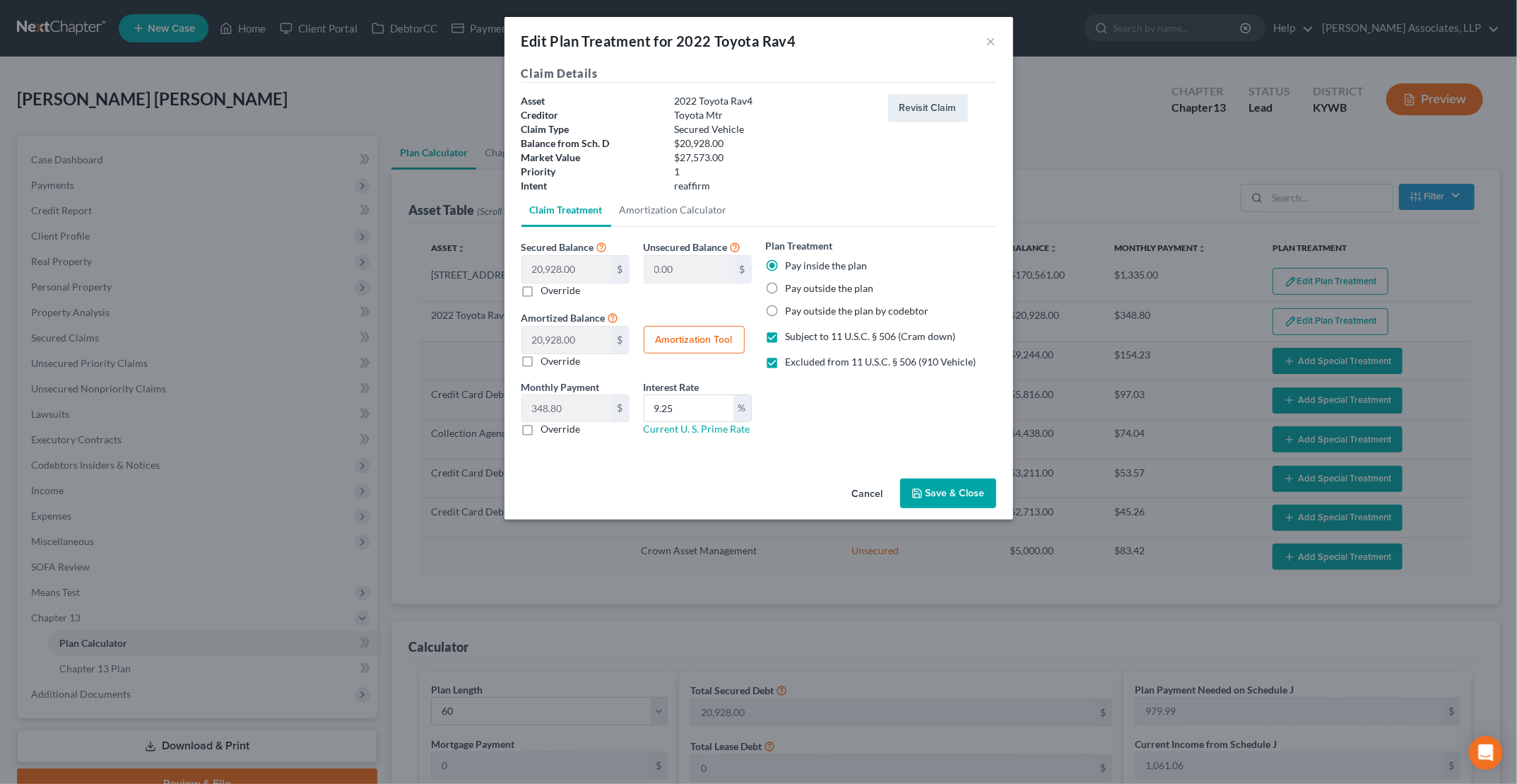
checkbox input "false"
click at [729, 487] on button "Save & Close" at bounding box center [949, 493] width 96 height 30
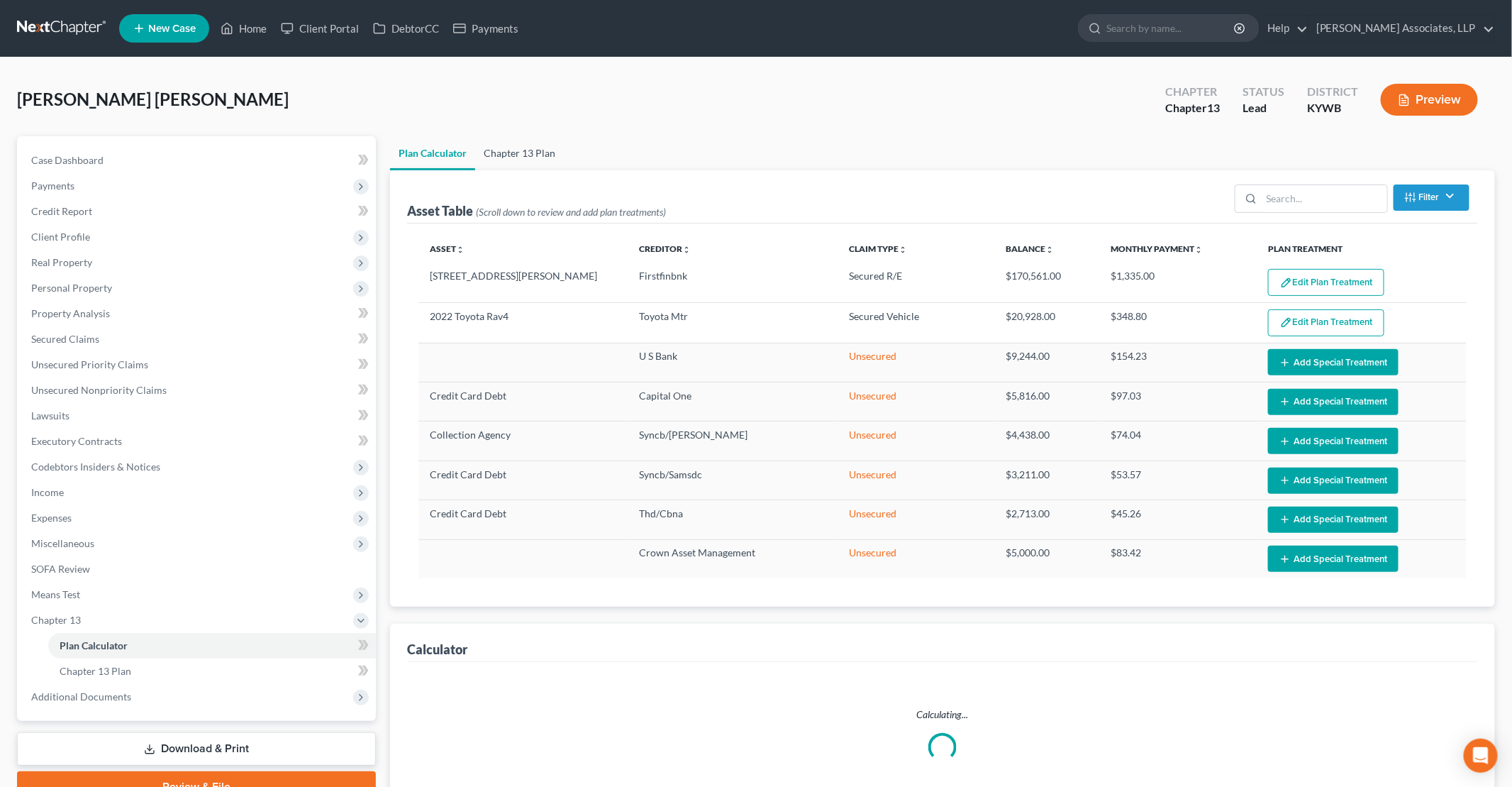
select select "59"
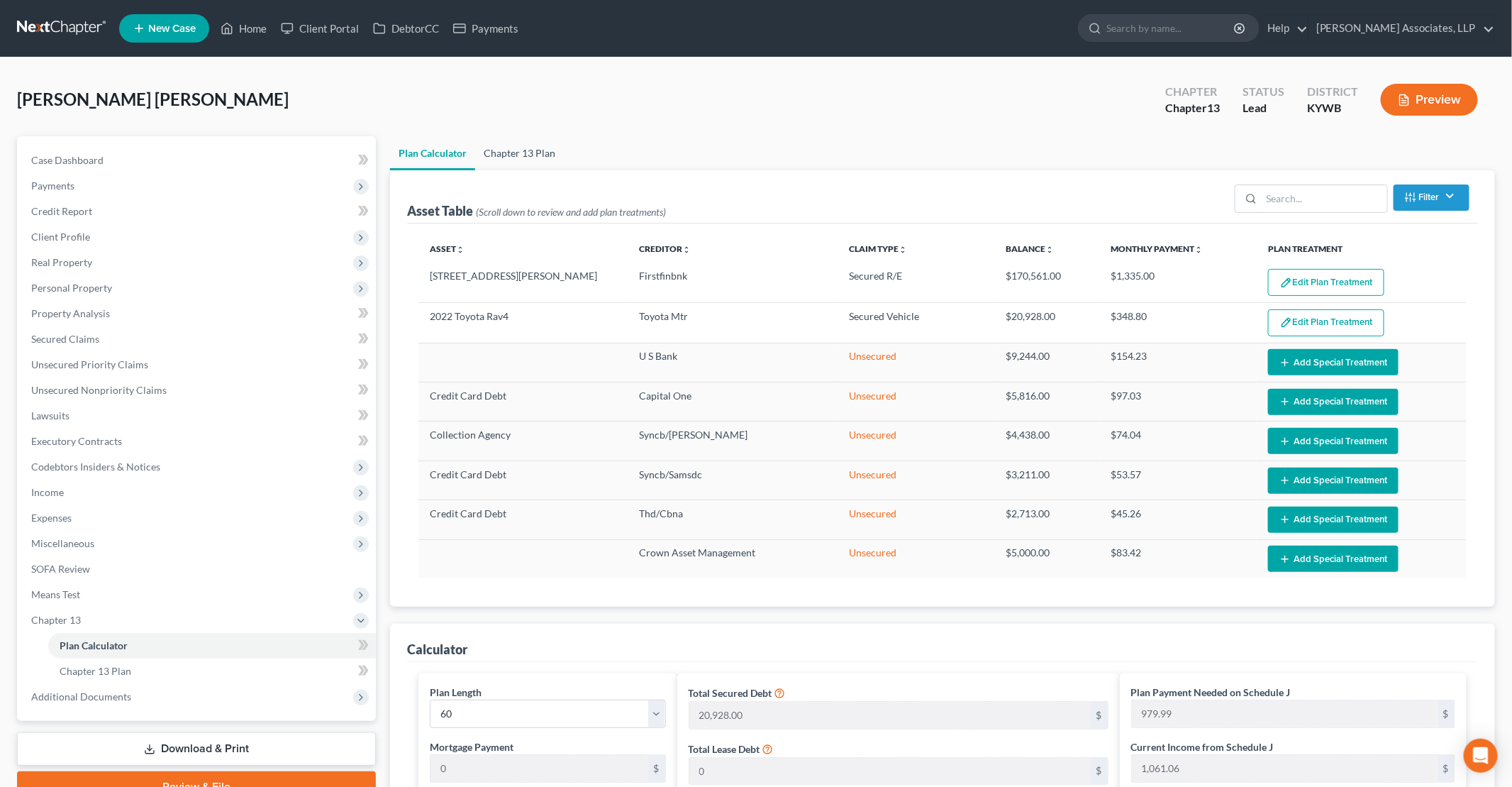
click at [530, 147] on link "Chapter 13 Plan" at bounding box center [520, 153] width 89 height 34
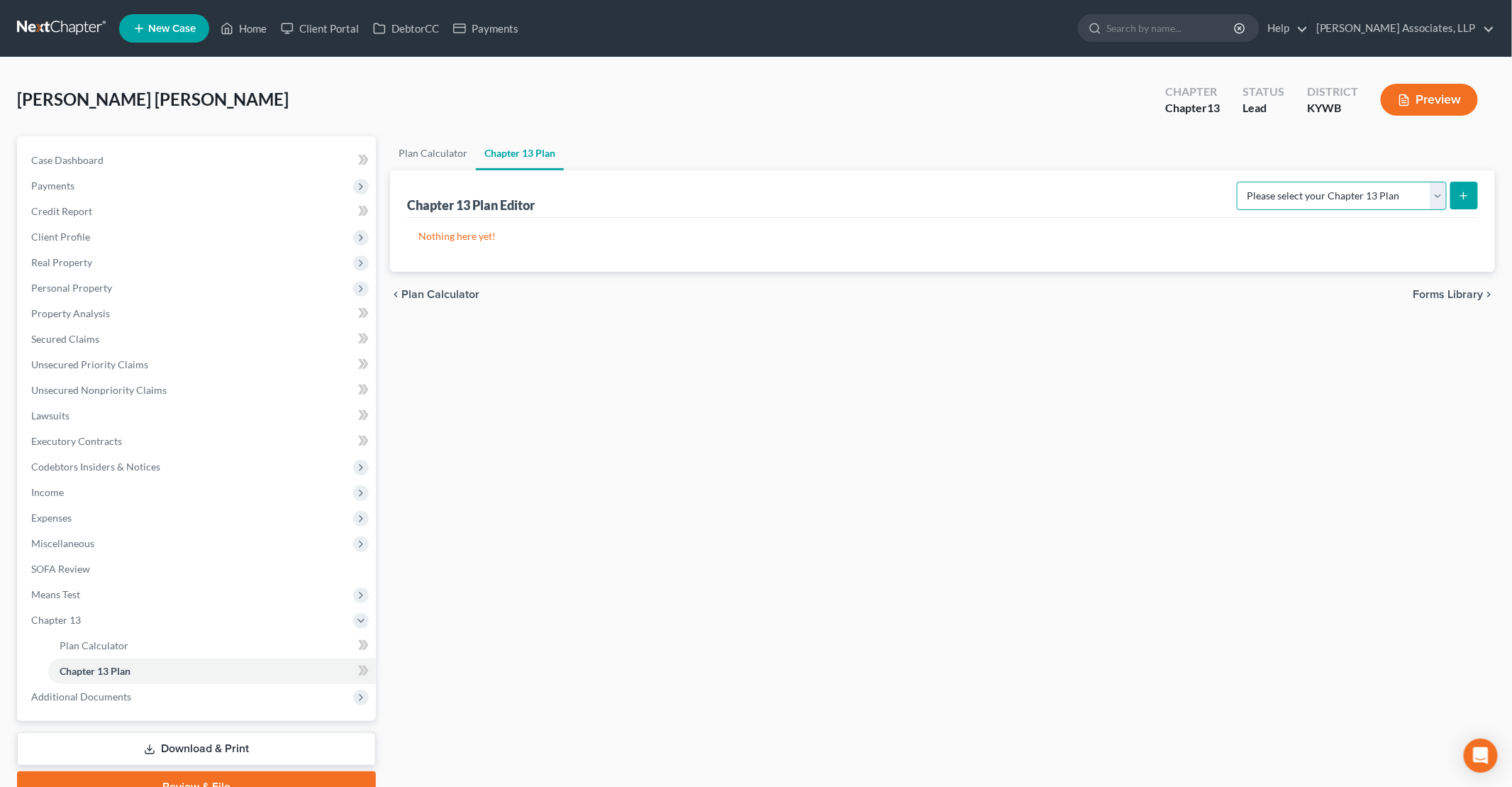
drag, startPoint x: 1292, startPoint y: 198, endPoint x: 1296, endPoint y: 208, distance: 10.8
click at [731, 198] on select "Please select your Chapter 13 Plan National Form Plan - Official Form 113" at bounding box center [1341, 195] width 210 height 28
select select "0"
click at [731, 181] on select "Please select your Chapter 13 Plan National Form Plan - Official Form 113" at bounding box center [1341, 195] width 210 height 28
click at [731, 196] on line "submit" at bounding box center [1463, 196] width 6 height 0
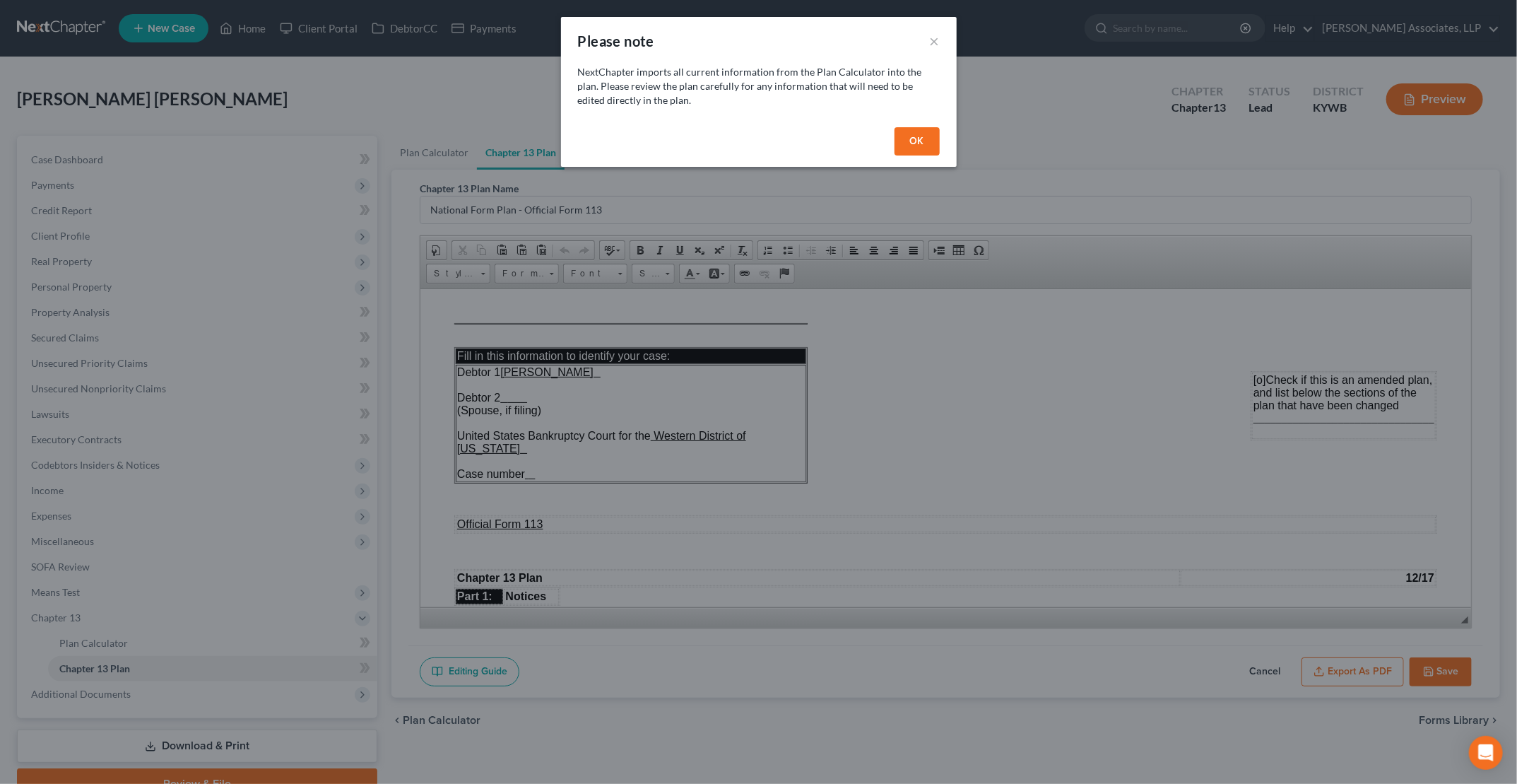
click at [729, 141] on button "OK" at bounding box center [917, 141] width 45 height 28
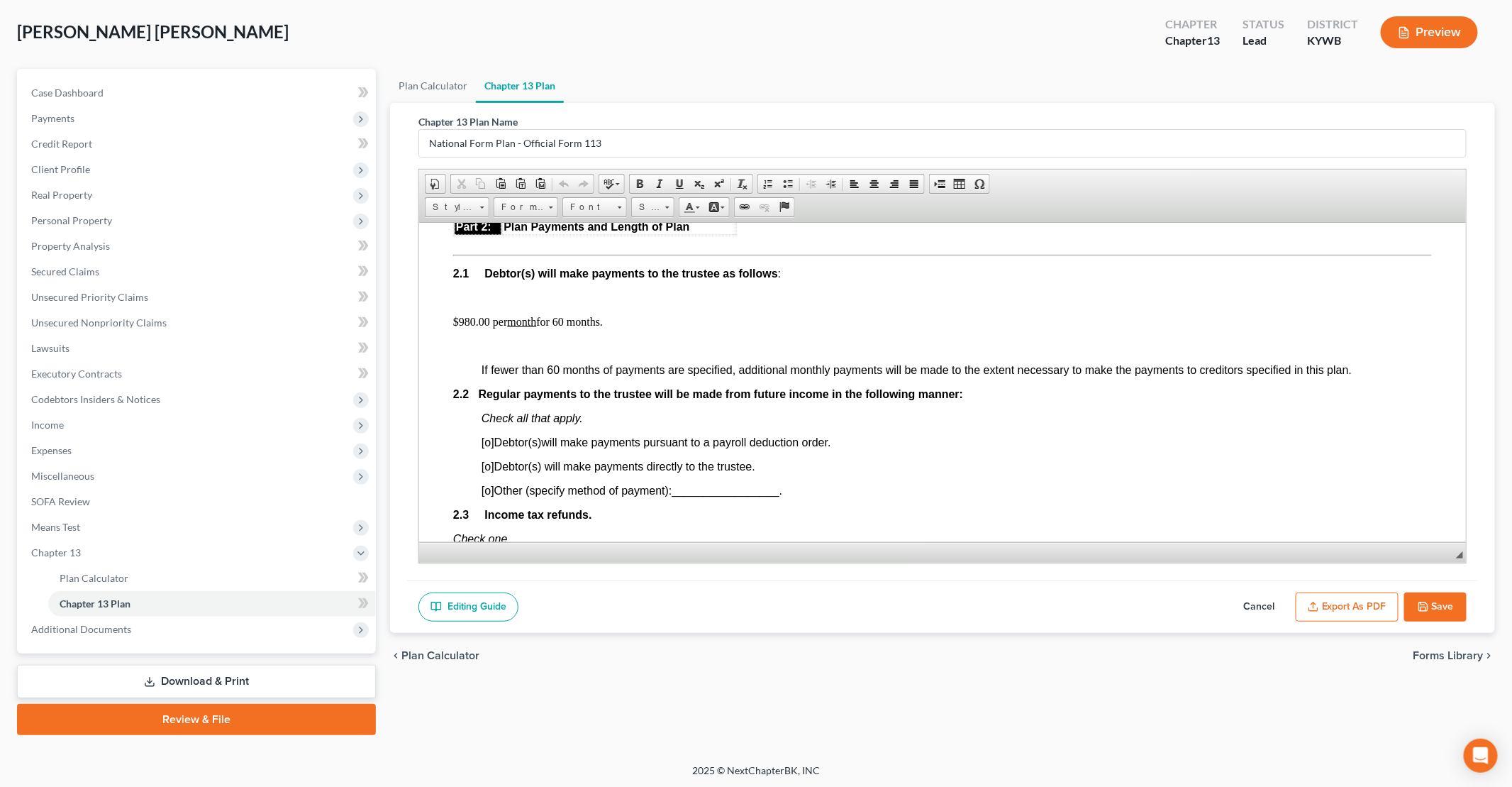
scroll to position [780, 0]
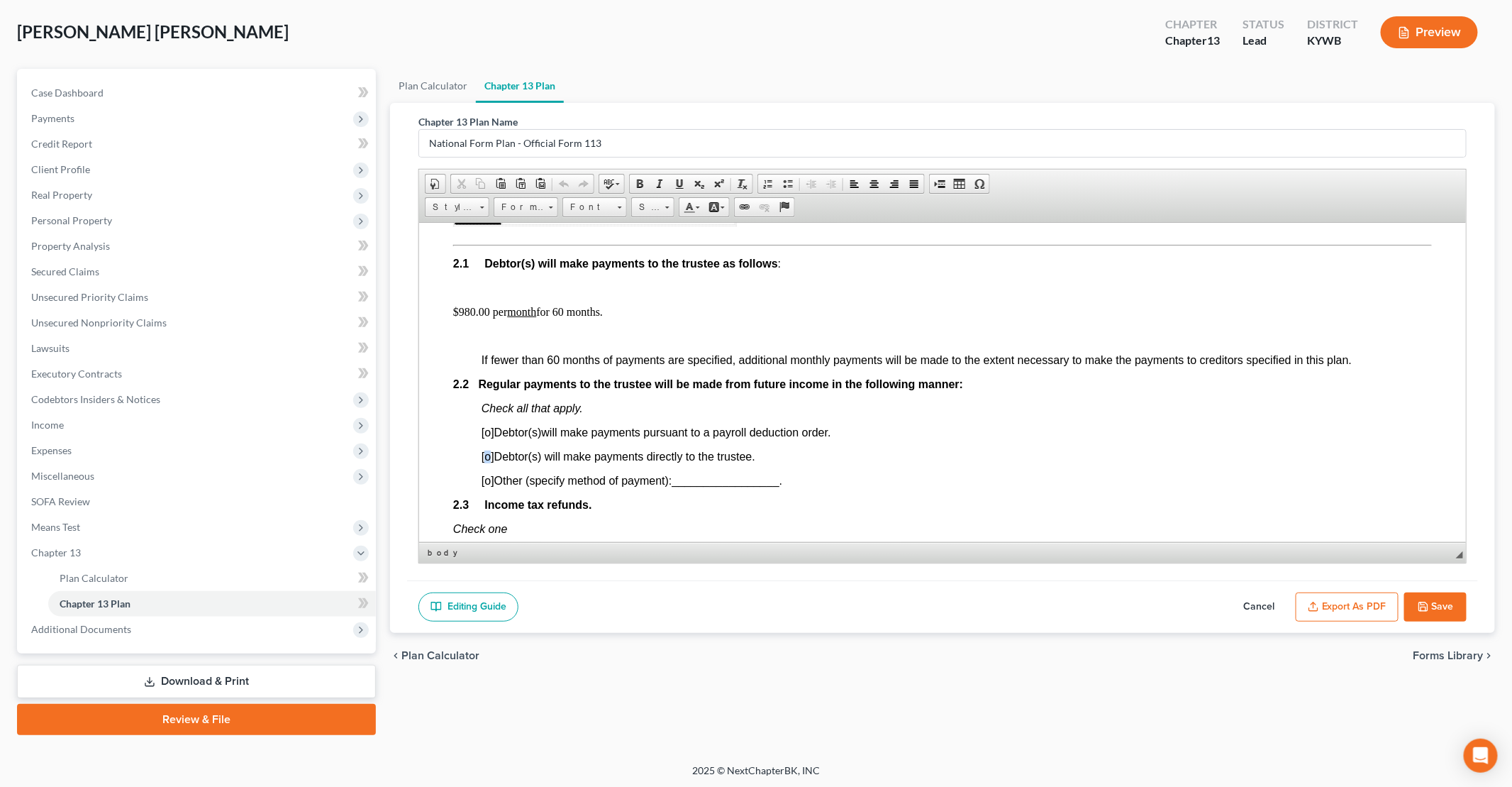
click at [487, 457] on span "[o]" at bounding box center [487, 456] width 13 height 12
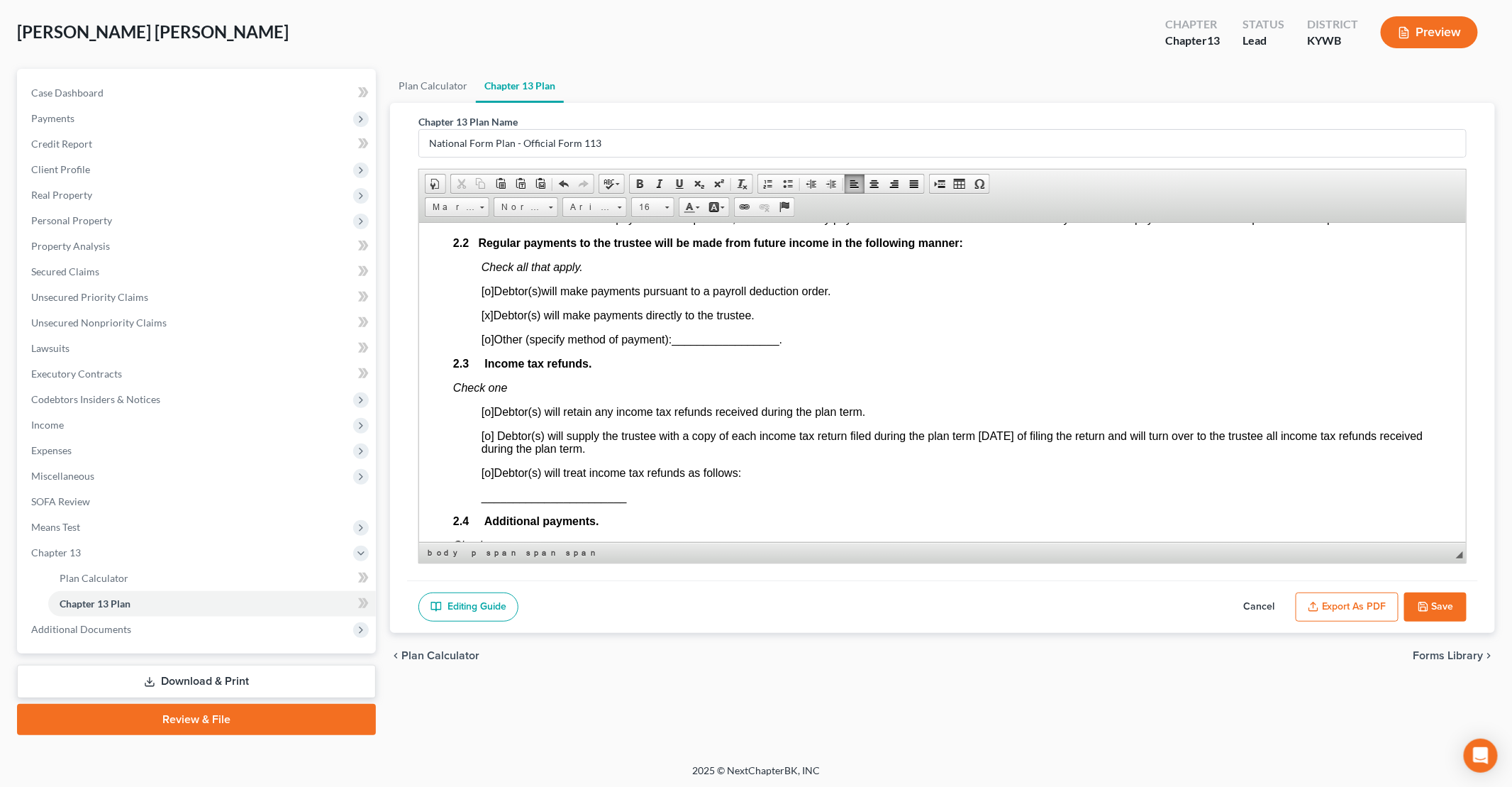
scroll to position [922, 0]
click at [487, 411] on span "[o]" at bounding box center [487, 411] width 13 height 12
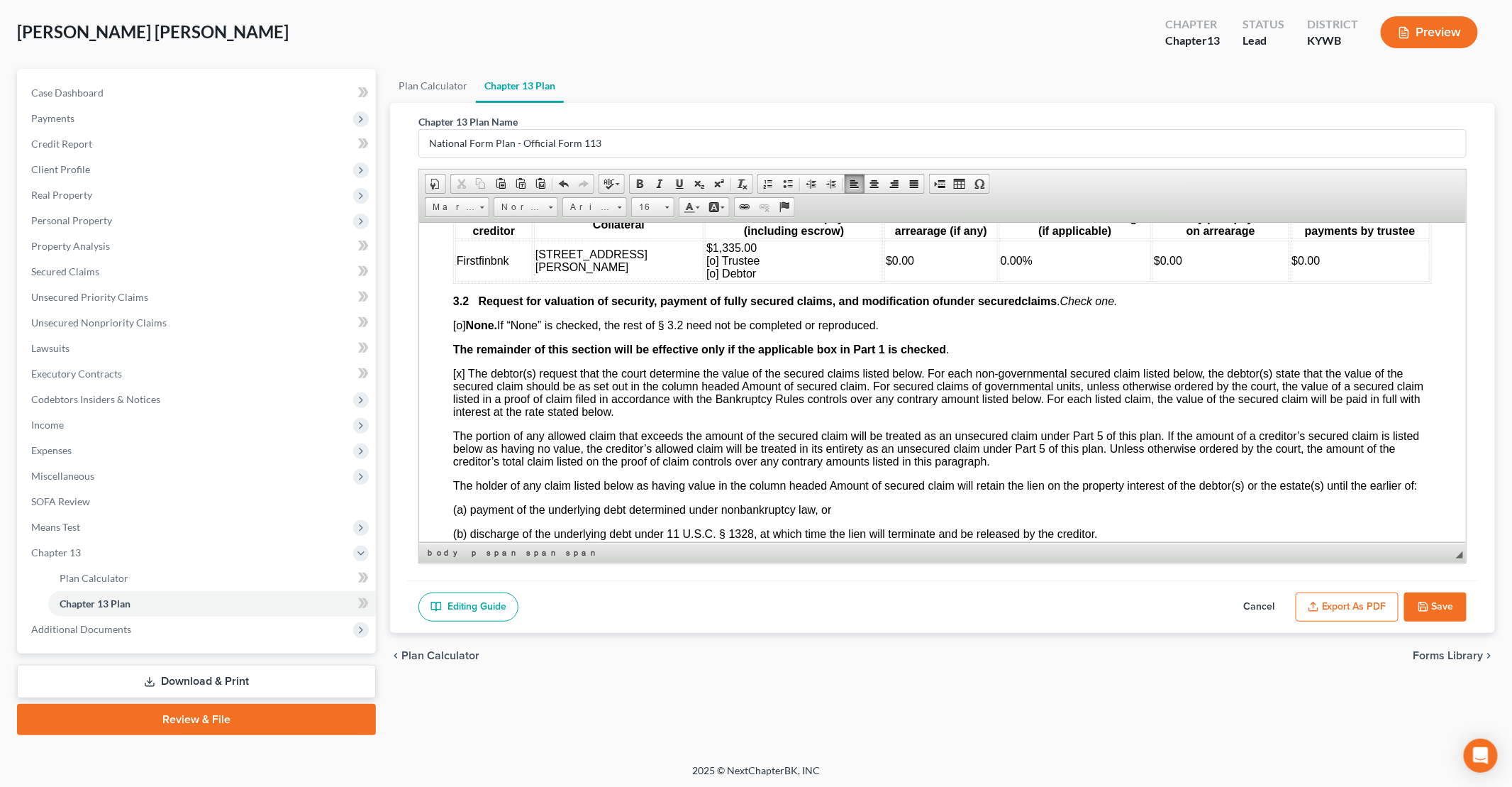
scroll to position [1631, 0]
click at [706, 278] on span "$1,335.00 [o] Trustee [o] Debtor" at bounding box center [732, 259] width 54 height 38
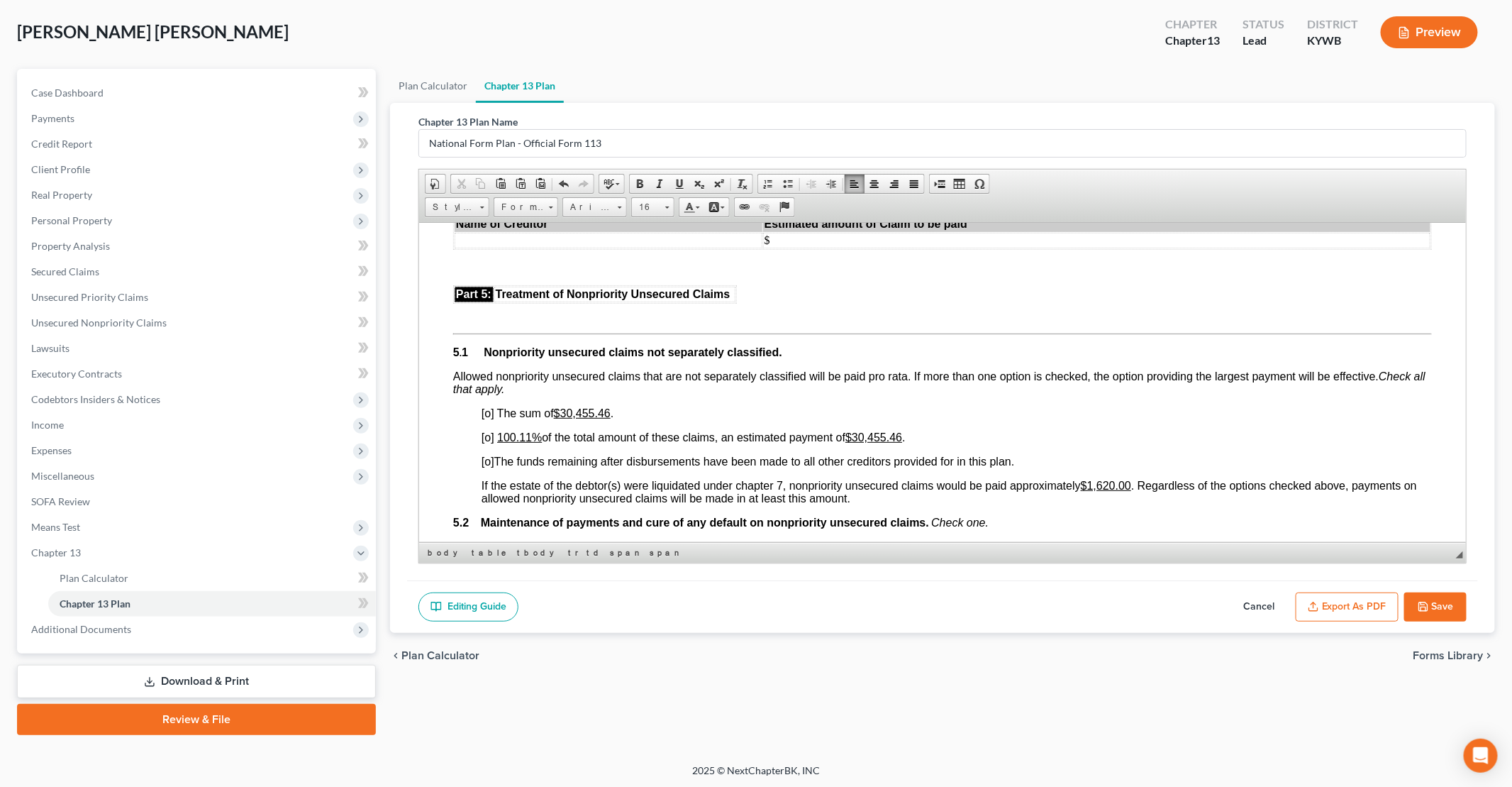
scroll to position [2908, 0]
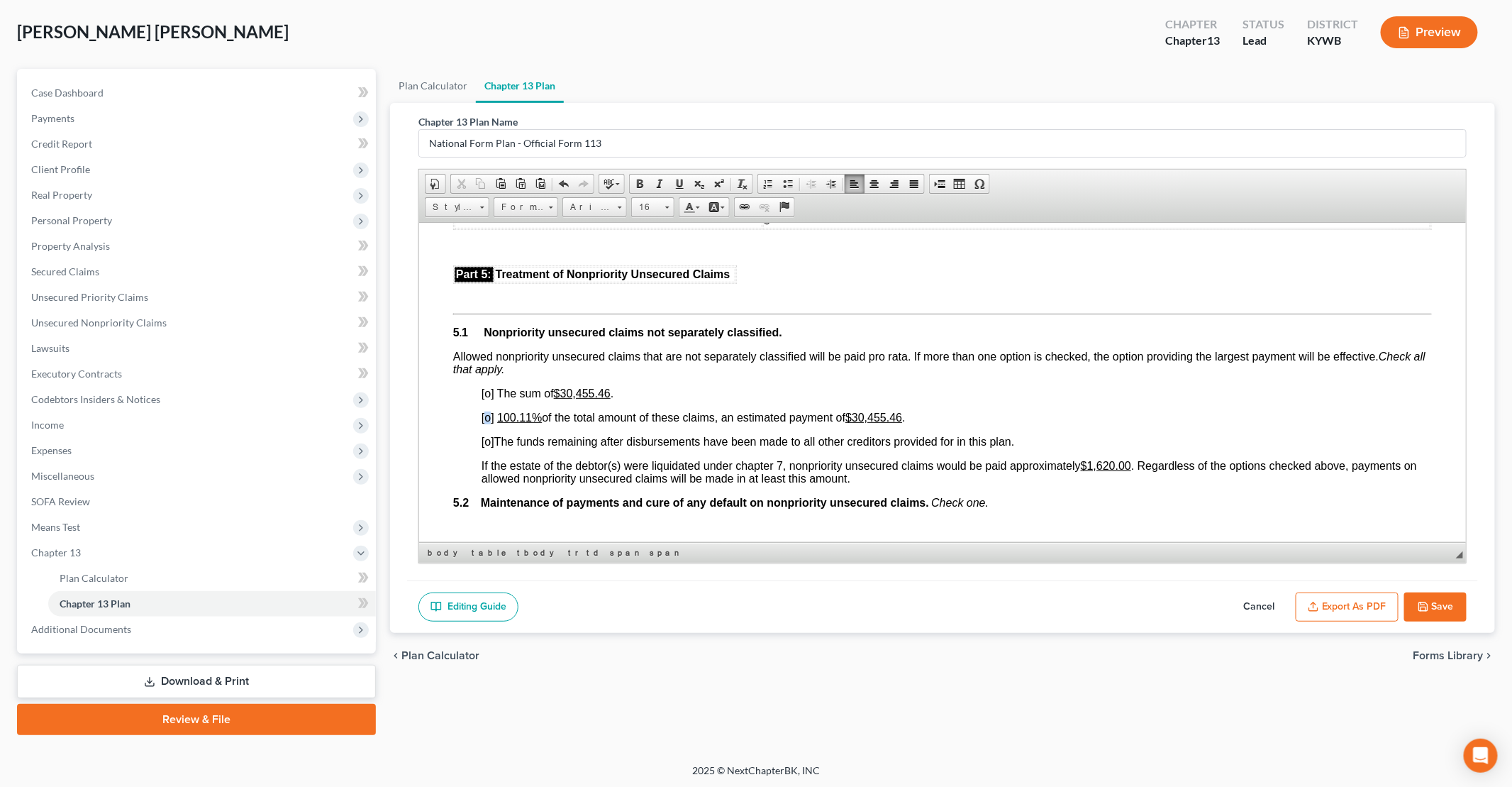
click at [492, 423] on span "[o]" at bounding box center [487, 417] width 13 height 12
drag, startPoint x: 517, startPoint y: 424, endPoint x: 528, endPoint y: 424, distance: 11.0
click at [528, 423] on u "100.11%" at bounding box center [518, 417] width 44 height 12
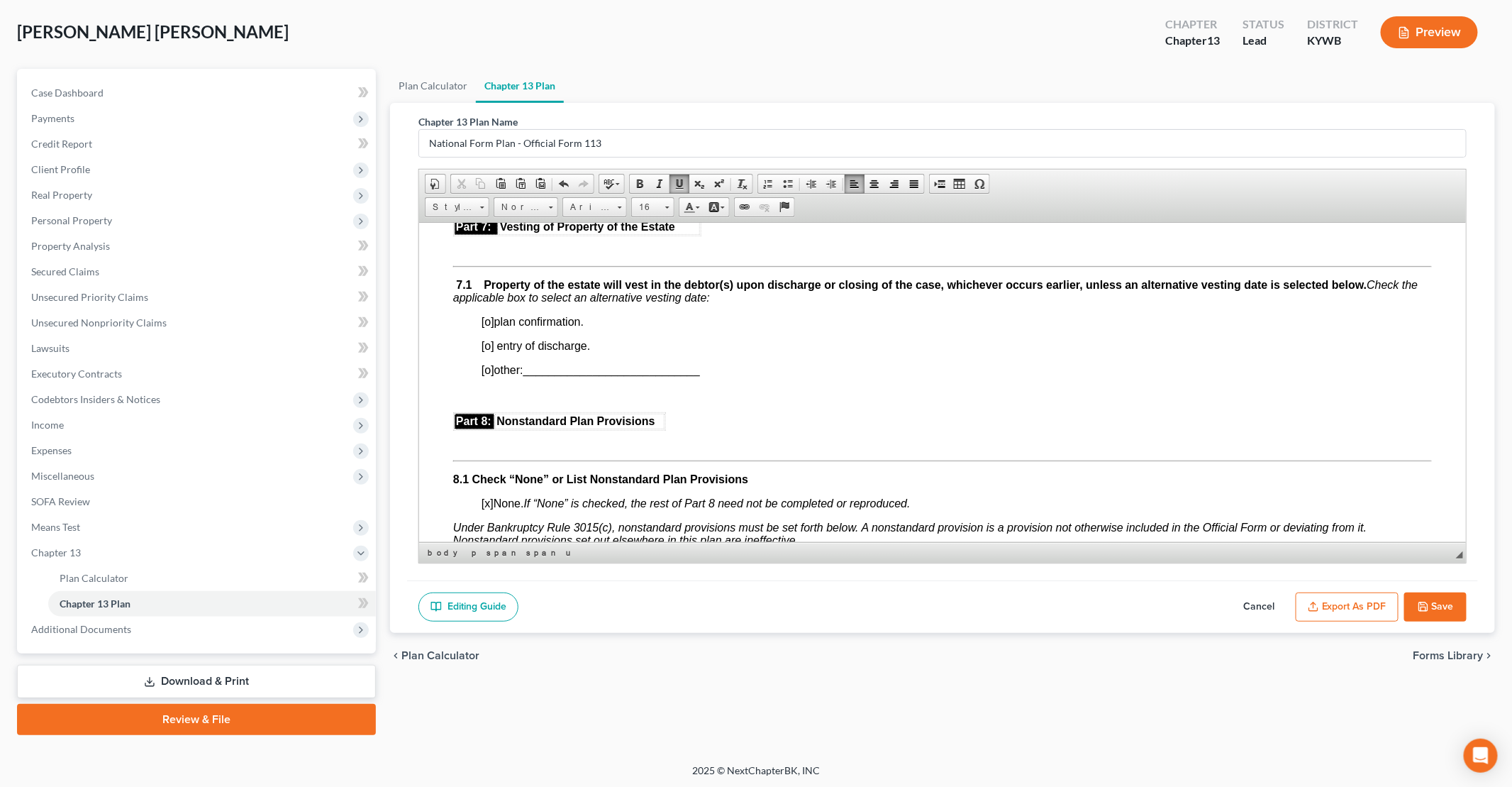
scroll to position [3618, 0]
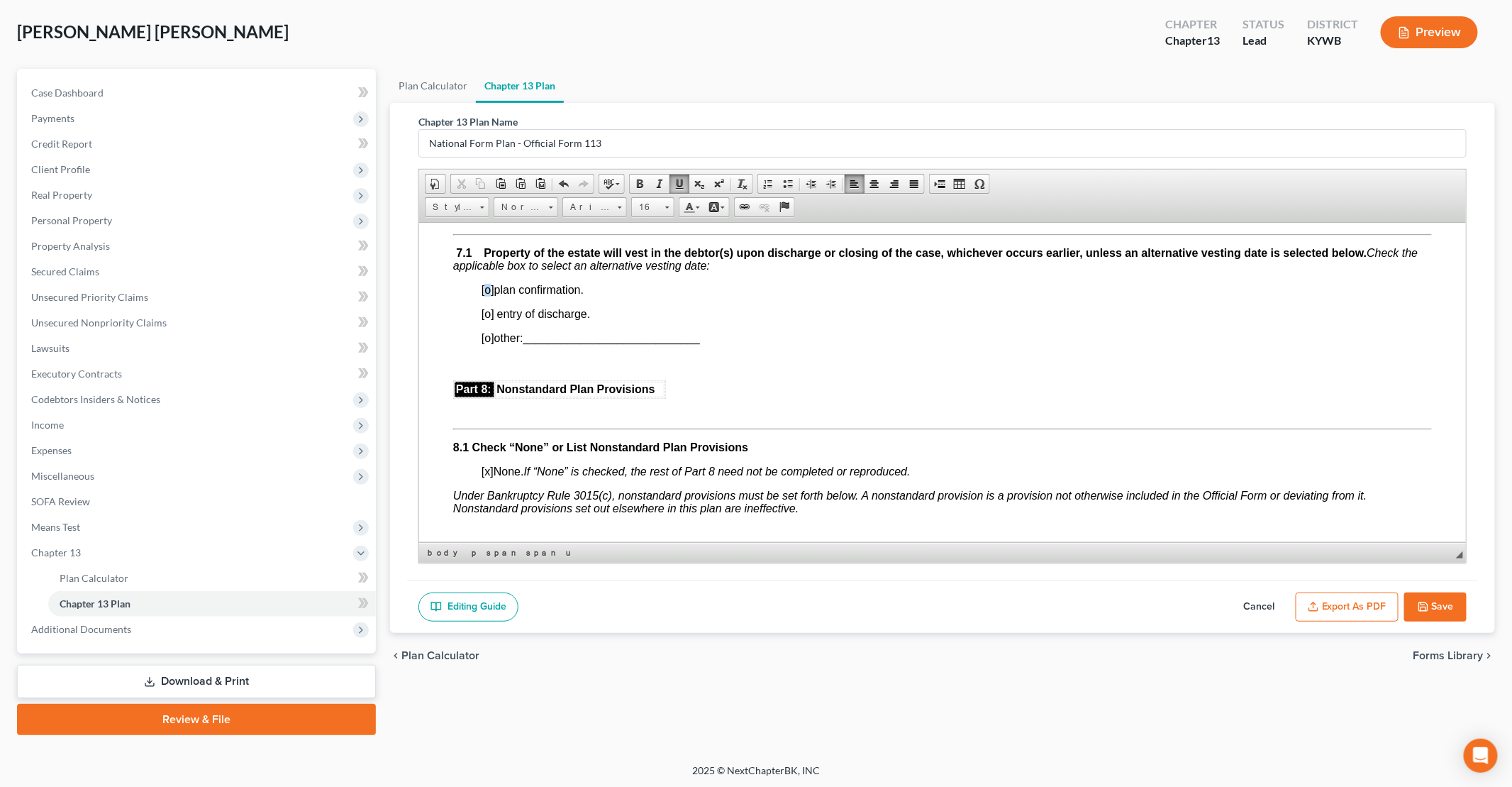
click at [486, 295] on span "[o]" at bounding box center [487, 289] width 13 height 12
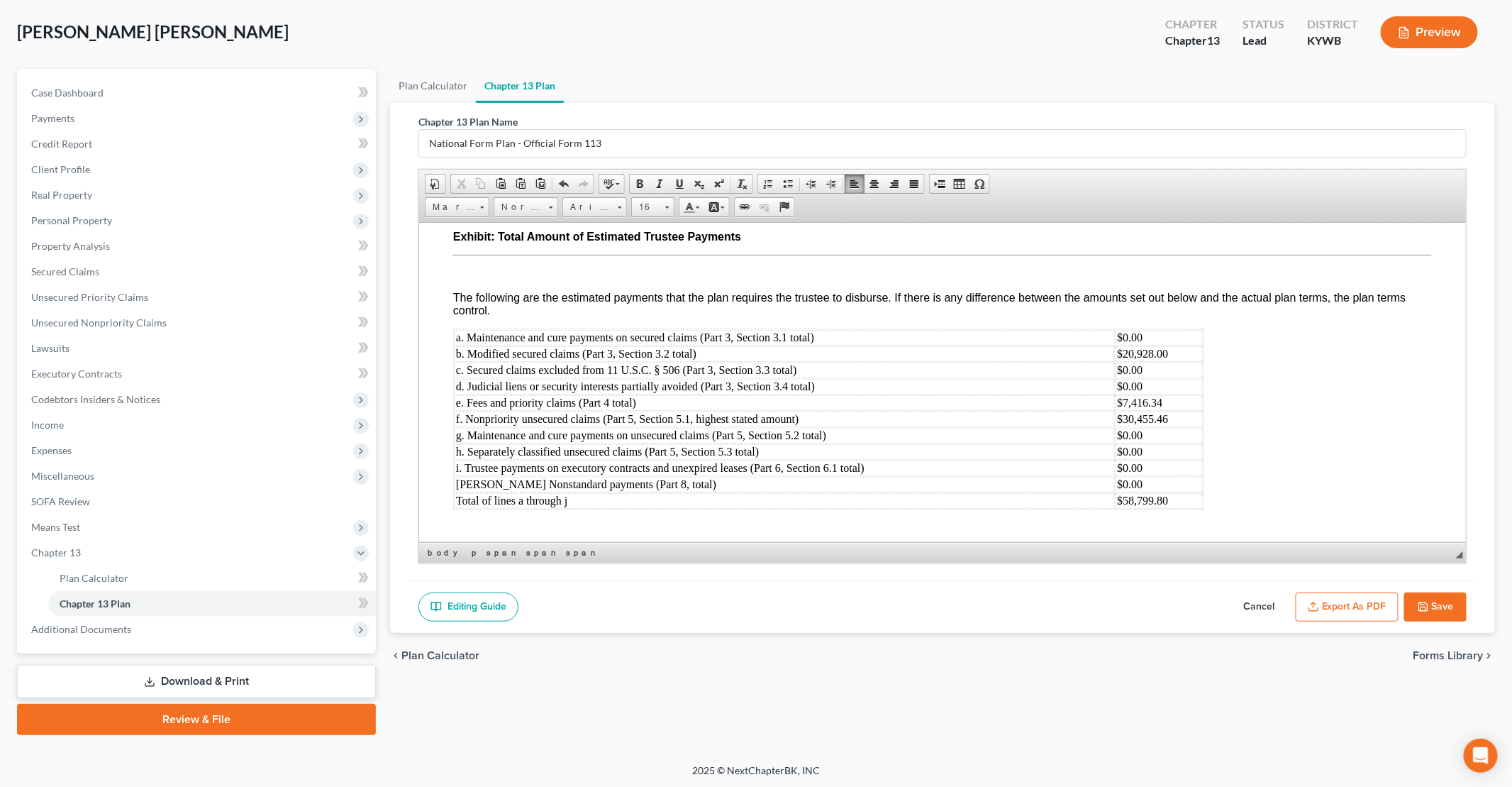
scroll to position [4461, 0]
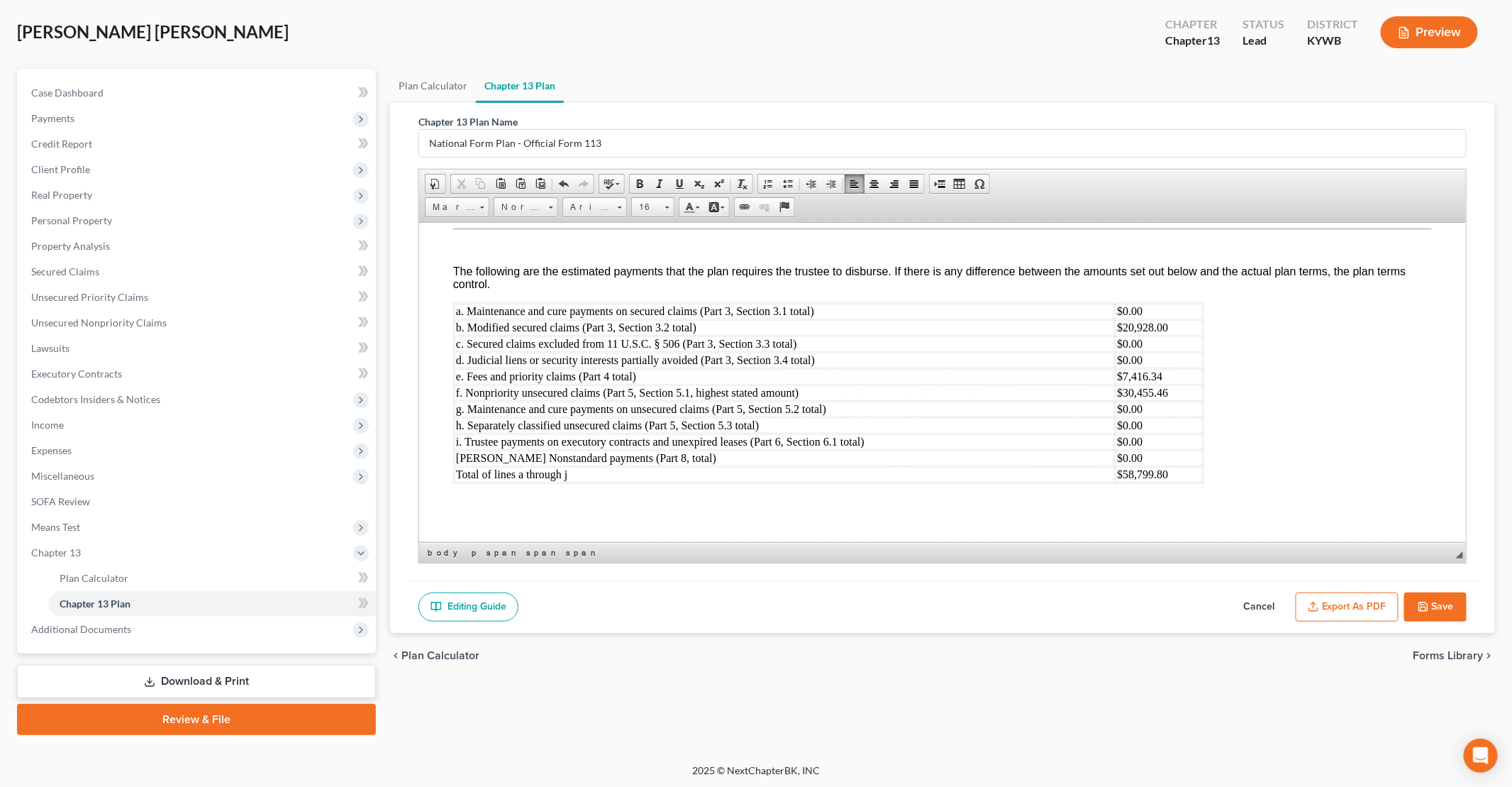
drag, startPoint x: 1346, startPoint y: 603, endPoint x: 1368, endPoint y: 669, distance: 69.6
click at [731, 673] on div "Plan Calculator Chapter 13 Plan Chapter 13 Plan Name National Form Plan - Offic…" at bounding box center [942, 401] width 1119 height 666
click at [731, 596] on button "Save" at bounding box center [1435, 607] width 62 height 30
select select "0"
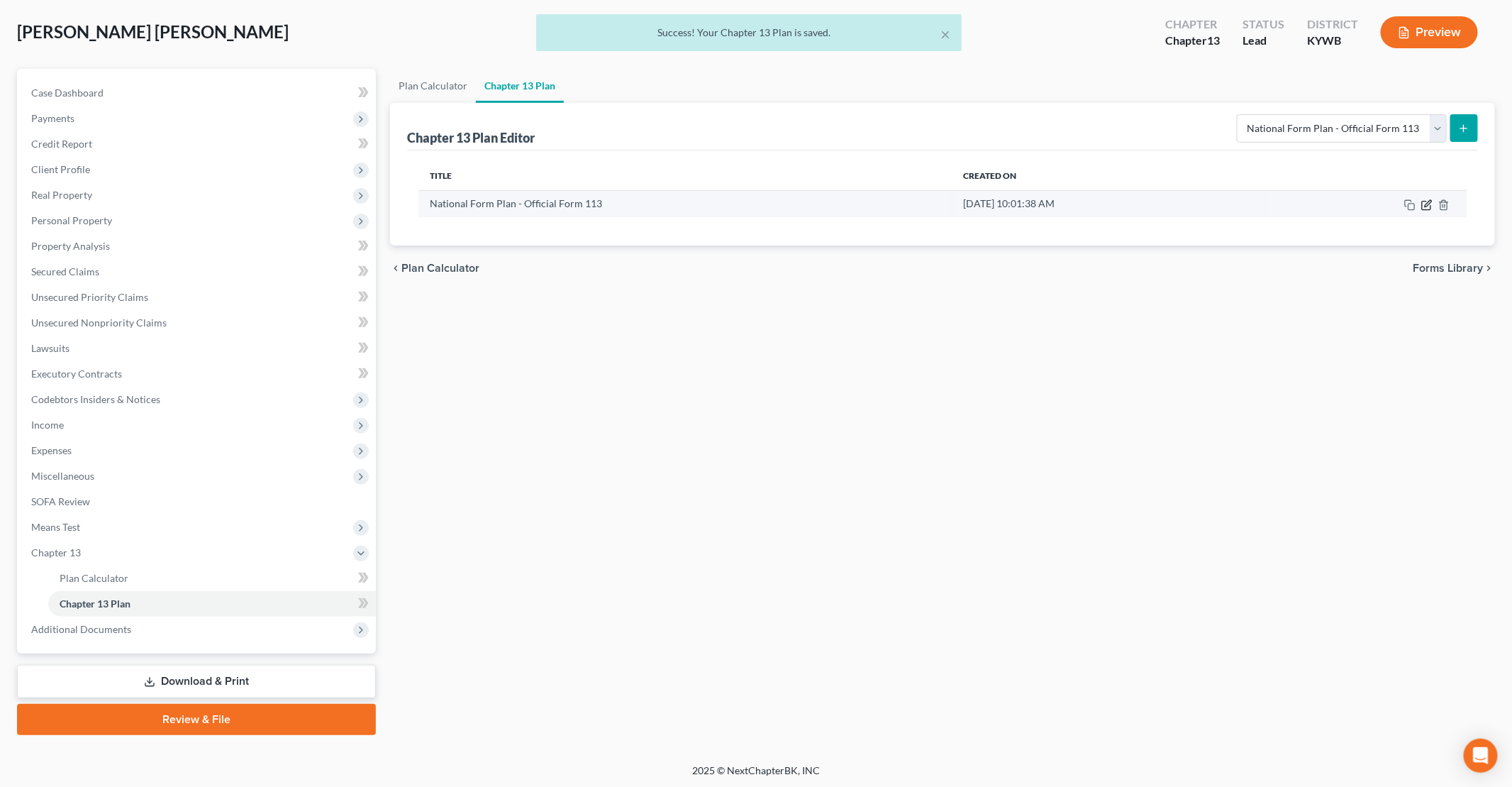
click at [731, 202] on icon "button" at bounding box center [1427, 203] width 6 height 6
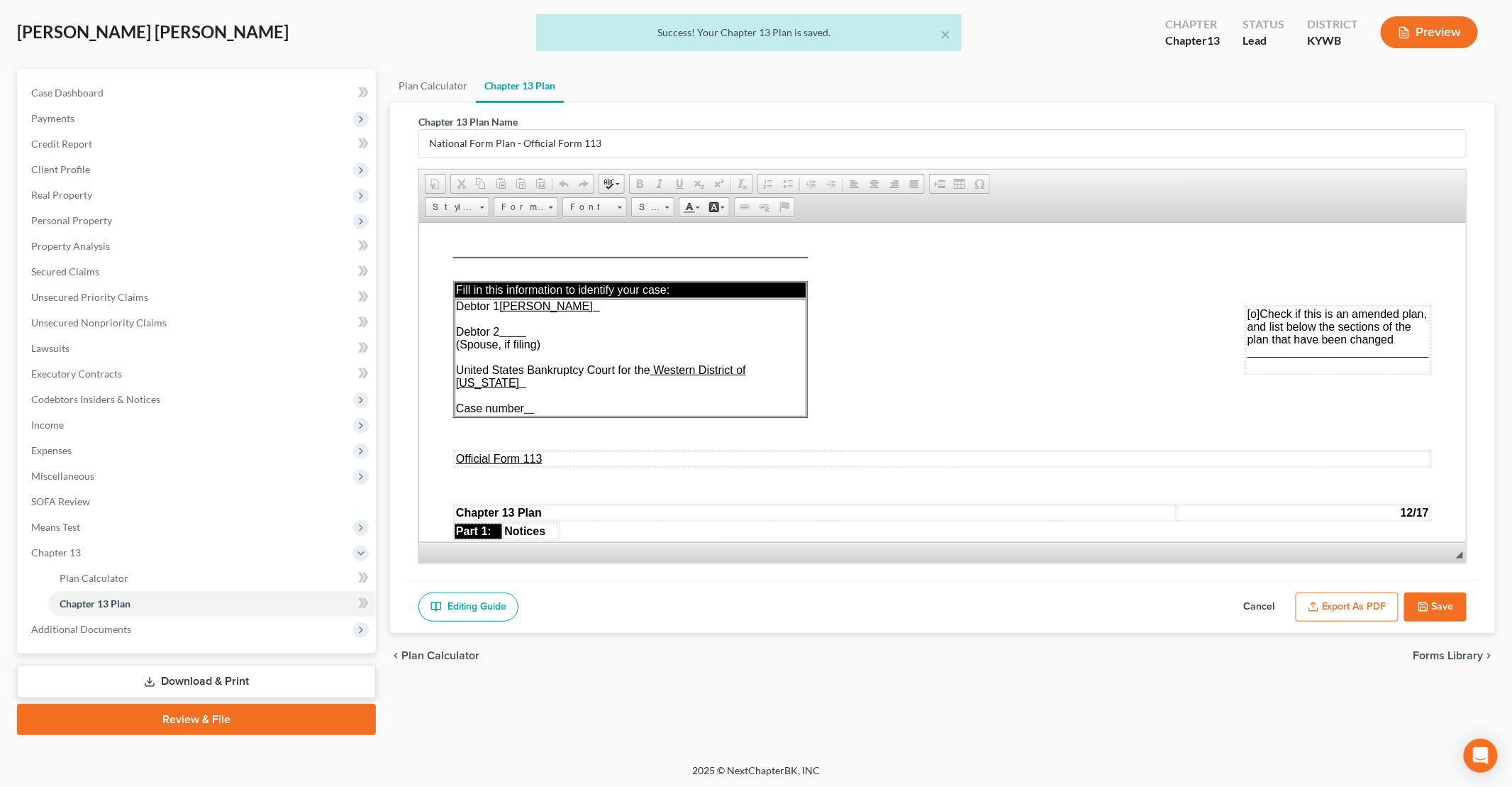
scroll to position [0, 0]
click at [731, 596] on button "Export as PDF" at bounding box center [1347, 607] width 103 height 30
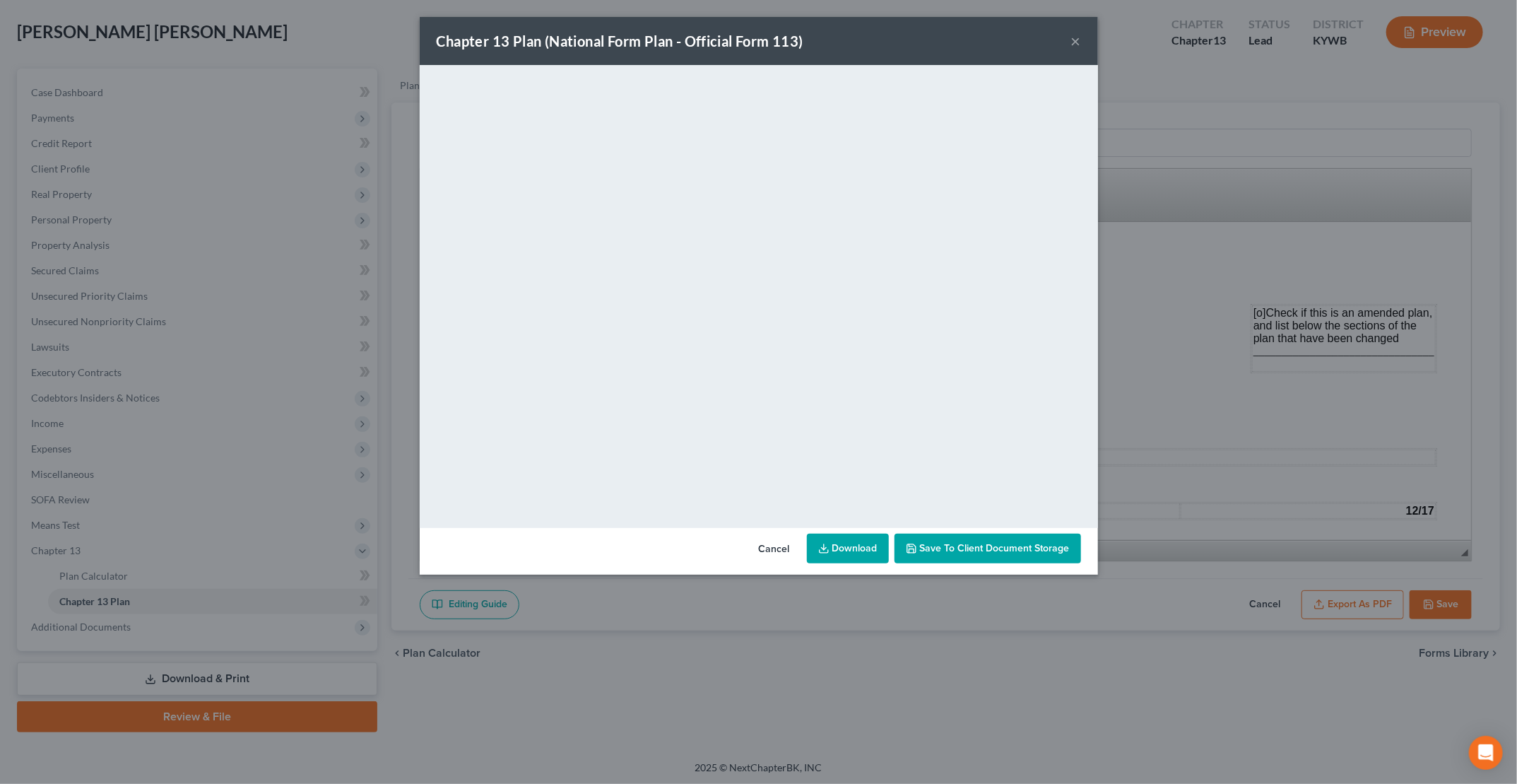
click at [729, 44] on button "×" at bounding box center [1076, 41] width 10 height 17
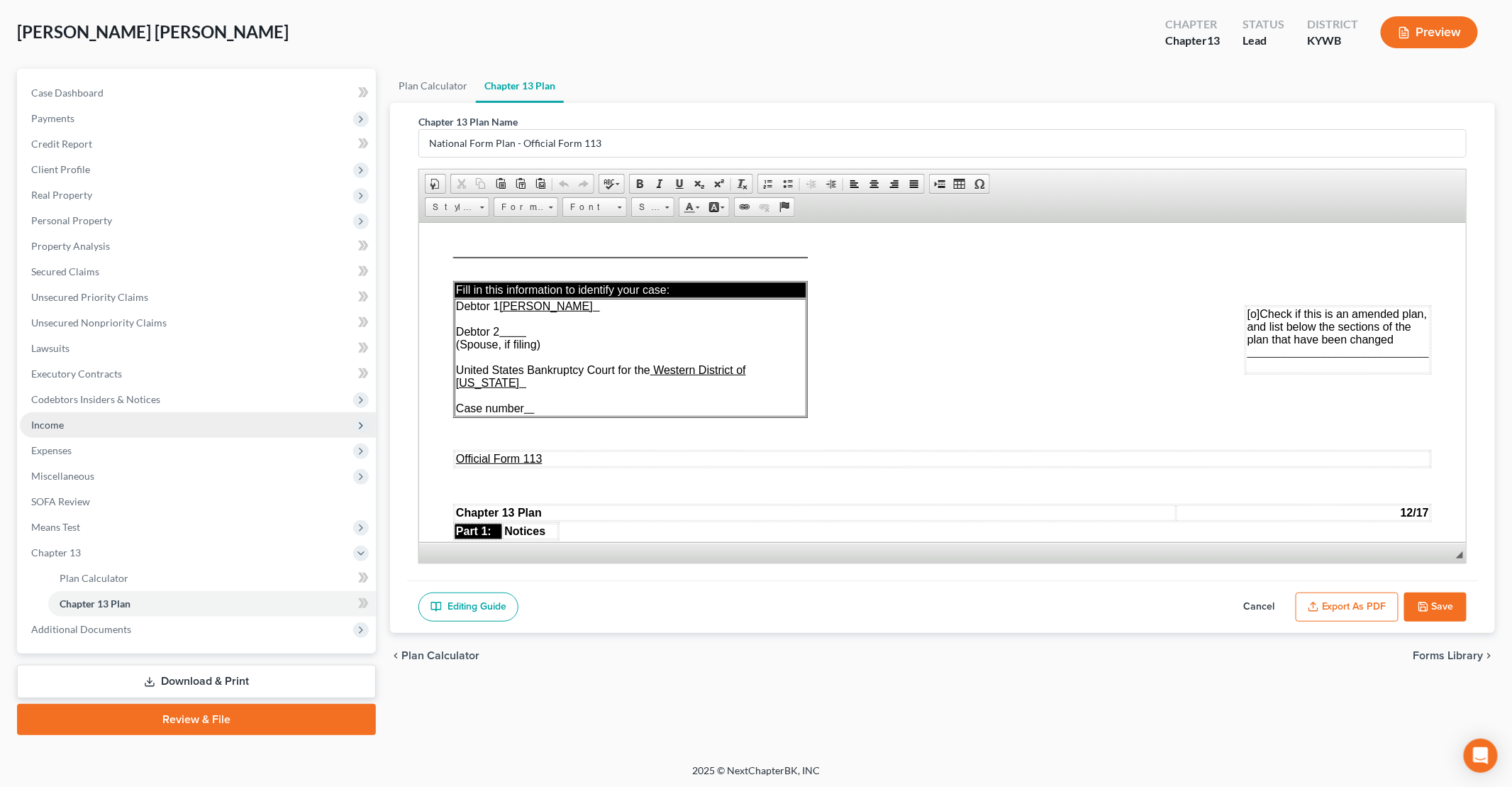
click at [80, 426] on span "Income" at bounding box center [198, 425] width 356 height 26
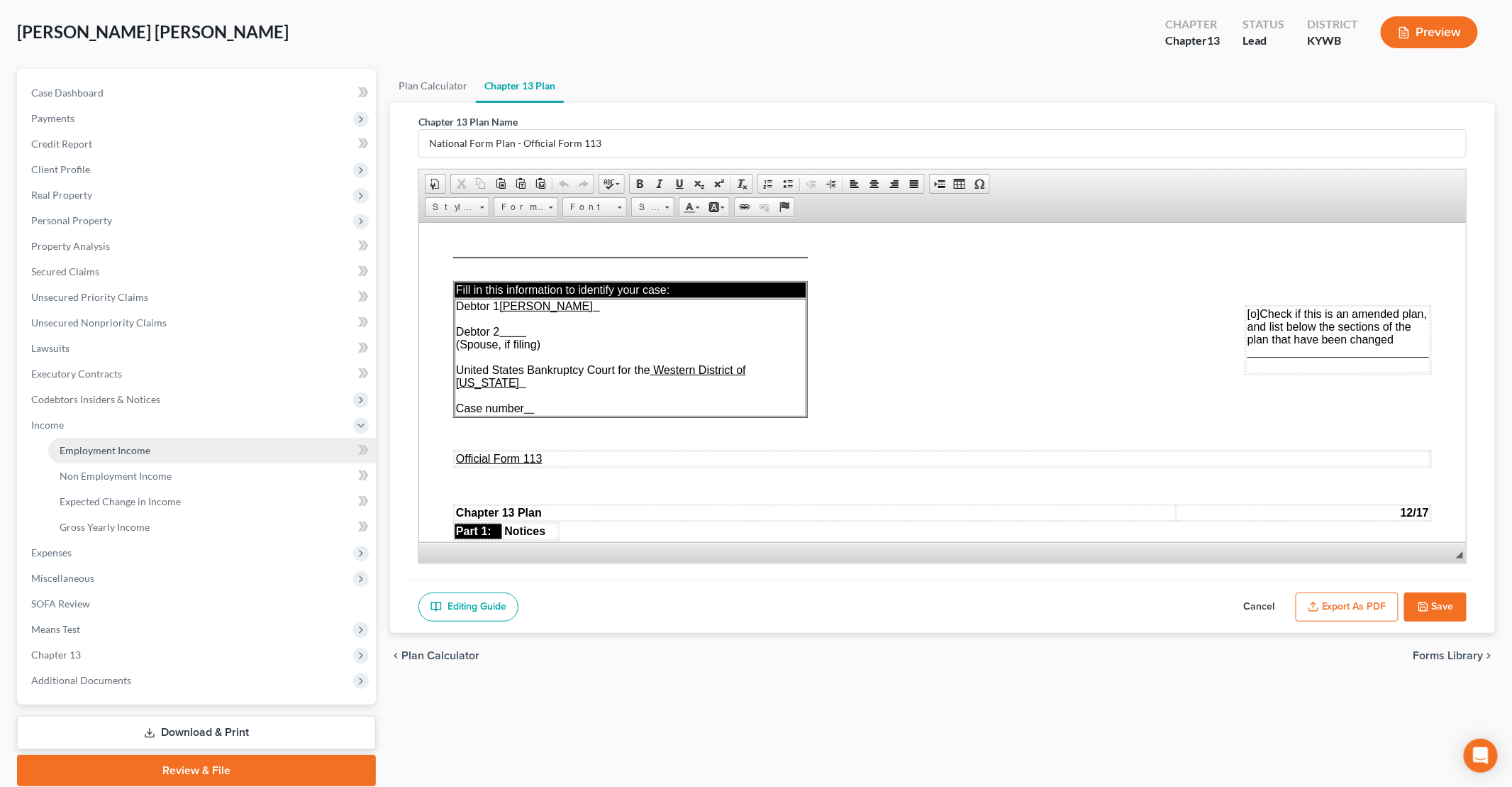
click at [152, 448] on link "Employment Income" at bounding box center [211, 451] width 328 height 26
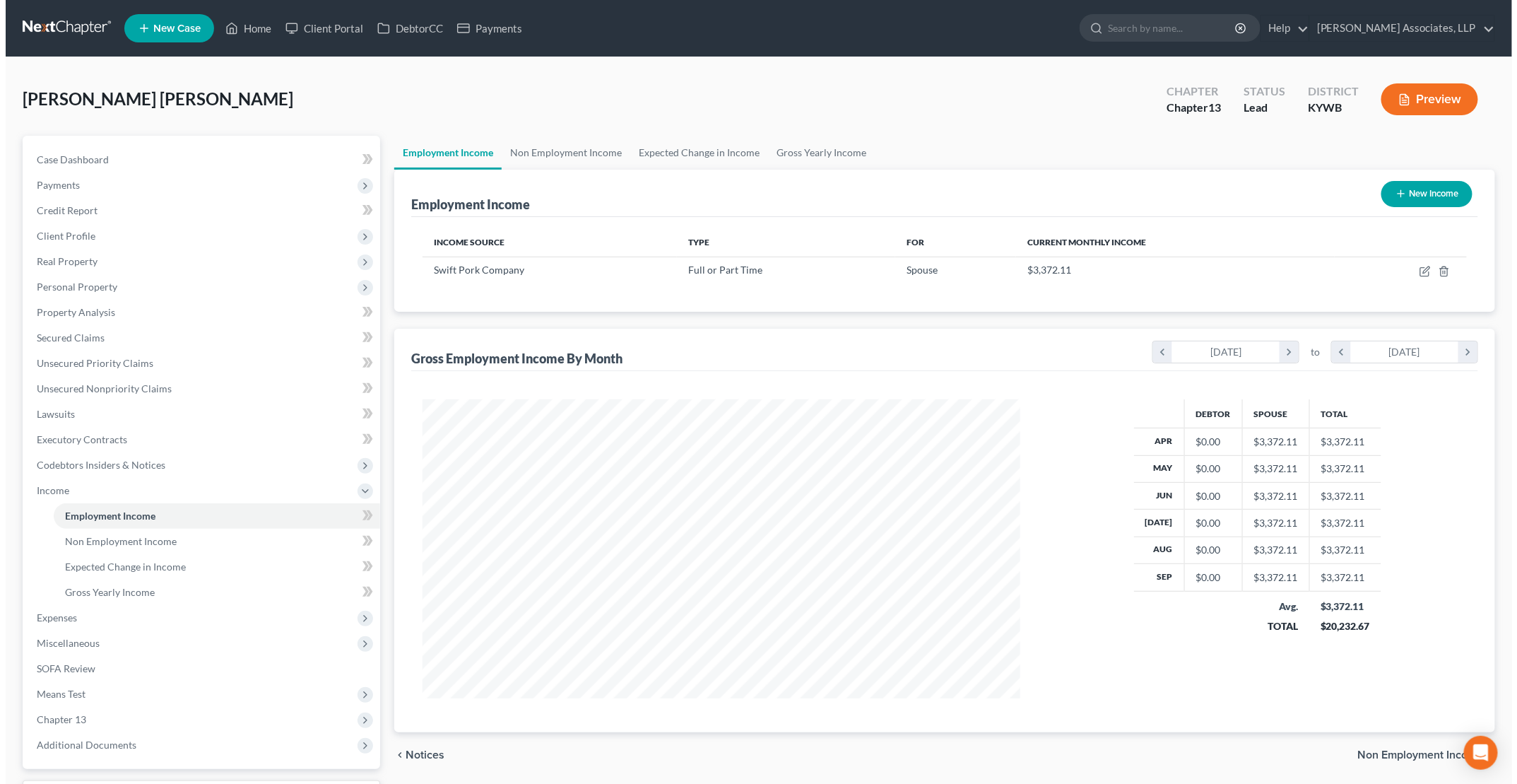
scroll to position [299, 626]
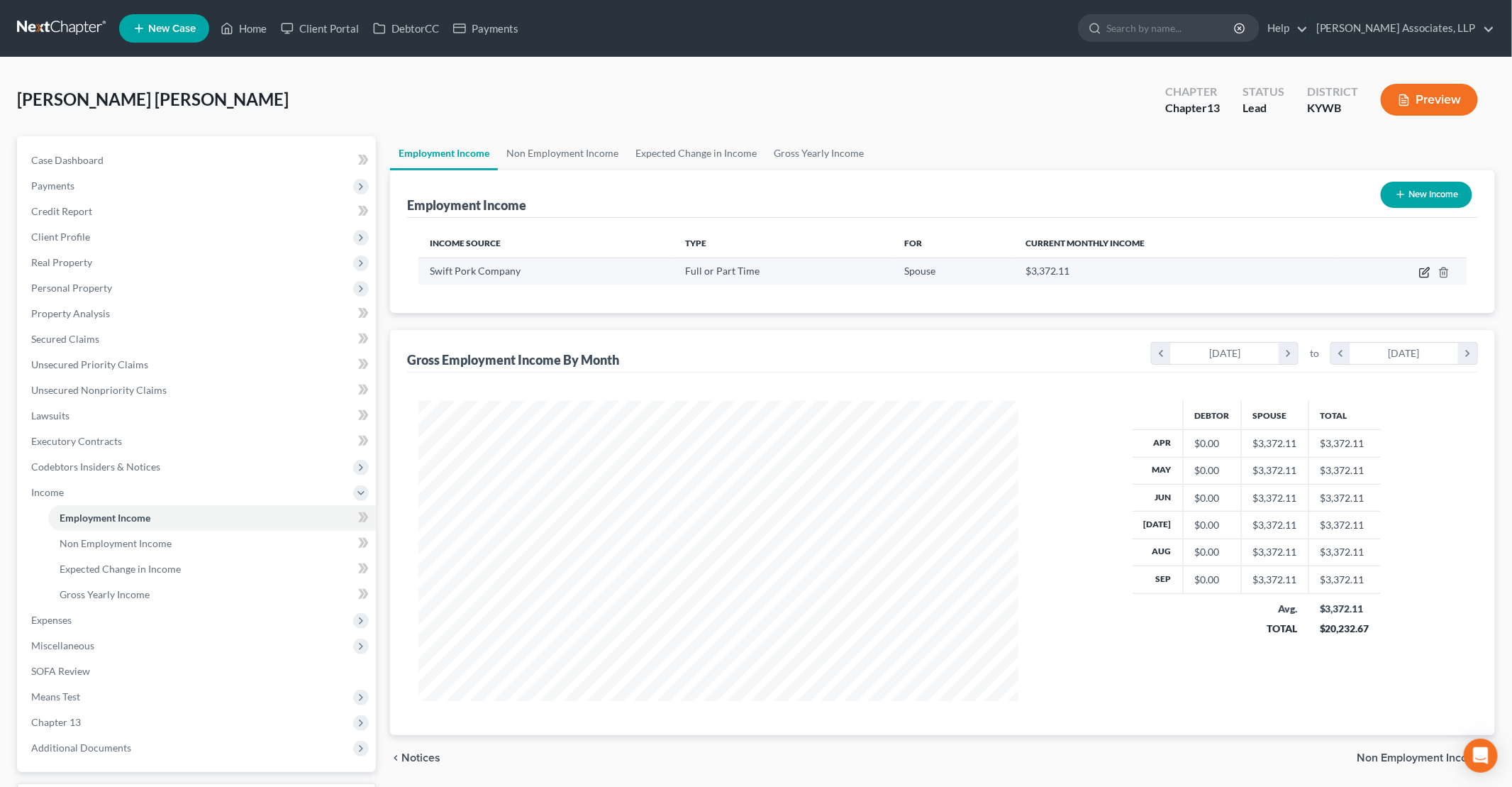
click at [731, 272] on icon "button" at bounding box center [1426, 270] width 6 height 6
select select "0"
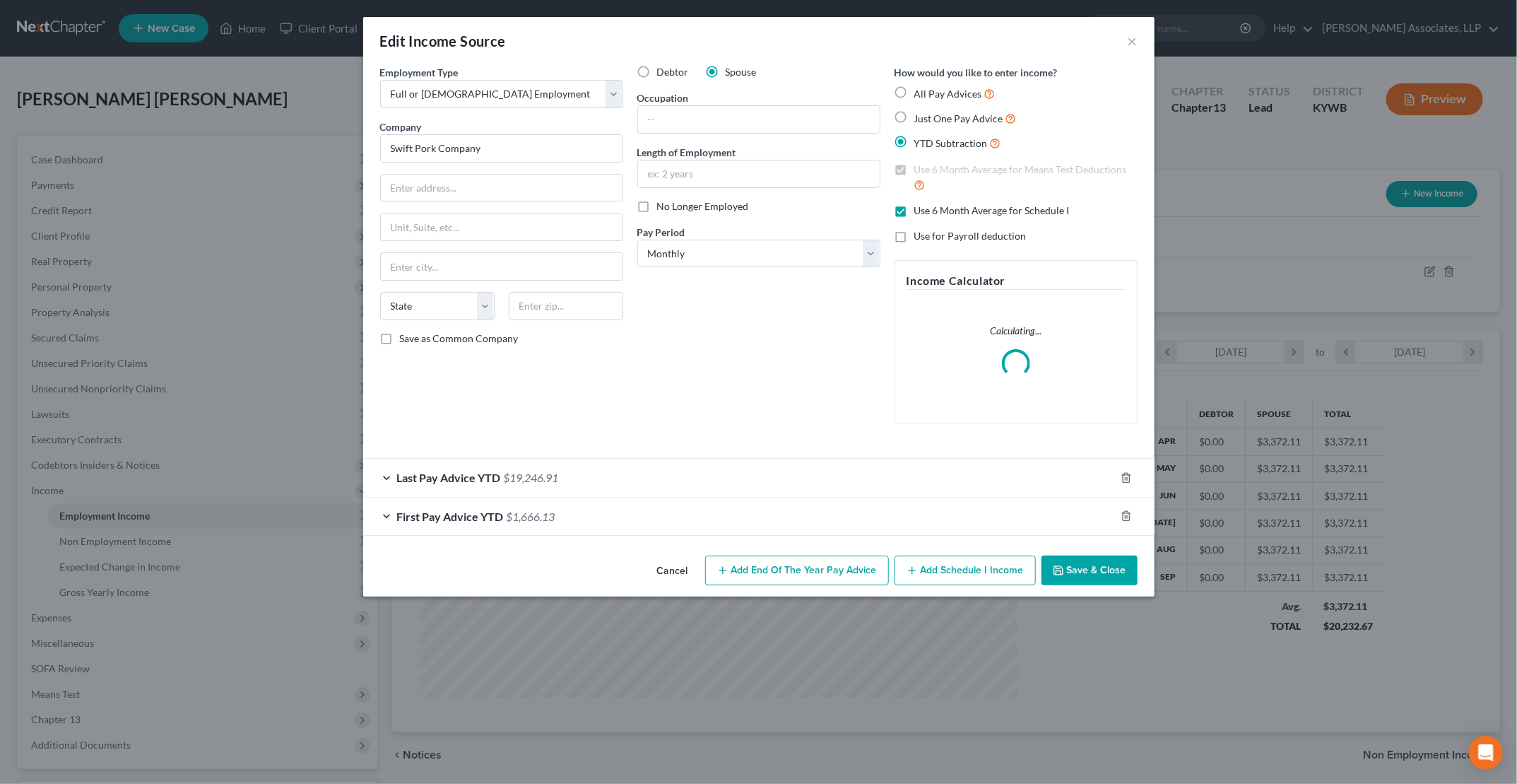
scroll to position [300, 631]
click at [386, 474] on div "Last Pay Advice YTD $19,246.91" at bounding box center [739, 477] width 752 height 37
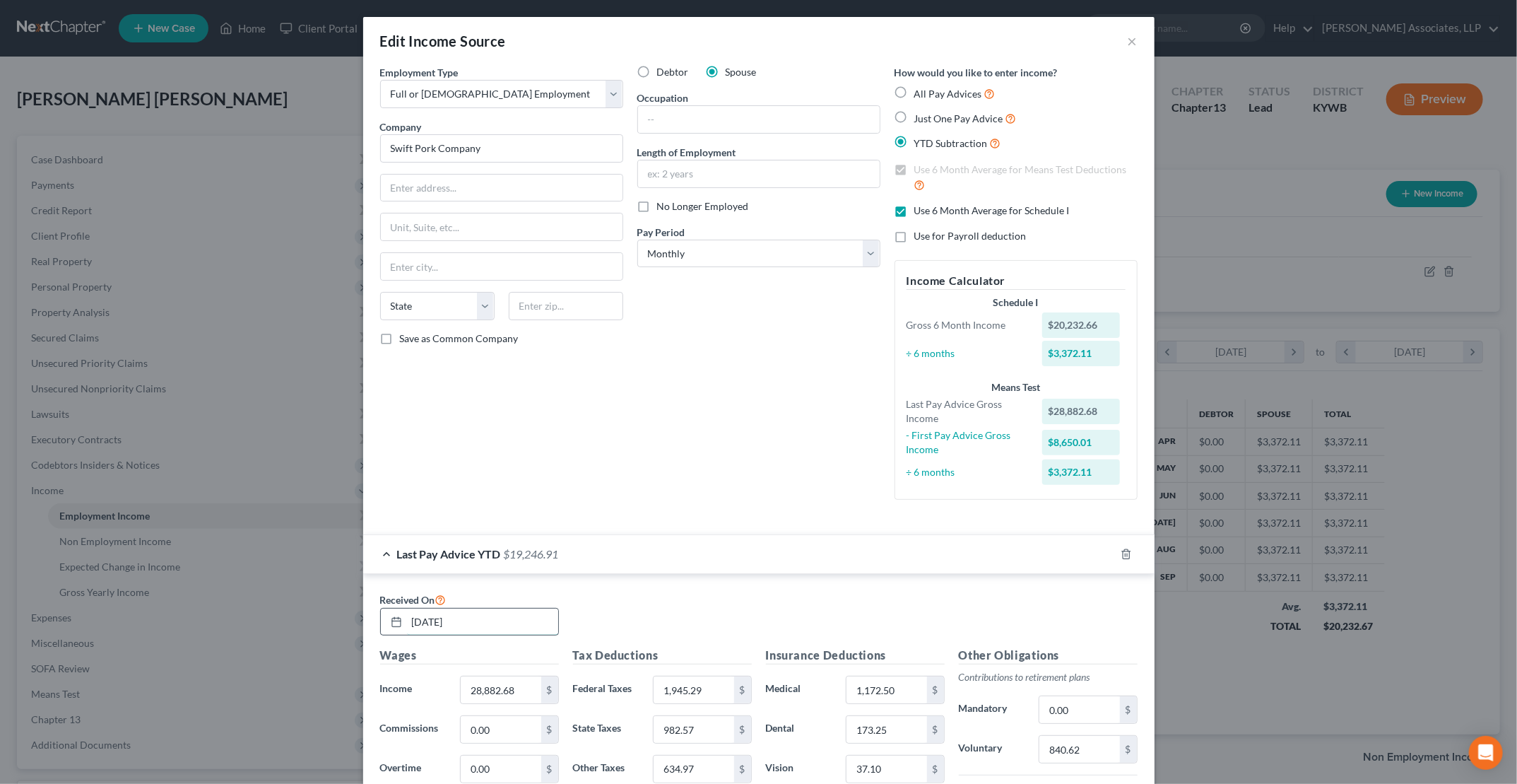
click at [487, 619] on input "08/29/2025" at bounding box center [482, 622] width 151 height 27
drag, startPoint x: 487, startPoint y: 619, endPoint x: 487, endPoint y: 629, distance: 10.0
click at [487, 629] on input "08/29/2025" at bounding box center [482, 622] width 151 height 27
click at [494, 623] on input "08/29/2025" at bounding box center [482, 622] width 151 height 27
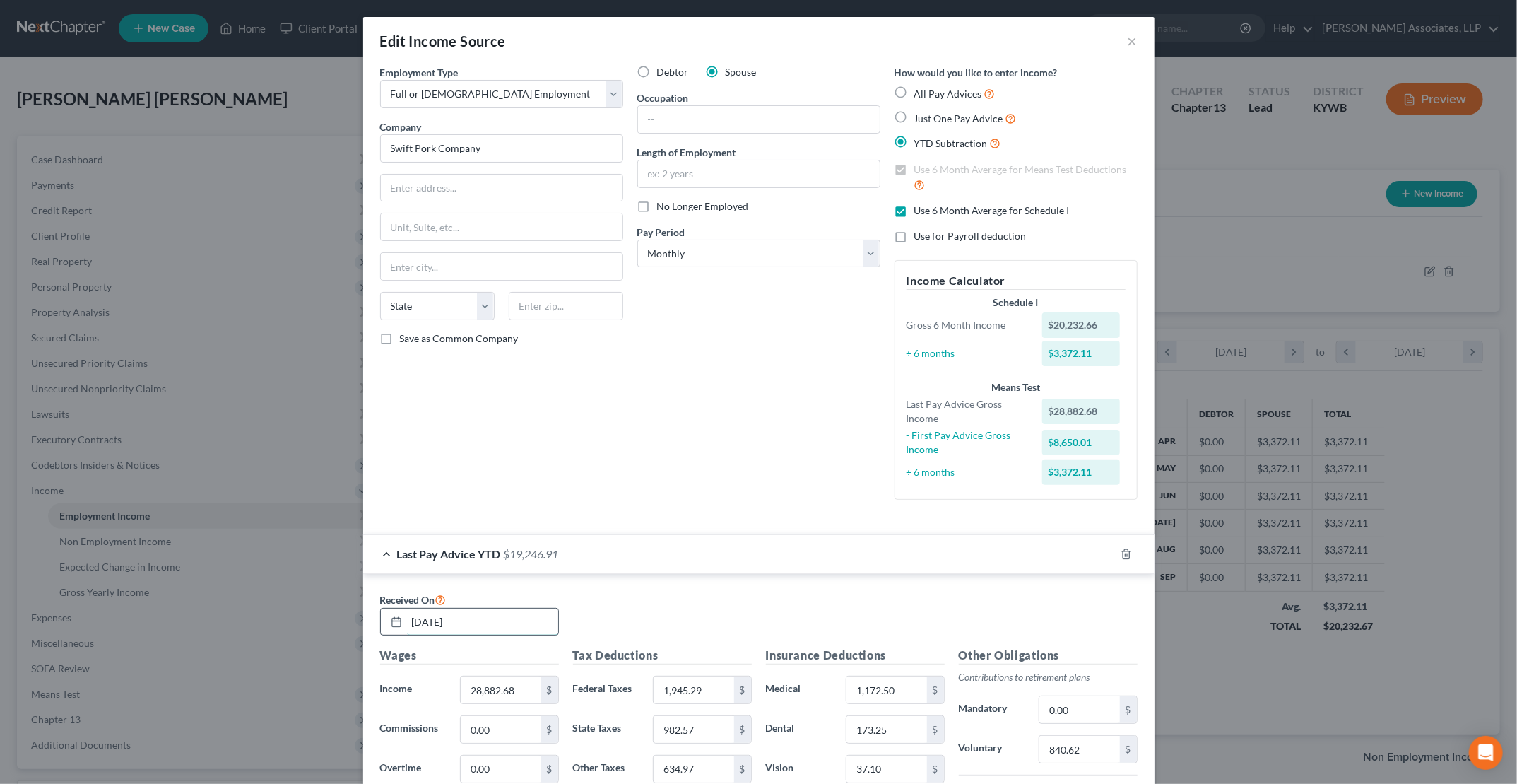
click at [494, 623] on input "08/29/2025" at bounding box center [482, 622] width 151 height 27
type input "9/26/2025"
type input "32,849.99"
type input "2,230.73"
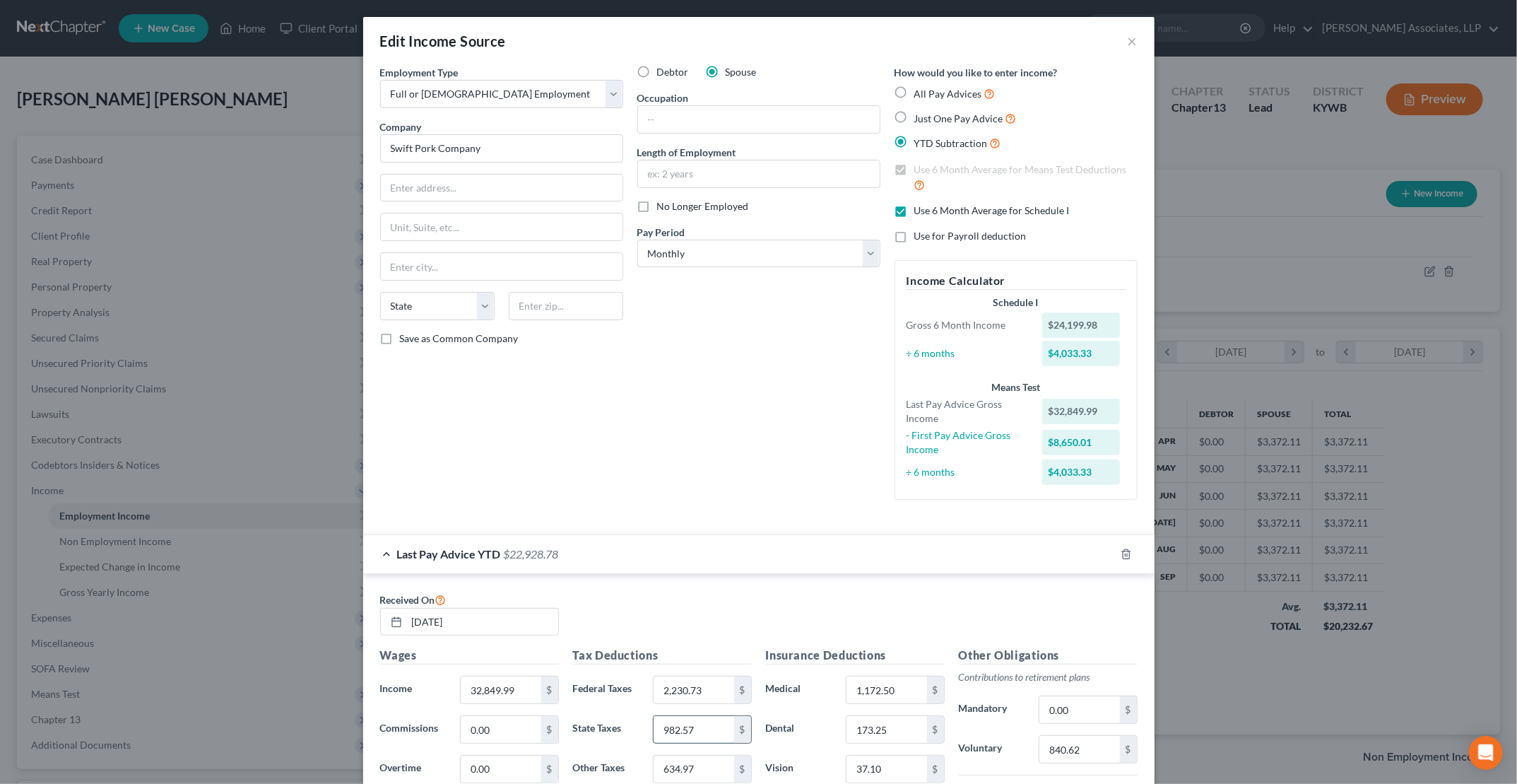
click at [706, 723] on input "982.57" at bounding box center [694, 729] width 80 height 27
type input "1,119.92"
click at [709, 768] on input "634.97" at bounding box center [694, 769] width 80 height 27
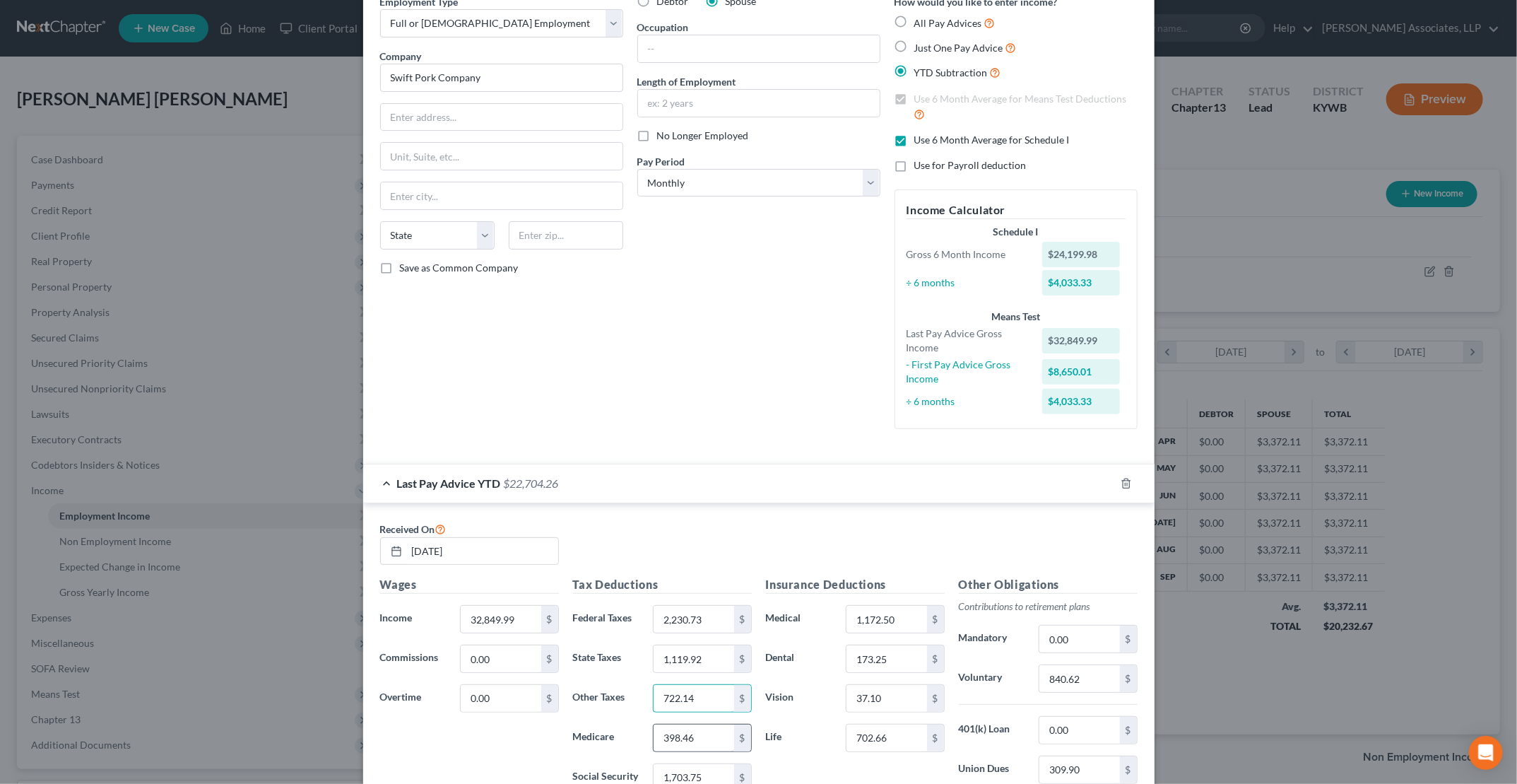
type input "722.14"
click at [706, 729] on input "398.46" at bounding box center [694, 738] width 80 height 27
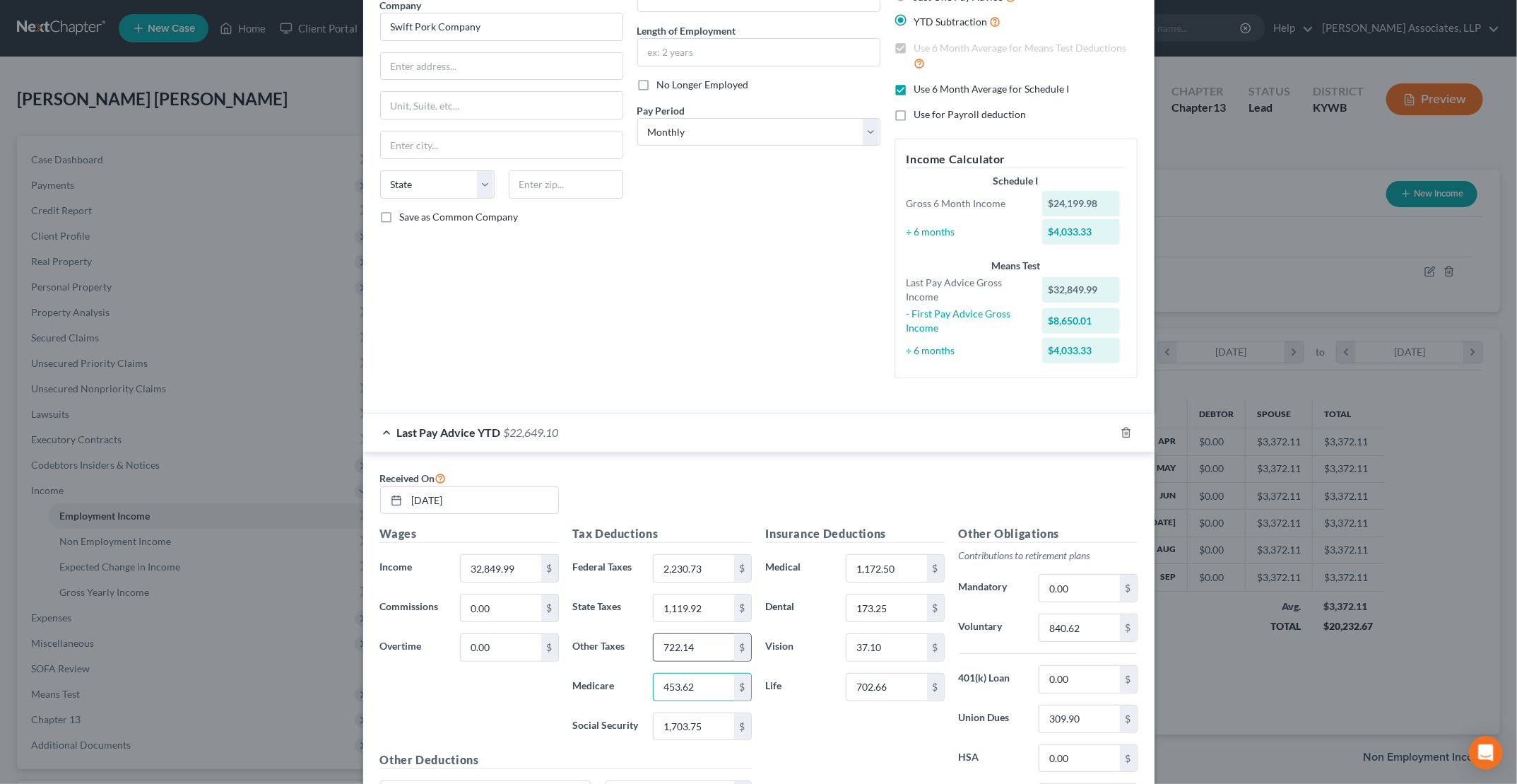
scroll to position [141, 0]
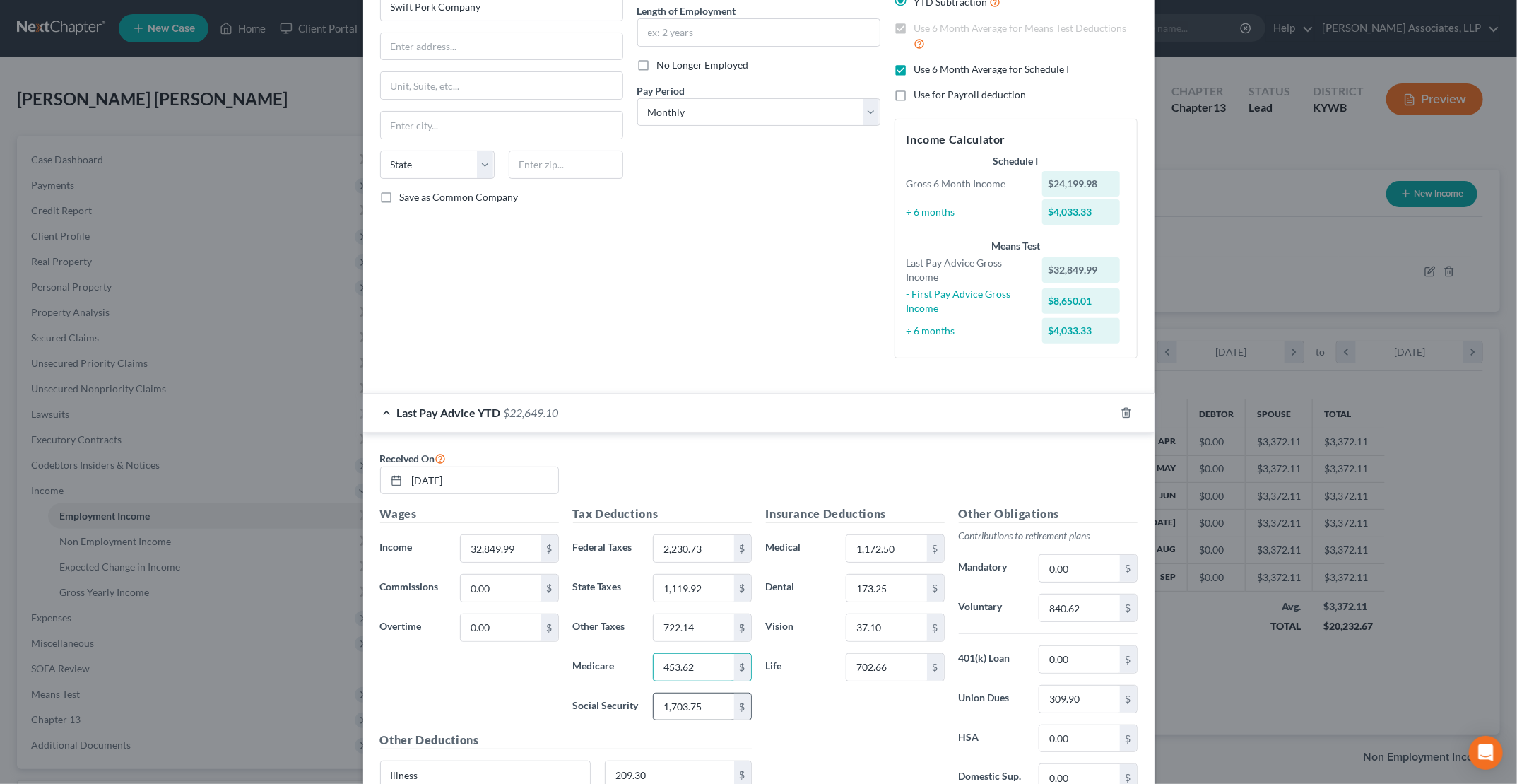
type input "453.62"
type input "1,939.61"
click at [729, 537] on input "1,172.50" at bounding box center [886, 549] width 80 height 27
type input "1,306.5"
type input "193.05"
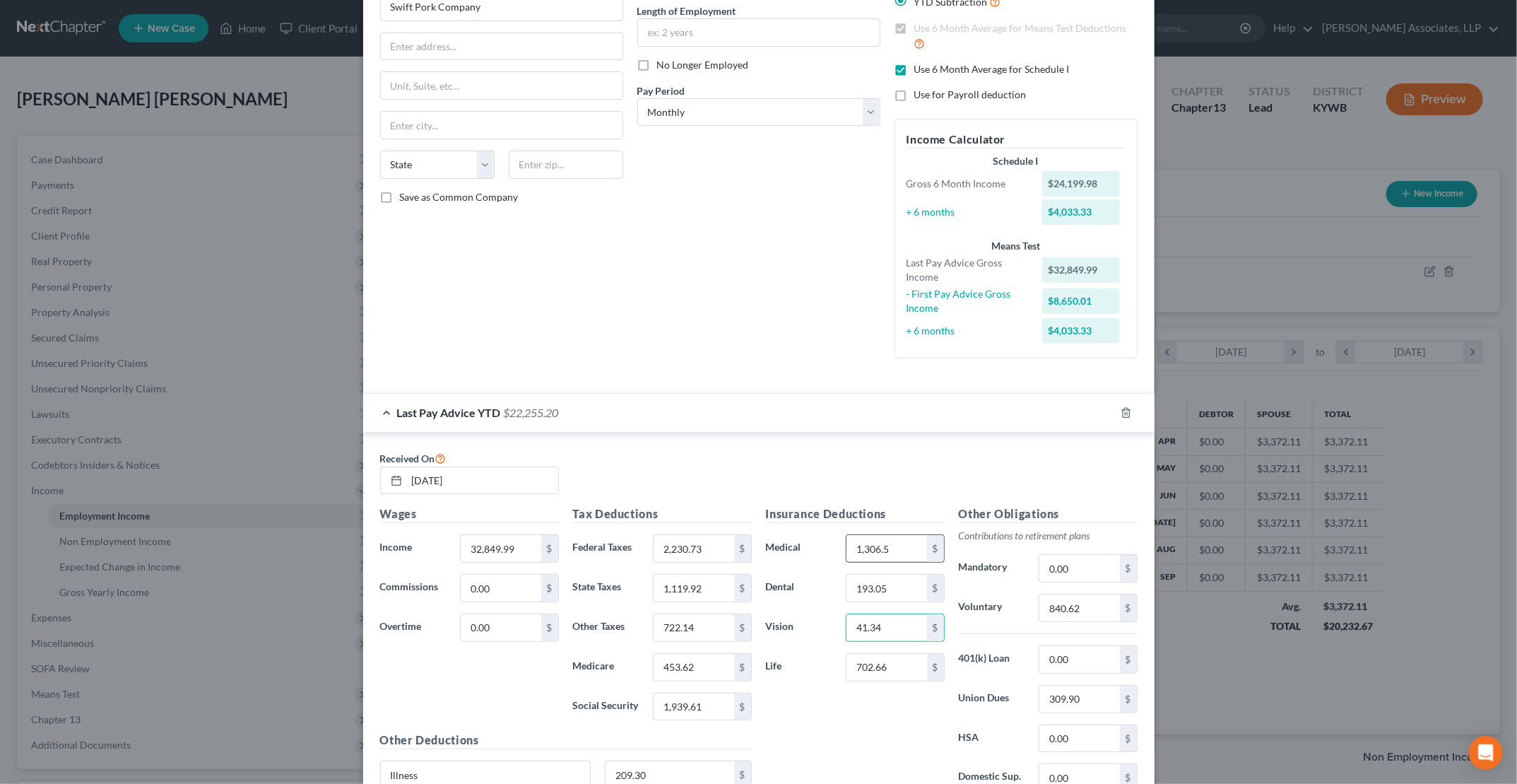
type input "41.34"
click at [729, 605] on input "840.62" at bounding box center [1080, 608] width 80 height 27
type input "959.49"
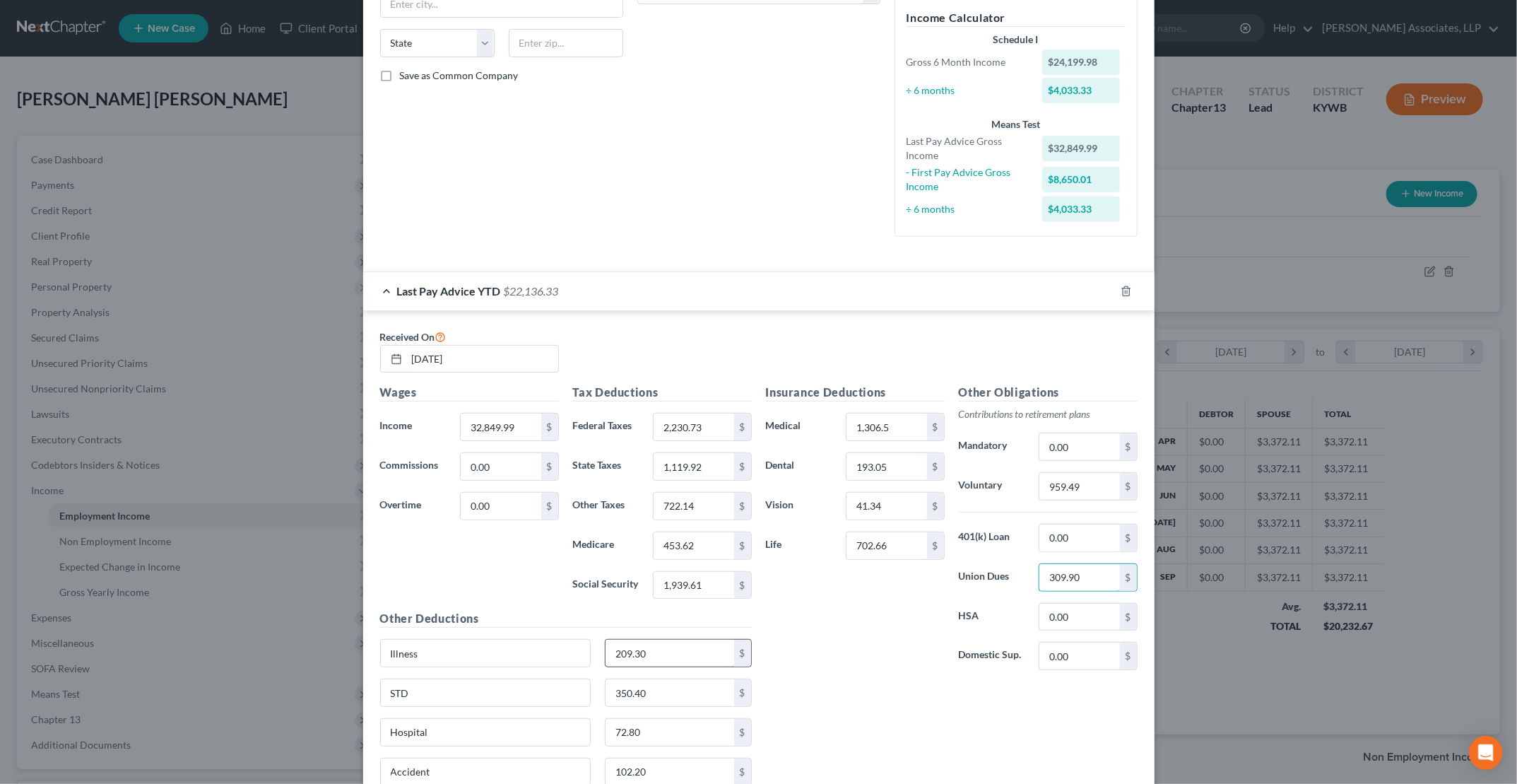
scroll to position [283, 0]
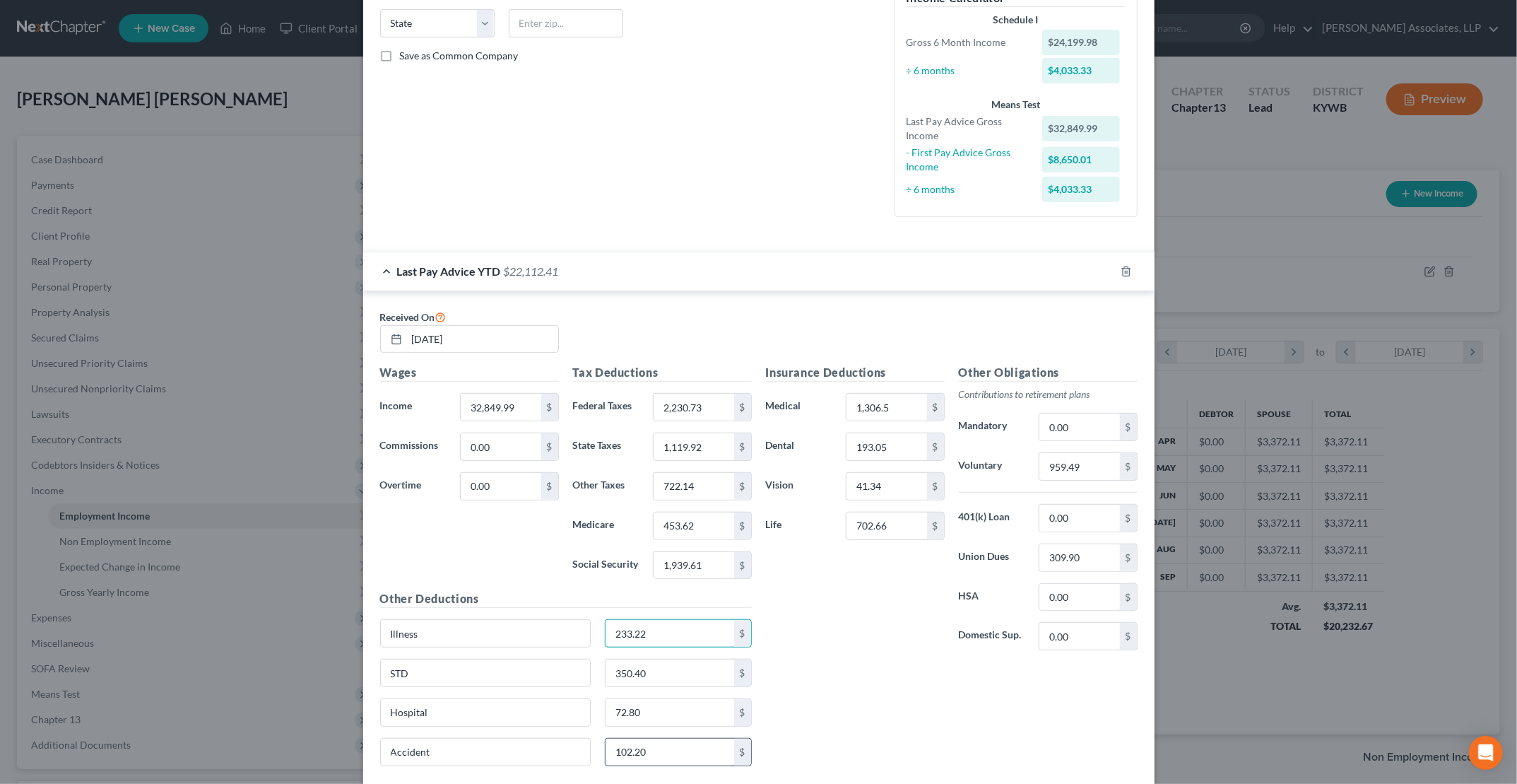
type input "233.22"
click at [659, 747] on input "102.20" at bounding box center [670, 752] width 129 height 27
type input "113.88"
click at [664, 710] on input "72.80" at bounding box center [670, 712] width 129 height 27
type input "81.12"
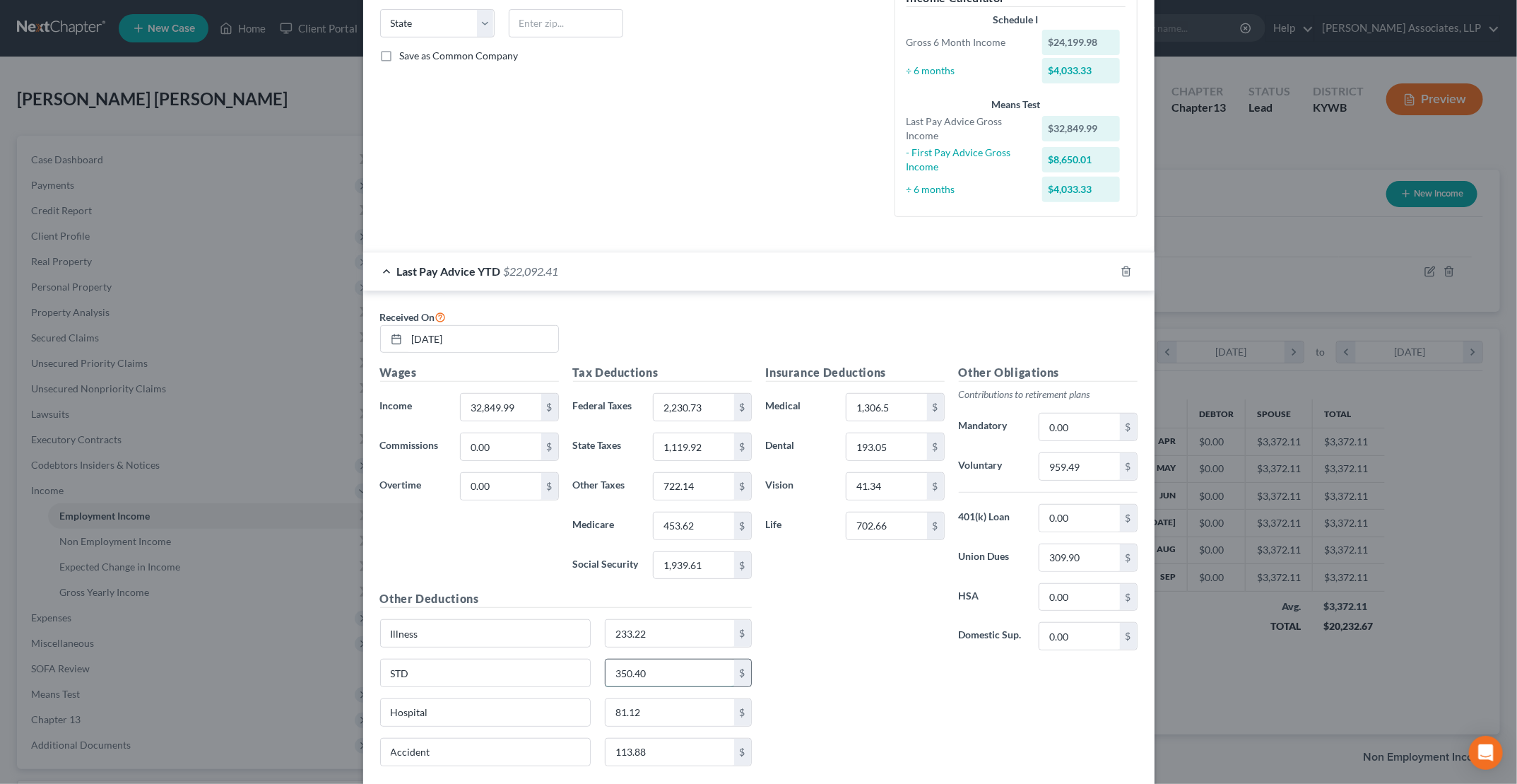
click at [660, 667] on input "350.40" at bounding box center [670, 673] width 129 height 27
type input "393.42"
click at [729, 551] on input "309.90" at bounding box center [1080, 558] width 80 height 27
type input "348.70"
click at [729, 687] on div "Insurance Deductions Medical 1,306.5 $ Dental 193.05 $ Vision 41.34 $ Life 702.…" at bounding box center [952, 570] width 386 height 412
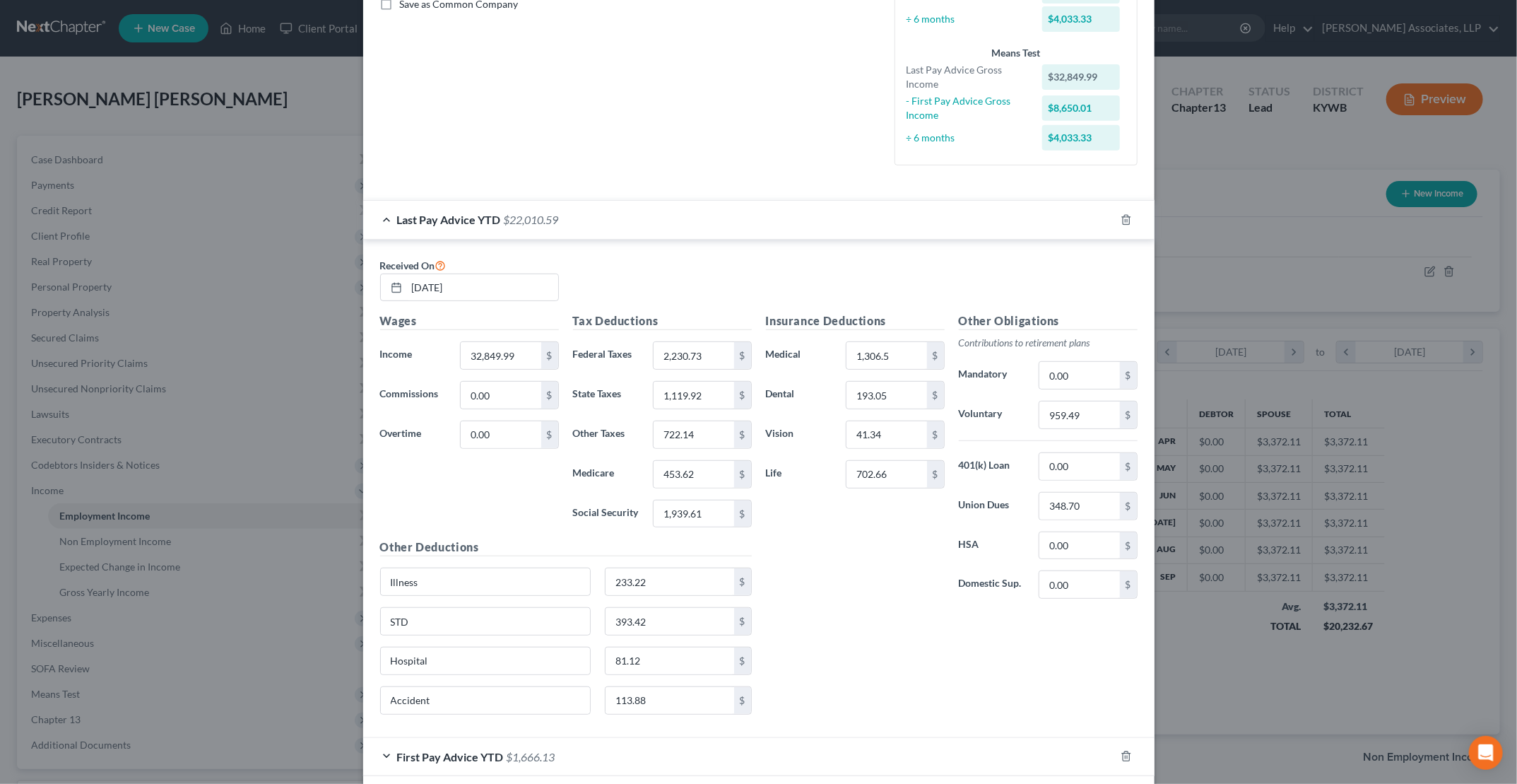
scroll to position [354, 0]
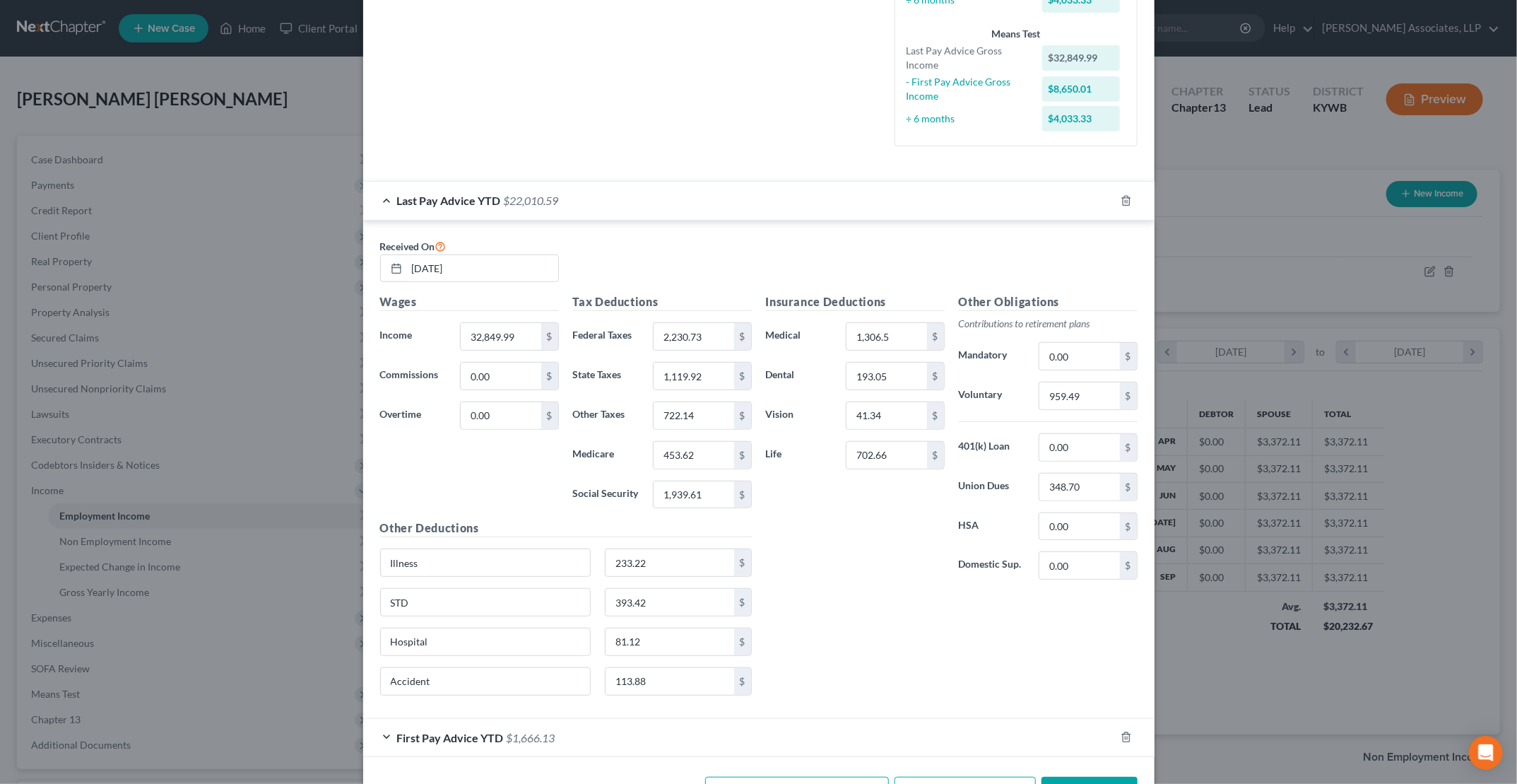
click at [729, 660] on div "Insurance Deductions Medical 1,306.5 $ Dental 193.05 $ Vision 41.34 $ Life 702.…" at bounding box center [952, 499] width 386 height 412
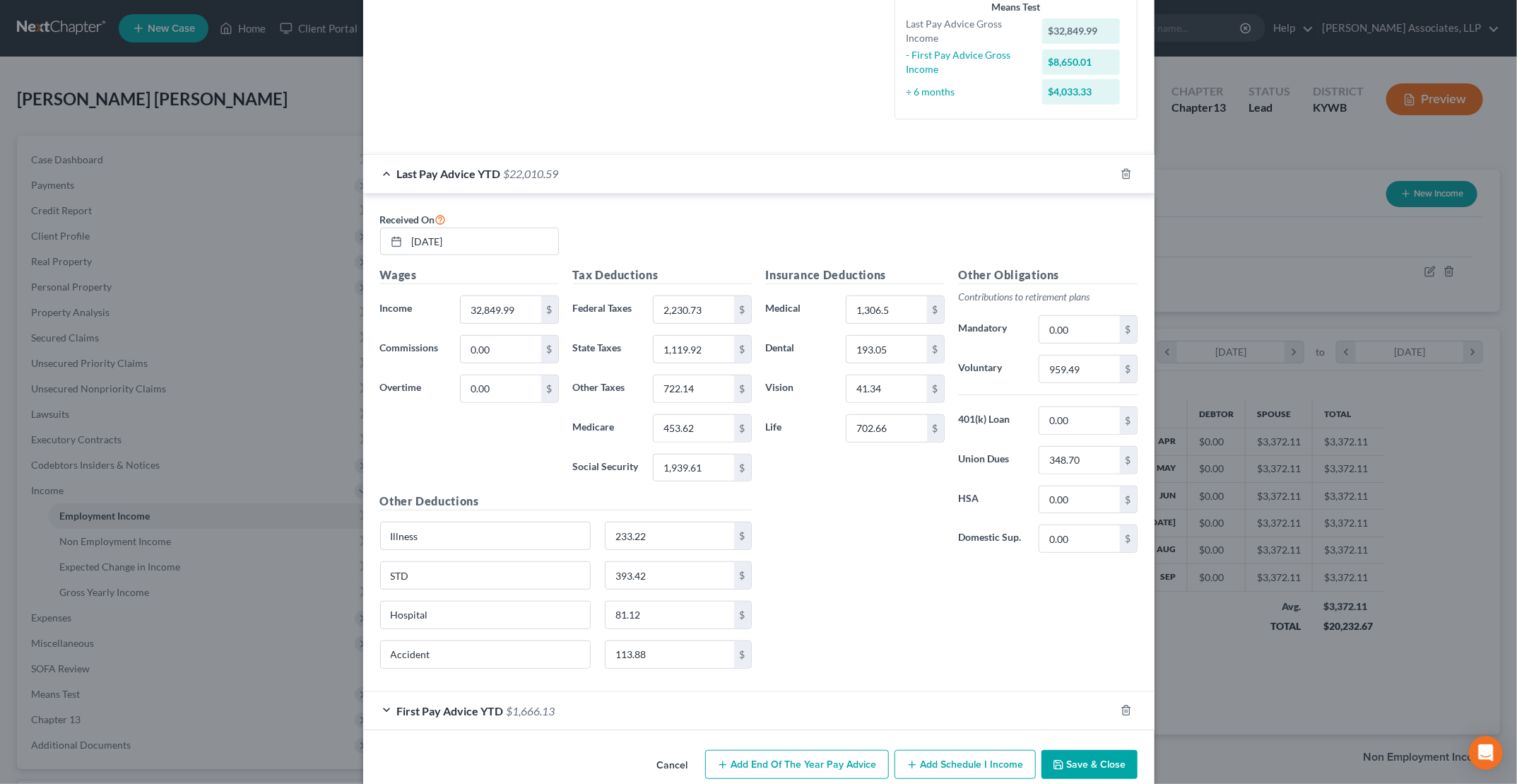
scroll to position [395, 0]
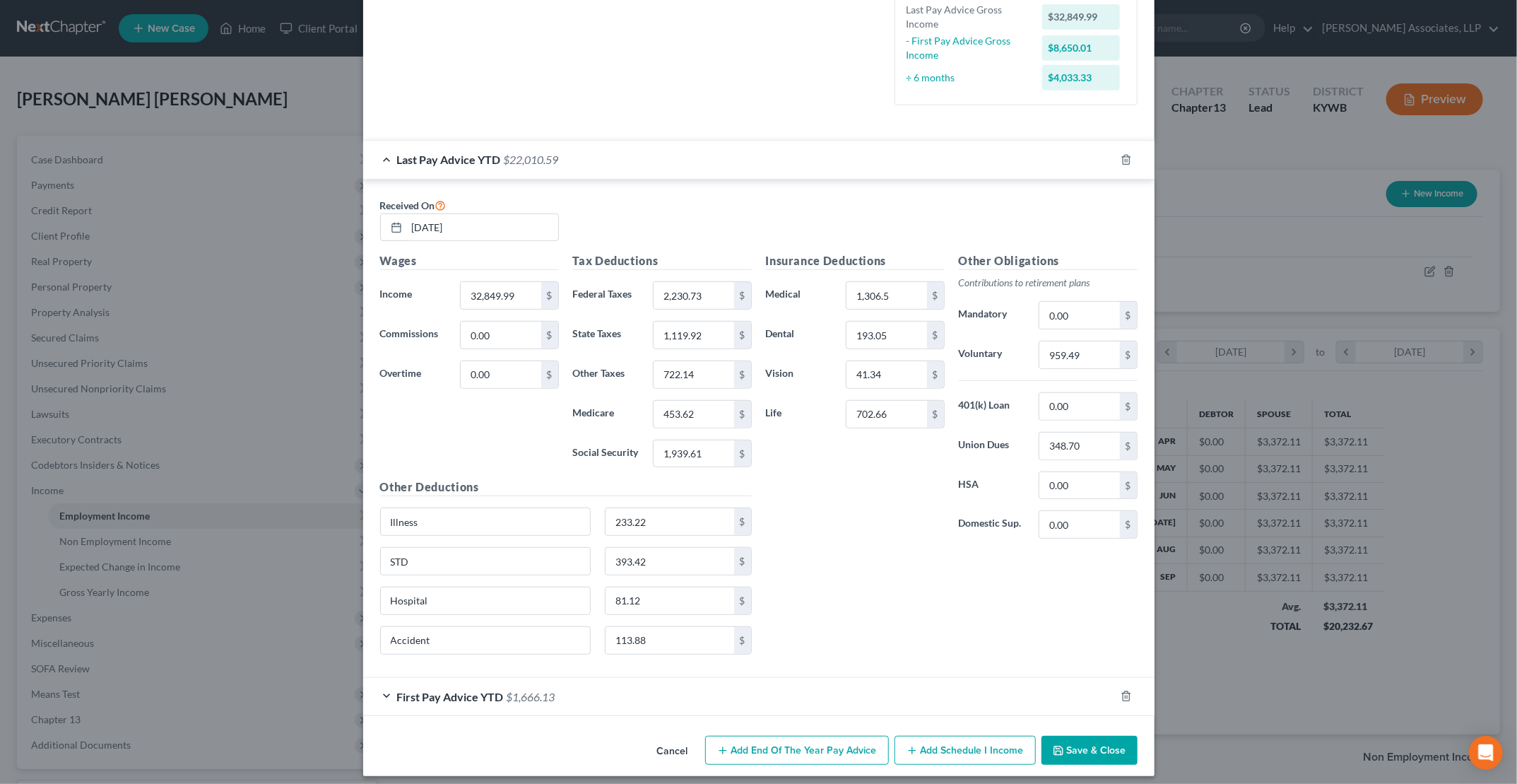
drag, startPoint x: 381, startPoint y: 687, endPoint x: 391, endPoint y: 681, distance: 11.7
click at [381, 687] on div "First Pay Advice YTD $1,666.13" at bounding box center [739, 696] width 752 height 37
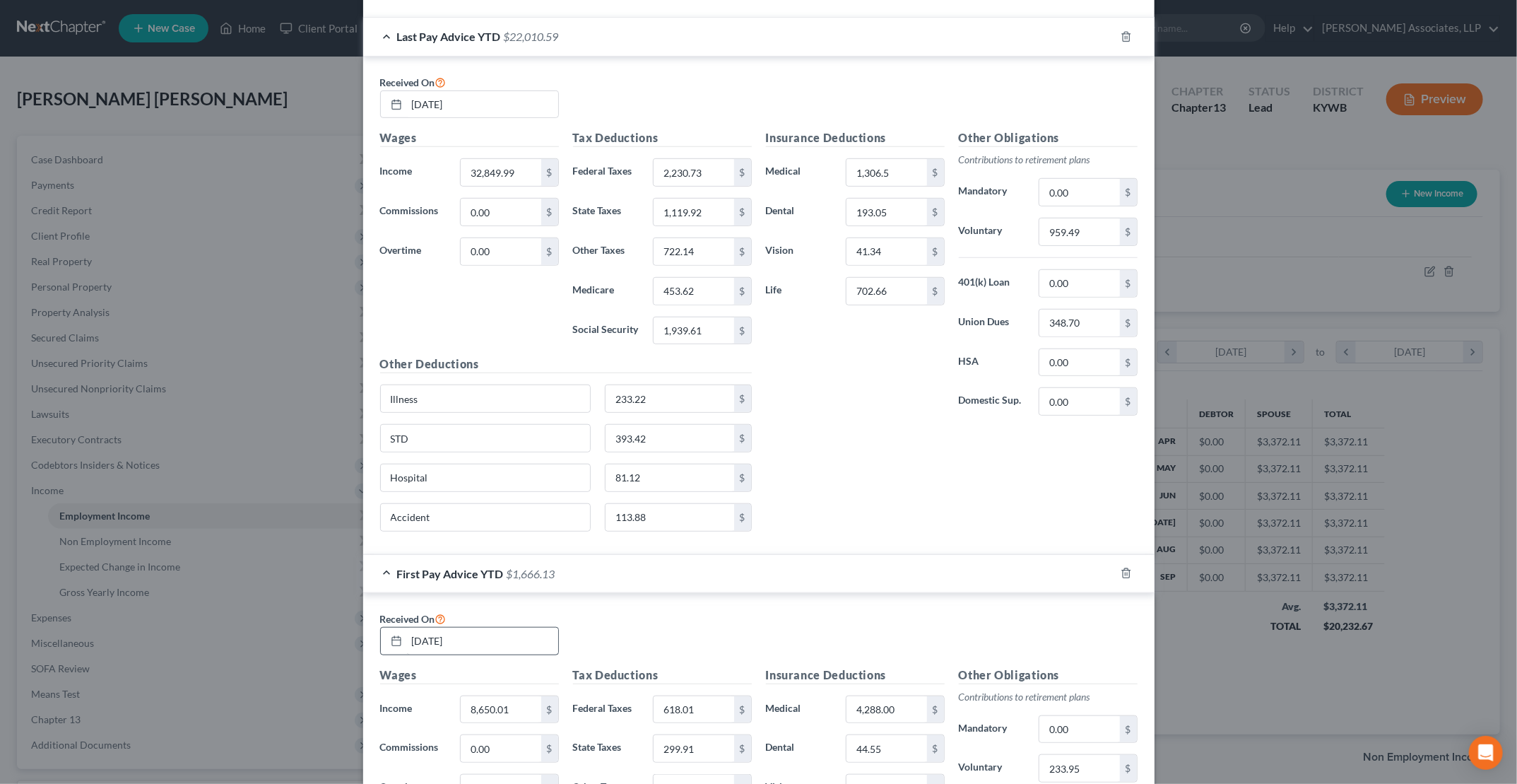
scroll to position [536, 0]
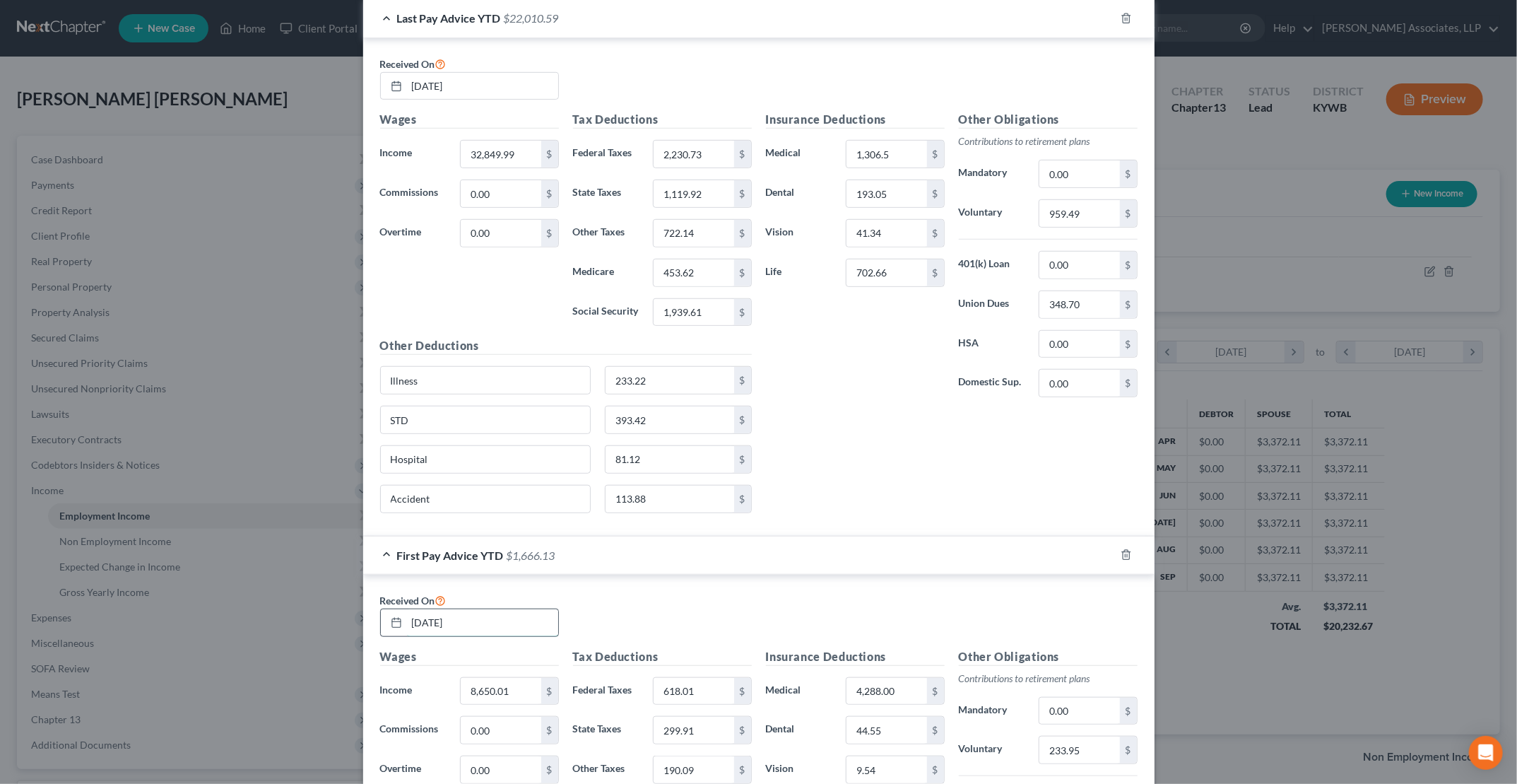
click at [510, 614] on input "02/28/2025" at bounding box center [482, 623] width 151 height 27
click at [411, 613] on input "02/28/2025" at bounding box center [482, 623] width 151 height 27
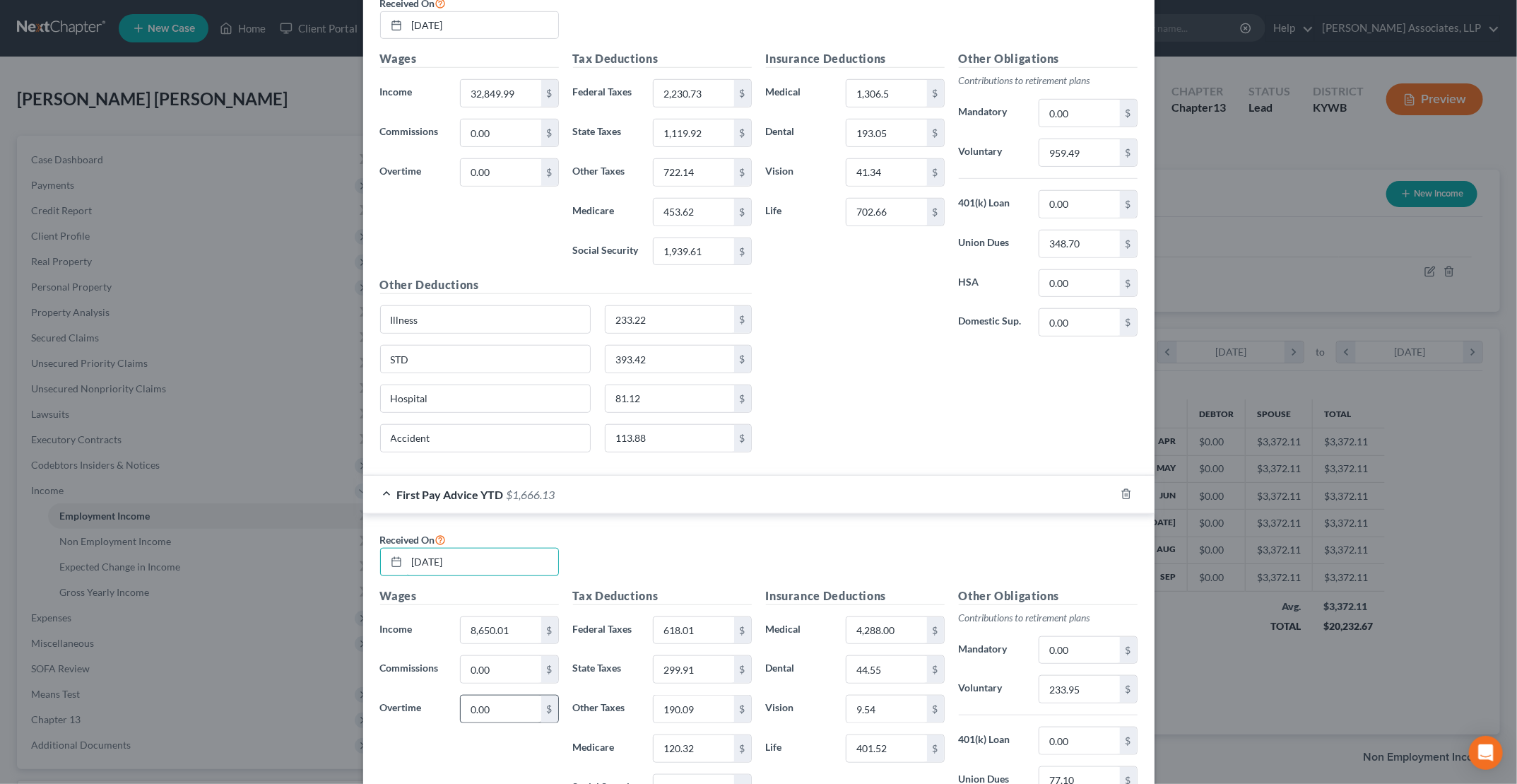
scroll to position [677, 0]
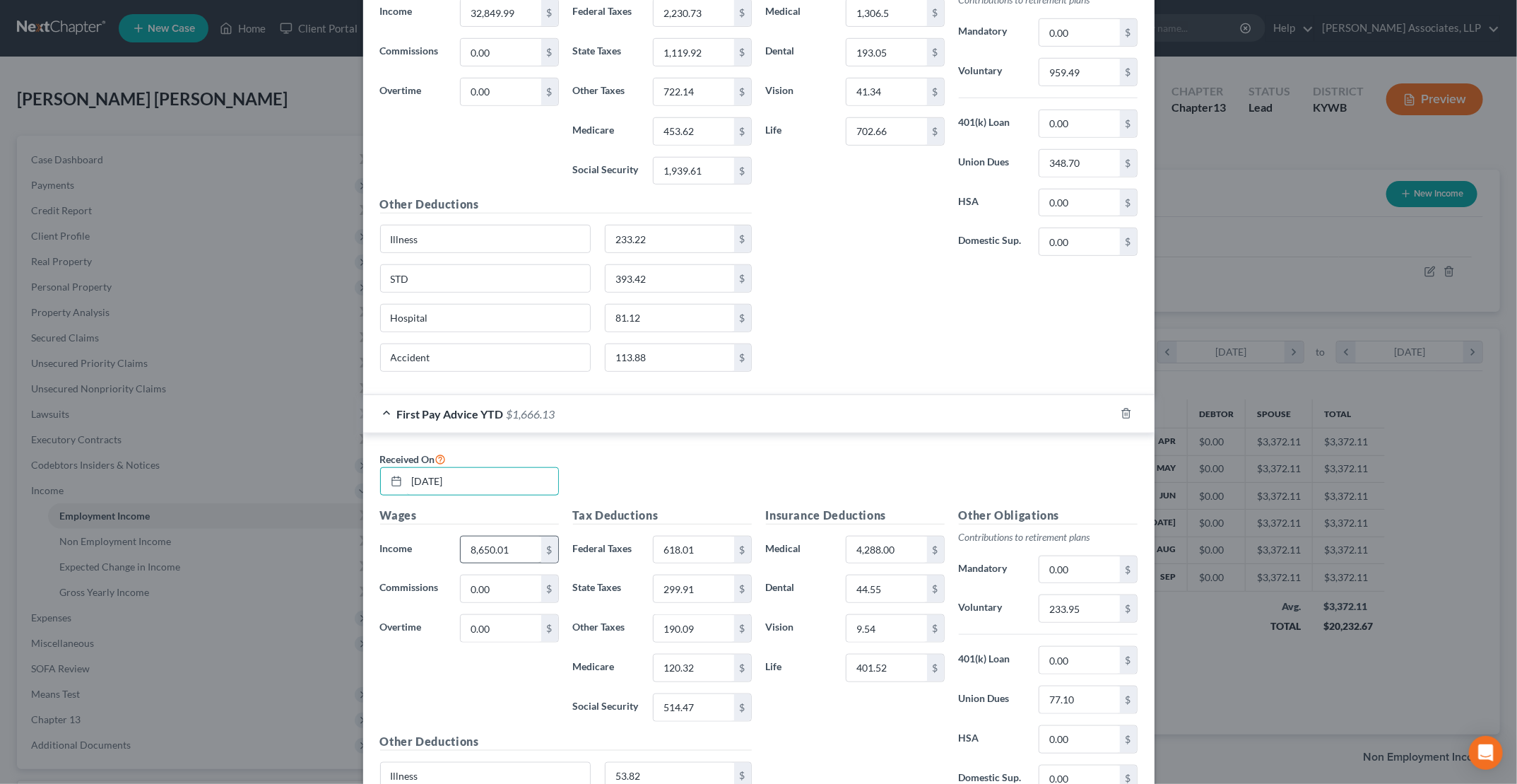
type input "03/28/2025"
click at [517, 536] on input "8,650.01" at bounding box center [501, 550] width 80 height 27
type input "11,524.72"
type input "815.28"
type input "397.33"
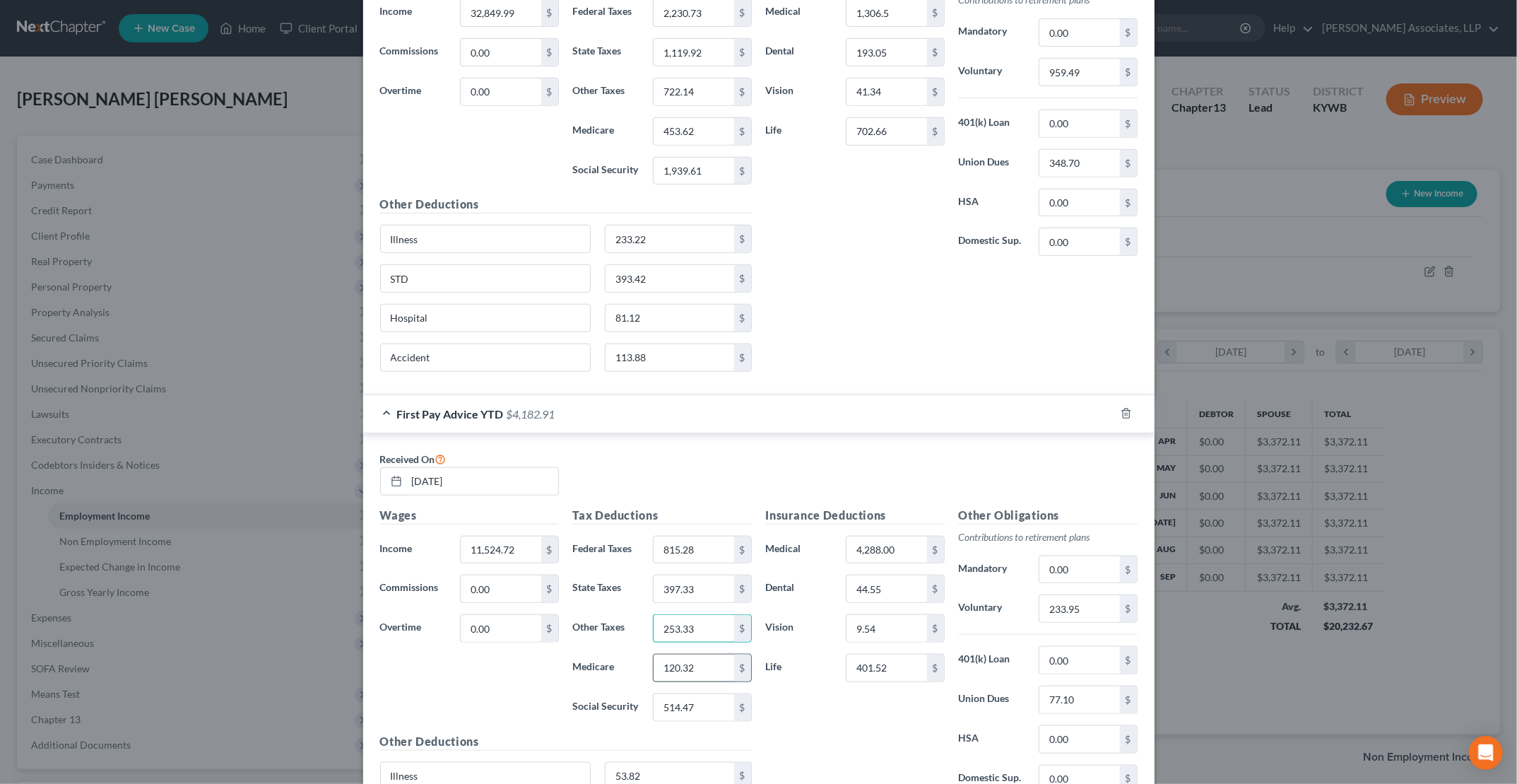
type input "253.33"
click at [708, 654] on input "120.32" at bounding box center [694, 668] width 80 height 27
type input "159.62"
type input "682.5"
click at [729, 537] on input "4,288.00" at bounding box center [886, 550] width 80 height 27
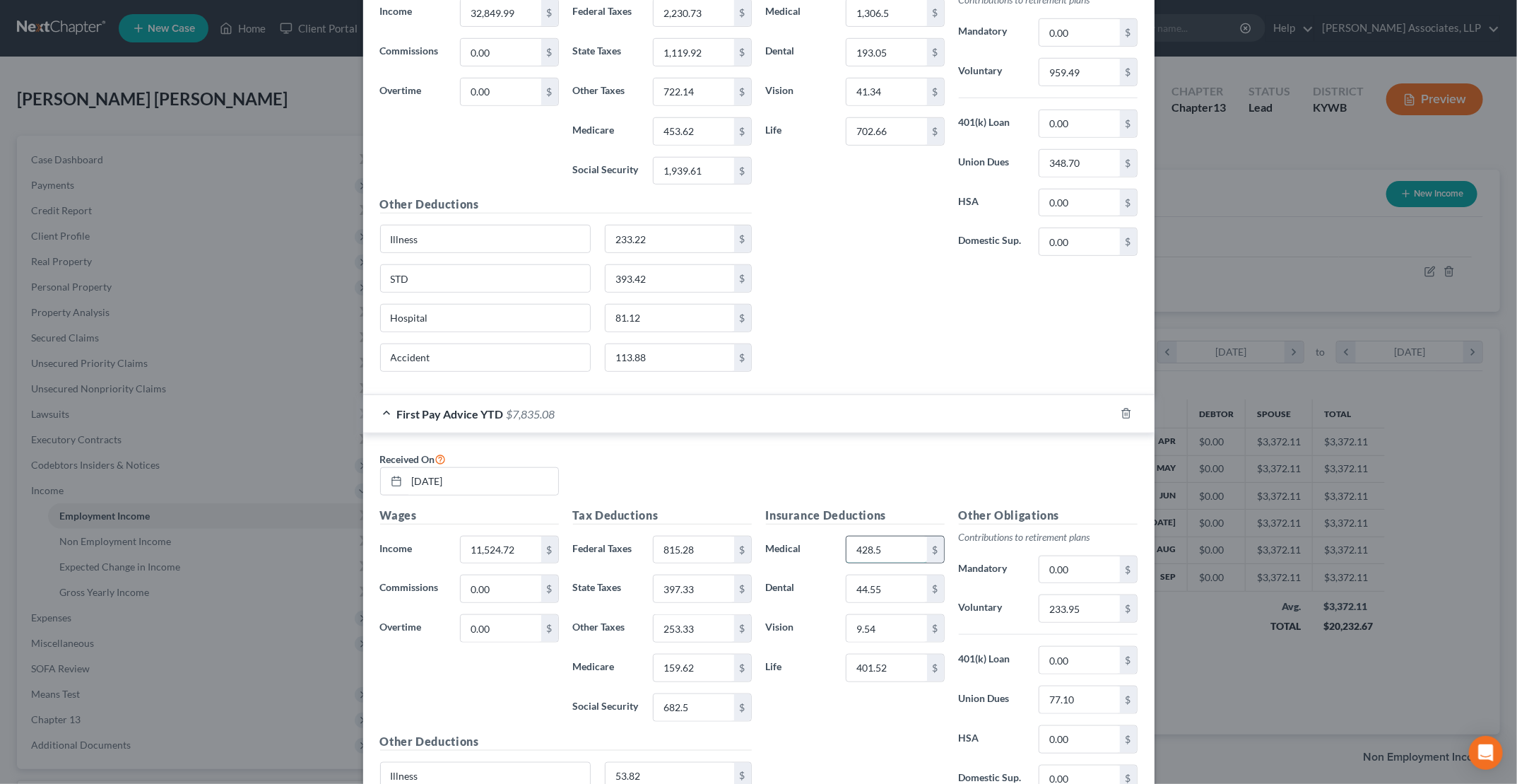
type input "428.5"
type input "64.35"
type input "13.78"
type input "552.09"
type input "320.19"
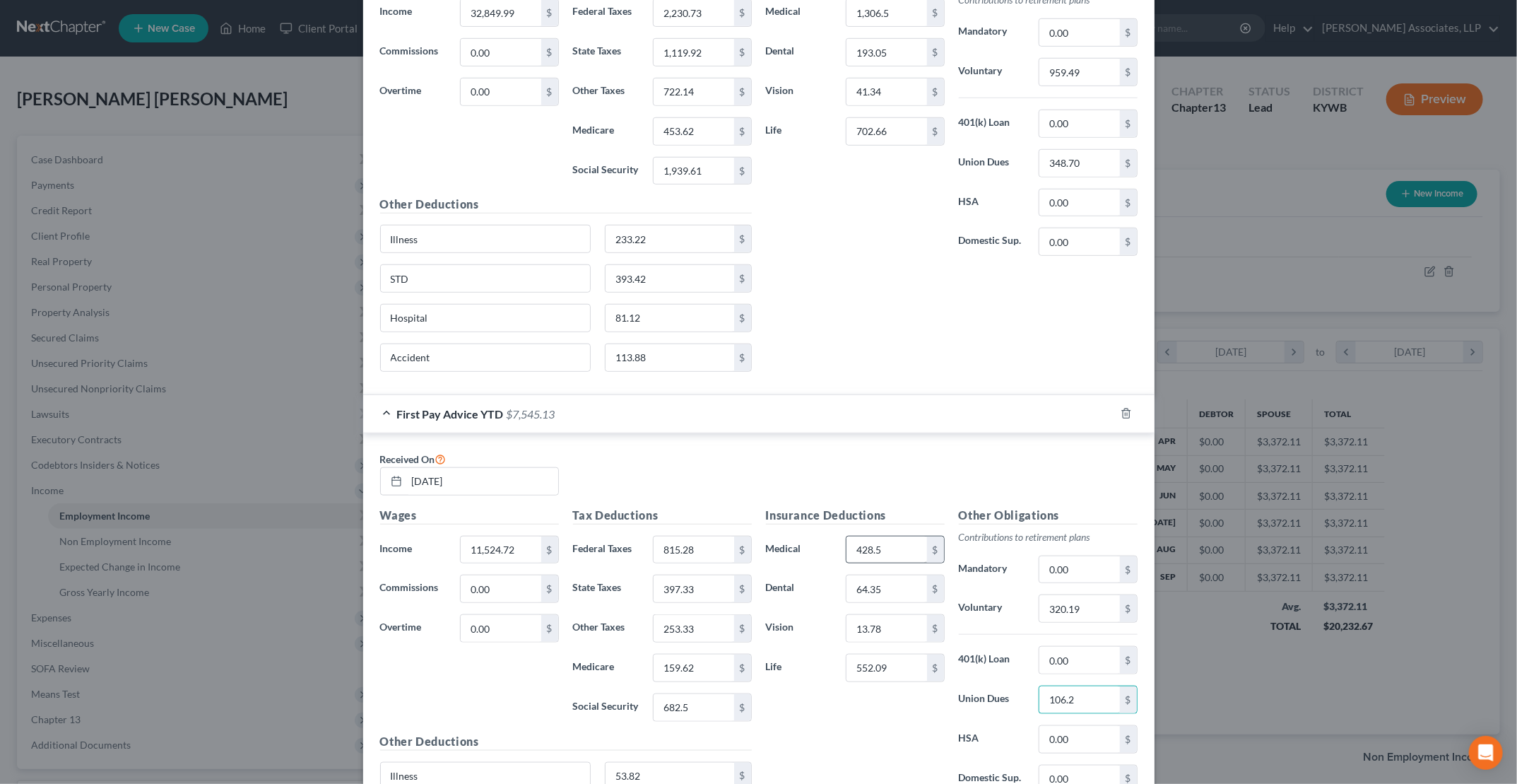
type input "106.2"
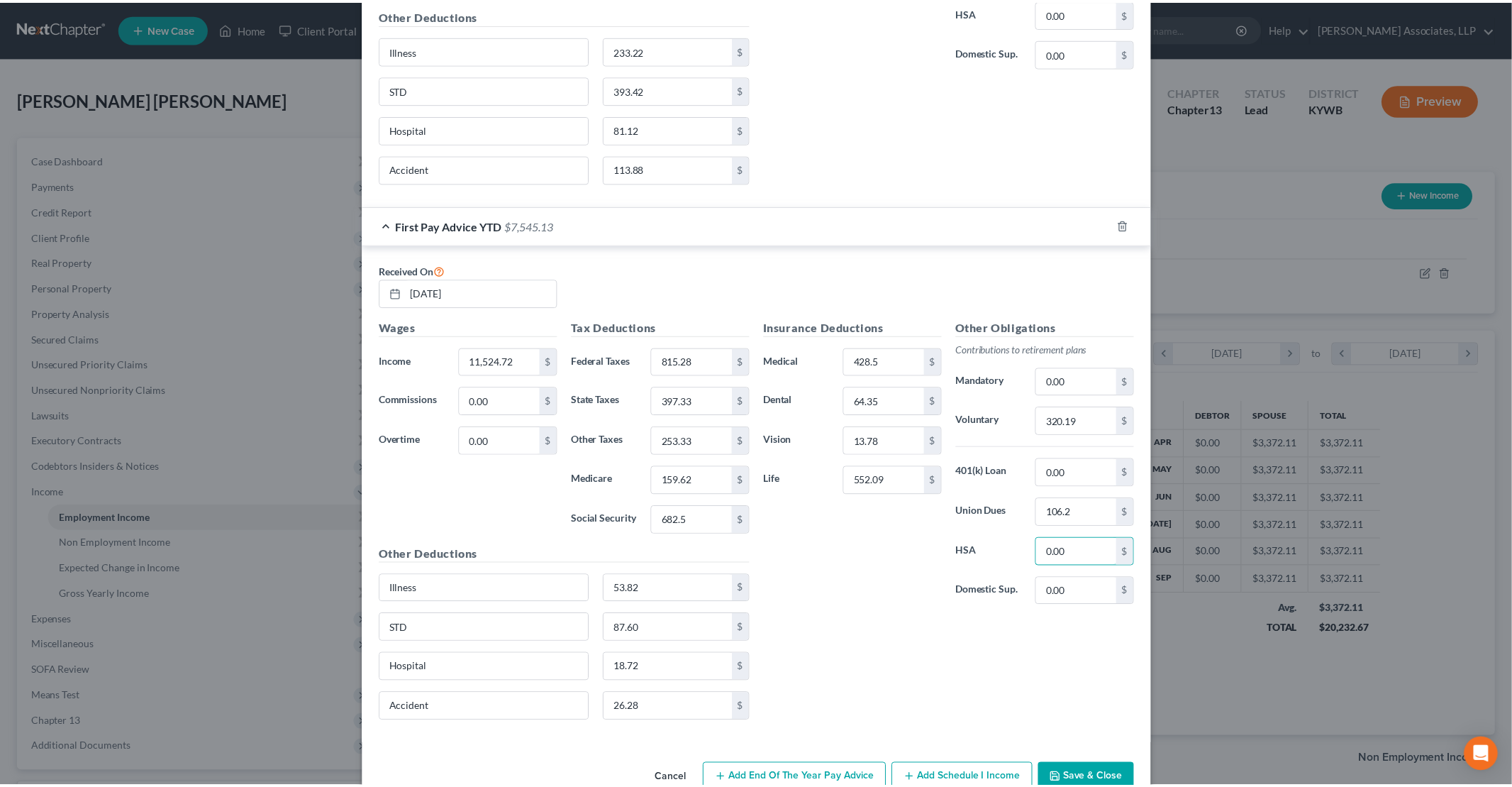
scroll to position [889, 0]
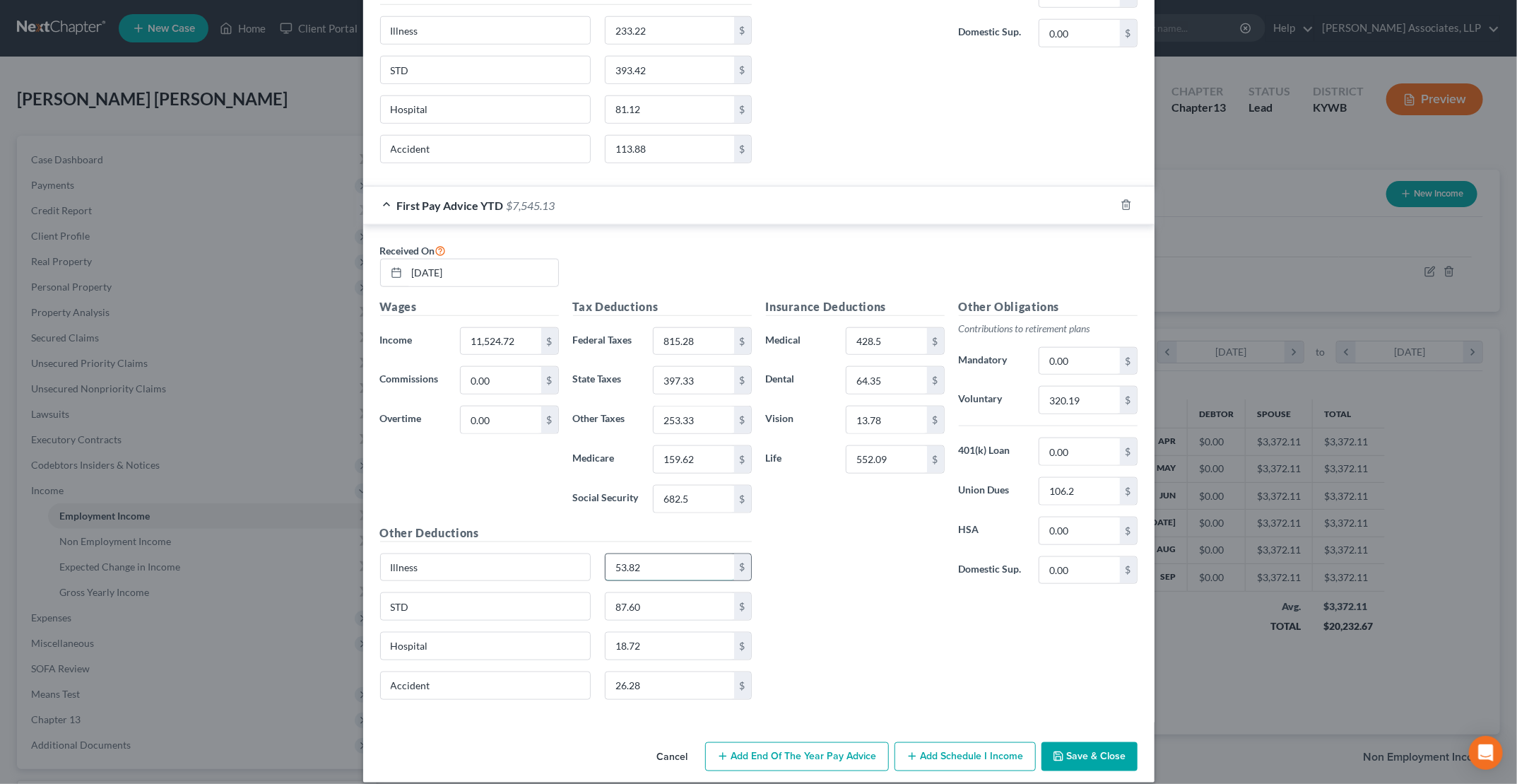
click at [672, 555] on input "53.82" at bounding box center [670, 568] width 129 height 27
type input "7,774"
type input "3"
type input "STD"
type input "120.45"
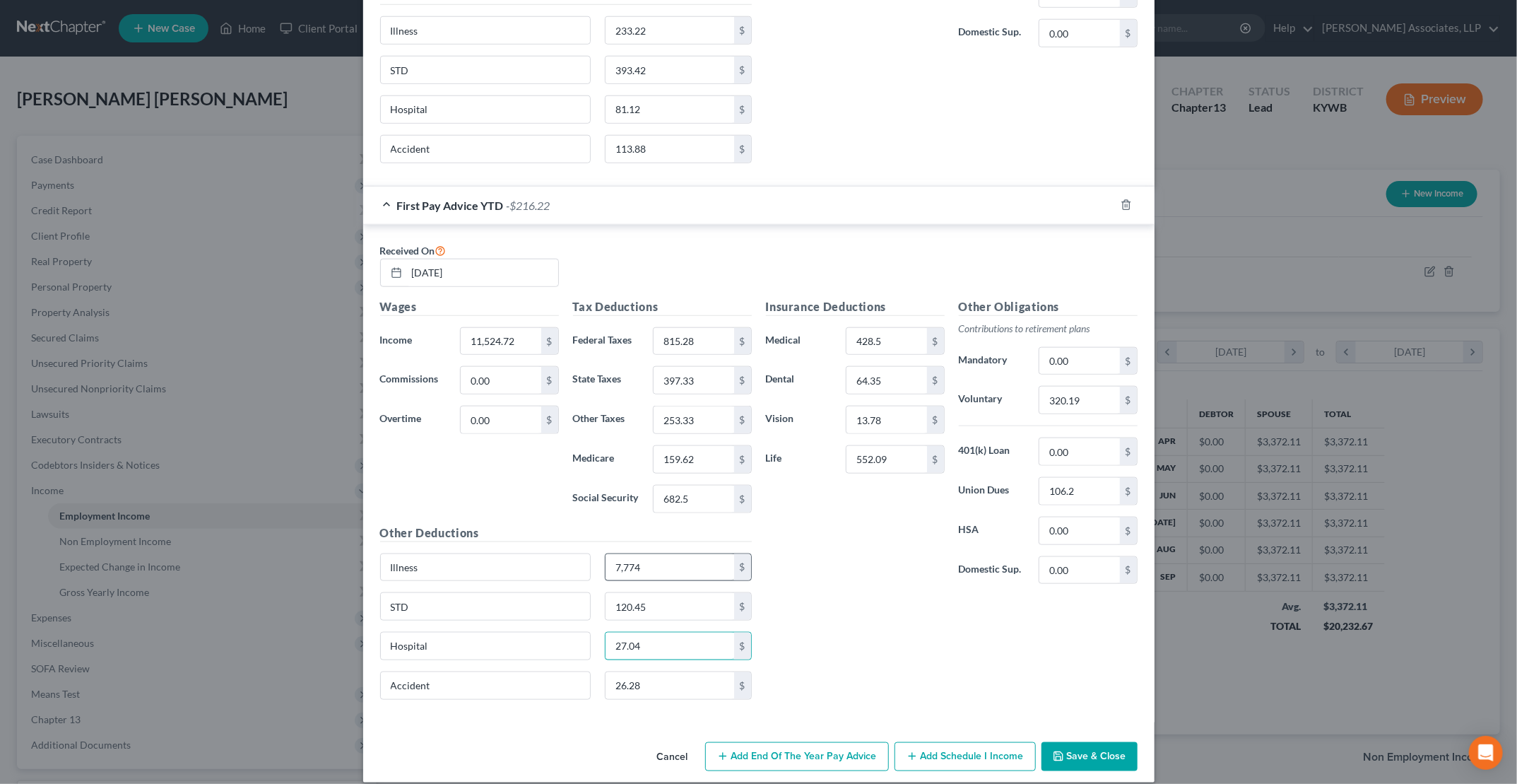
type input "27.04"
type input "37.96"
click at [729, 742] on button "Save & Close" at bounding box center [1089, 757] width 96 height 30
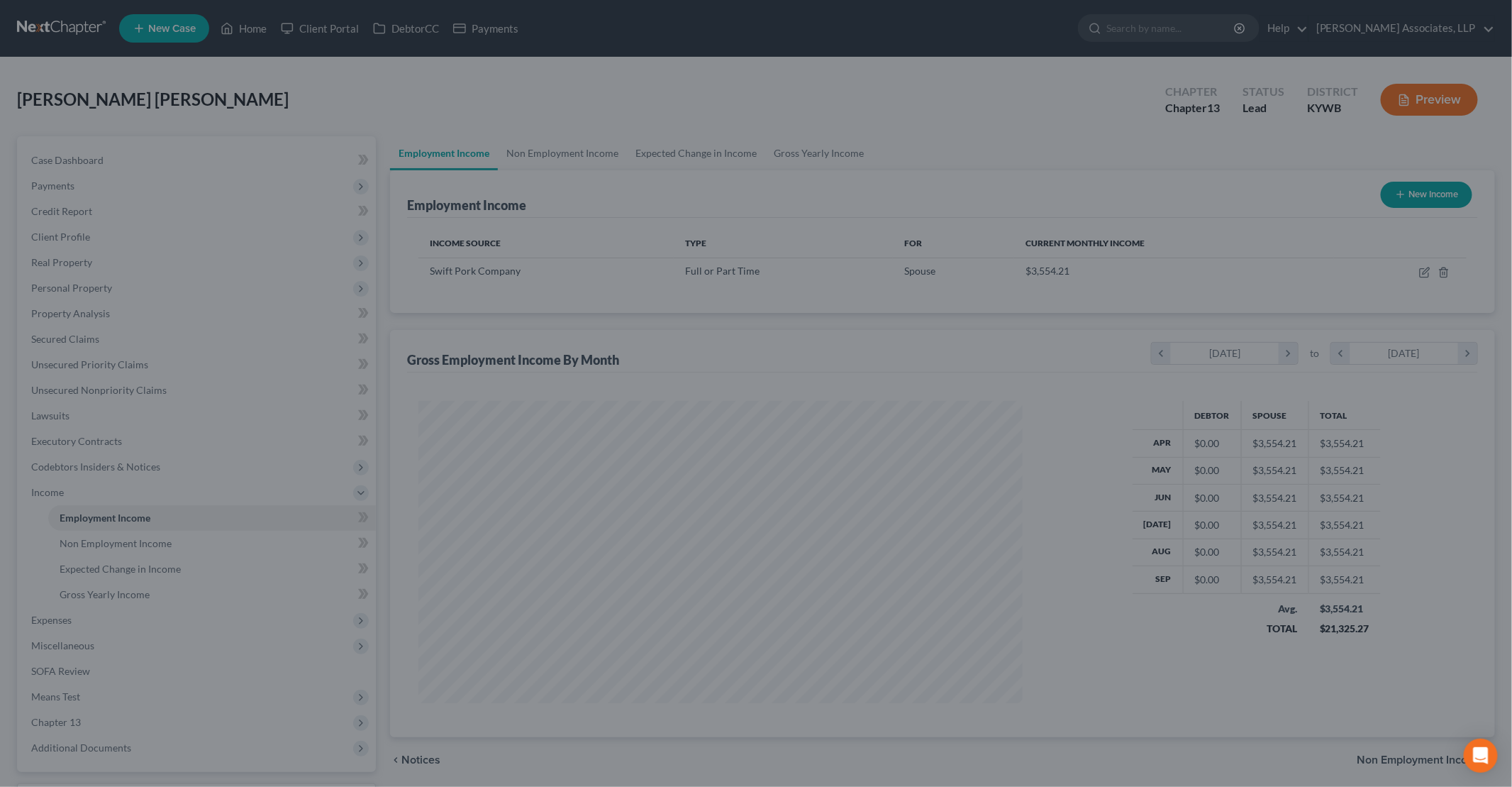
scroll to position [709094, 708574]
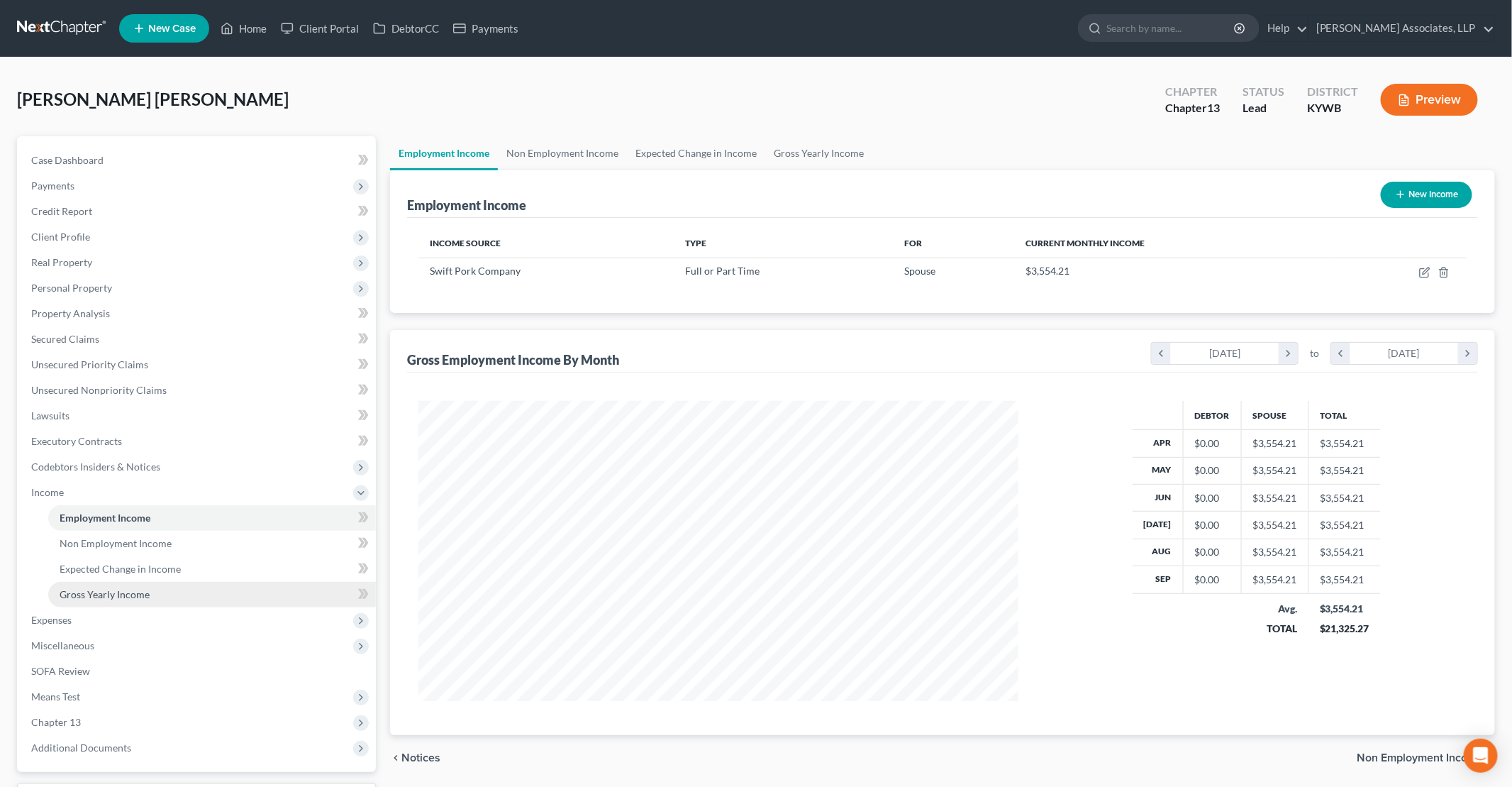
click at [128, 597] on span "Gross Yearly Income" at bounding box center [104, 594] width 90 height 12
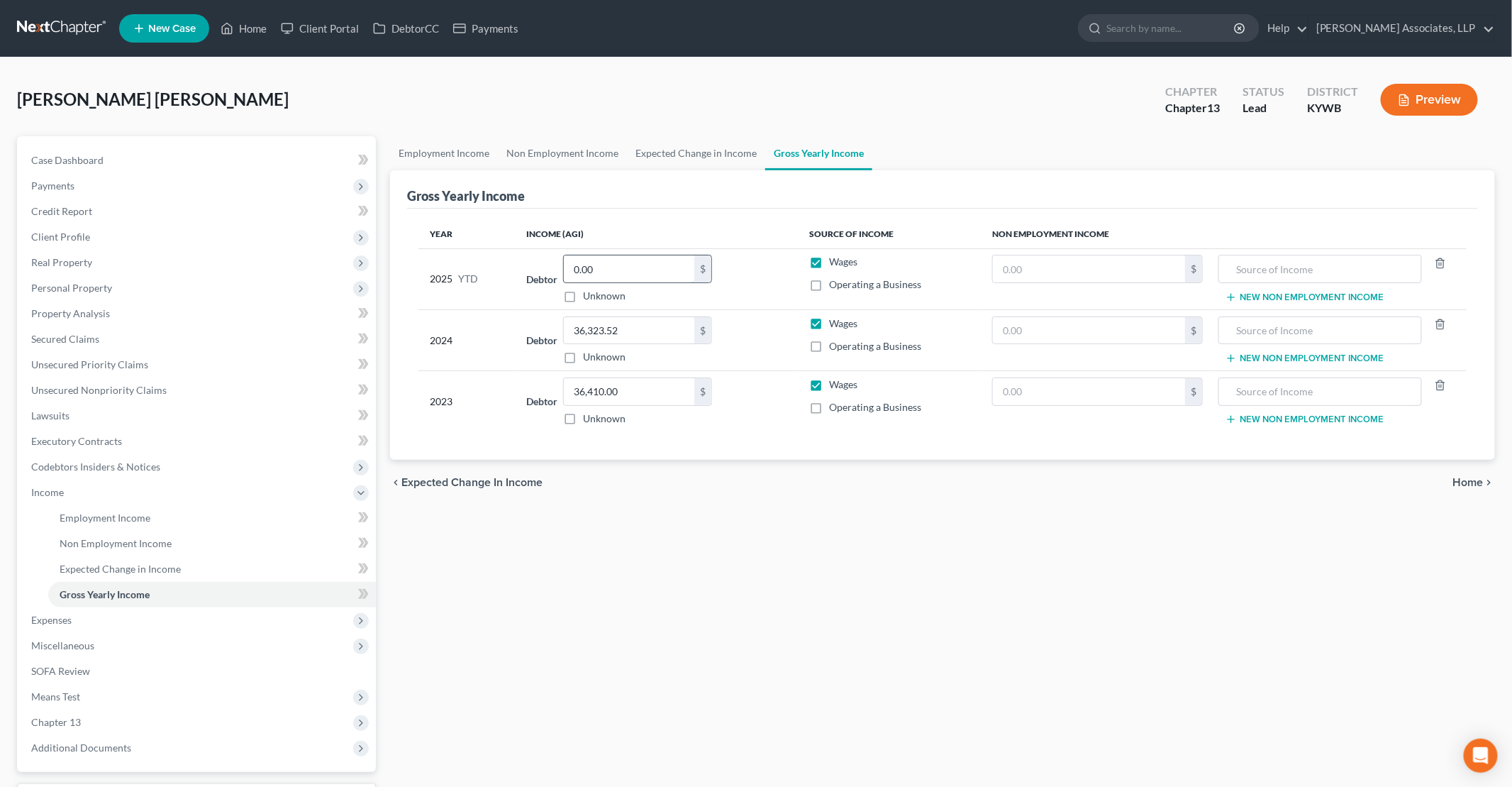
click at [639, 269] on input "0.00" at bounding box center [629, 269] width 131 height 27
click at [583, 156] on link "Non Employment Income" at bounding box center [562, 153] width 129 height 34
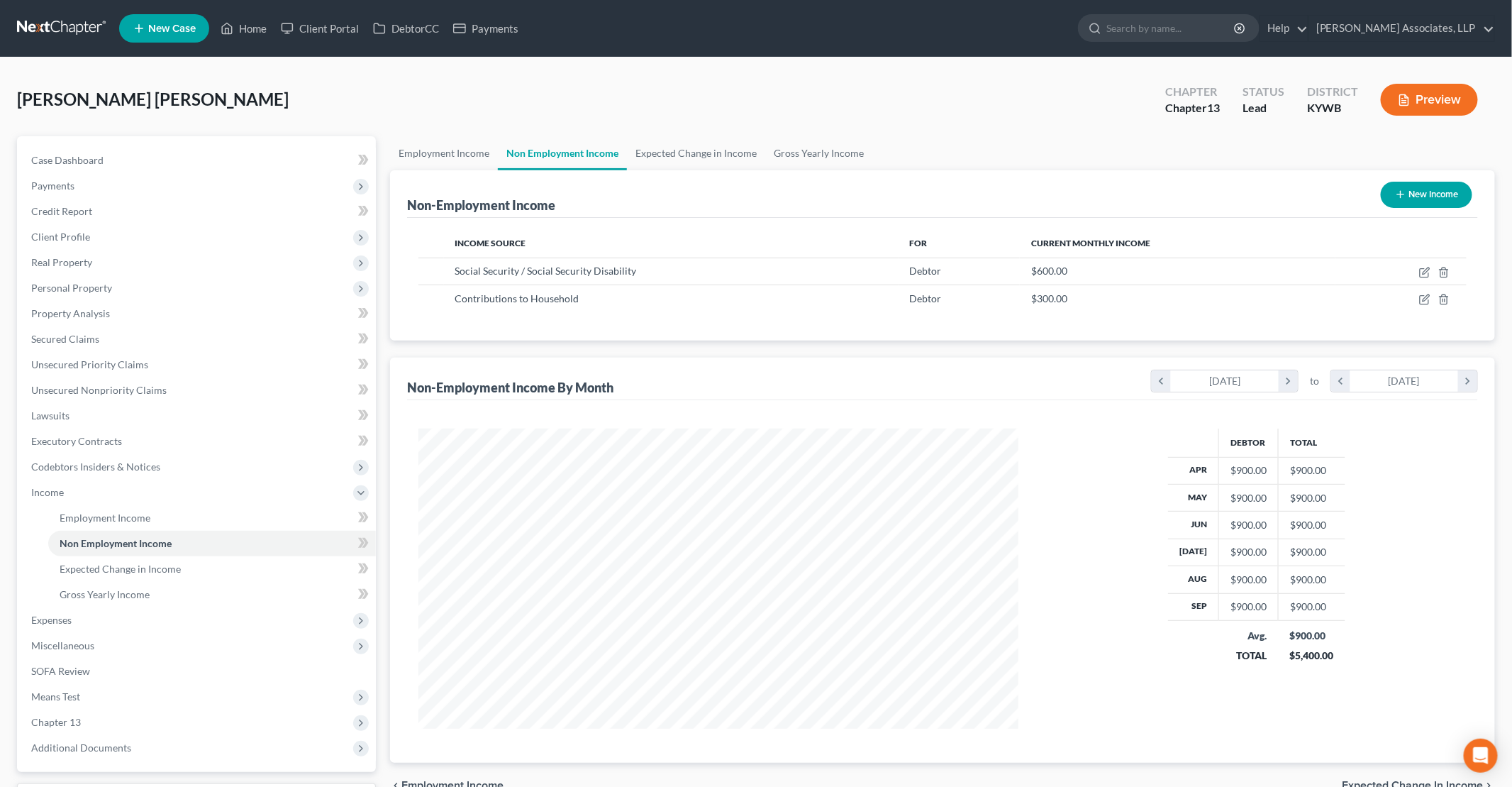
scroll to position [300, 628]
click at [731, 155] on link "Gross Yearly Income" at bounding box center [818, 153] width 107 height 34
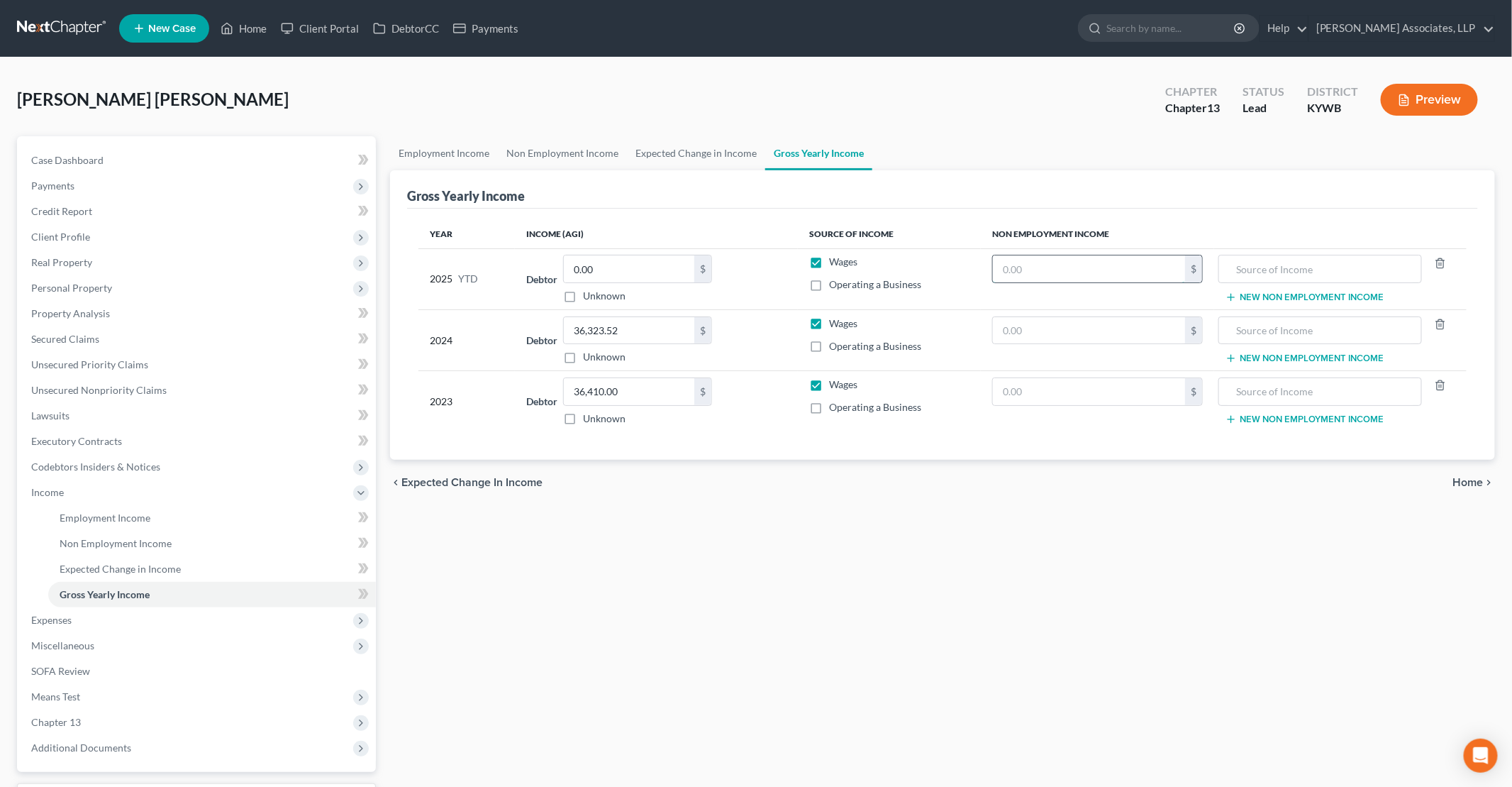
click at [731, 268] on input "text" at bounding box center [1089, 269] width 192 height 27
click at [562, 143] on link "Non Employment Income" at bounding box center [562, 153] width 129 height 34
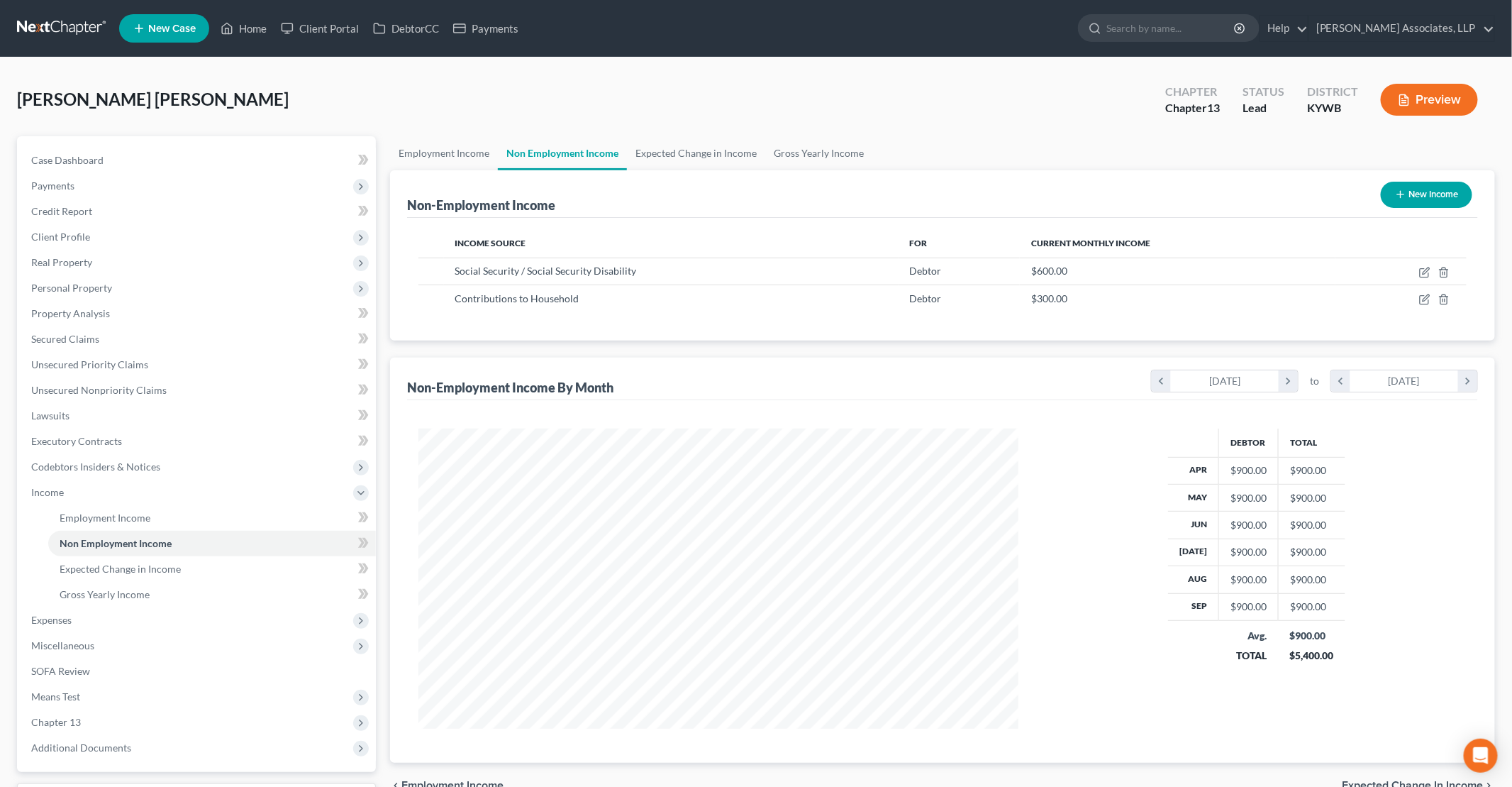
scroll to position [300, 628]
click at [731, 155] on link "Gross Yearly Income" at bounding box center [818, 153] width 107 height 34
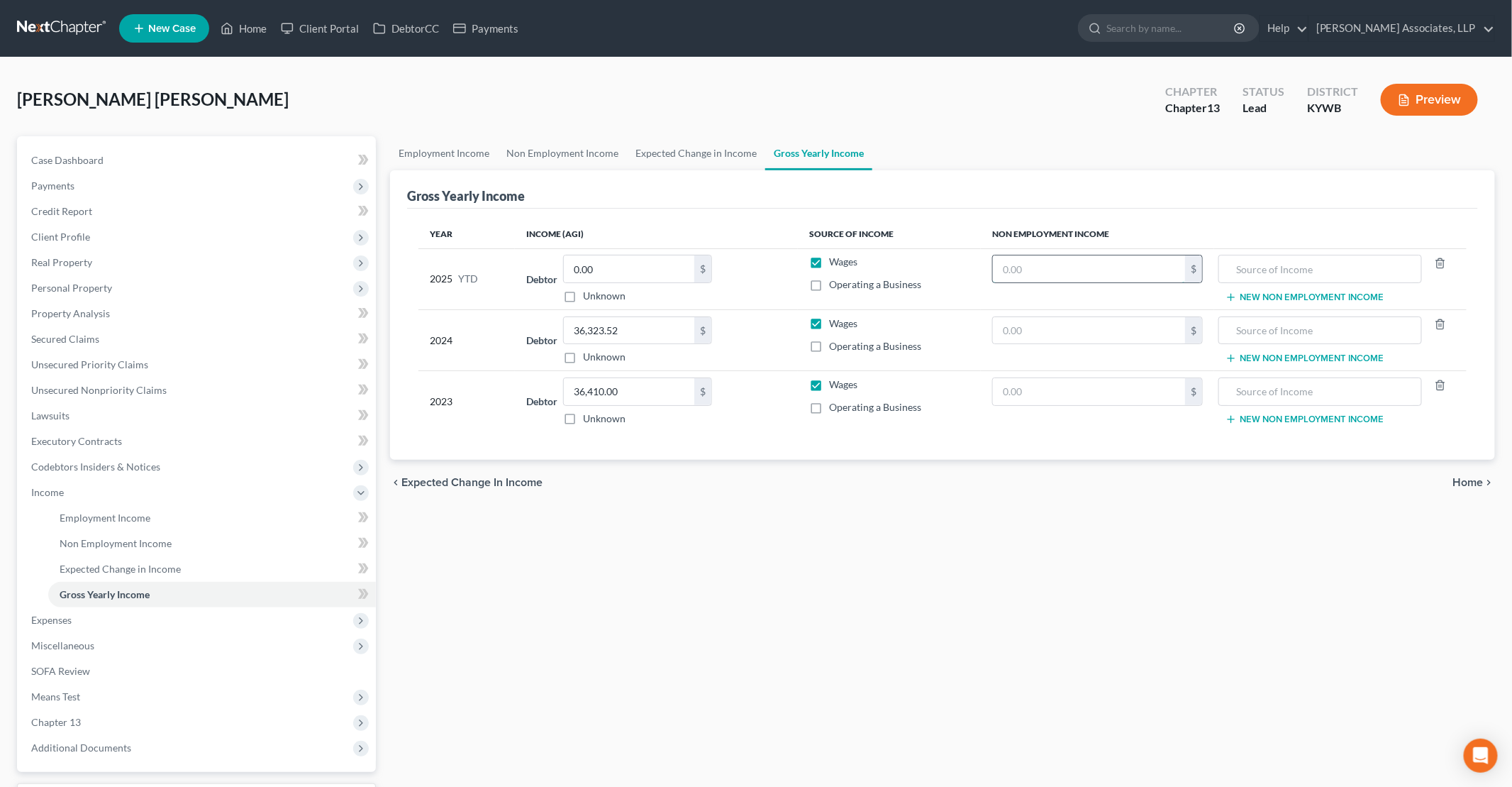
click at [731, 274] on input "text" at bounding box center [1089, 269] width 192 height 27
type input "6,000"
type input "o"
type input "Social Security Disability"
click at [616, 270] on input "0.00" at bounding box center [629, 269] width 131 height 27
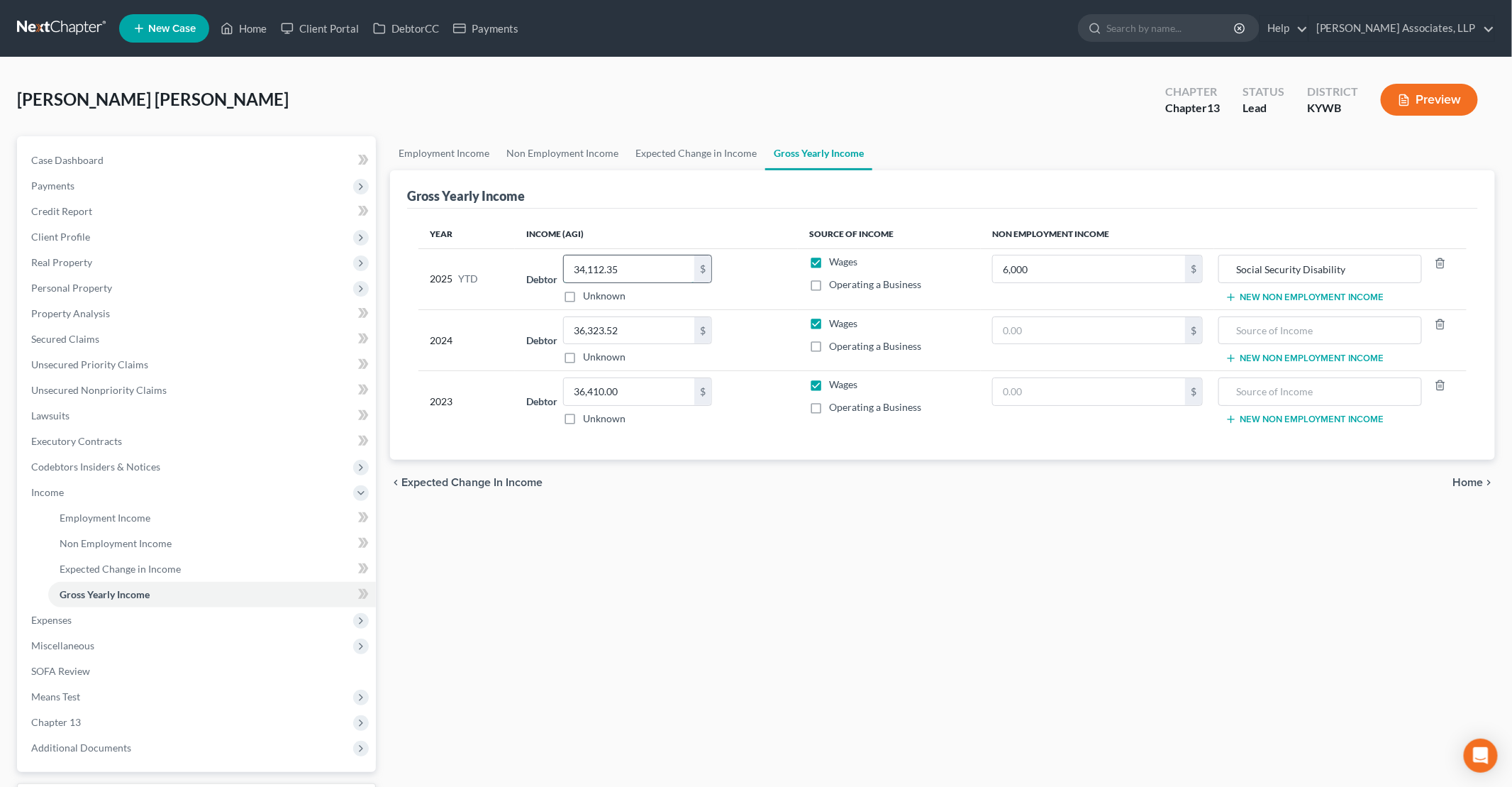
type input "34,112.35"
click at [731, 265] on input "6,000" at bounding box center [1089, 269] width 192 height 27
type input "4,417"
click at [554, 156] on link "Non Employment Income" at bounding box center [562, 153] width 129 height 34
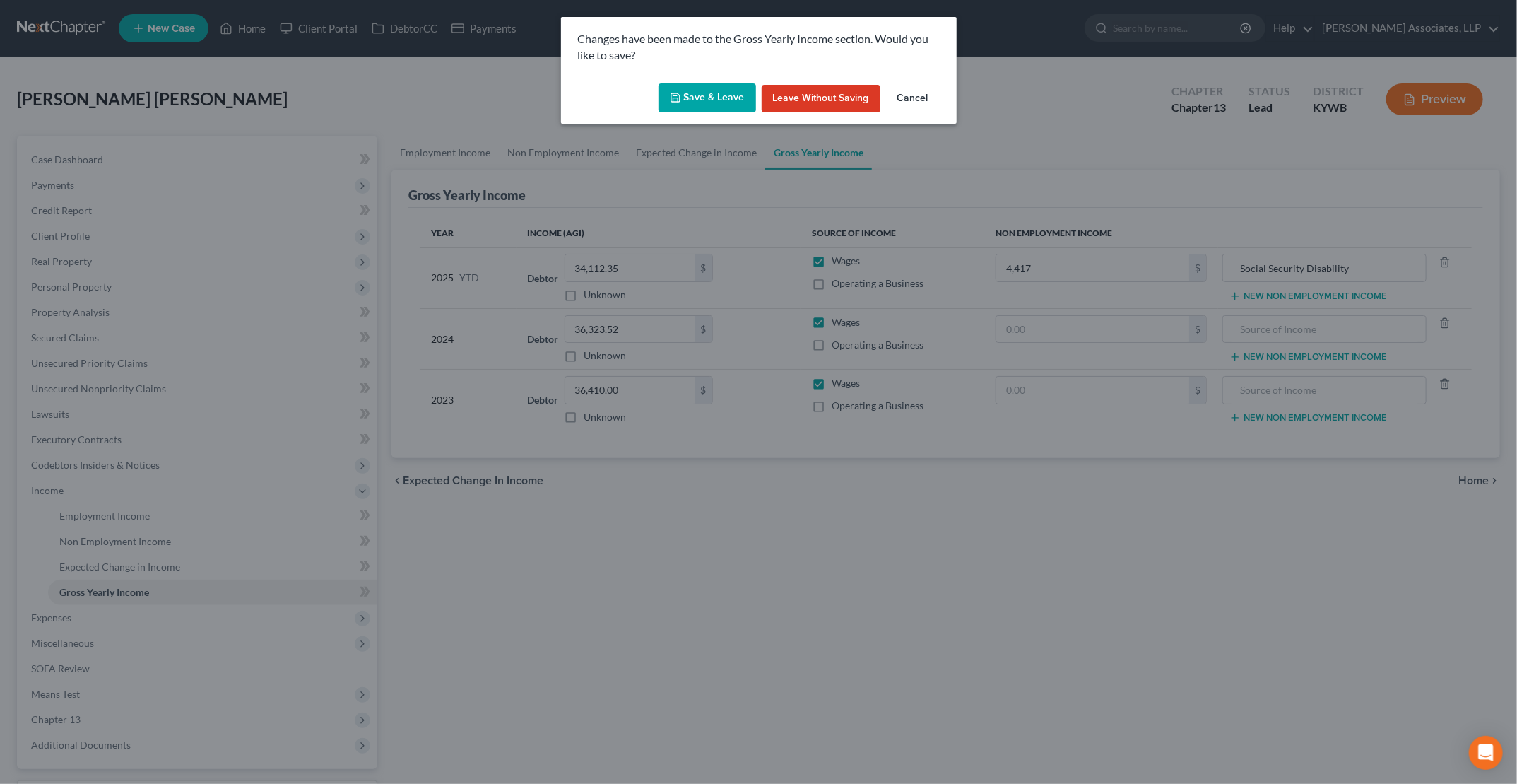
click at [729, 95] on button "Save & Leave" at bounding box center [707, 98] width 97 height 30
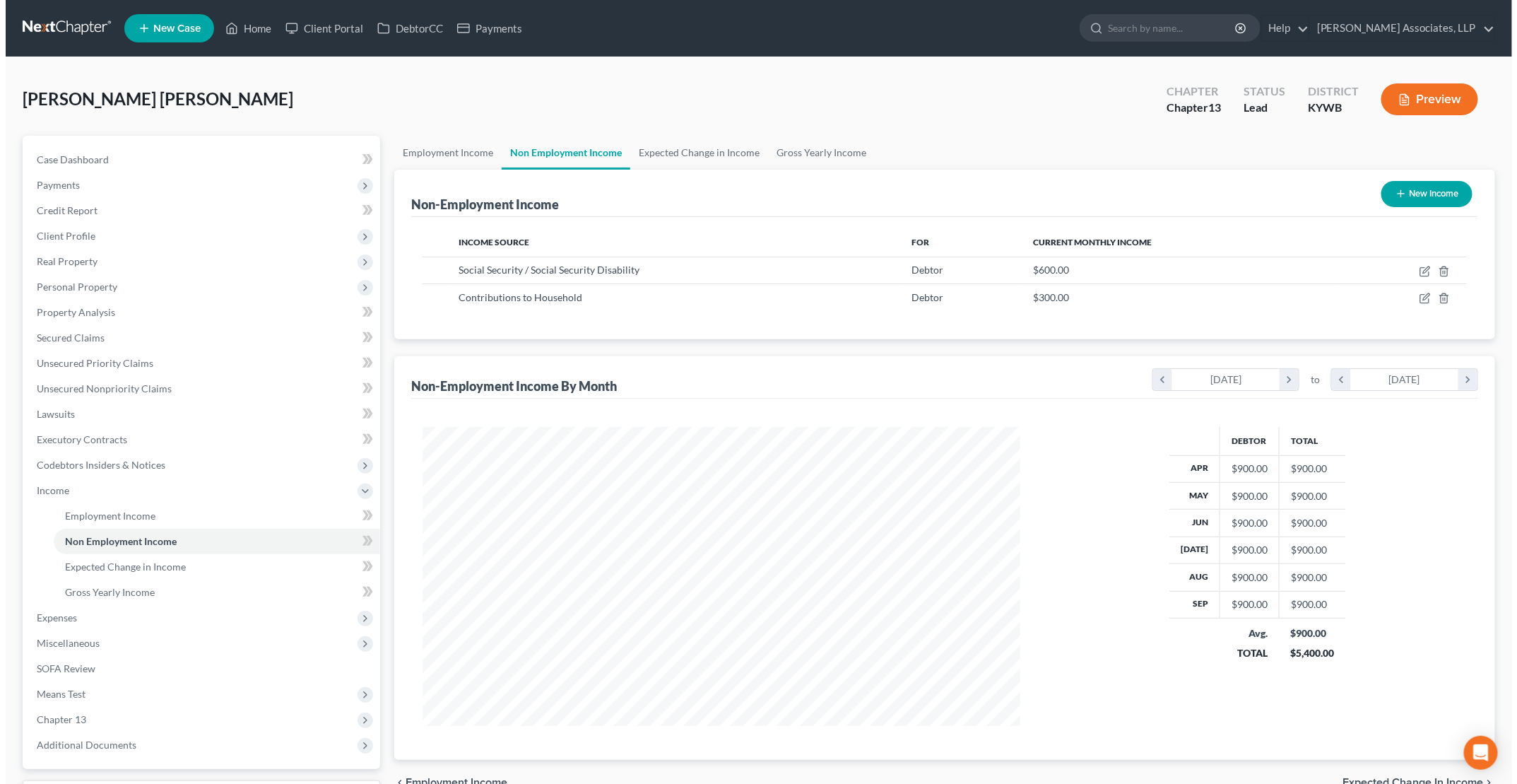
scroll to position [299, 626]
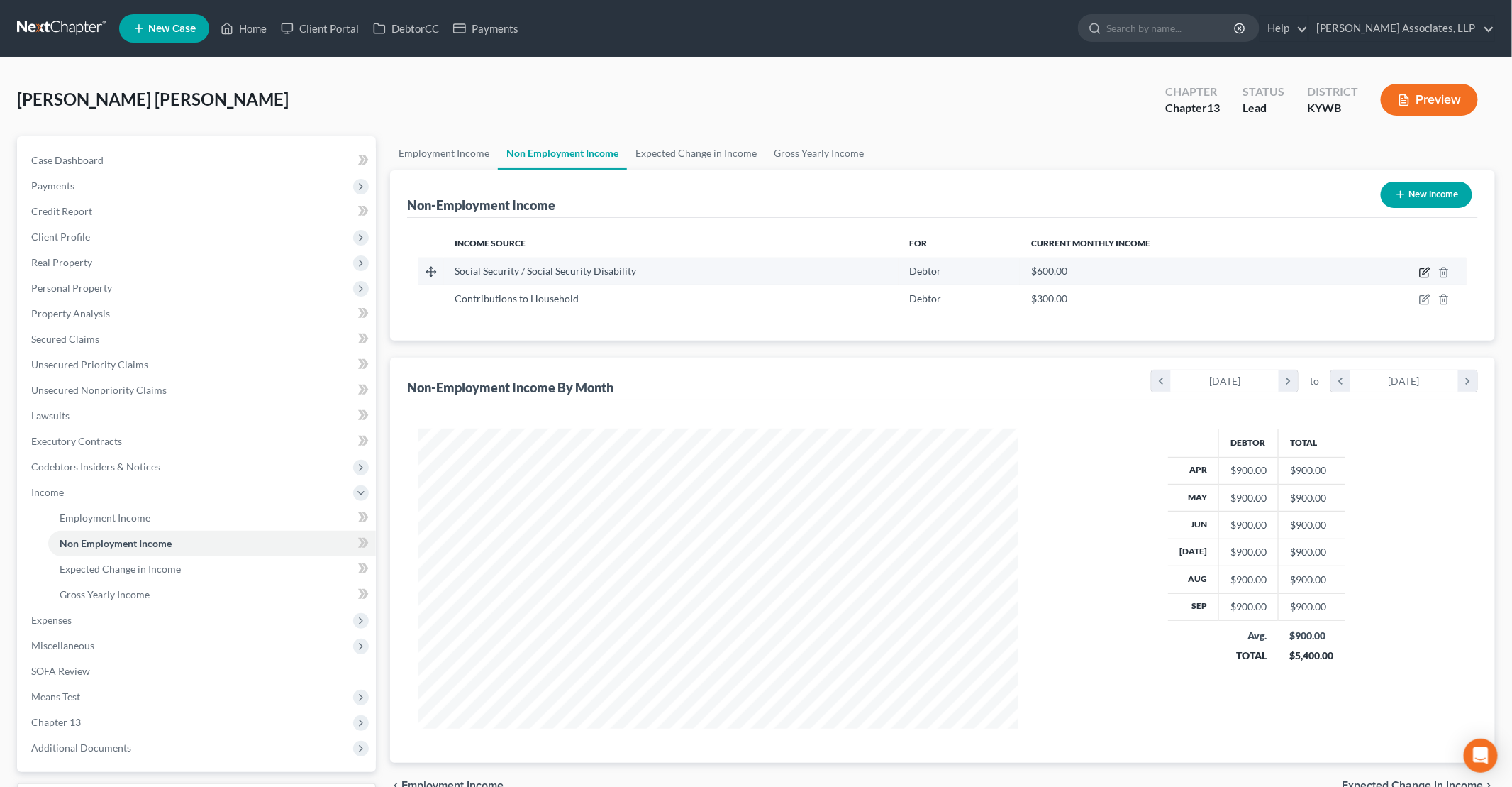
click at [731, 274] on icon "button" at bounding box center [1424, 272] width 11 height 11
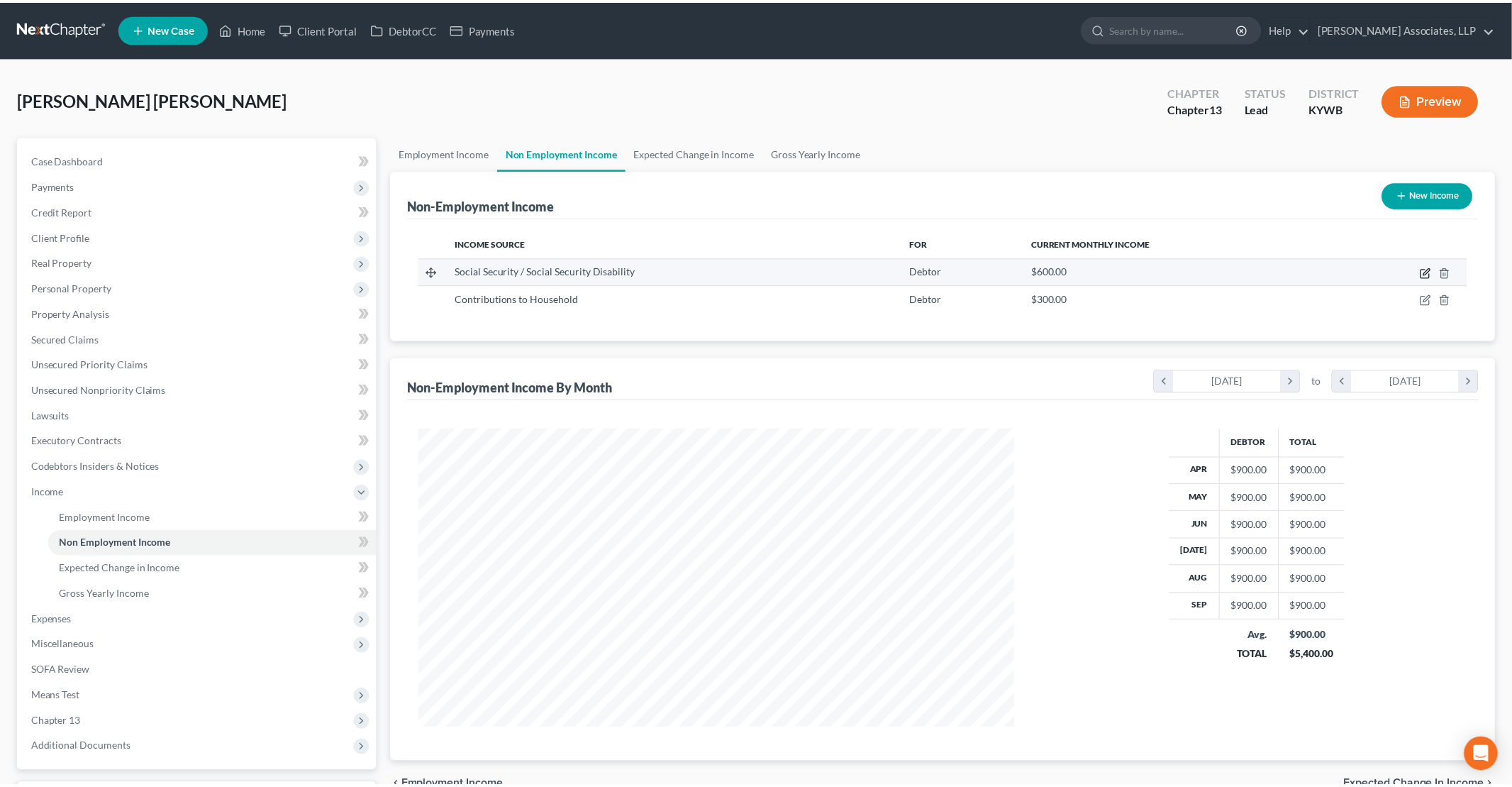
scroll to position [301, 633]
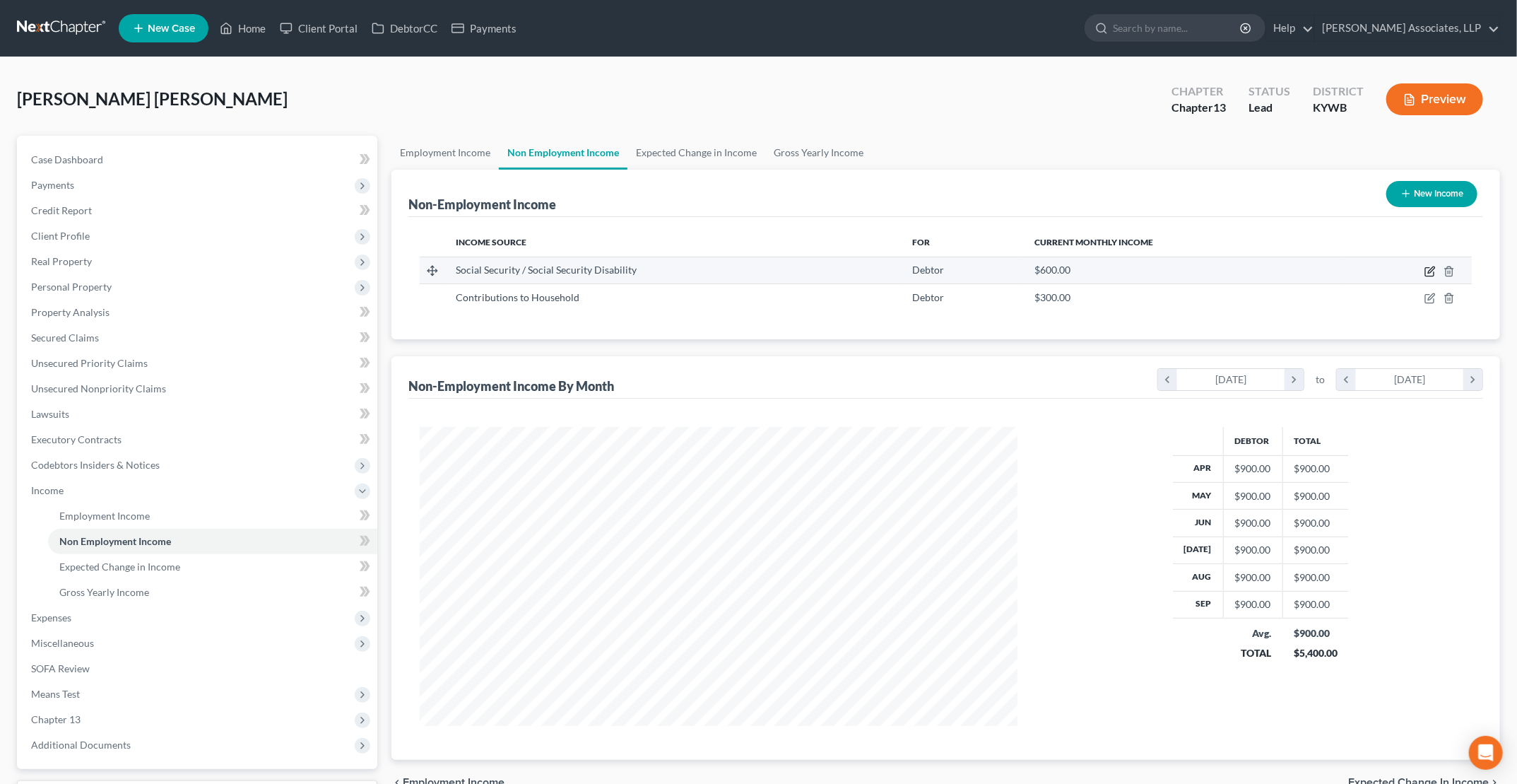
select select "4"
select select "0"
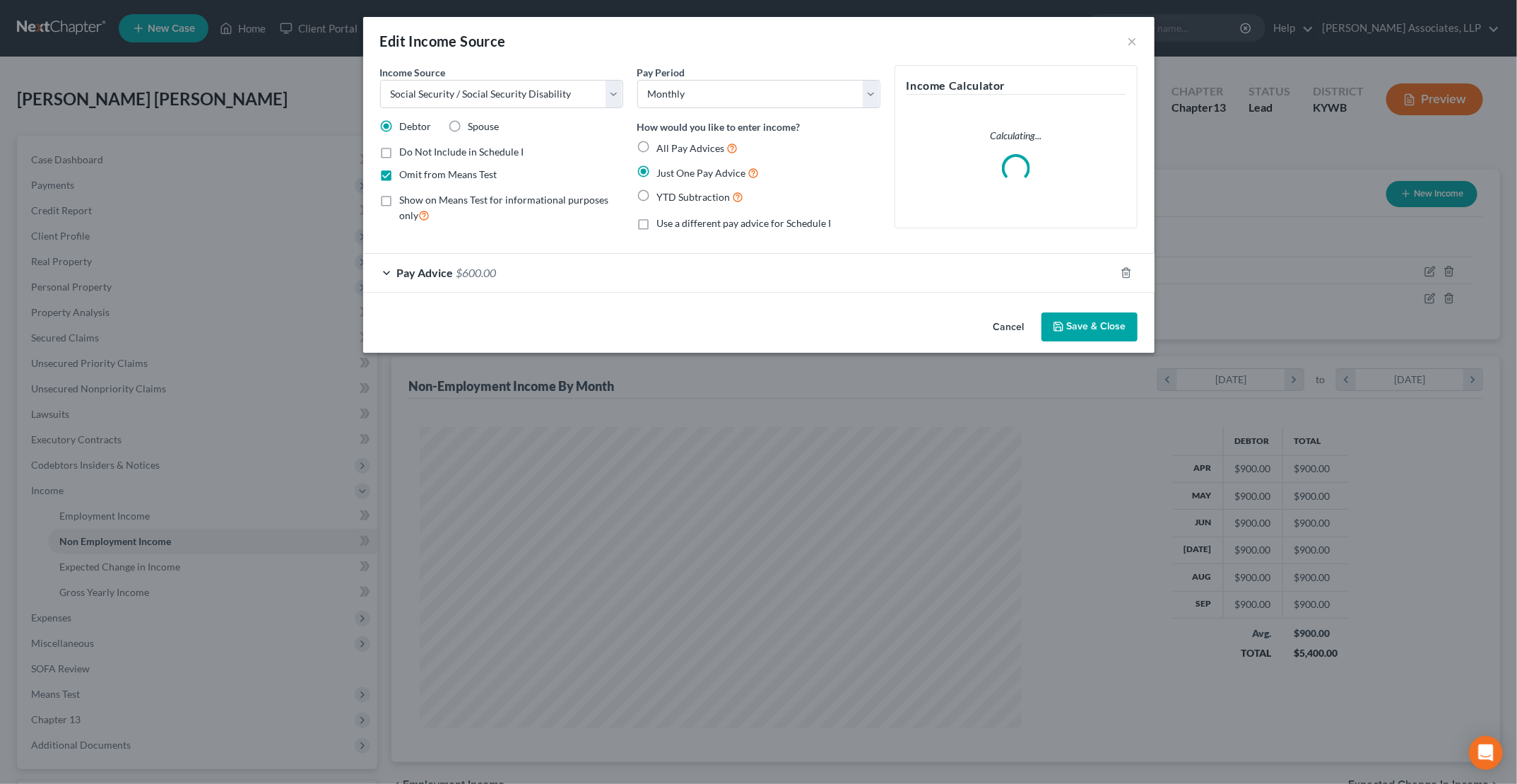
click at [390, 273] on div "Pay Advice $600.00" at bounding box center [739, 273] width 752 height 37
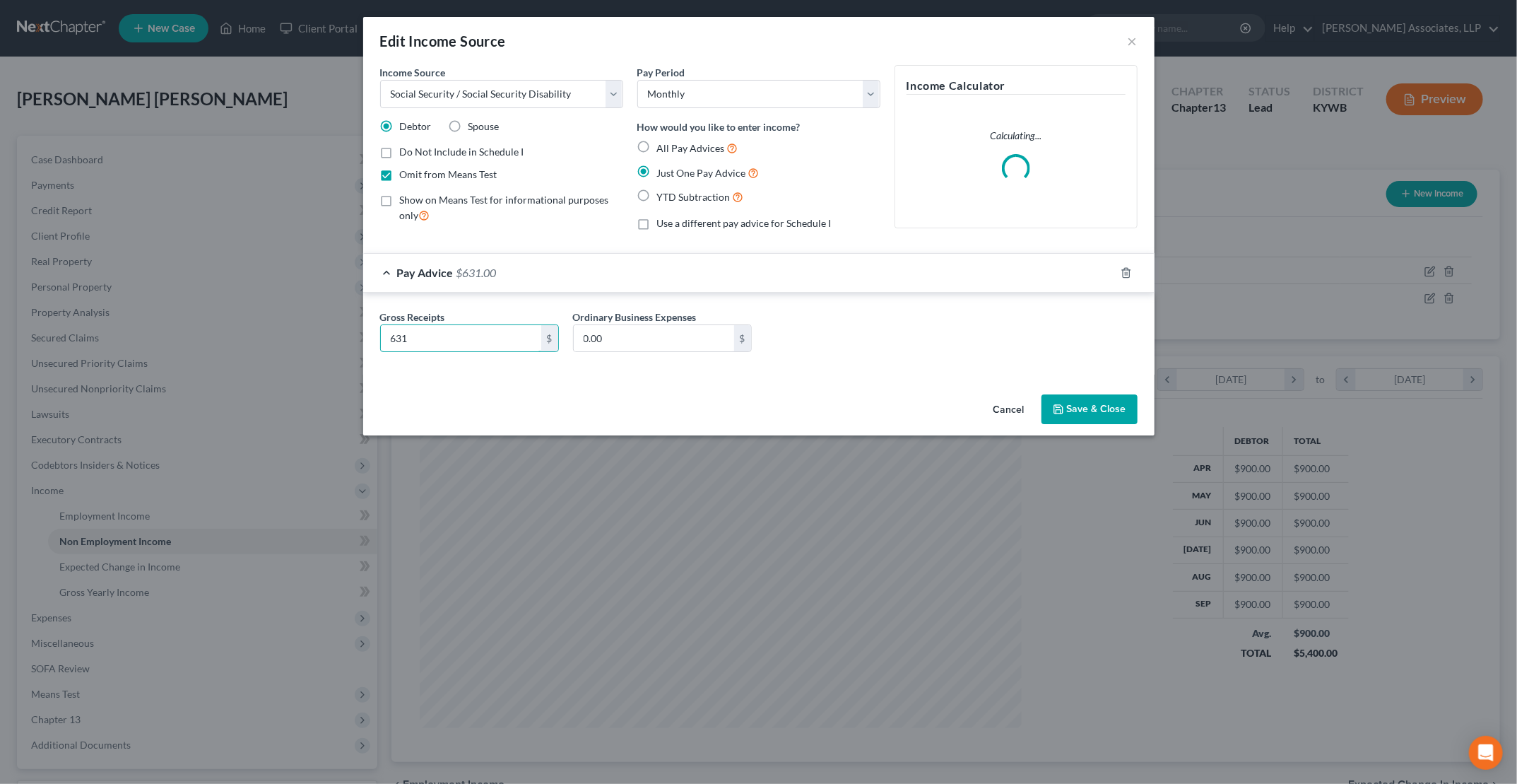
type input "631"
click at [729, 408] on button "Save & Close" at bounding box center [1089, 409] width 96 height 30
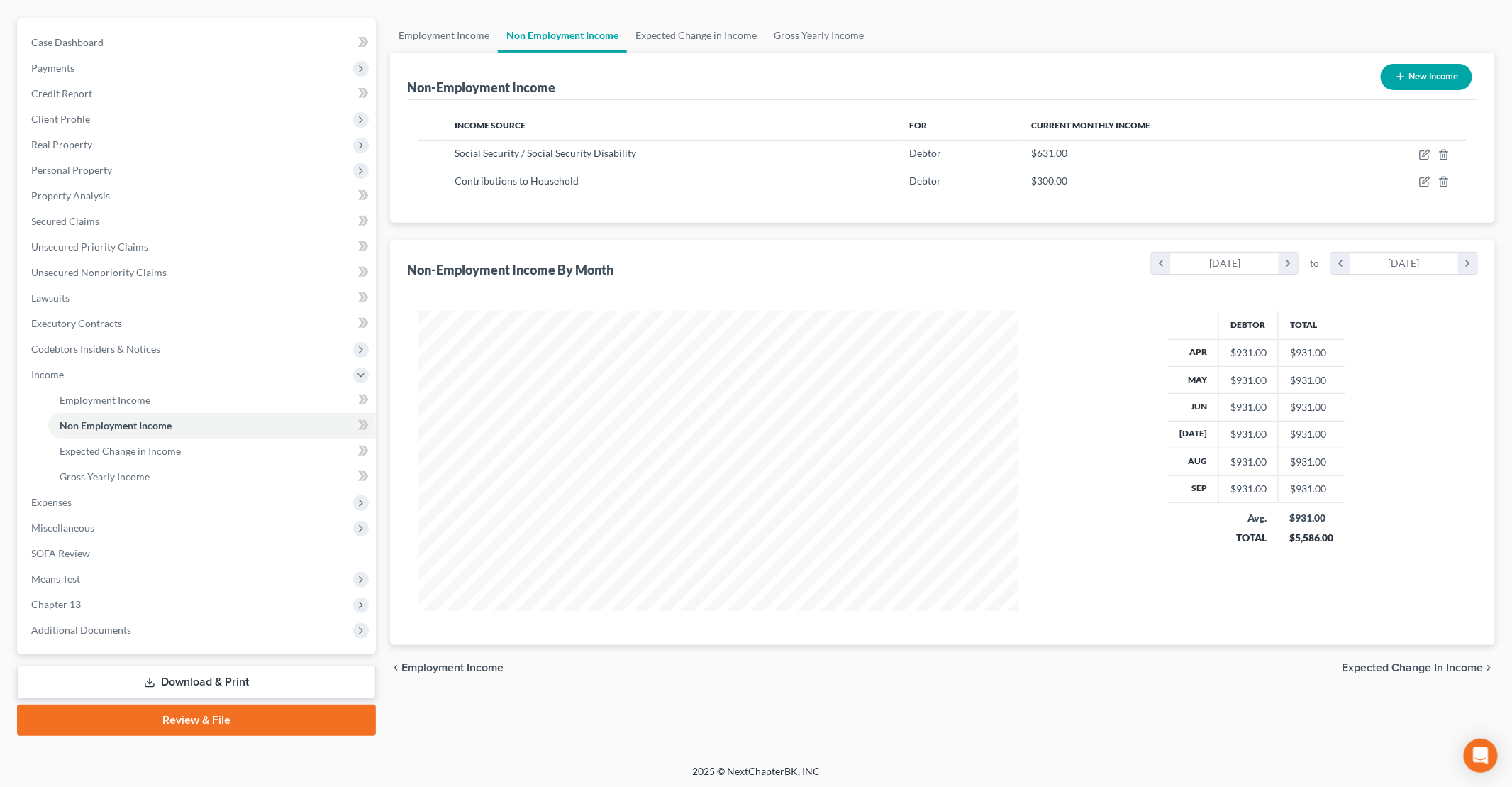
scroll to position [118, 0]
click at [257, 683] on link "Download & Print" at bounding box center [197, 681] width 359 height 33
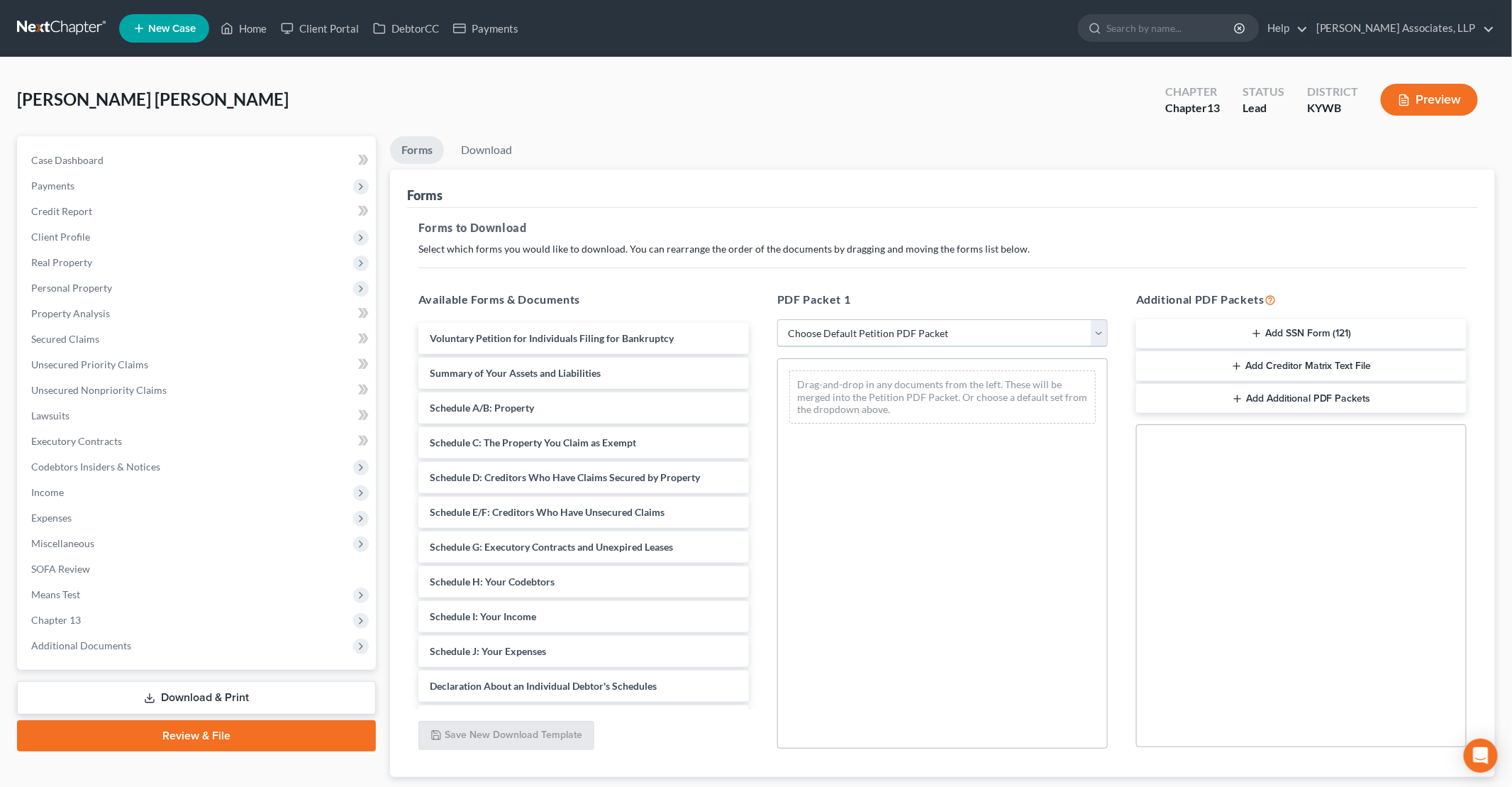
click at [731, 337] on select "Choose Default Petition PDF Packet Complete Bankruptcy Petition (all forms and …" at bounding box center [942, 333] width 330 height 28
select select "0"
click at [731, 319] on select "Choose Default Petition PDF Packet Complete Bankruptcy Petition (all forms and …" at bounding box center [942, 333] width 330 height 28
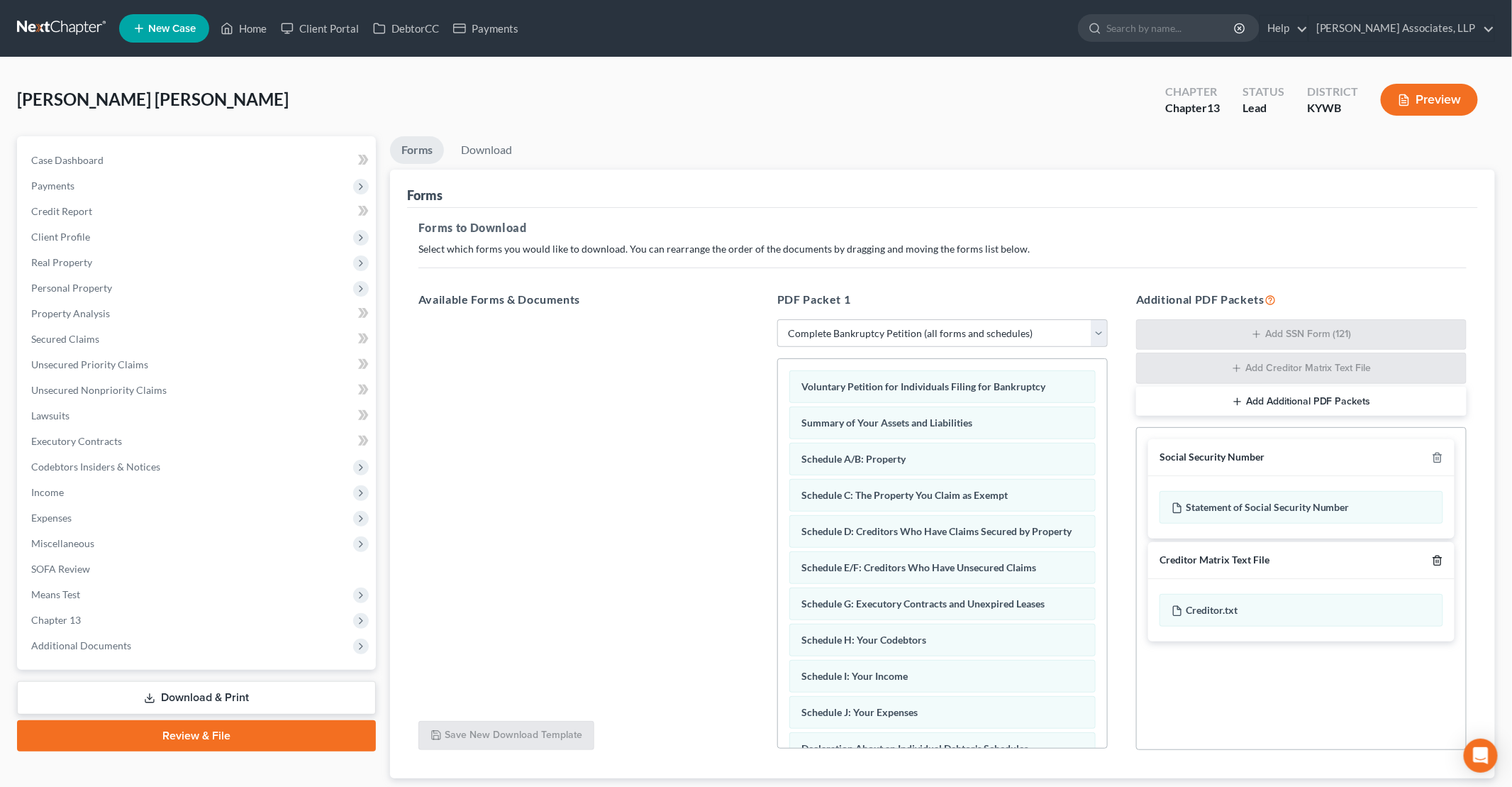
click at [731, 559] on line "button" at bounding box center [1438, 560] width 0 height 3
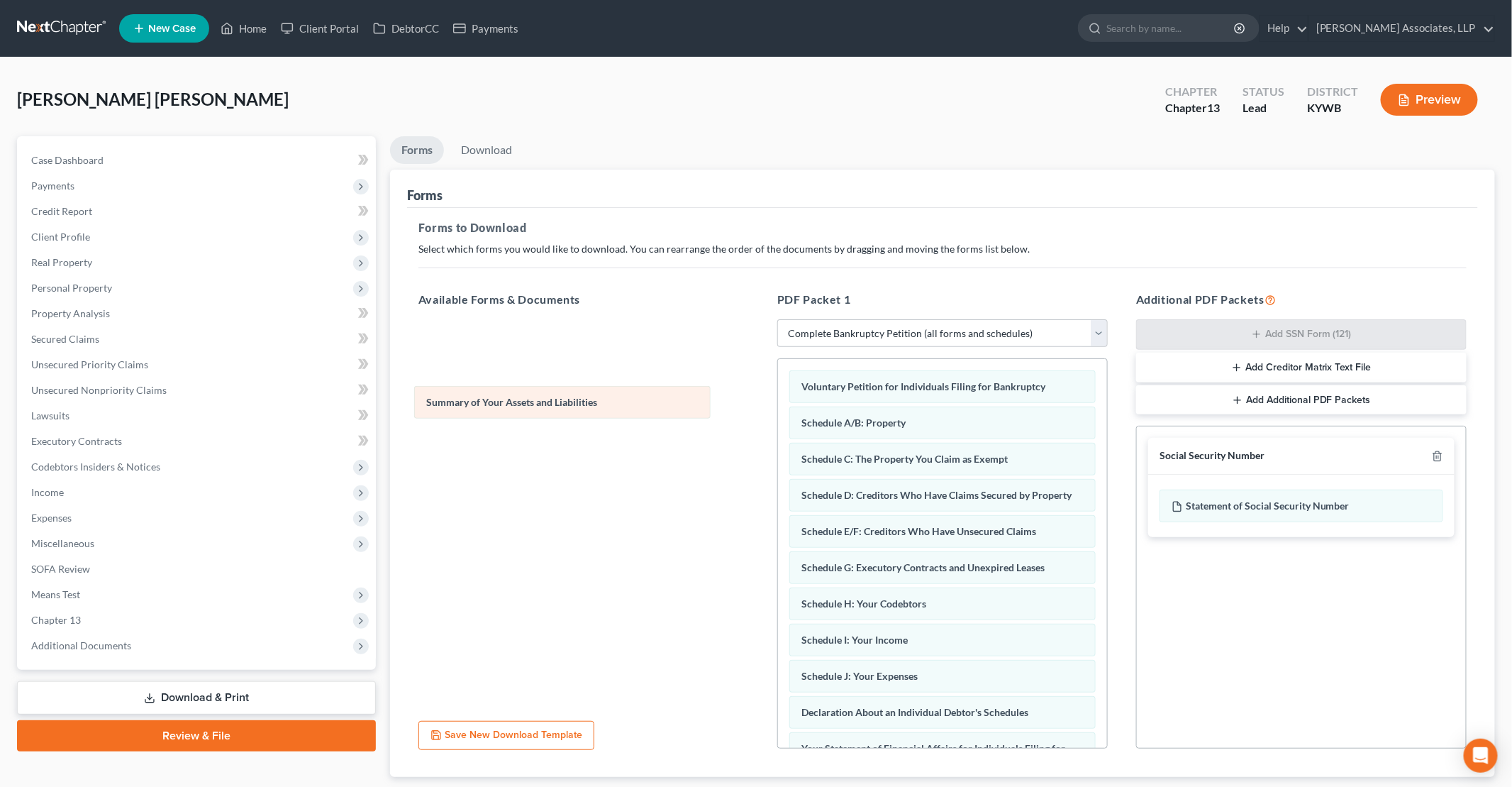
drag, startPoint x: 916, startPoint y: 422, endPoint x: 541, endPoint y: 404, distance: 375.4
click at [731, 404] on div "Summary of Your Assets and Liabilities Voluntary Petition for Individuals Filin…" at bounding box center [942, 701] width 329 height 683
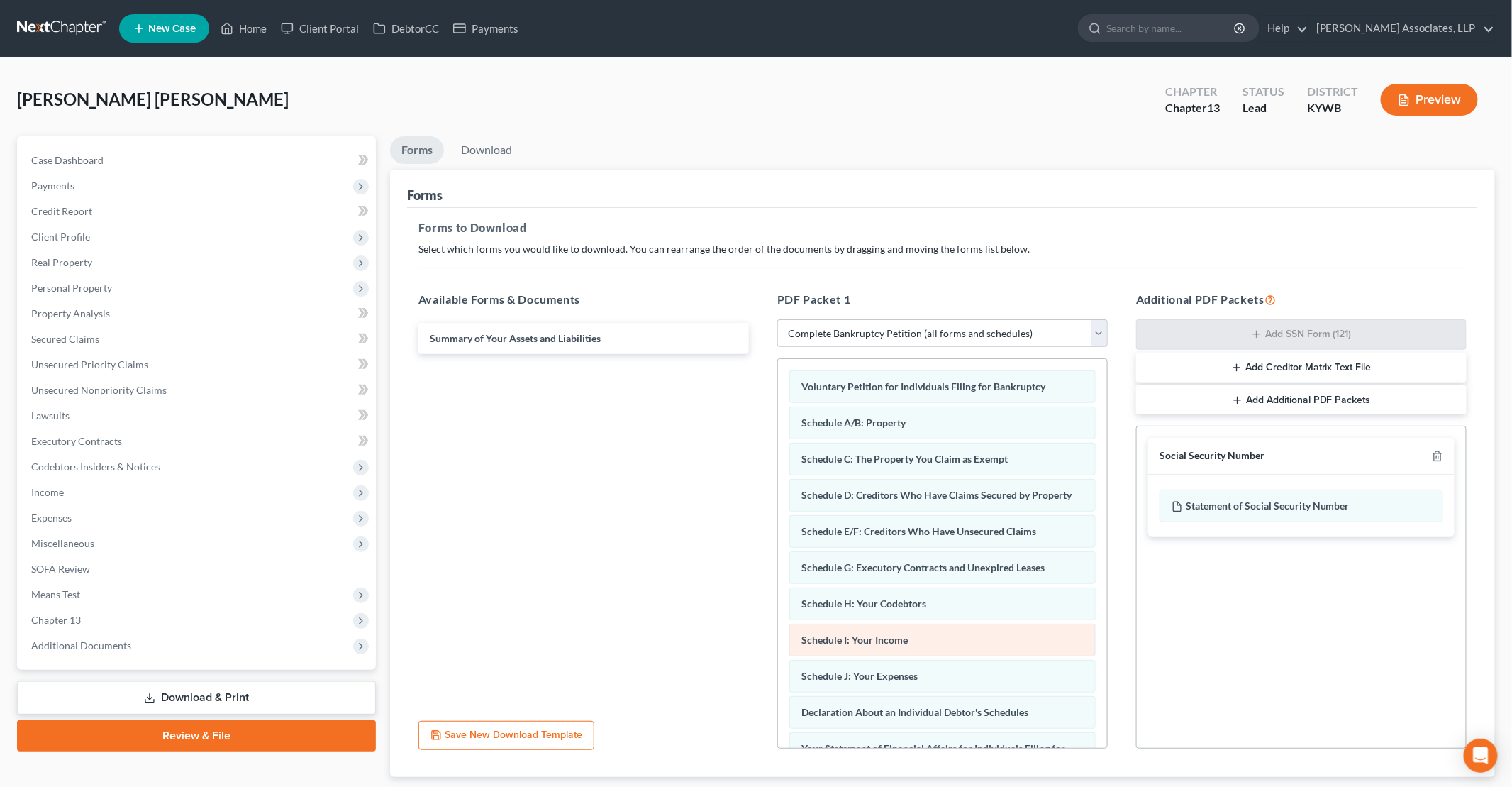
scroll to position [71, 0]
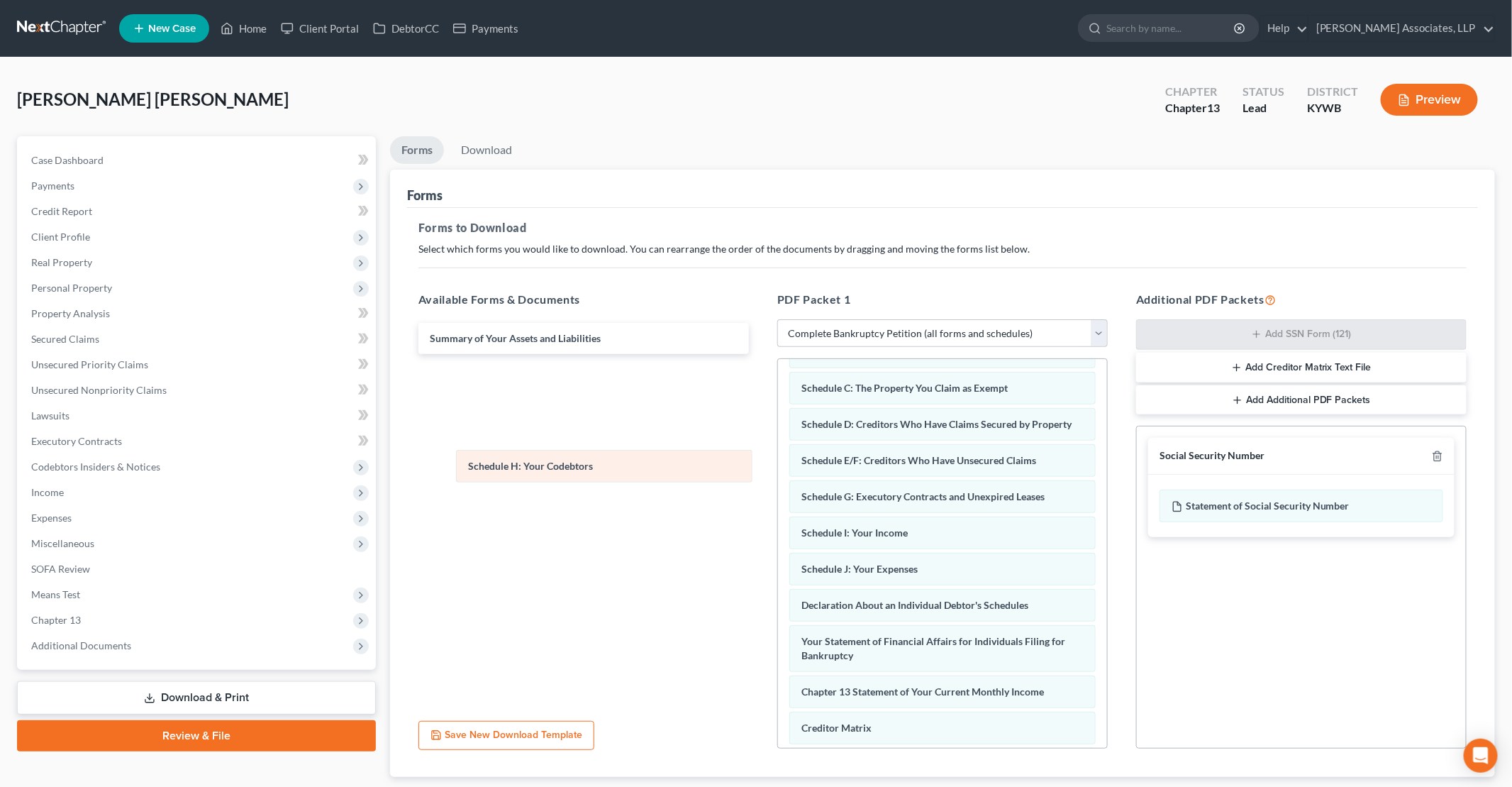
drag, startPoint x: 883, startPoint y: 532, endPoint x: 547, endPoint y: 470, distance: 341.7
click at [731, 470] on div "Schedule H: Your Codebtors Voluntary Petition for Individuals Filing for Bankru…" at bounding box center [942, 612] width 329 height 647
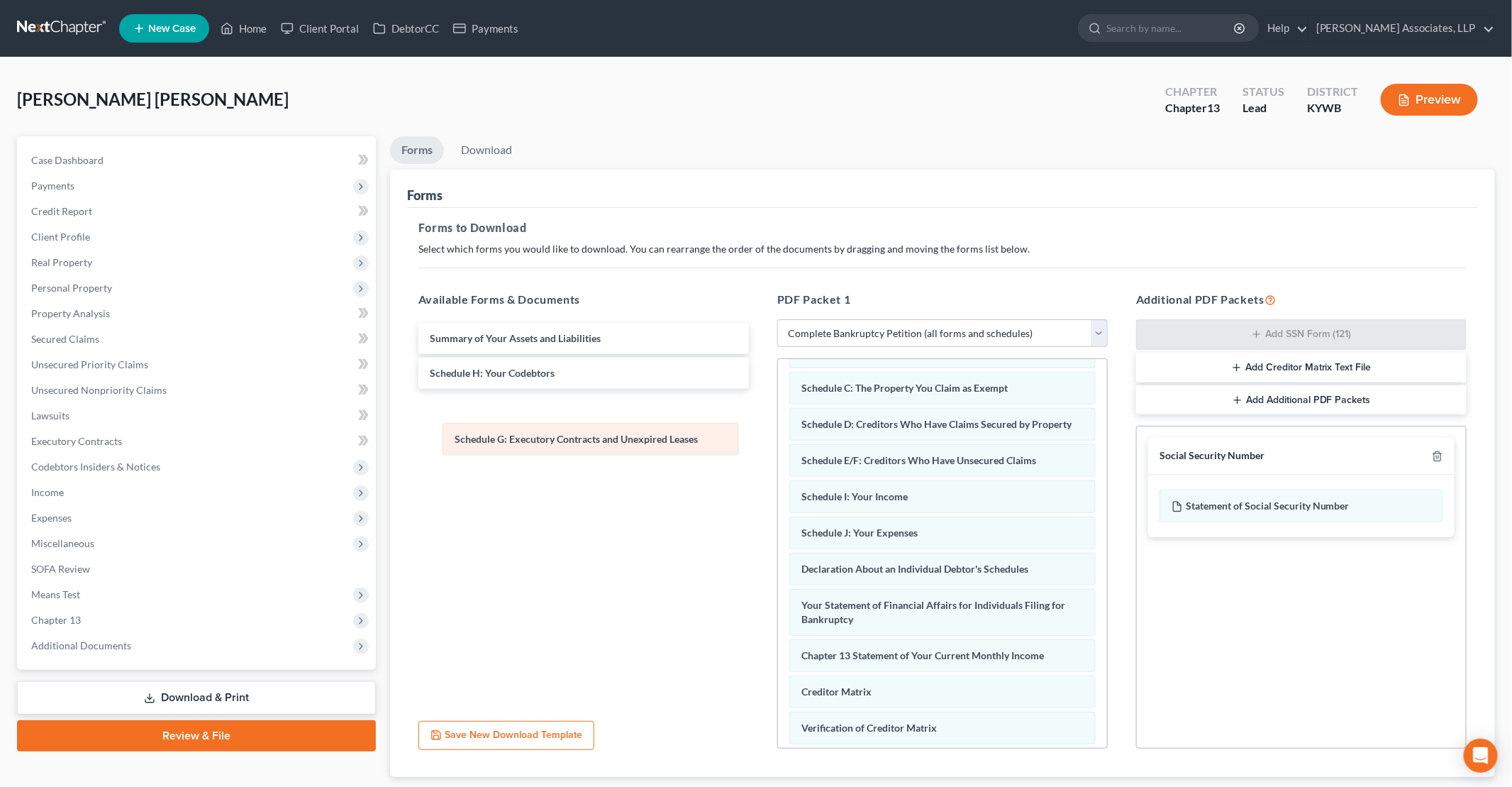
drag, startPoint x: 843, startPoint y: 496, endPoint x: 506, endPoint y: 445, distance: 340.8
click at [731, 445] on div "Schedule G: Executory Contracts and Unexpired Leases Voluntary Petition for Ind…" at bounding box center [942, 594] width 329 height 611
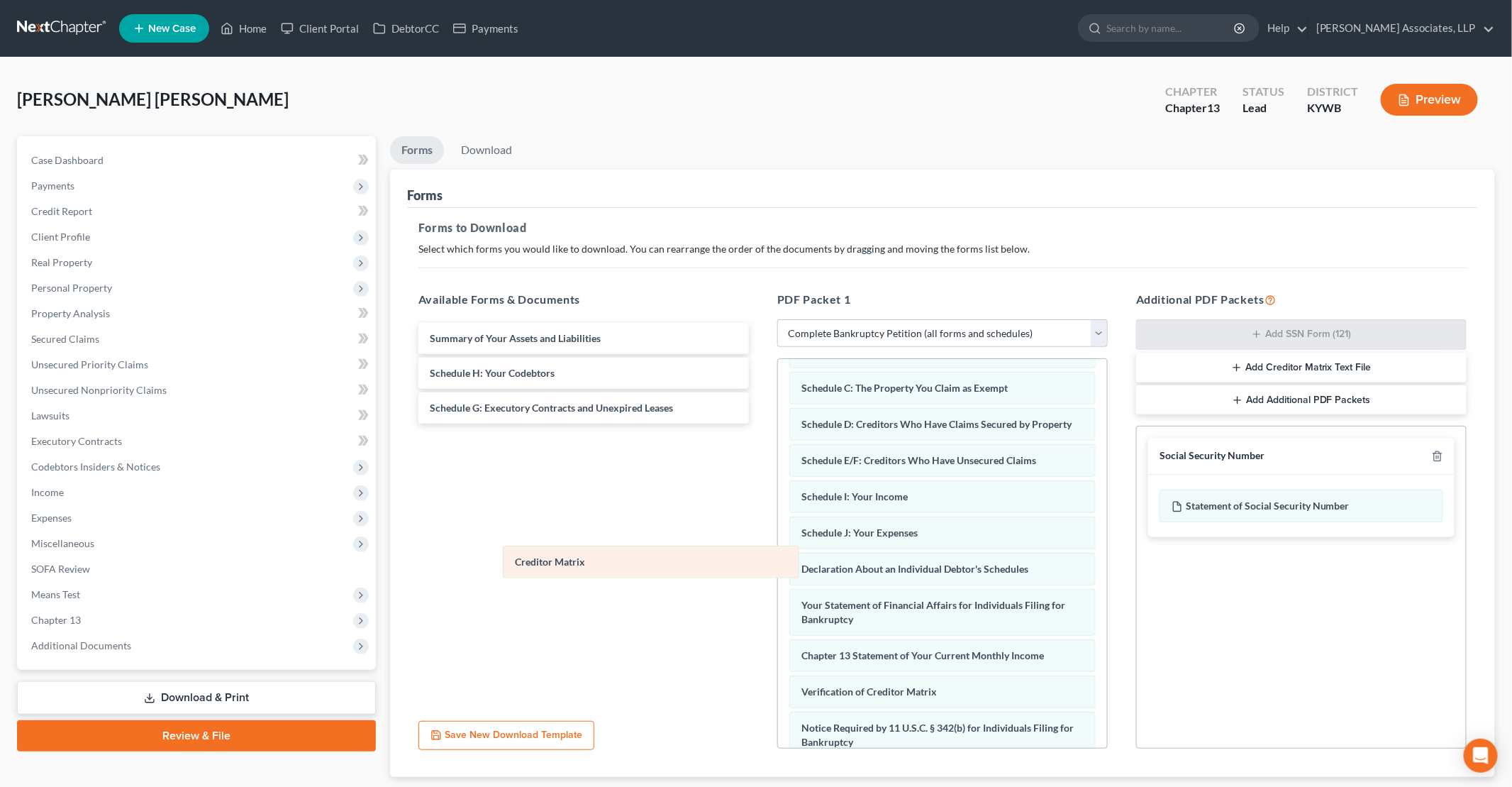
drag, startPoint x: 842, startPoint y: 685, endPoint x: 505, endPoint y: 526, distance: 372.6
click at [731, 530] on div "Creditor Matrix Voluntary Petition for Individuals Filing for Bankruptcy Schedu…" at bounding box center [942, 576] width 329 height 575
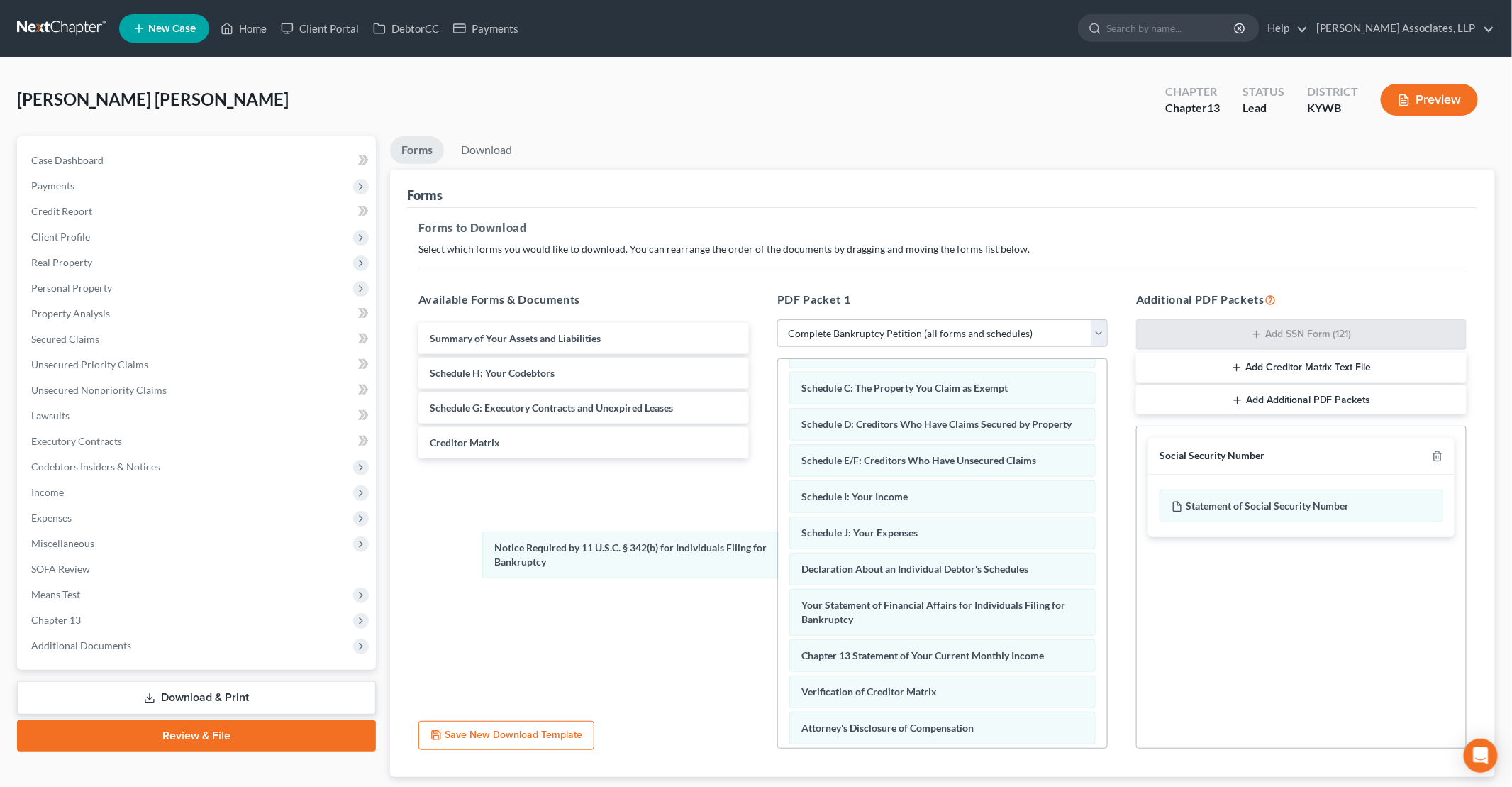
drag, startPoint x: 849, startPoint y: 732, endPoint x: 552, endPoint y: 511, distance: 370.2
click at [731, 538] on div "Notice Required by 11 U.S.C. § 342(b) for Individuals Filing for Bankruptcy Vol…" at bounding box center [942, 550] width 329 height 524
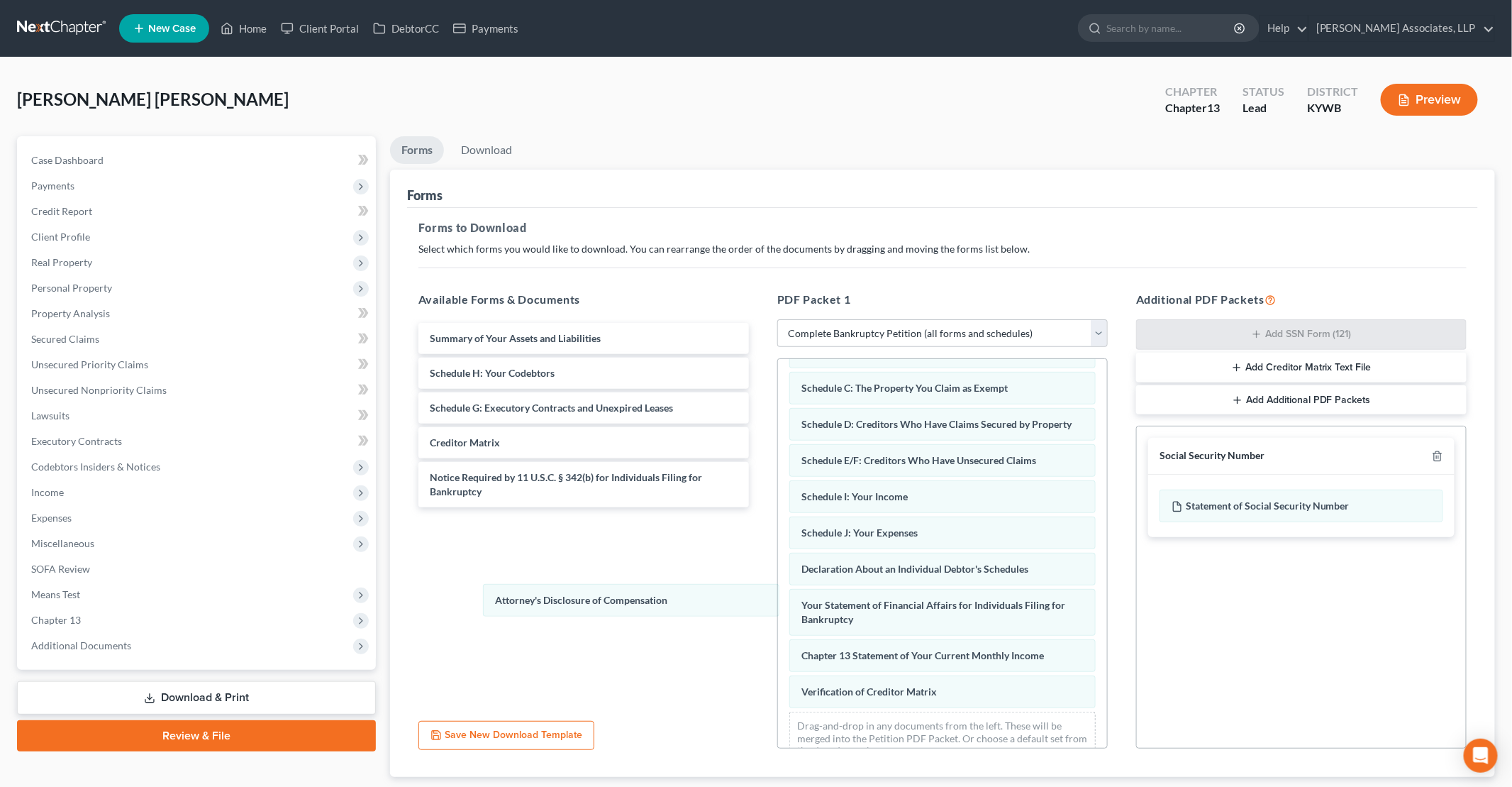
drag, startPoint x: 901, startPoint y: 722, endPoint x: 546, endPoint y: 548, distance: 395.3
click at [731, 590] on div "Attorney's Disclosure of Compensation Voluntary Petition for Individuals Filing…" at bounding box center [942, 532] width 329 height 488
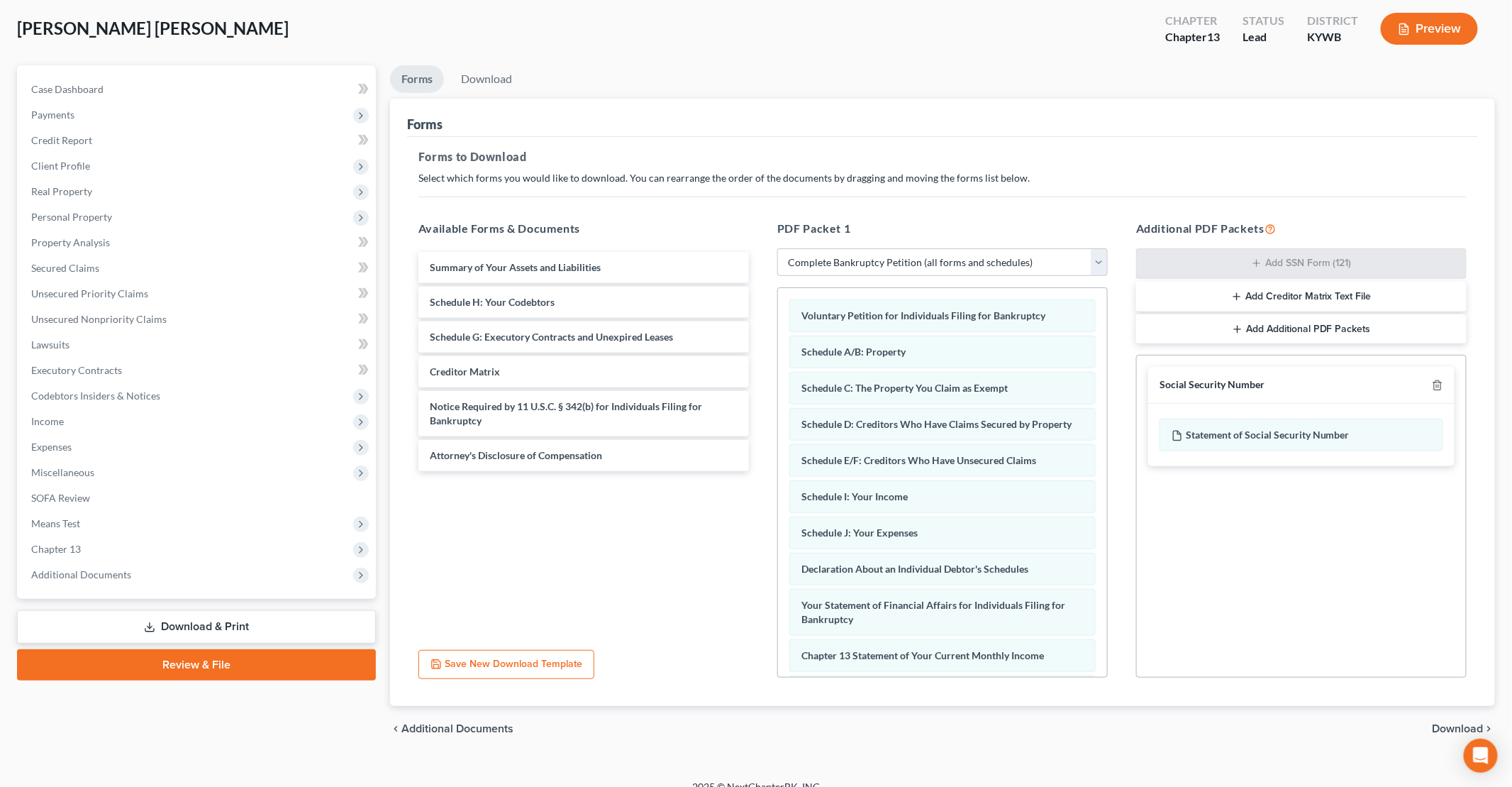
scroll to position [87, 0]
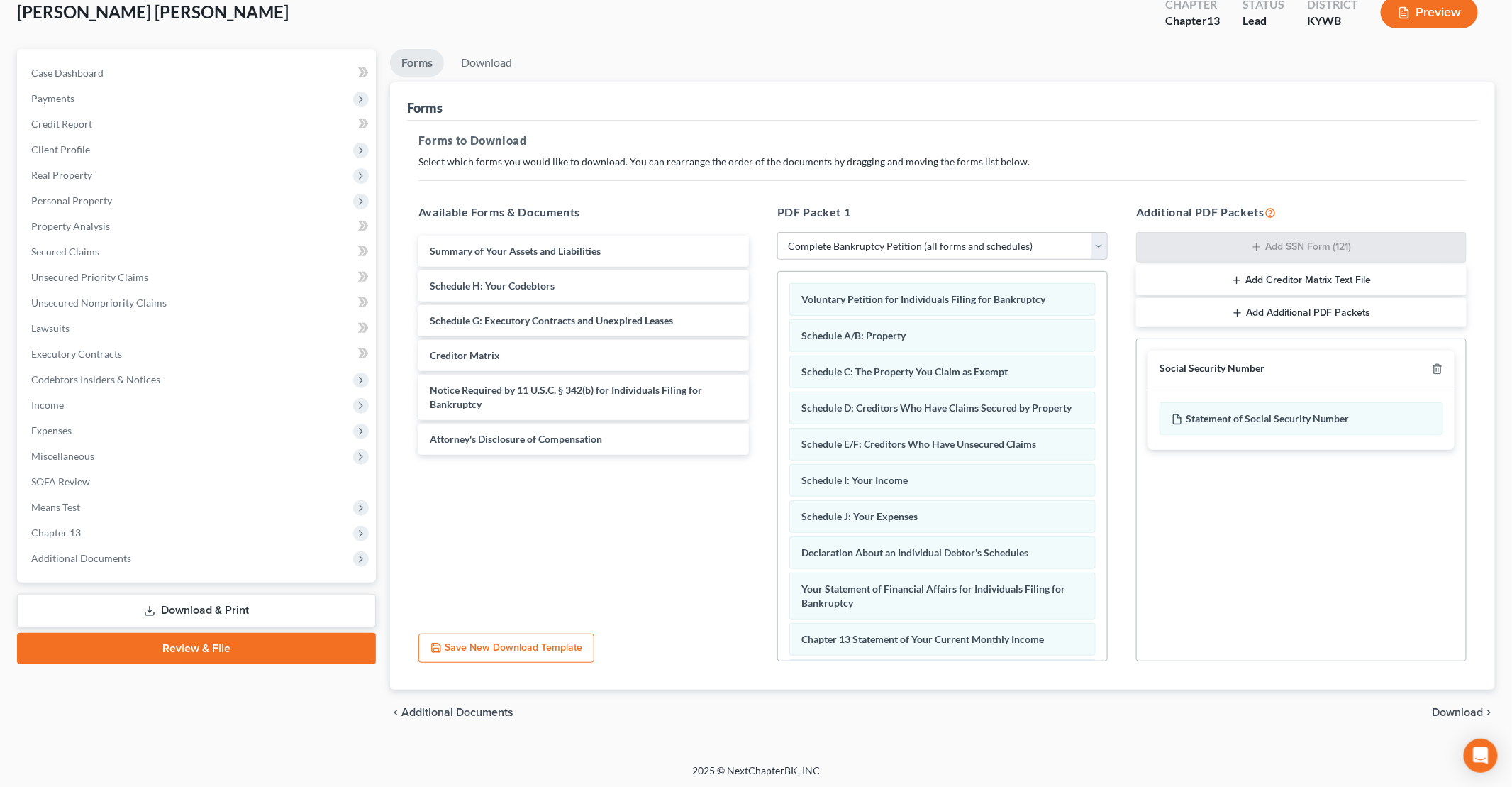
click at [731, 708] on span "Download" at bounding box center [1458, 712] width 51 height 11
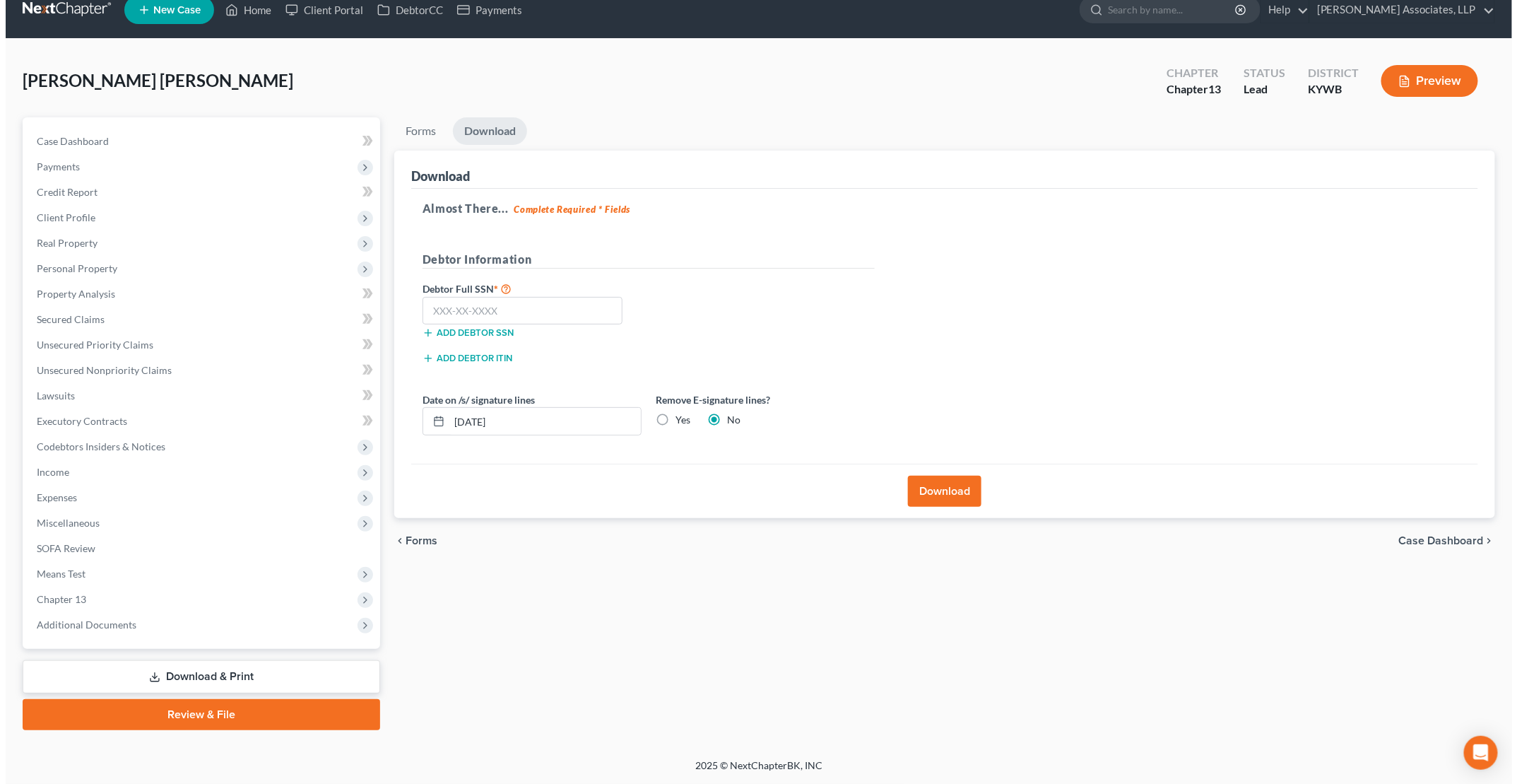
scroll to position [16, 0]
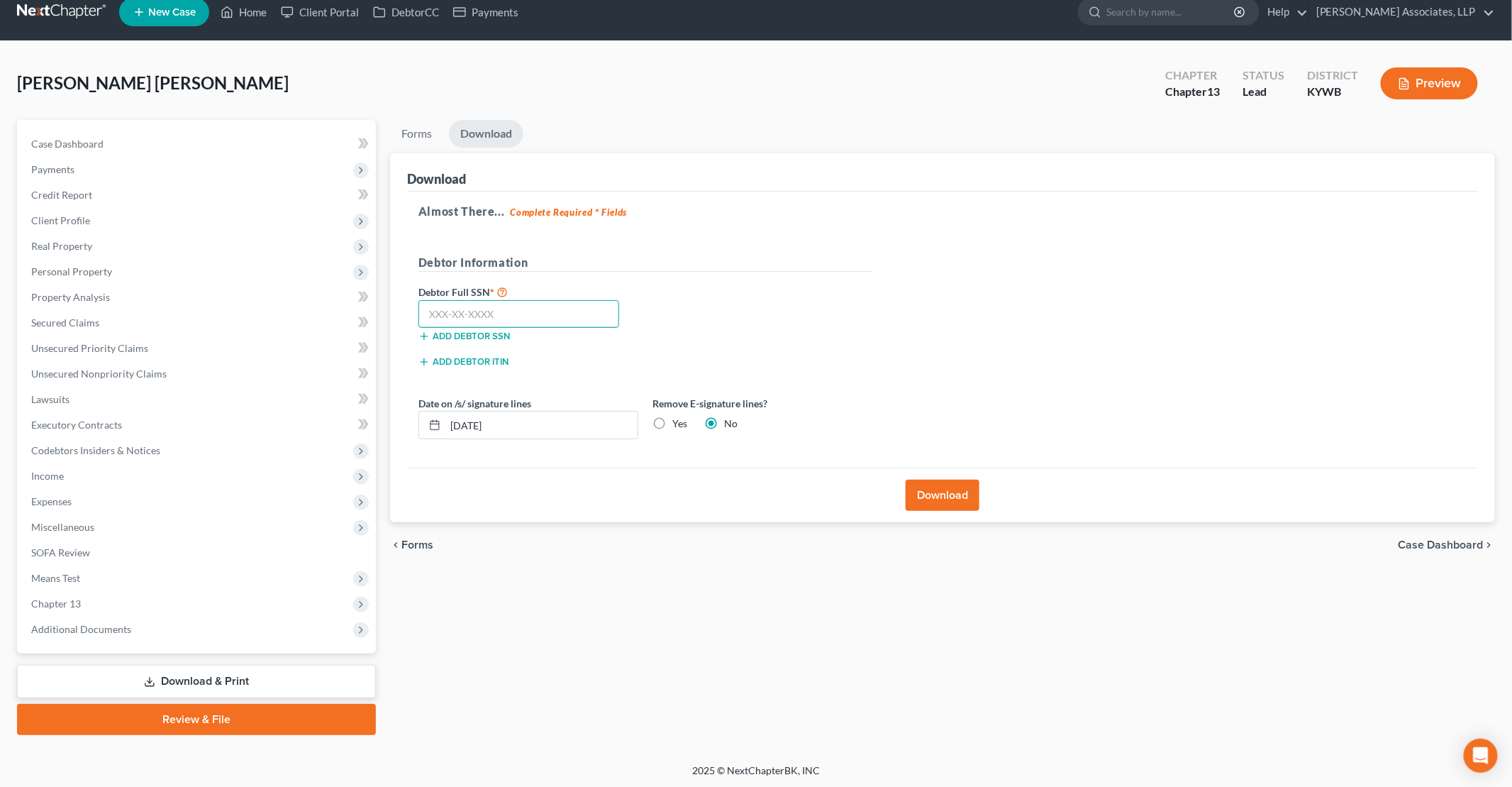
click at [532, 300] on input "text" at bounding box center [518, 314] width 201 height 28
type input "156-25-2689"
click at [731, 493] on button "Download" at bounding box center [942, 495] width 74 height 31
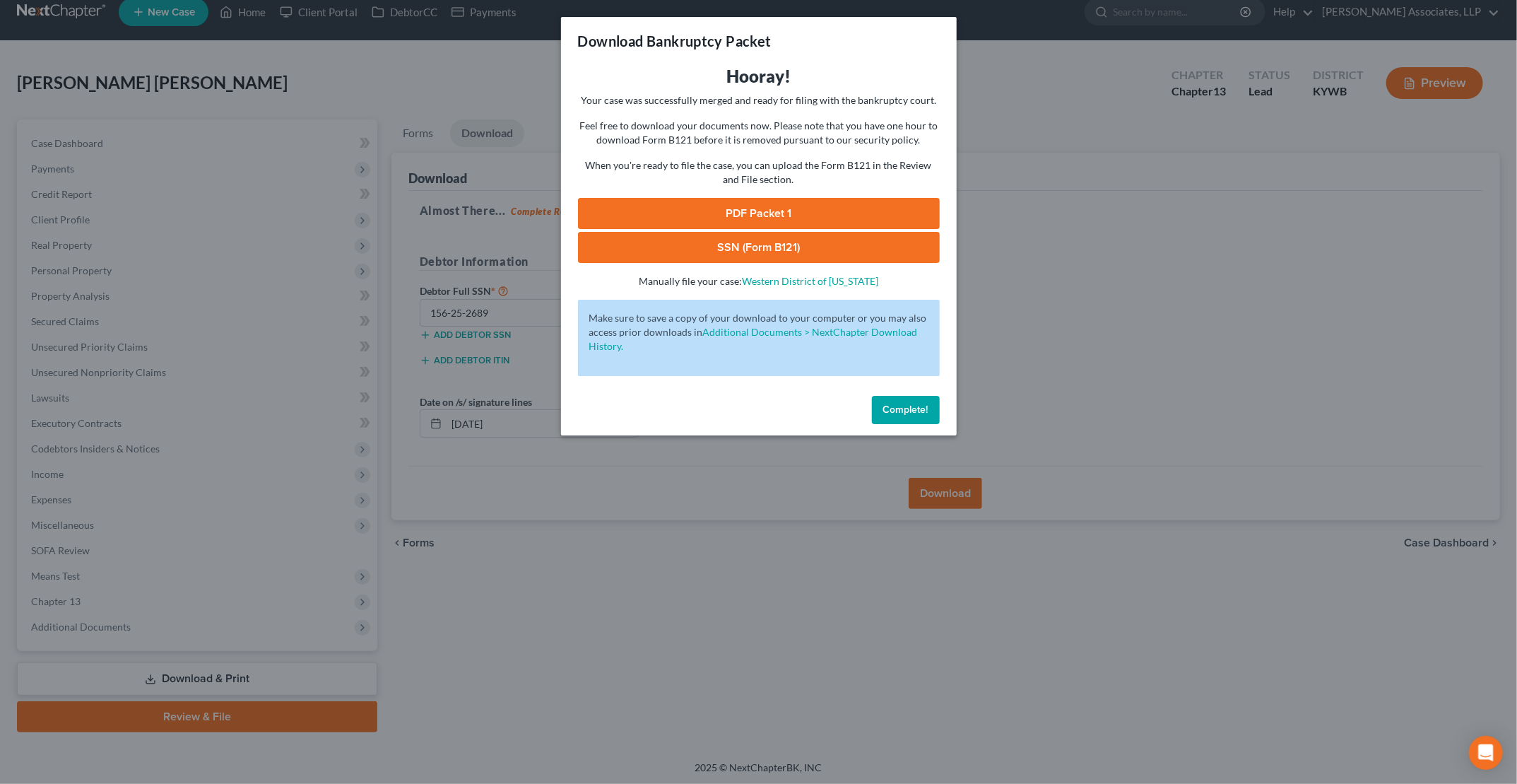
click at [729, 212] on link "PDF Packet 1" at bounding box center [758, 213] width 362 height 31
click at [729, 248] on link "SSN (Form B121)" at bounding box center [758, 247] width 362 height 31
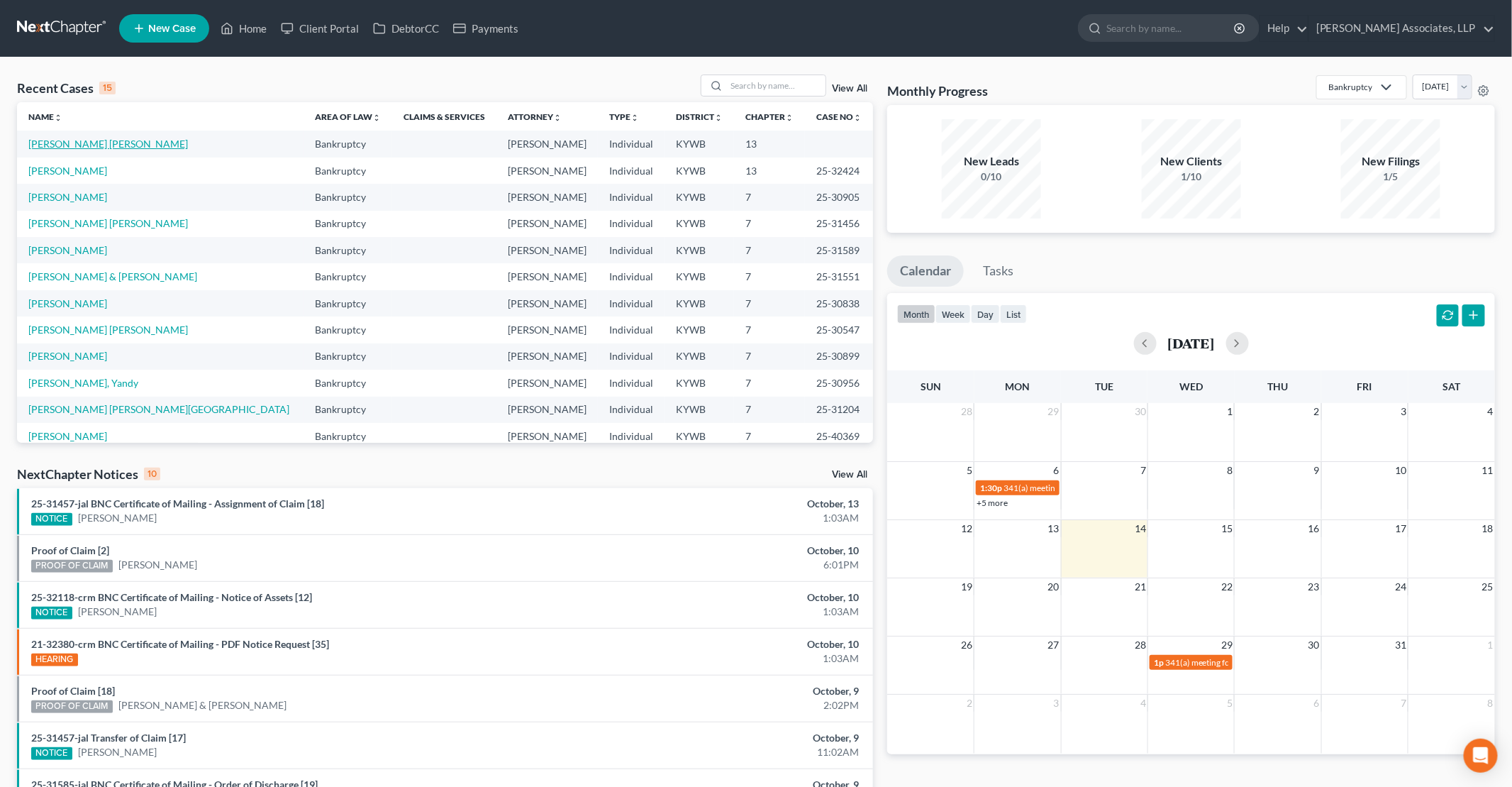
click at [110, 147] on link "Reyes Cespedes, Marilin" at bounding box center [108, 144] width 160 height 12
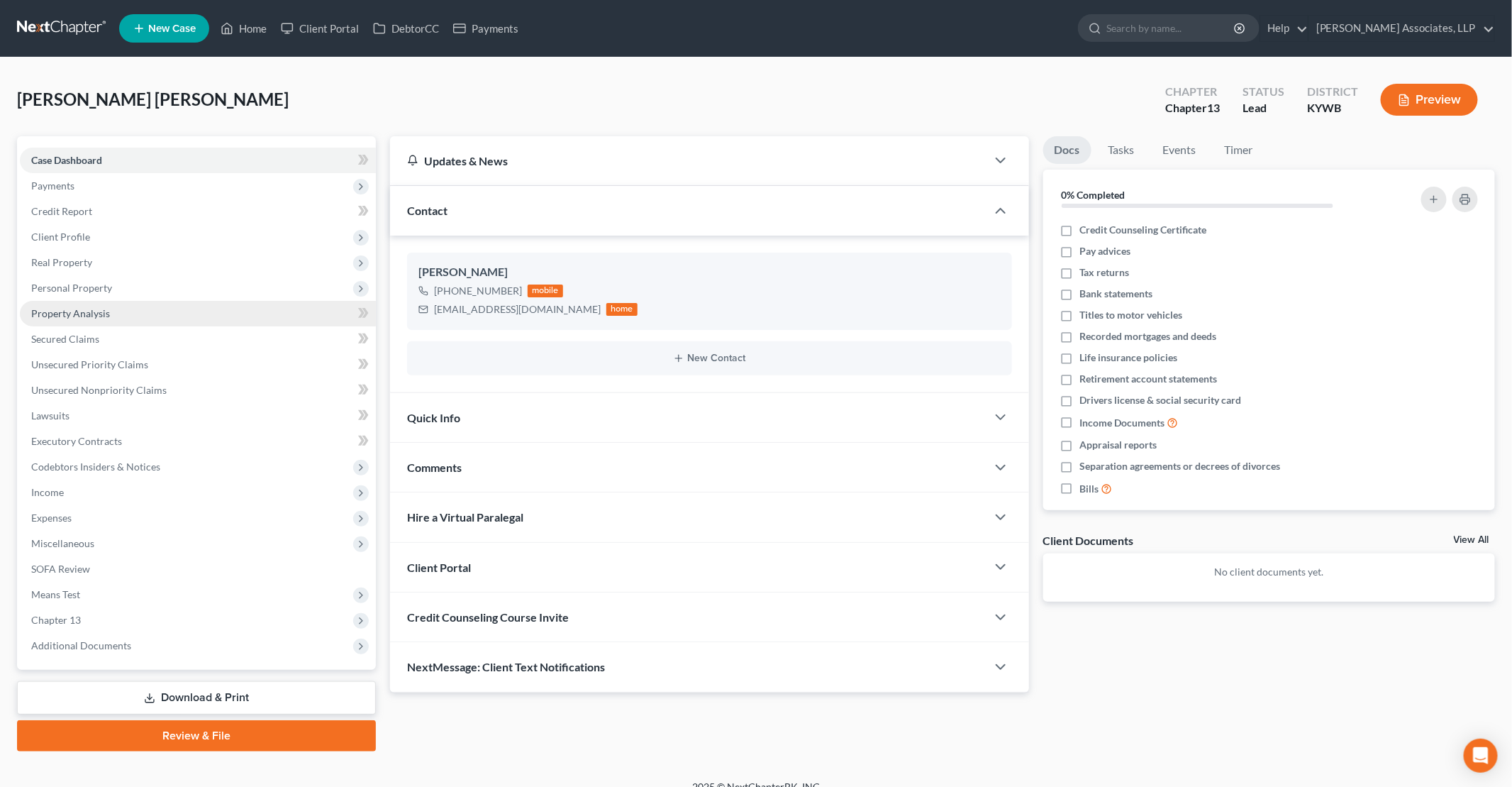
click at [73, 316] on span "Property Analysis" at bounding box center [70, 313] width 79 height 12
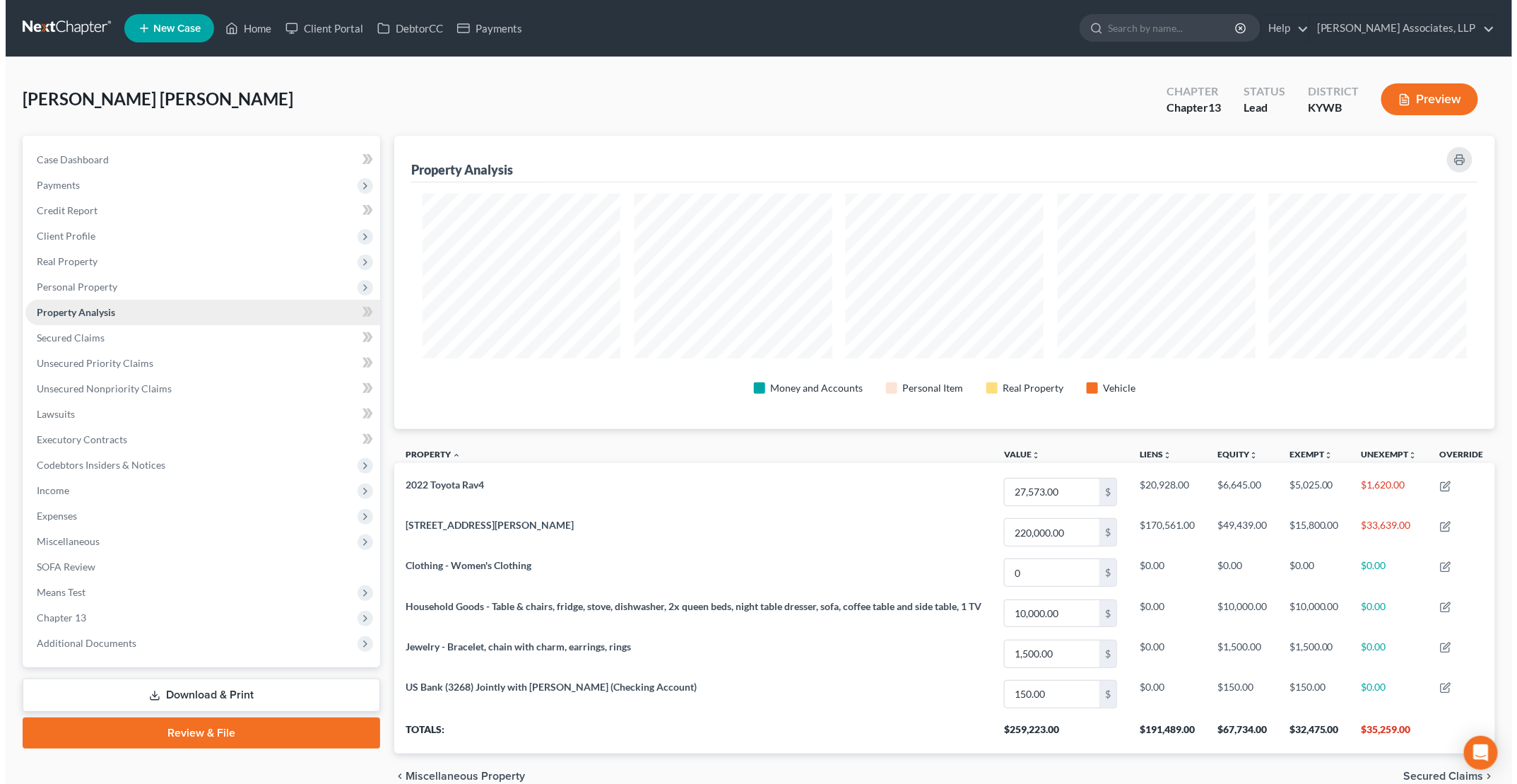
scroll to position [292, 1101]
click at [85, 264] on span "Real Property" at bounding box center [61, 261] width 61 height 12
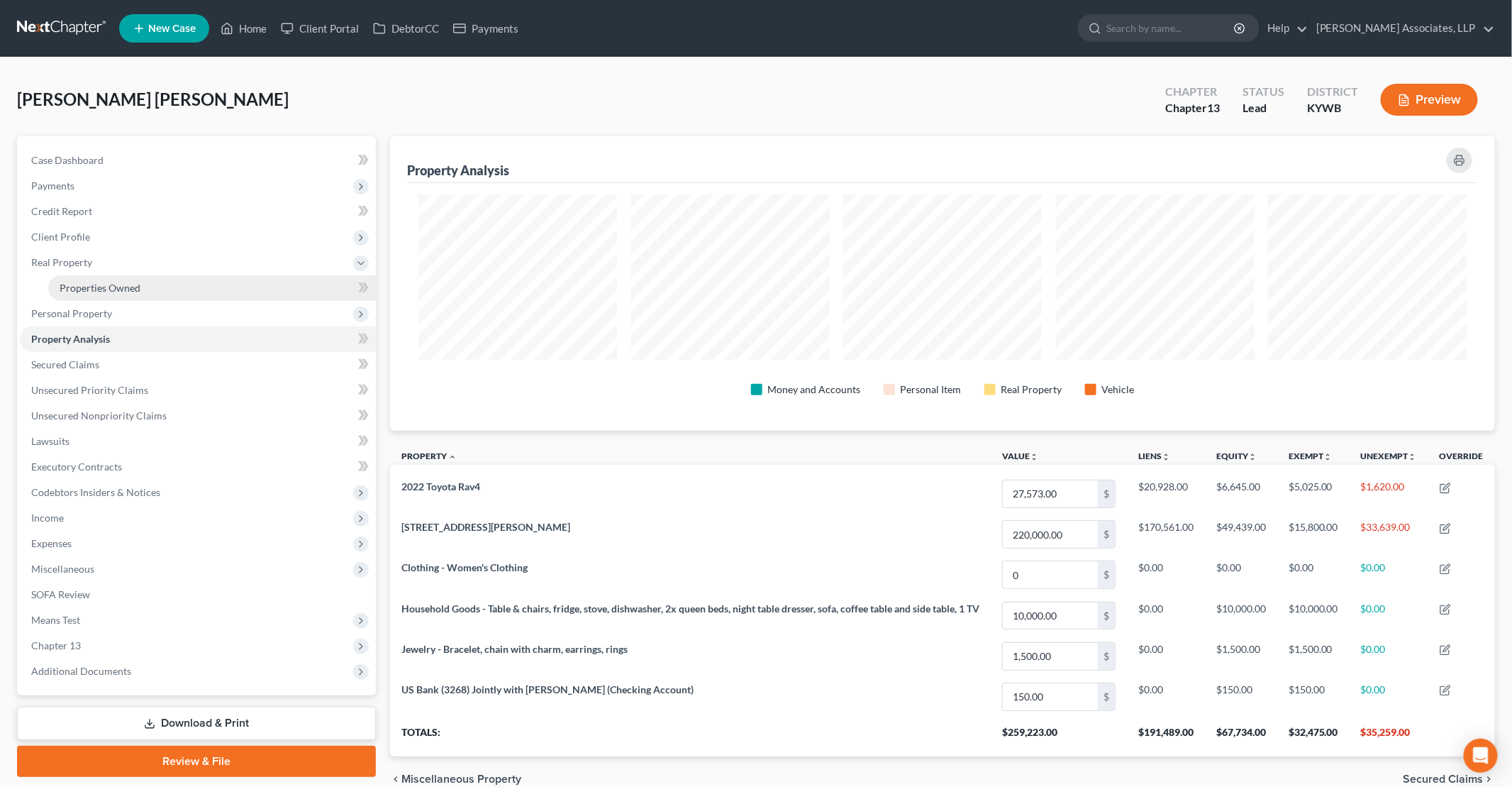
click at [101, 284] on span "Properties Owned" at bounding box center [100, 287] width 81 height 12
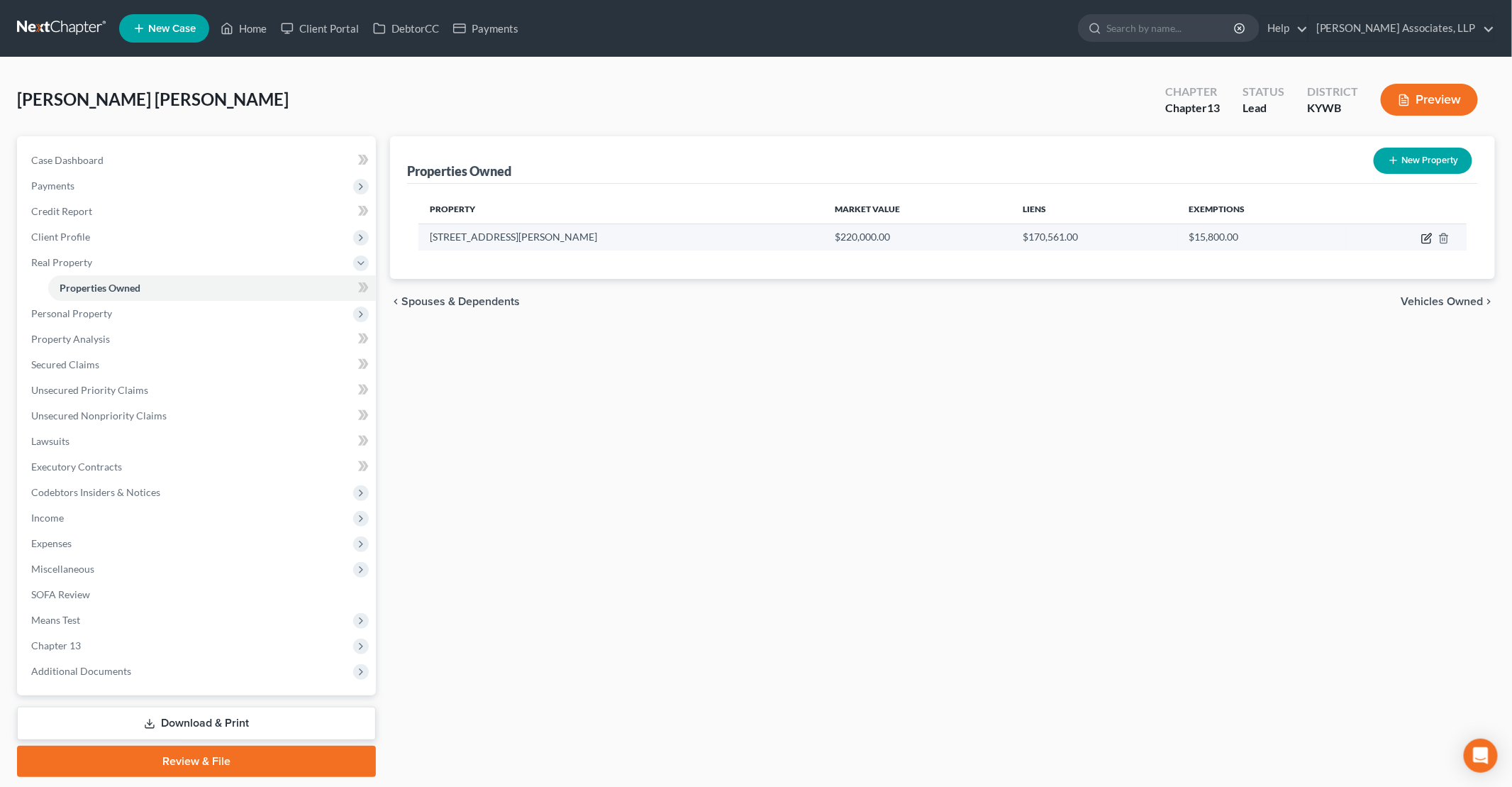
click at [1425, 237] on icon "button" at bounding box center [1426, 238] width 11 height 11
select select "18"
select select "3"
select select "0"
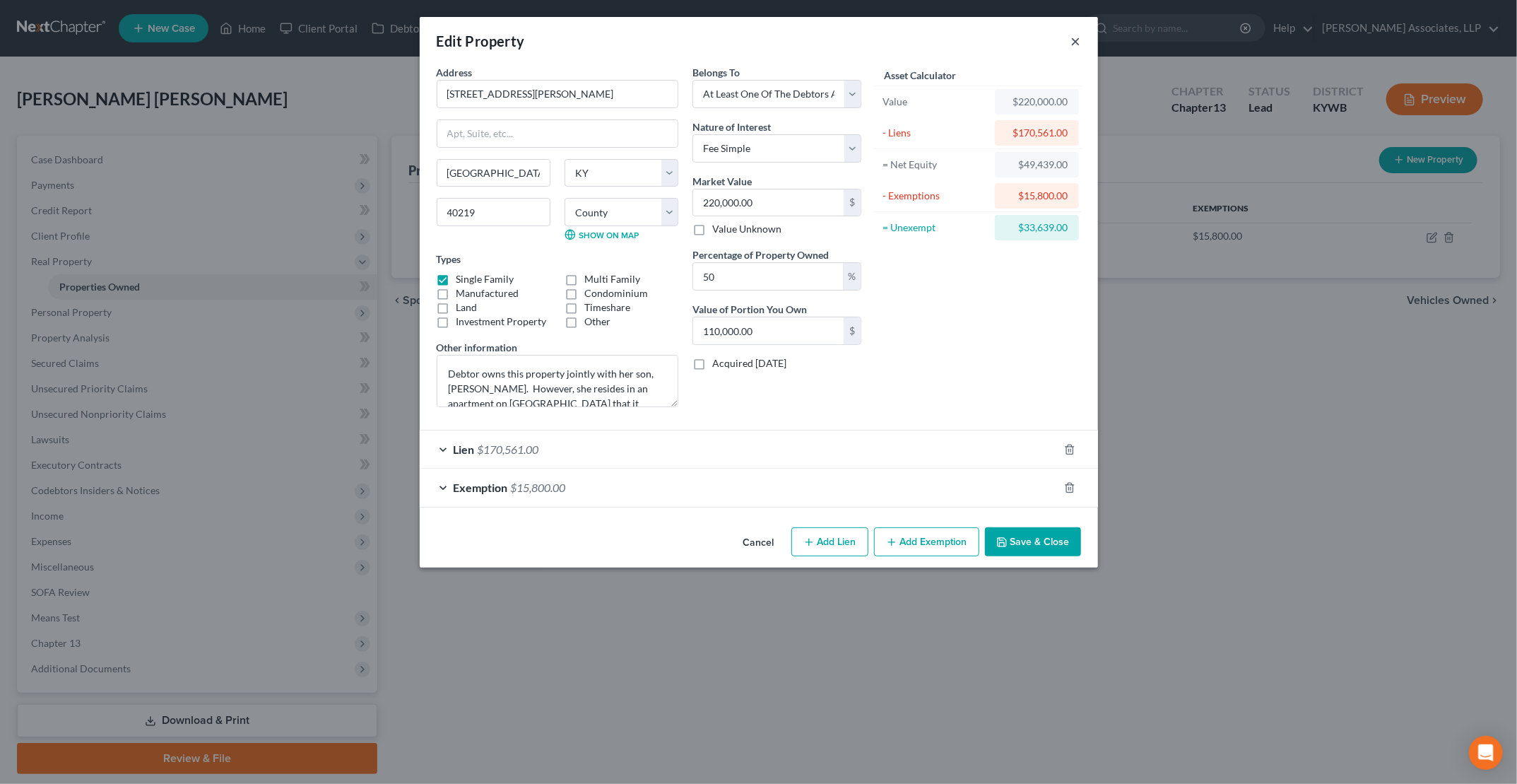
click at [1078, 39] on button "×" at bounding box center [1076, 41] width 10 height 17
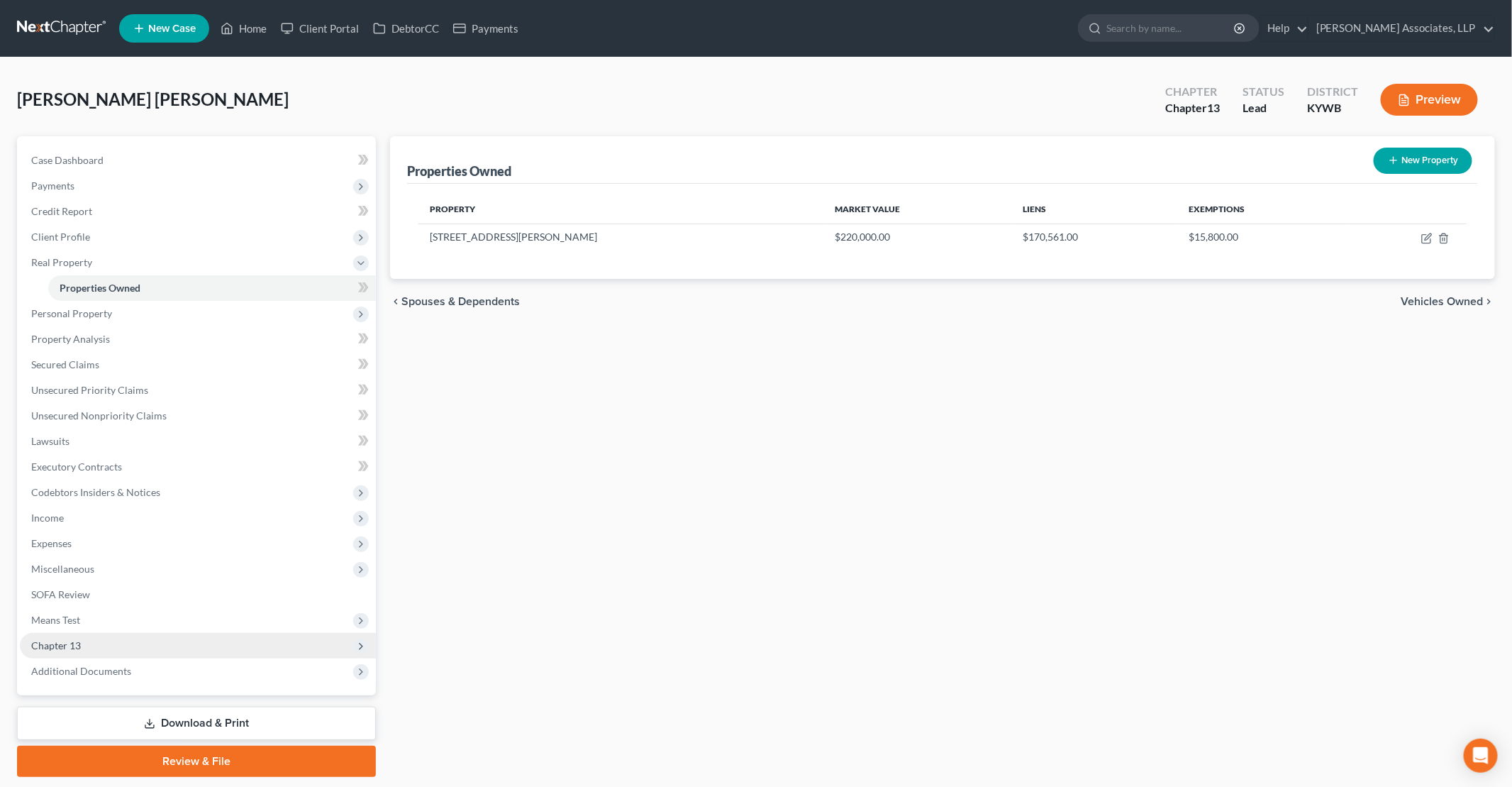
click at [73, 646] on span "Chapter 13" at bounding box center [56, 645] width 50 height 12
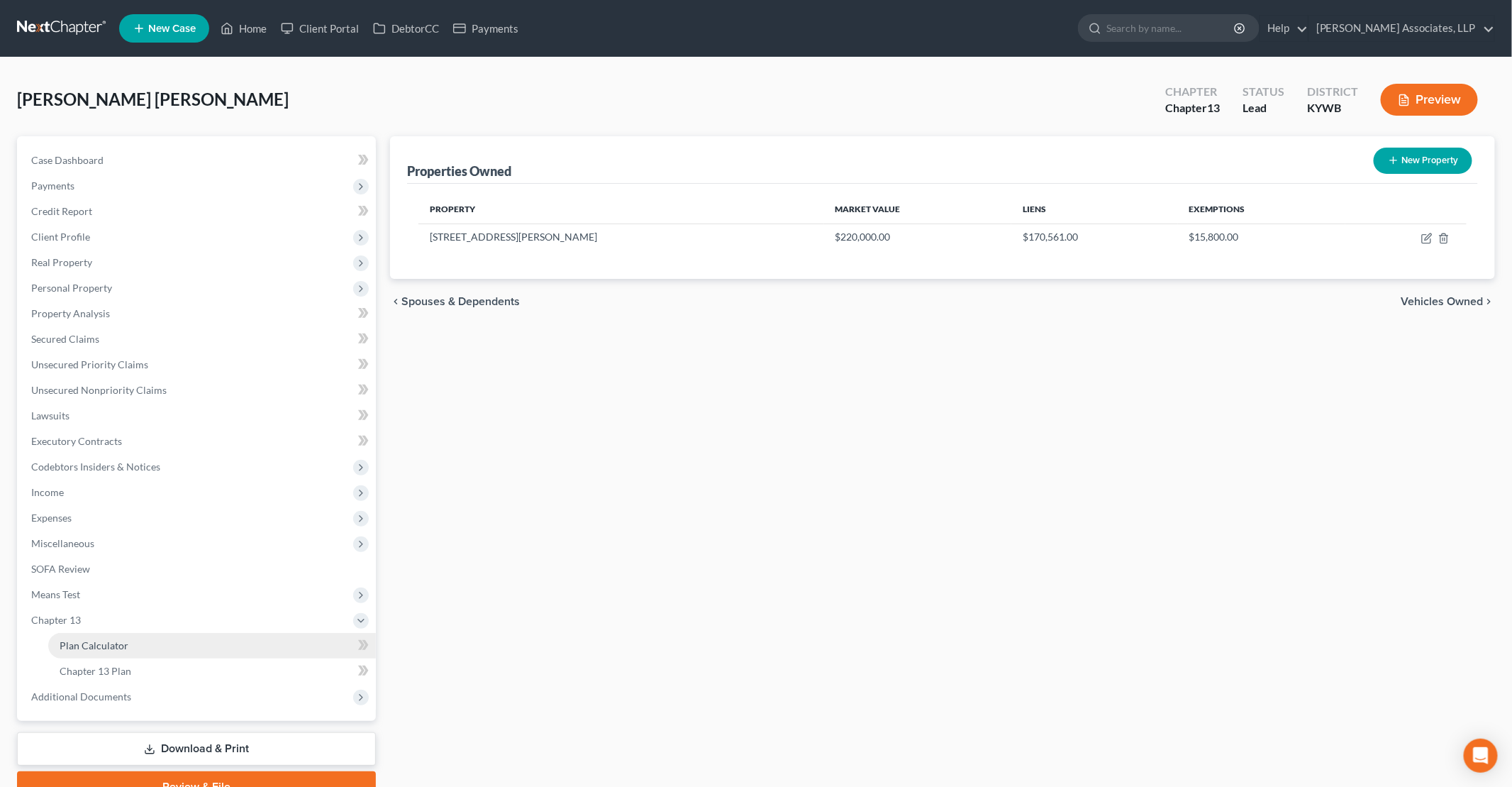
click at [122, 646] on span "Plan Calculator" at bounding box center [94, 645] width 68 height 12
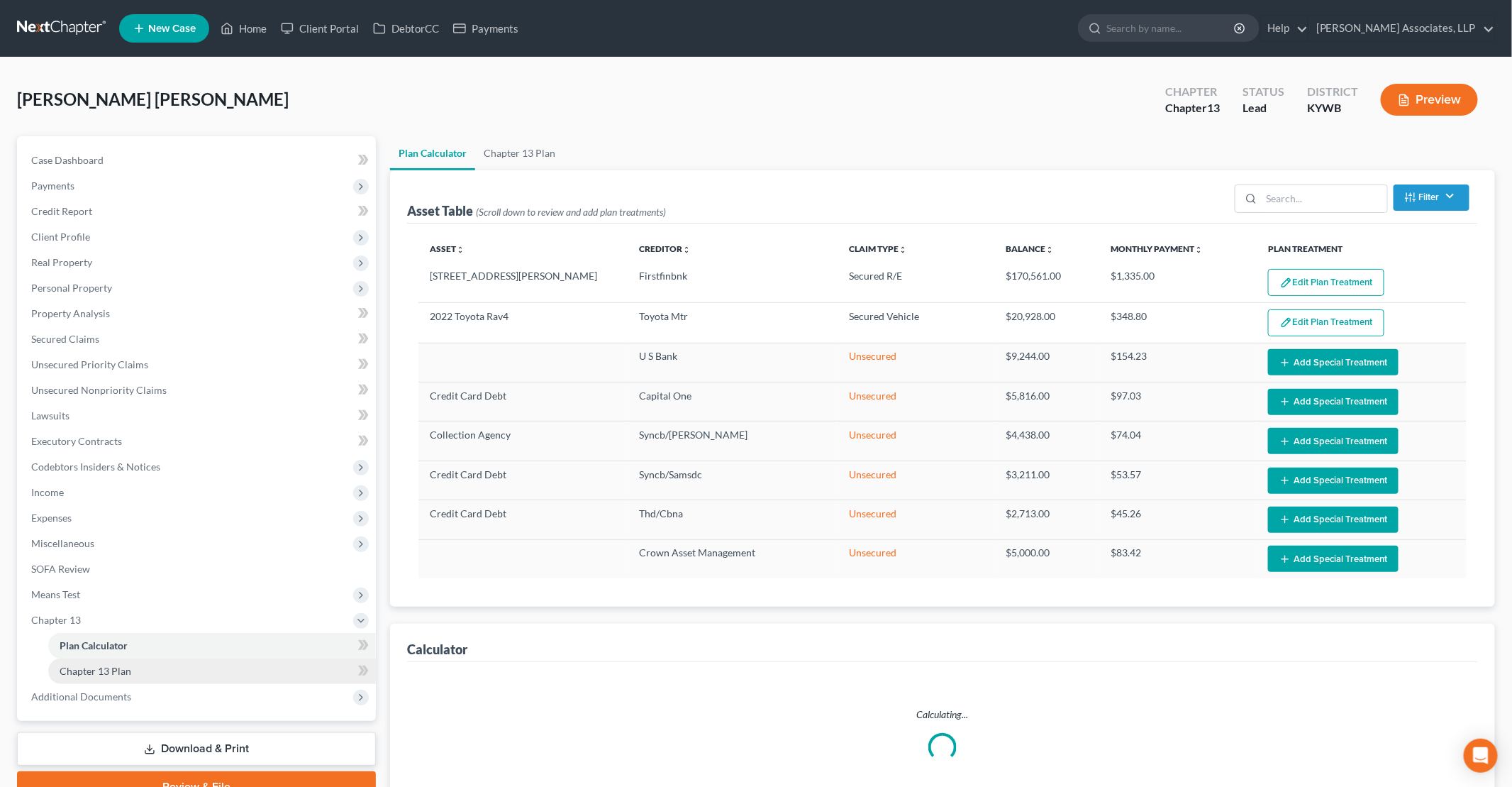
select select "59"
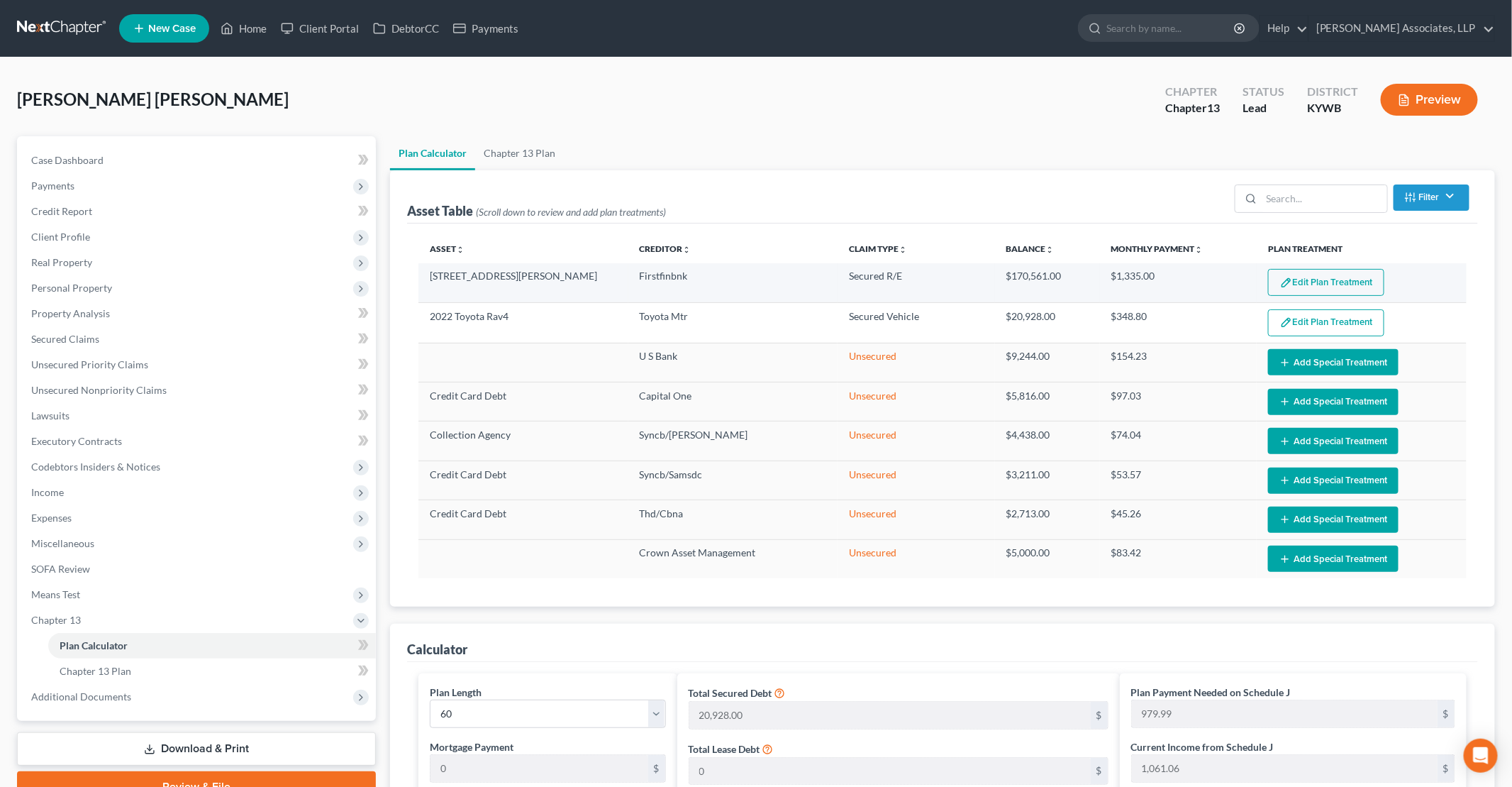
click at [1302, 283] on button "Edit Plan Treatment" at bounding box center [1326, 282] width 116 height 27
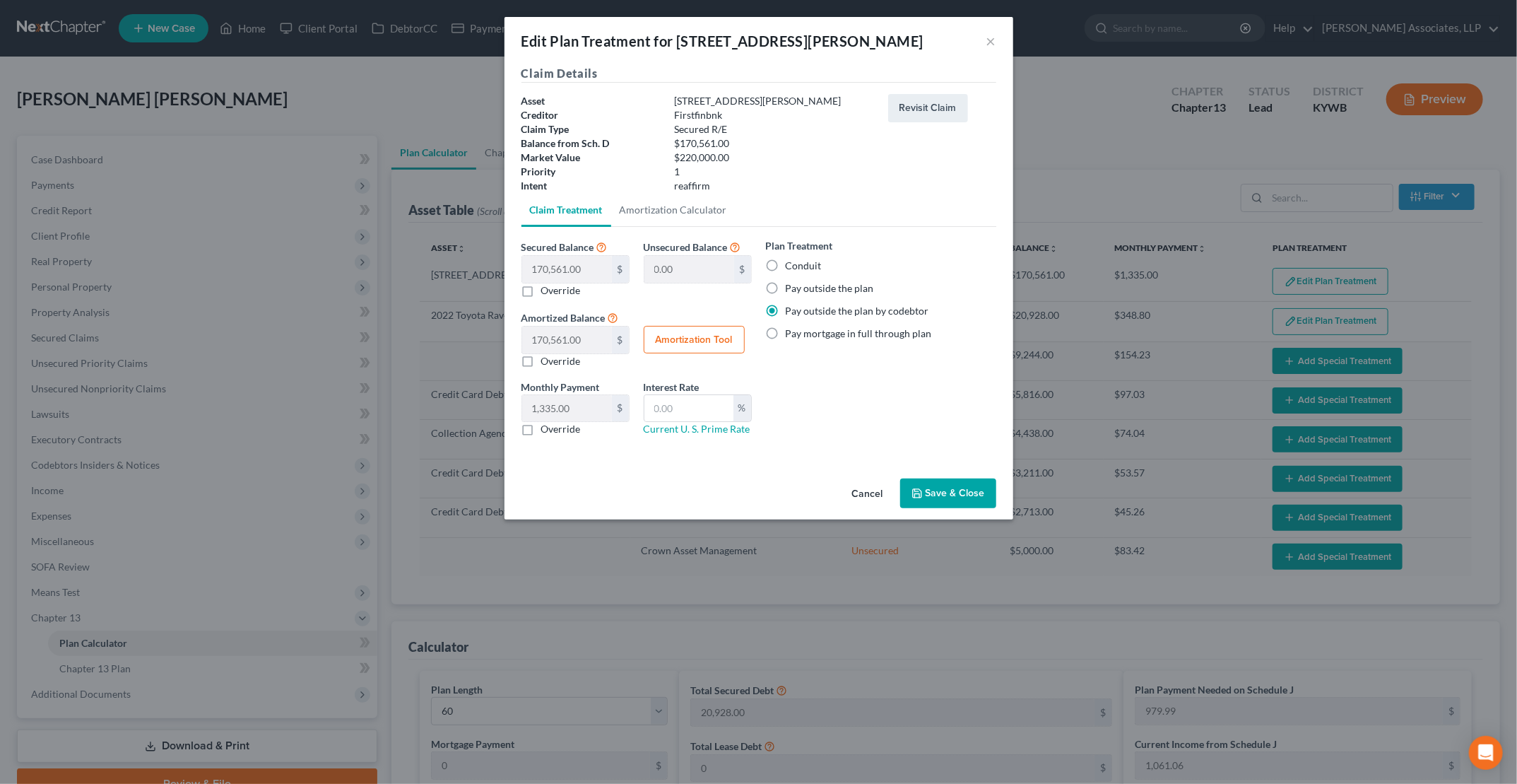
click at [956, 492] on button "Save & Close" at bounding box center [949, 493] width 96 height 30
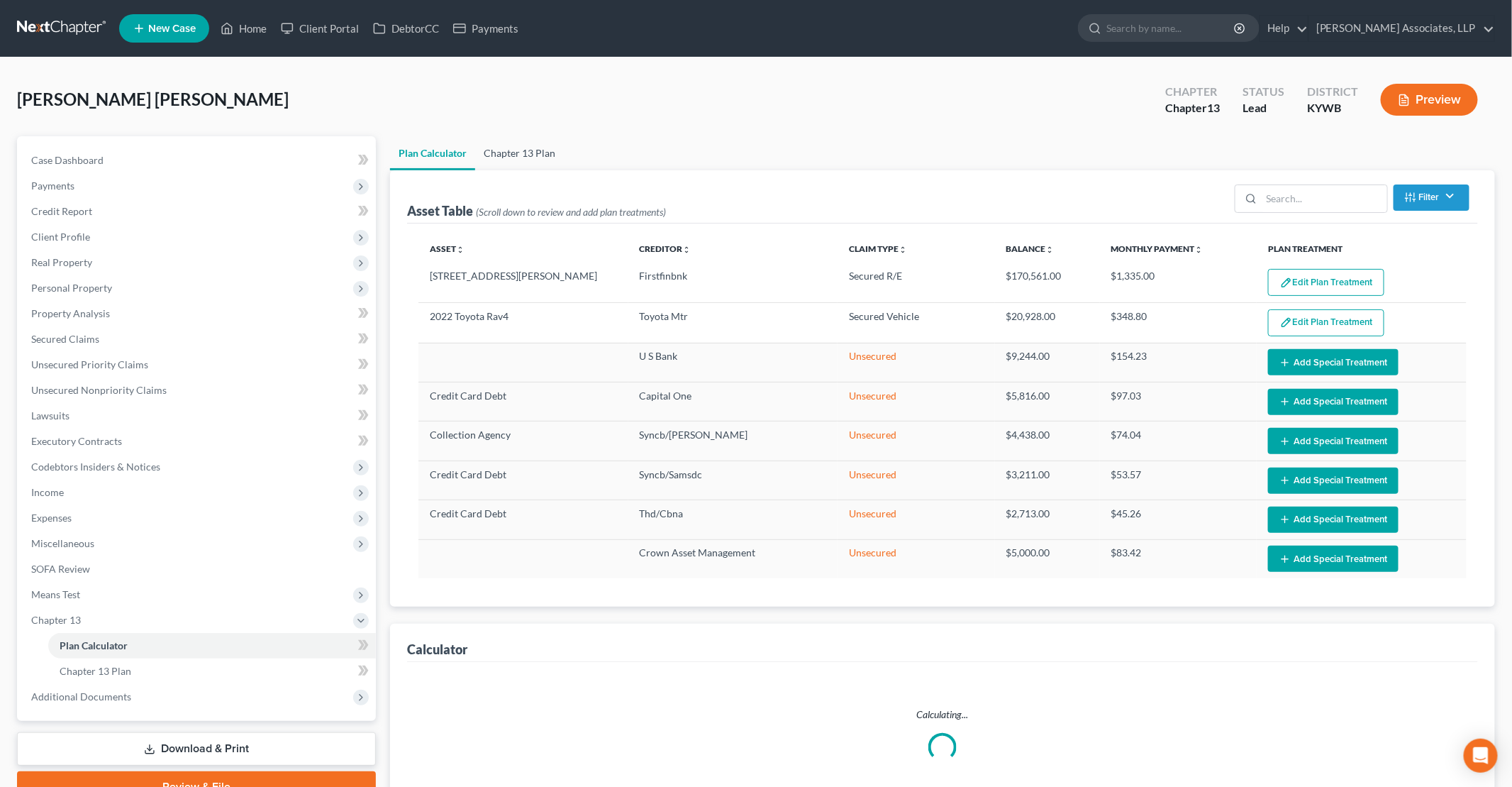
click at [505, 149] on link "Chapter 13 Plan" at bounding box center [520, 153] width 89 height 34
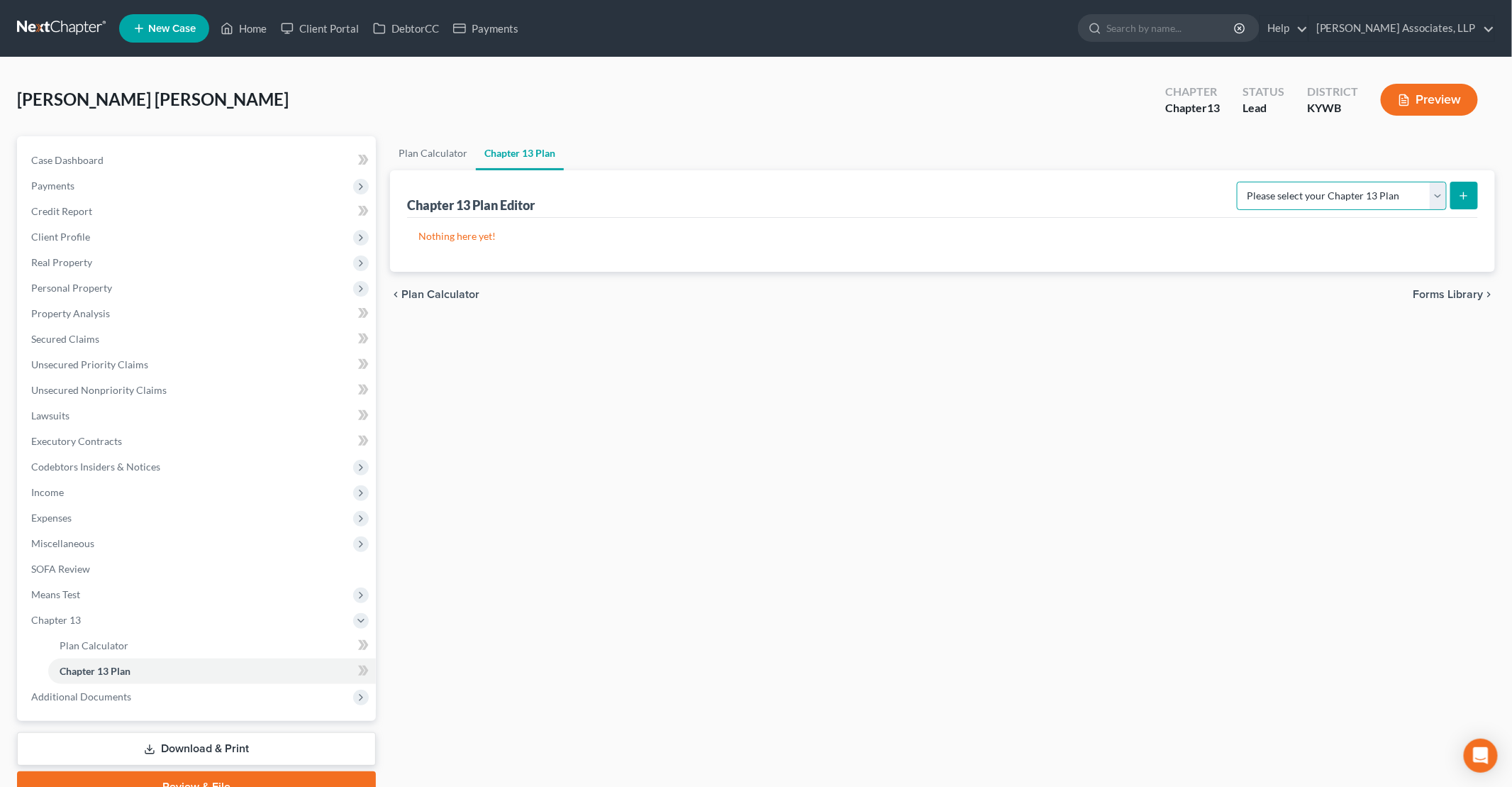
click at [1389, 196] on select "Please select your Chapter 13 Plan National Form Plan - Official Form 113" at bounding box center [1341, 195] width 210 height 28
select select "0"
click at [1243, 181] on select "Please select your Chapter 13 Plan National Form Plan - Official Form 113" at bounding box center [1341, 195] width 210 height 28
click at [1456, 193] on button "submit" at bounding box center [1464, 195] width 27 height 27
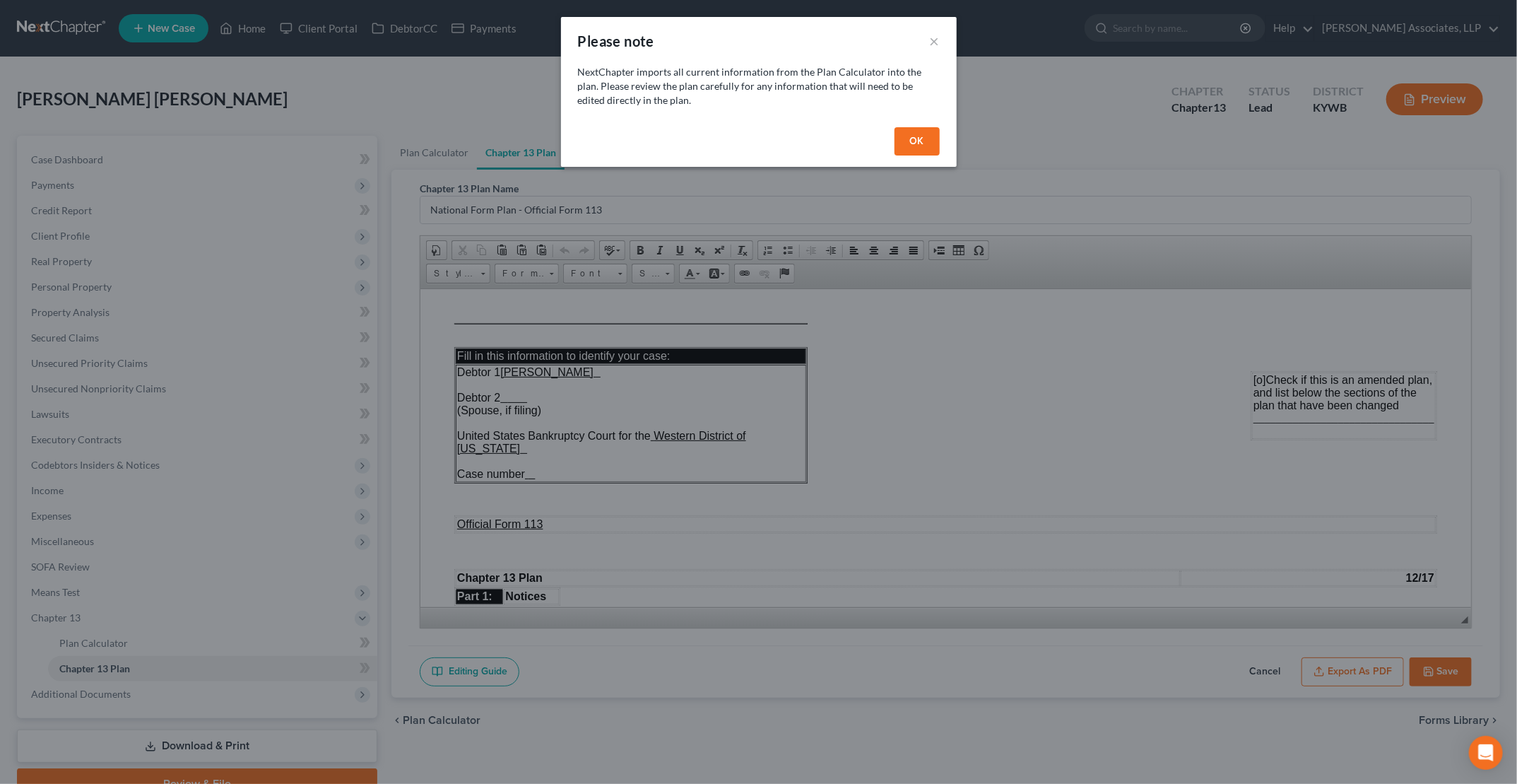
click at [902, 140] on button "OK" at bounding box center [917, 141] width 45 height 28
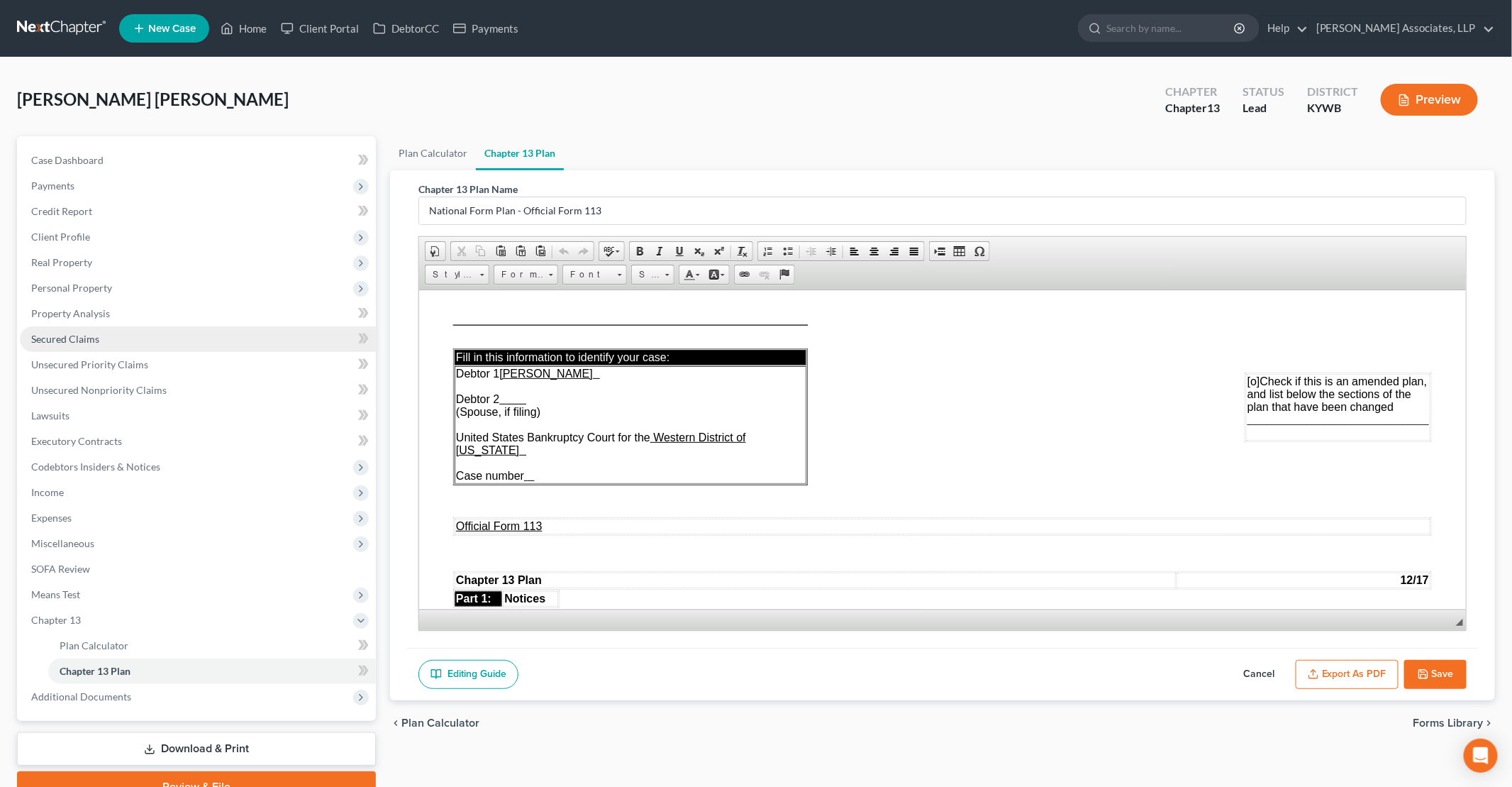
click at [89, 339] on span "Secured Claims" at bounding box center [65, 339] width 68 height 12
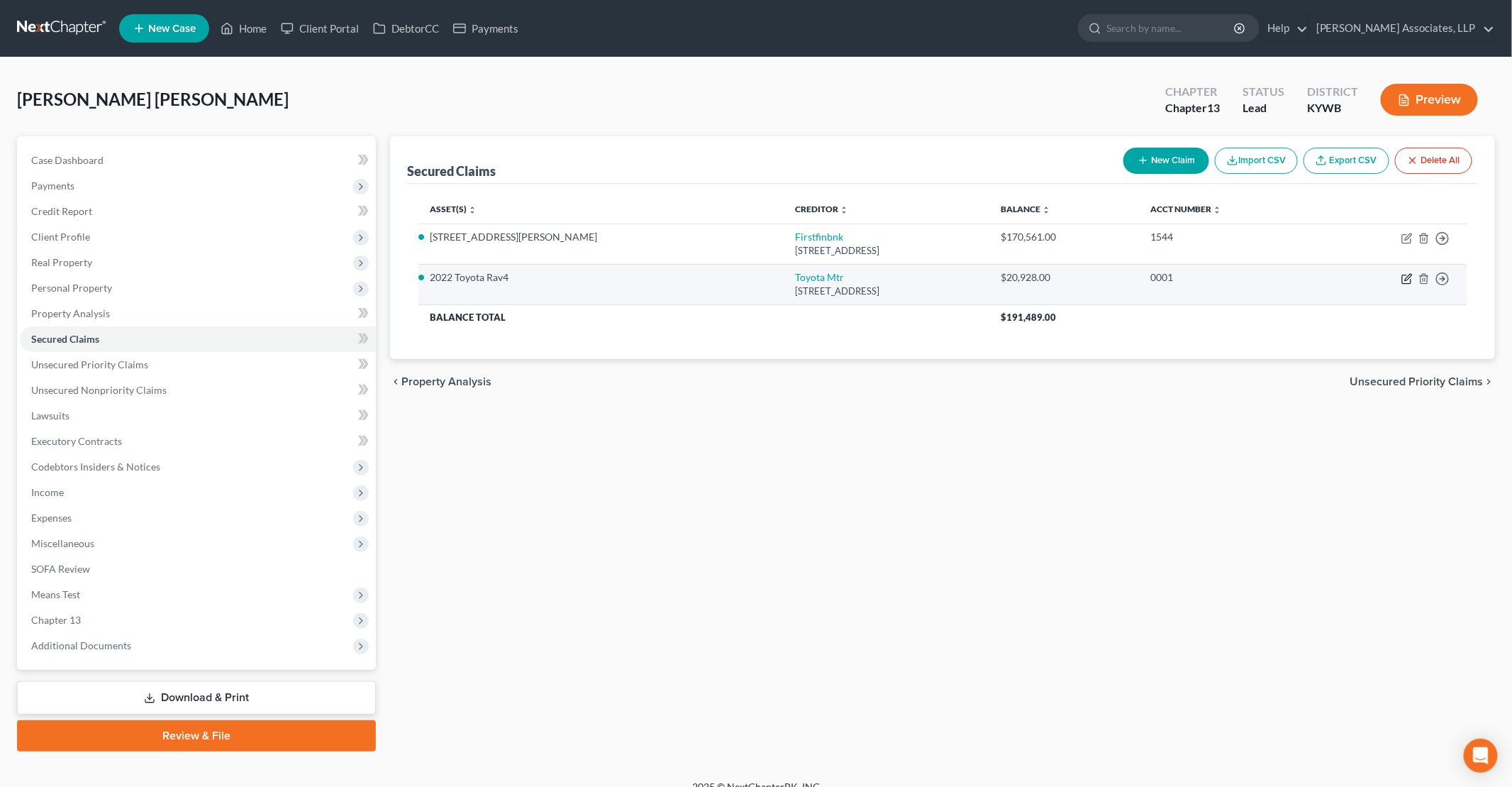
click at [1407, 276] on icon "button" at bounding box center [1408, 276] width 6 height 6
select select "14"
select select "2"
select select "0"
